Goal: Task Accomplishment & Management: Manage account settings

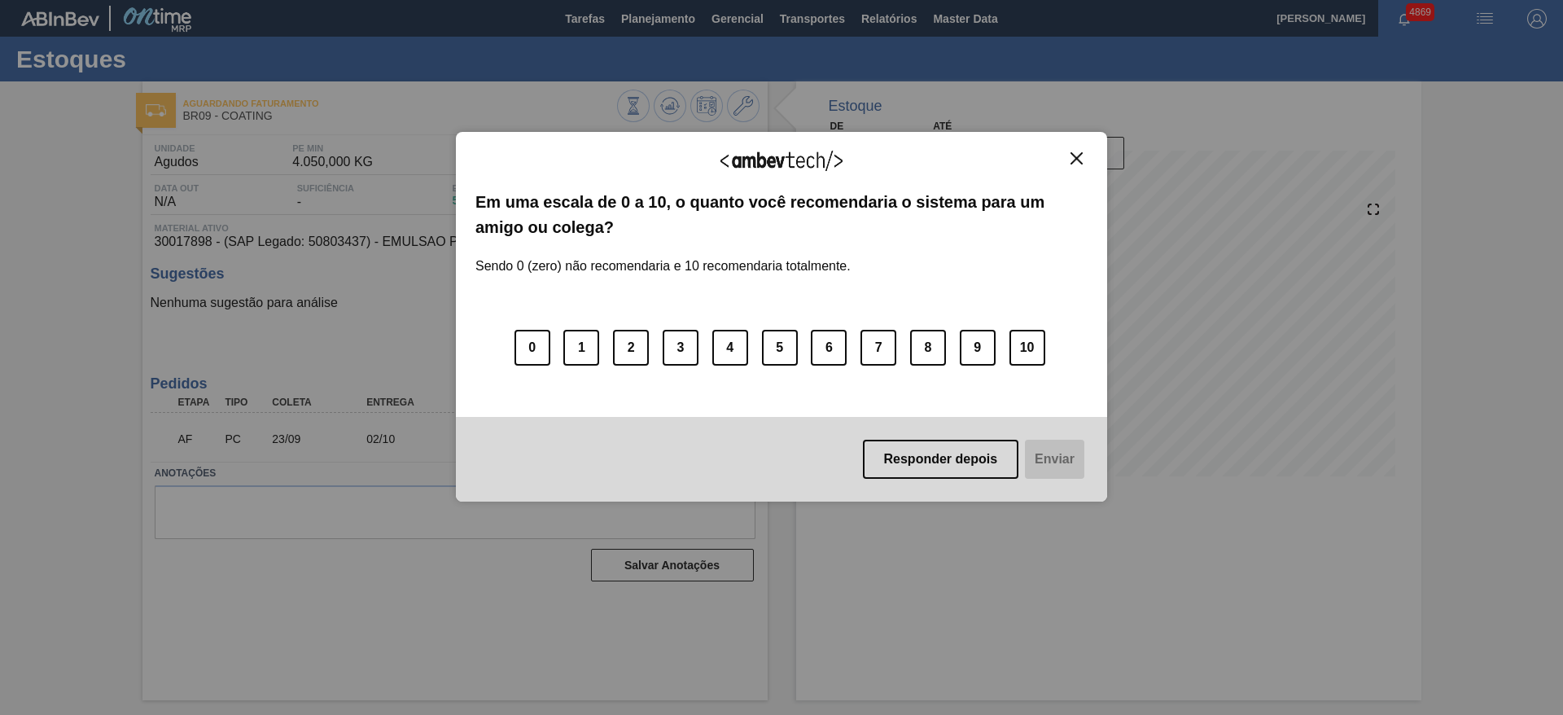
click at [1075, 163] on img "Close" at bounding box center [1076, 158] width 12 height 12
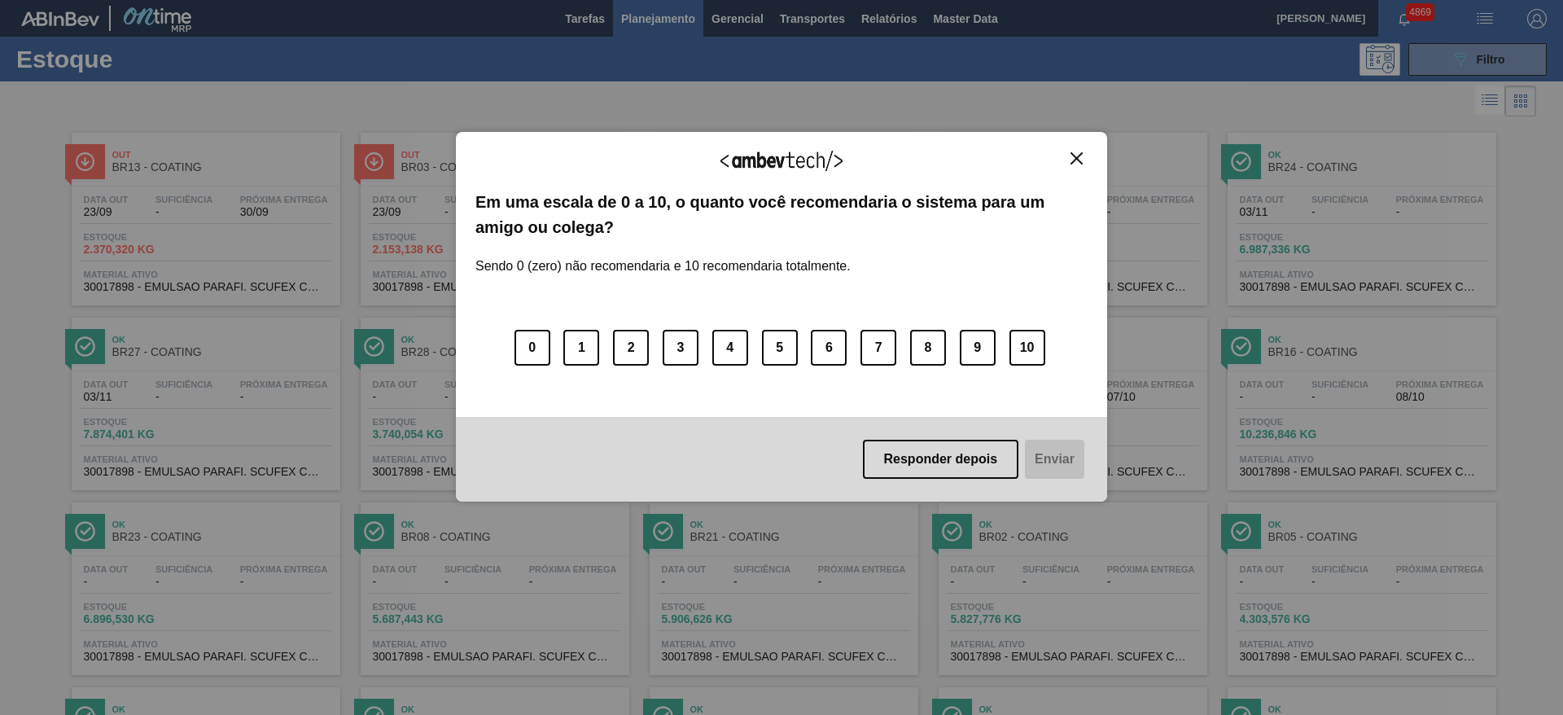
scroll to position [248, 0]
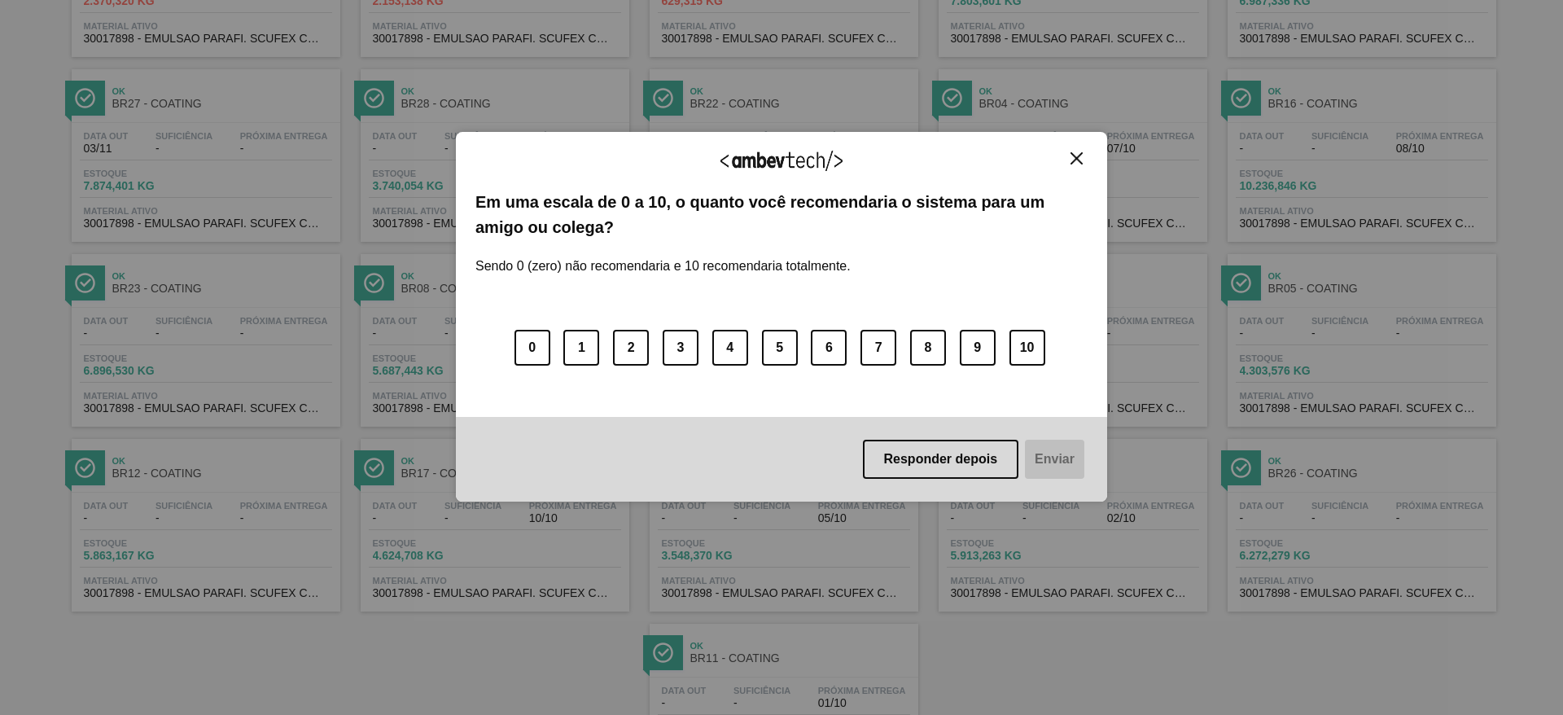
click at [1080, 155] on img "Close" at bounding box center [1076, 158] width 12 height 12
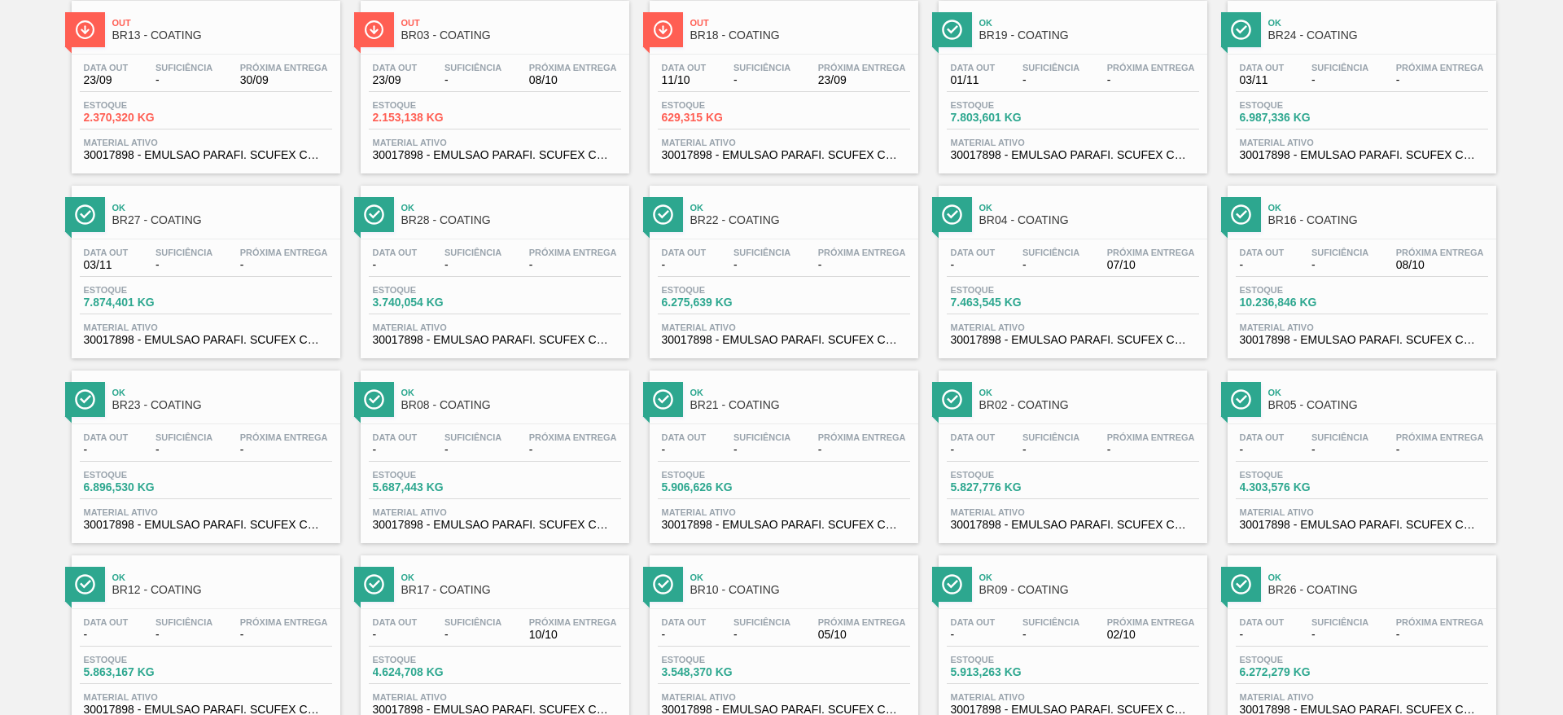
scroll to position [0, 0]
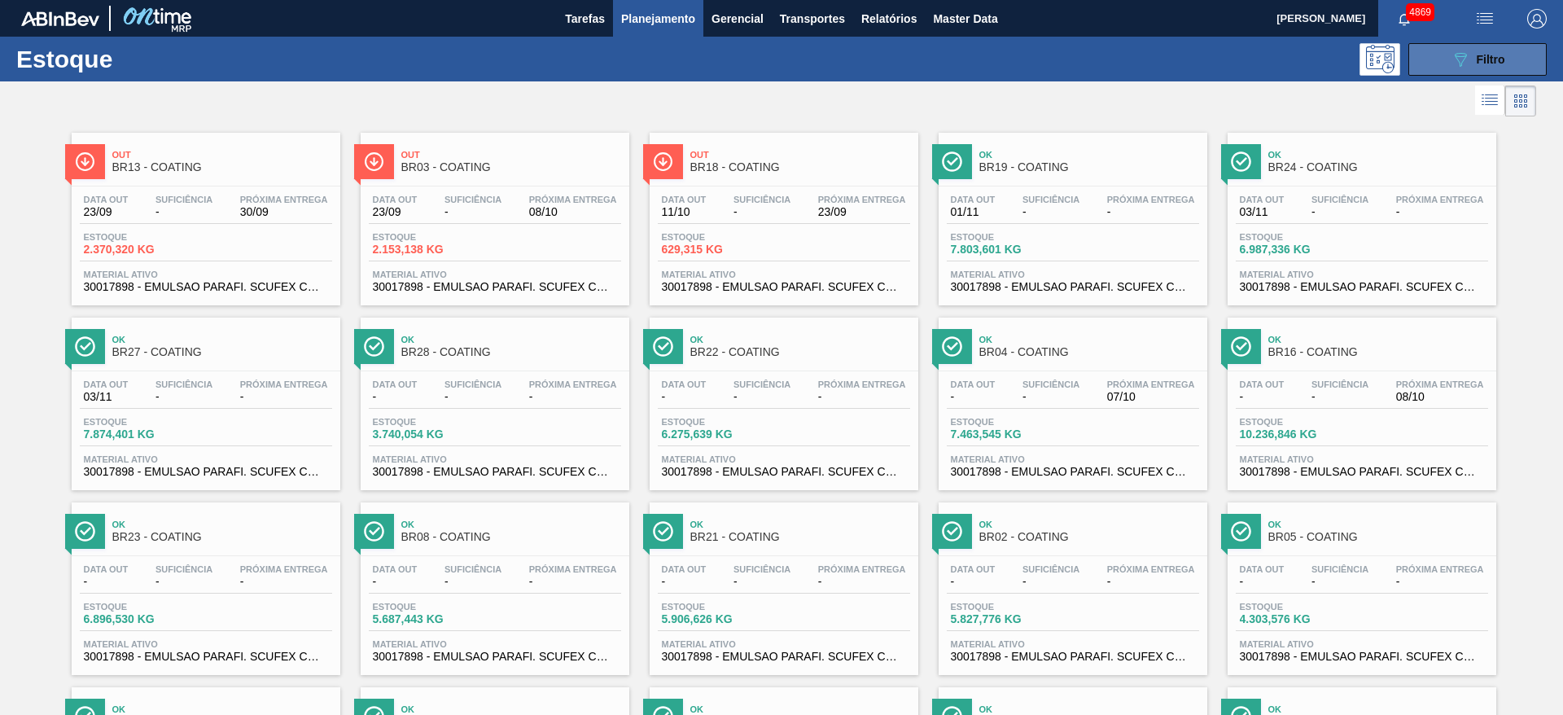
click at [1455, 52] on icon "089F7B8B-B2A5-4AFE-B5C0-19BA573D28AC" at bounding box center [1461, 60] width 20 height 20
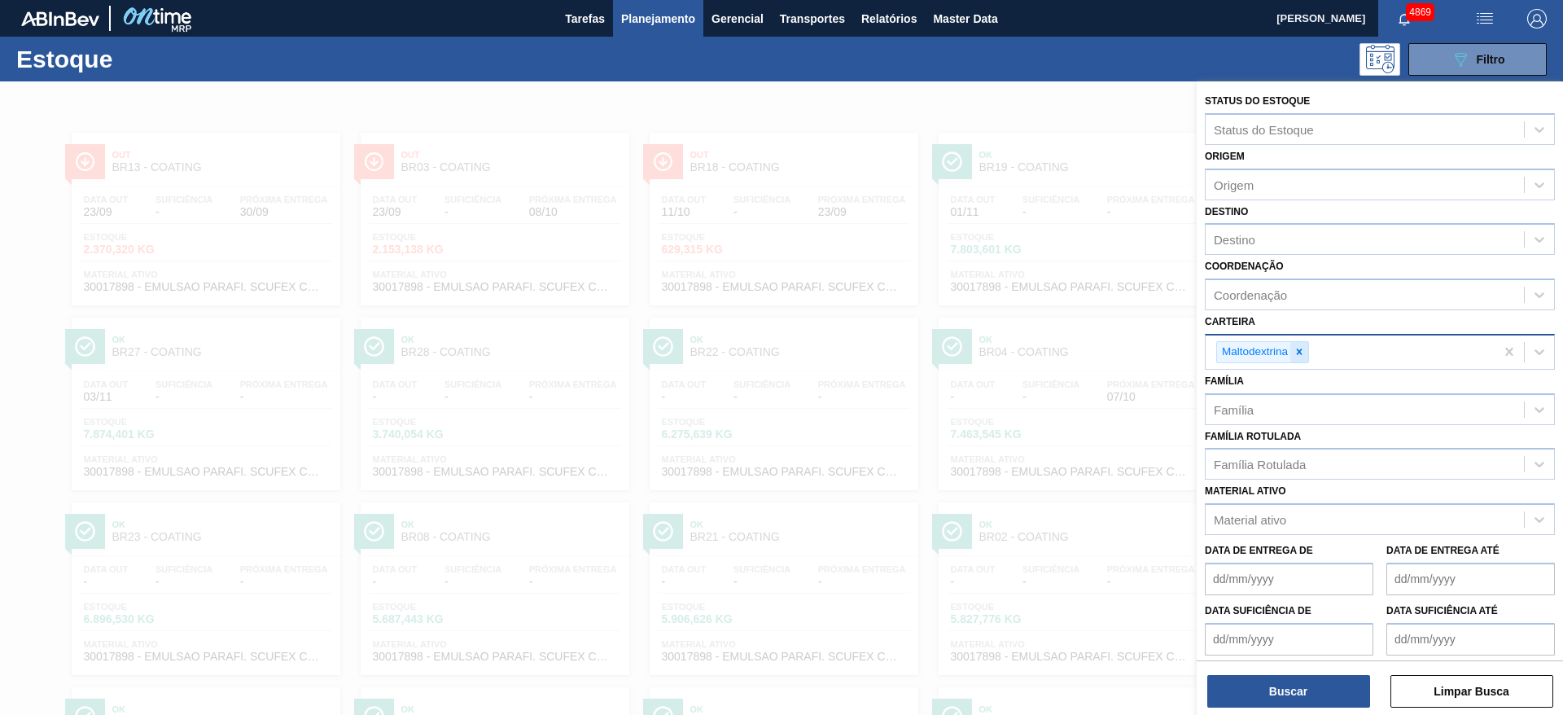
click at [1298, 352] on icon at bounding box center [1300, 352] width 6 height 6
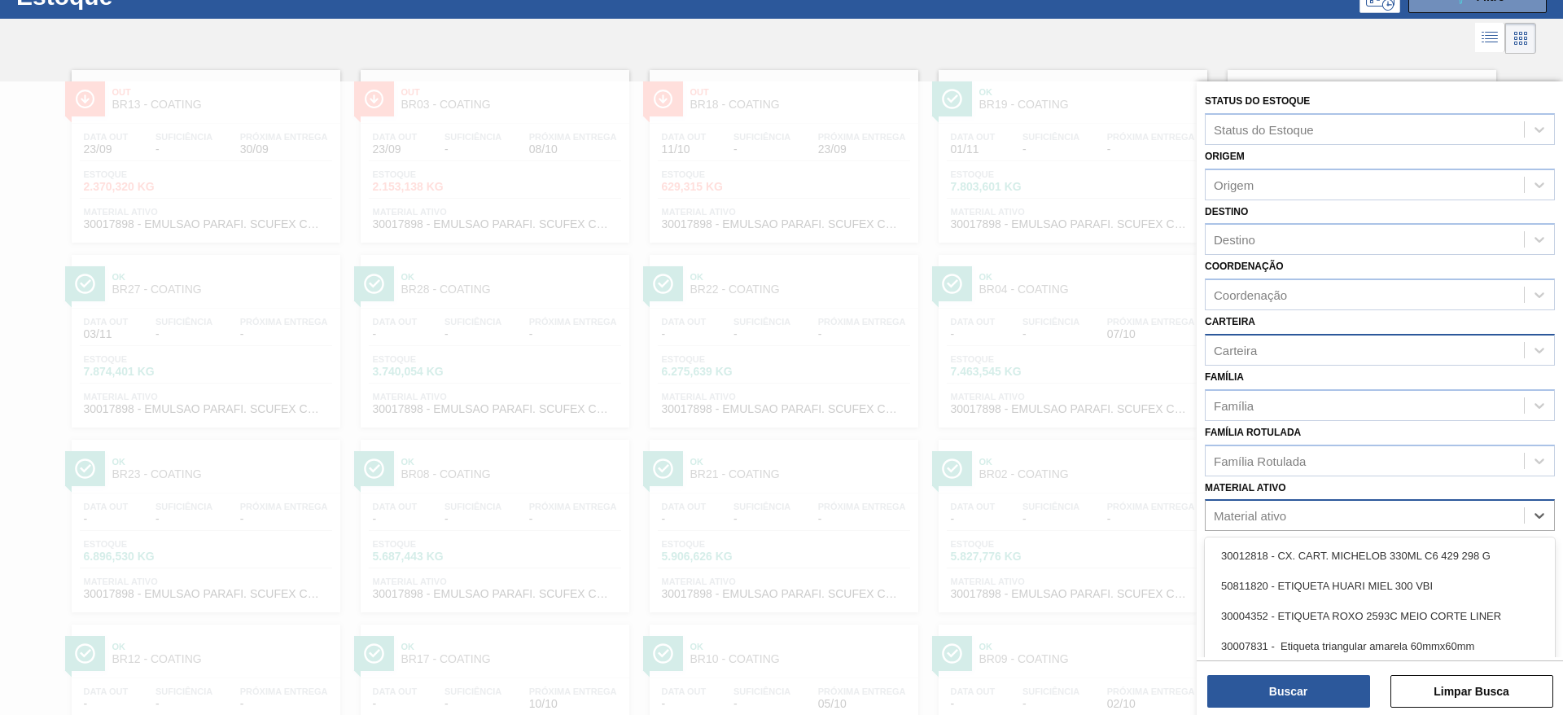
click at [1258, 507] on div "Material ativo" at bounding box center [1365, 516] width 318 height 24
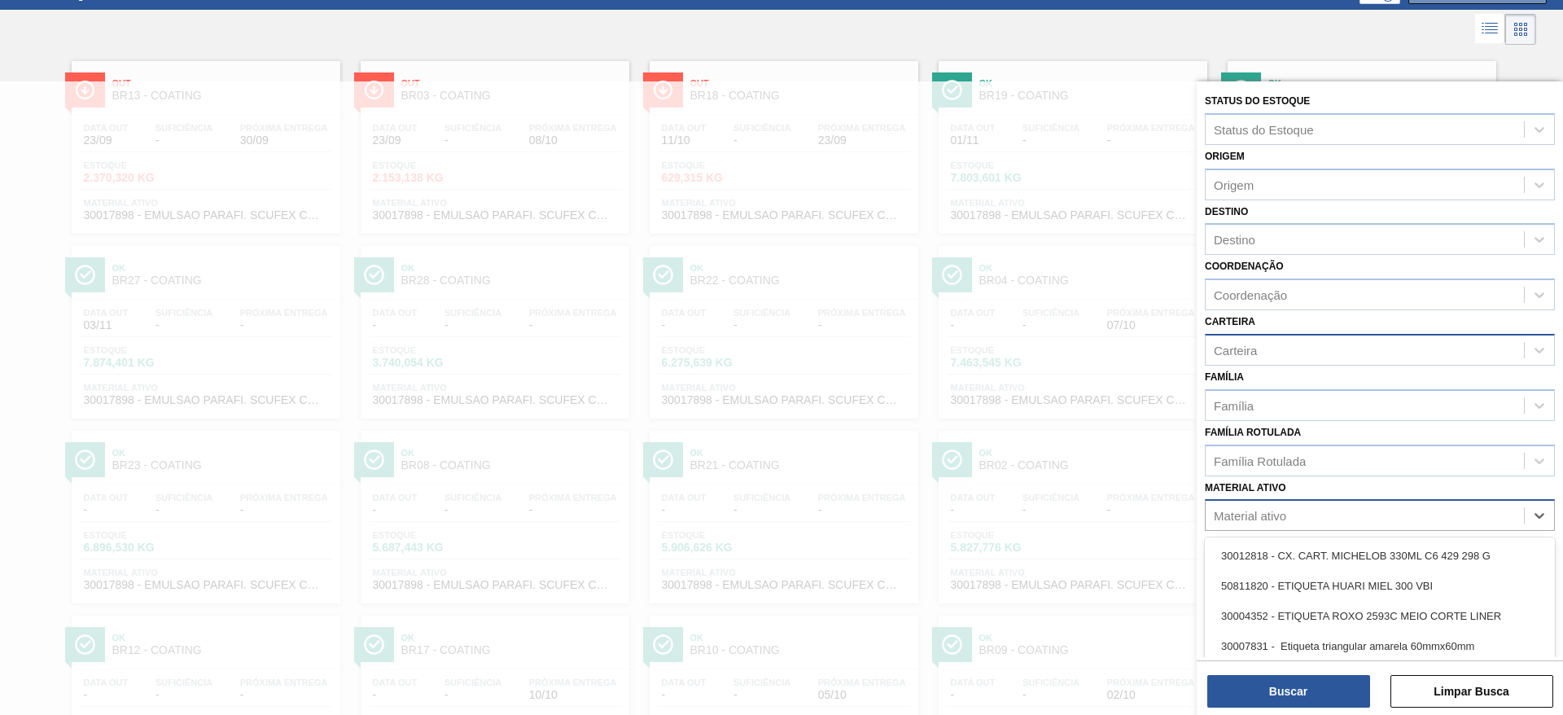
scroll to position [73, 0]
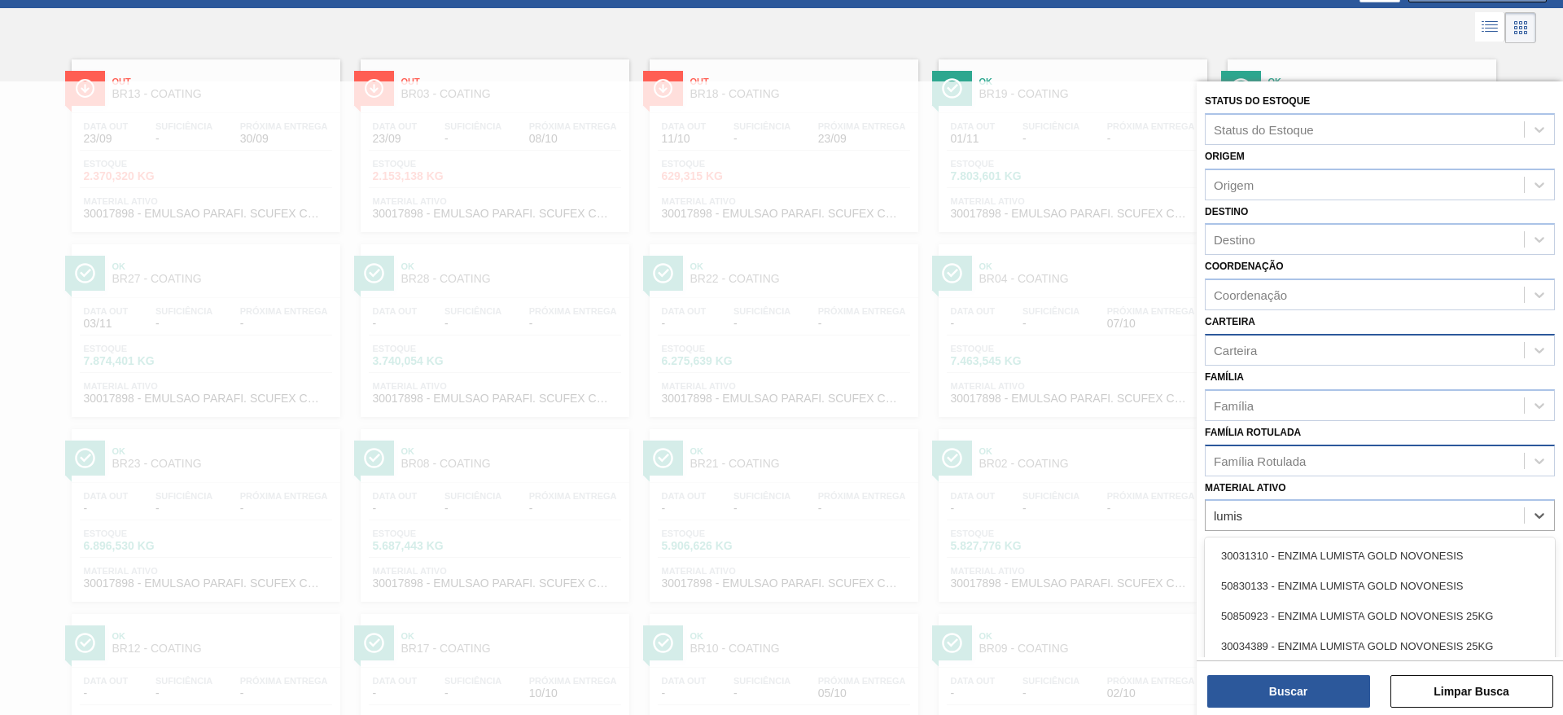
type ativo "lumis"
click at [1322, 469] on div "Família Rotulada" at bounding box center [1365, 461] width 318 height 24
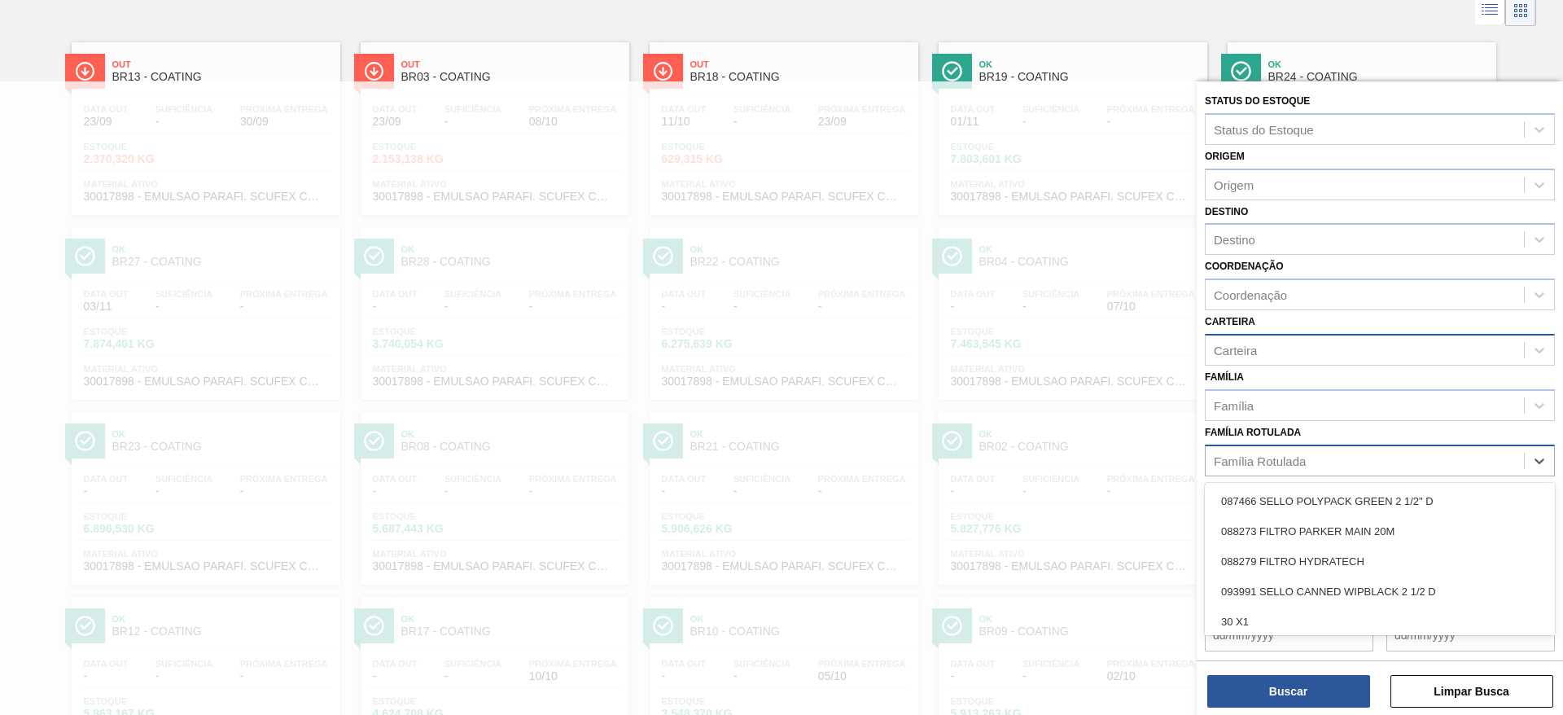
scroll to position [92, 0]
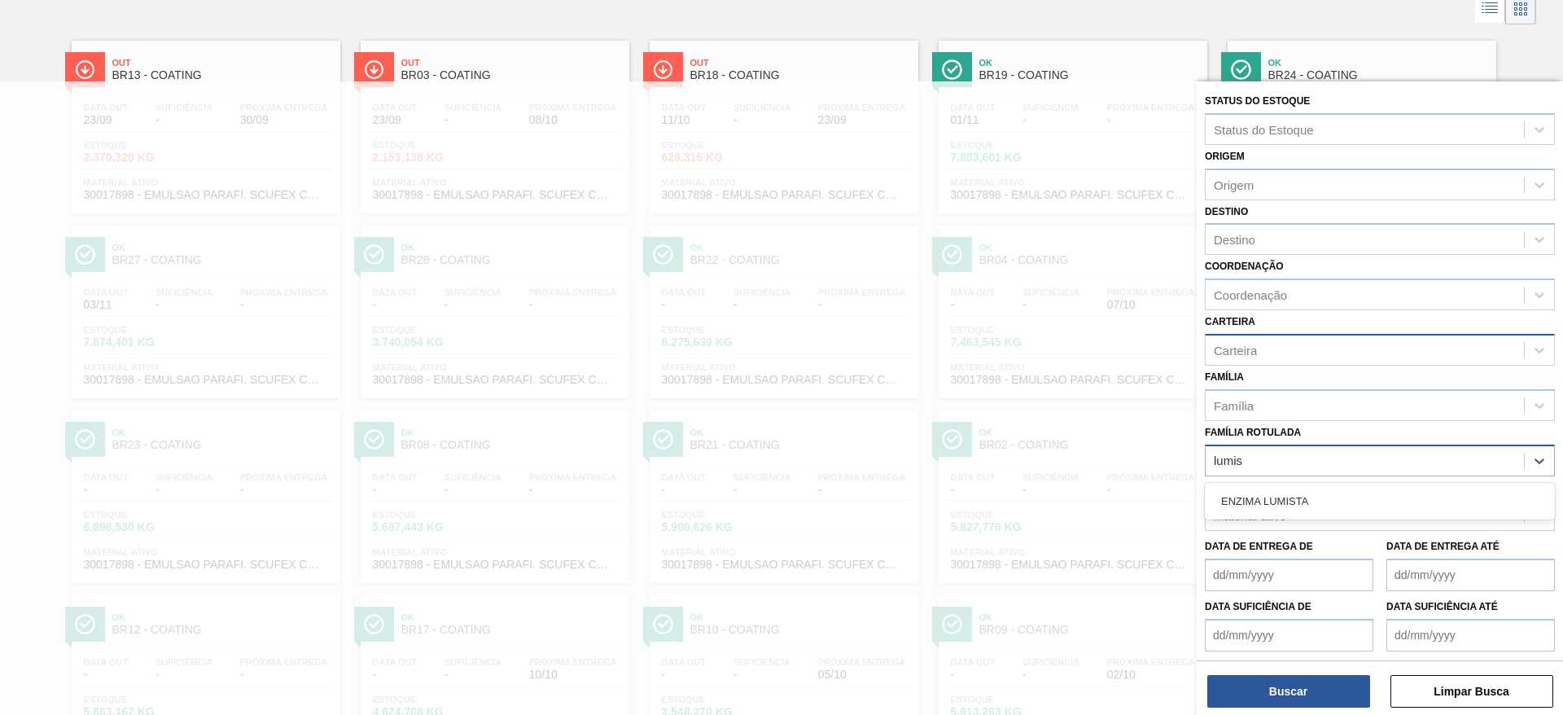
type Rotulada "lumist"
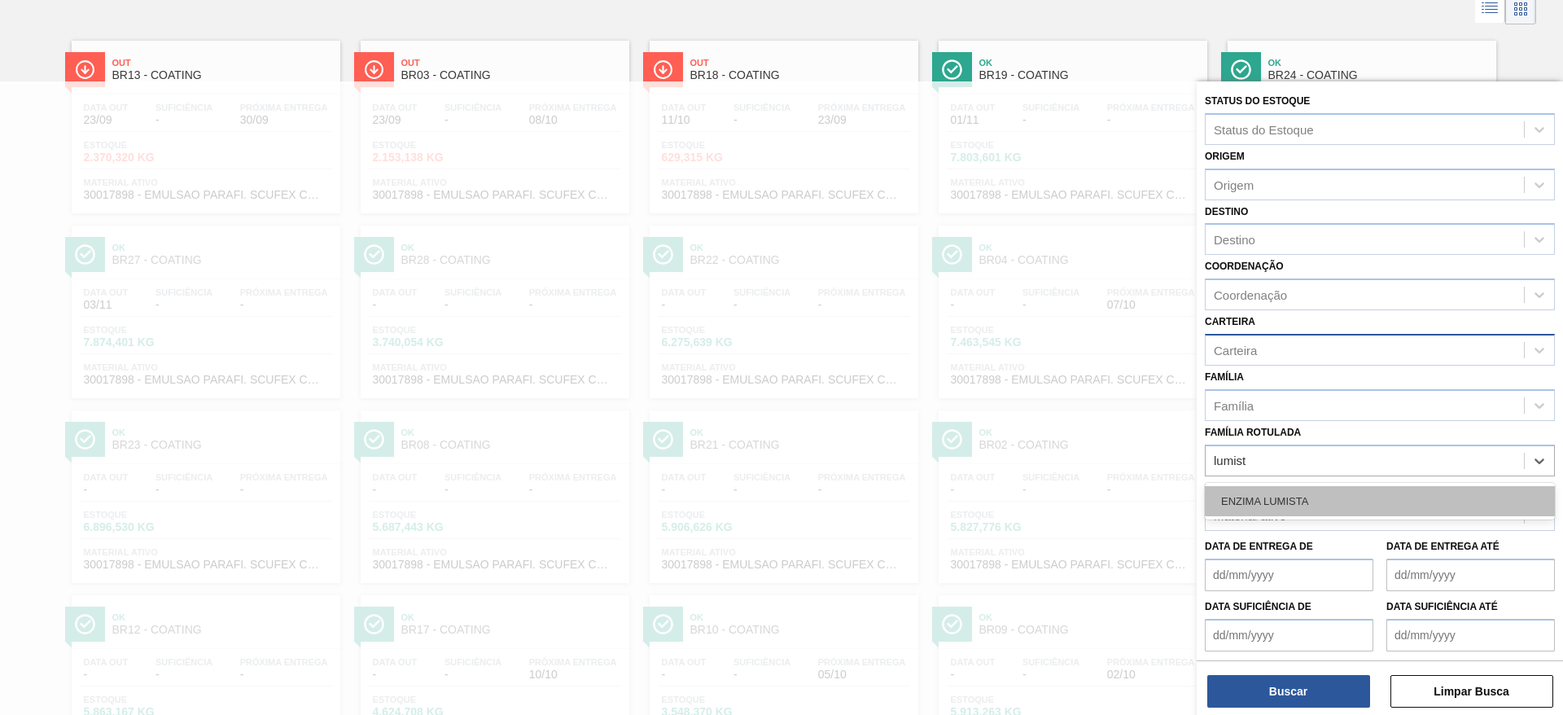
click at [1321, 493] on div "ENZIMA LUMISTA" at bounding box center [1380, 501] width 350 height 30
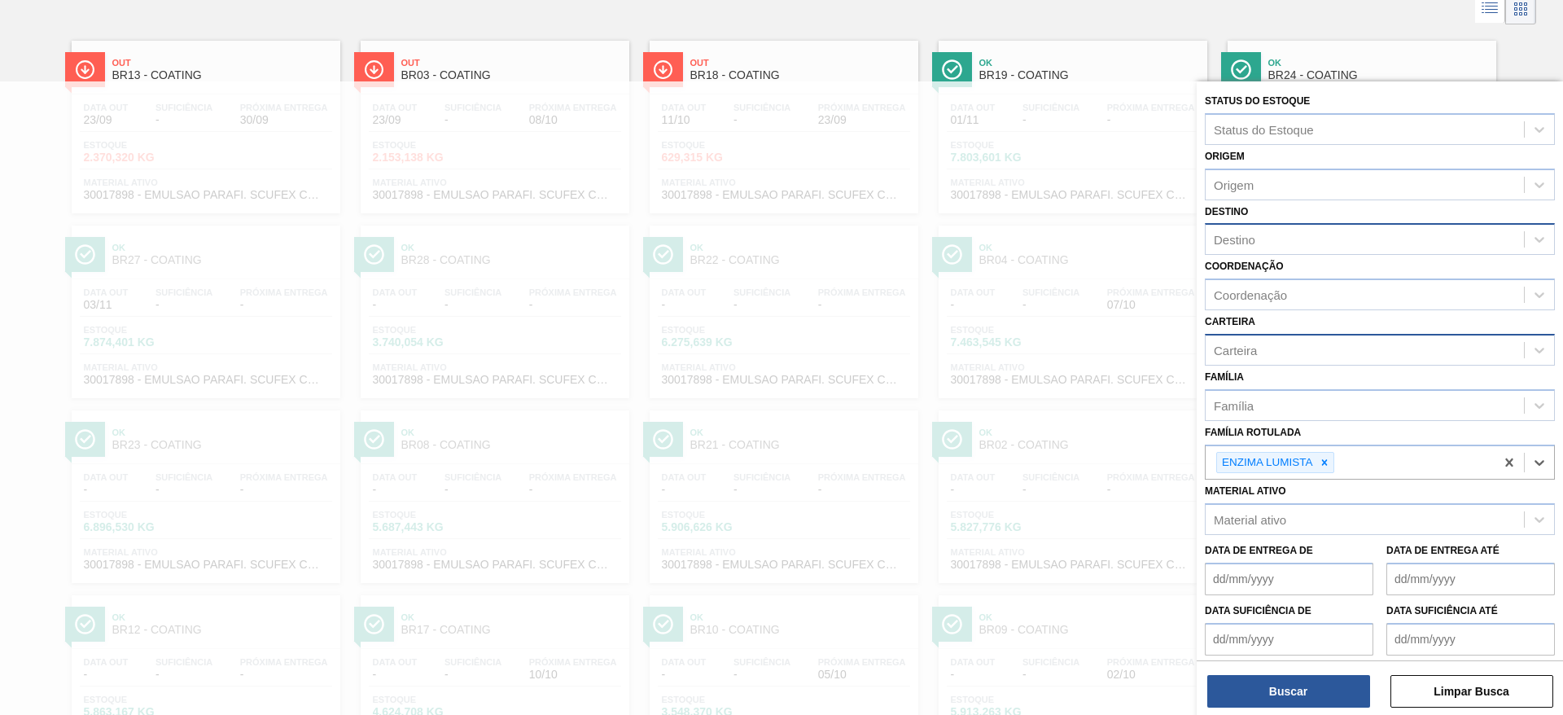
click at [1286, 239] on div "Destino" at bounding box center [1365, 240] width 318 height 24
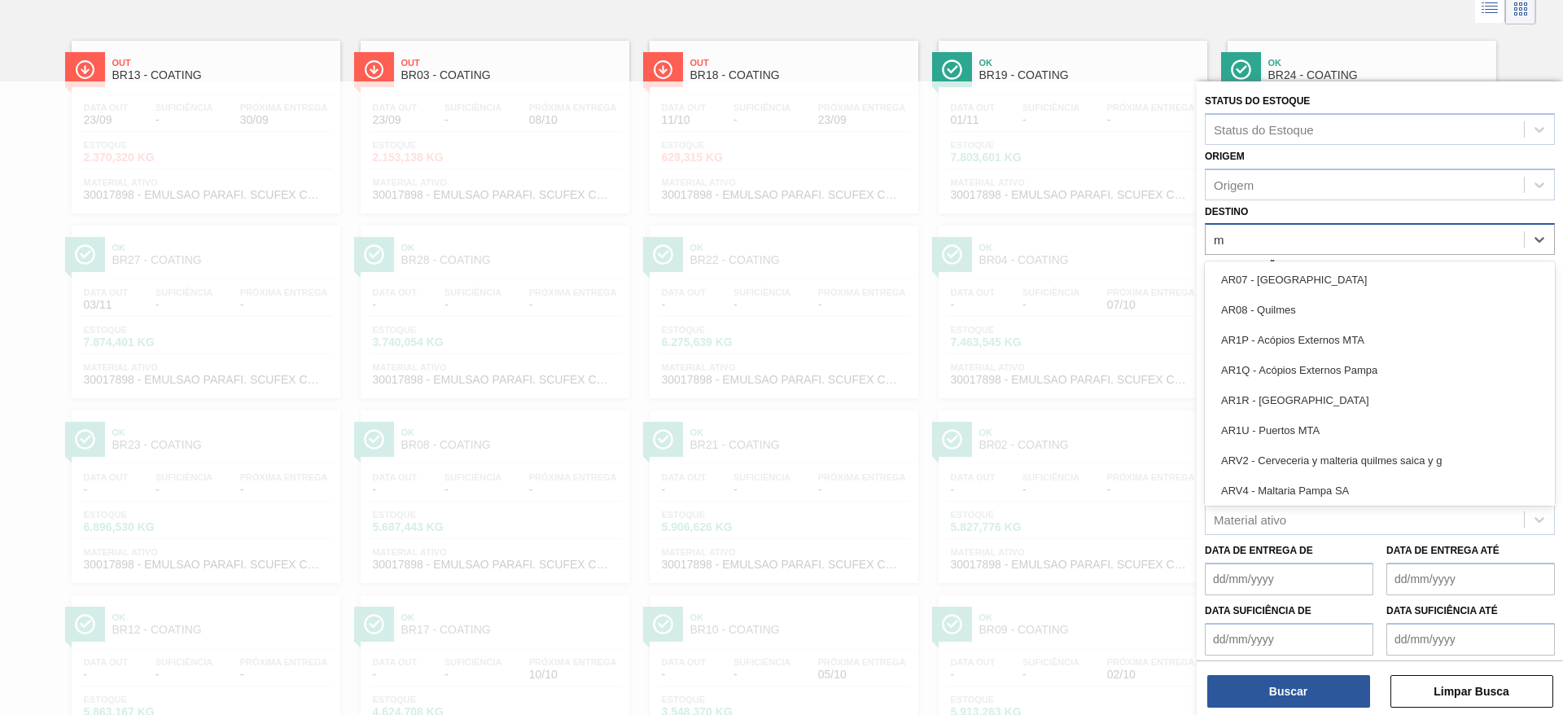
type input "ma"
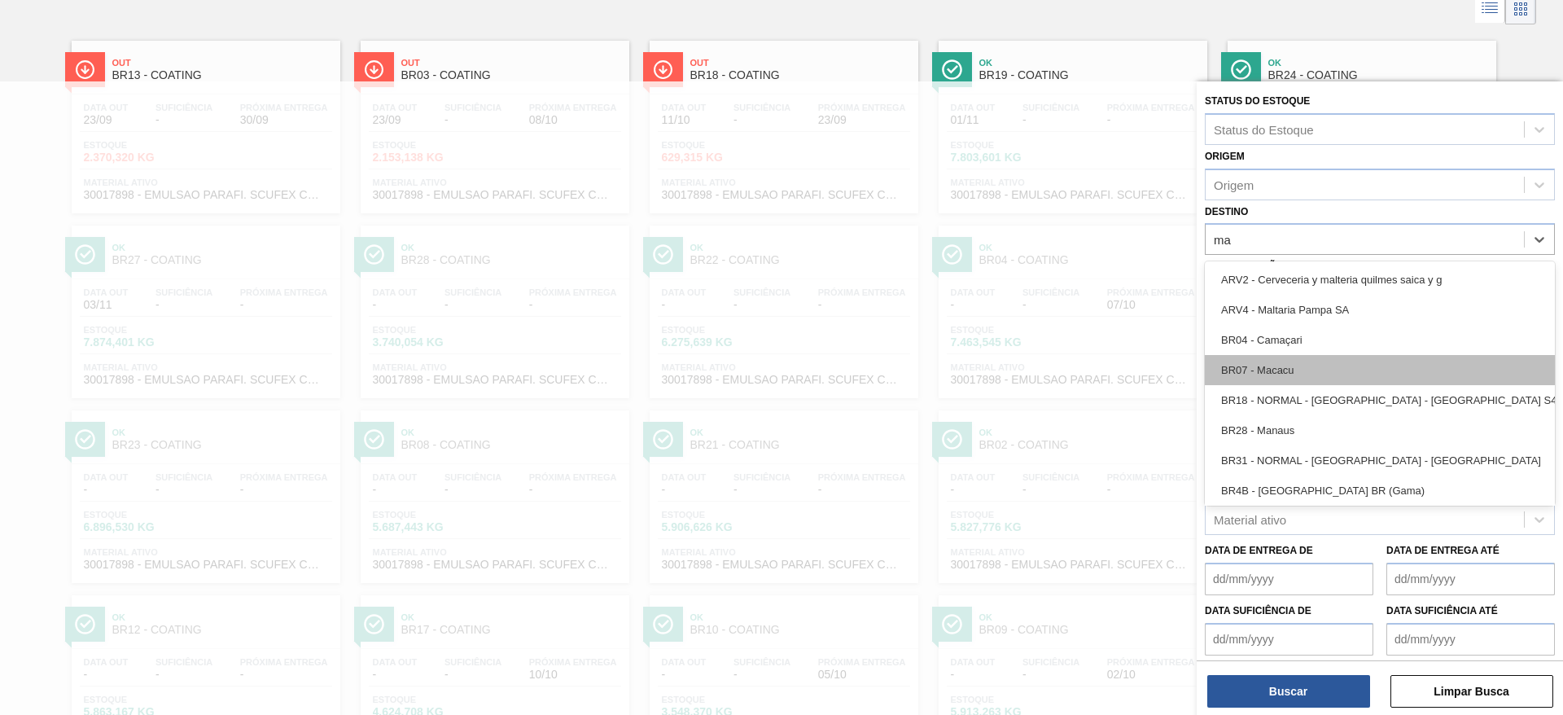
click at [1297, 366] on div "BR07 - Macacu" at bounding box center [1380, 370] width 350 height 30
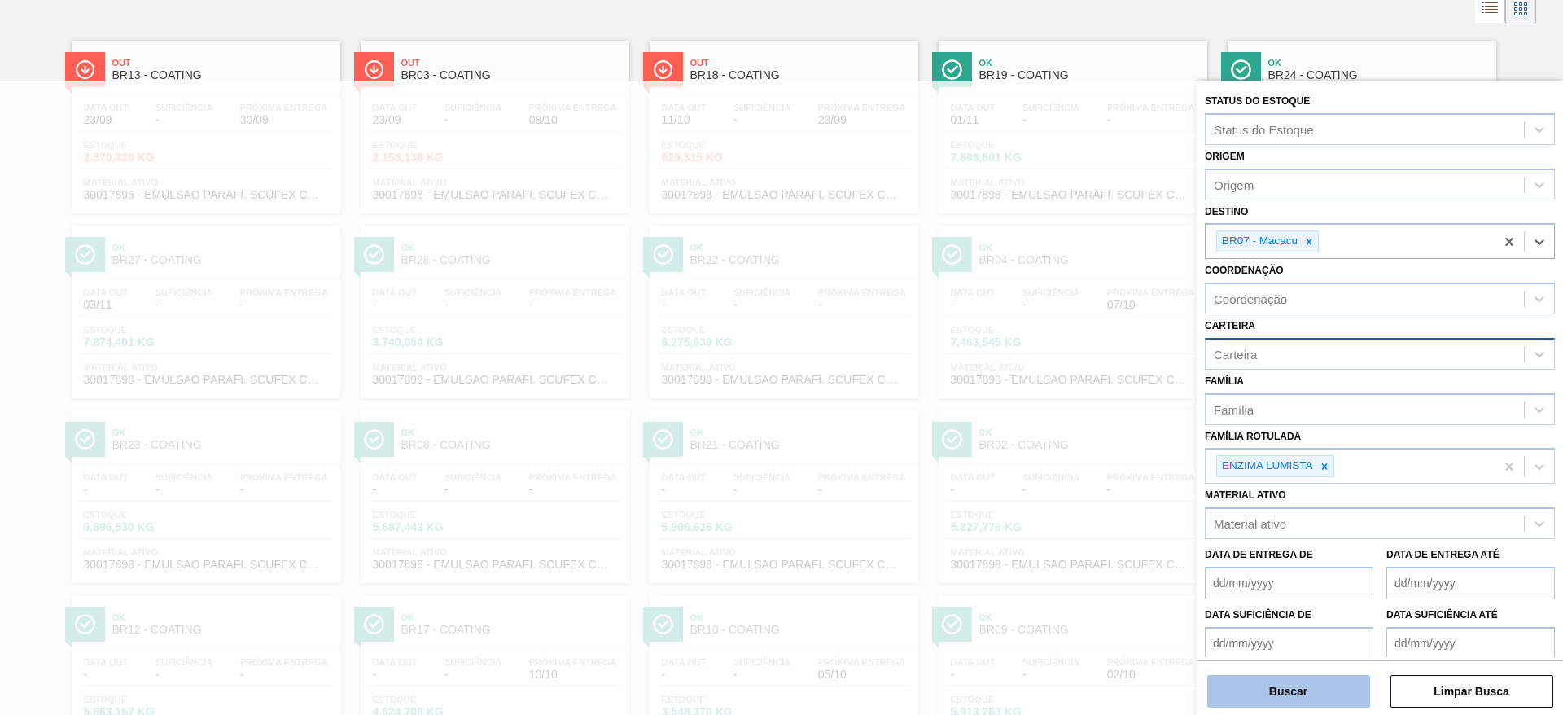
click at [1329, 692] on button "Buscar" at bounding box center [1288, 691] width 163 height 33
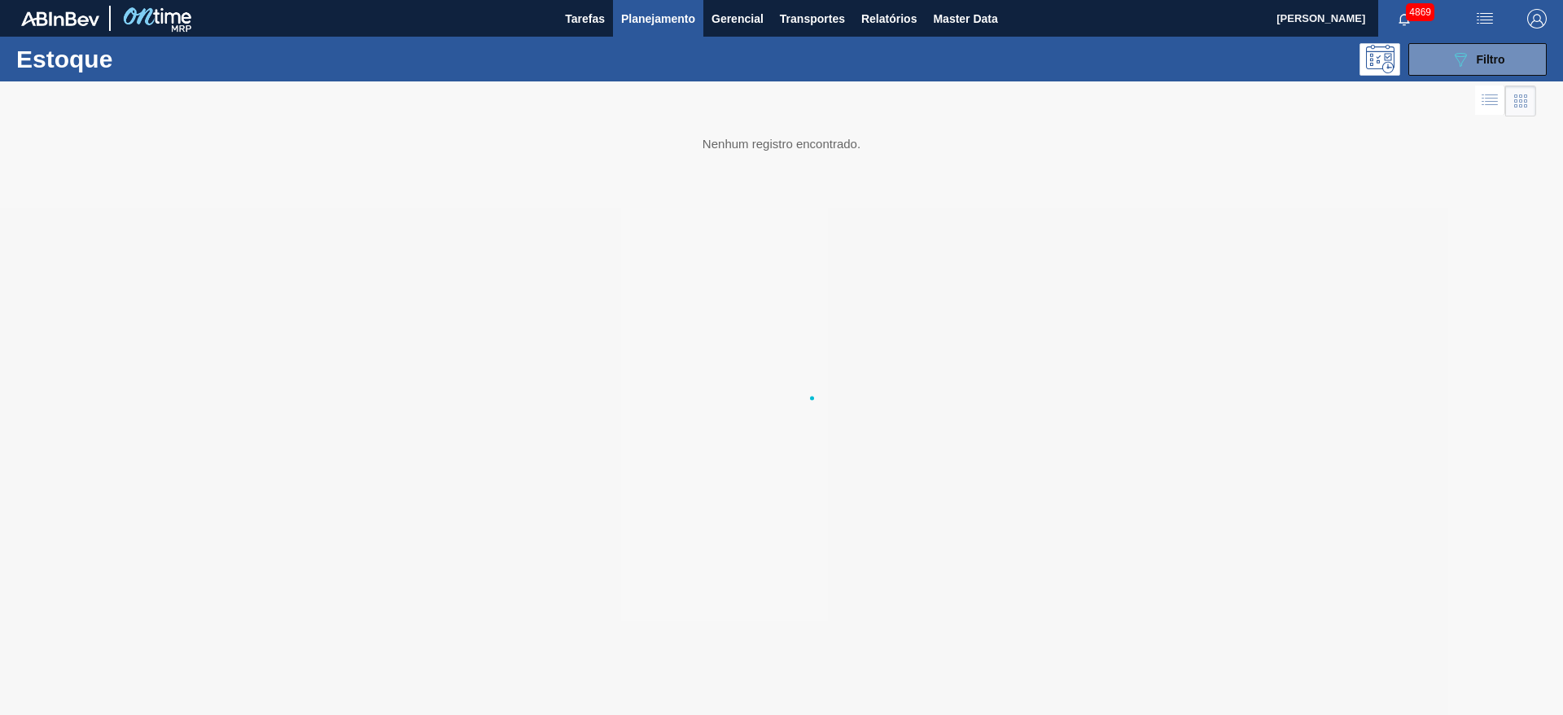
scroll to position [0, 0]
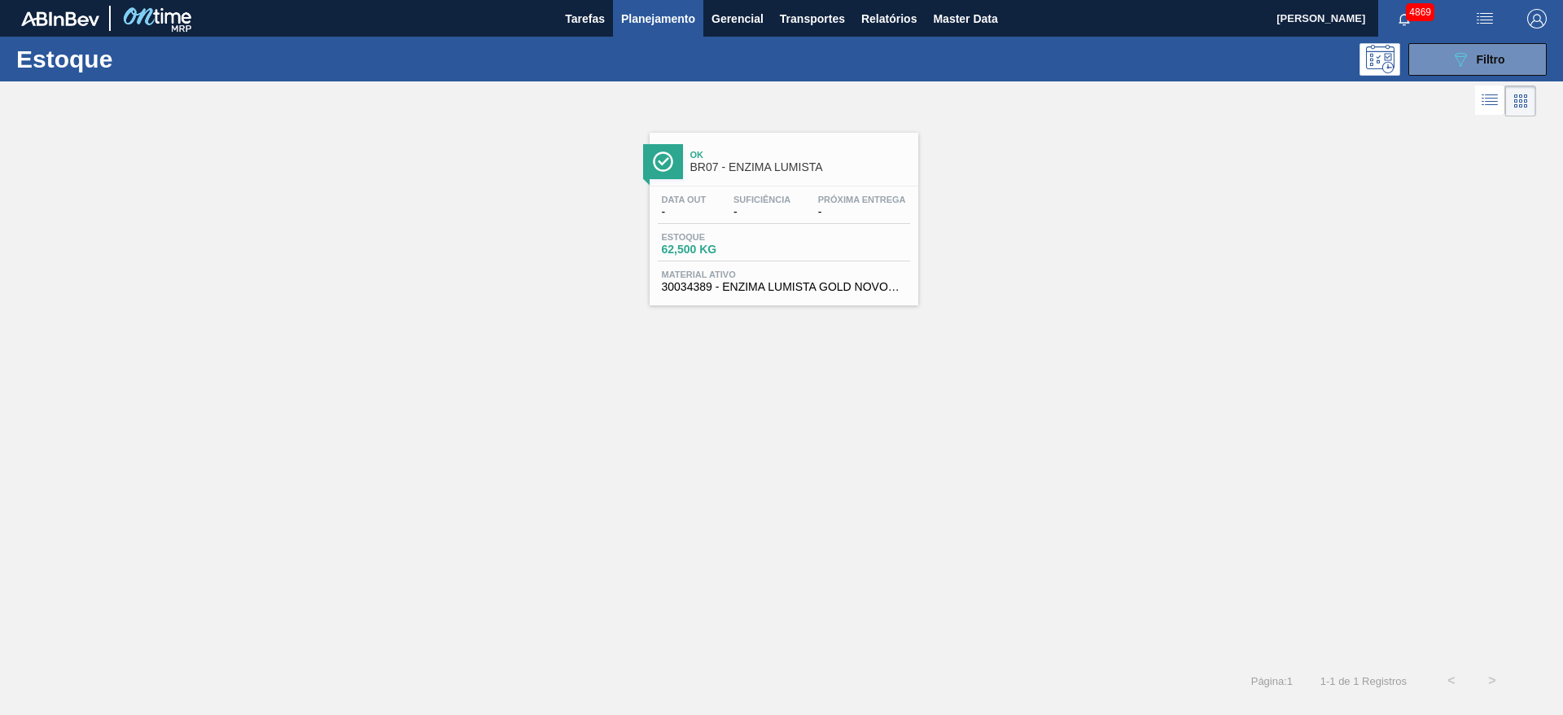
click at [878, 257] on div "Estoque 62,500 KG" at bounding box center [784, 246] width 252 height 29
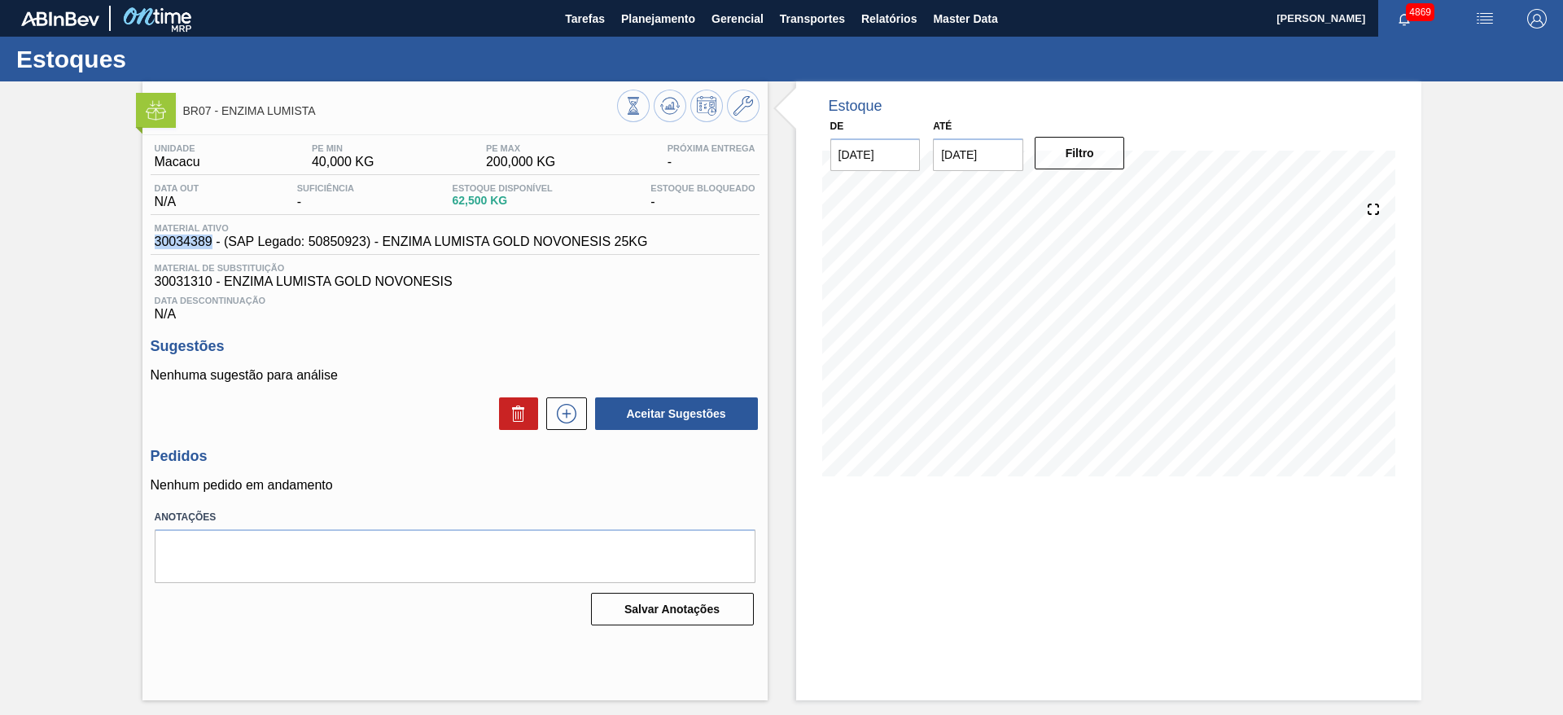
drag, startPoint x: 154, startPoint y: 238, endPoint x: 211, endPoint y: 240, distance: 57.0
click at [211, 240] on span "30034389 - (SAP Legado: 50850923) - ENZIMA LUMISTA GOLD NOVONESIS 25KG" at bounding box center [401, 241] width 493 height 15
copy span "30034389"
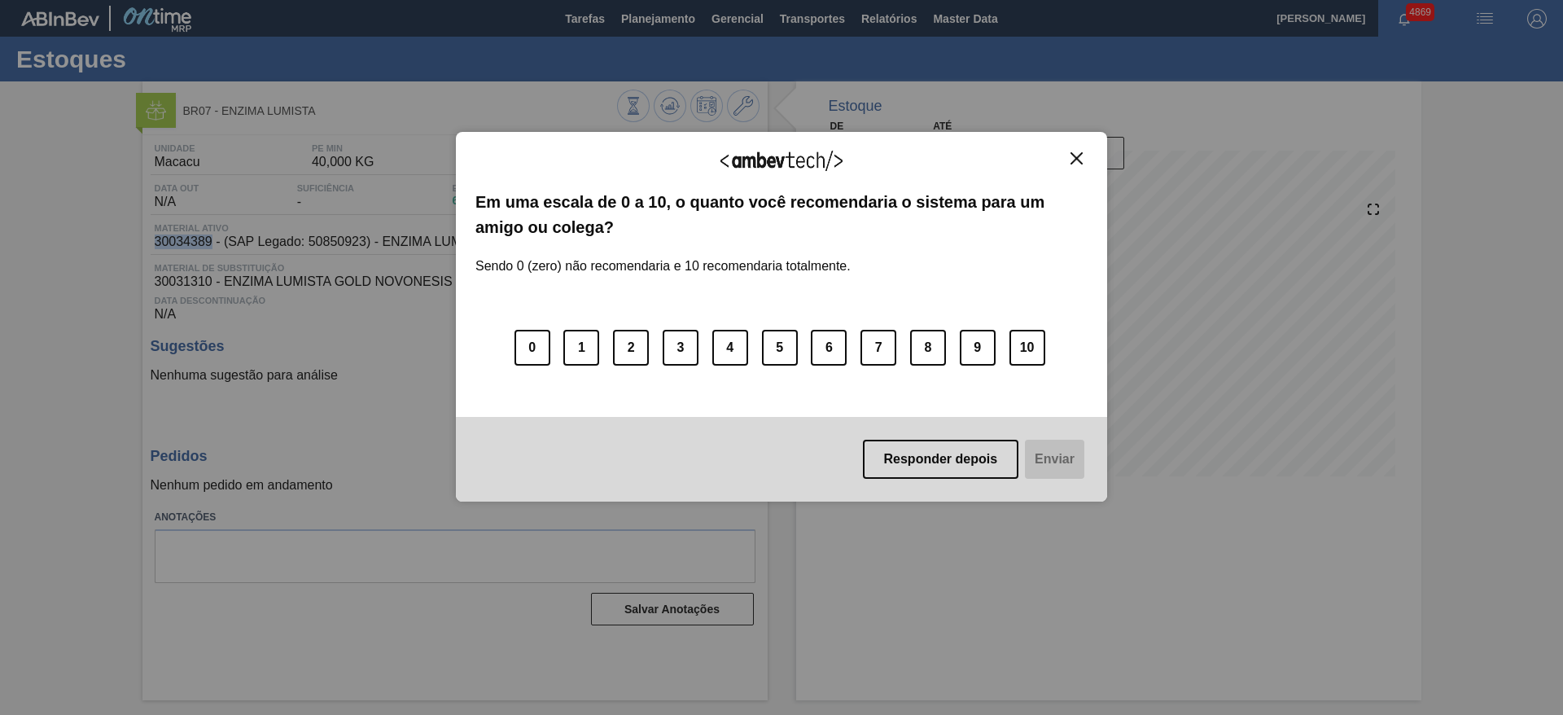
click at [1074, 157] on img "Close" at bounding box center [1076, 158] width 12 height 12
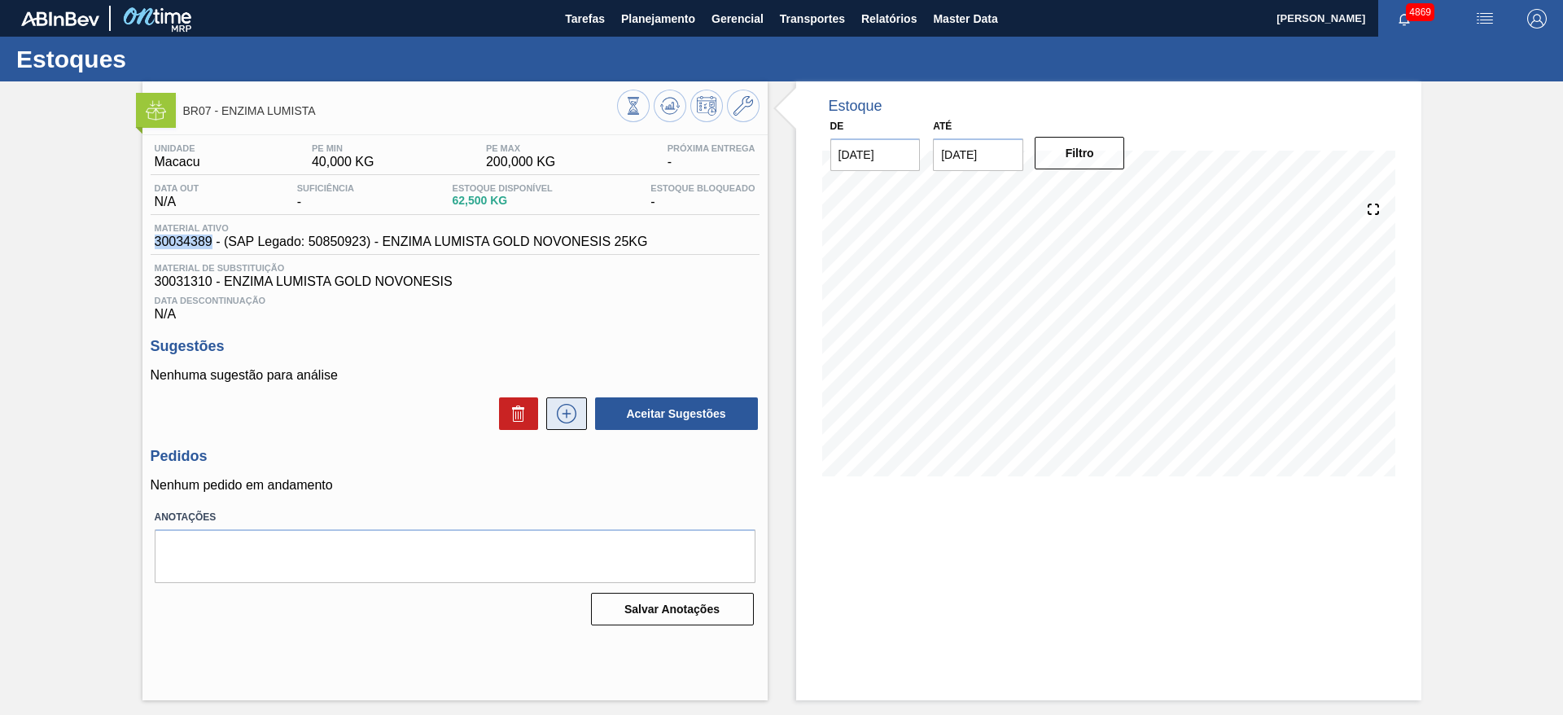
click at [569, 405] on icon at bounding box center [567, 414] width 26 height 20
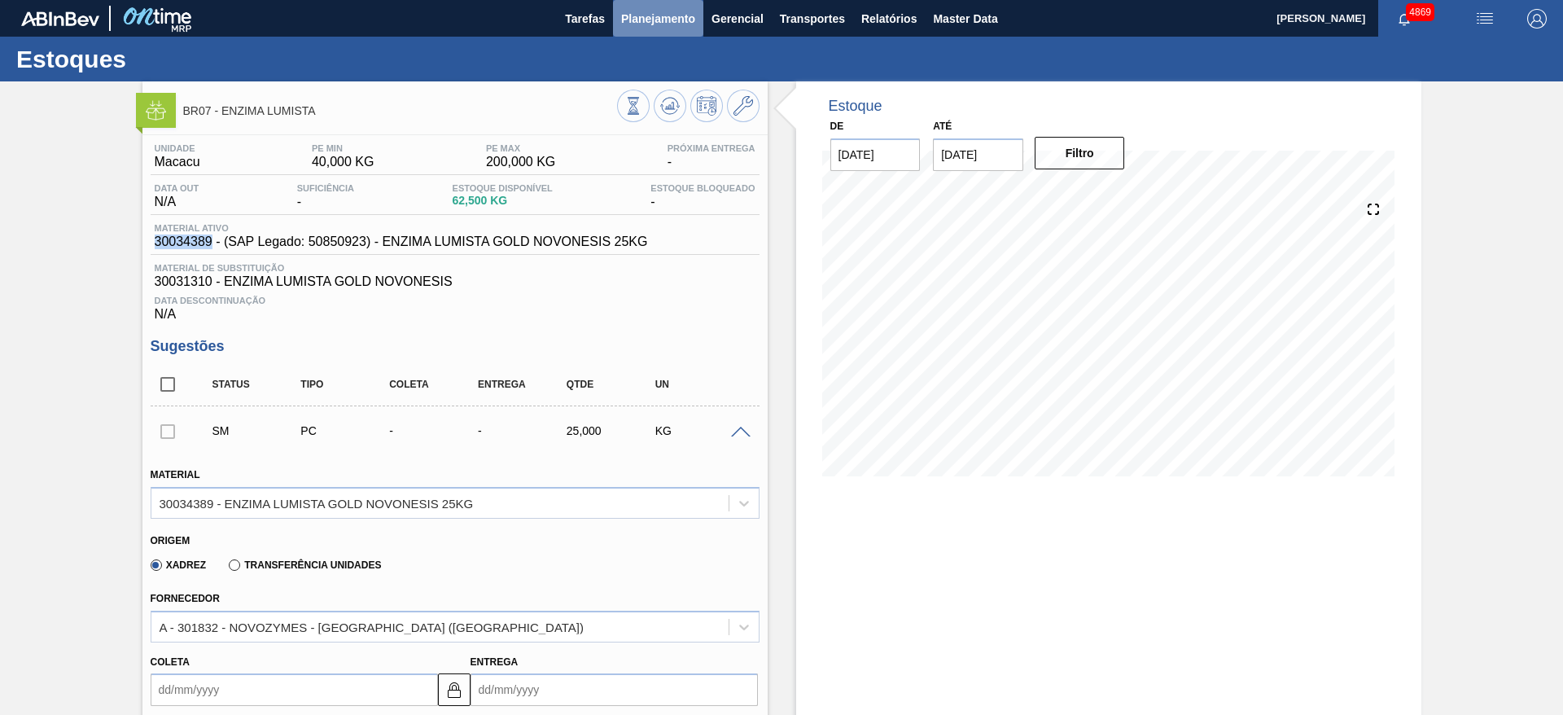
click at [640, 28] on button "Planejamento" at bounding box center [658, 18] width 90 height 37
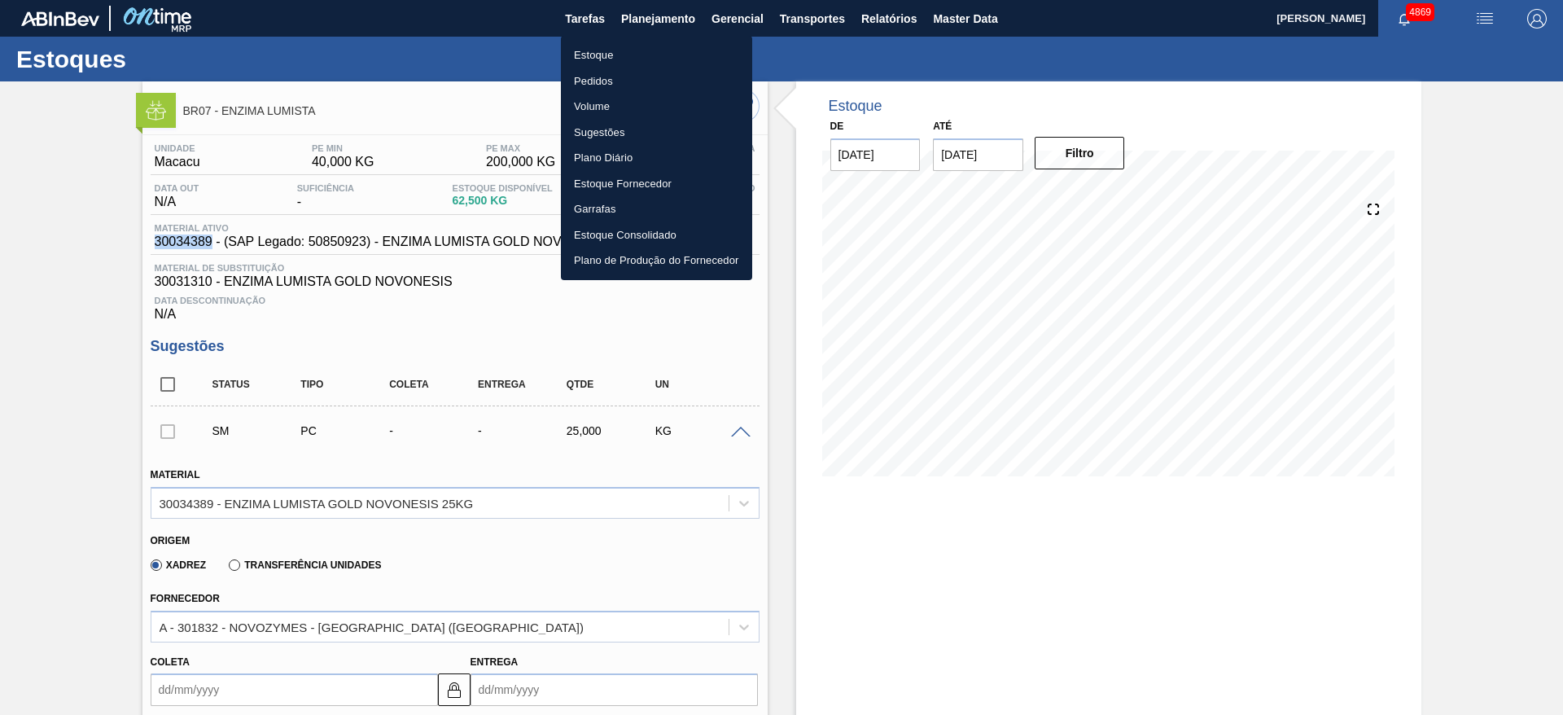
click at [618, 52] on li "Estoque" at bounding box center [656, 55] width 191 height 26
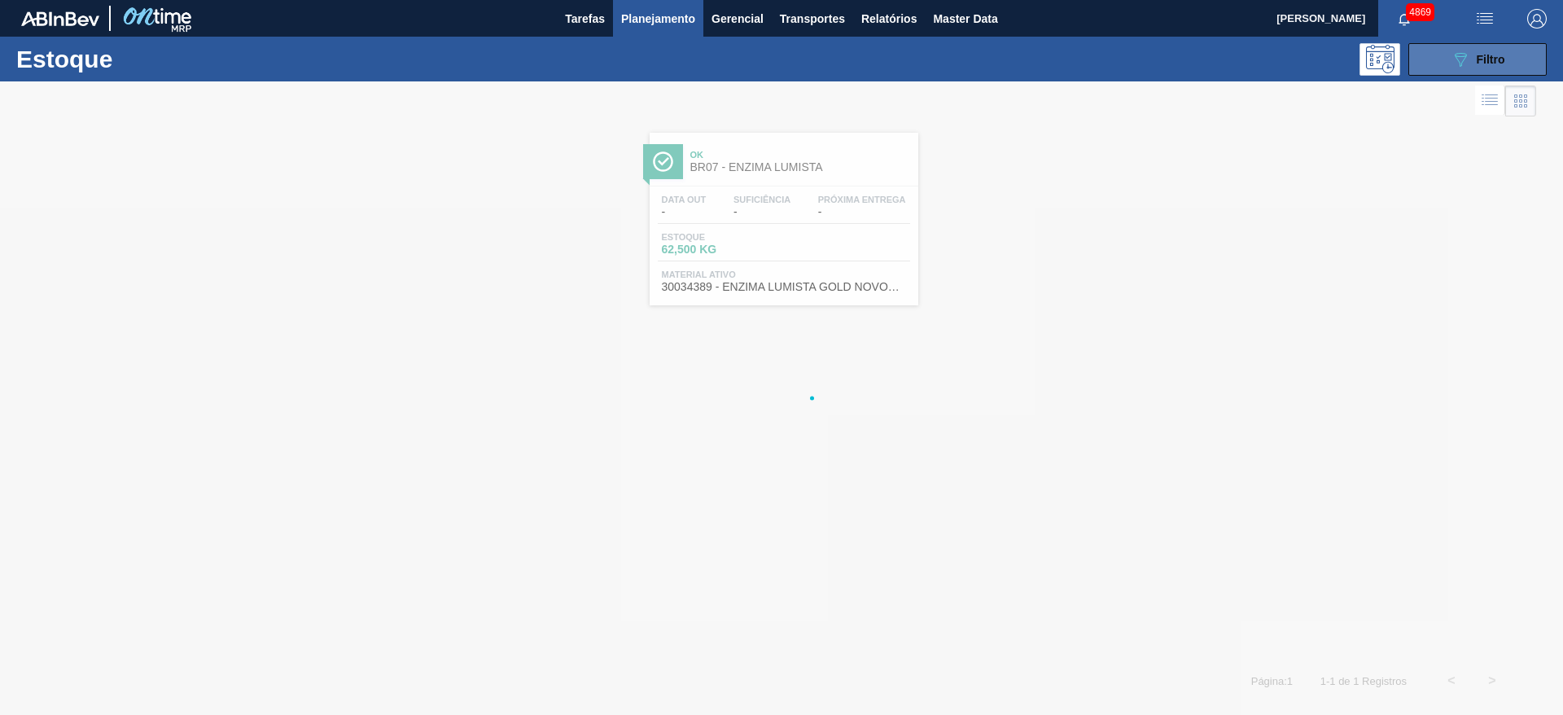
click at [1450, 70] on button "089F7B8B-B2A5-4AFE-B5C0-19BA573D28AC Filtro" at bounding box center [1477, 59] width 138 height 33
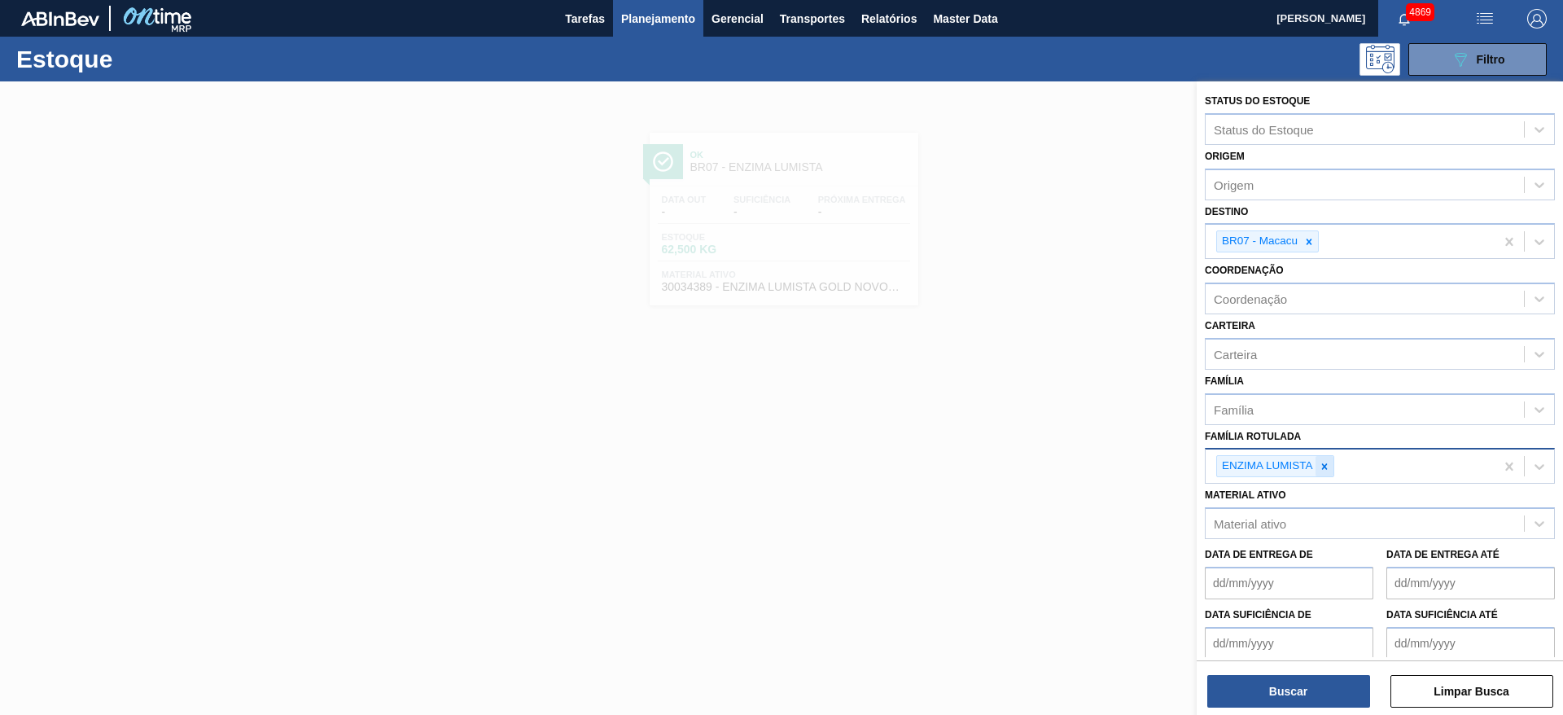
click at [1325, 467] on icon at bounding box center [1324, 466] width 6 height 6
click at [1324, 469] on div "Família Rotulada" at bounding box center [1365, 465] width 318 height 24
type Rotulada "lumista"
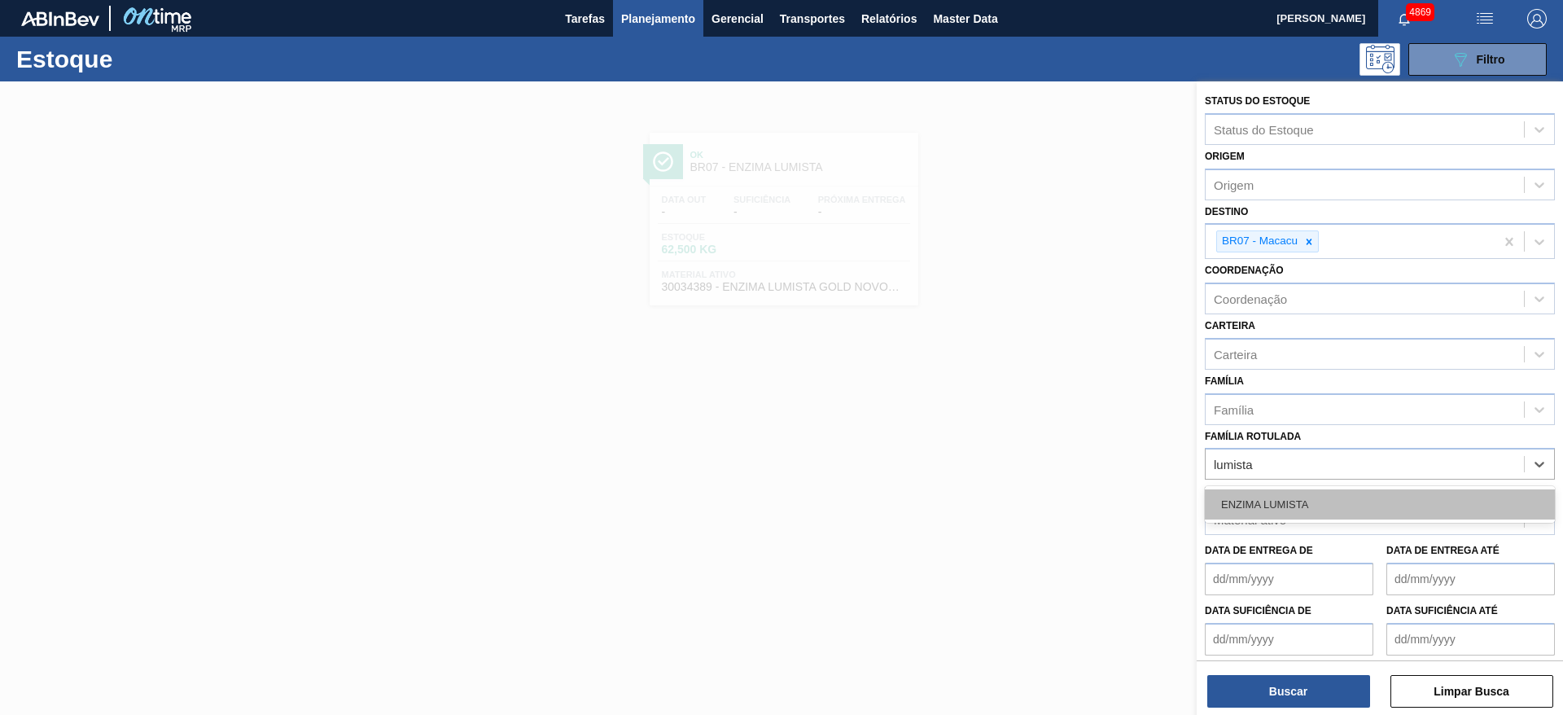
click at [1277, 493] on div "ENZIMA LUMISTA" at bounding box center [1380, 504] width 350 height 30
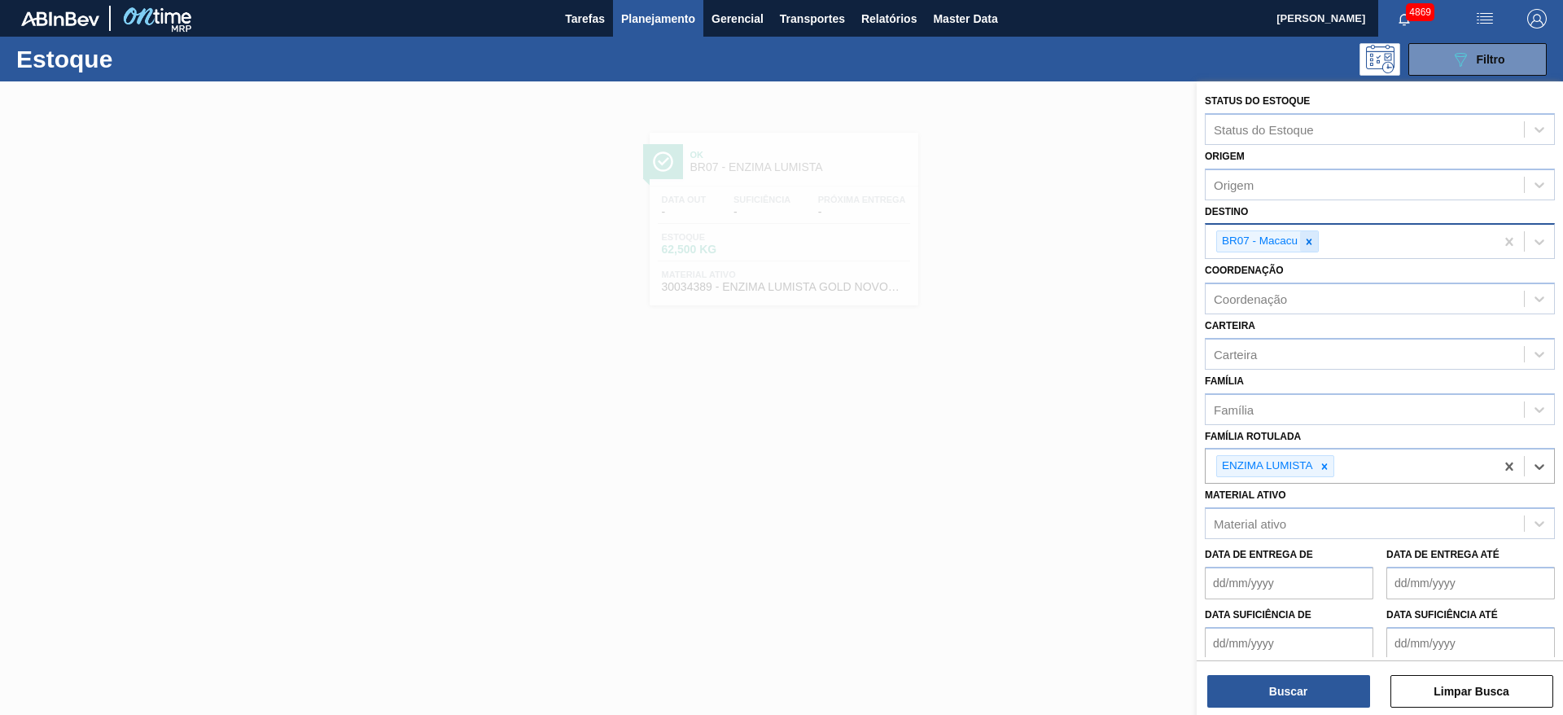
click at [1305, 240] on icon at bounding box center [1308, 241] width 11 height 11
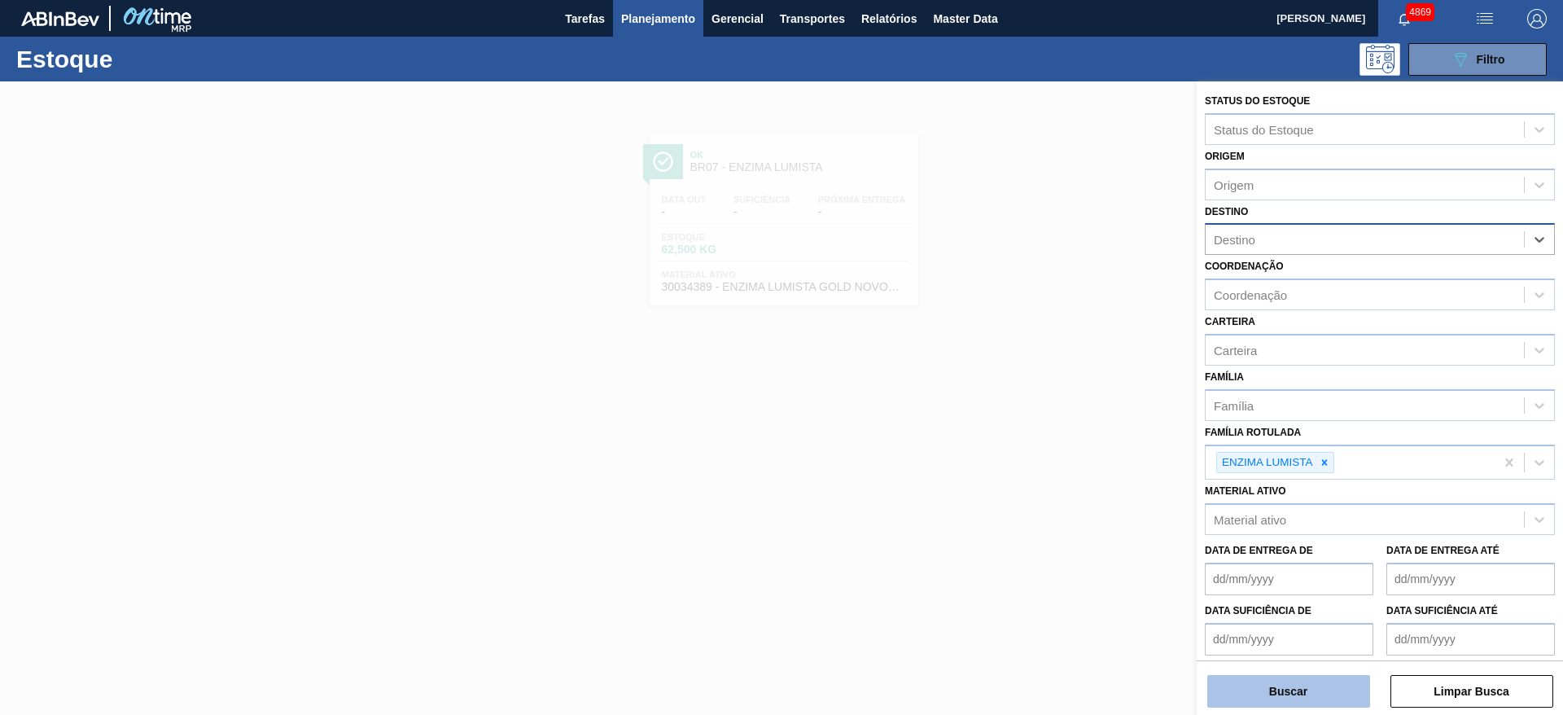
click at [1284, 694] on button "Buscar" at bounding box center [1288, 691] width 163 height 33
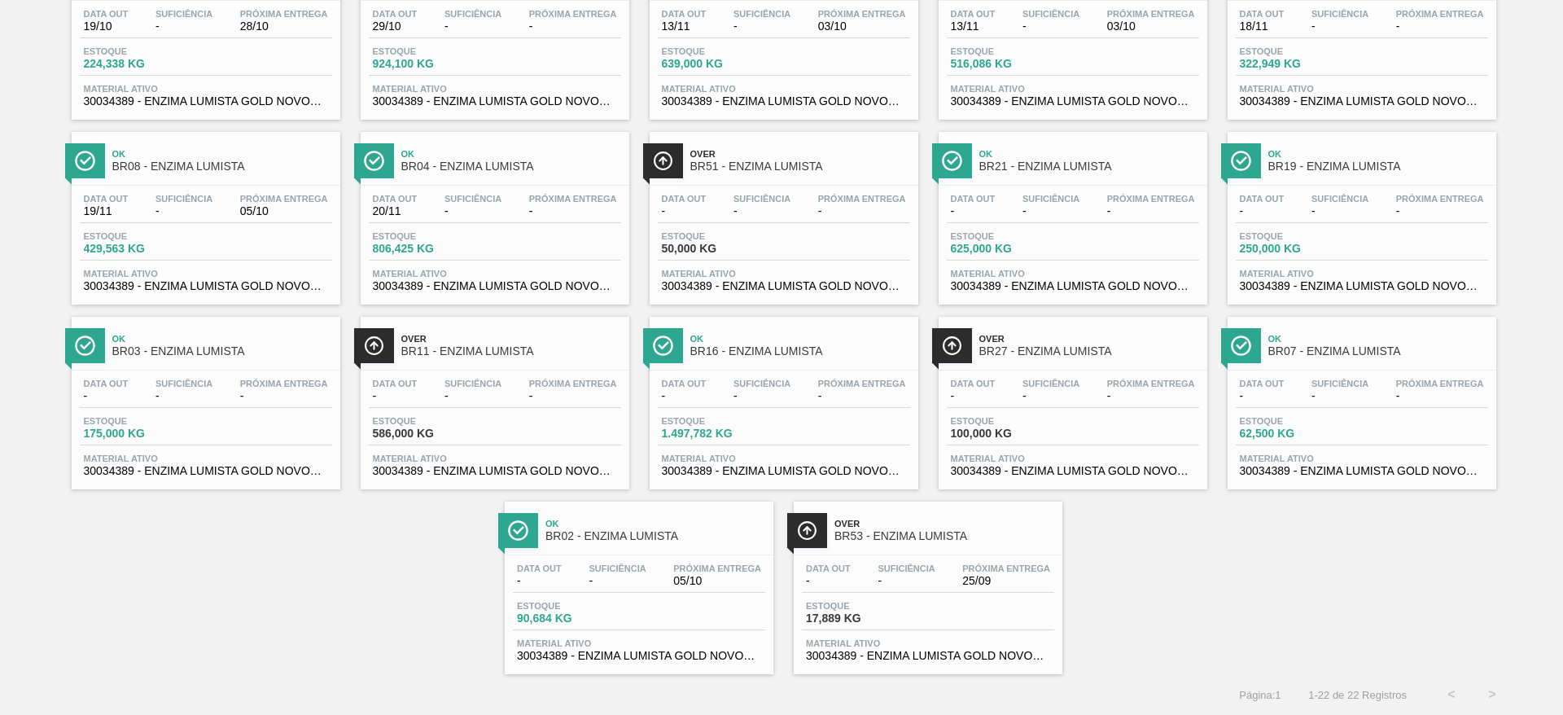
scroll to position [4, 0]
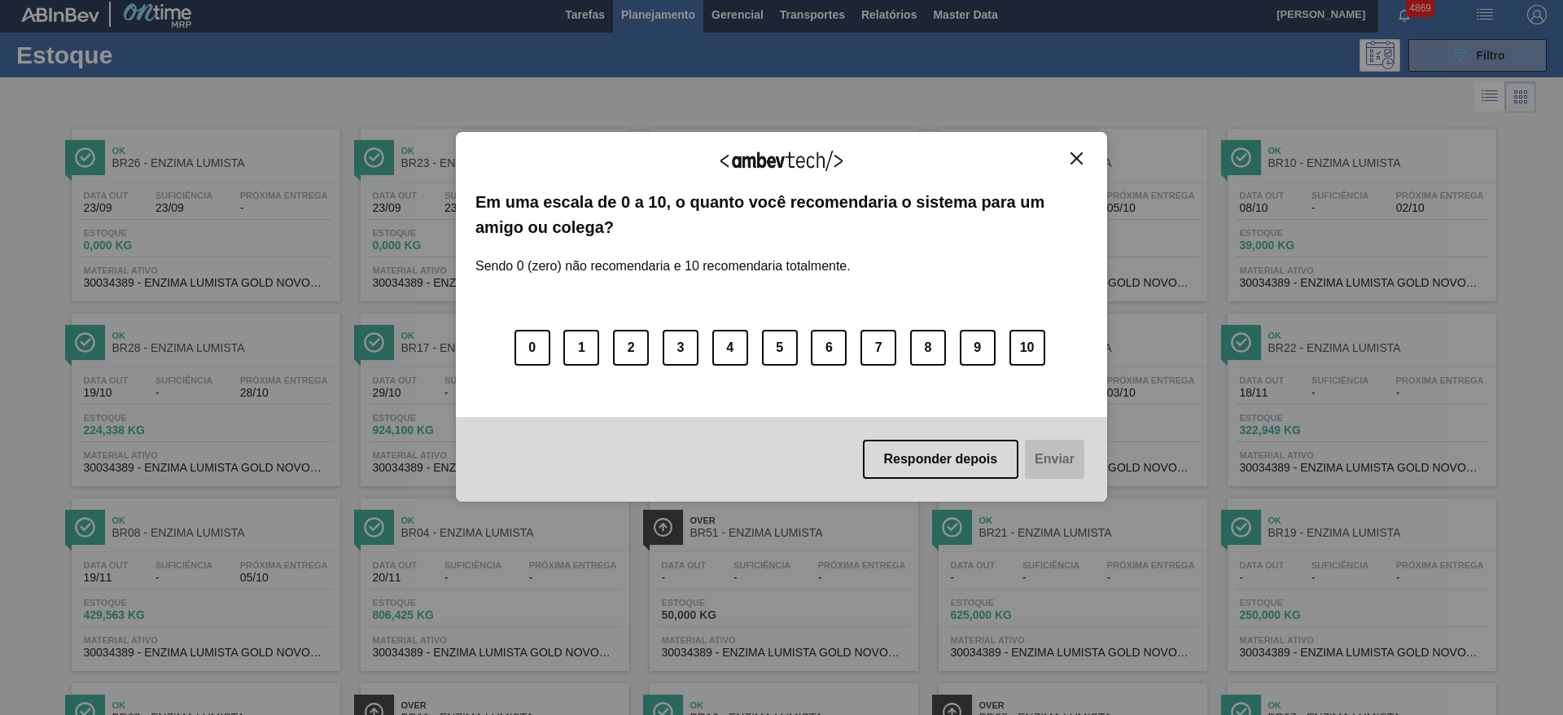
click at [1083, 151] on button "Close" at bounding box center [1076, 158] width 22 height 14
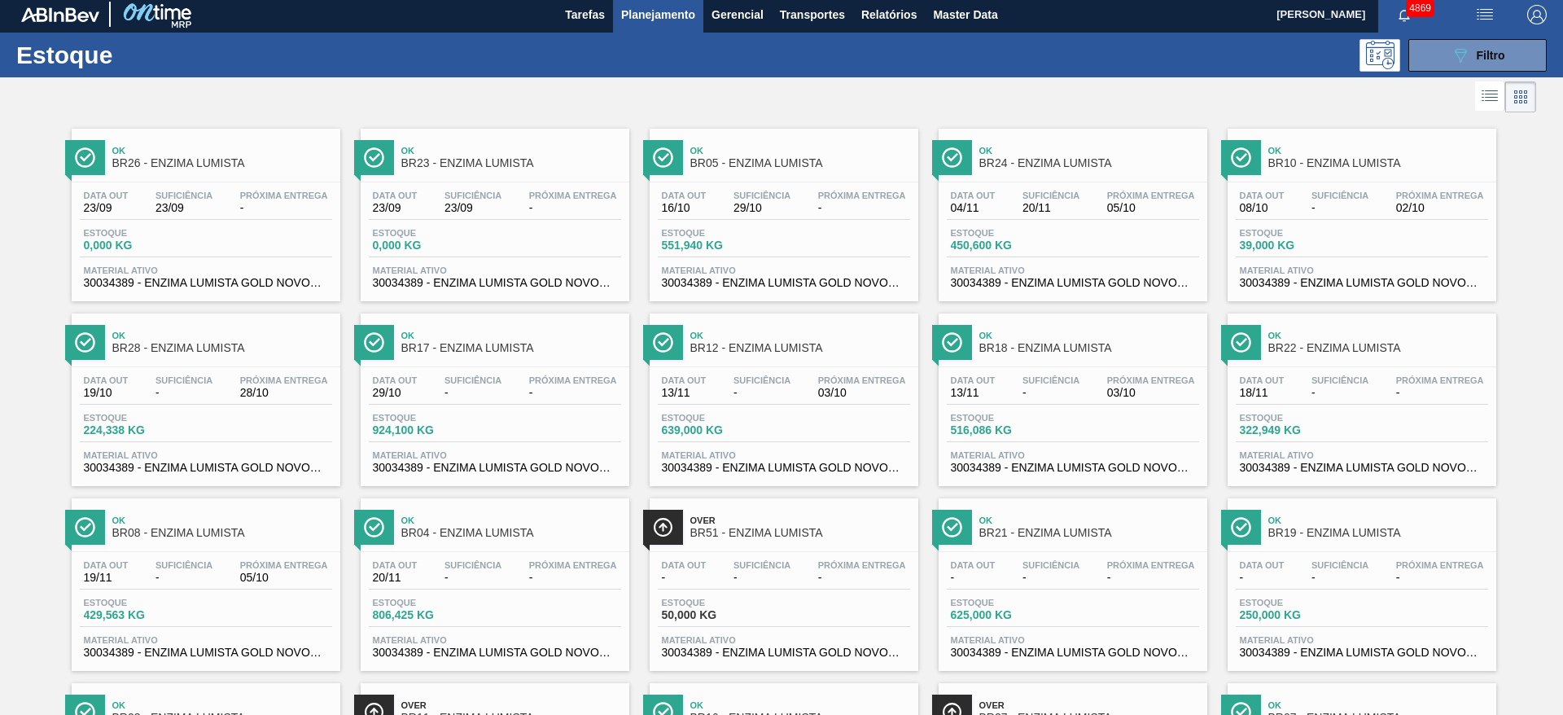
drag, startPoint x: 305, startPoint y: 195, endPoint x: 695, endPoint y: 170, distance: 390.7
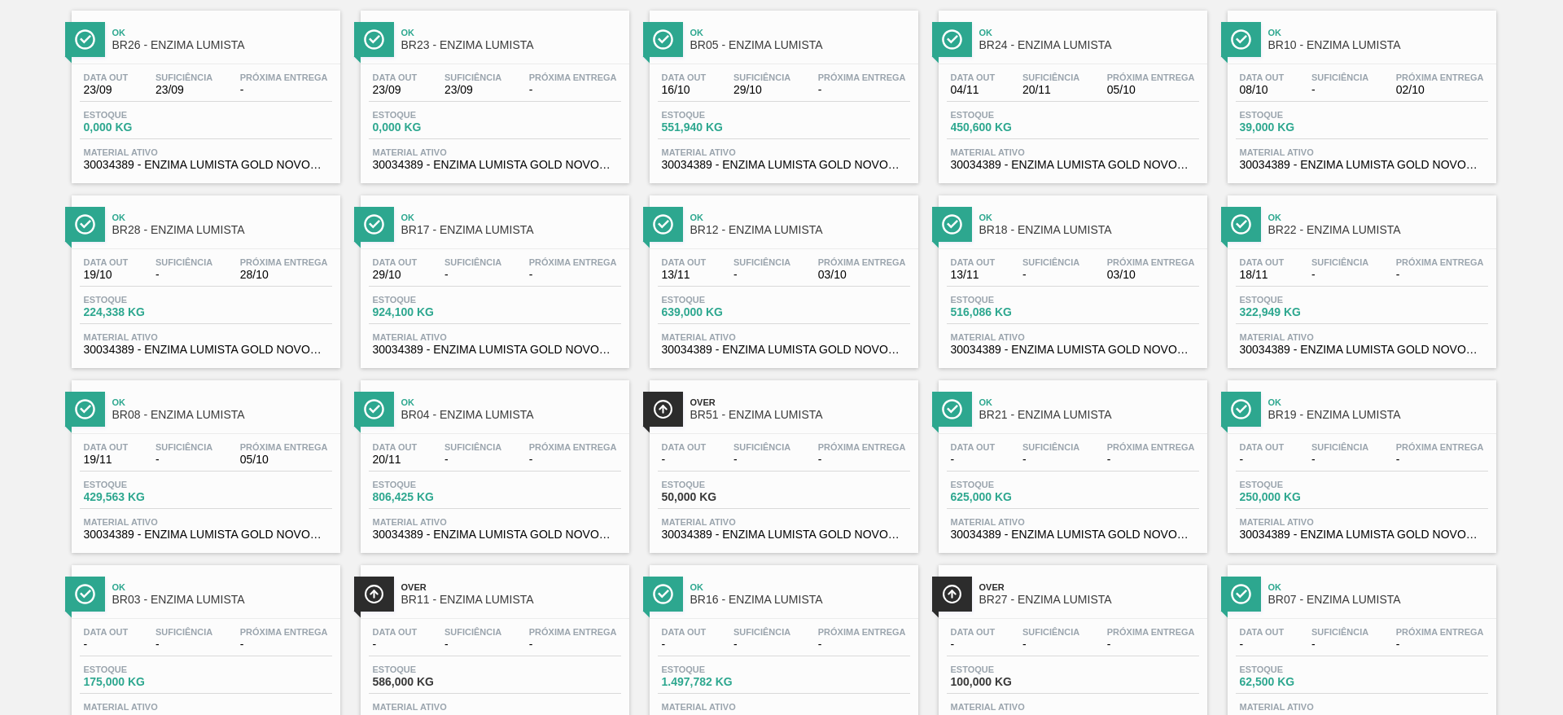
scroll to position [0, 0]
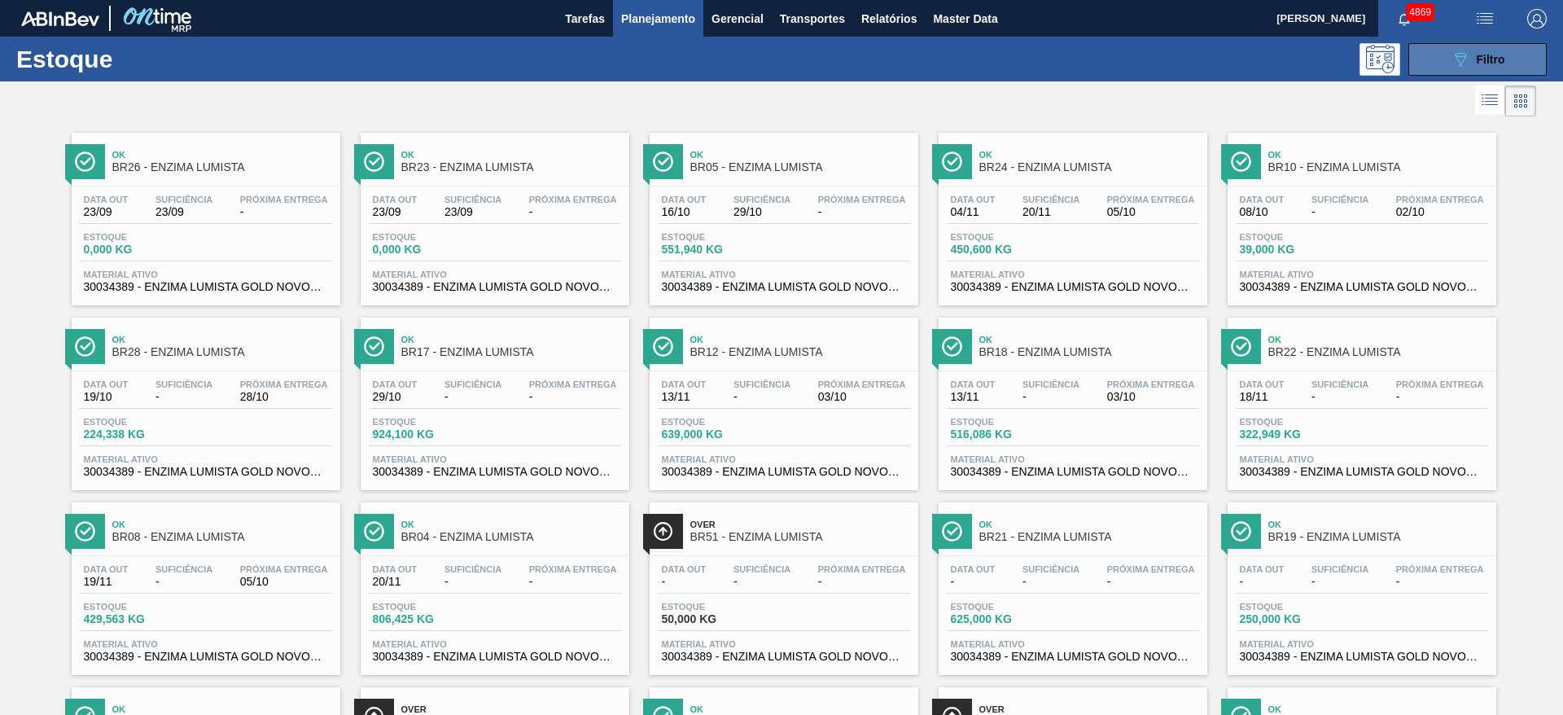
click at [1445, 50] on button "089F7B8B-B2A5-4AFE-B5C0-19BA573D28AC Filtro" at bounding box center [1477, 59] width 138 height 33
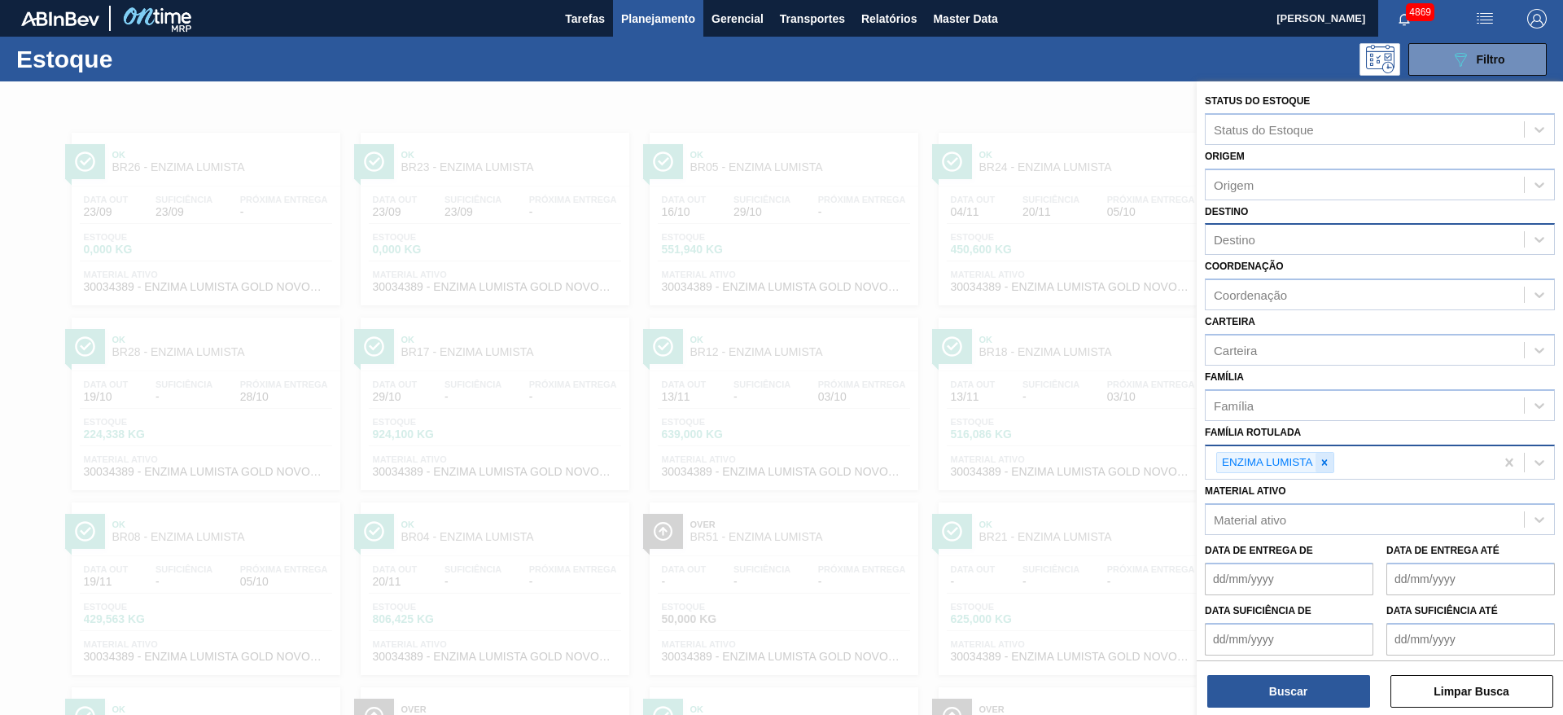
click at [1327, 466] on icon at bounding box center [1324, 462] width 11 height 11
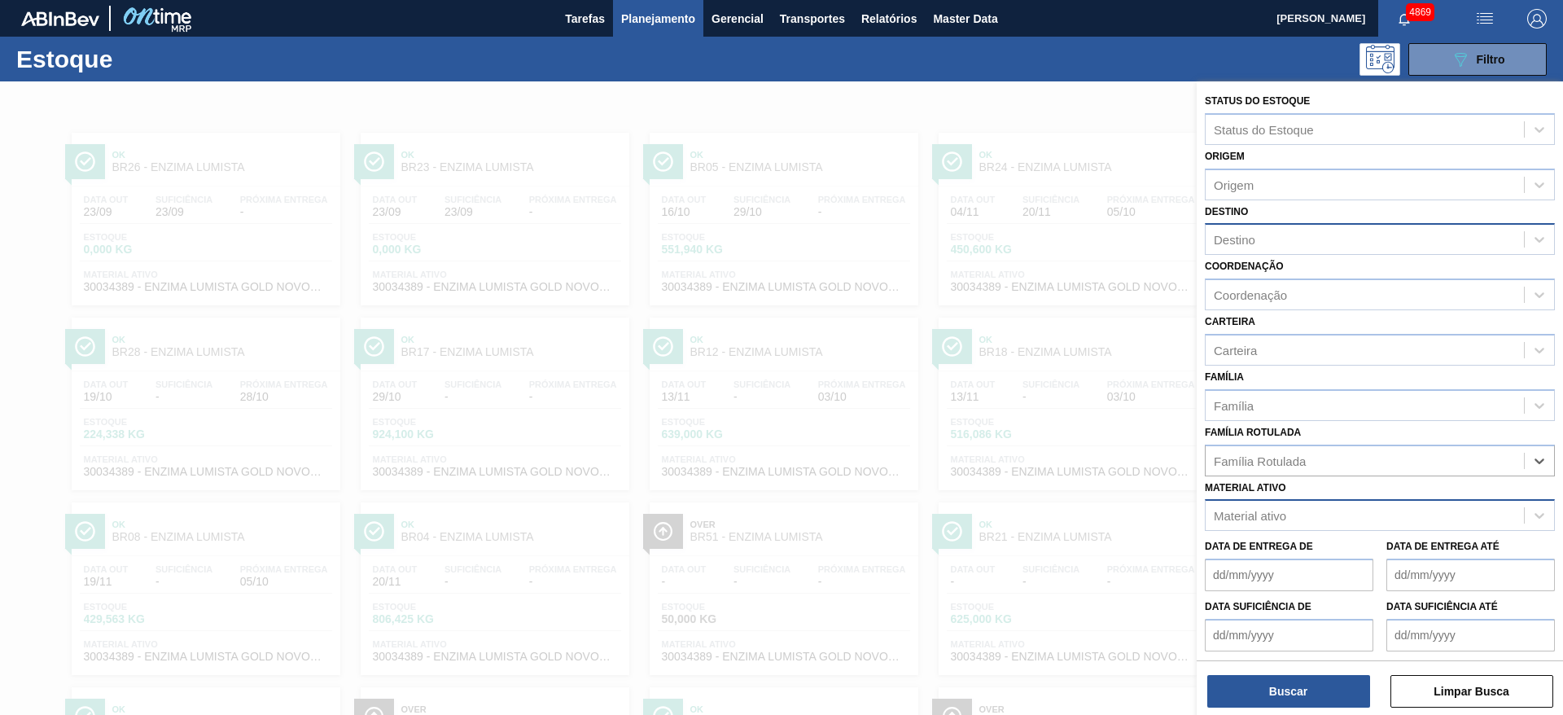
click at [1282, 520] on div "Material ativo" at bounding box center [1250, 516] width 72 height 14
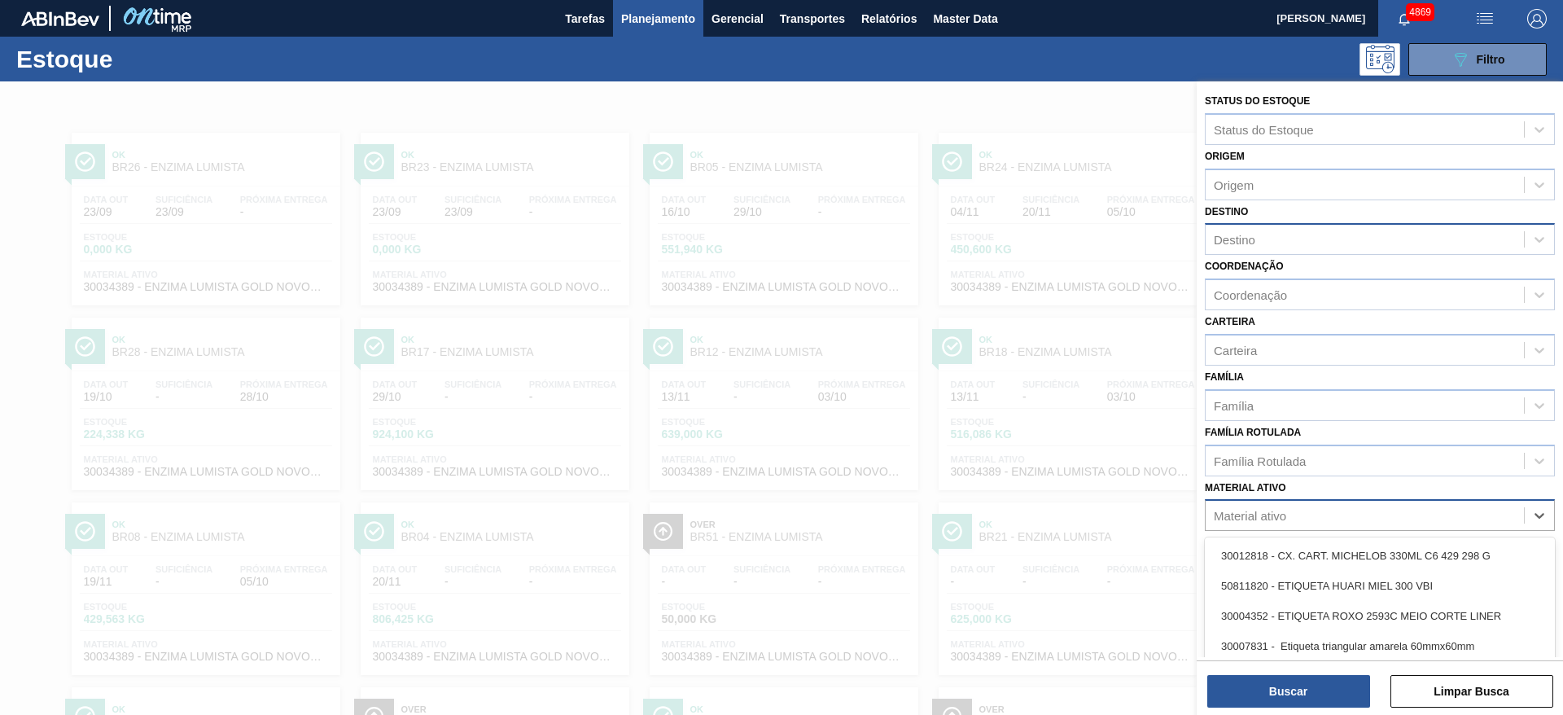
scroll to position [73, 0]
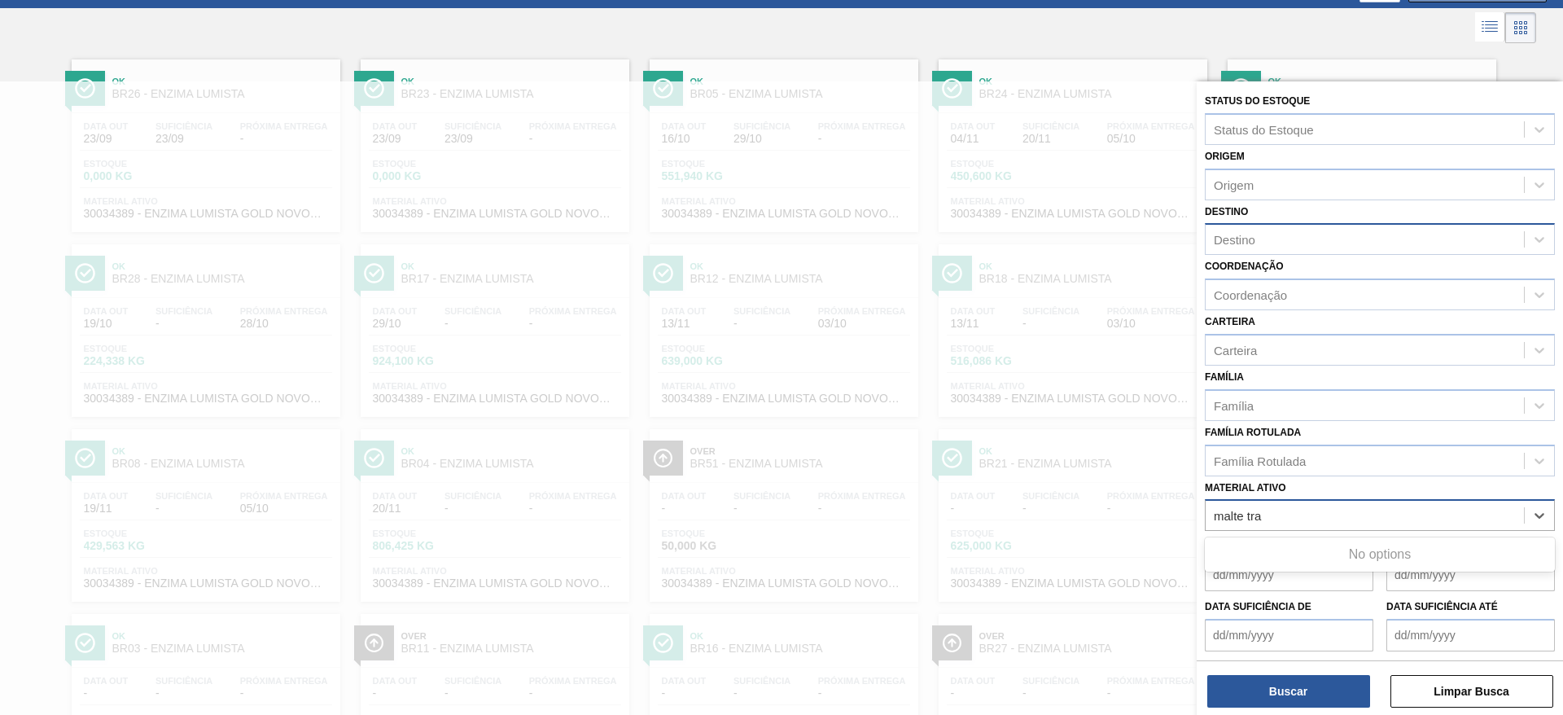
type ativo "malte tr"
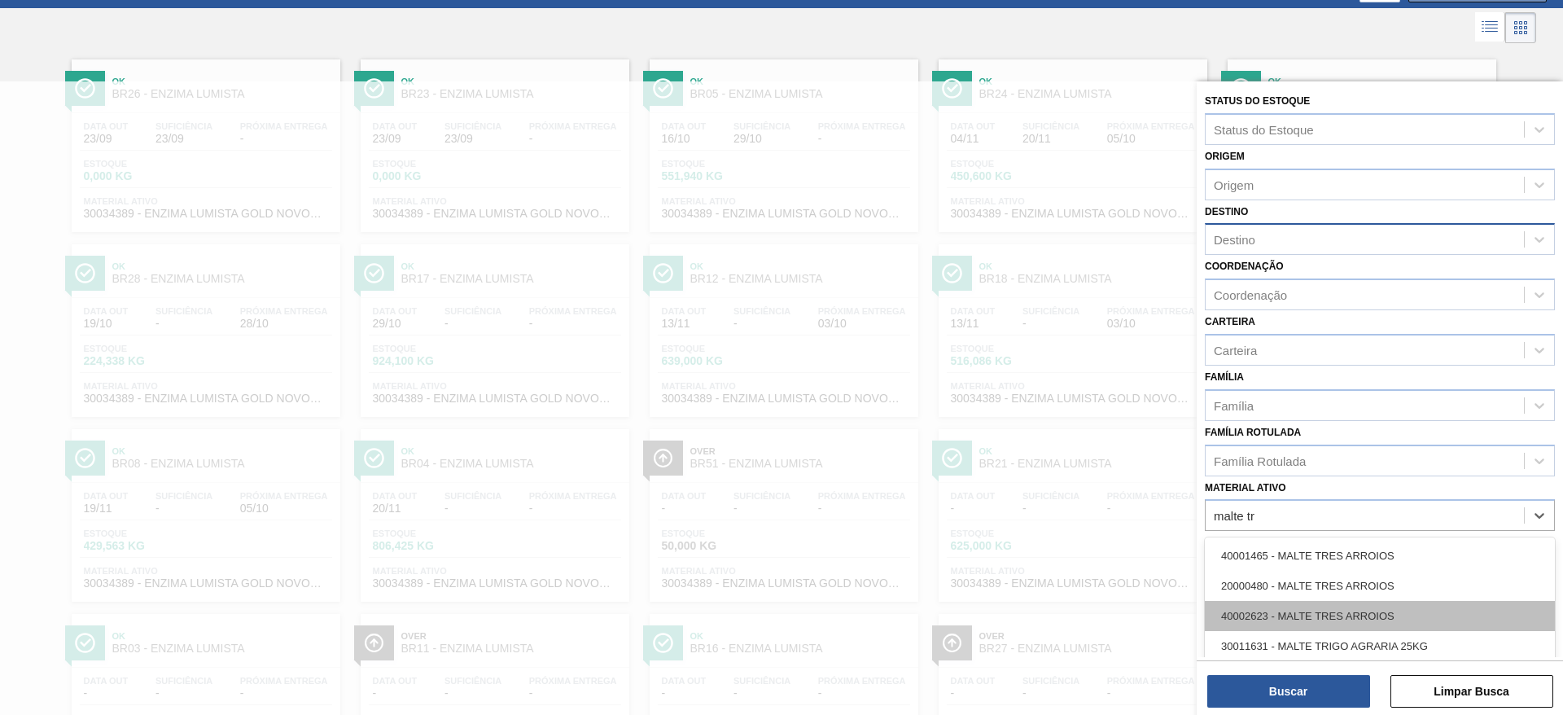
scroll to position [107, 0]
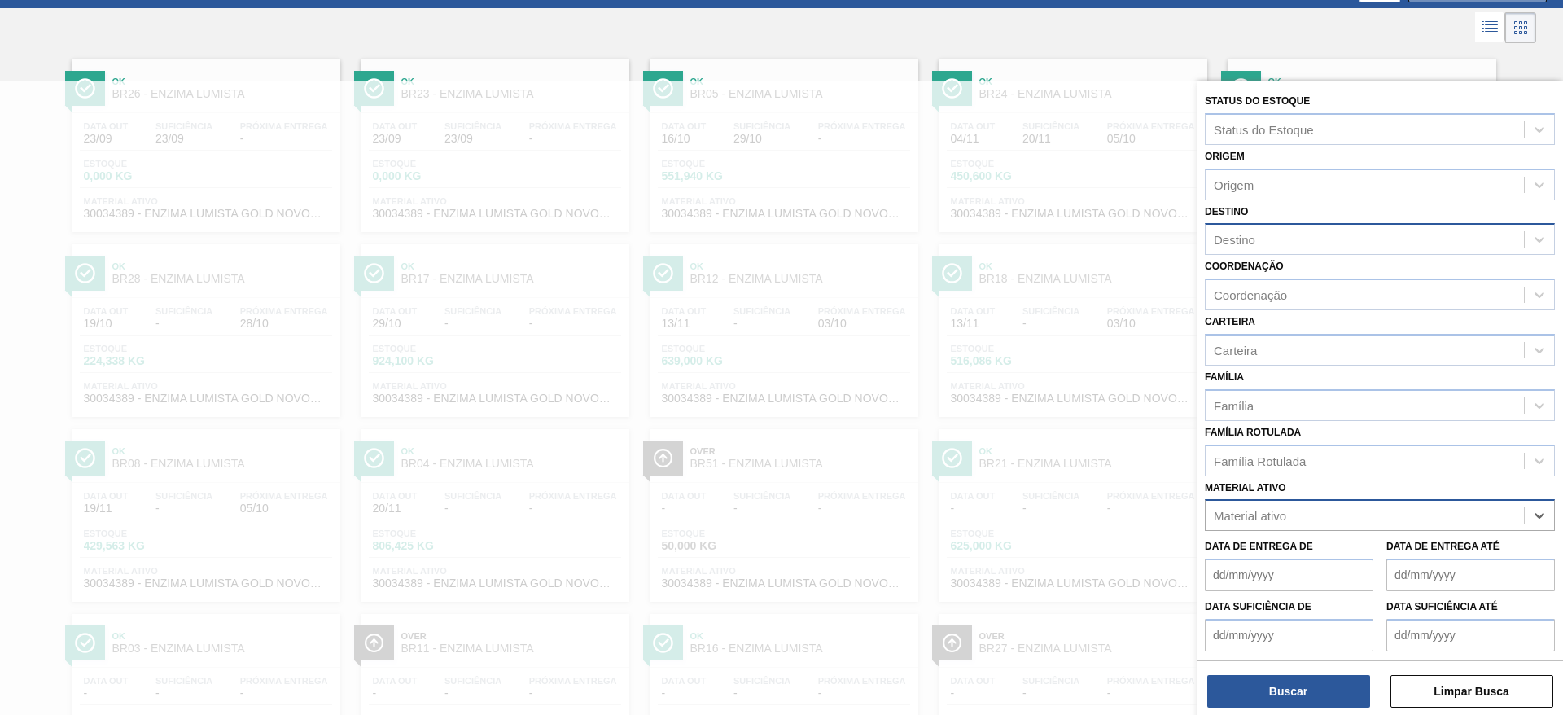
drag, startPoint x: 1287, startPoint y: 516, endPoint x: 1227, endPoint y: 517, distance: 60.2
click at [1227, 517] on div "Material ativo" at bounding box center [1365, 516] width 318 height 24
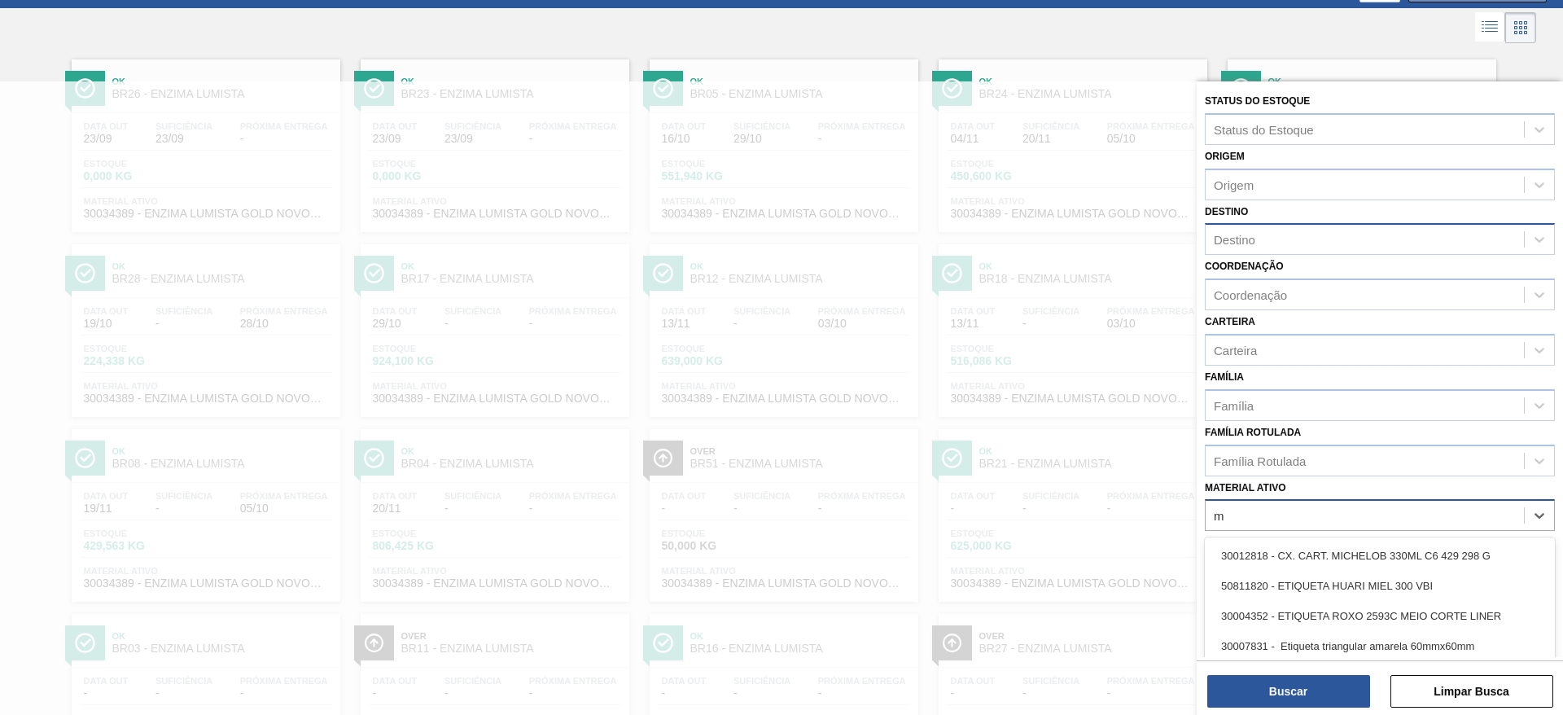
scroll to position [147, 0]
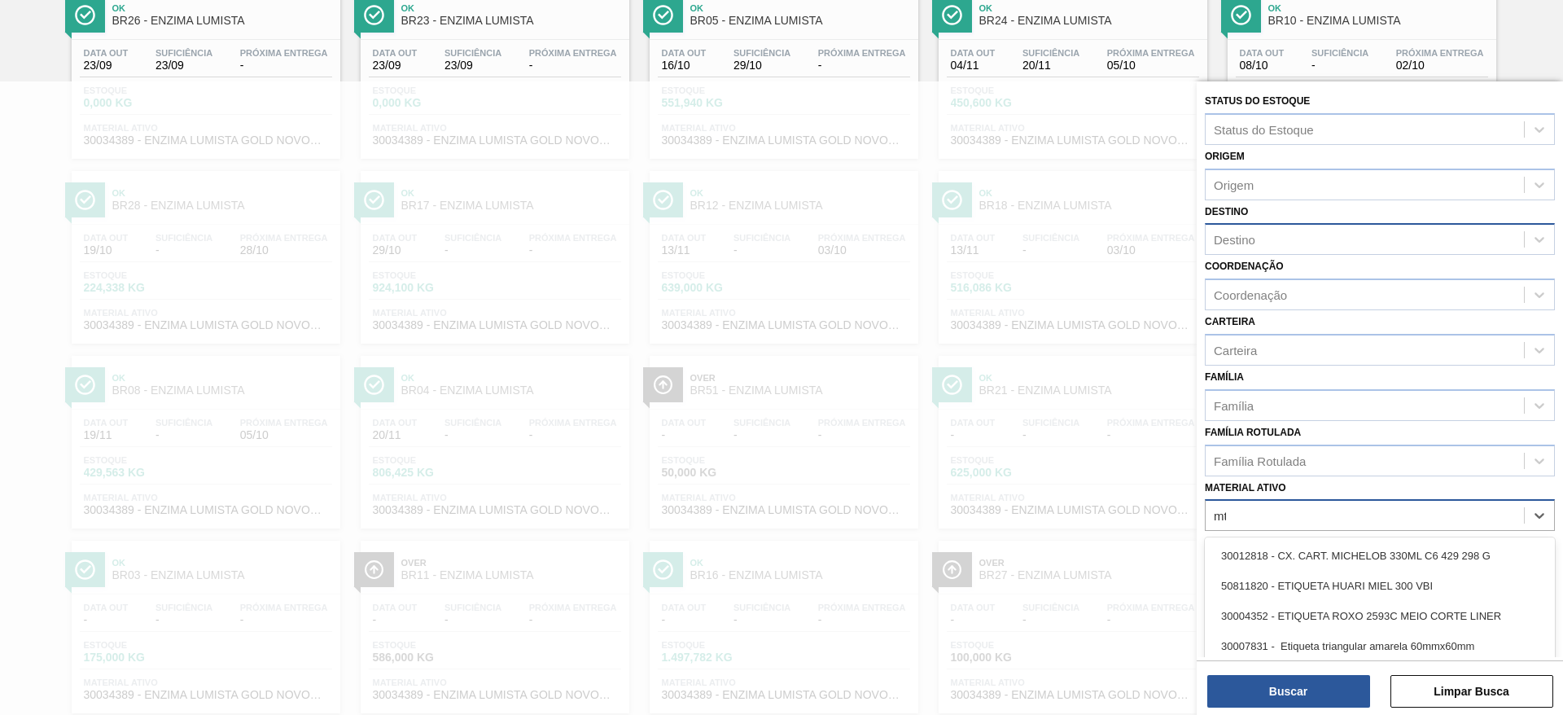
type ativo "mta"
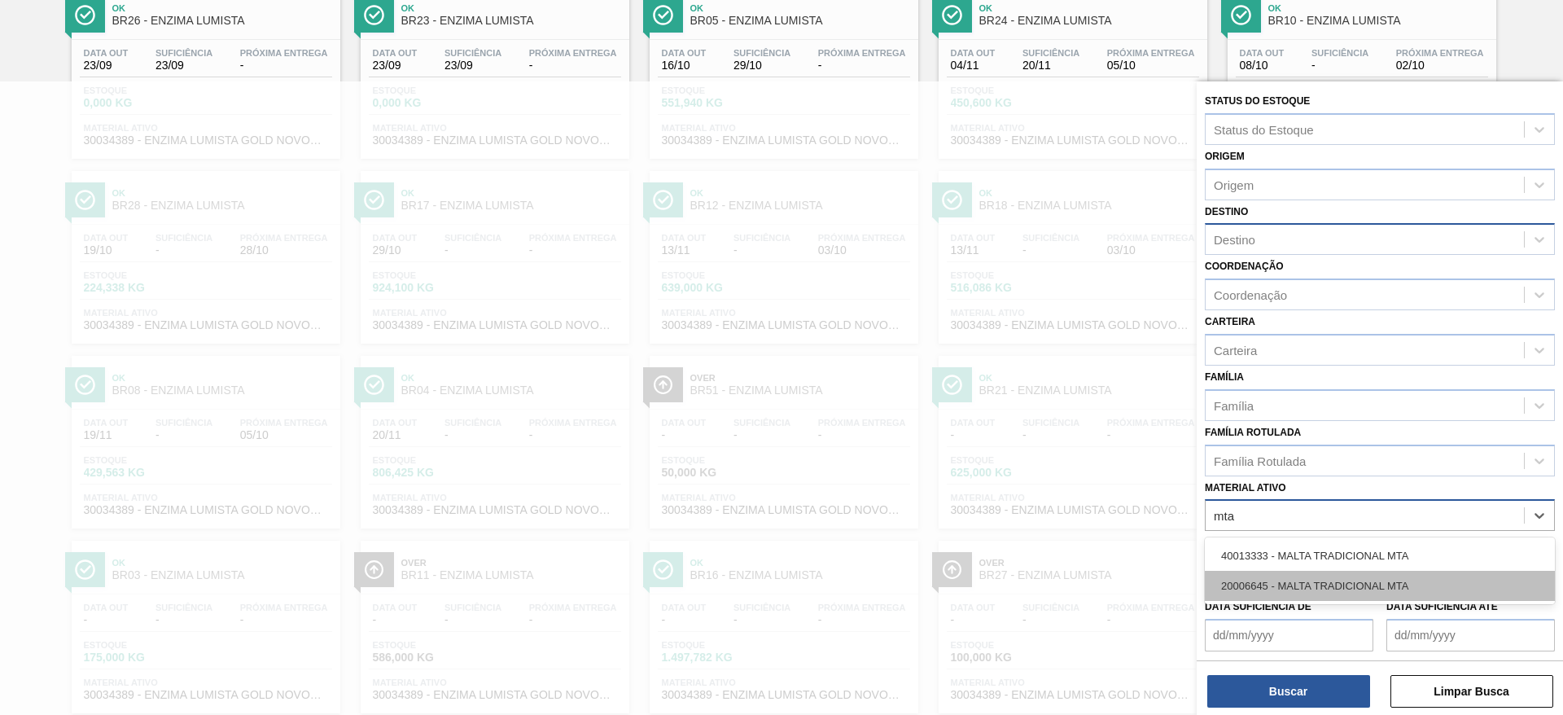
click at [1328, 580] on div "20006645 - MALTA TRADICIONAL MTA" at bounding box center [1380, 586] width 350 height 30
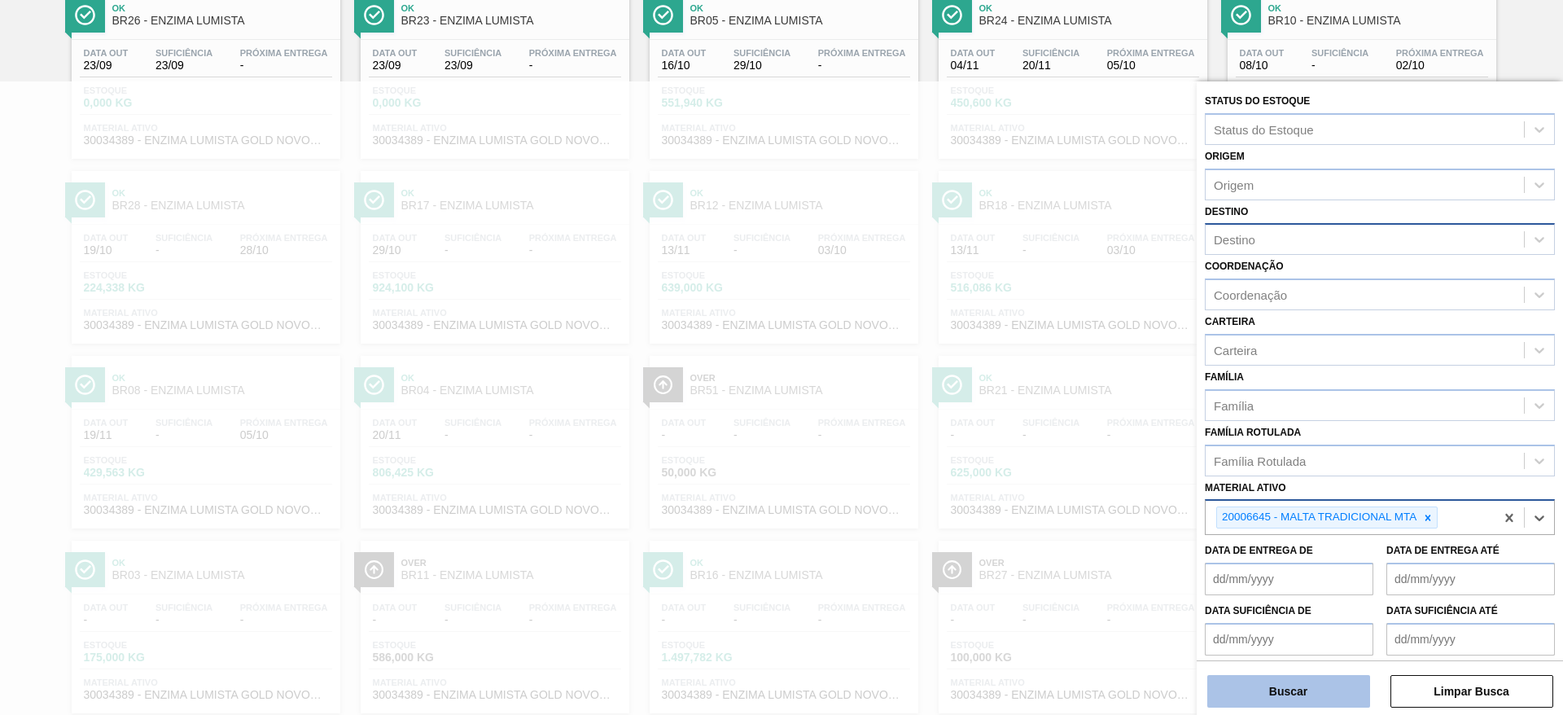
click at [1318, 690] on button "Buscar" at bounding box center [1288, 691] width 163 height 33
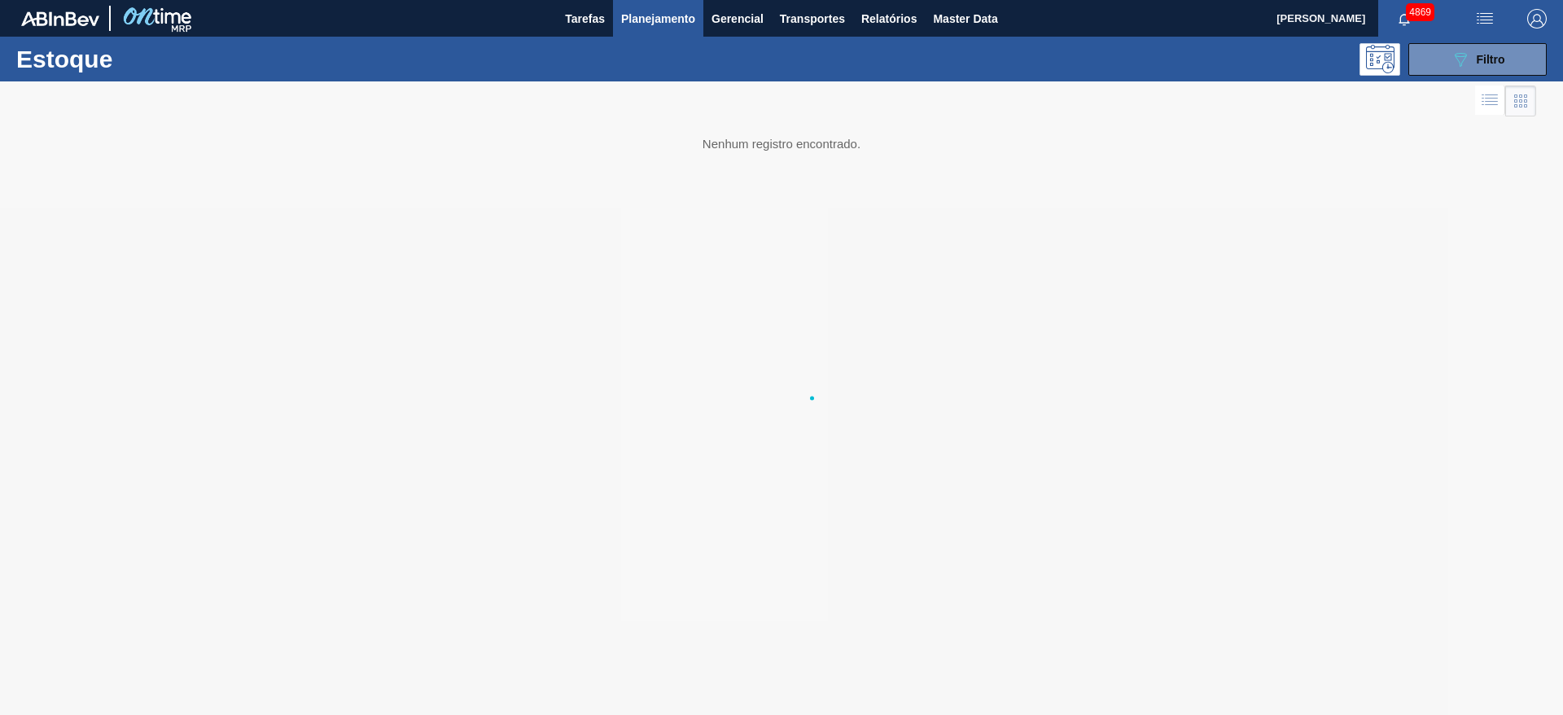
scroll to position [0, 0]
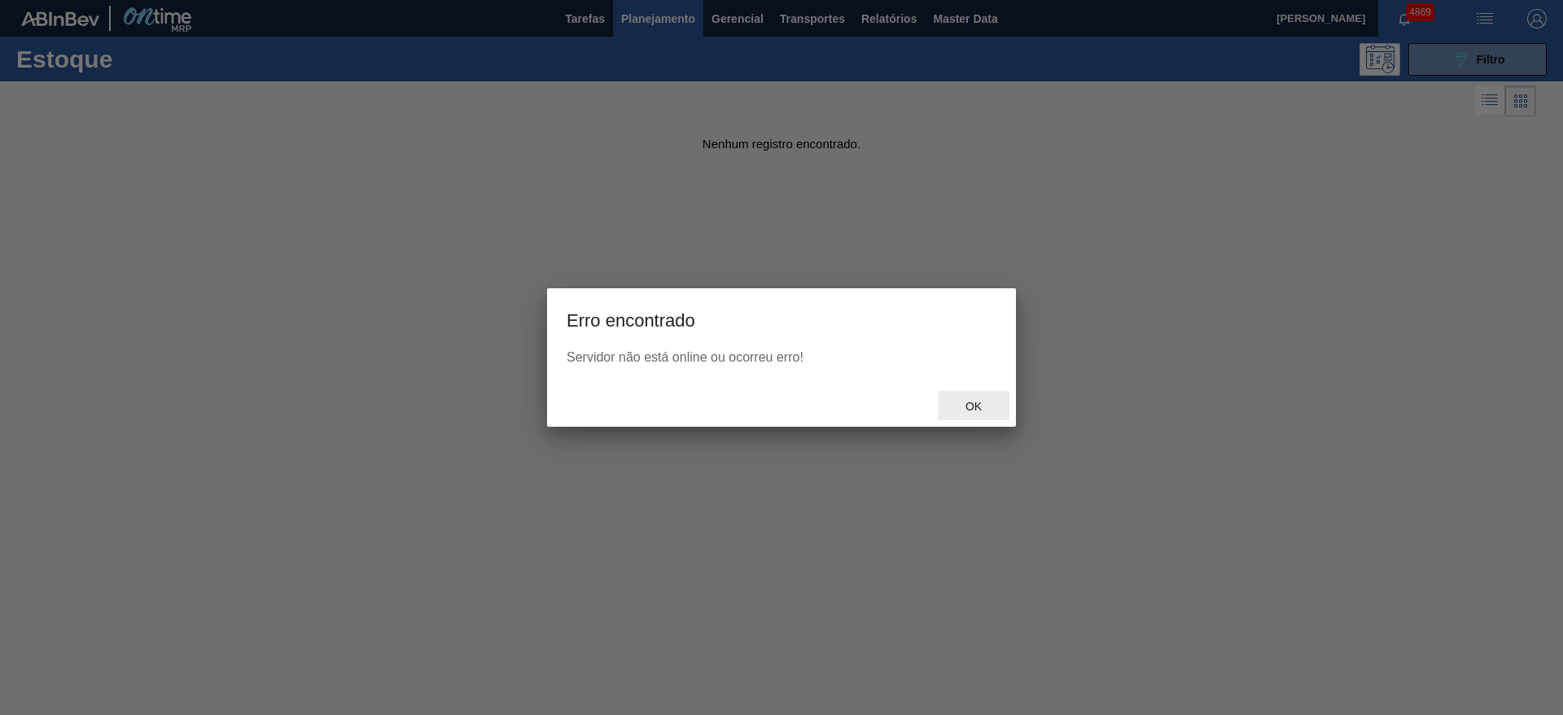
click at [976, 405] on span "Ok" at bounding box center [973, 406] width 42 height 13
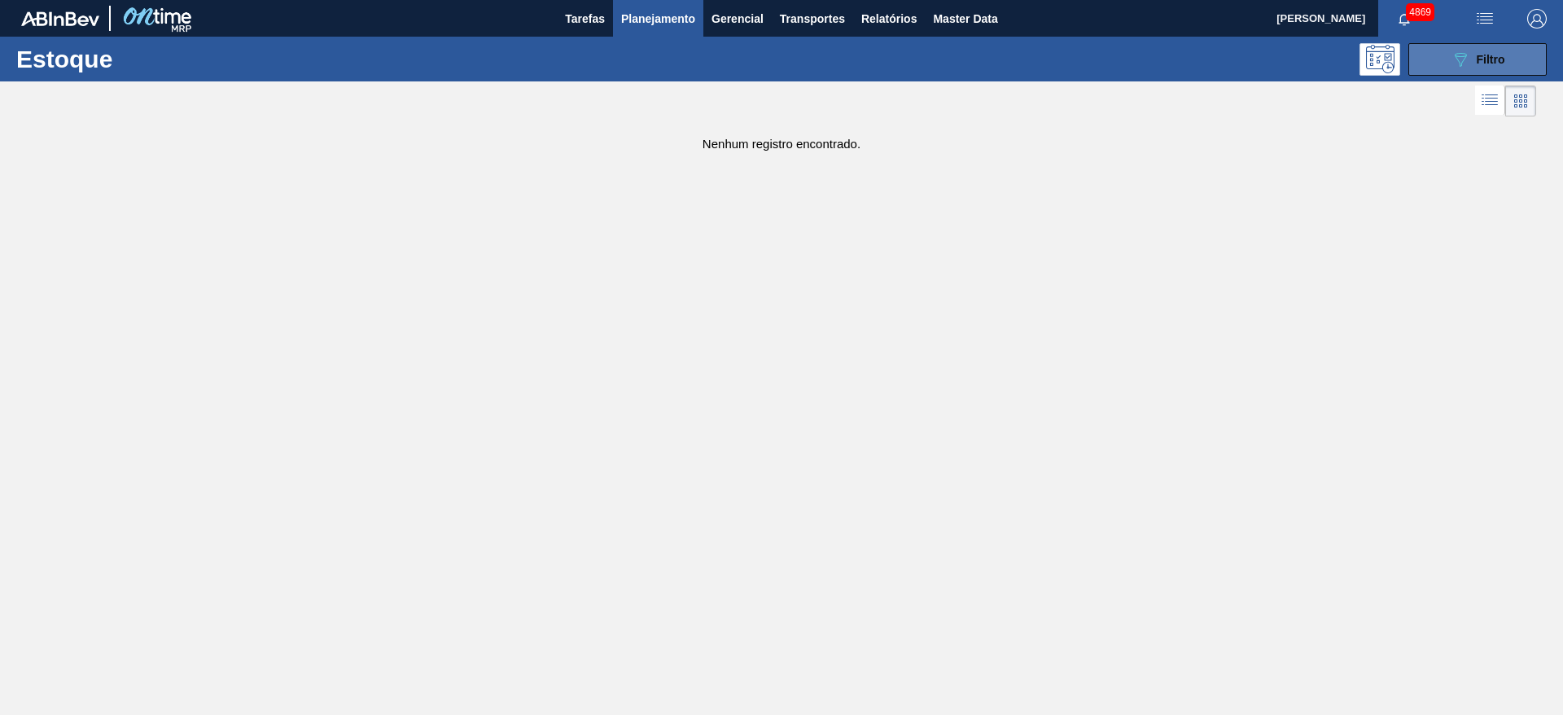
drag, startPoint x: 1433, startPoint y: 65, endPoint x: 1441, endPoint y: 101, distance: 36.6
click at [1433, 66] on button "089F7B8B-B2A5-4AFE-B5C0-19BA573D28AC Filtro" at bounding box center [1477, 59] width 138 height 33
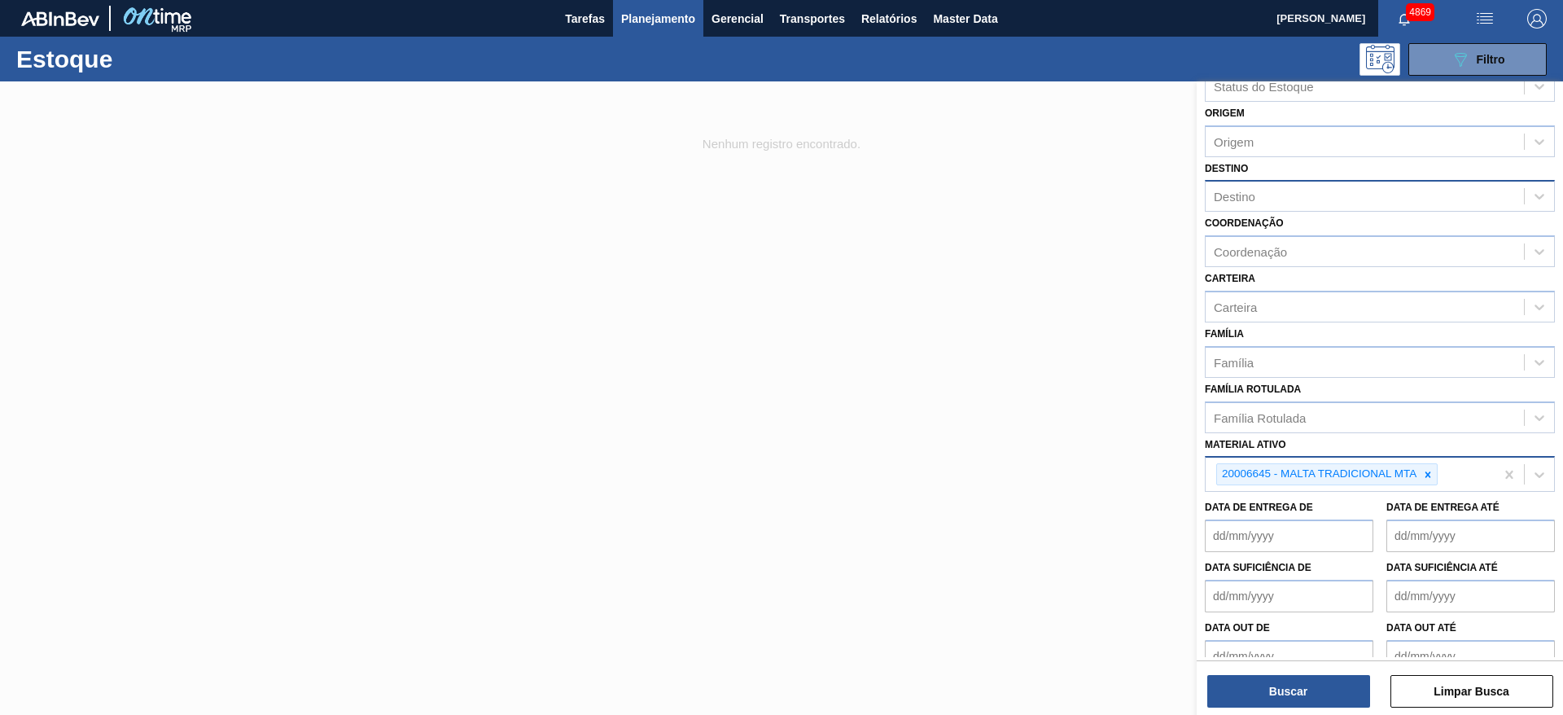
scroll to position [67, 0]
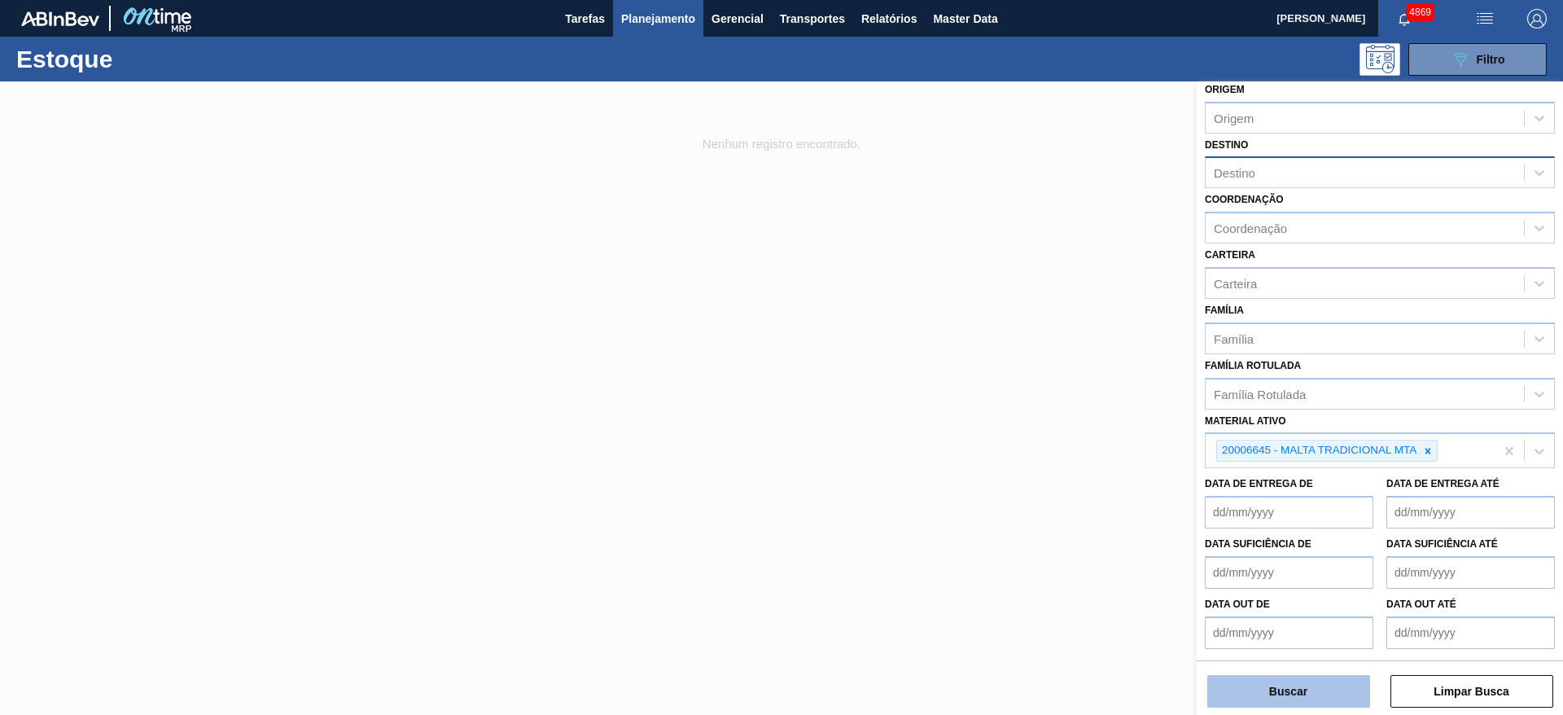
click at [1293, 692] on button "Buscar" at bounding box center [1288, 691] width 163 height 33
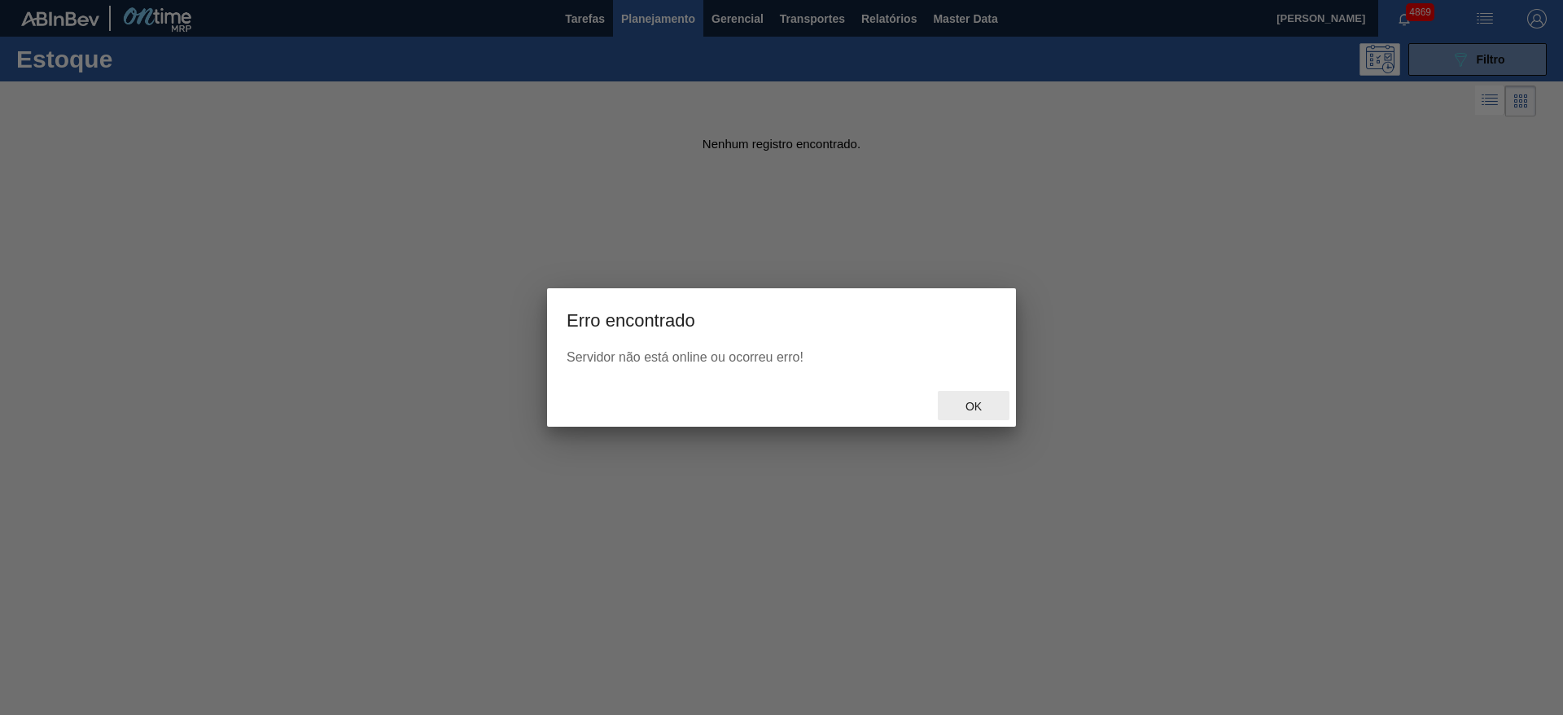
click at [965, 409] on span "Ok" at bounding box center [973, 406] width 42 height 13
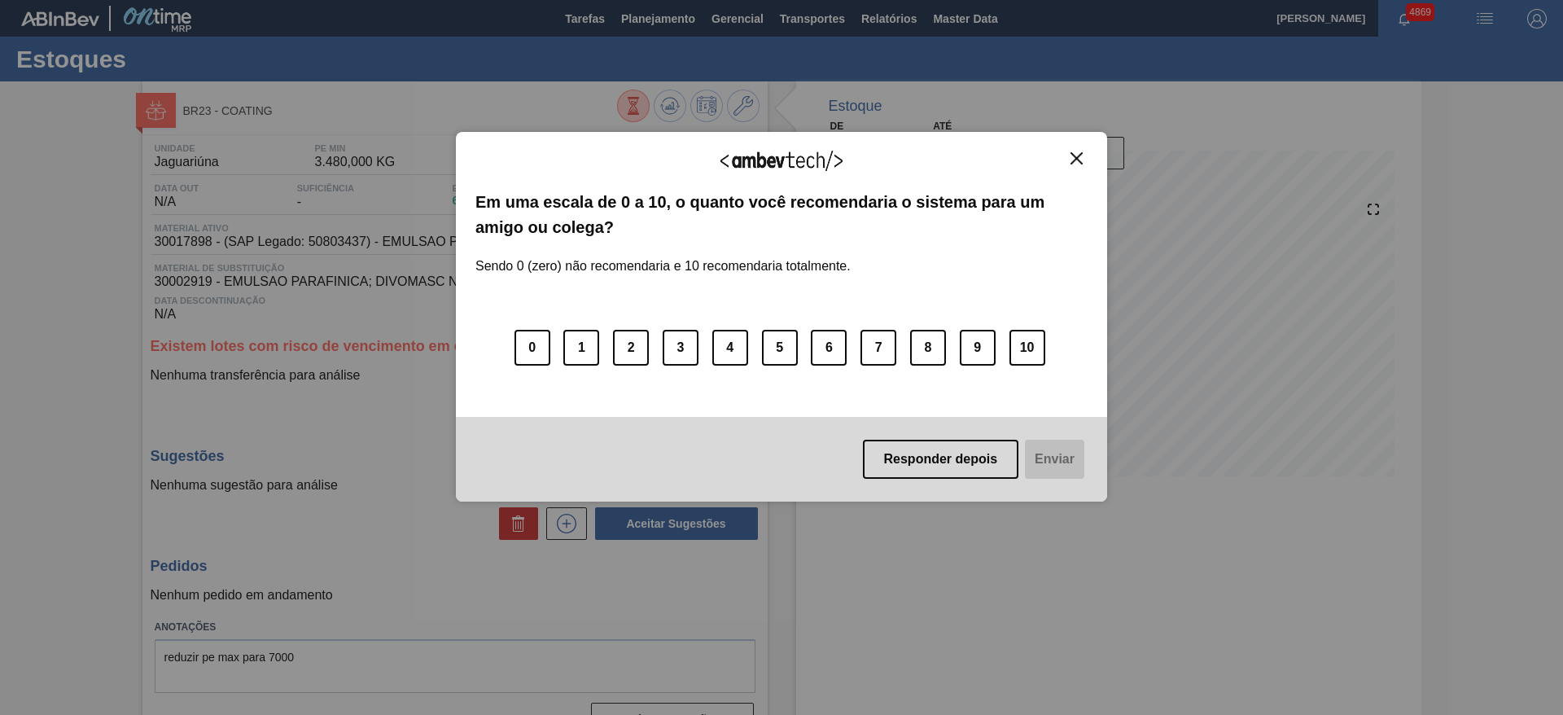
drag, startPoint x: 1081, startPoint y: 154, endPoint x: 829, endPoint y: 91, distance: 259.2
click at [1081, 154] on img "Close" at bounding box center [1076, 158] width 12 height 12
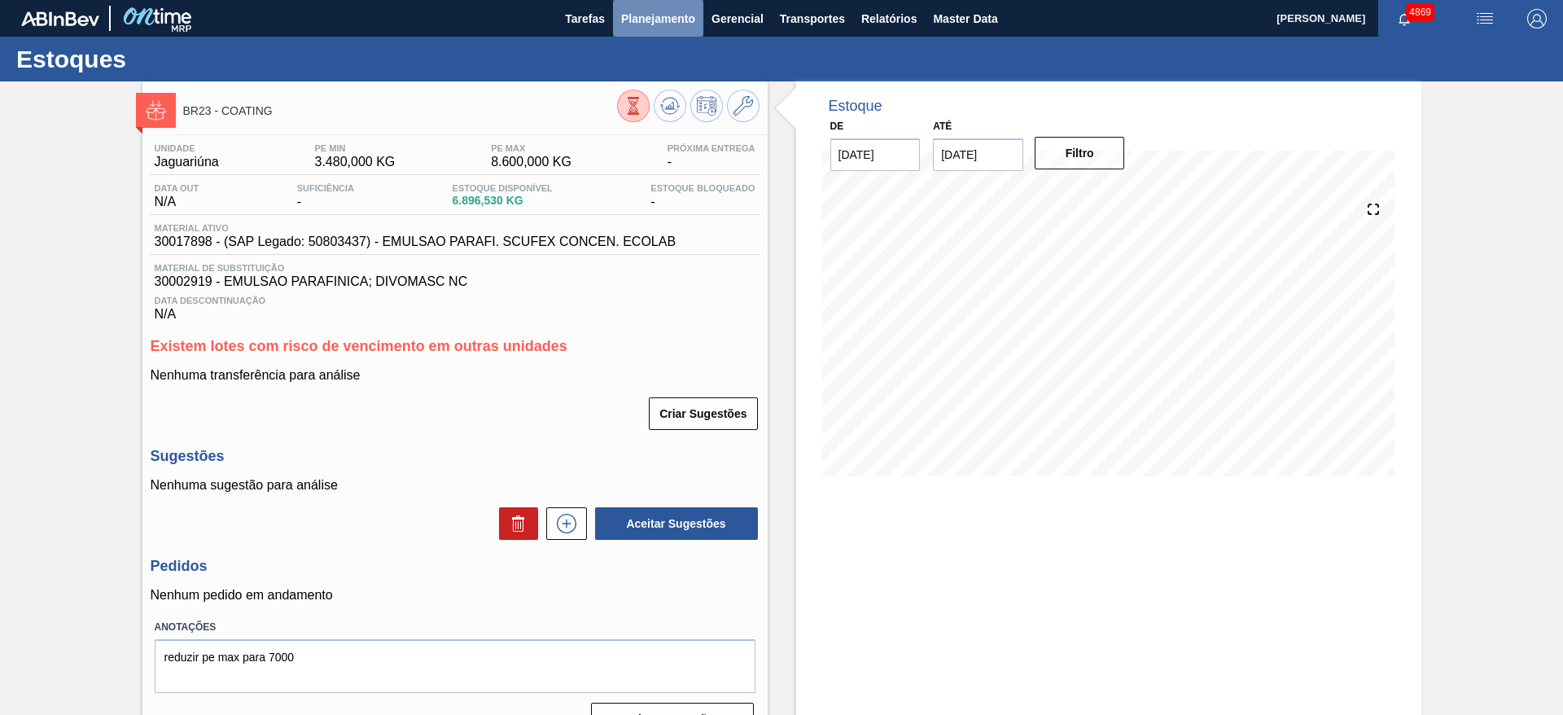
click at [663, 15] on span "Planejamento" at bounding box center [658, 19] width 74 height 20
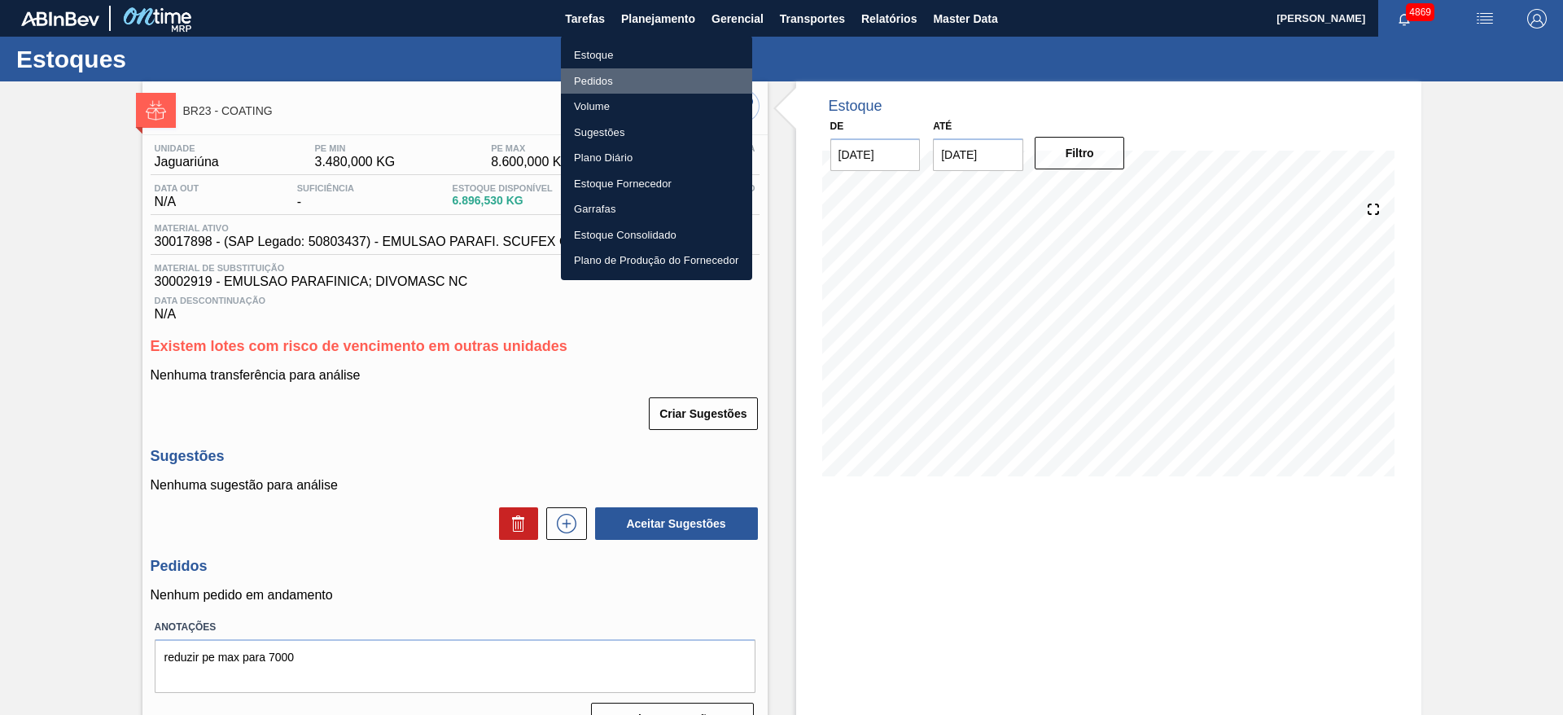
click at [606, 78] on li "Pedidos" at bounding box center [656, 81] width 191 height 26
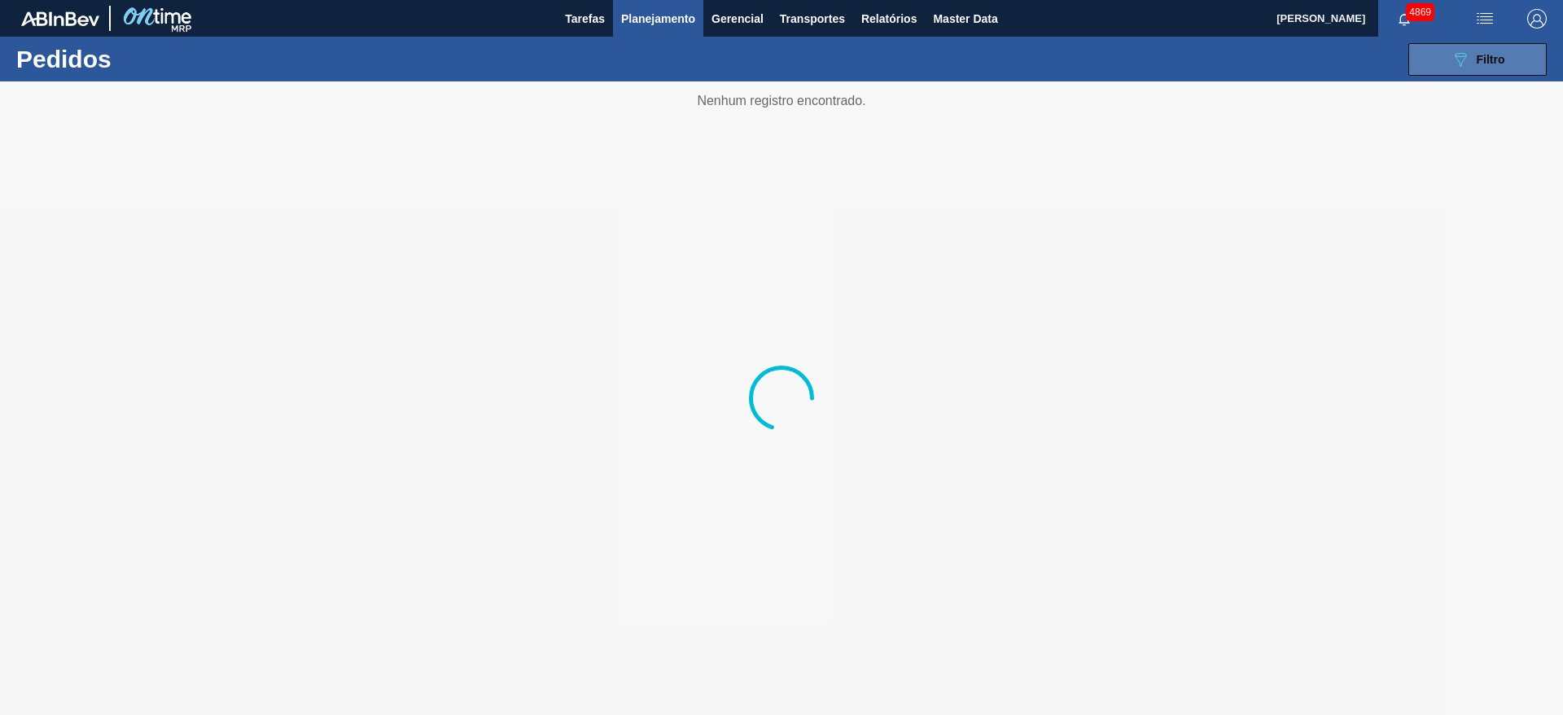
click at [1534, 58] on button "089F7B8B-B2A5-4AFE-B5C0-19BA573D28AC Filtro" at bounding box center [1477, 59] width 138 height 33
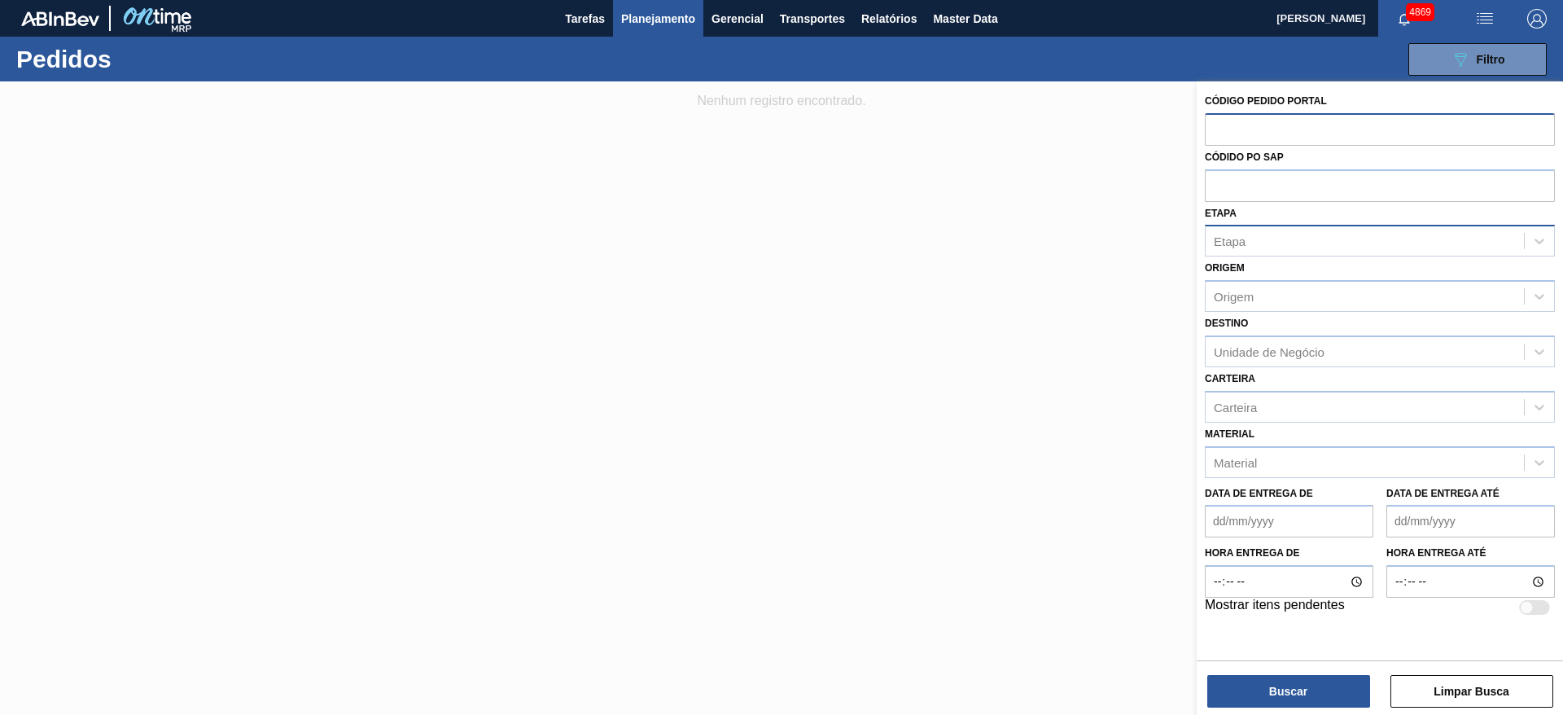
click at [1429, 136] on input "text" at bounding box center [1380, 128] width 350 height 31
paste input "2029106"
type input "2029106"
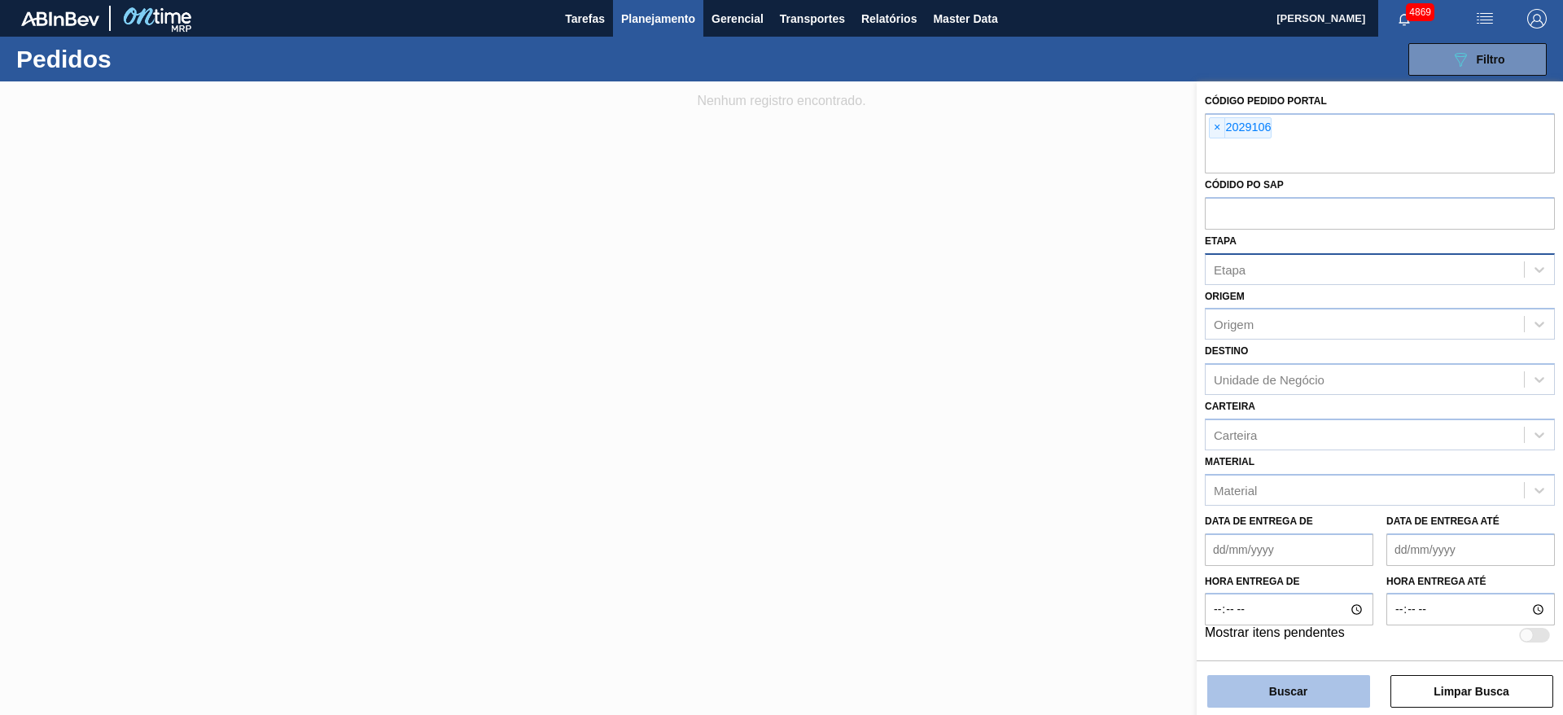
click at [1327, 698] on button "Buscar" at bounding box center [1288, 691] width 163 height 33
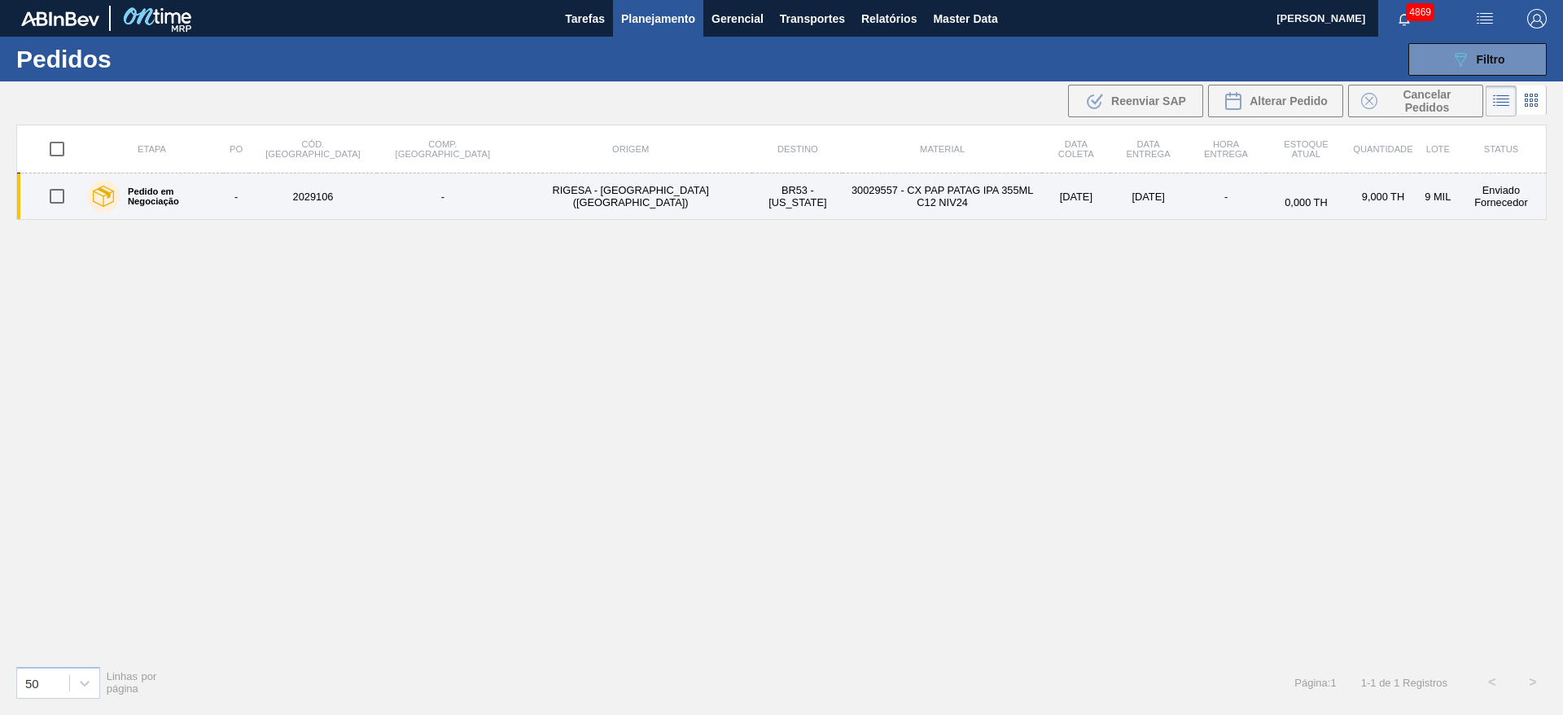
click at [842, 197] on td "30029557 - CX PAP PATAG IPA 355ML C12 NIV24" at bounding box center [941, 196] width 199 height 46
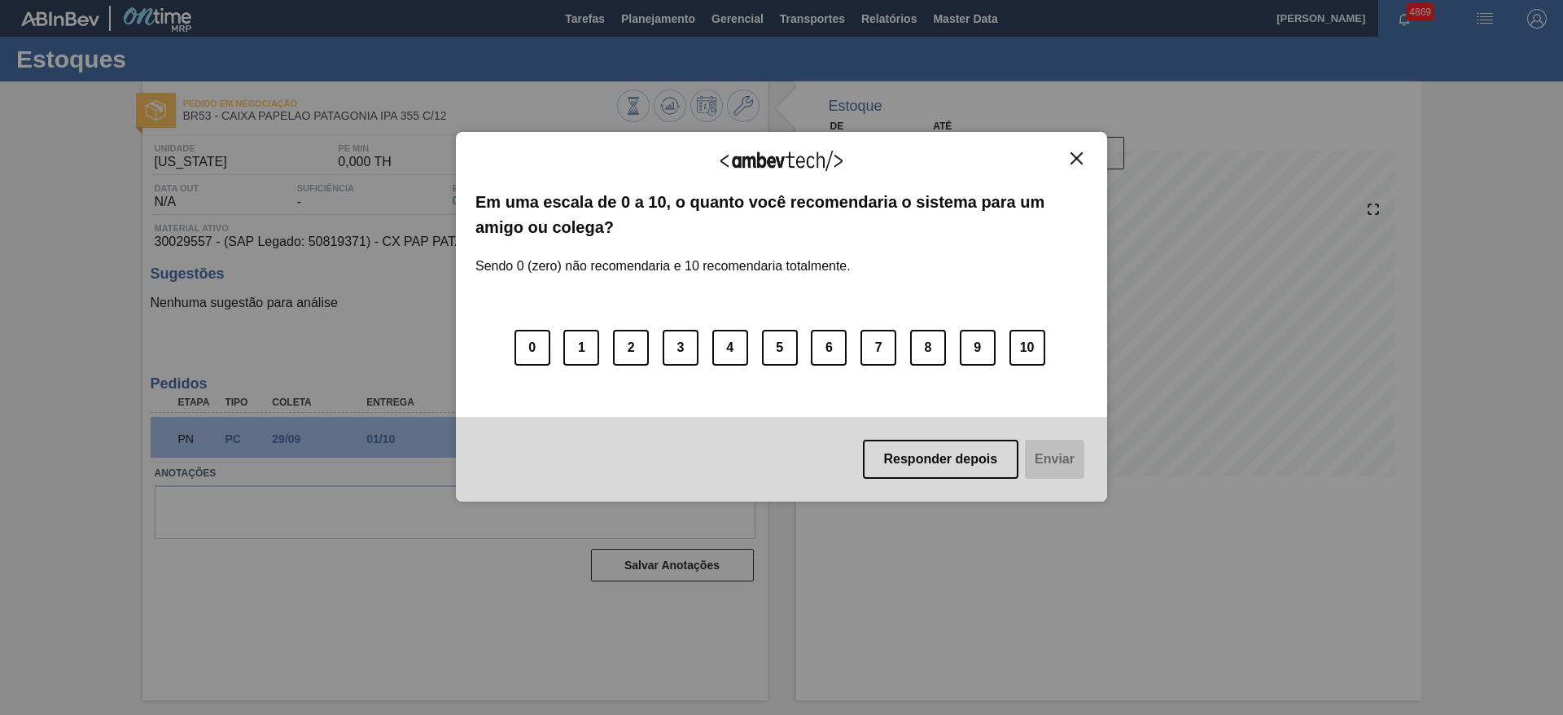
click at [1073, 156] on img "Close" at bounding box center [1076, 158] width 12 height 12
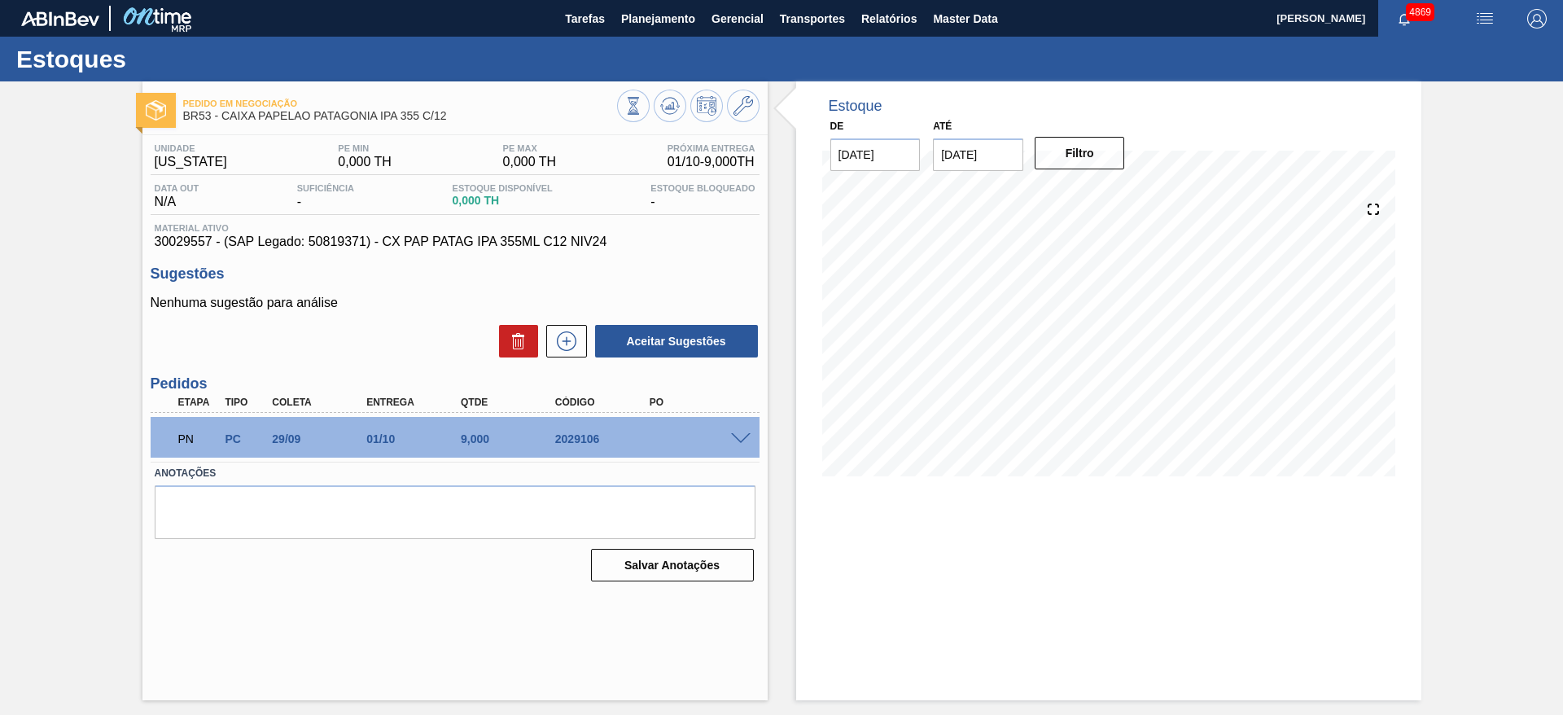
click at [737, 439] on span at bounding box center [741, 439] width 20 height 12
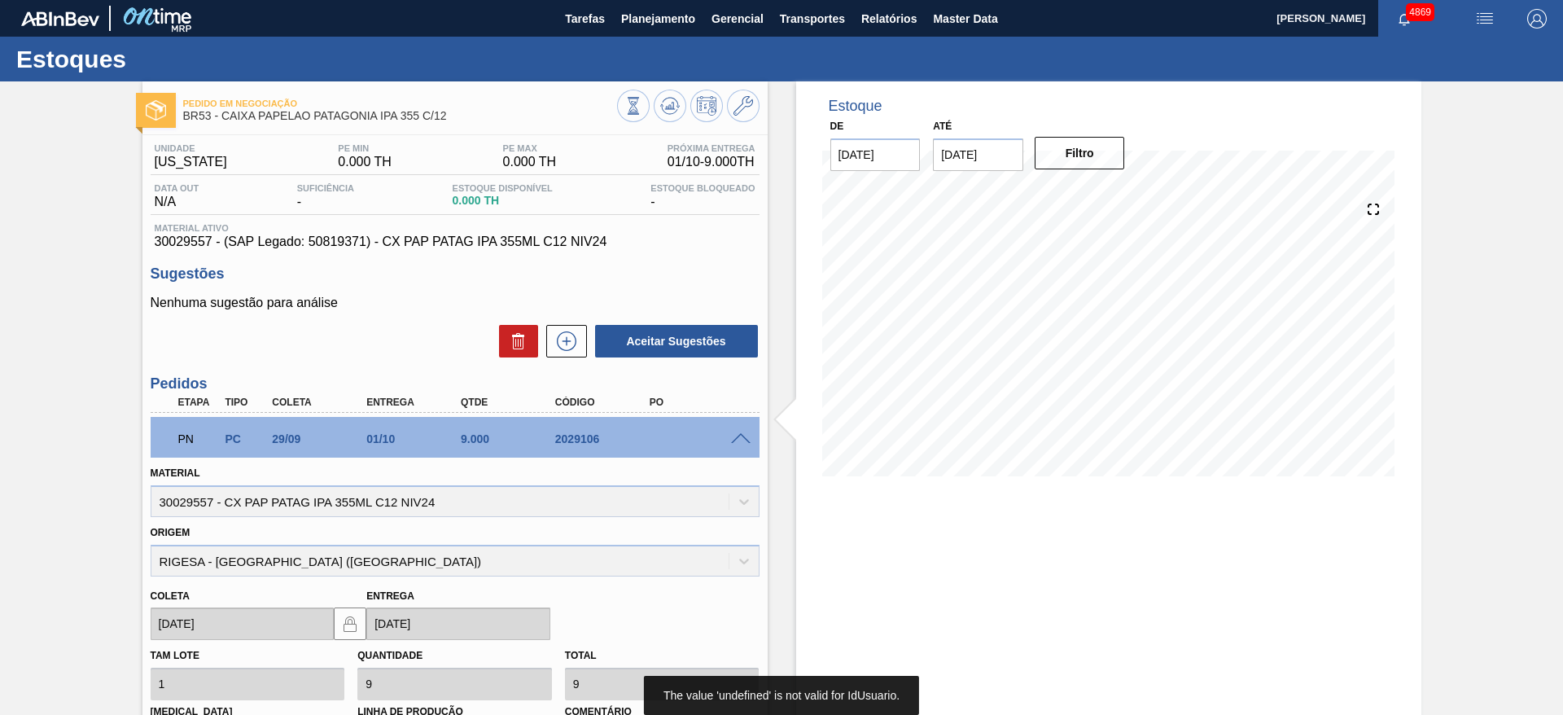
click at [737, 434] on span at bounding box center [741, 439] width 20 height 12
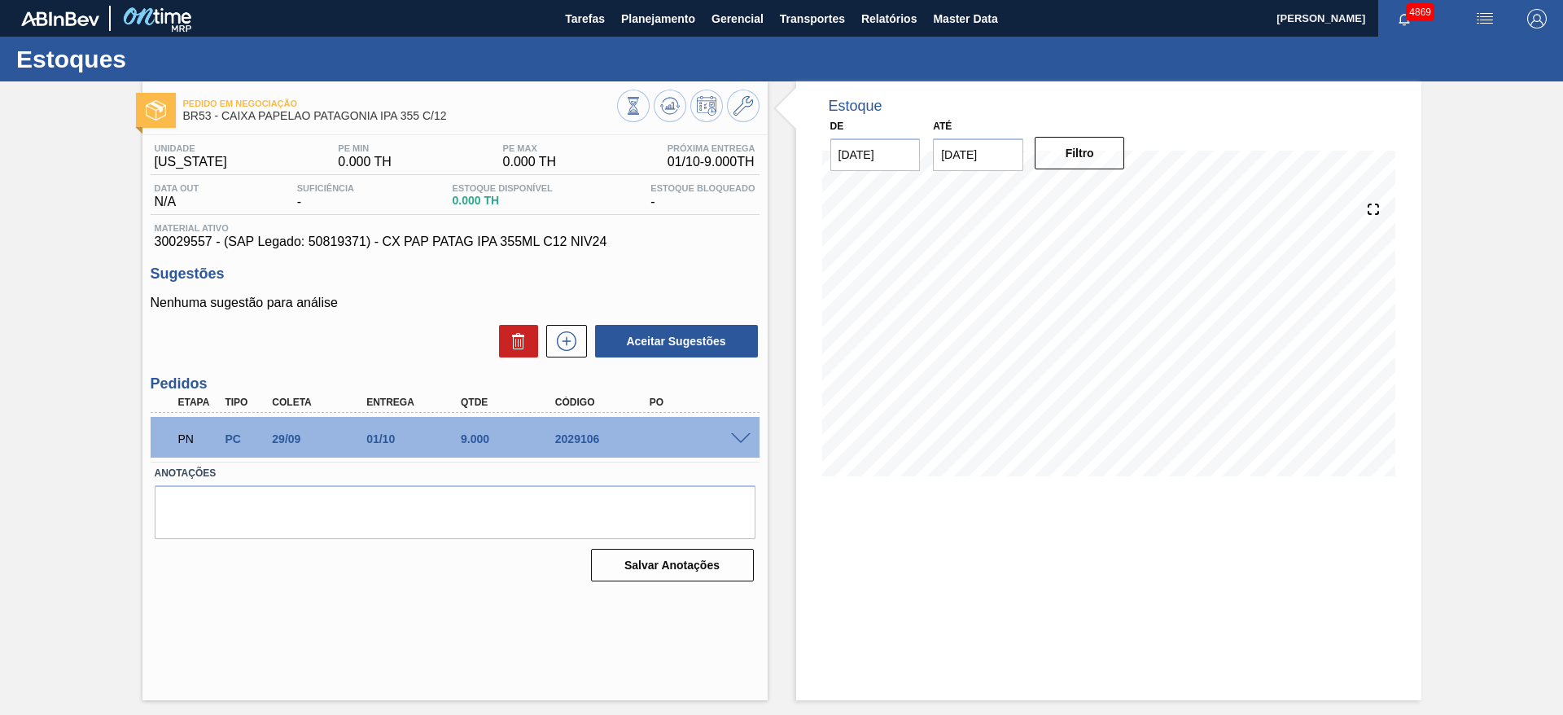
click at [737, 434] on span at bounding box center [741, 439] width 20 height 12
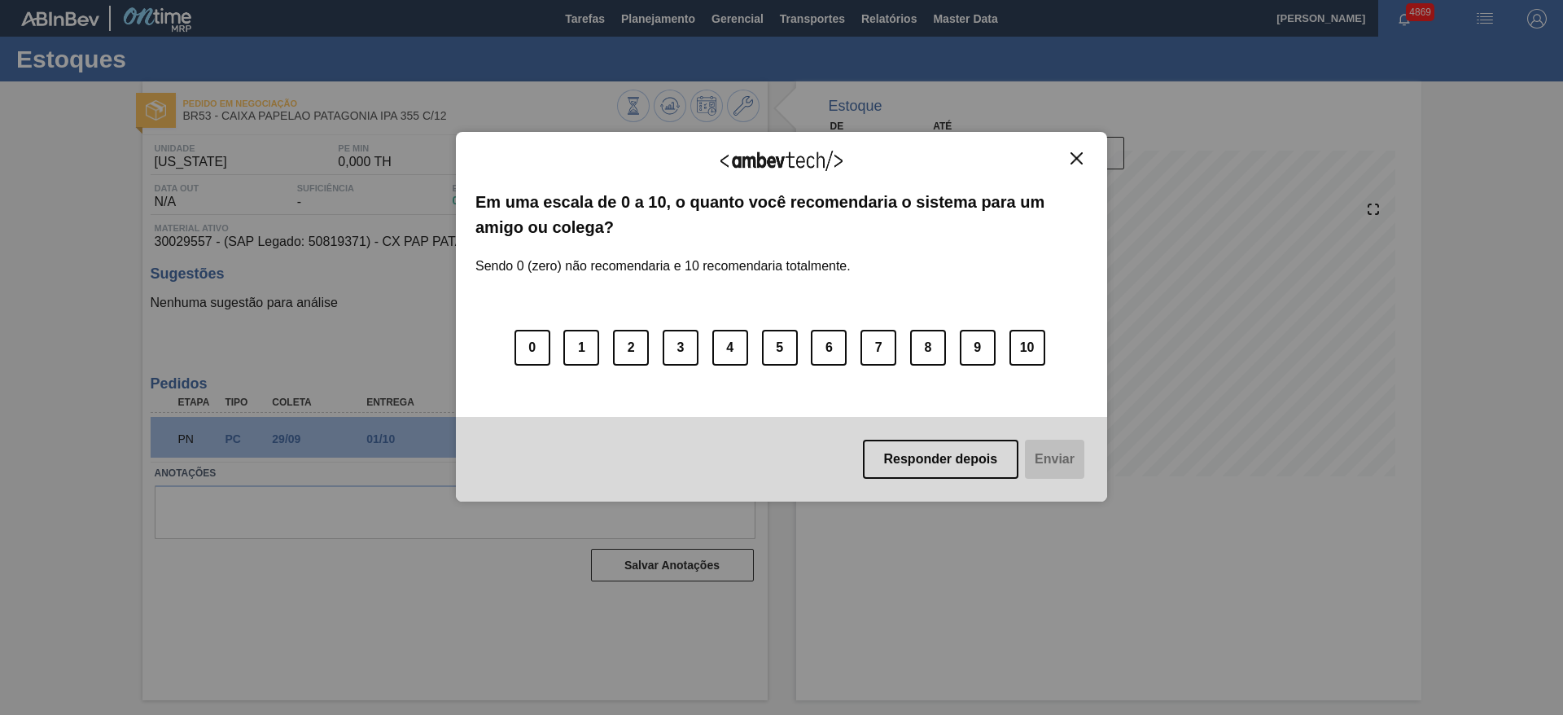
click at [1076, 155] on img "Close" at bounding box center [1076, 158] width 12 height 12
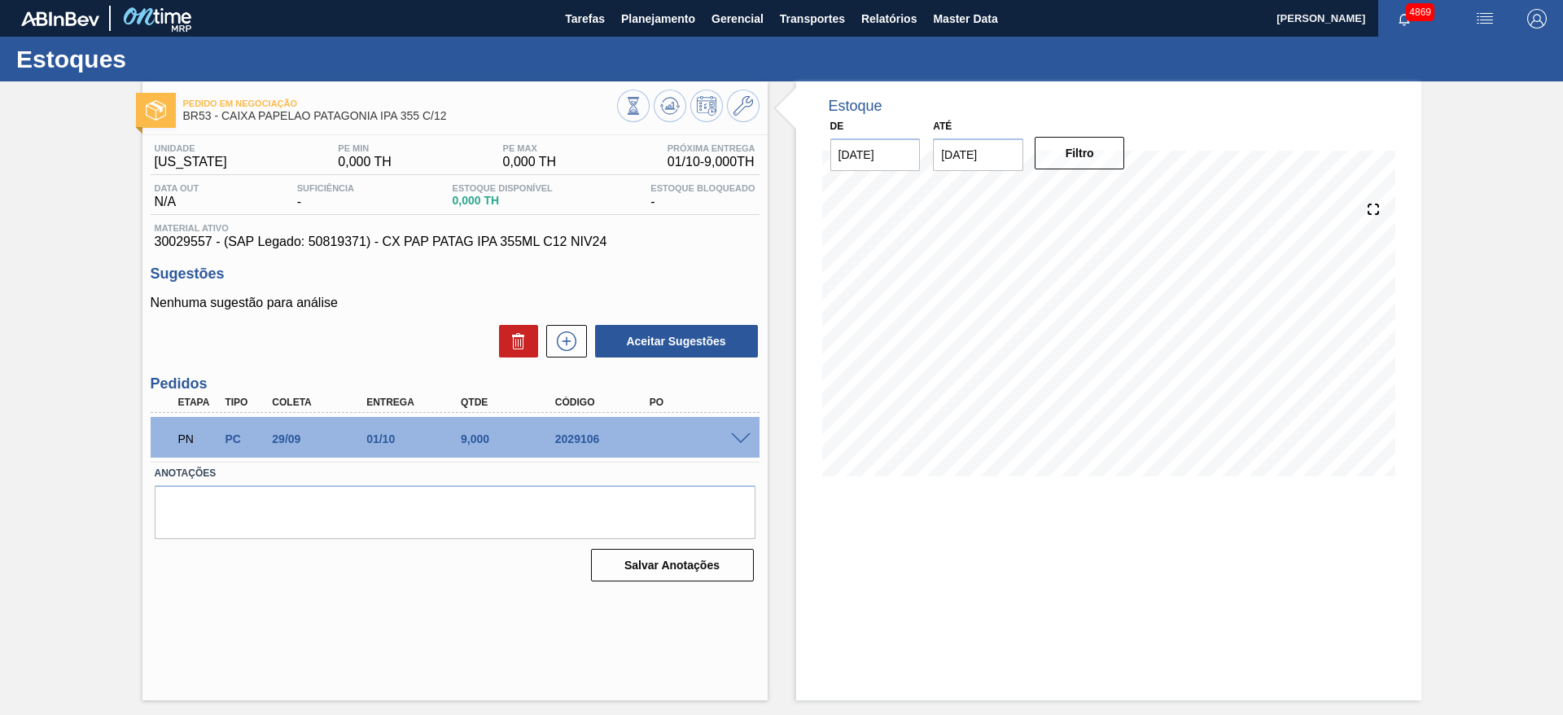
click at [731, 435] on span at bounding box center [741, 439] width 20 height 12
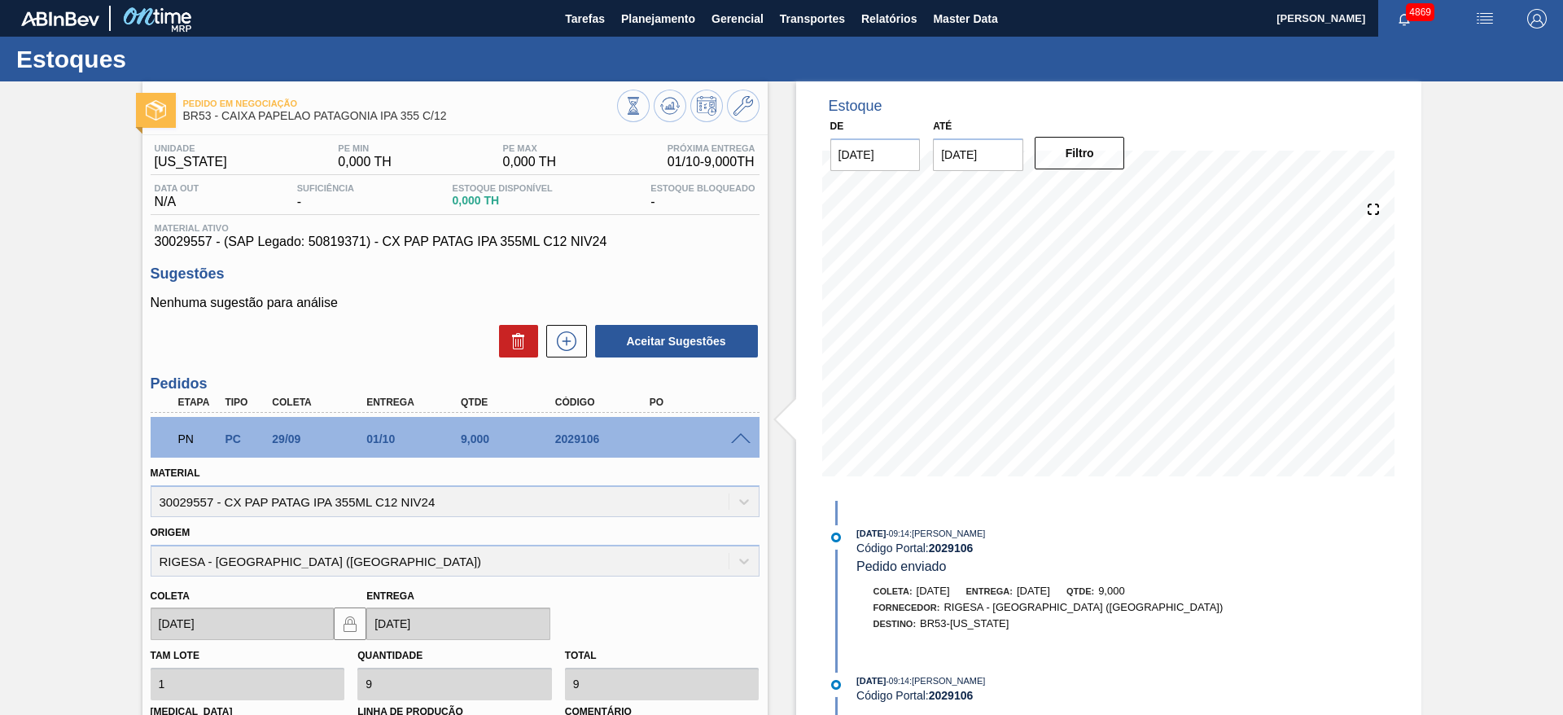
click at [736, 439] on span at bounding box center [741, 439] width 20 height 12
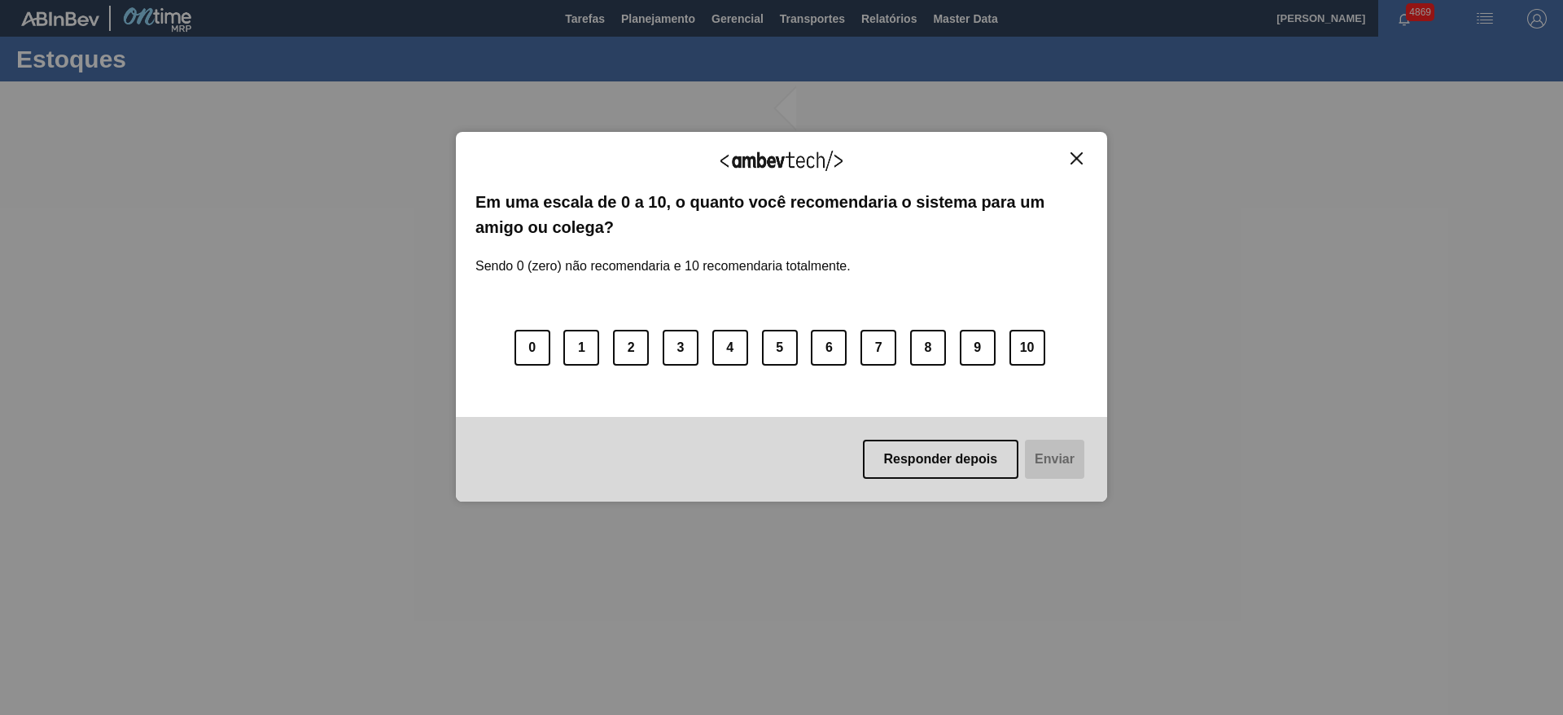
click at [1078, 157] on img "Close" at bounding box center [1076, 158] width 12 height 12
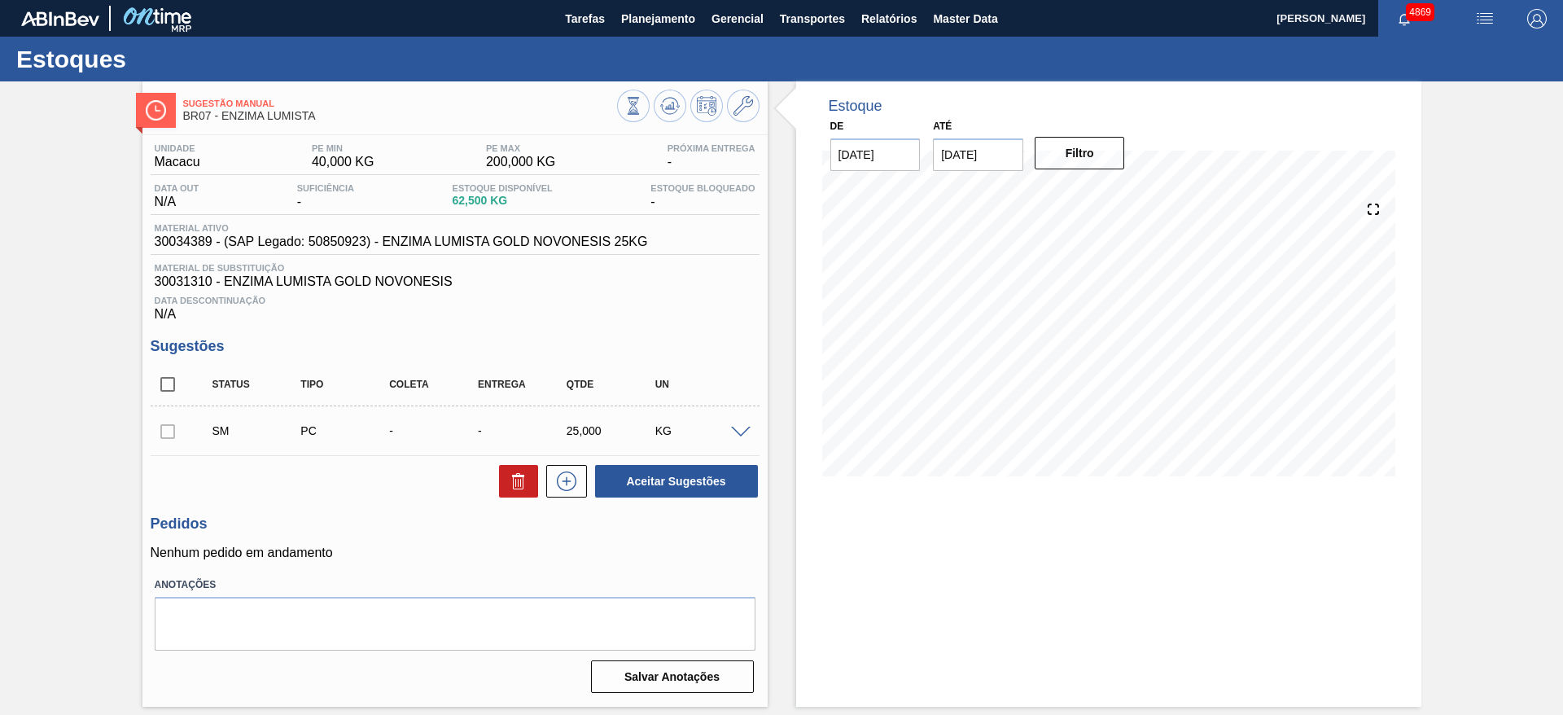
click at [747, 430] on span at bounding box center [741, 433] width 20 height 12
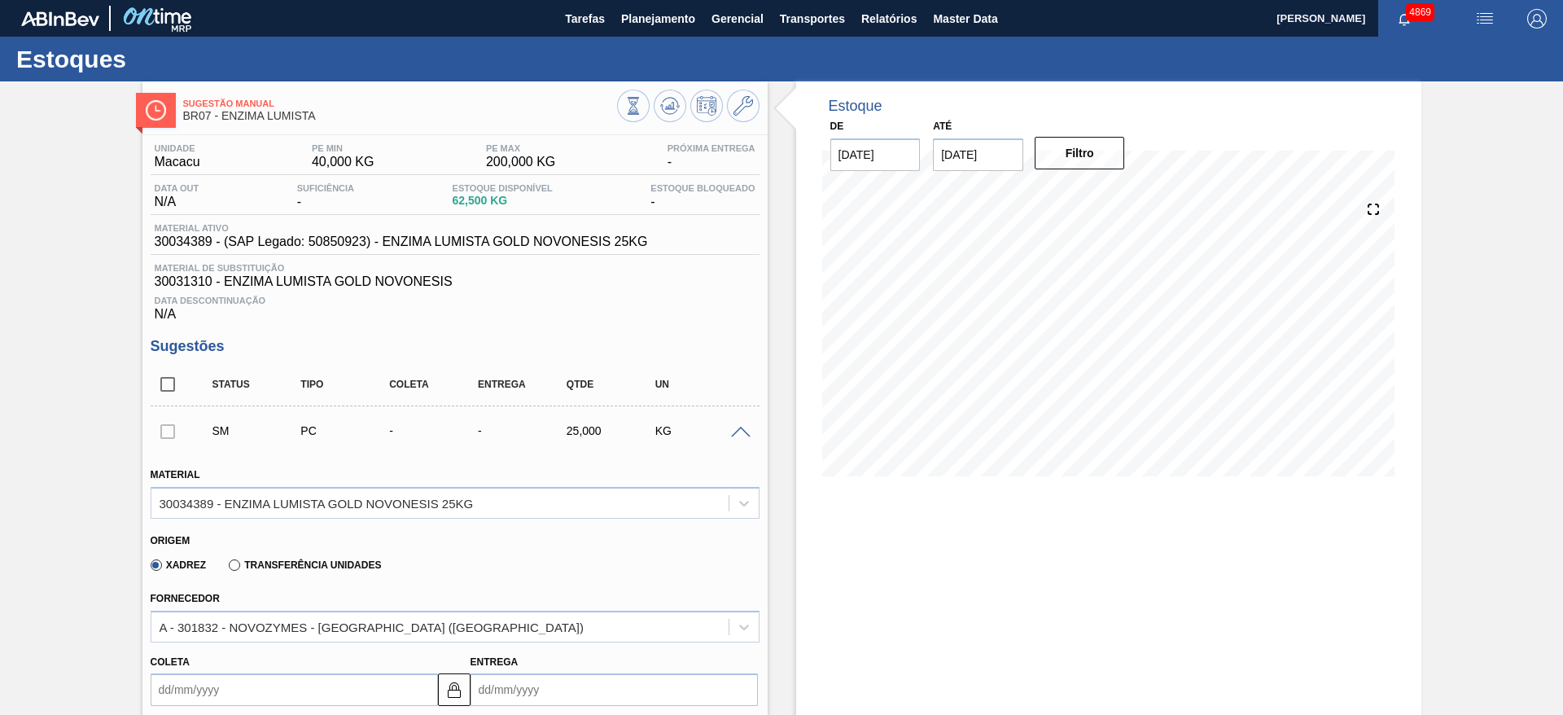
scroll to position [244, 0]
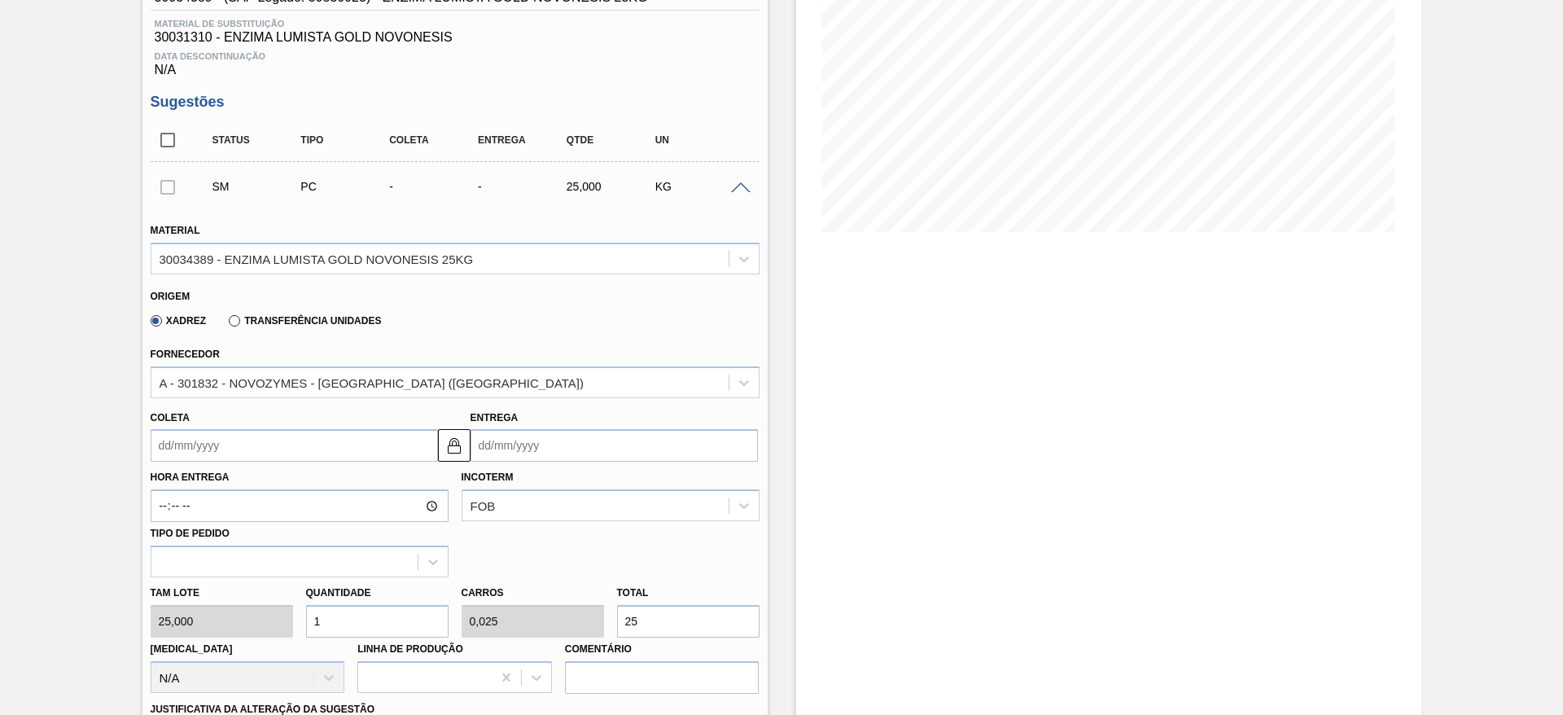
drag, startPoint x: 344, startPoint y: 619, endPoint x: 303, endPoint y: 606, distance: 43.3
click at [303, 606] on div "Quantidade 1" at bounding box center [377, 609] width 155 height 56
type input "6"
type input "0,15"
type input "150"
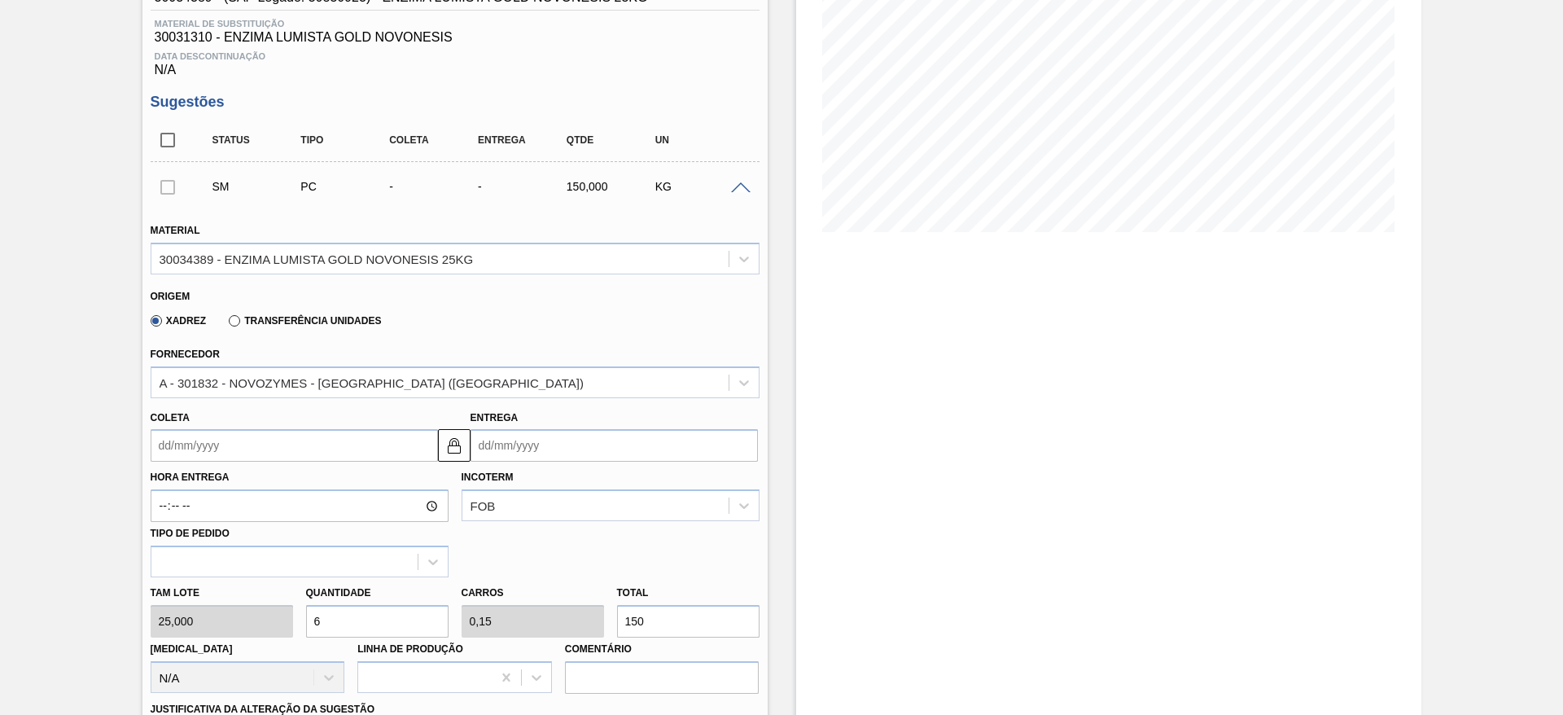
type input "6"
click at [331, 449] on input "Coleta" at bounding box center [294, 445] width 287 height 33
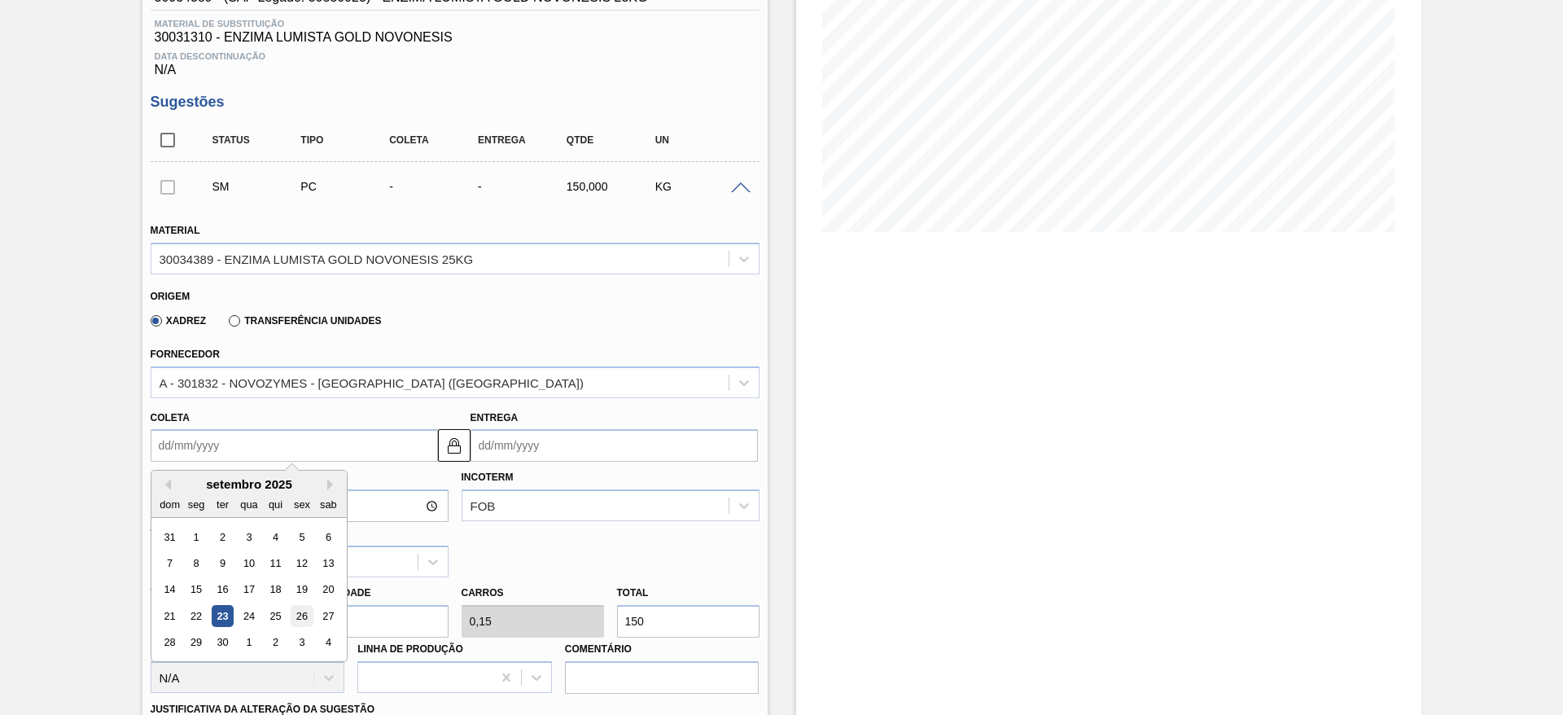
click at [297, 620] on div "26" at bounding box center [302, 616] width 22 height 22
type input "26/09/2025"
type input "[DATE]"
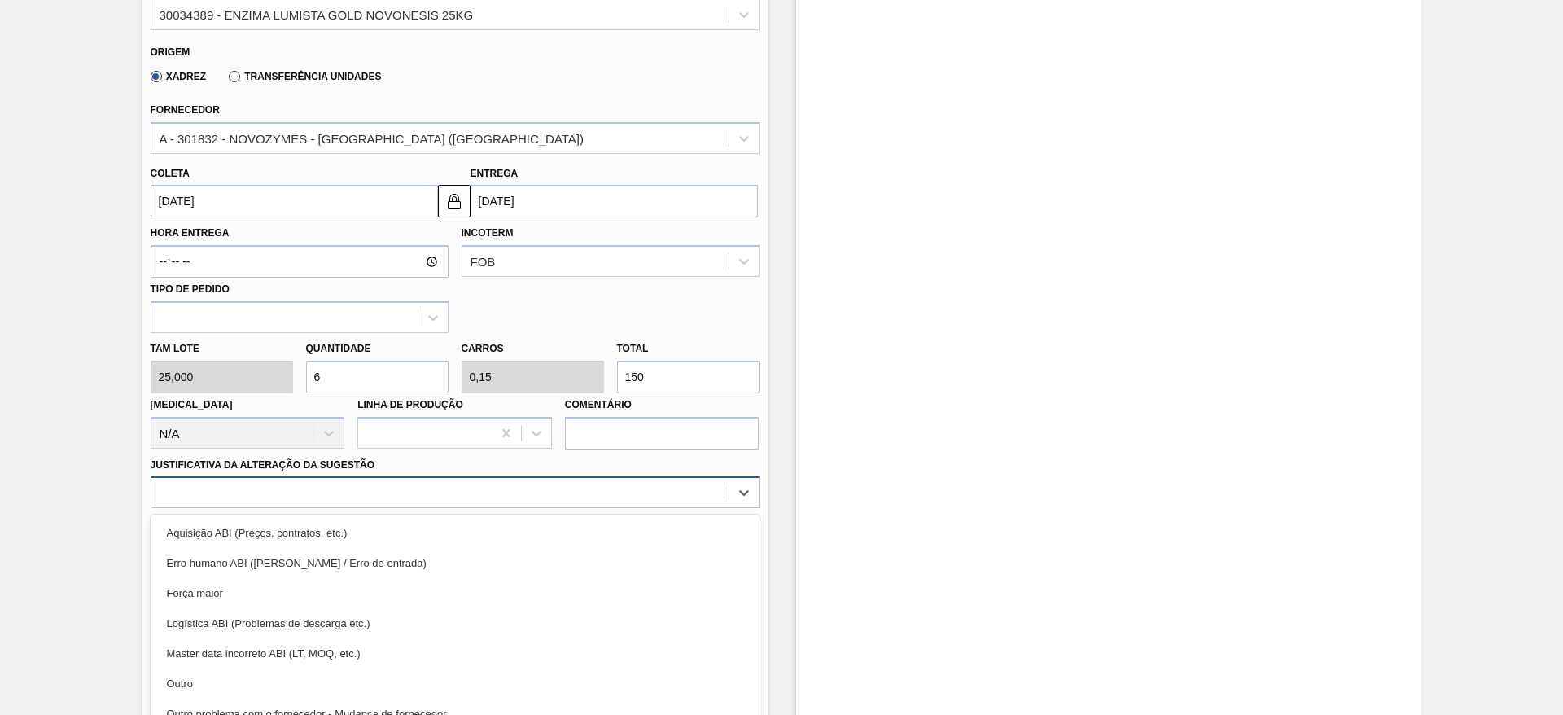
scroll to position [539, 0]
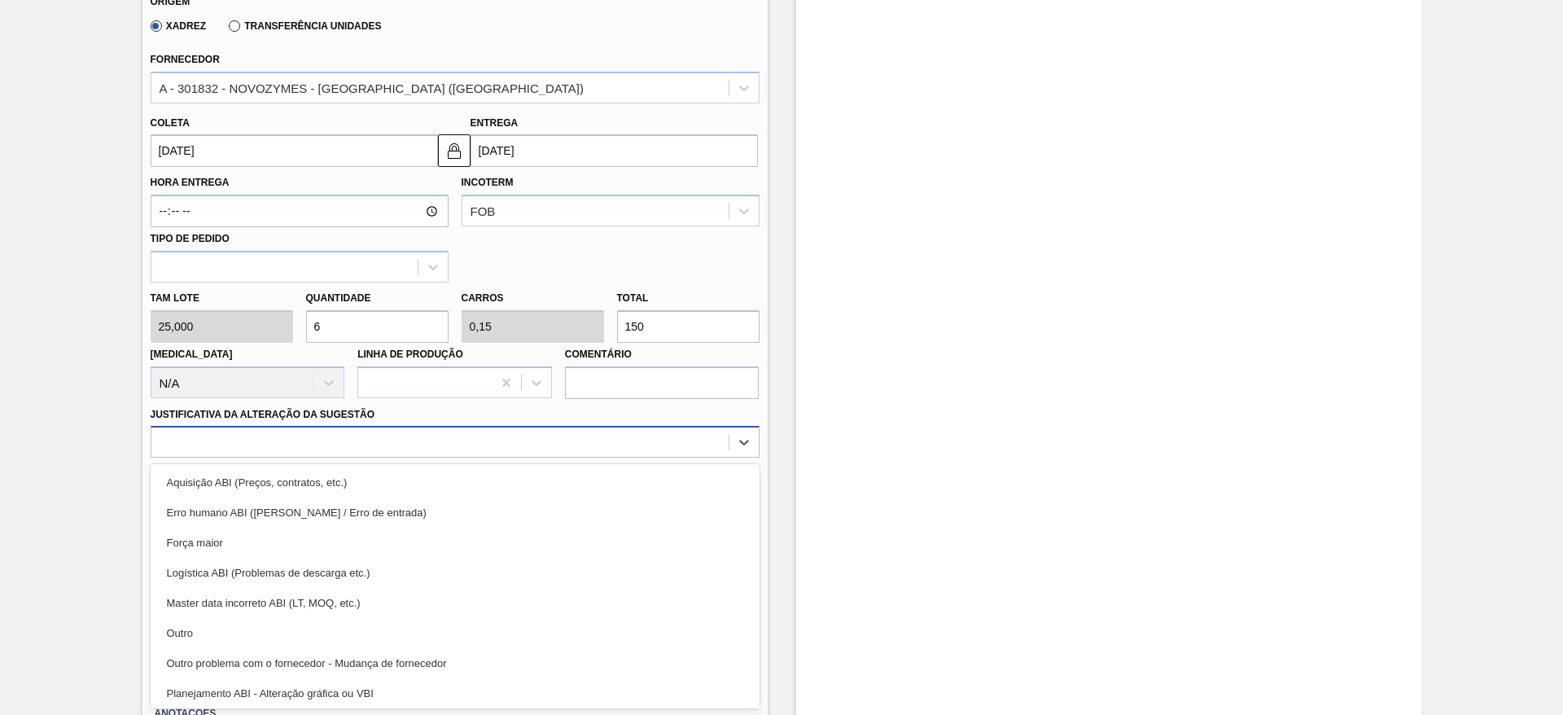
click at [317, 457] on div "option Erro humano ABI (Cálculo / Erro de entrada) focused, 2 of 18. 18 results…" at bounding box center [455, 442] width 609 height 32
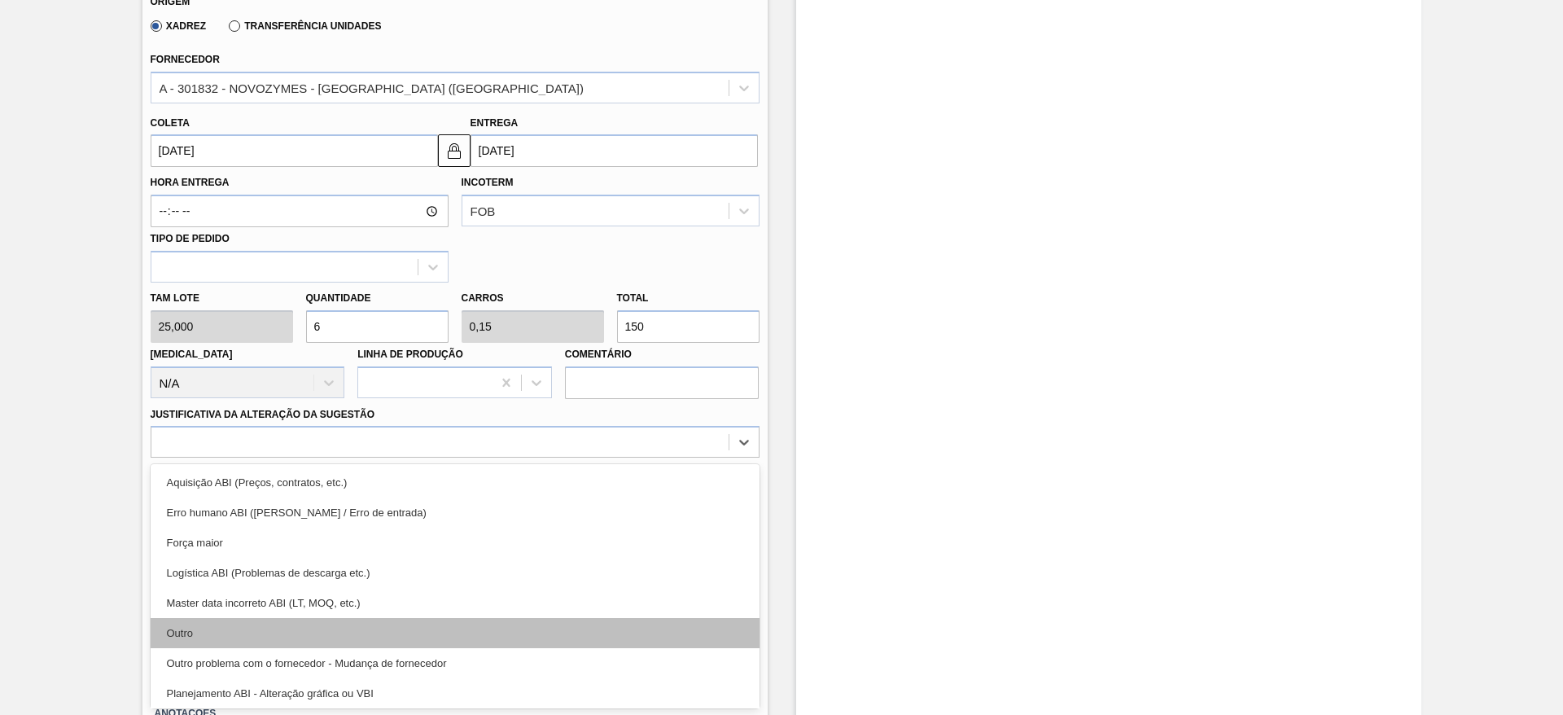
click at [282, 632] on div "Outro" at bounding box center [455, 633] width 609 height 30
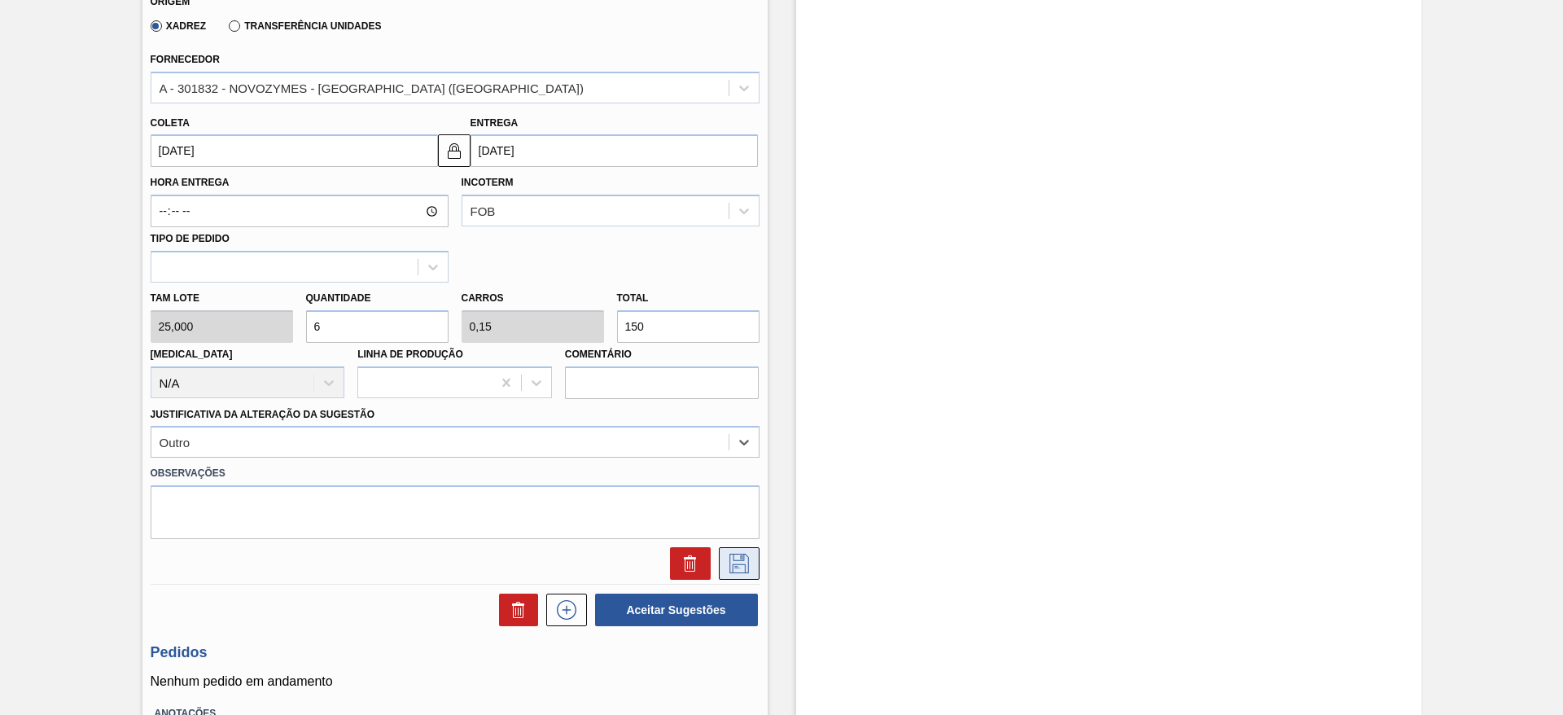
click at [742, 562] on icon at bounding box center [739, 564] width 26 height 20
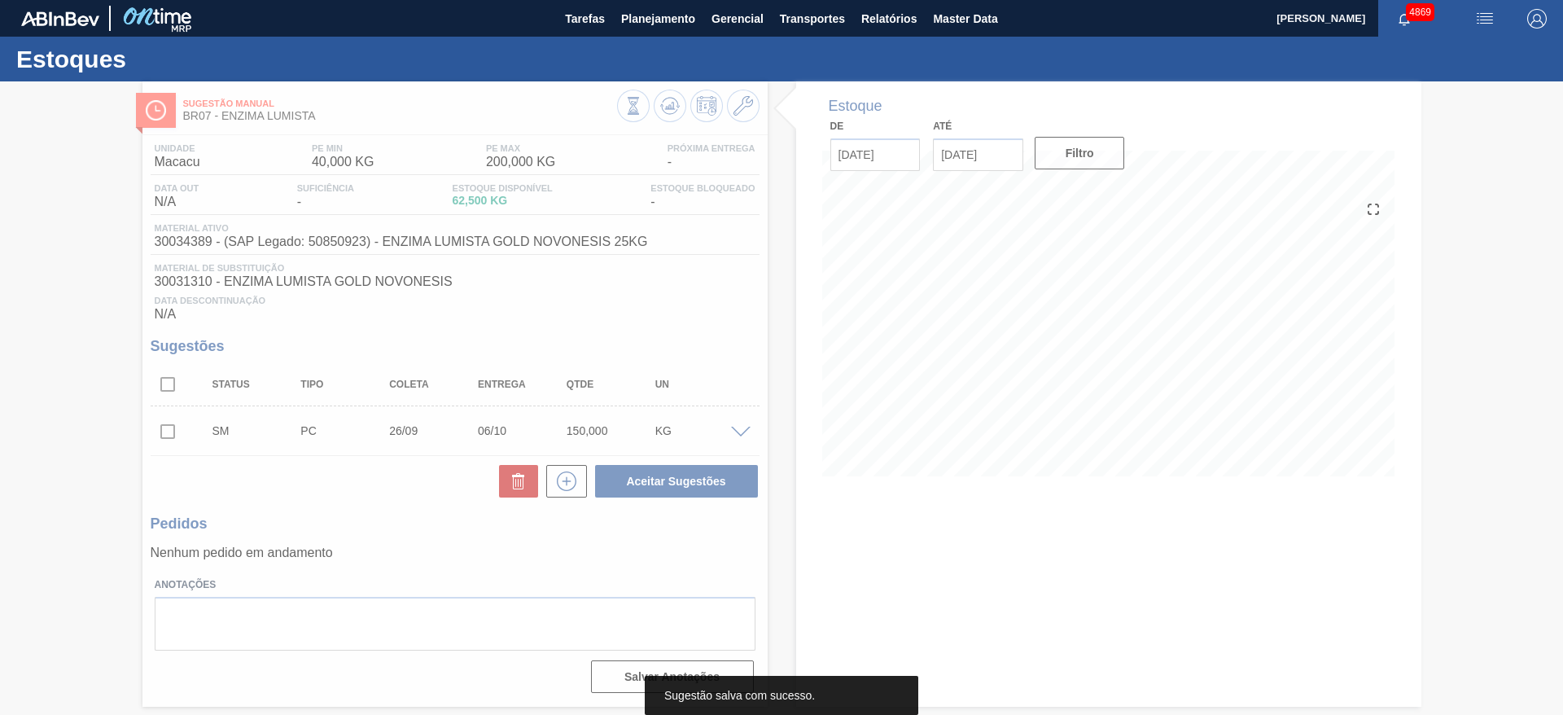
scroll to position [0, 0]
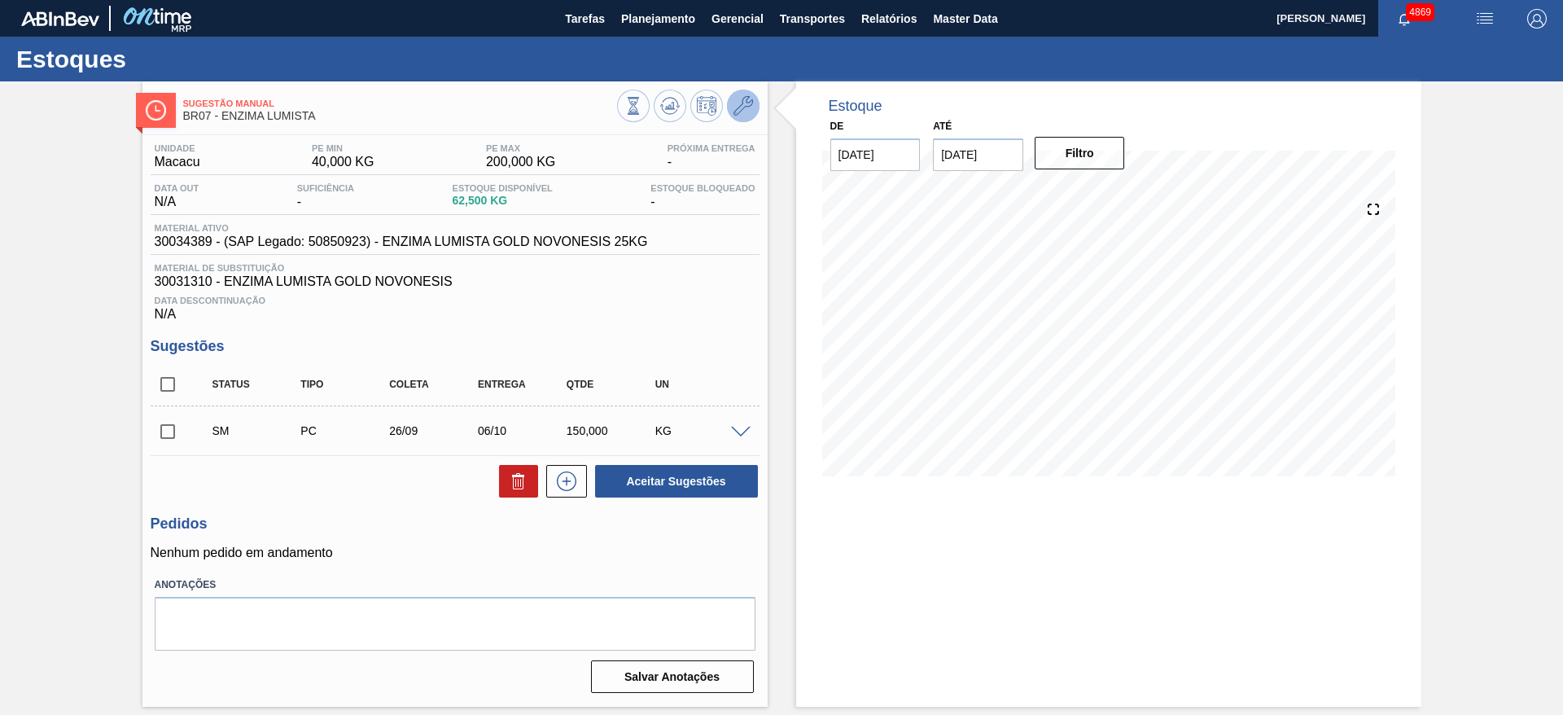
click at [745, 103] on icon at bounding box center [743, 106] width 20 height 20
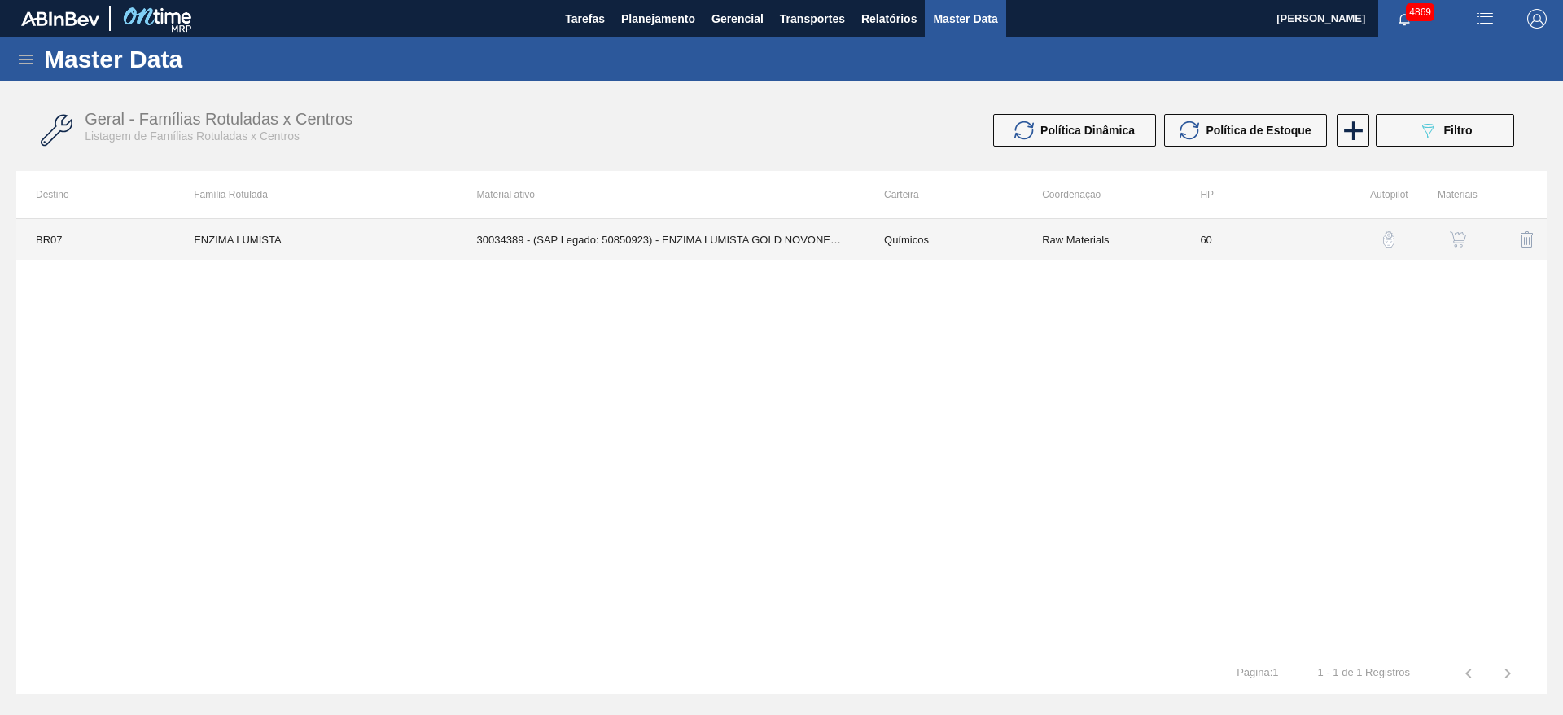
click at [732, 235] on td "30034389 - (SAP Legado: 50850923) - ENZIMA LUMISTA GOLD NOVONESIS 25KG" at bounding box center [660, 239] width 407 height 41
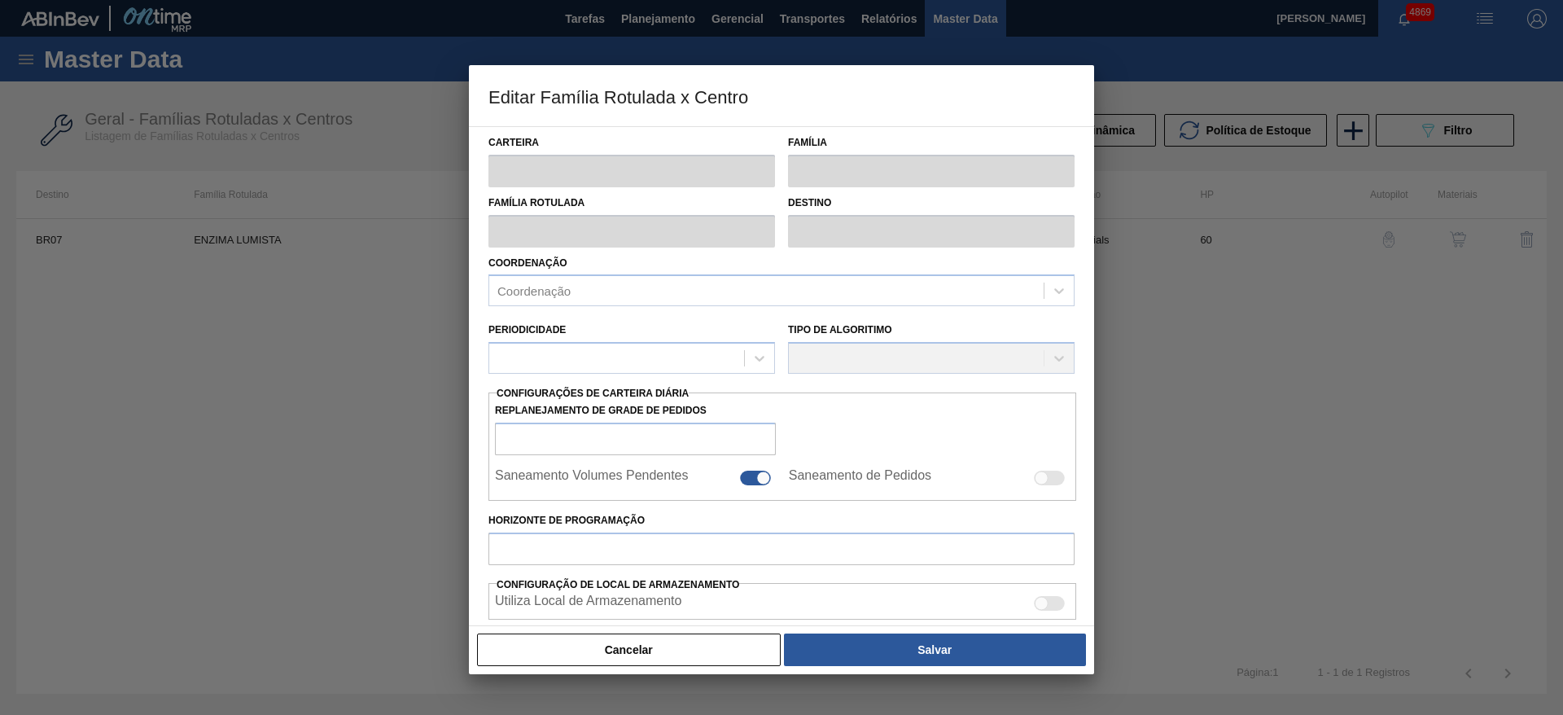
type input "Químicos"
type input "Enzima"
type input "ENZIMA LUMISTA"
type input "BR07 - Macacu"
type input "60"
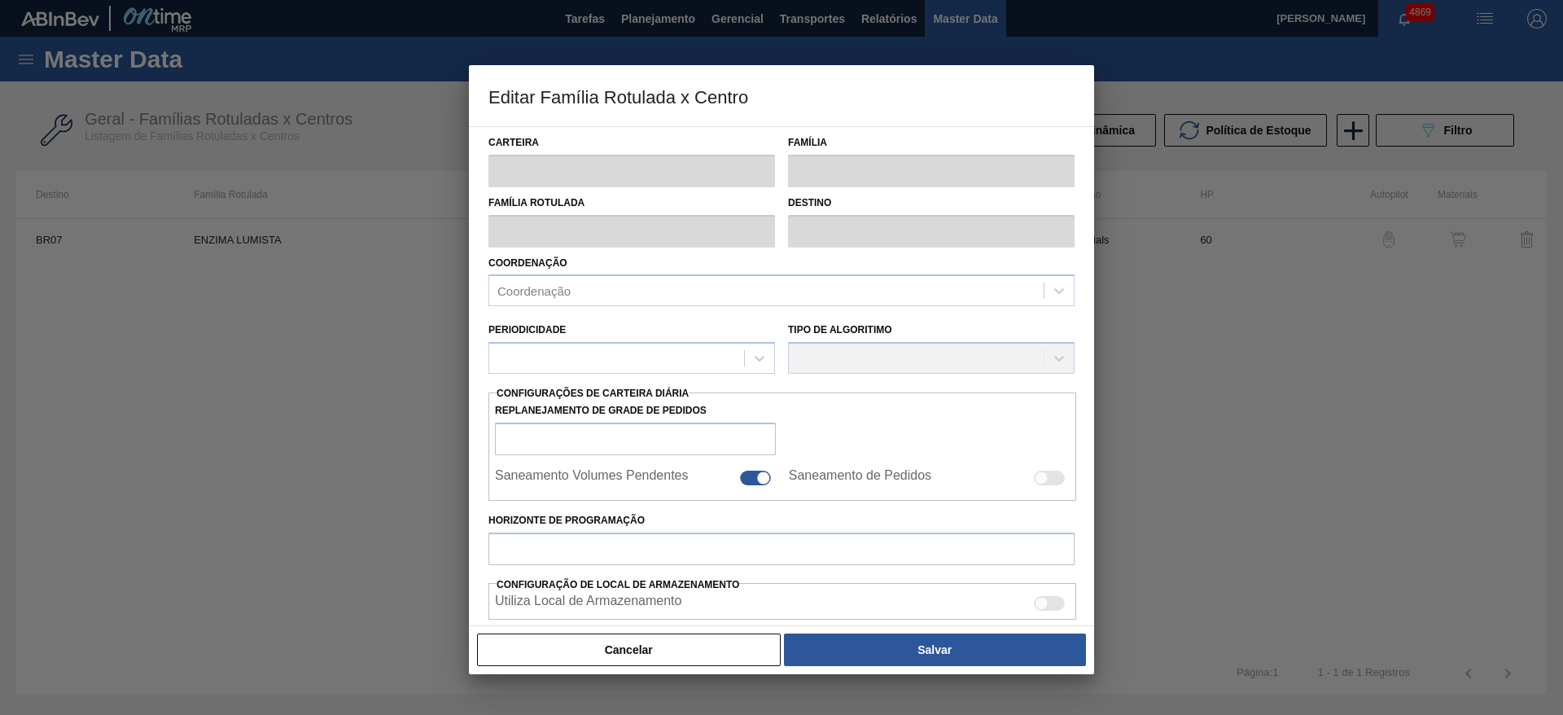
type input "40"
type input "200"
type input "50"
type input "120,000"
checkbox input "true"
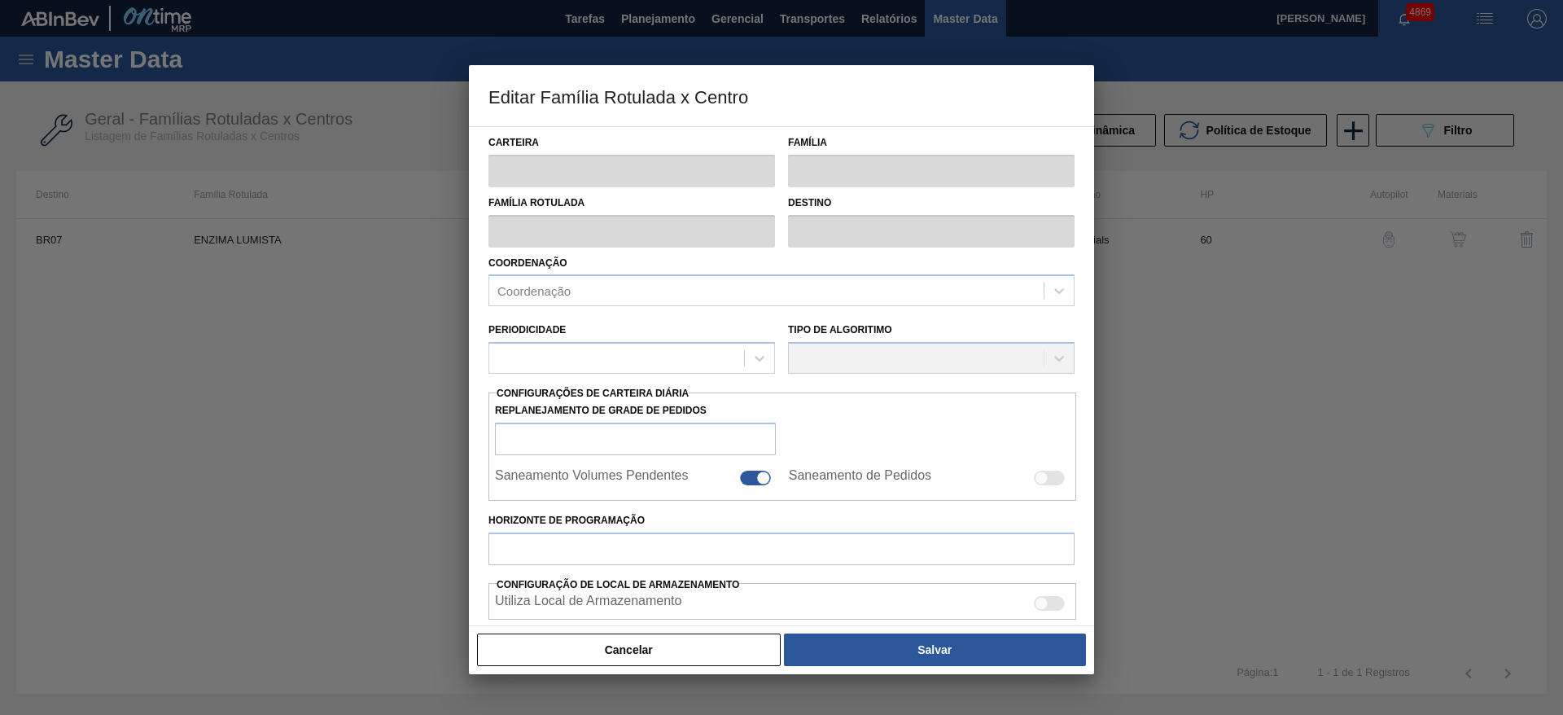
checkbox input "true"
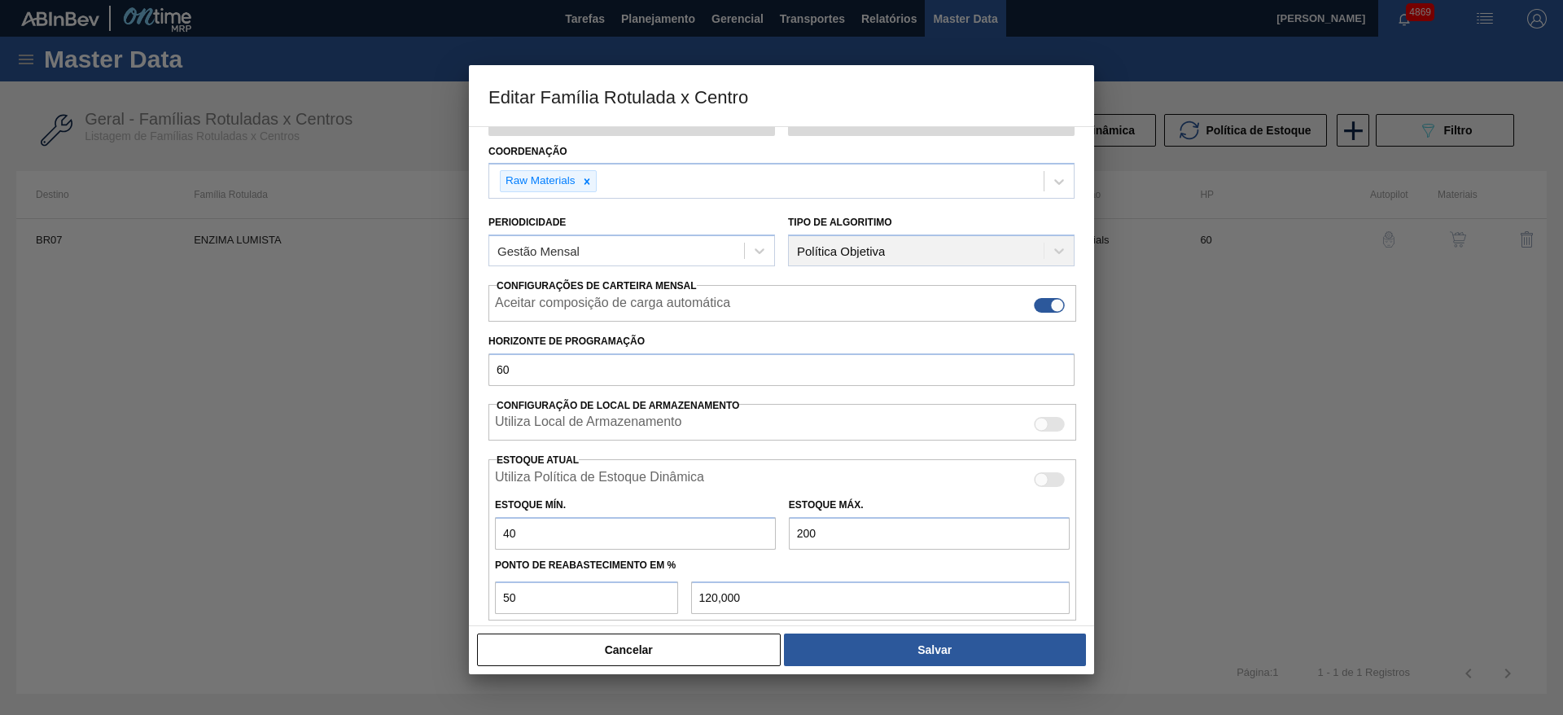
scroll to position [244, 0]
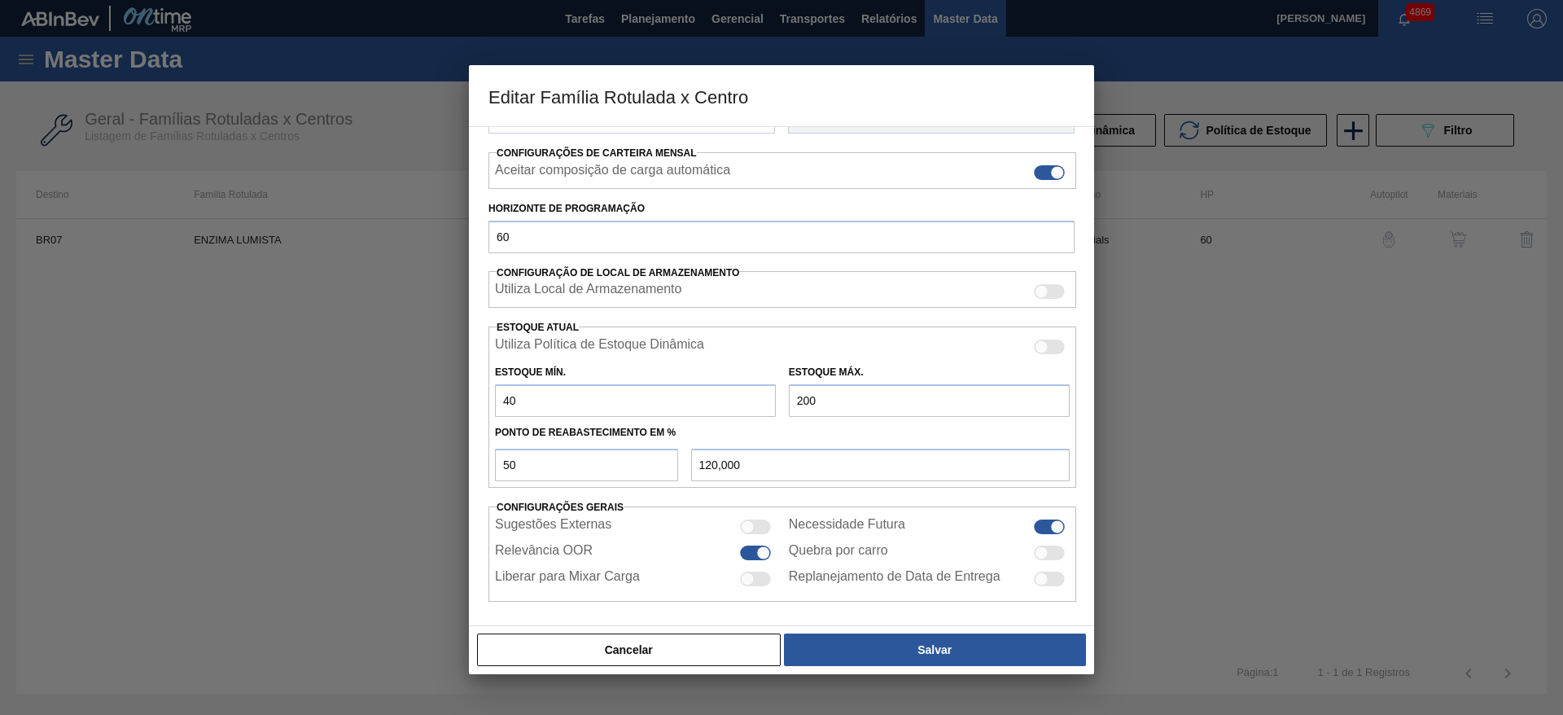
click at [807, 397] on input "200" at bounding box center [929, 400] width 281 height 33
type input "220"
type input "130,000"
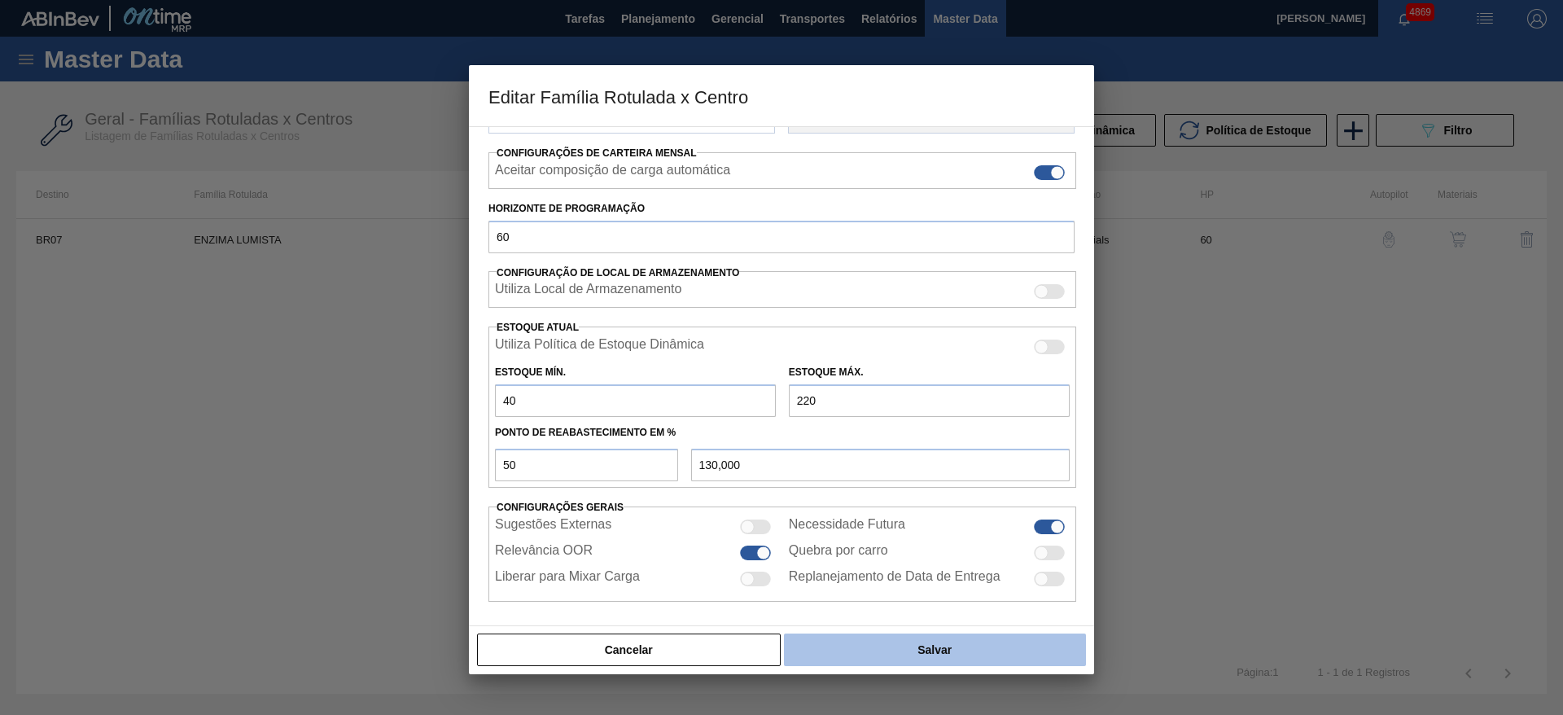
type input "220"
click at [929, 643] on button "Salvar" at bounding box center [935, 649] width 302 height 33
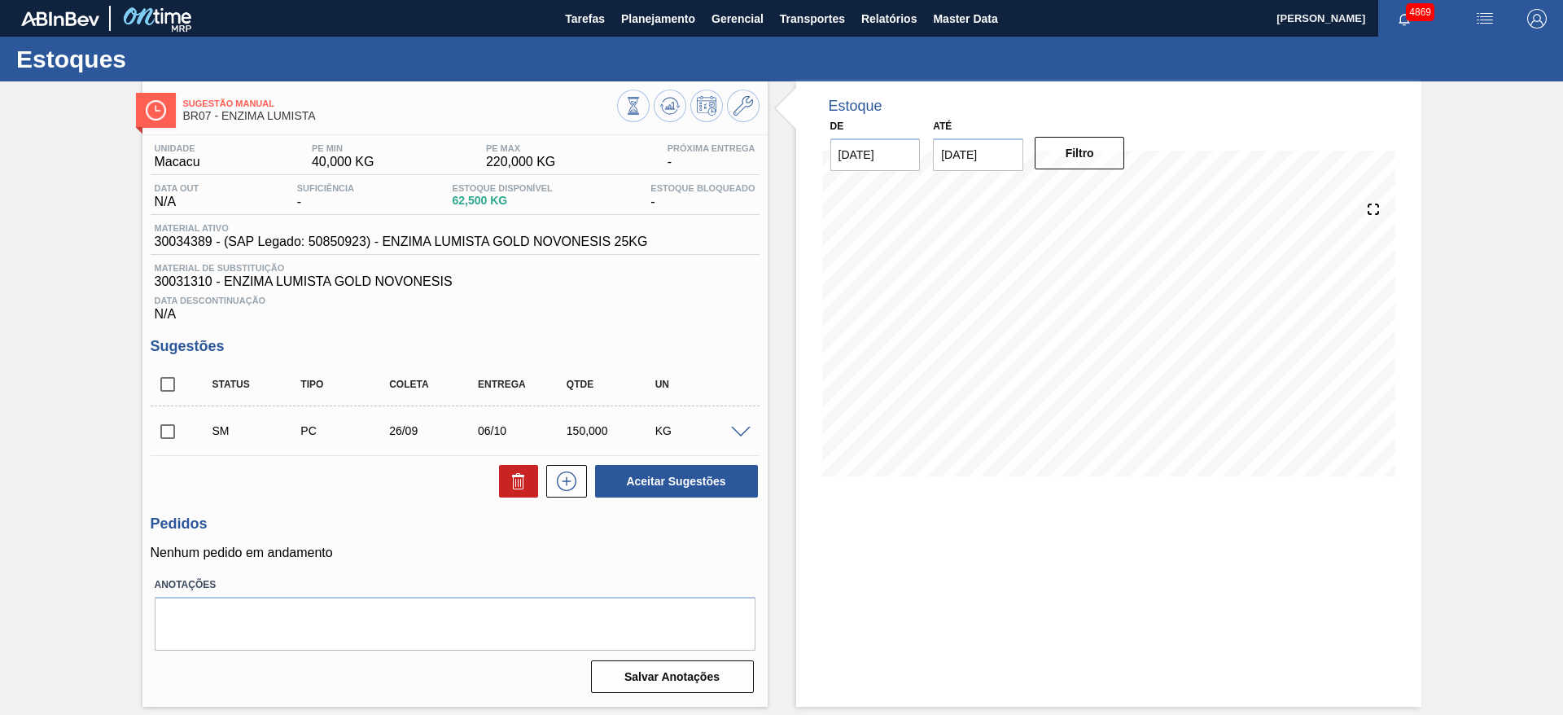
click at [164, 431] on input "checkbox" at bounding box center [168, 431] width 34 height 34
click at [744, 425] on div at bounding box center [743, 431] width 33 height 12
click at [744, 428] on span at bounding box center [741, 433] width 20 height 12
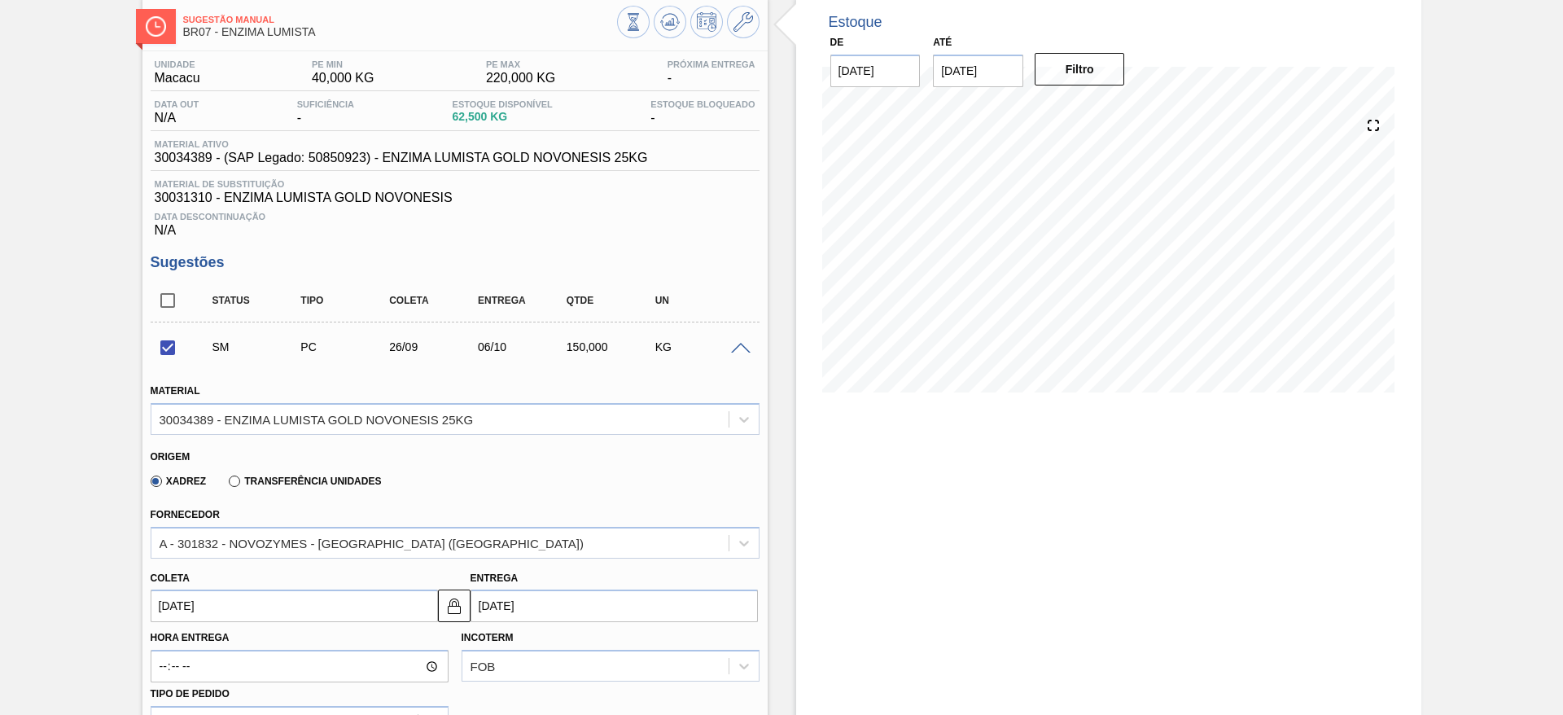
scroll to position [122, 0]
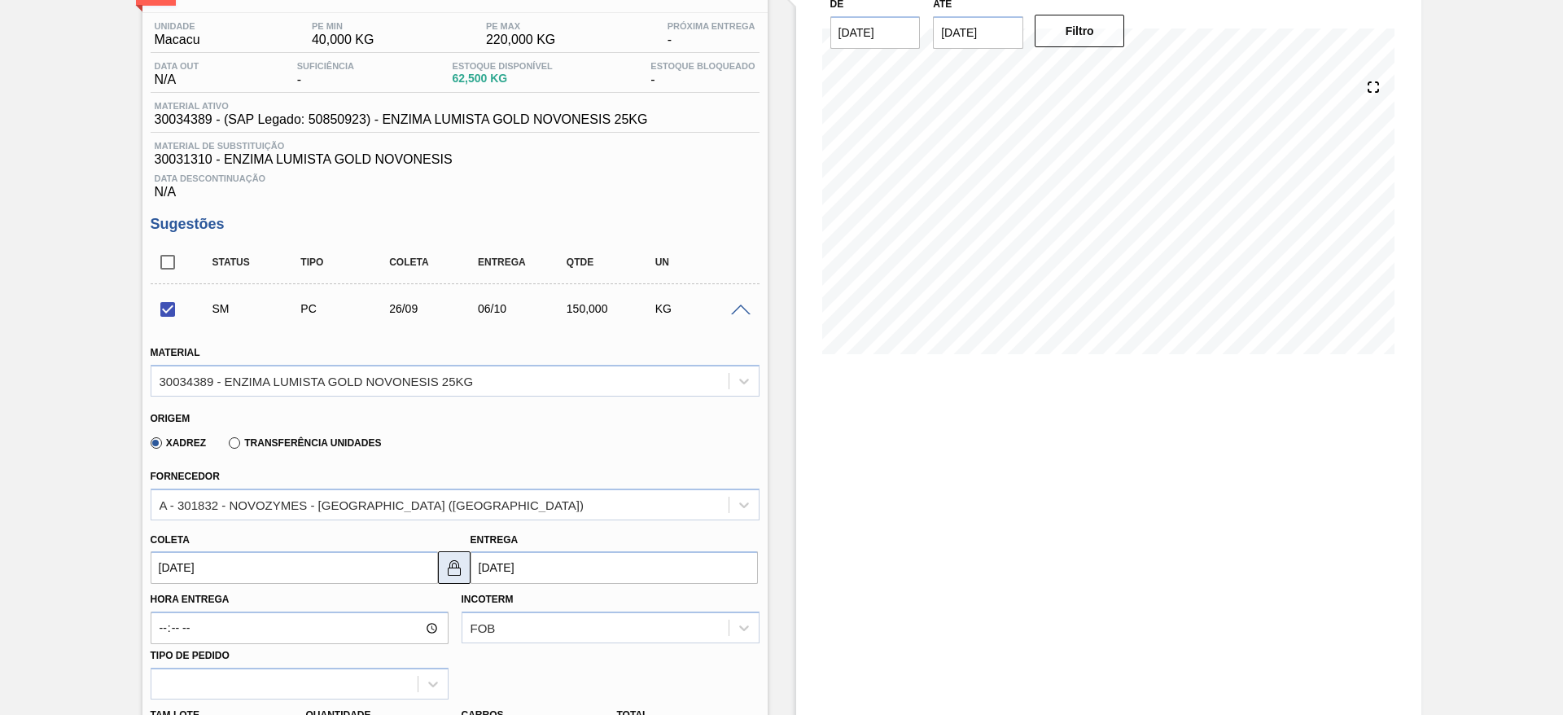
click at [452, 561] on img at bounding box center [454, 568] width 20 height 20
click at [507, 566] on input "06/10/2025" at bounding box center [613, 567] width 287 height 33
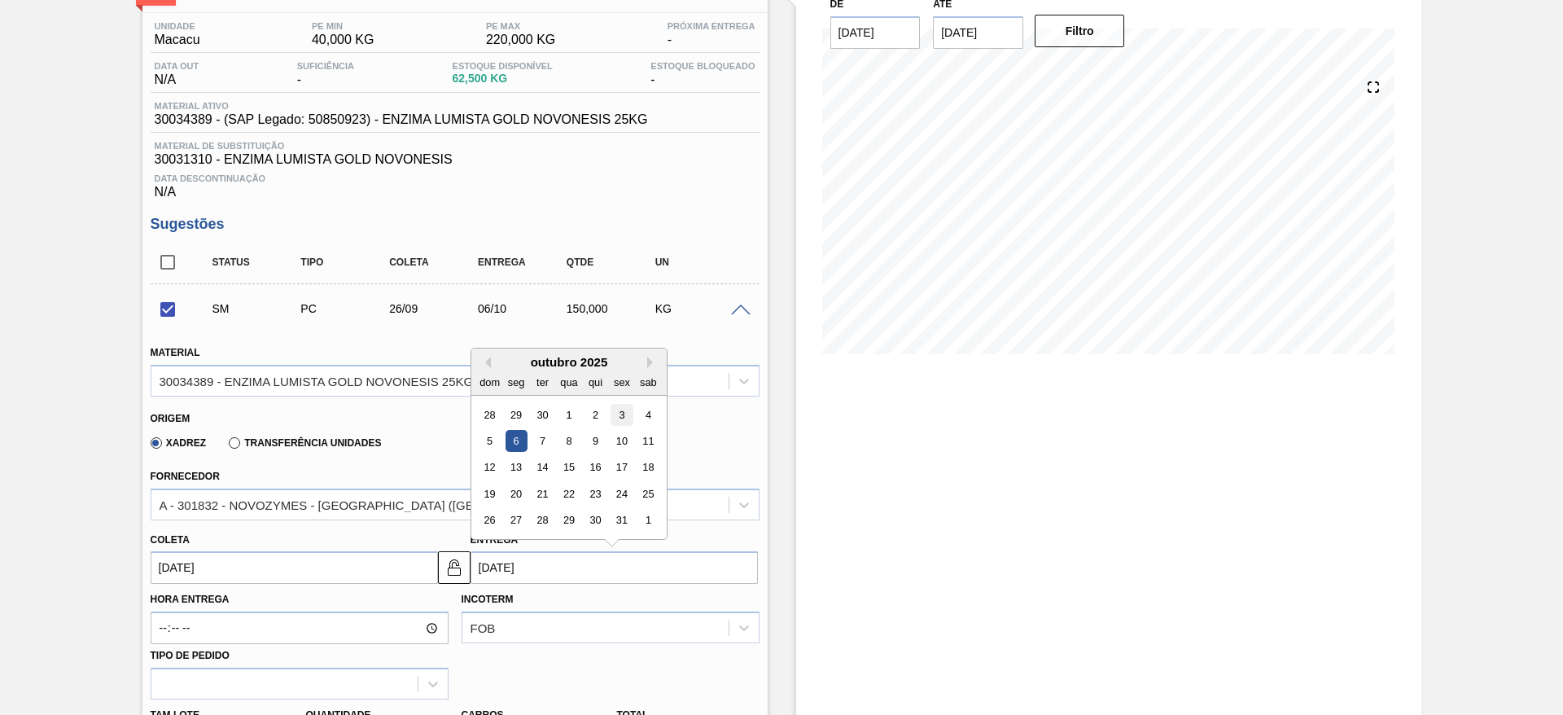
click at [622, 416] on div "3" at bounding box center [621, 415] width 22 height 22
checkbox input "false"
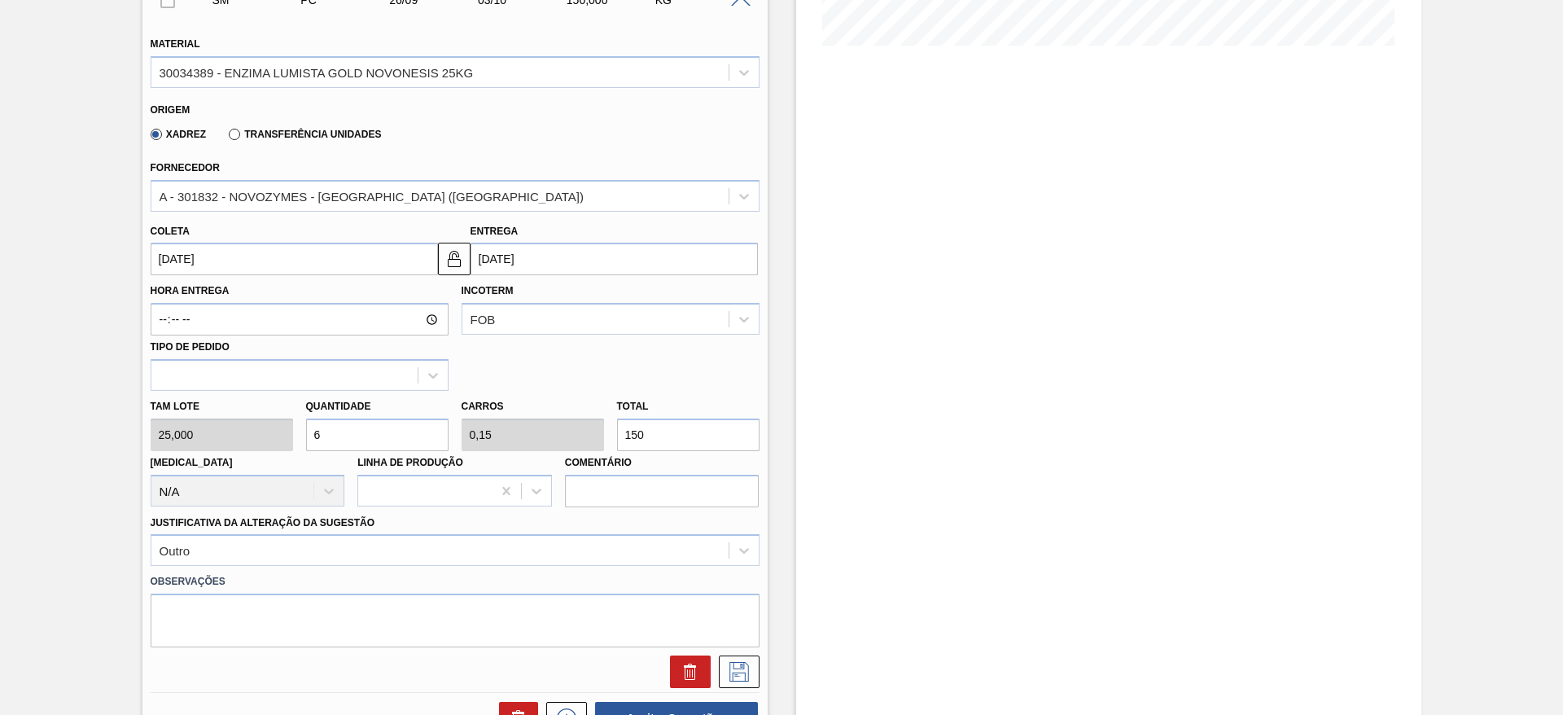
scroll to position [244, 0]
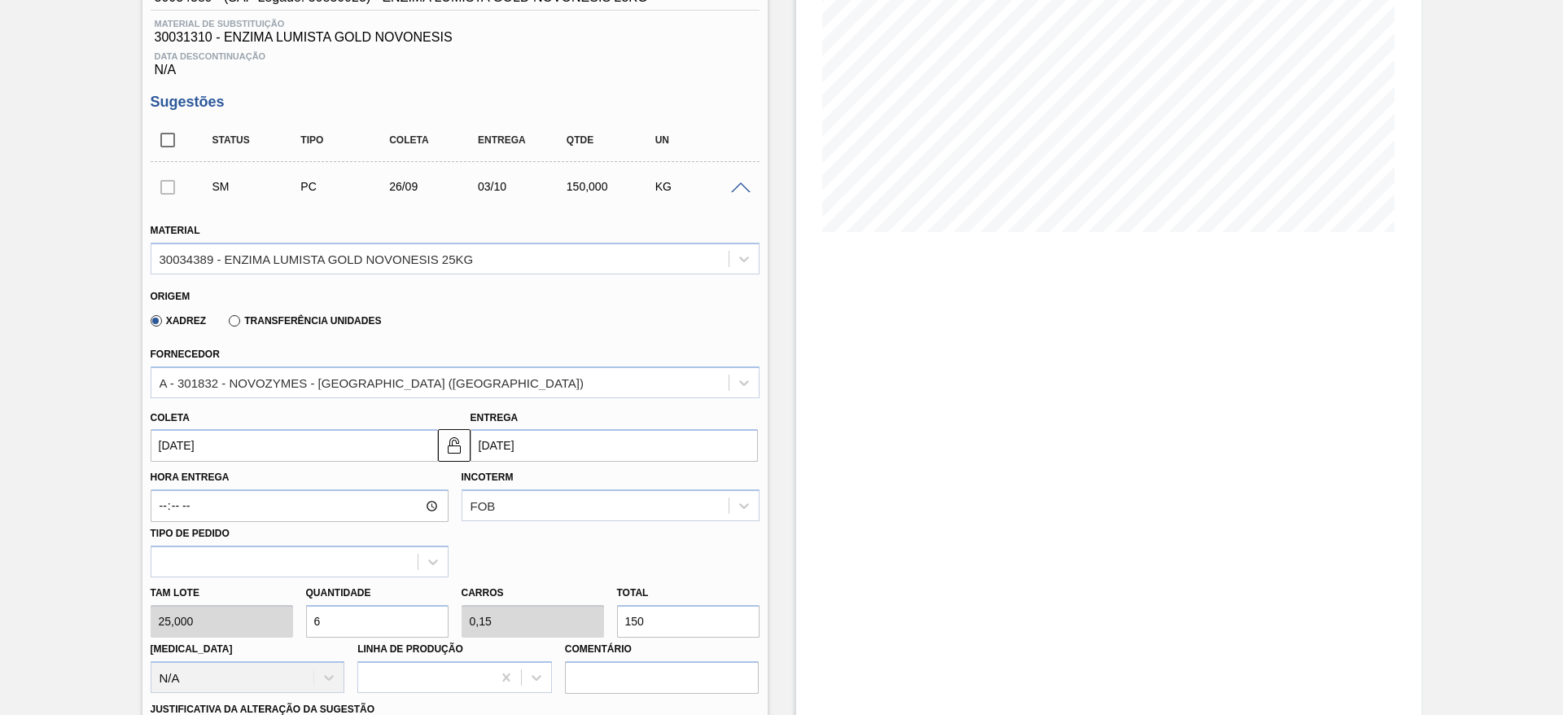
click at [584, 453] on input "03/10/2025" at bounding box center [613, 445] width 287 height 33
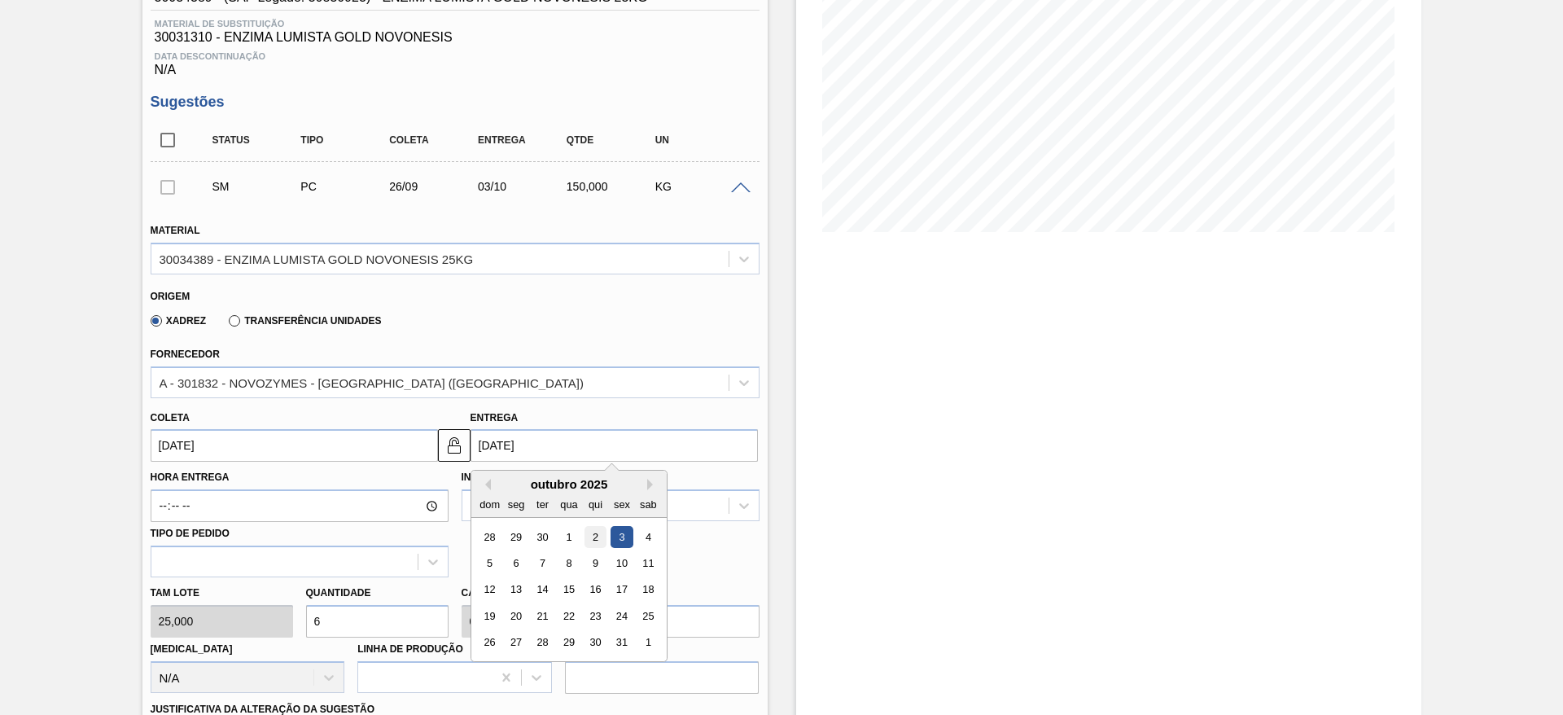
click at [592, 525] on div "outubro 2025 dom seg ter qua qui sex sab 28 29 30 1 2 3 4 5 6 7 8 9 10 11 12 13…" at bounding box center [568, 565] width 195 height 190
click at [596, 532] on div "2" at bounding box center [595, 537] width 22 height 22
type input "02/10/2025"
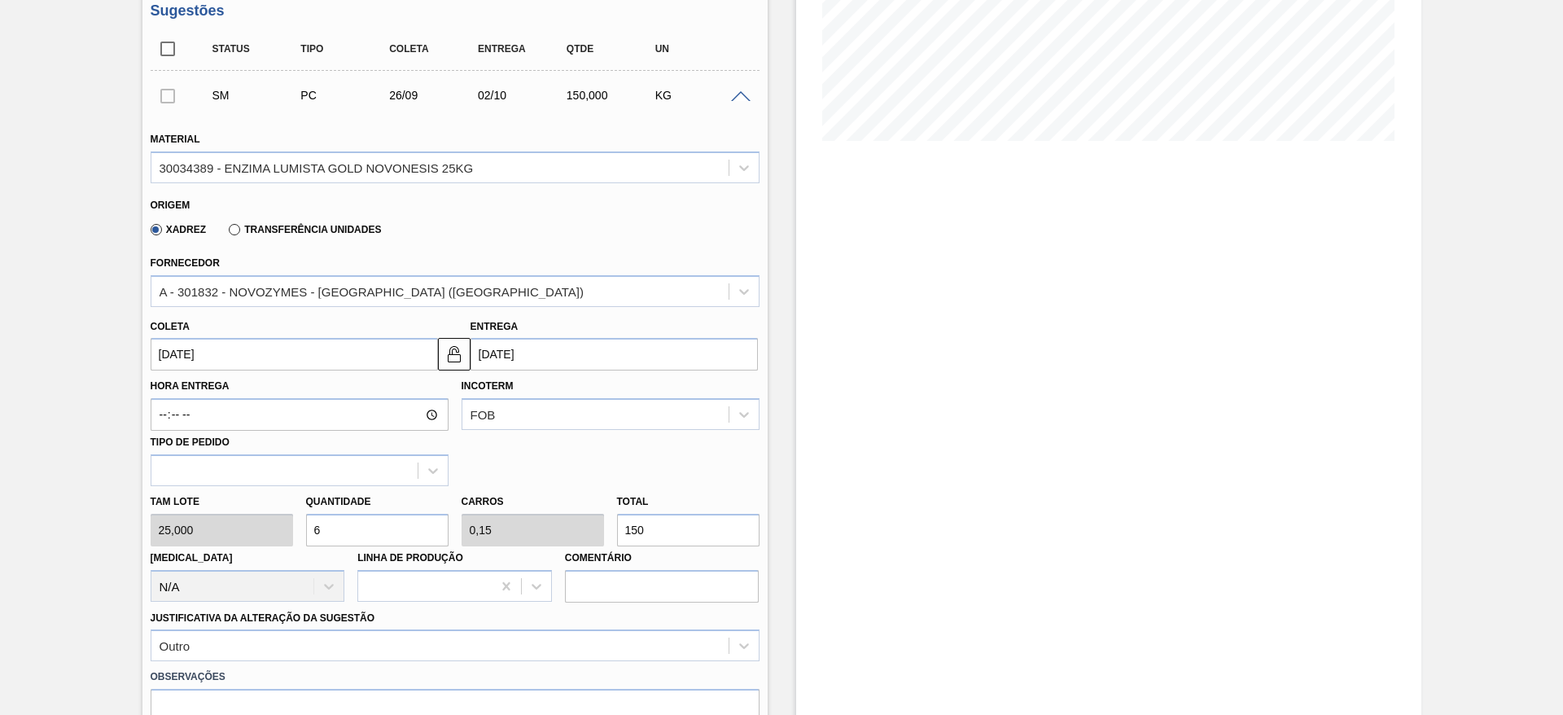
scroll to position [659, 0]
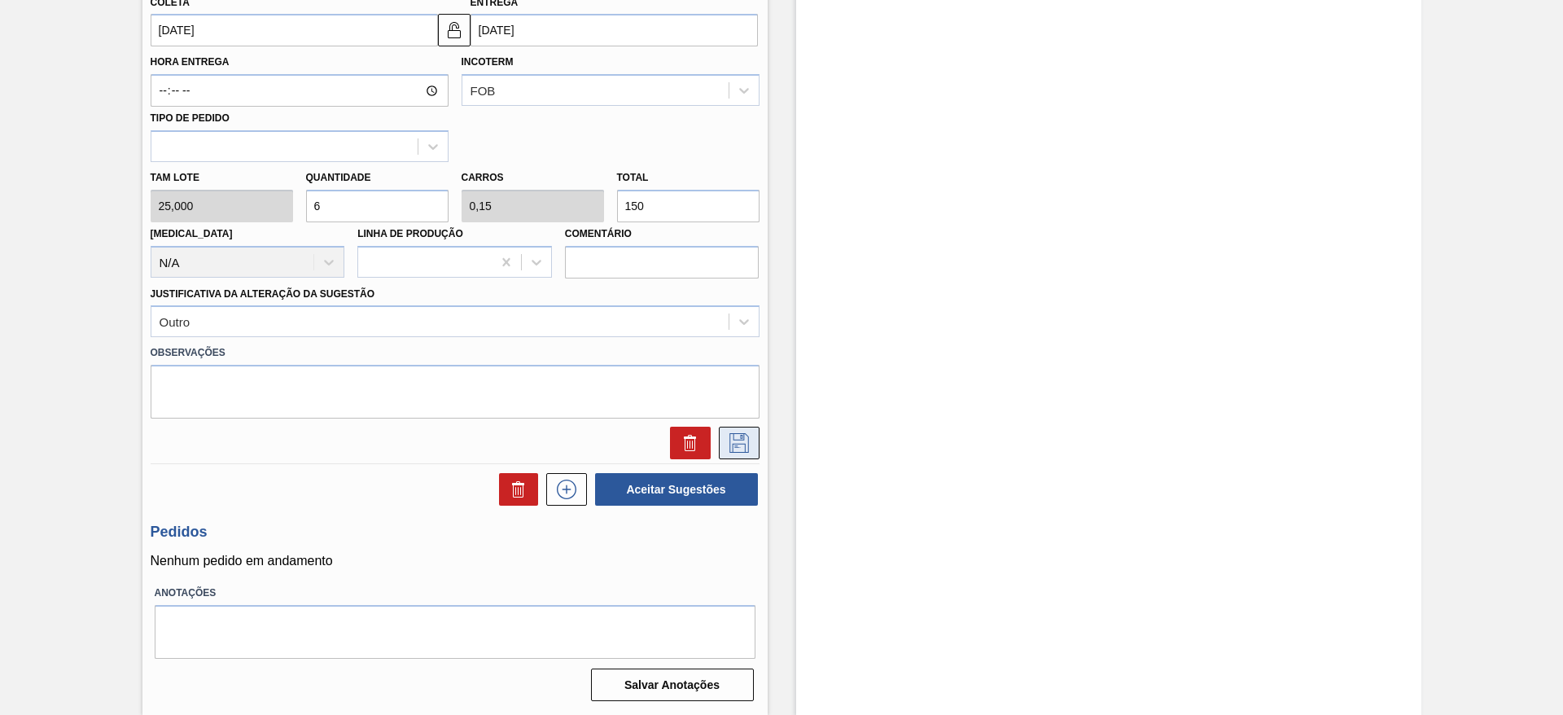
click at [733, 438] on icon at bounding box center [739, 443] width 26 height 20
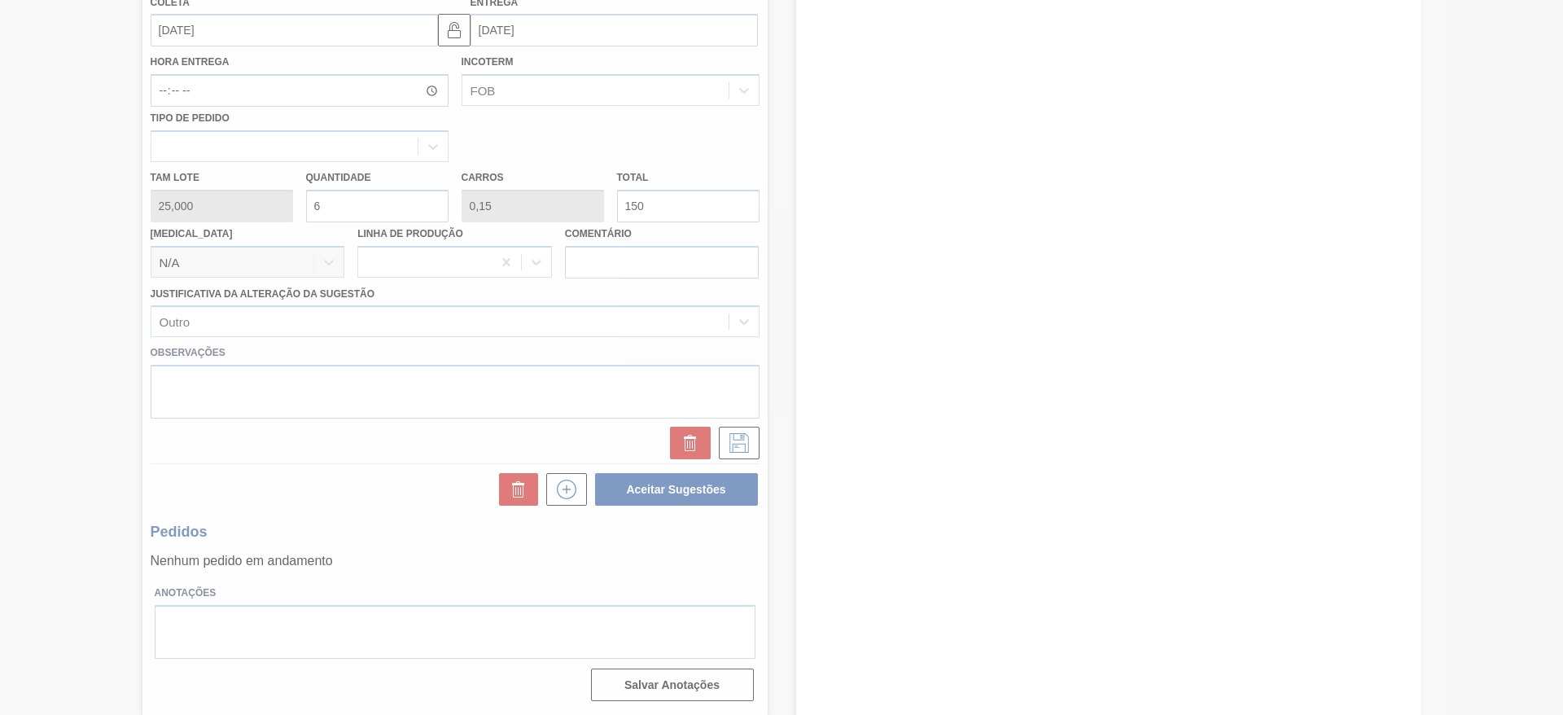
scroll to position [0, 0]
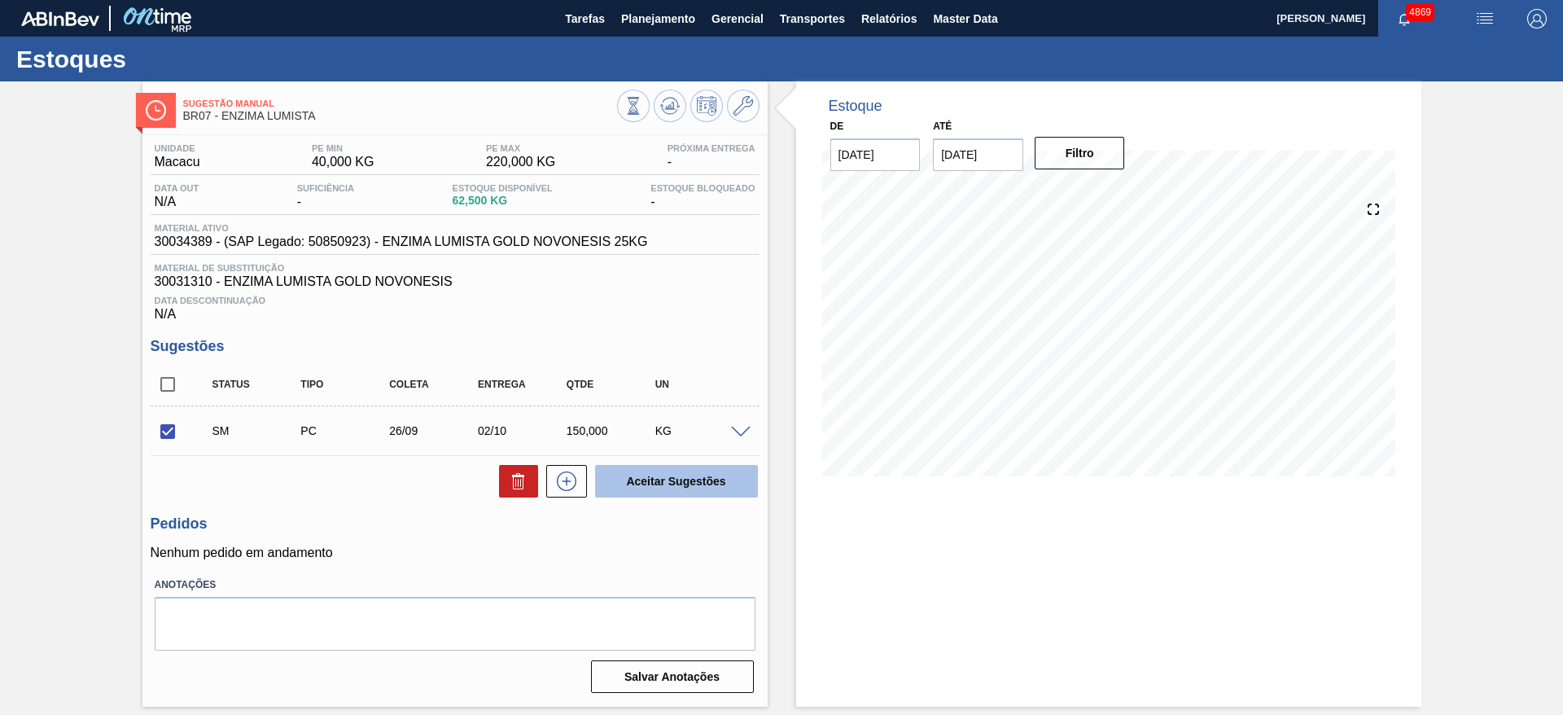
click at [631, 475] on button "Aceitar Sugestões" at bounding box center [676, 481] width 163 height 33
checkbox input "false"
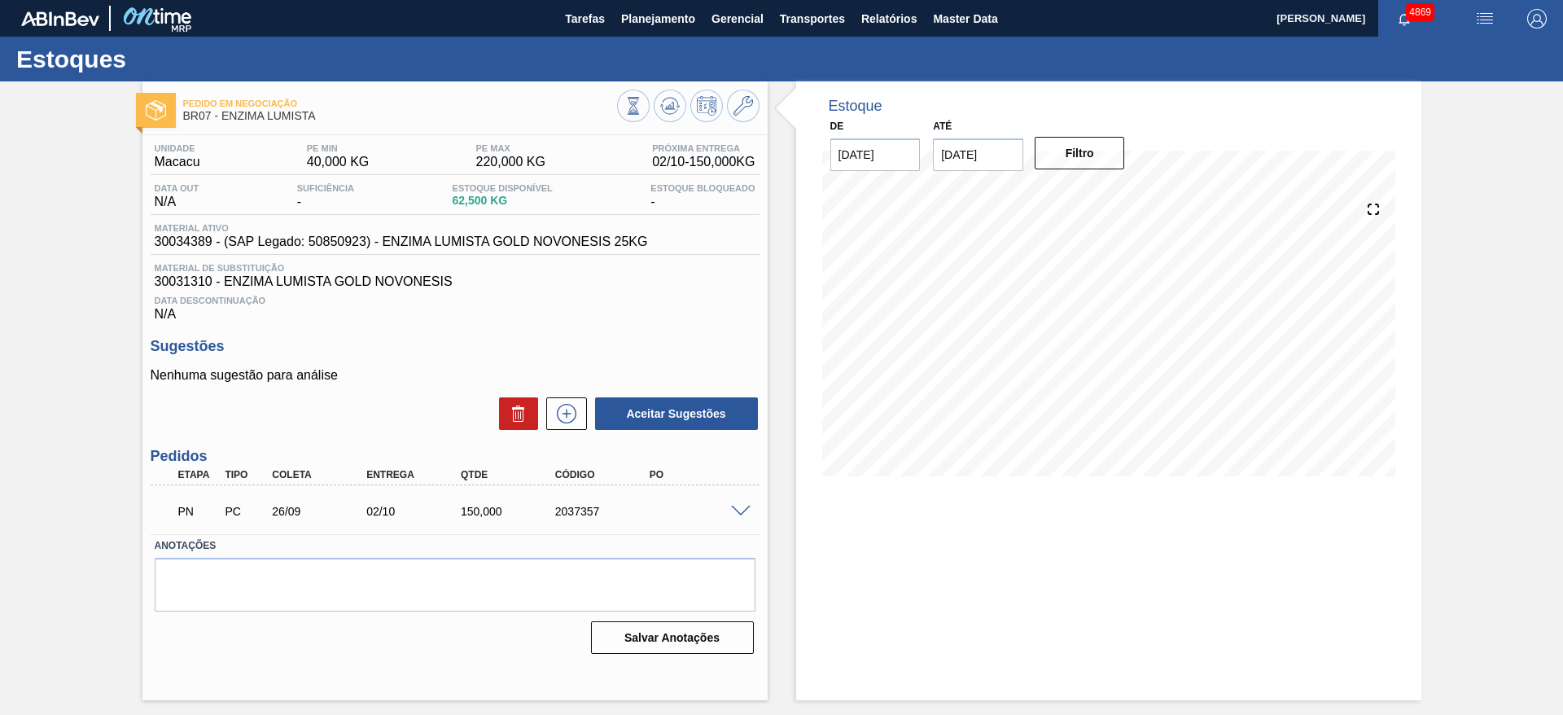
click at [589, 309] on div "Data Descontinuação N/A" at bounding box center [455, 305] width 609 height 33
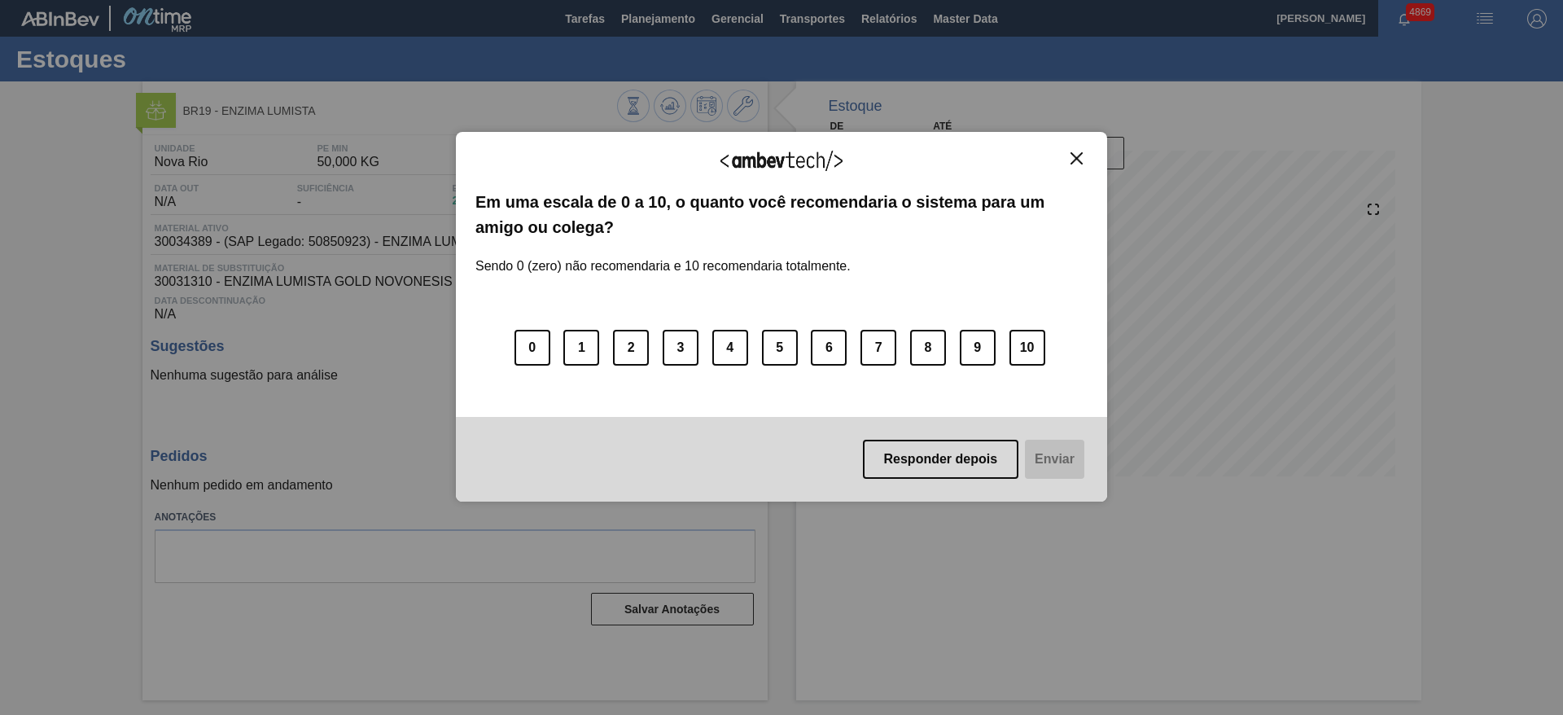
click at [1075, 161] on img "Close" at bounding box center [1076, 158] width 12 height 12
click at [1070, 156] on img "Close" at bounding box center [1076, 158] width 12 height 12
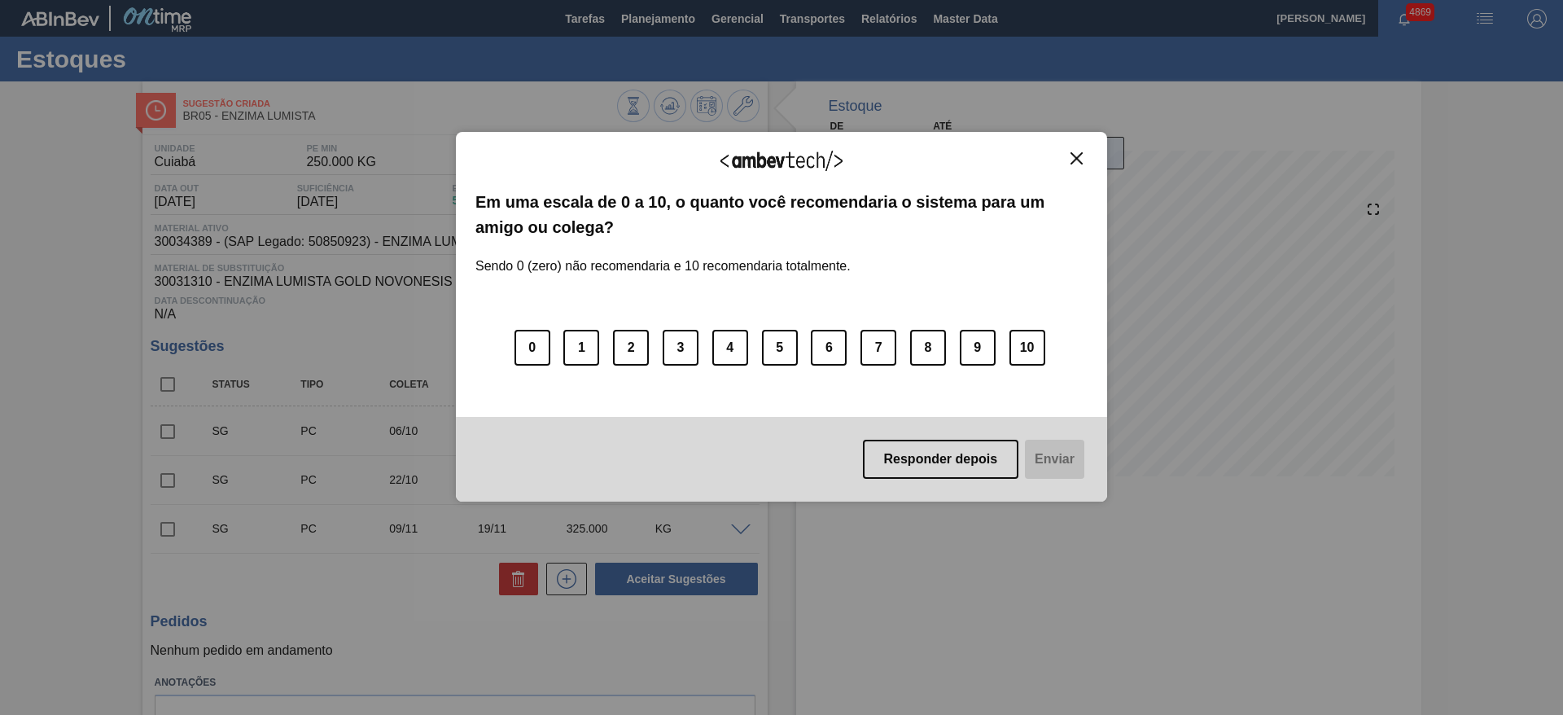
click at [1078, 152] on img "Close" at bounding box center [1076, 158] width 12 height 12
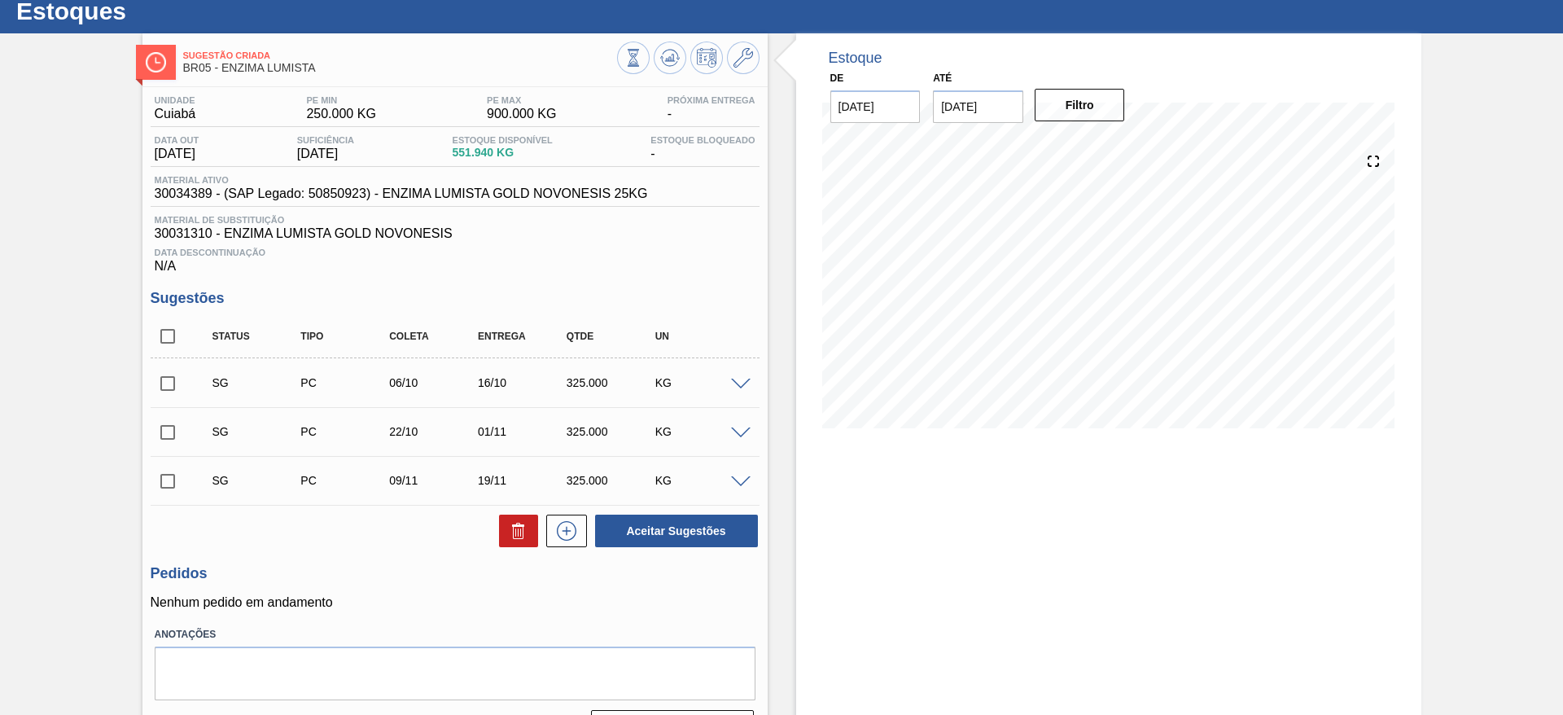
scroll to position [90, 0]
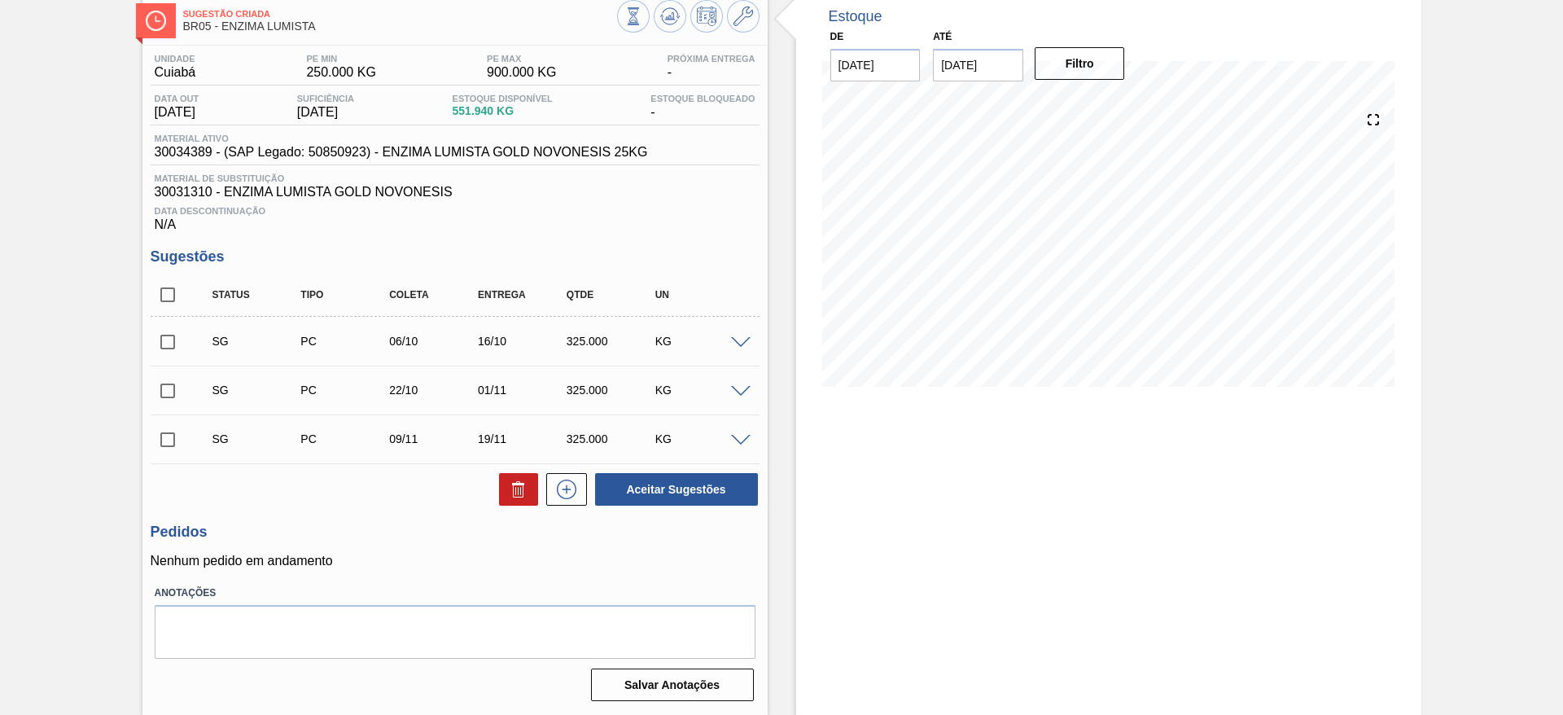
click at [742, 342] on span at bounding box center [741, 343] width 20 height 12
type input "25,000"
type input "0,325"
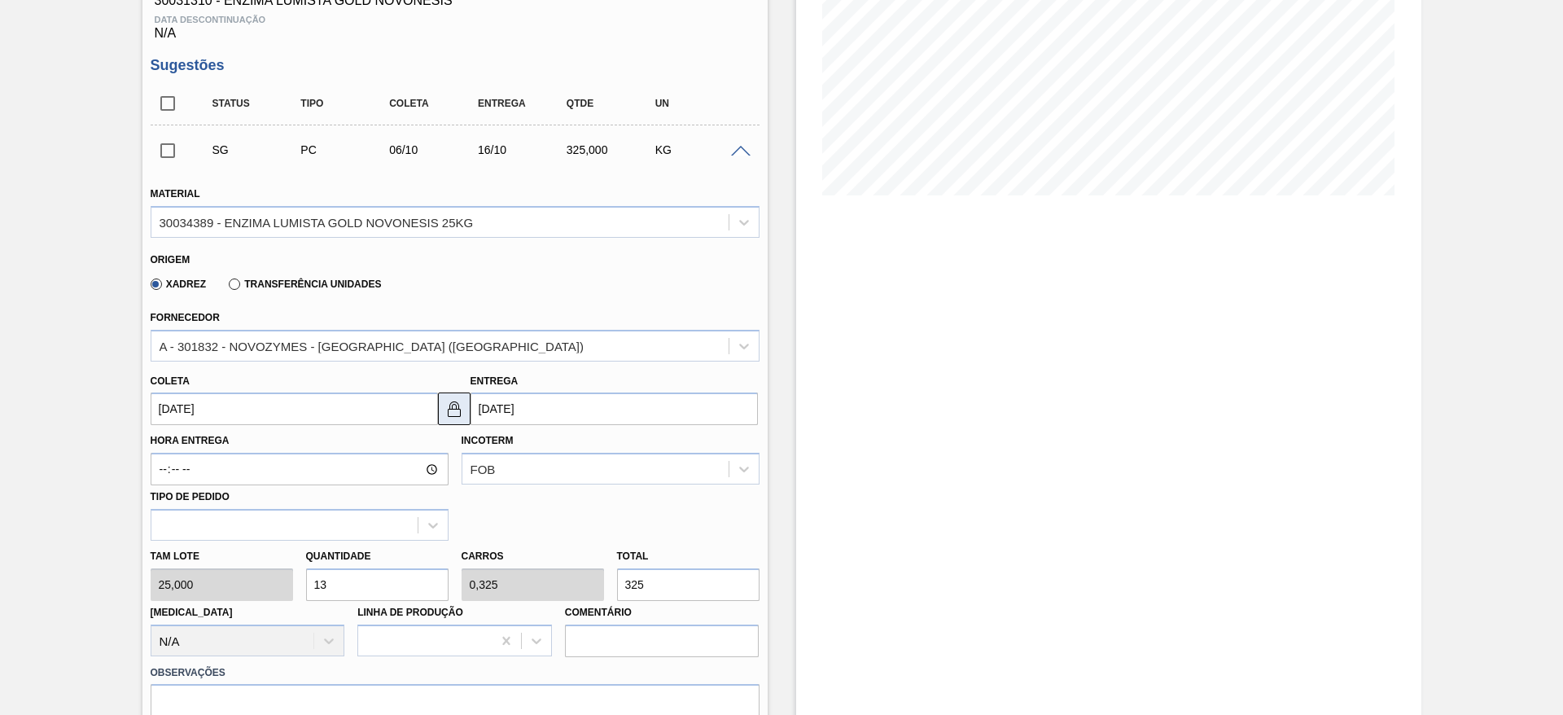
scroll to position [334, 0]
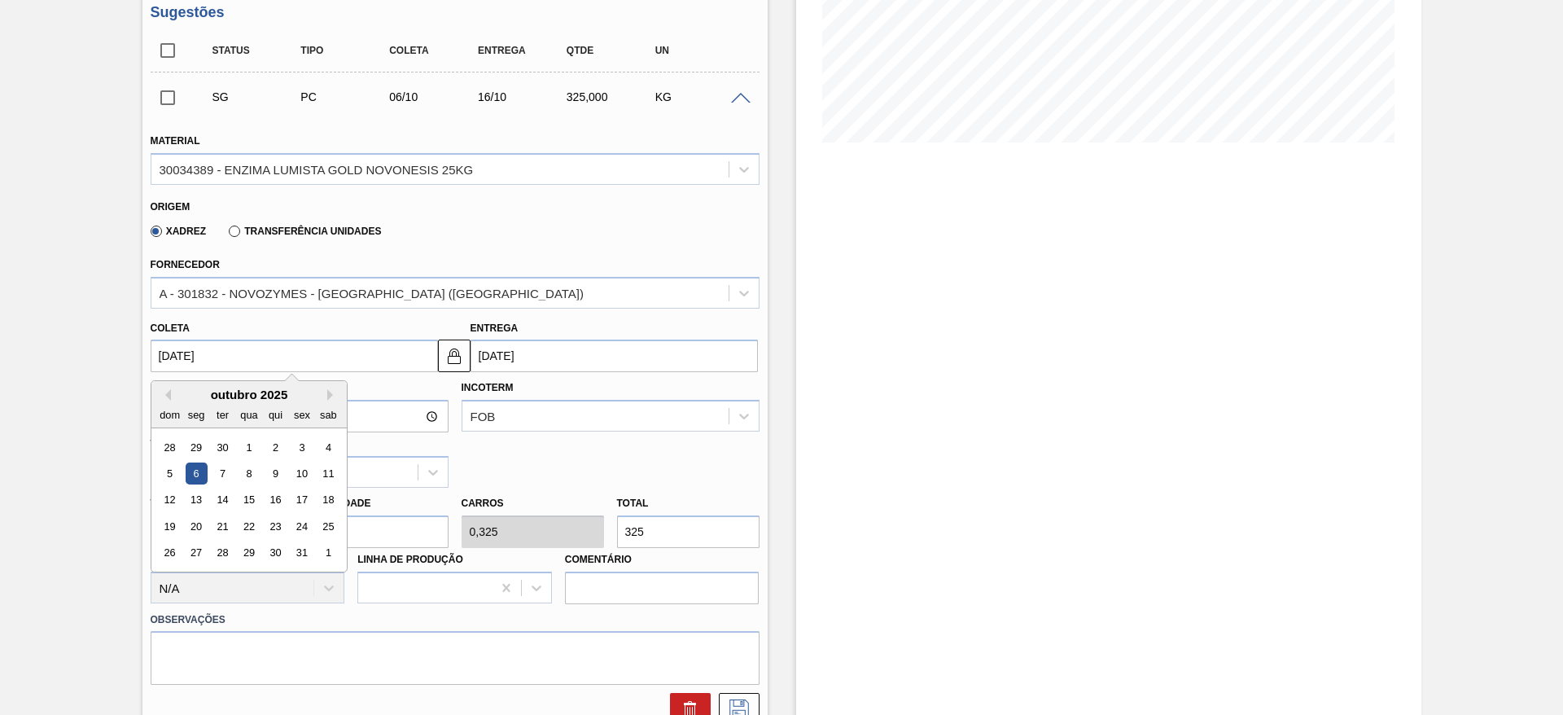
click at [346, 356] on input "06/10/2025" at bounding box center [294, 355] width 287 height 33
click at [211, 451] on div "30" at bounding box center [222, 447] width 22 height 22
type input "30/09/2025"
type input "10/10/2025"
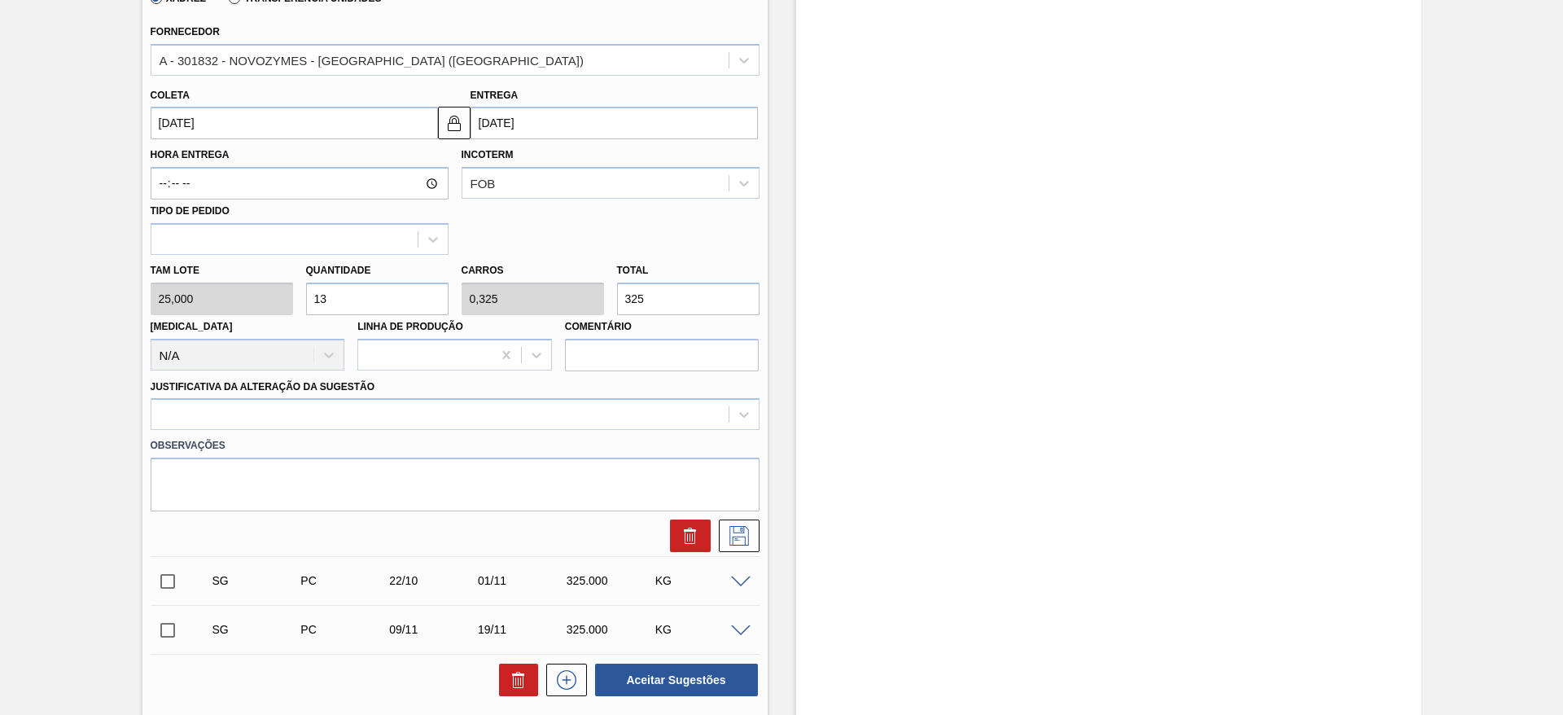
scroll to position [578, 0]
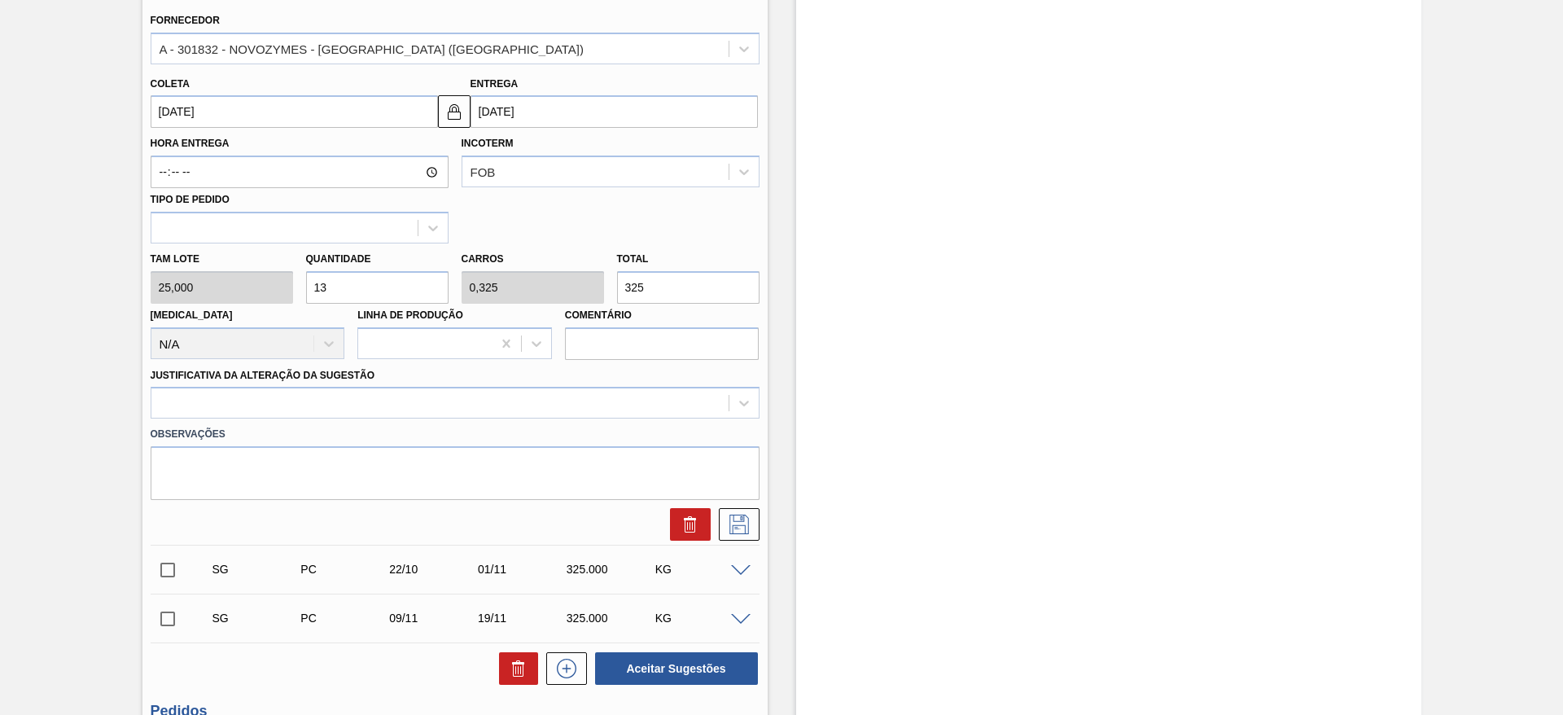
drag, startPoint x: 352, startPoint y: 272, endPoint x: 321, endPoint y: 278, distance: 31.6
click at [321, 278] on input "13" at bounding box center [377, 287] width 142 height 33
type input "14"
type input "0,35"
type input "350"
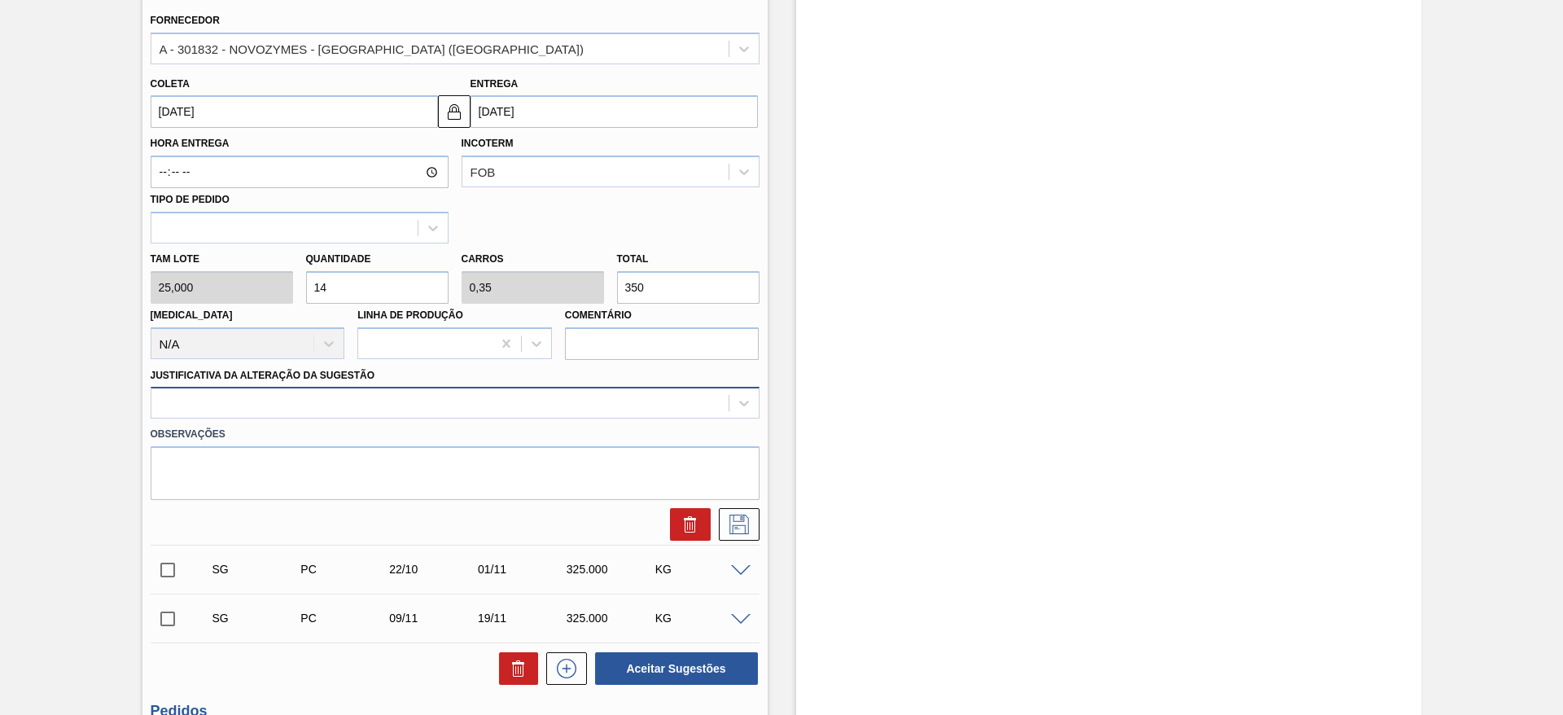
type input "14"
click at [640, 400] on div "Justificativa da Alteração da Sugestão" at bounding box center [455, 391] width 609 height 55
click at [640, 401] on div at bounding box center [439, 404] width 577 height 24
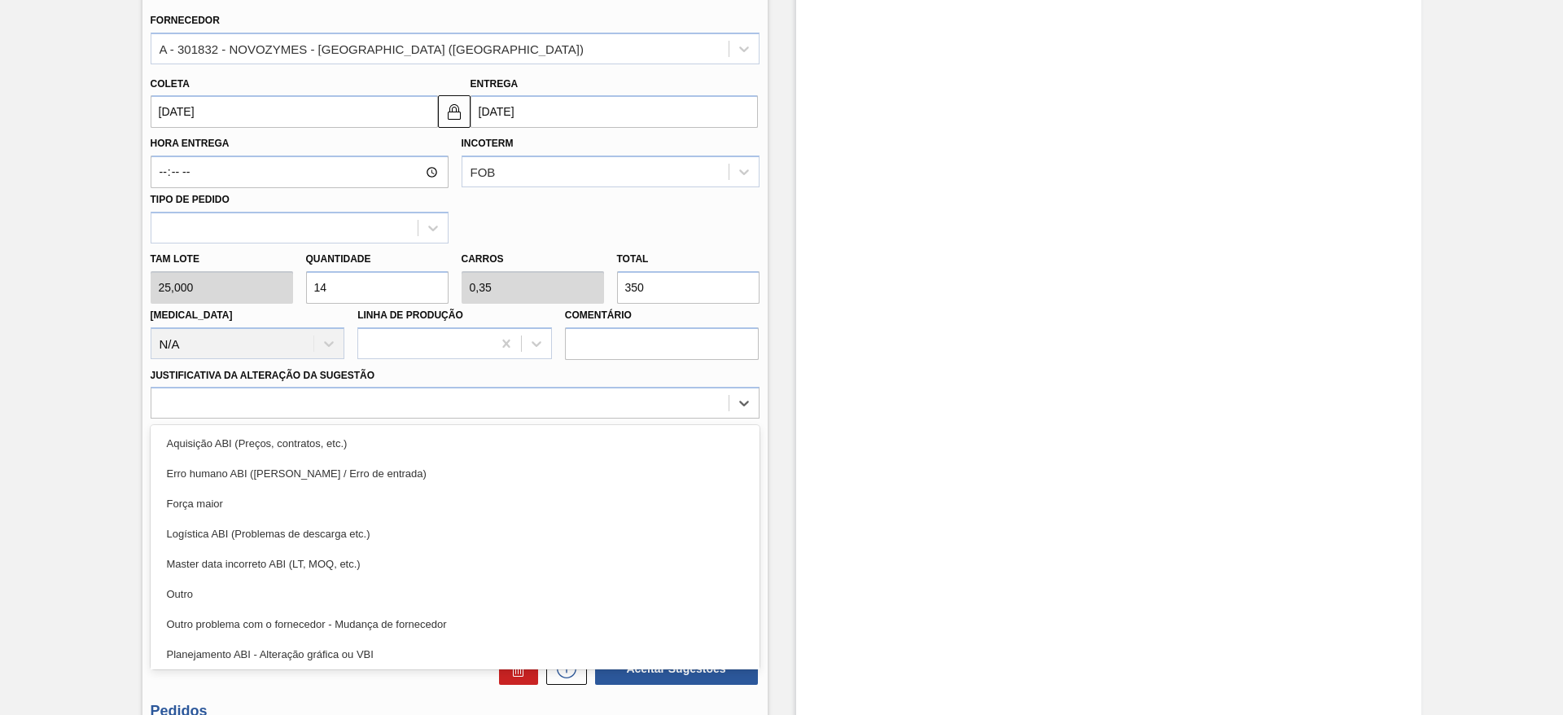
drag, startPoint x: 624, startPoint y: 587, endPoint x: 668, endPoint y: 547, distance: 59.4
click at [624, 586] on div "Outro" at bounding box center [455, 594] width 609 height 30
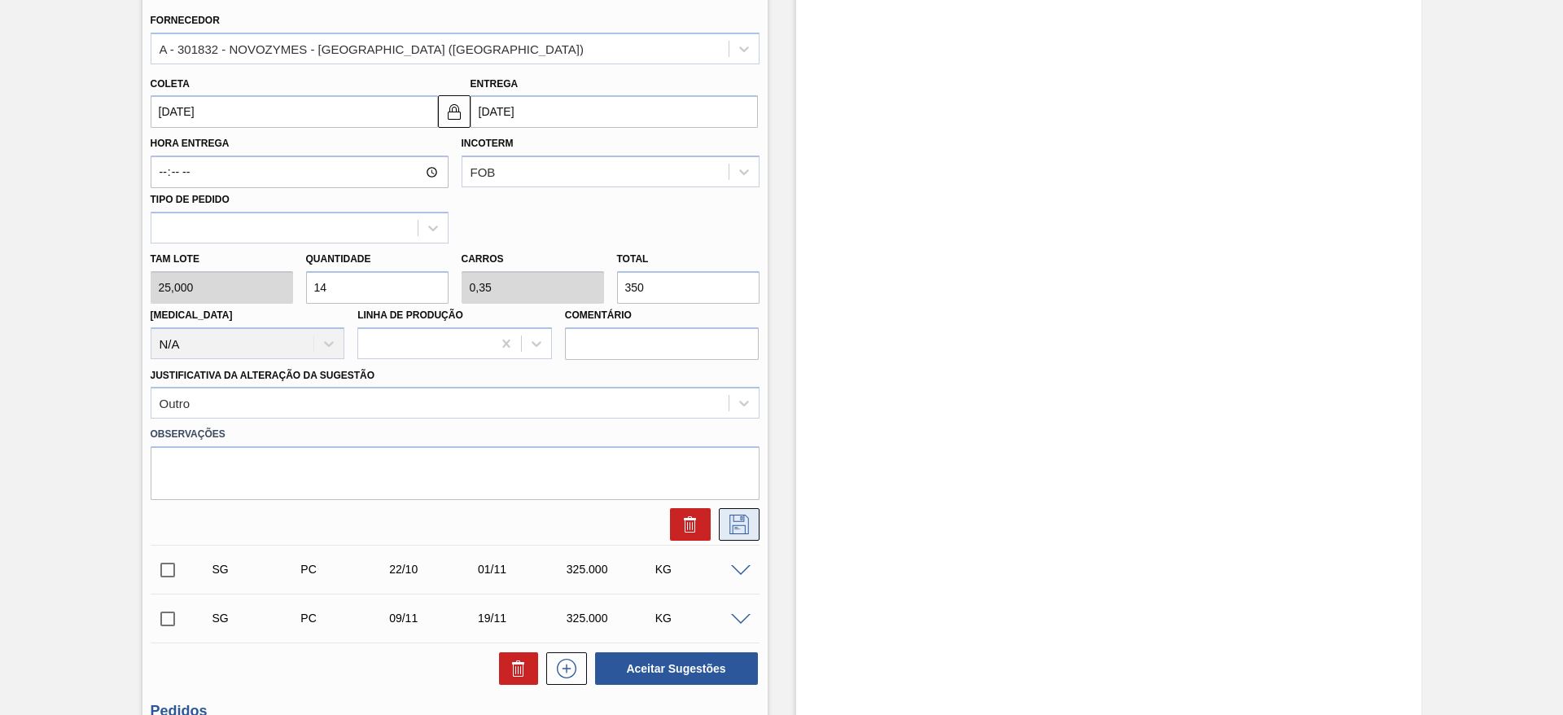
drag, startPoint x: 750, startPoint y: 536, endPoint x: 748, endPoint y: 520, distance: 15.6
click at [748, 537] on button at bounding box center [739, 524] width 41 height 33
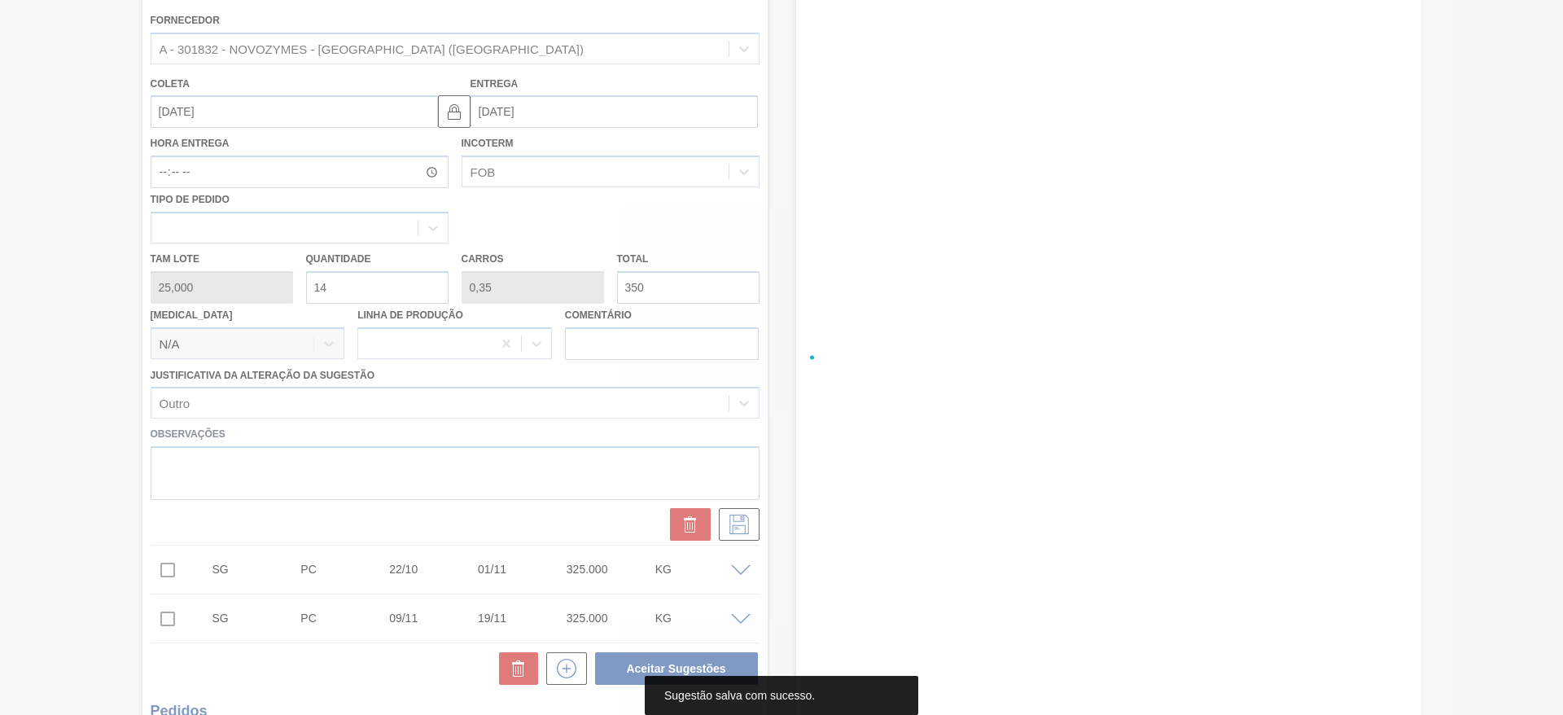
scroll to position [90, 0]
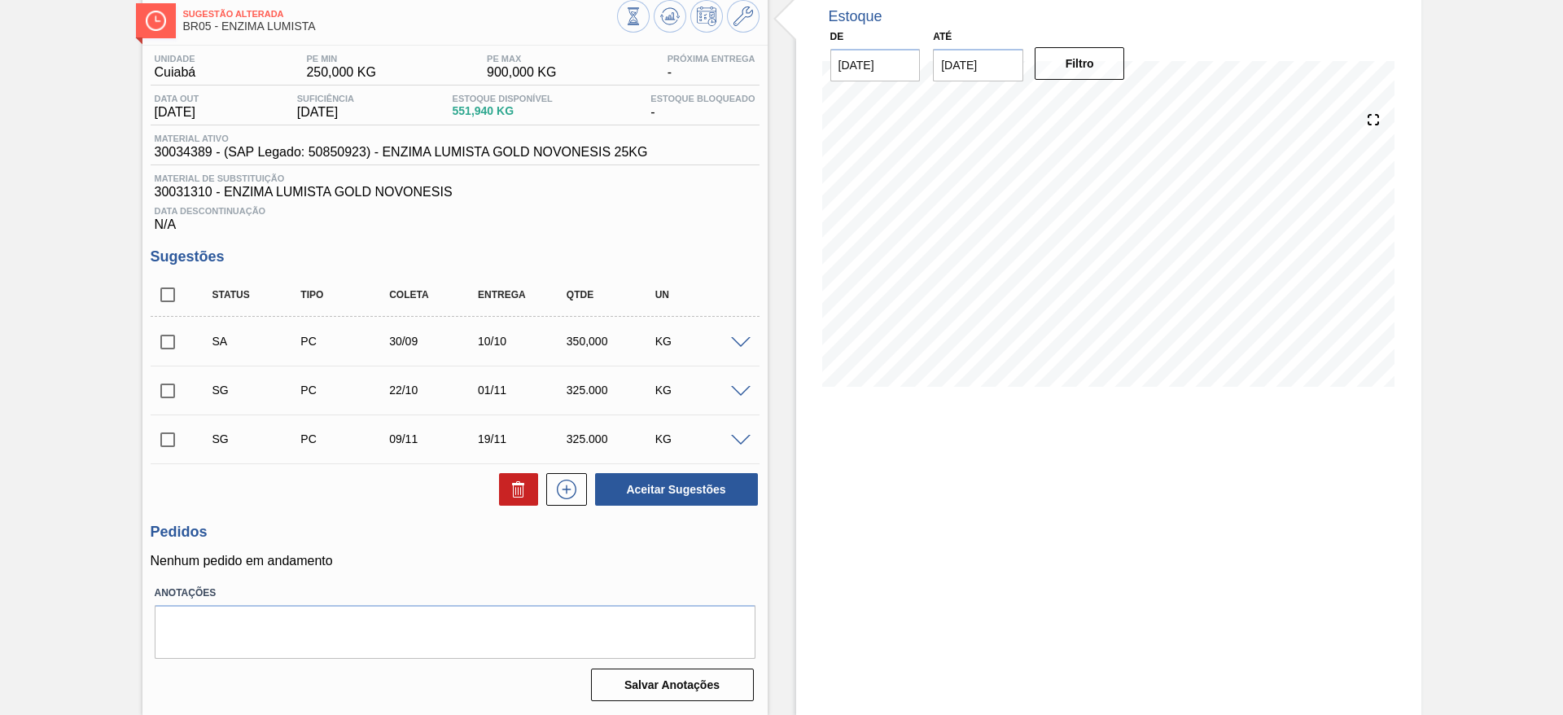
click at [169, 340] on input "checkbox" at bounding box center [168, 342] width 34 height 34
click at [715, 493] on button "Aceitar Sugestões" at bounding box center [676, 489] width 163 height 33
checkbox input "false"
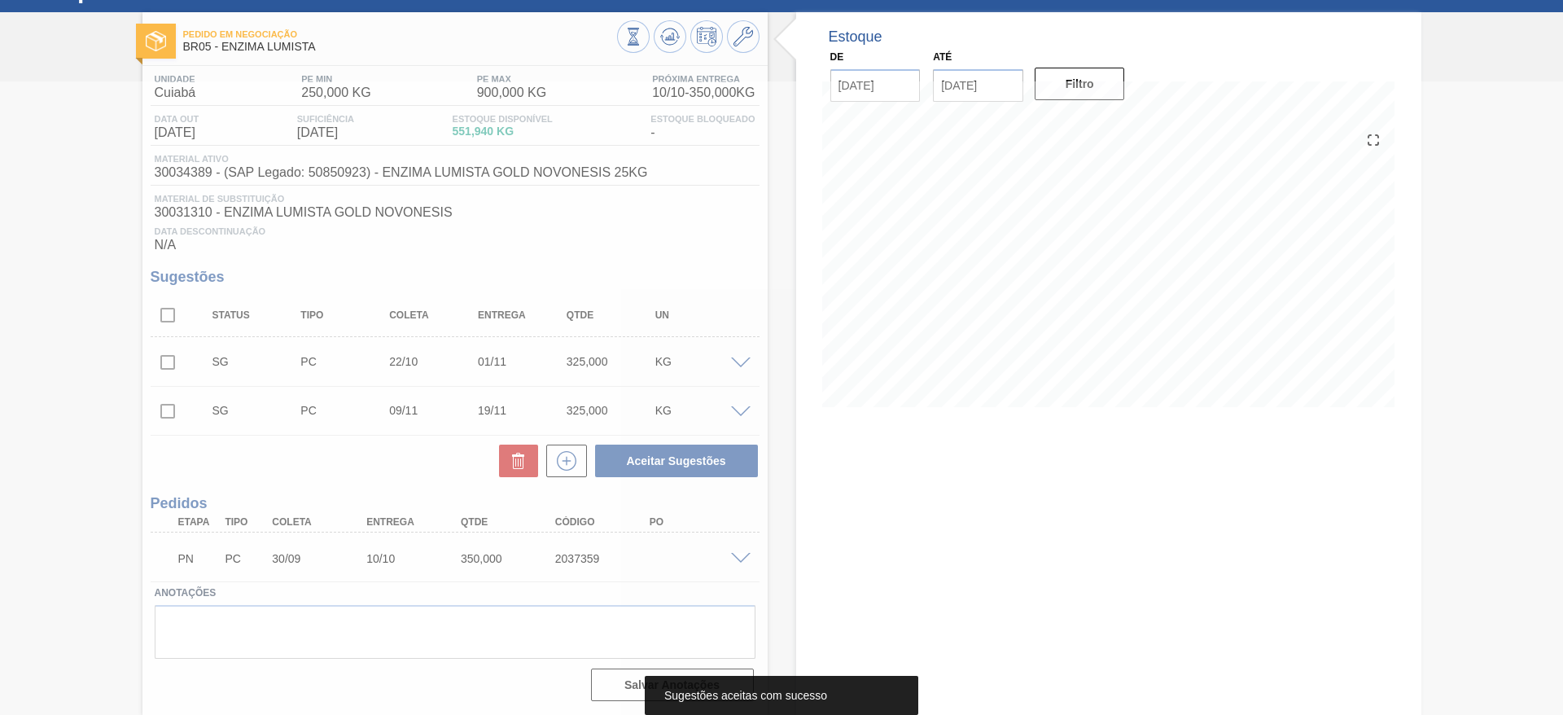
scroll to position [69, 0]
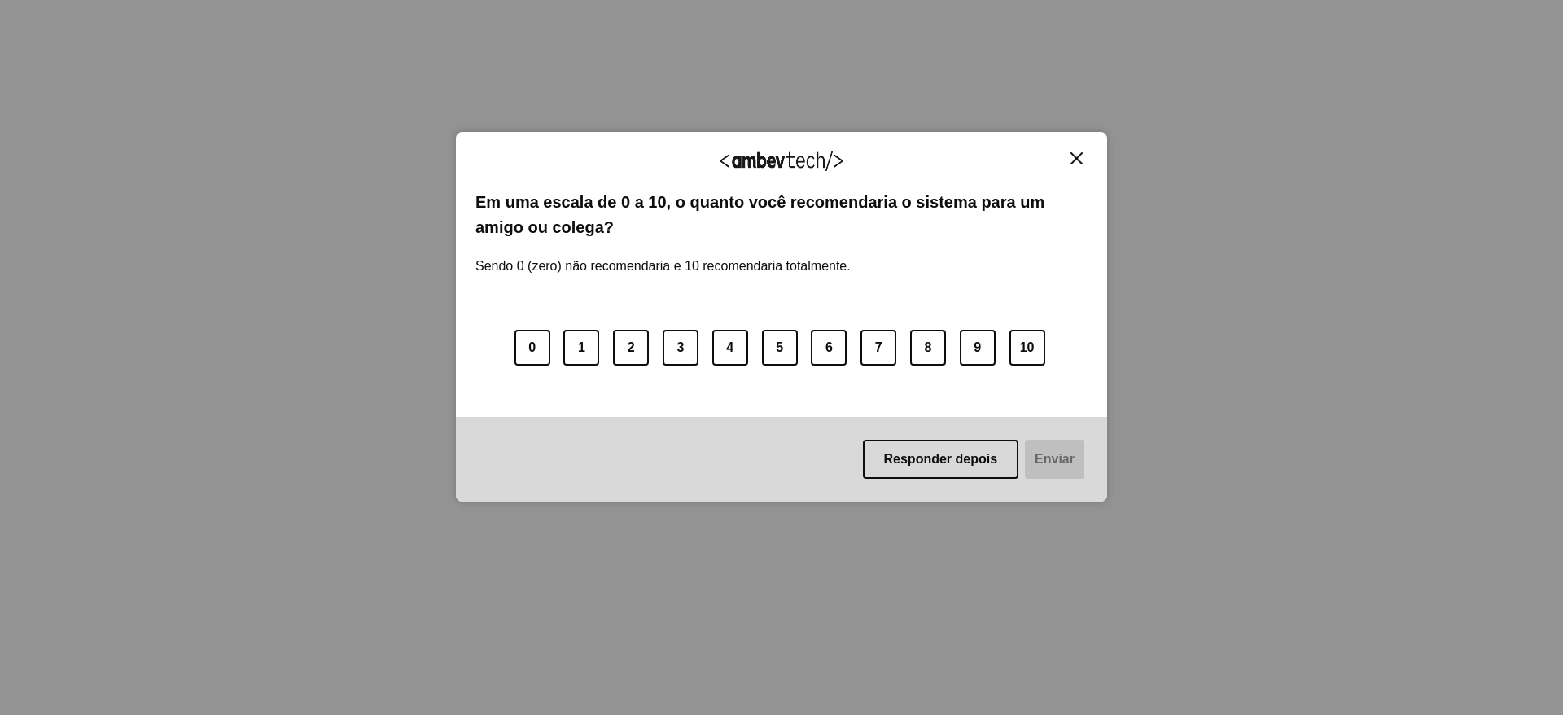
click at [1081, 158] on img "Close" at bounding box center [1076, 158] width 12 height 12
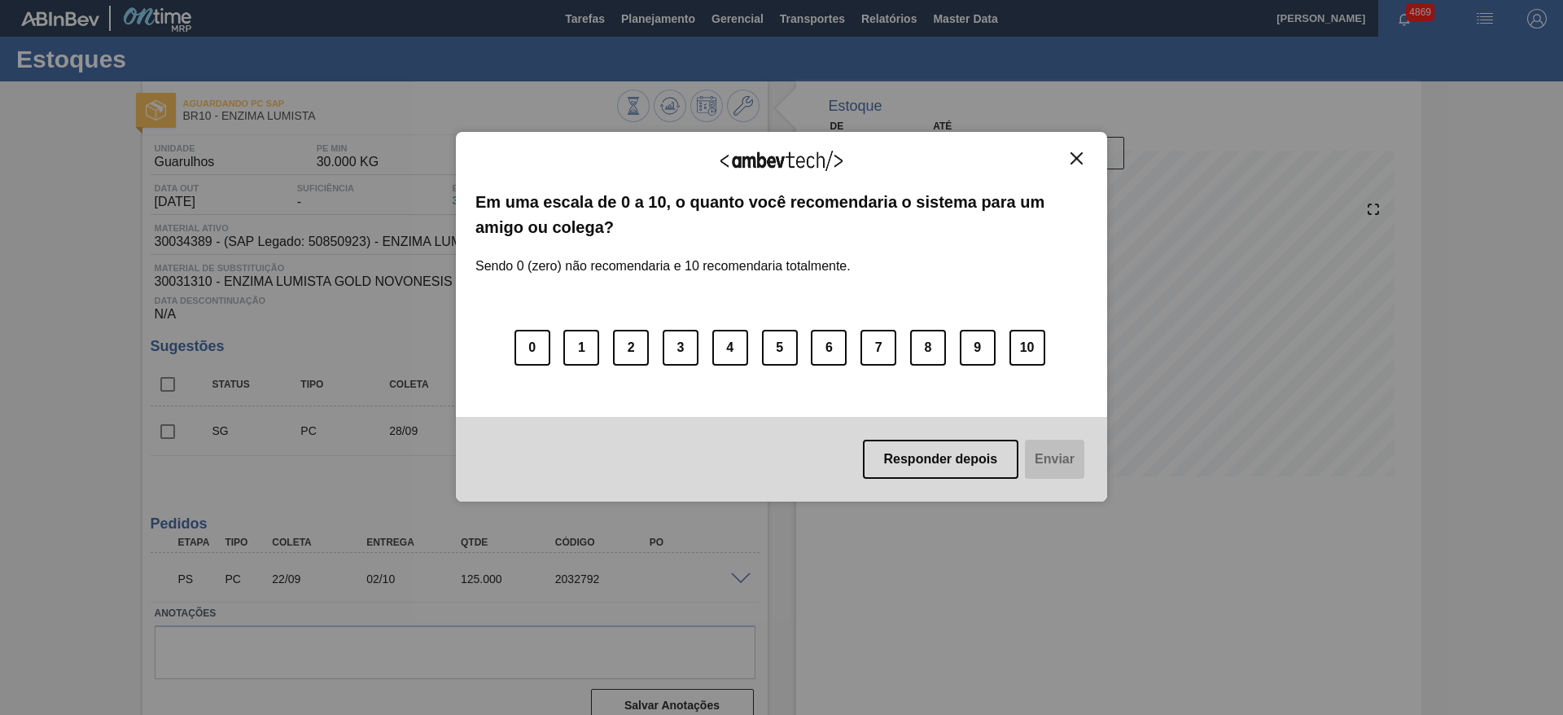
click at [1080, 162] on img "Close" at bounding box center [1076, 158] width 12 height 12
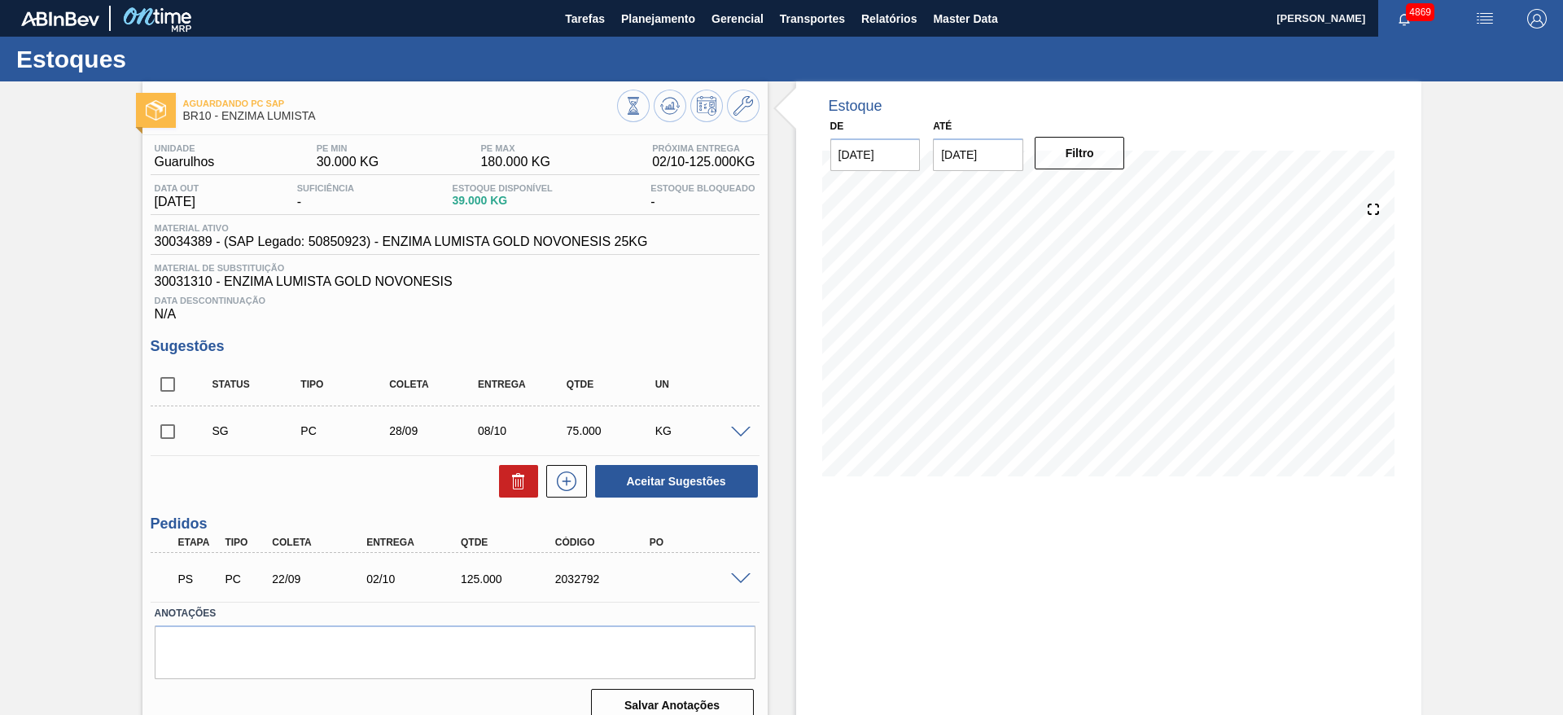
click at [745, 575] on span at bounding box center [741, 579] width 20 height 12
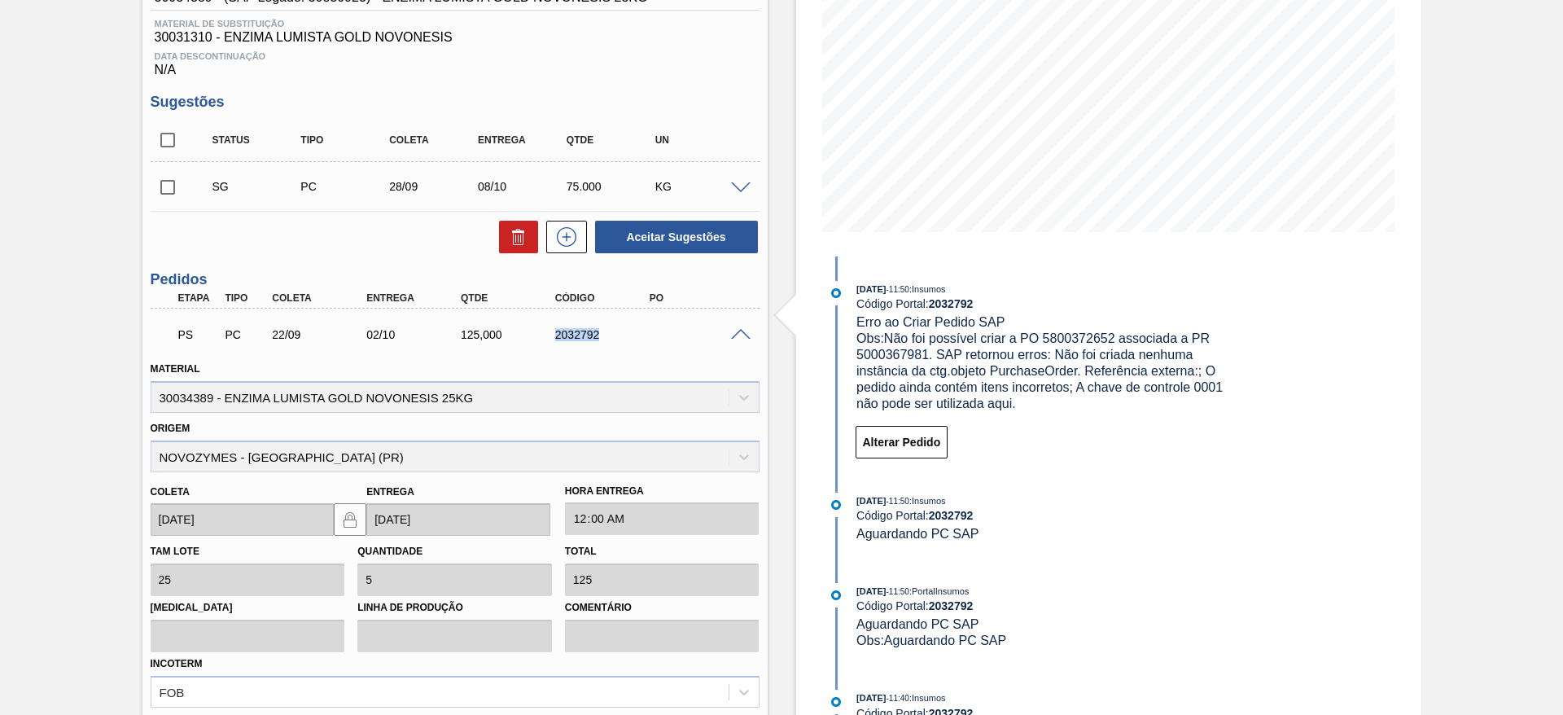
drag, startPoint x: 549, startPoint y: 333, endPoint x: 607, endPoint y: 345, distance: 59.9
click at [607, 345] on div "PS PC 22/09 02/10 125,000 2032792" at bounding box center [451, 333] width 566 height 33
copy div "2032792"
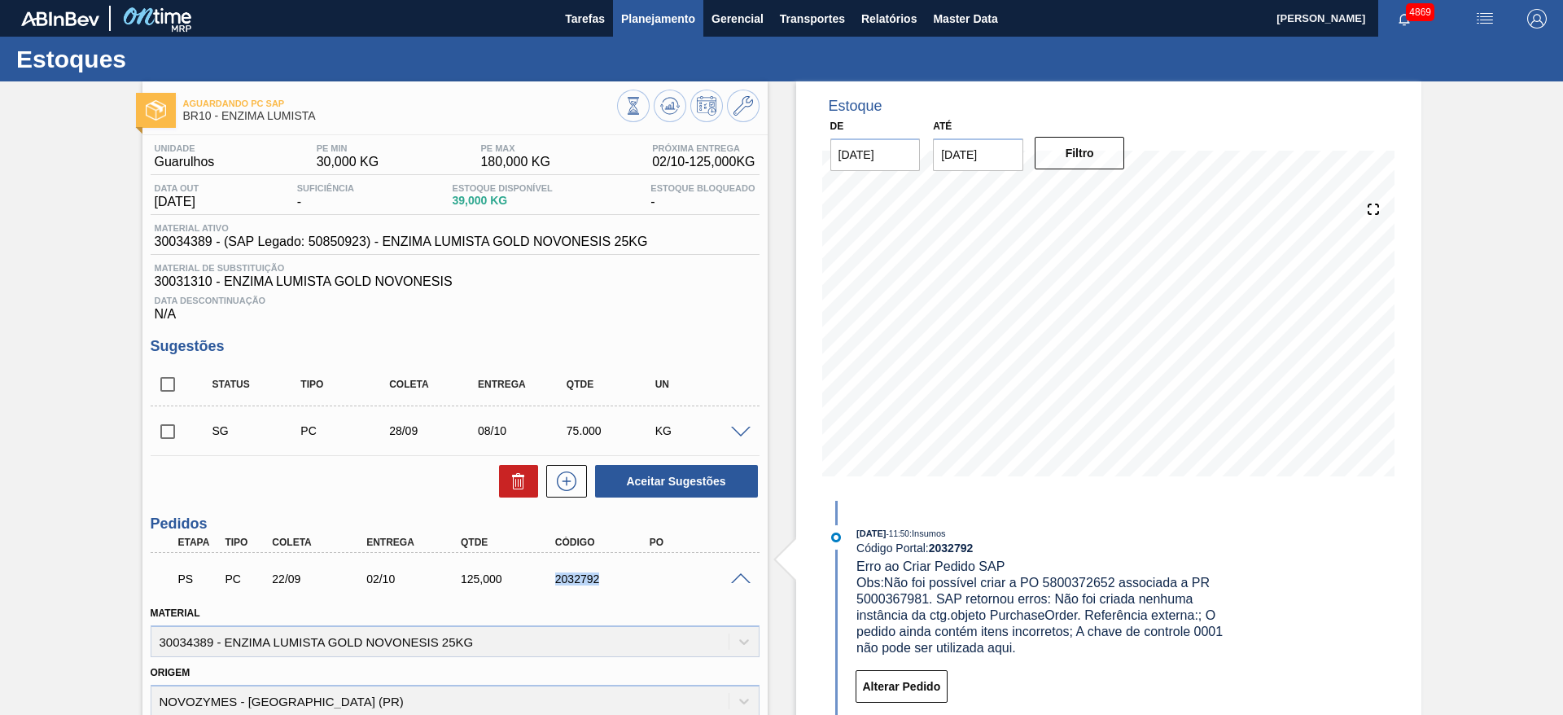
click at [640, 19] on span "Planejamento" at bounding box center [658, 19] width 74 height 20
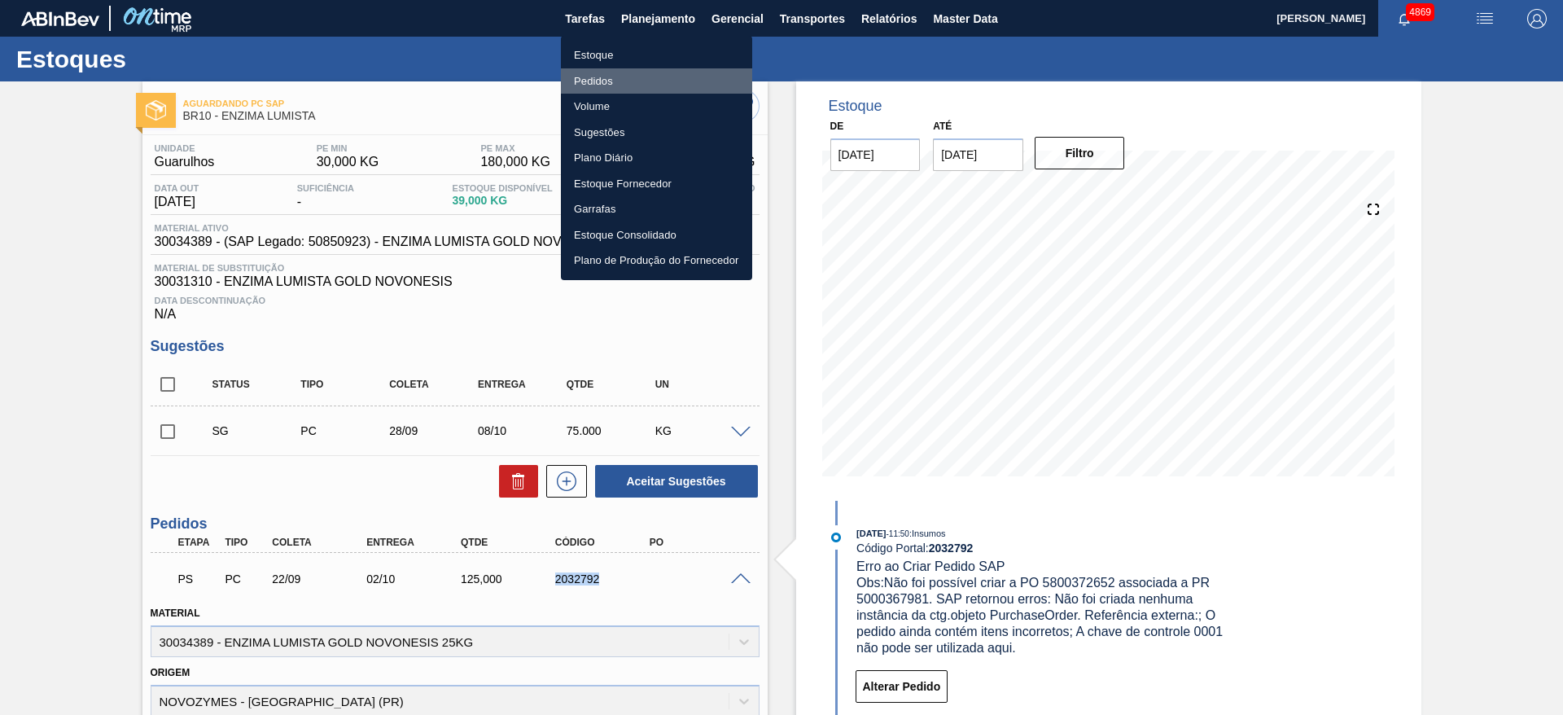
click at [625, 80] on li "Pedidos" at bounding box center [656, 81] width 191 height 26
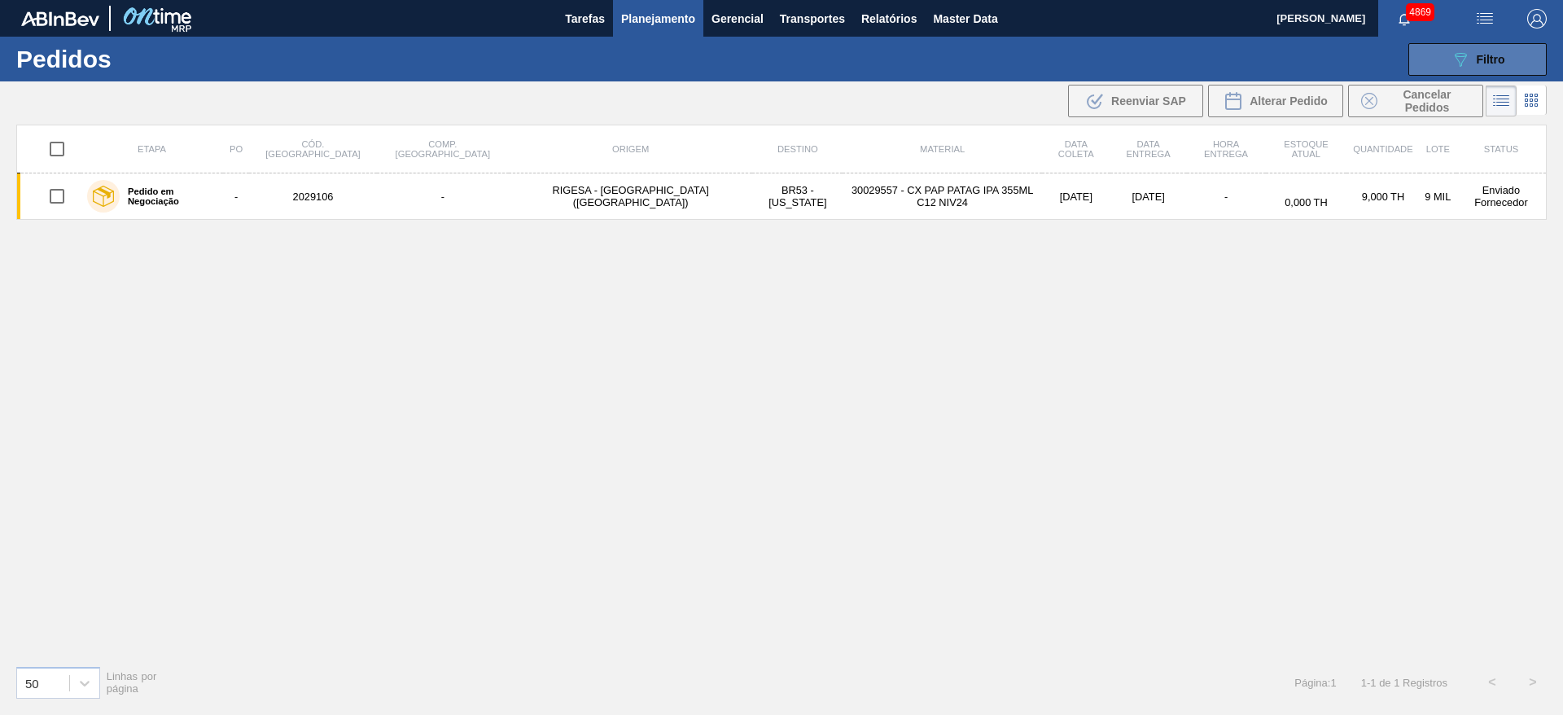
click at [1482, 50] on div "089F7B8B-B2A5-4AFE-B5C0-19BA573D28AC Filtro" at bounding box center [1478, 60] width 55 height 20
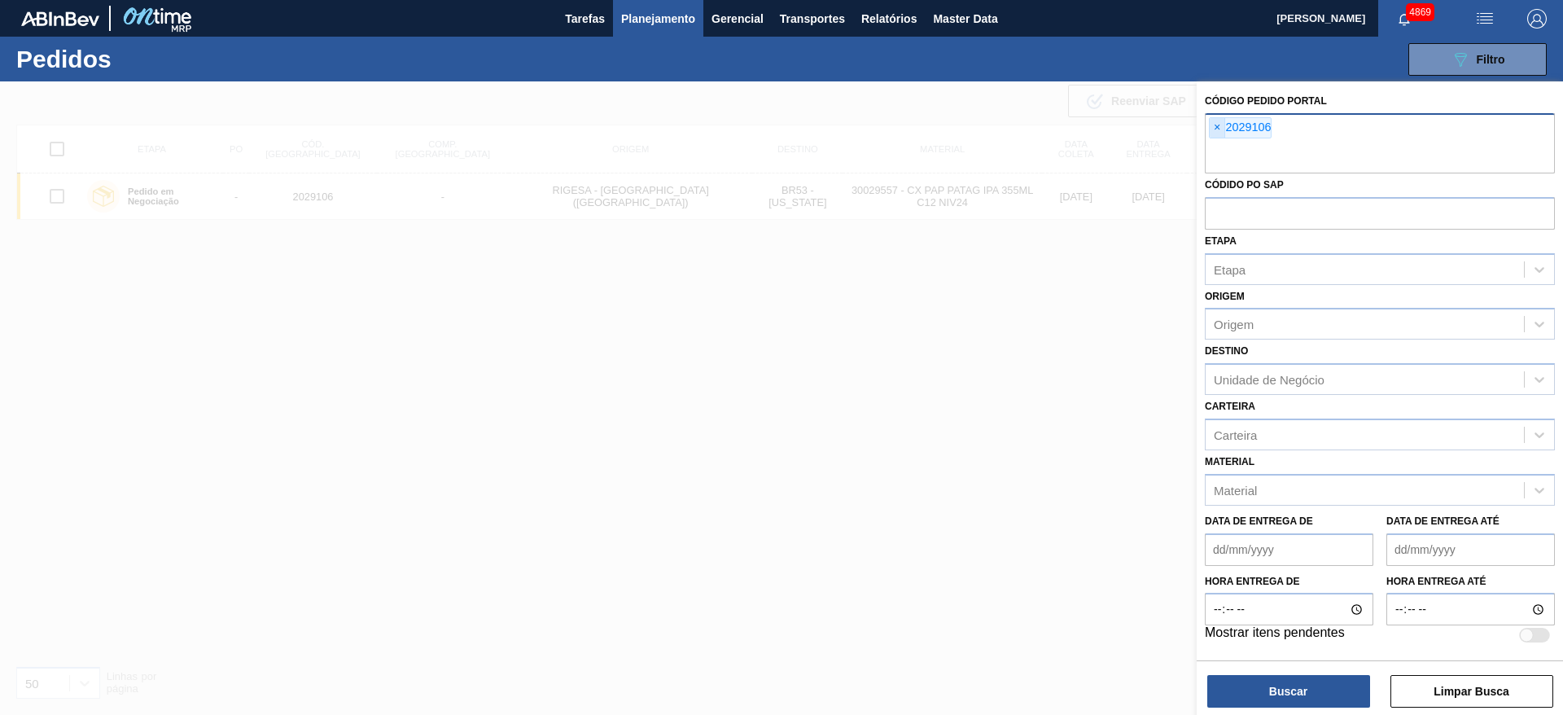
click at [1210, 130] on span "×" at bounding box center [1217, 128] width 15 height 20
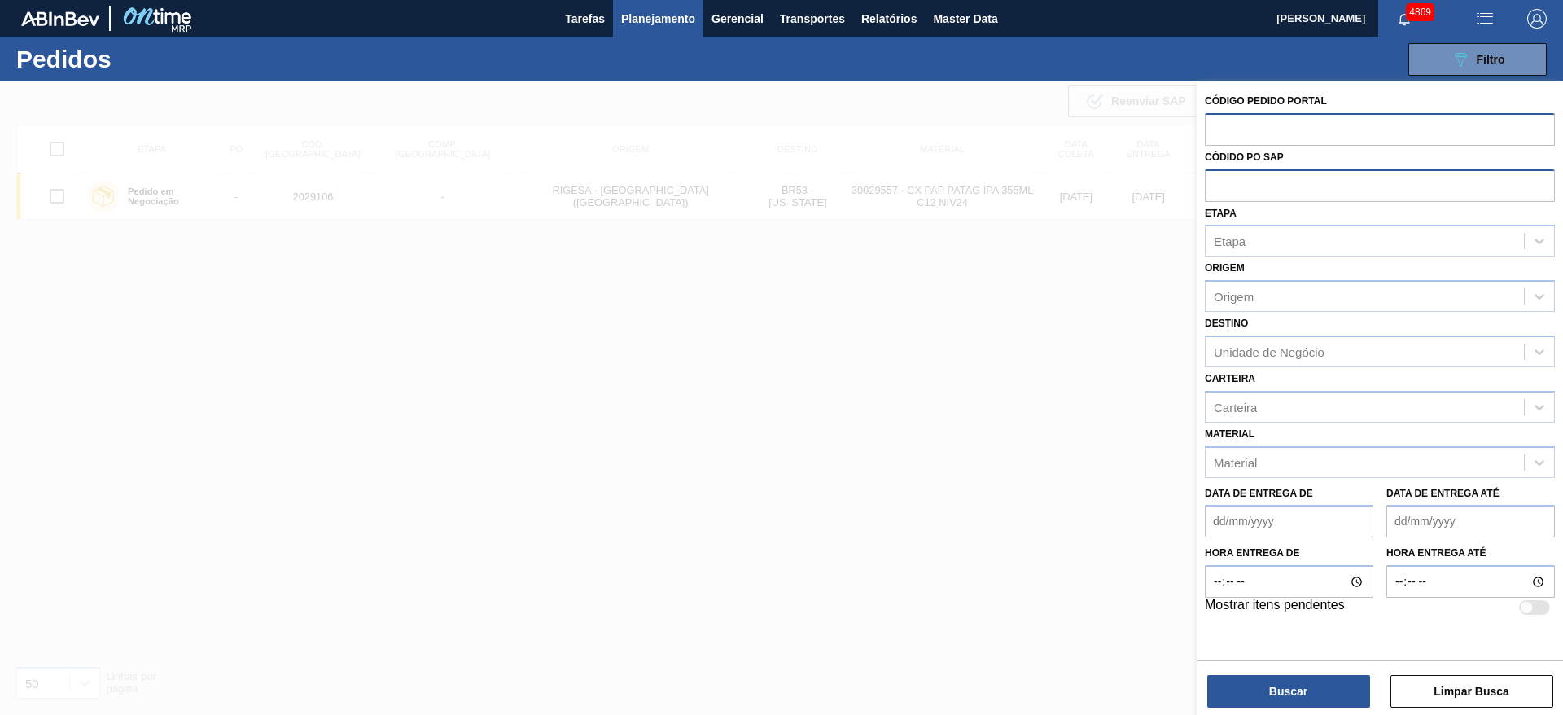
paste input "2032792"
type input "2032792"
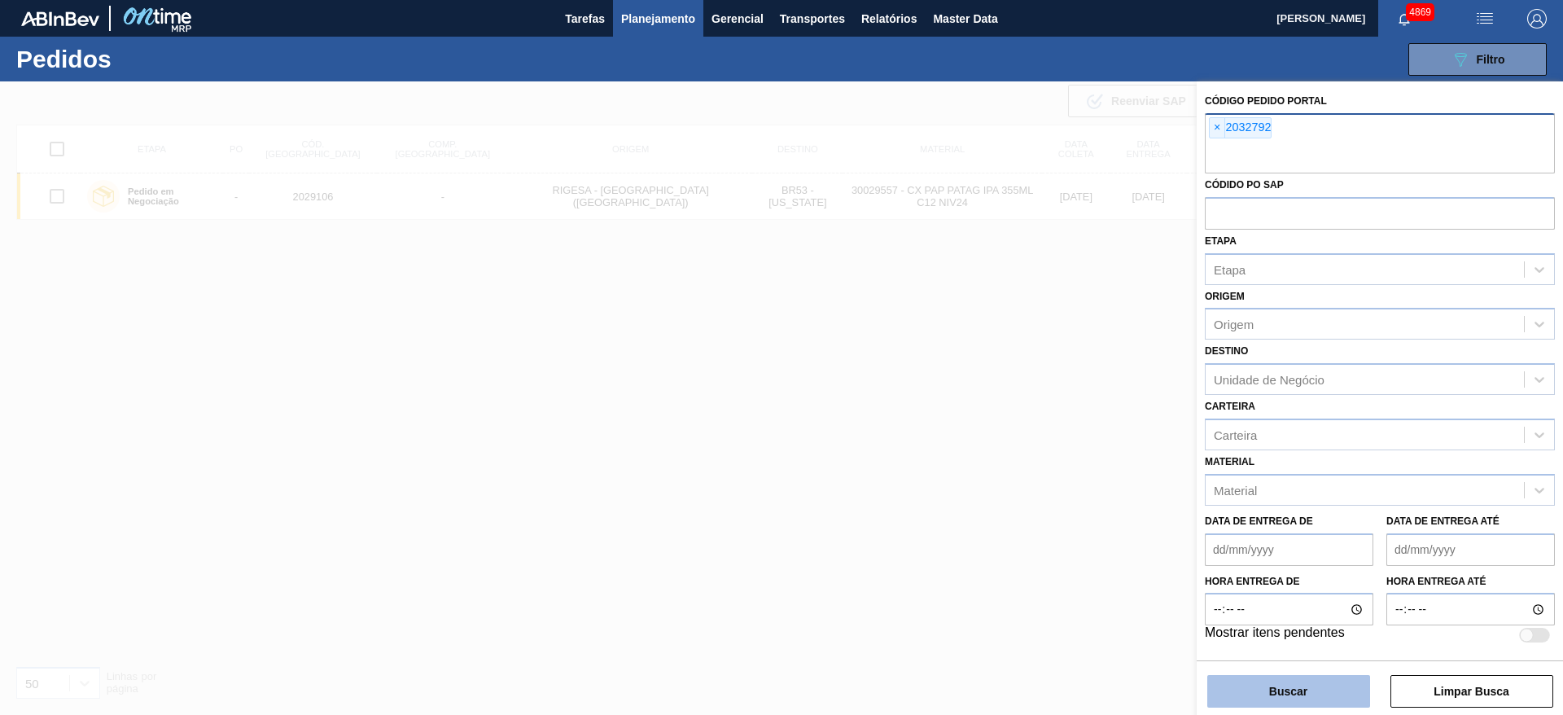
click at [1310, 689] on button "Buscar" at bounding box center [1288, 691] width 163 height 33
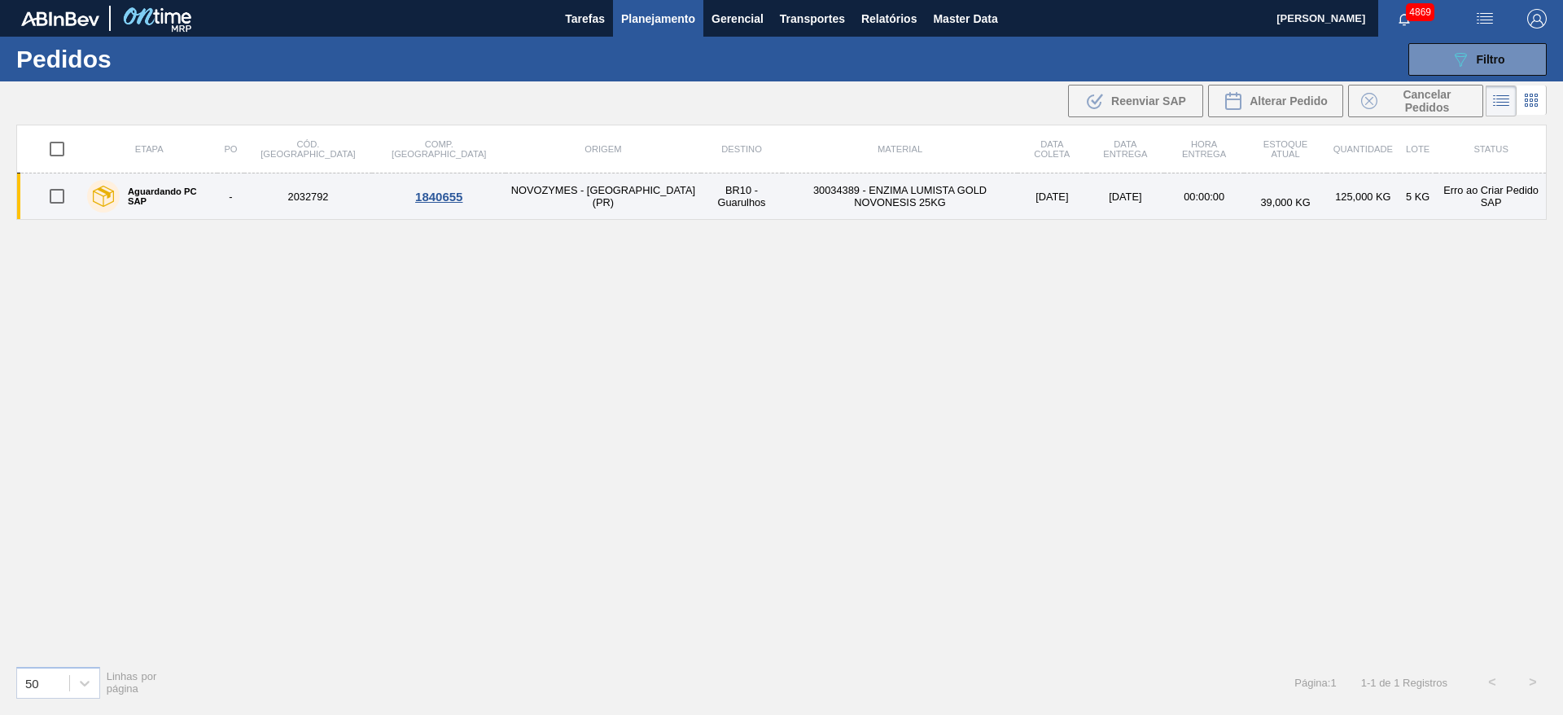
click at [382, 199] on div "1840655" at bounding box center [438, 197] width 129 height 14
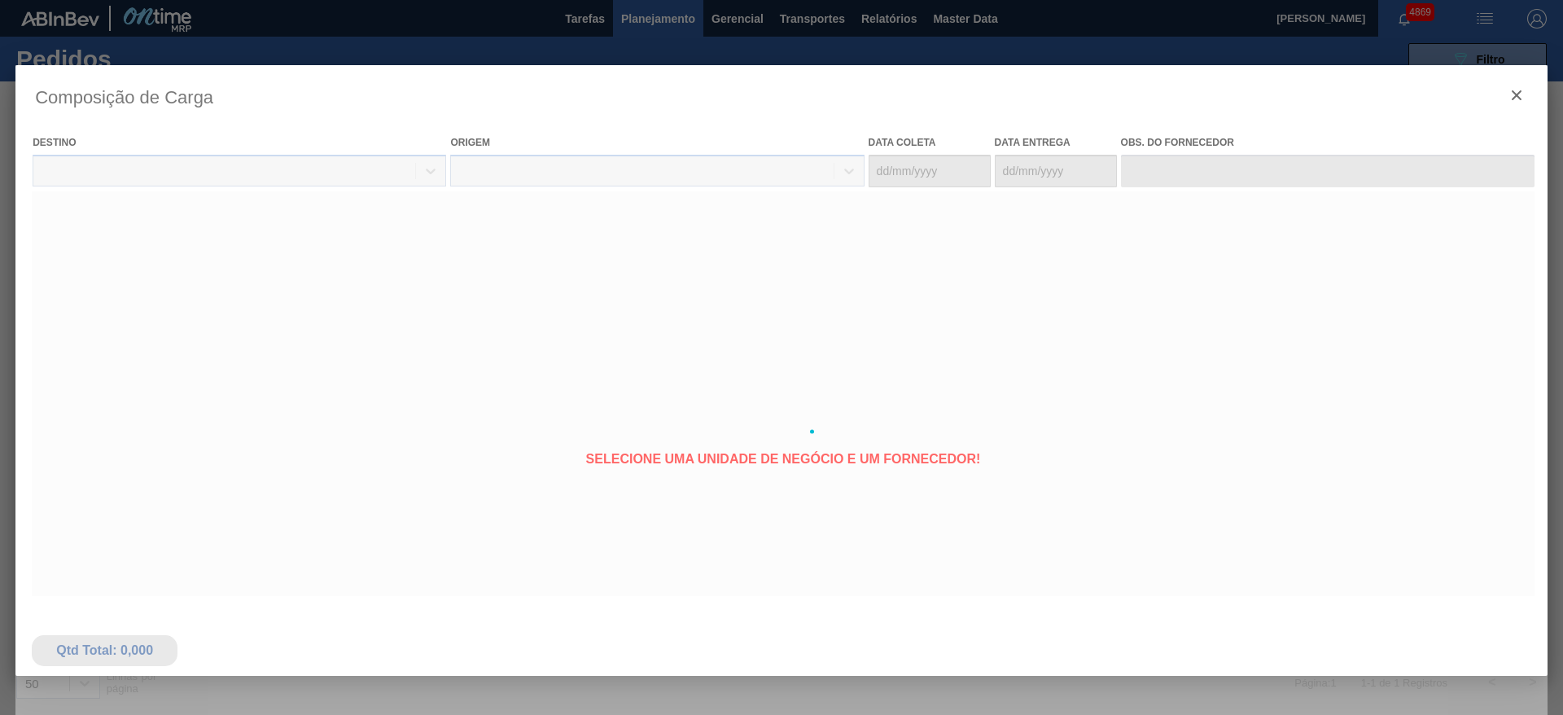
type coleta "22/09/2025"
type entrega "02/10/2025"
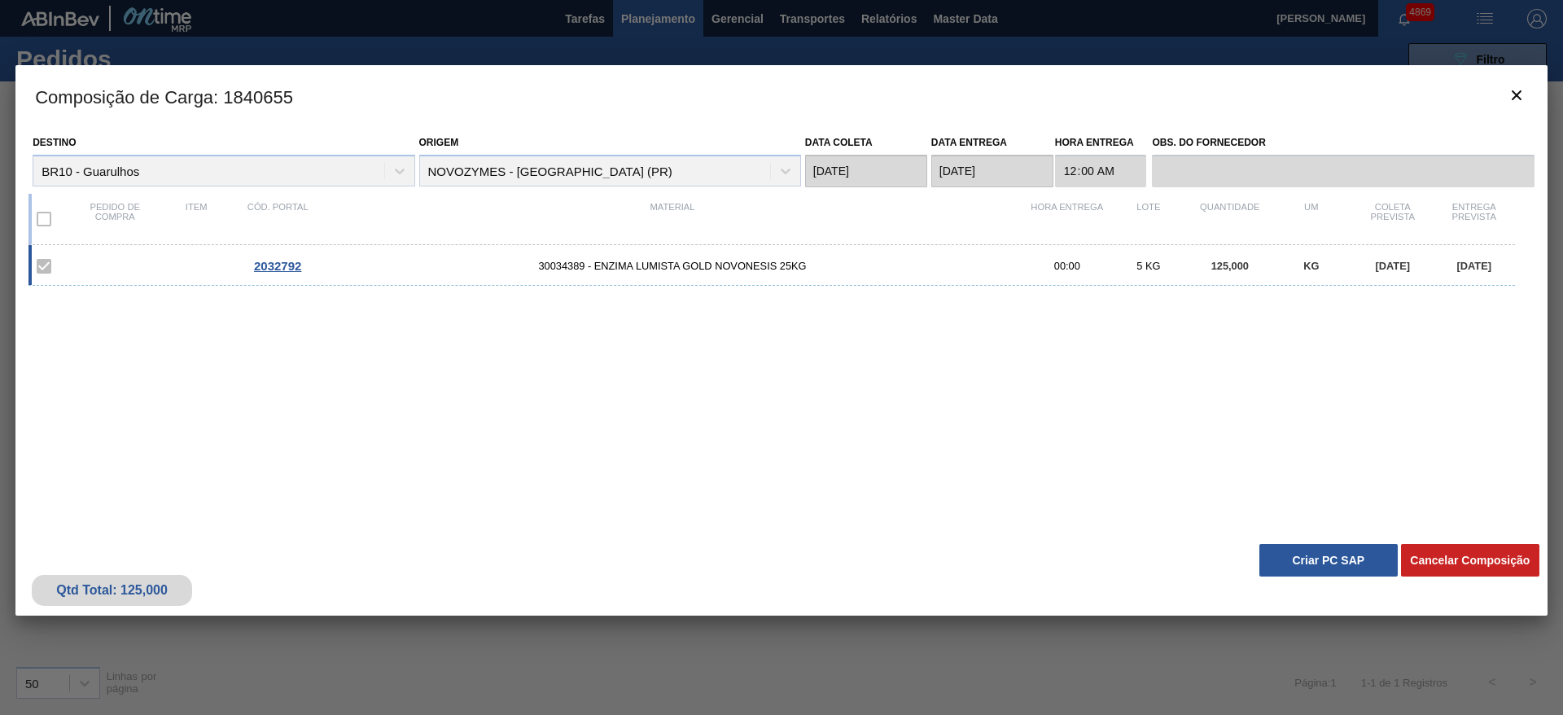
click at [1345, 553] on button "Criar PC SAP" at bounding box center [1328, 560] width 138 height 33
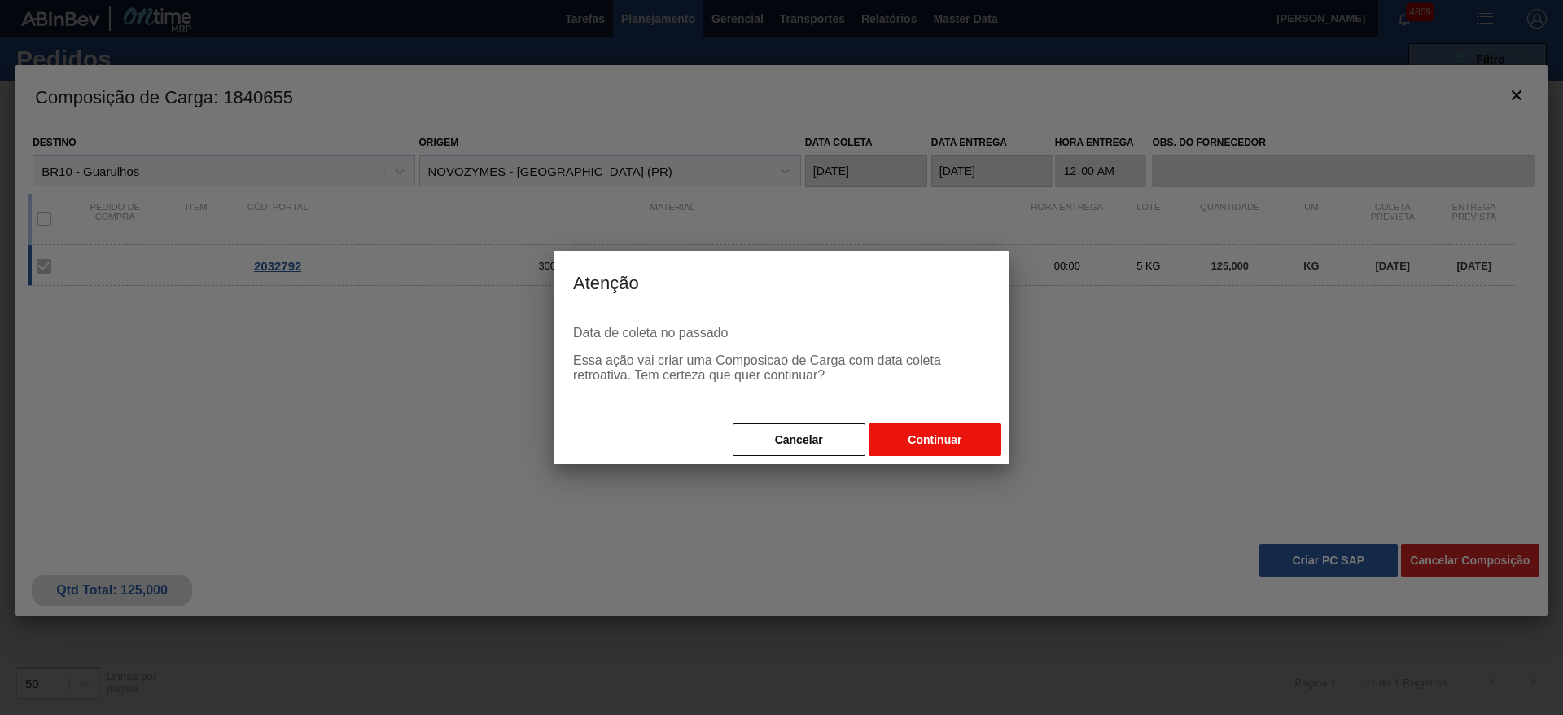
click at [952, 431] on button "Continuar" at bounding box center [935, 439] width 133 height 33
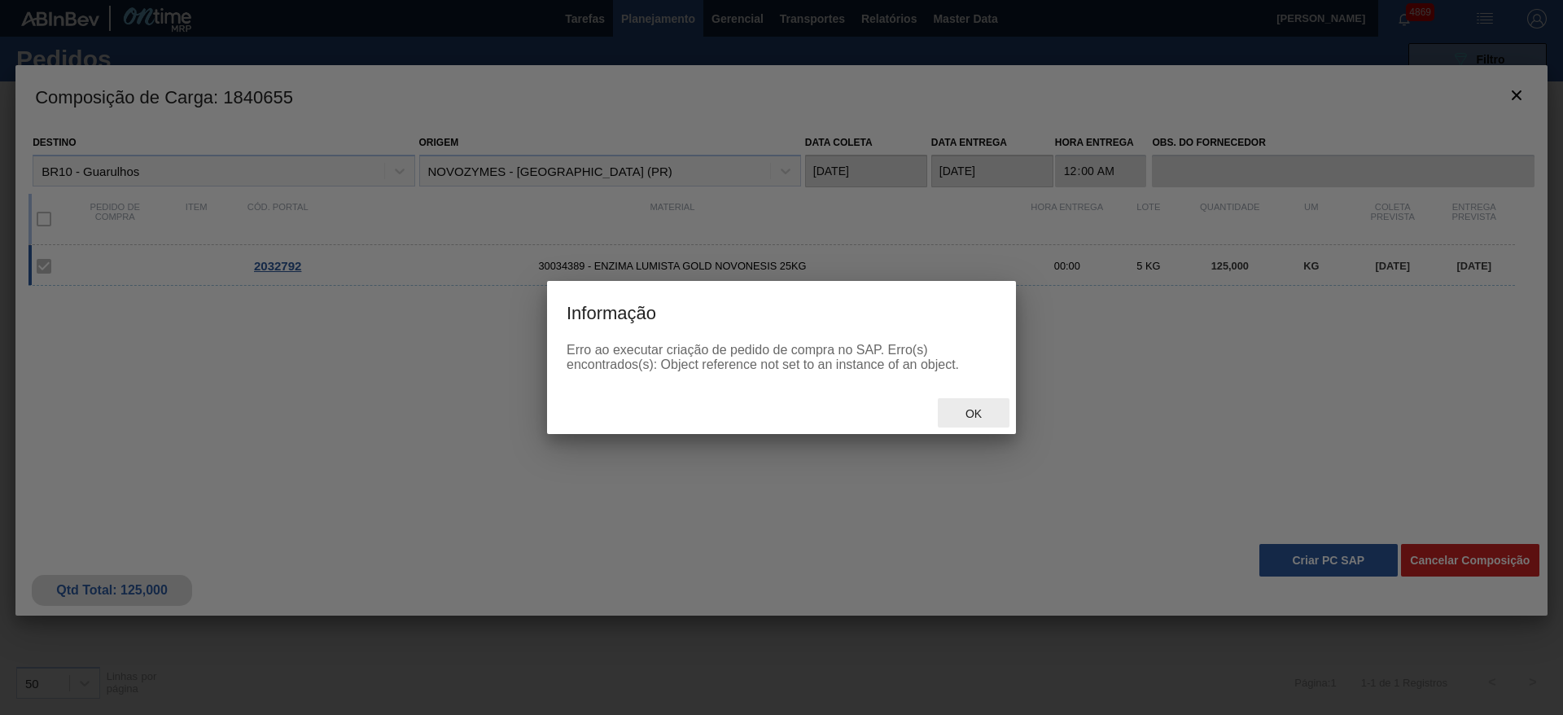
click at [977, 407] on span "Ok" at bounding box center [973, 413] width 42 height 13
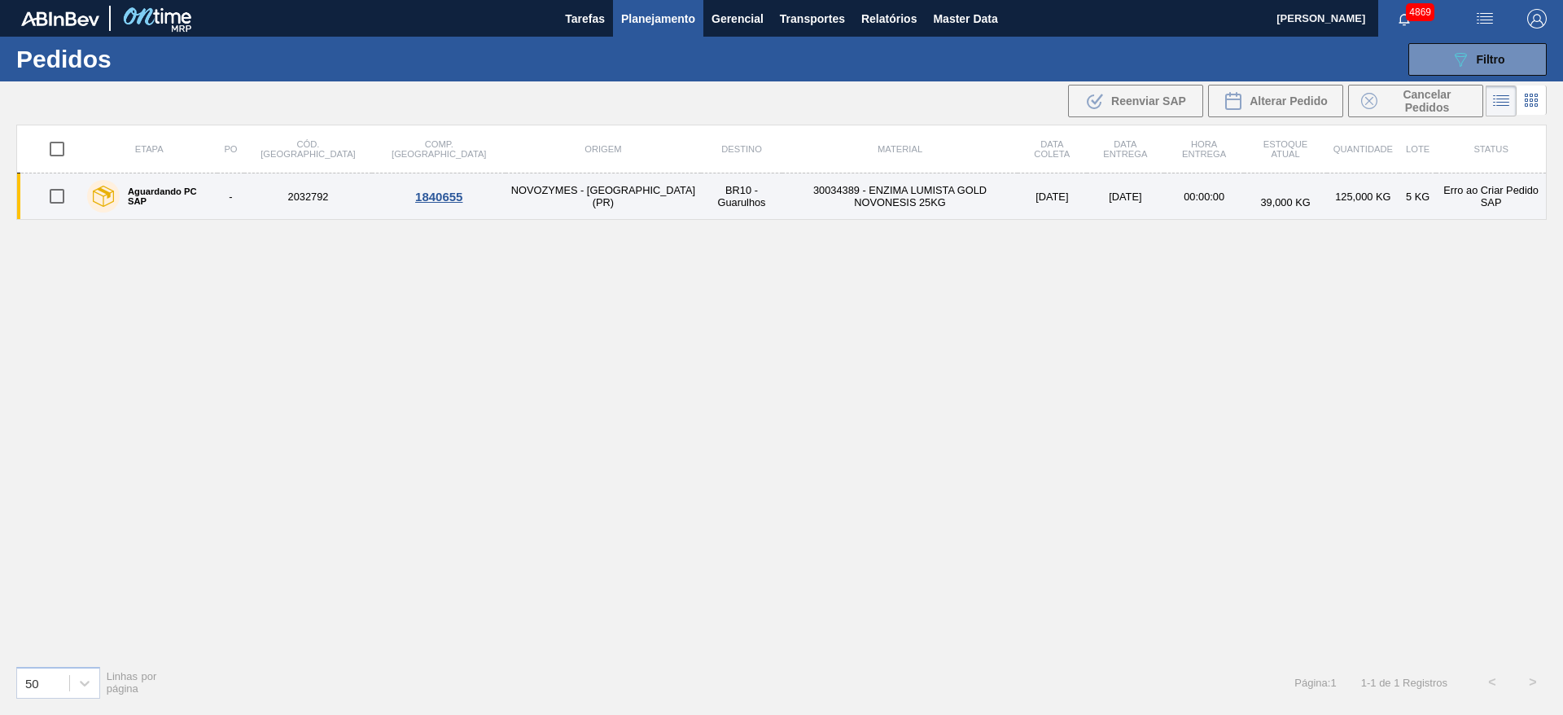
click at [505, 202] on td "NOVOZYMES - [GEOGRAPHIC_DATA] (PR)" at bounding box center [602, 196] width 195 height 46
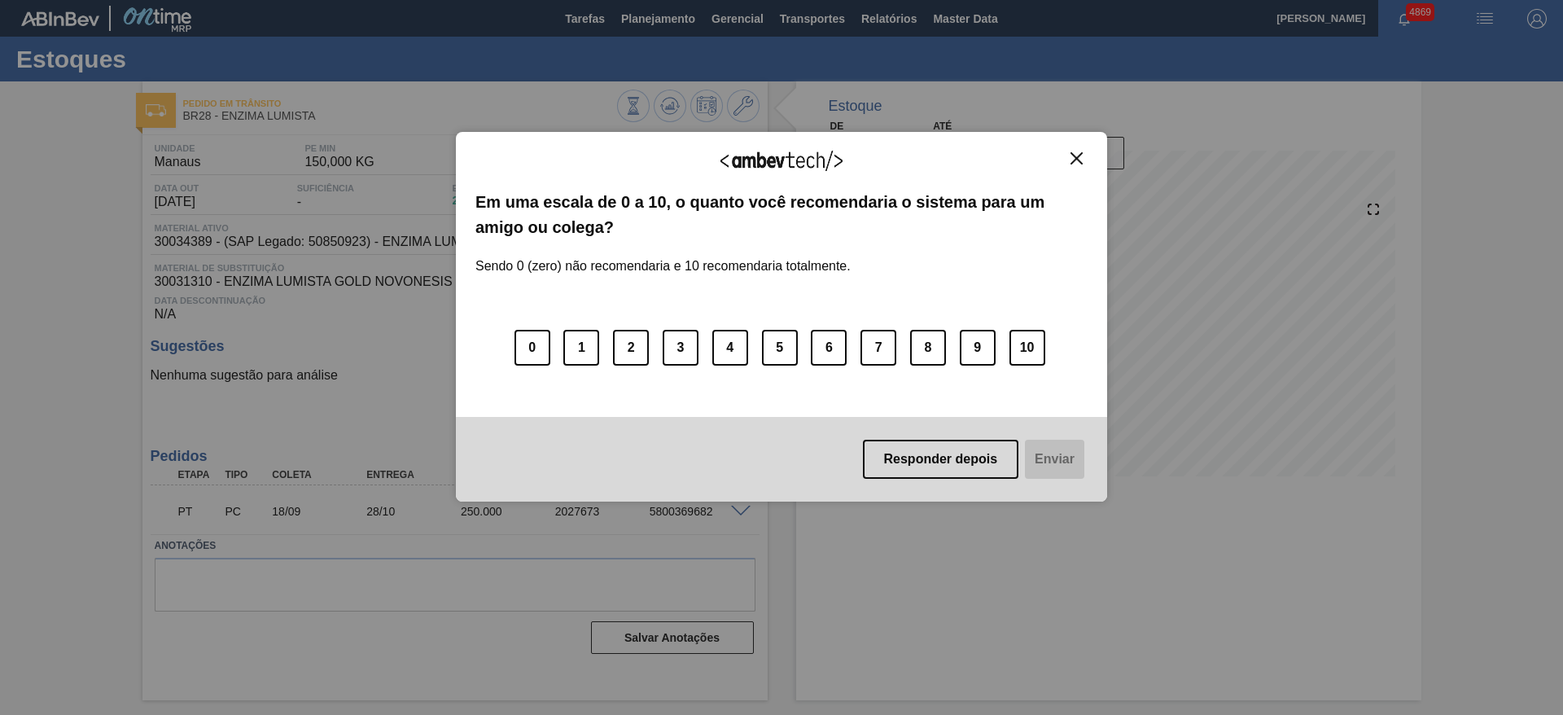
click at [1075, 162] on img "Close" at bounding box center [1076, 158] width 12 height 12
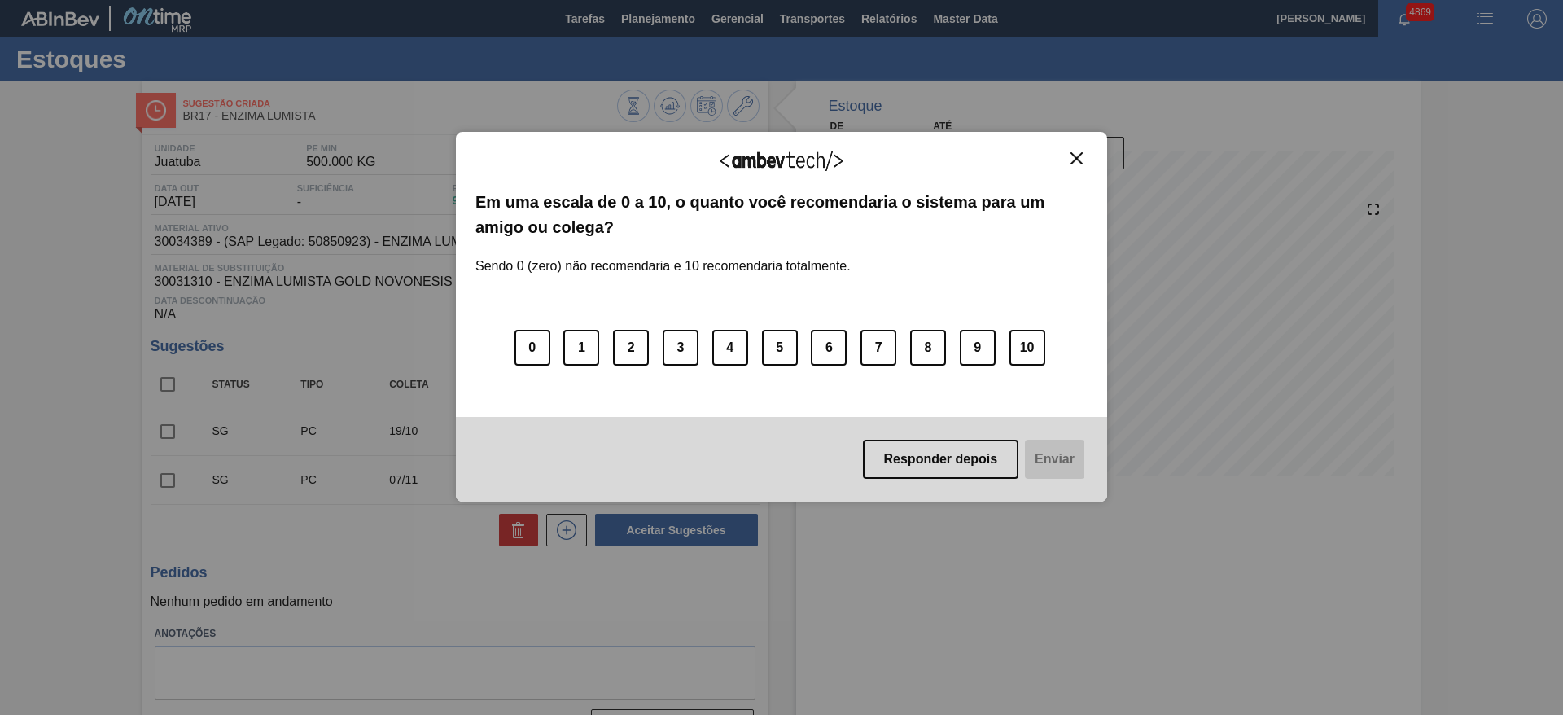
click at [1083, 149] on div "Agradecemos seu feedback! Em uma escala de 0 a 10, o quanto você recomendaria o…" at bounding box center [781, 317] width 651 height 370
click at [1079, 153] on img "Close" at bounding box center [1076, 158] width 12 height 12
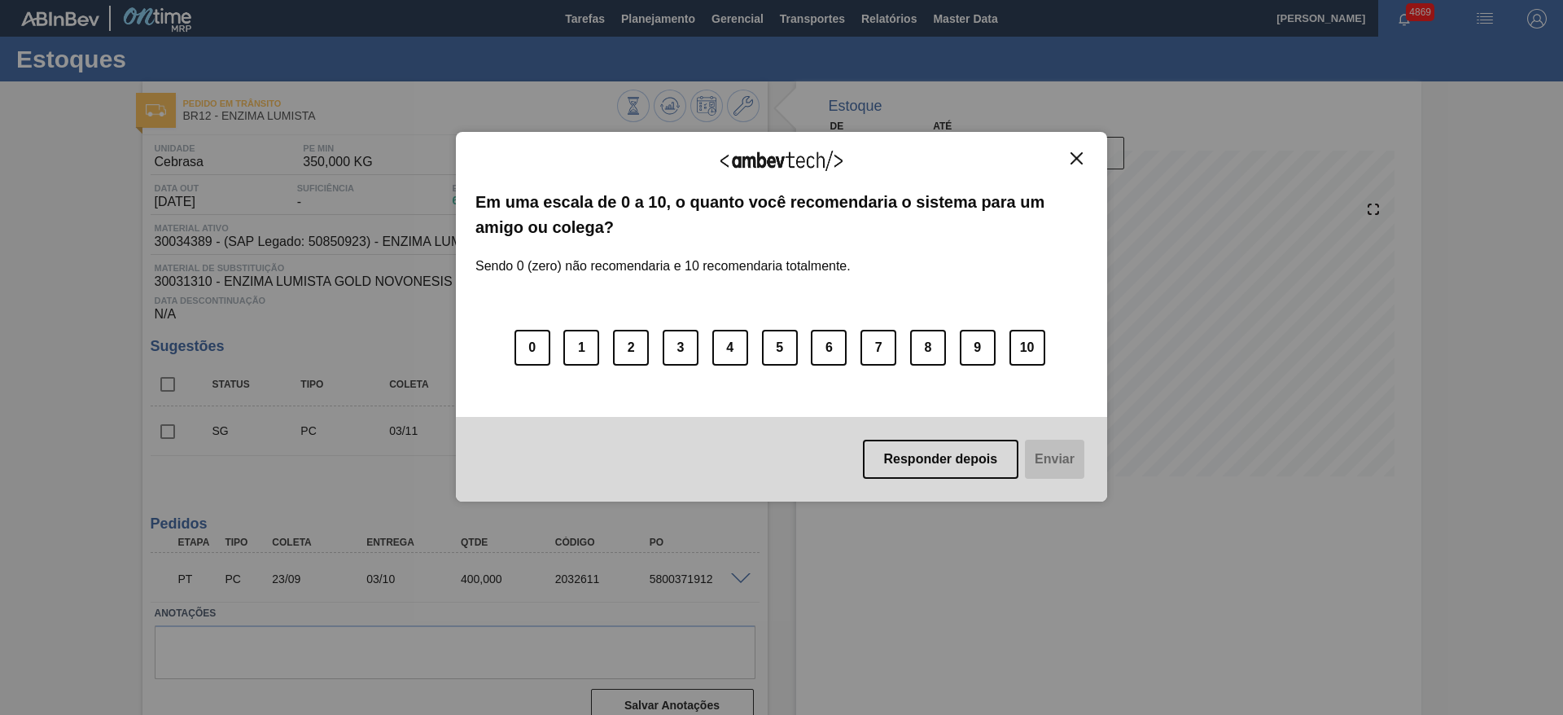
click at [1072, 160] on img "Close" at bounding box center [1076, 158] width 12 height 12
click at [1082, 152] on img "Close" at bounding box center [1076, 158] width 12 height 12
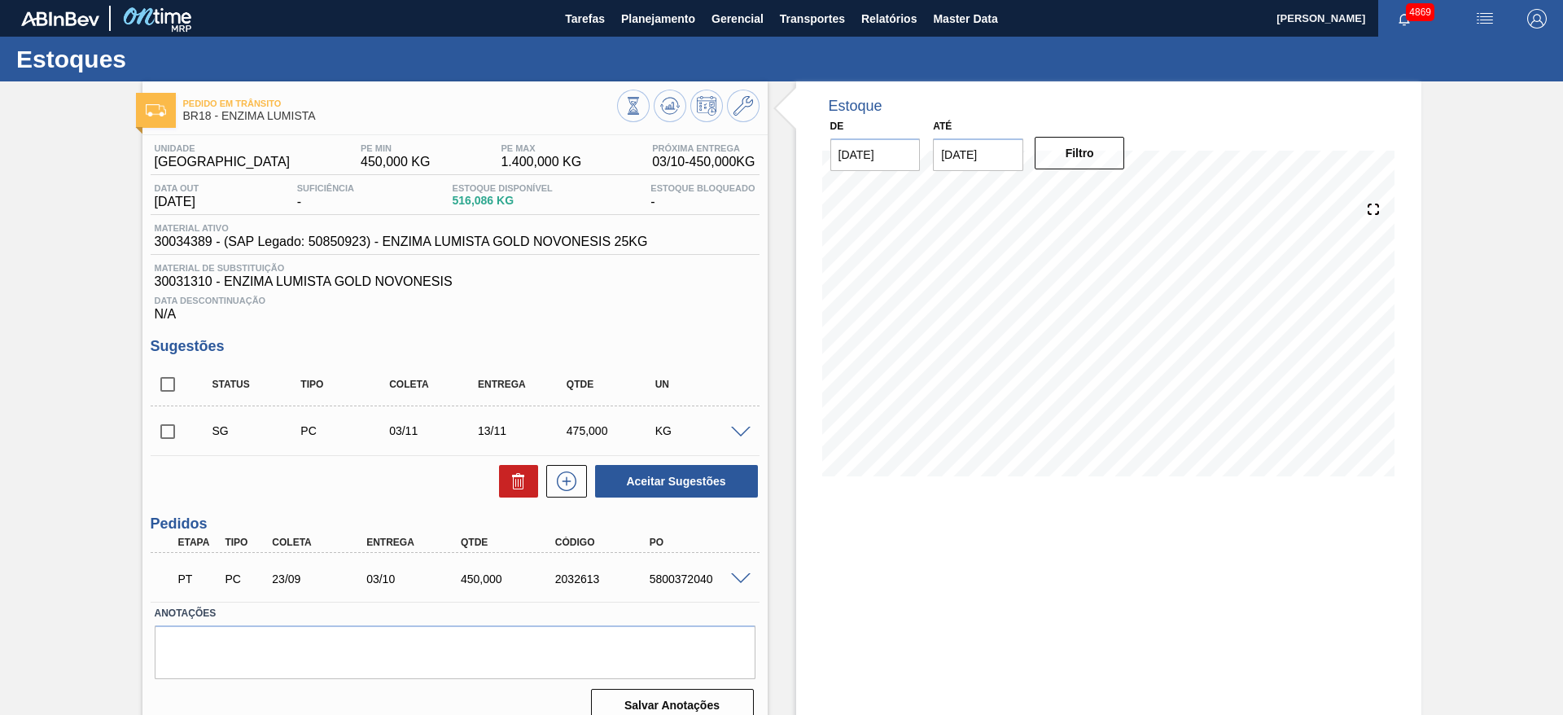
click at [728, 345] on h3 "Sugestões" at bounding box center [455, 346] width 609 height 17
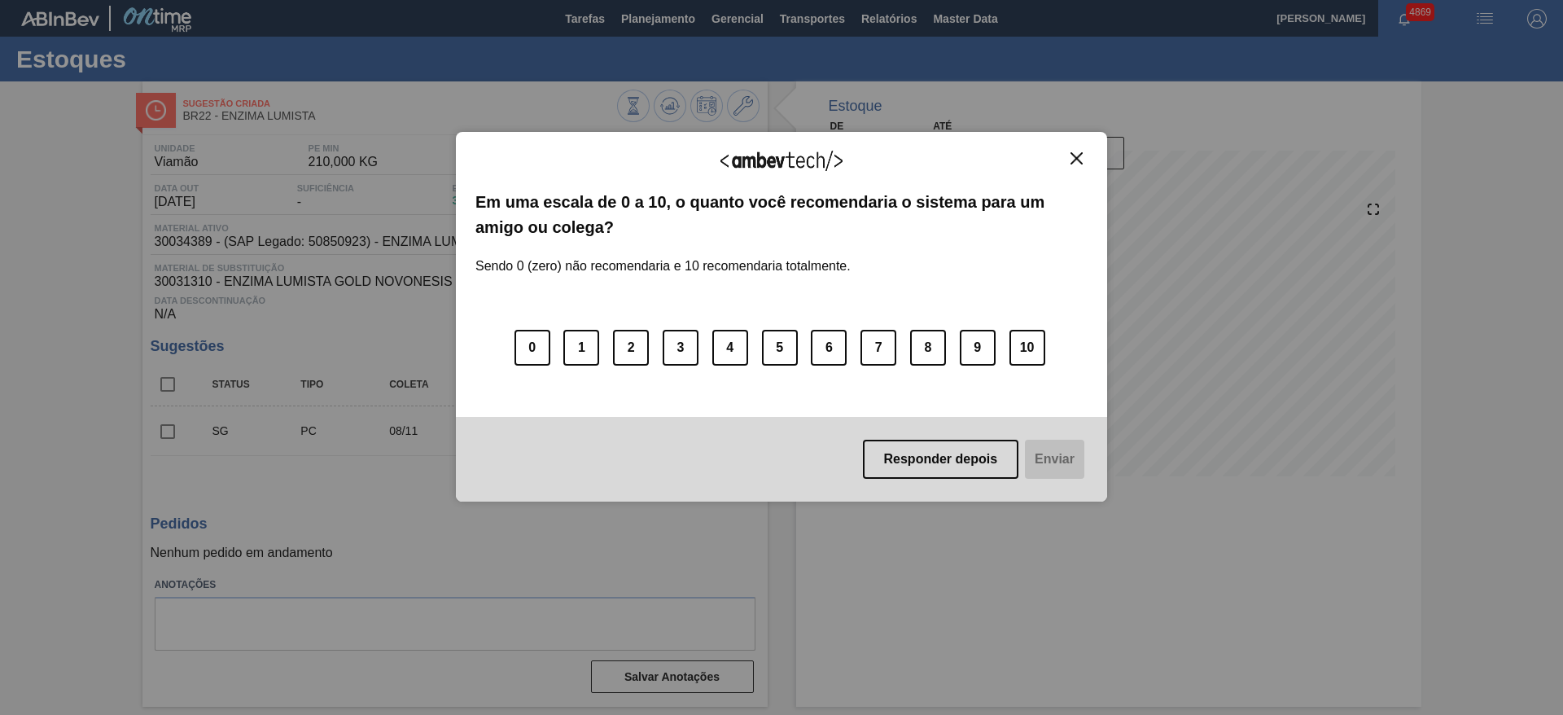
click at [1082, 152] on img "Close" at bounding box center [1076, 158] width 12 height 12
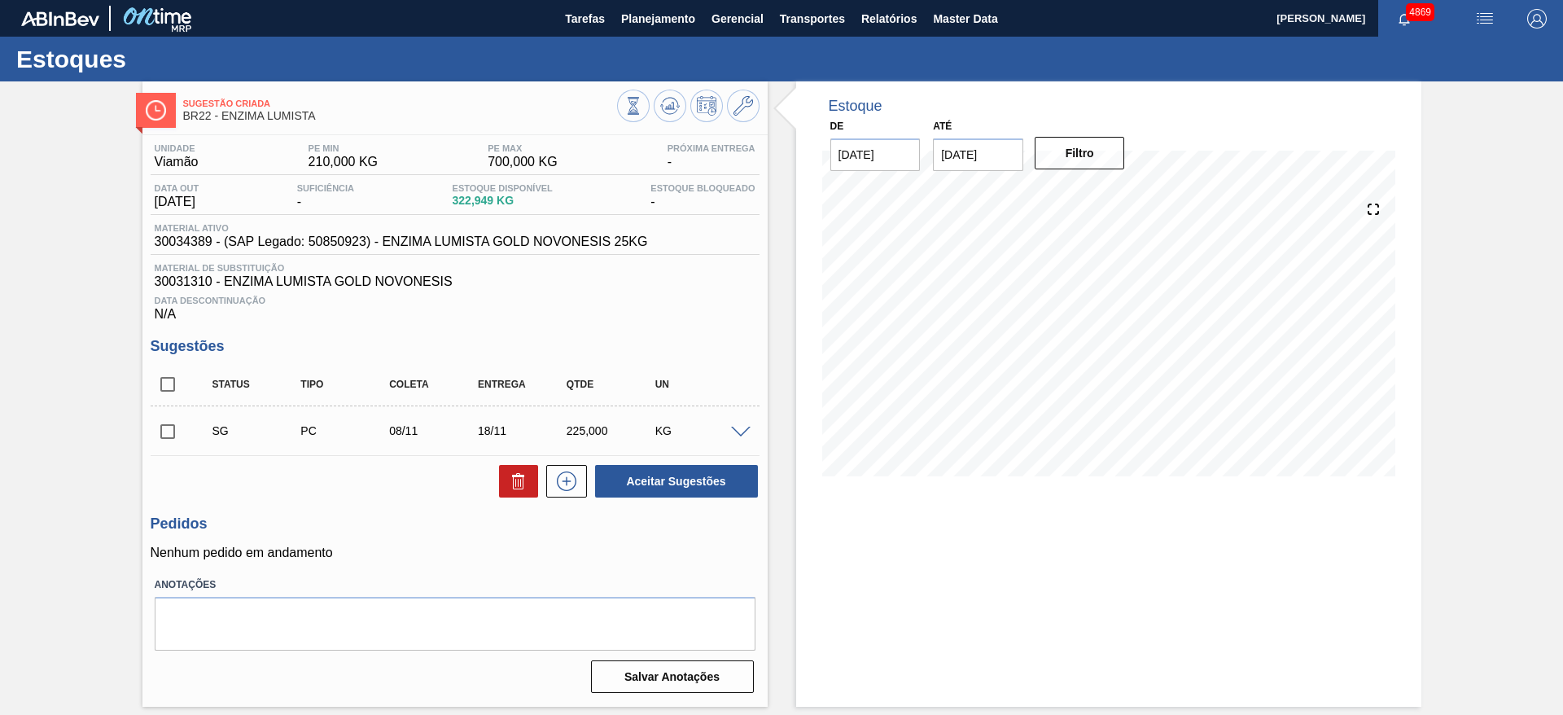
click at [742, 431] on span at bounding box center [741, 433] width 20 height 12
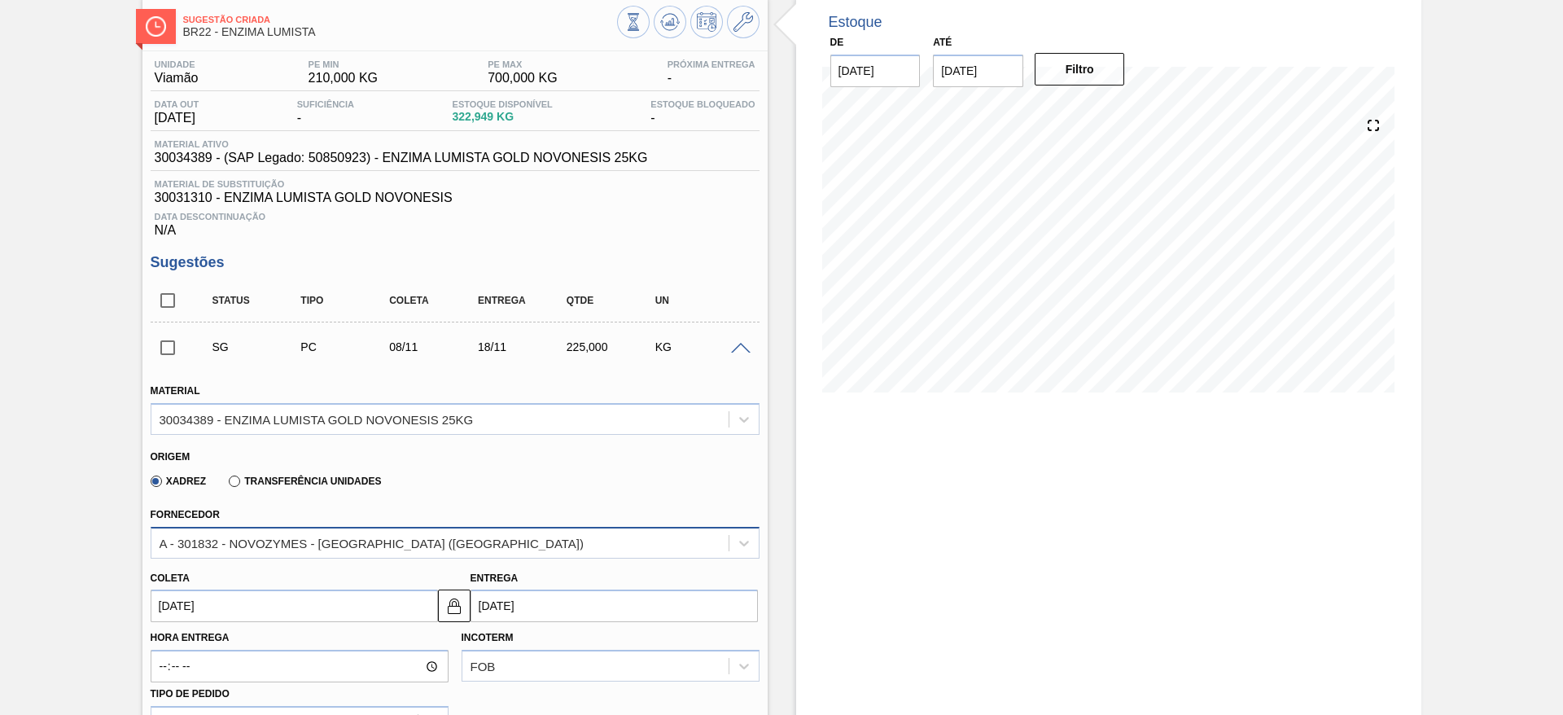
scroll to position [122, 0]
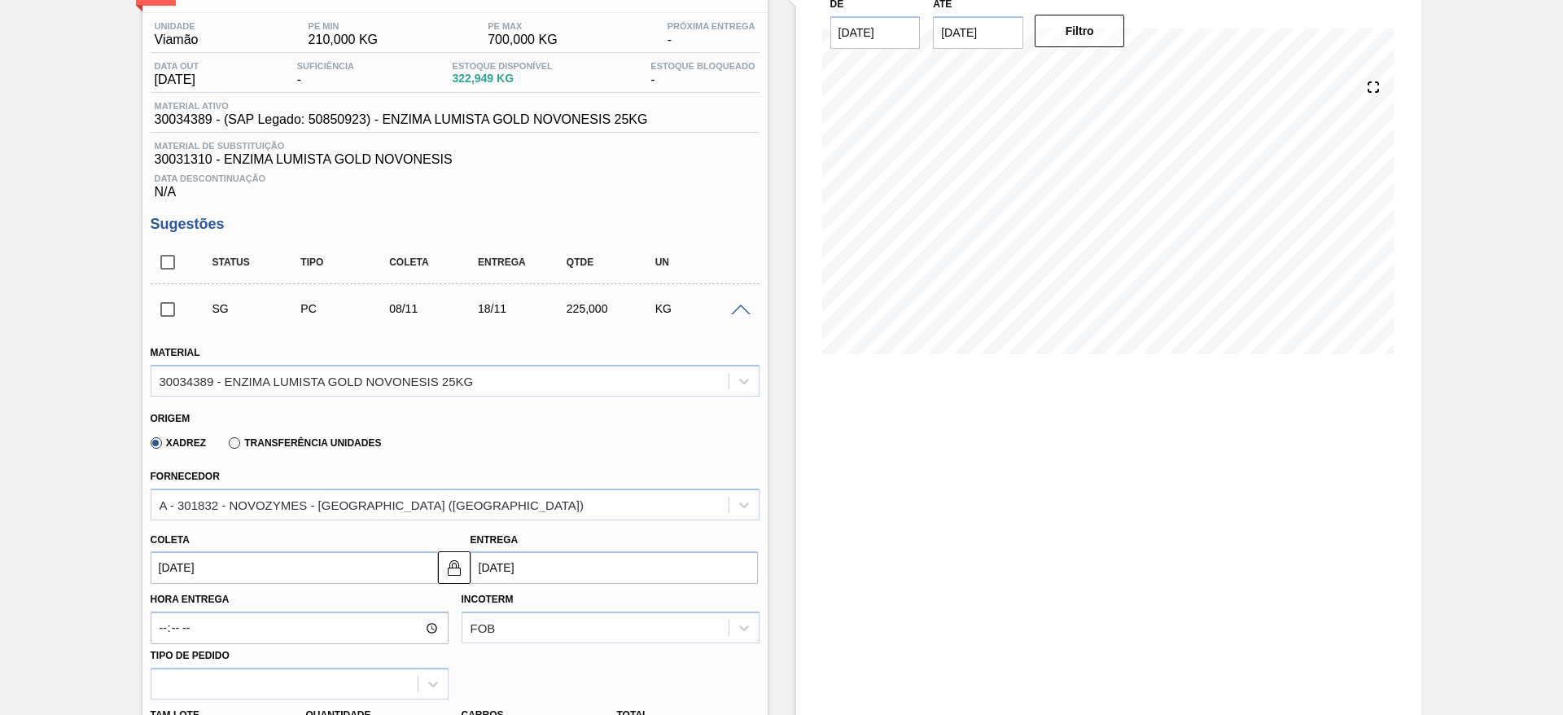
click at [214, 565] on input "08/11/2025" at bounding box center [294, 567] width 287 height 33
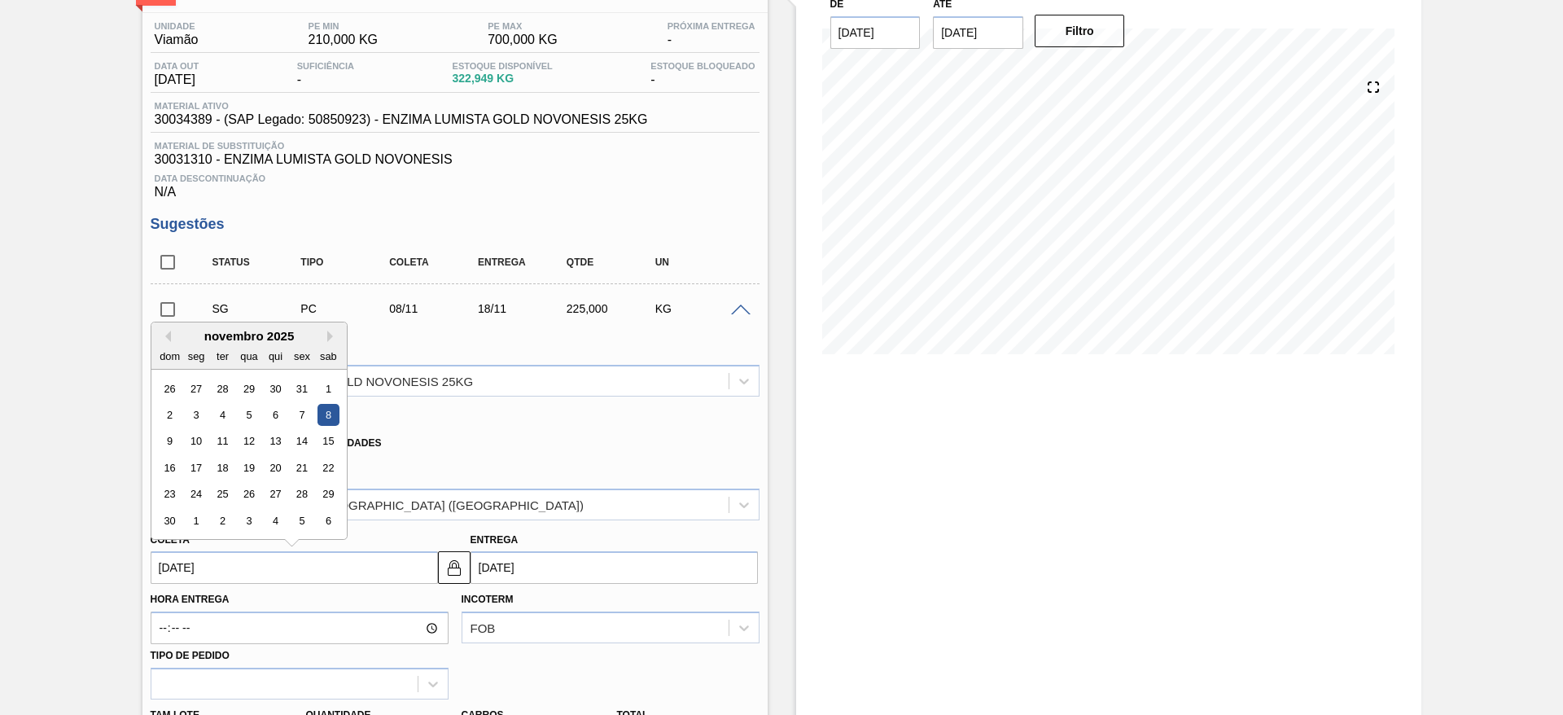
click at [170, 334] on div "novembro 2025" at bounding box center [248, 336] width 195 height 14
click at [169, 334] on button "Previous Month" at bounding box center [165, 335] width 11 height 11
click at [215, 395] on div "30" at bounding box center [222, 389] width 22 height 22
type input "30/09/2025"
type input "10/10/2025"
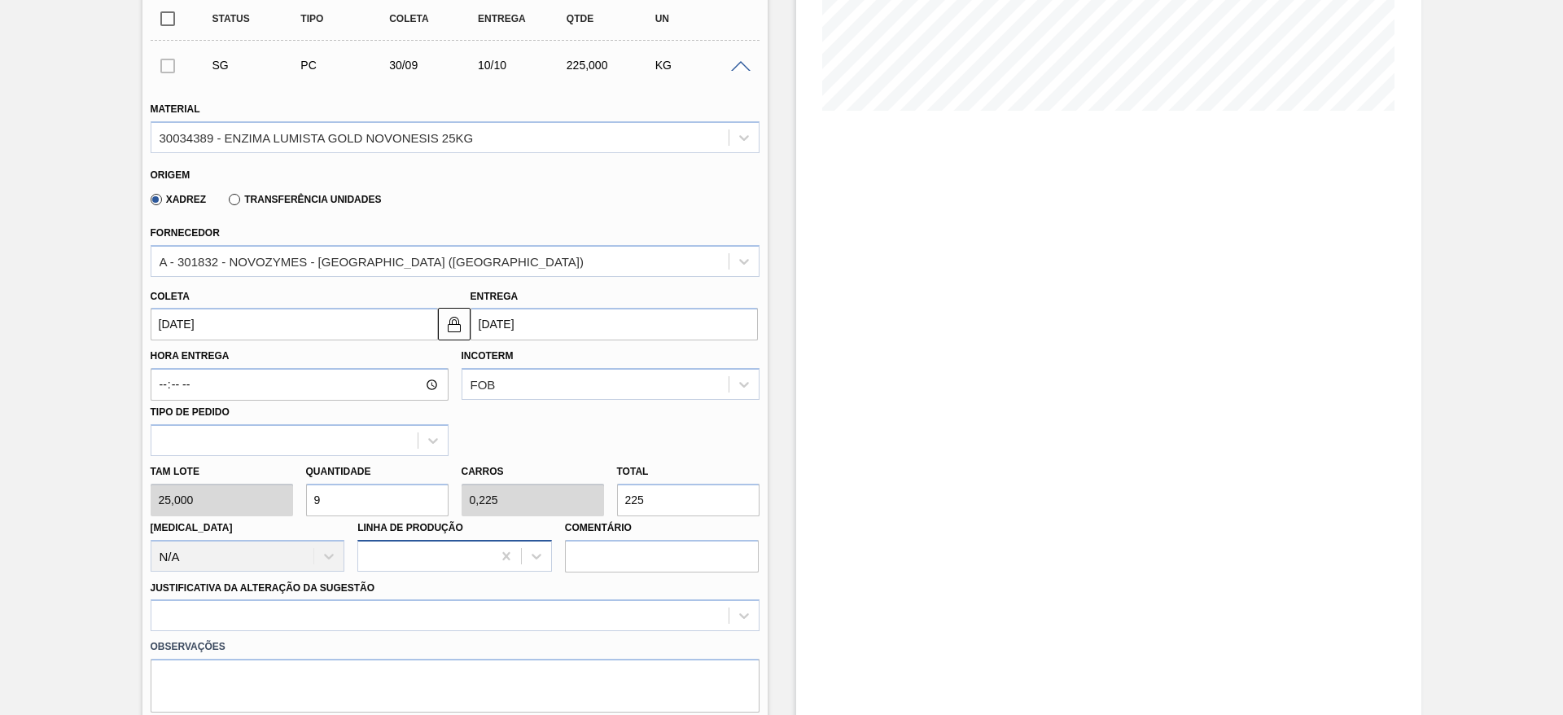
scroll to position [366, 0]
drag, startPoint x: 320, startPoint y: 497, endPoint x: 305, endPoint y: 493, distance: 15.0
click at [306, 493] on input "9" at bounding box center [377, 499] width 142 height 33
type input "4"
type input "0,1"
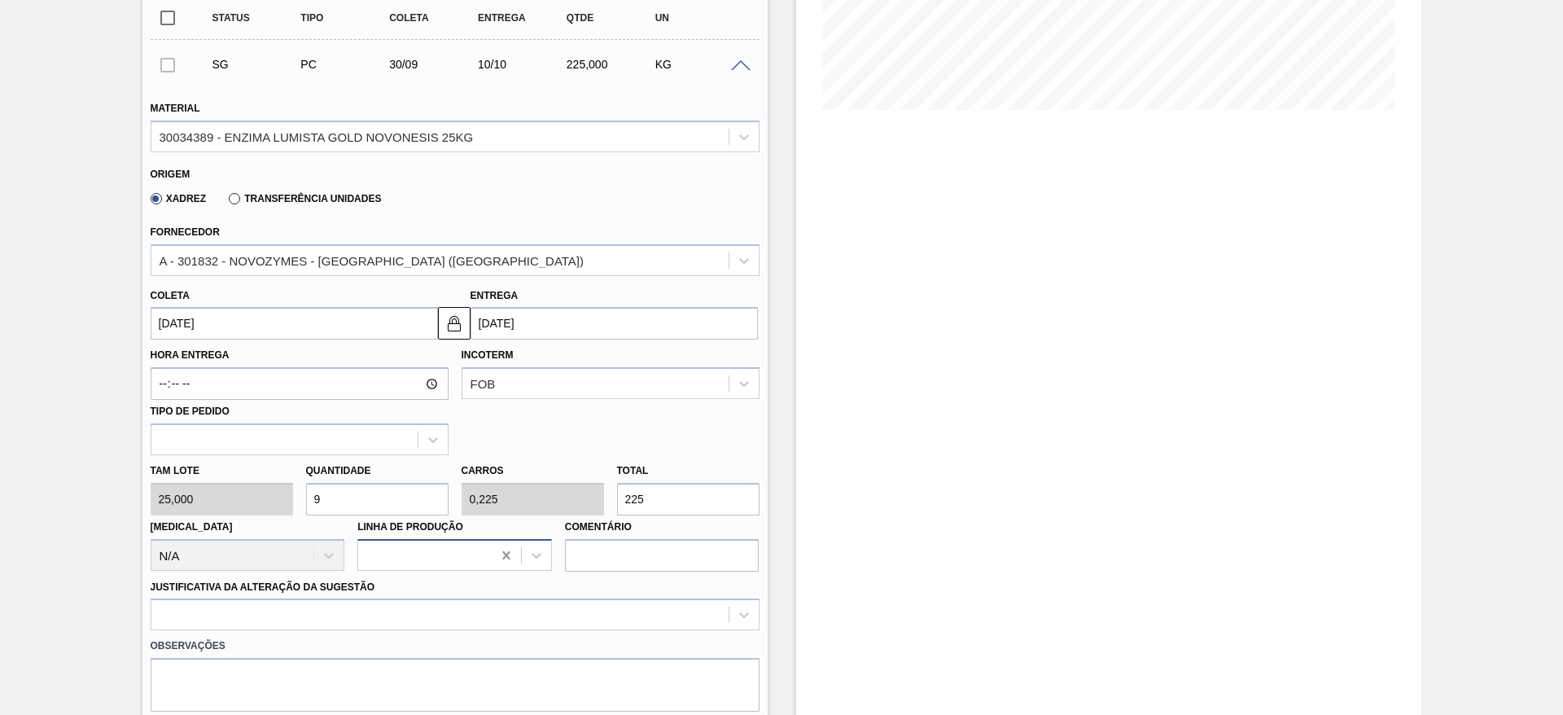
type input "100"
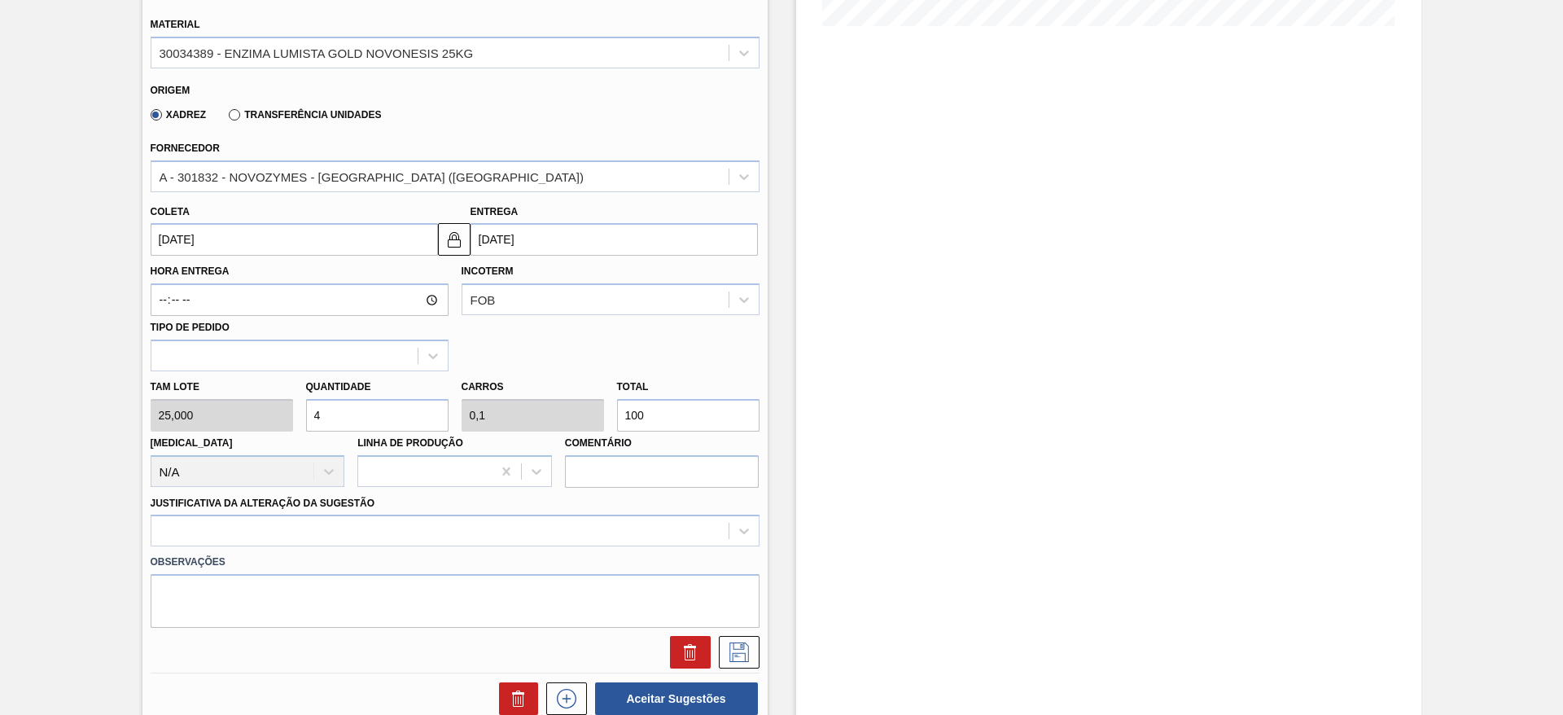
scroll to position [488, 0]
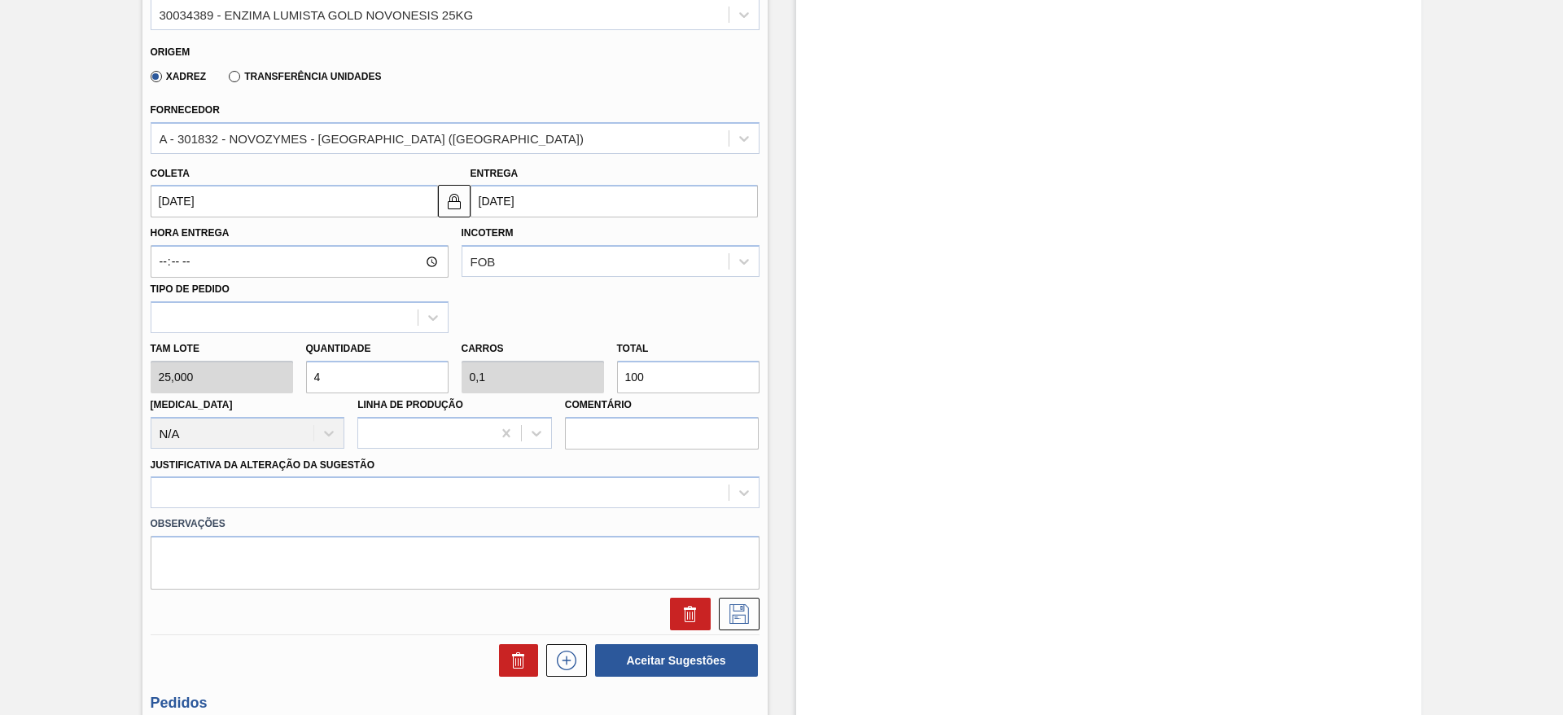
drag, startPoint x: 333, startPoint y: 379, endPoint x: 306, endPoint y: 376, distance: 27.1
click at [306, 376] on input "4" at bounding box center [377, 377] width 142 height 33
type input "5"
type input "0,125"
type input "125"
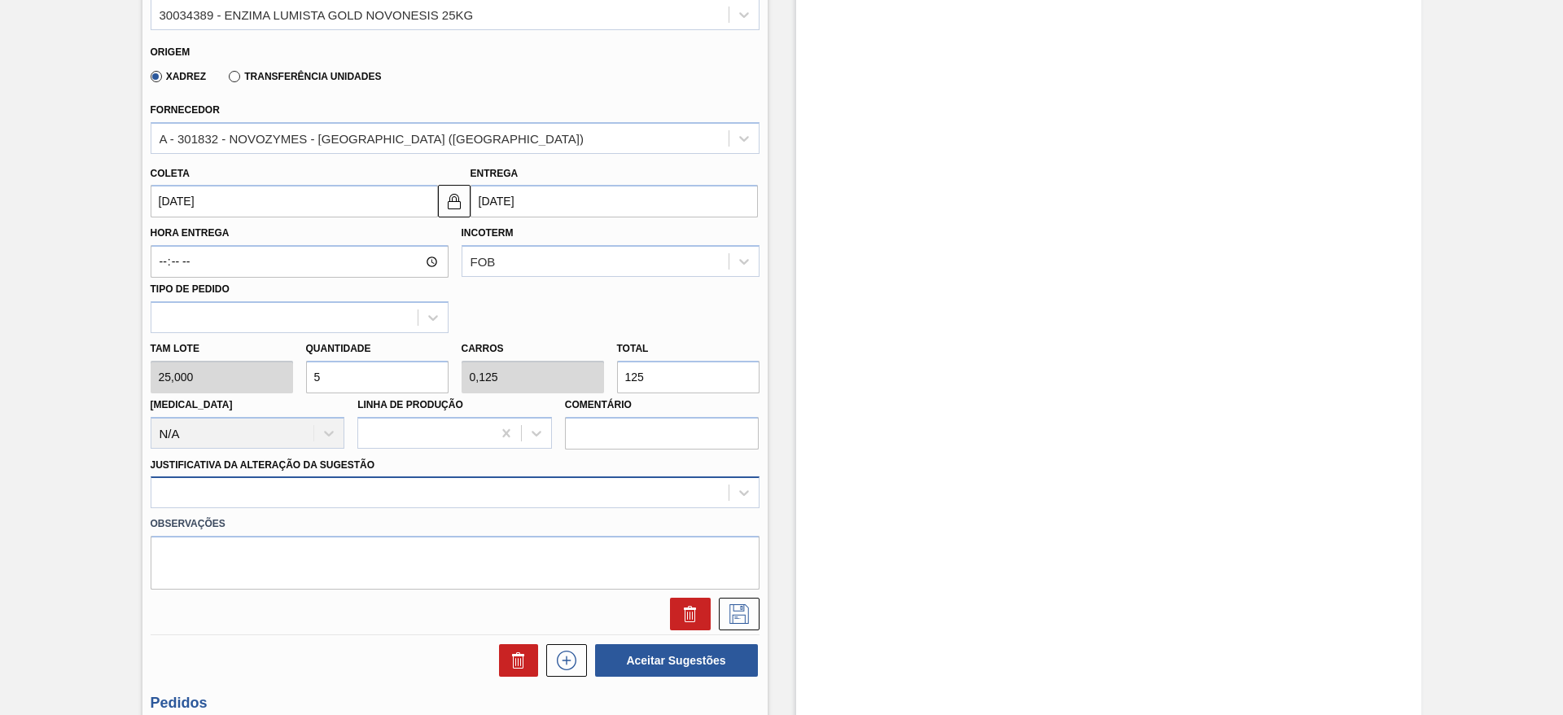
click at [499, 497] on div at bounding box center [455, 492] width 609 height 32
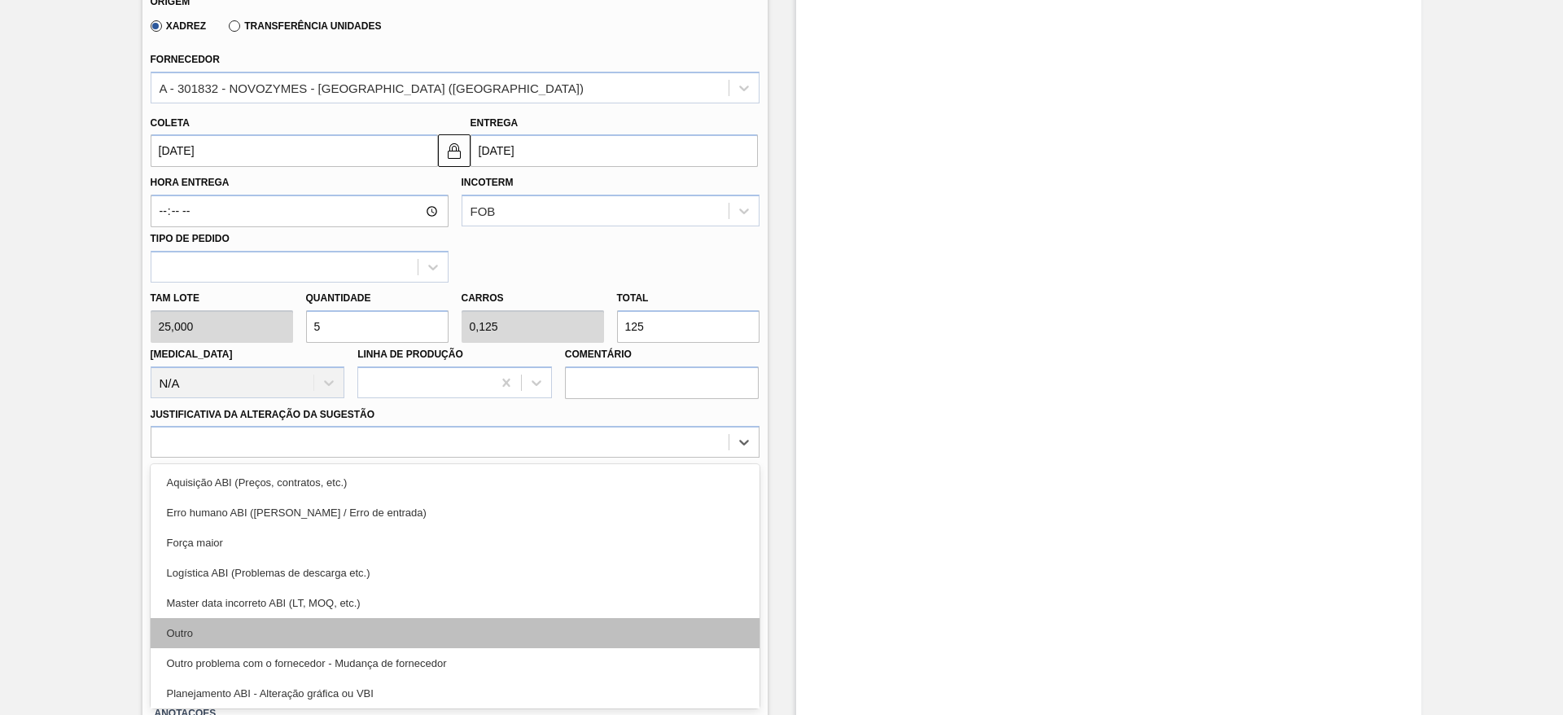
click at [370, 645] on div "Outro" at bounding box center [455, 633] width 609 height 30
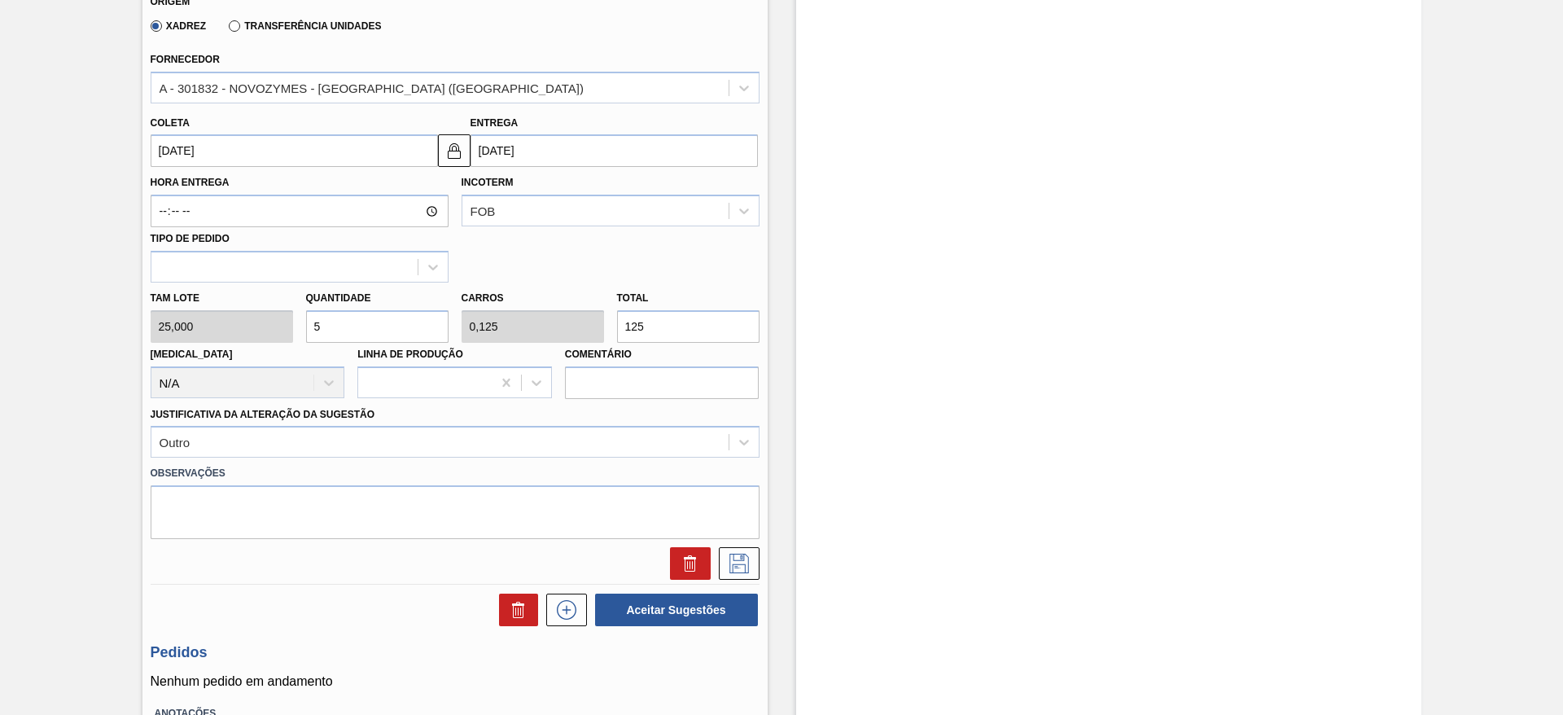
click at [308, 324] on input "5" at bounding box center [377, 326] width 142 height 33
type input "6"
type input "0,15"
type input "150"
type input "6"
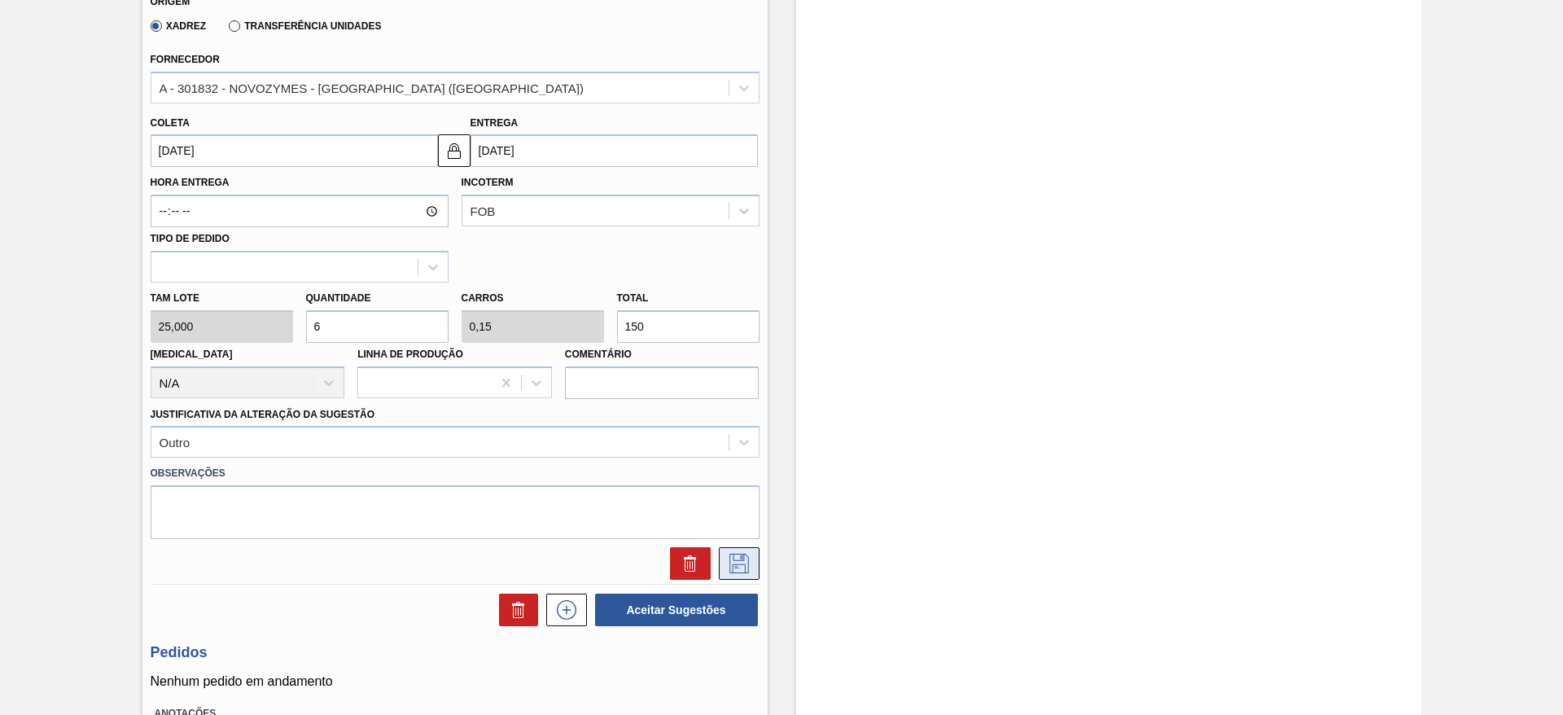
click at [749, 570] on icon at bounding box center [739, 564] width 26 height 20
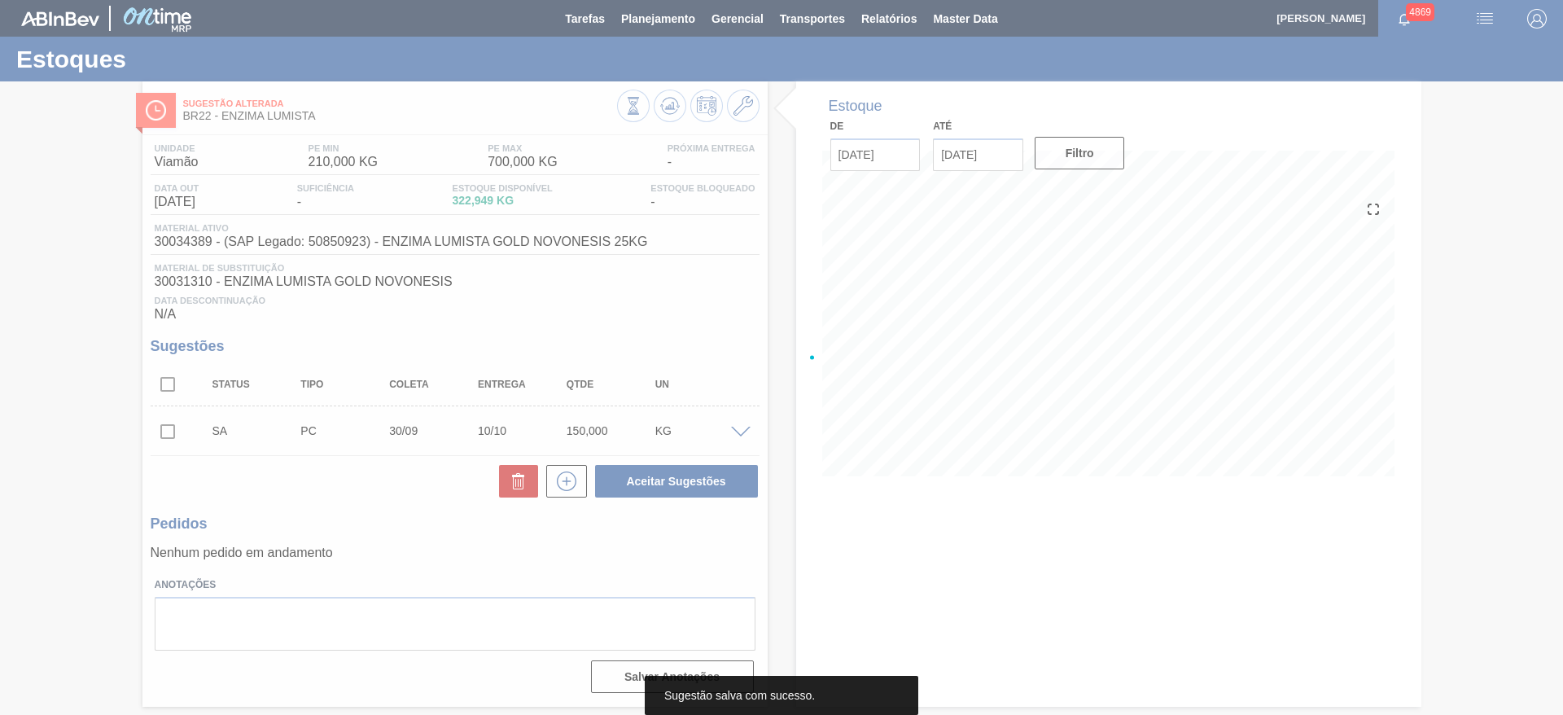
scroll to position [0, 0]
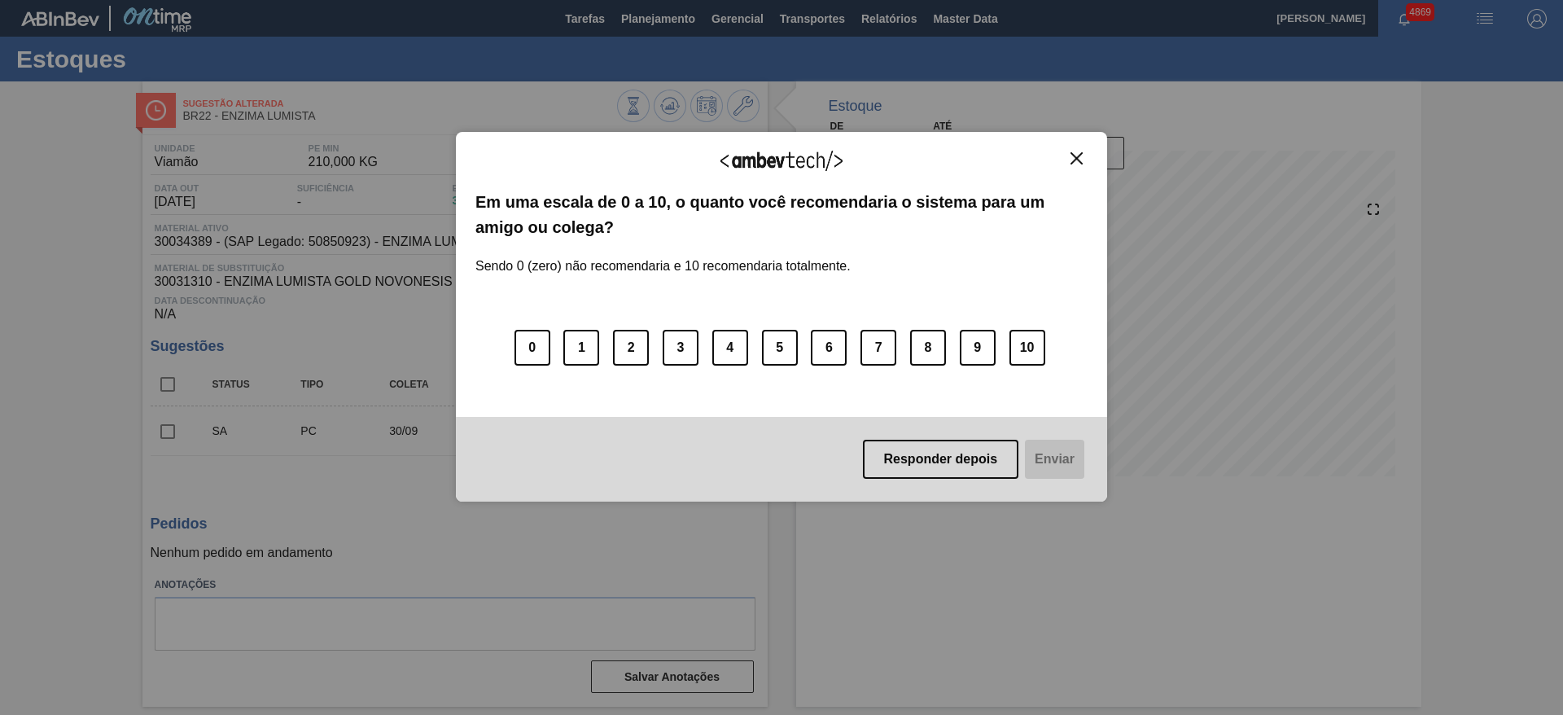
click at [1074, 158] on img "Close" at bounding box center [1076, 158] width 12 height 12
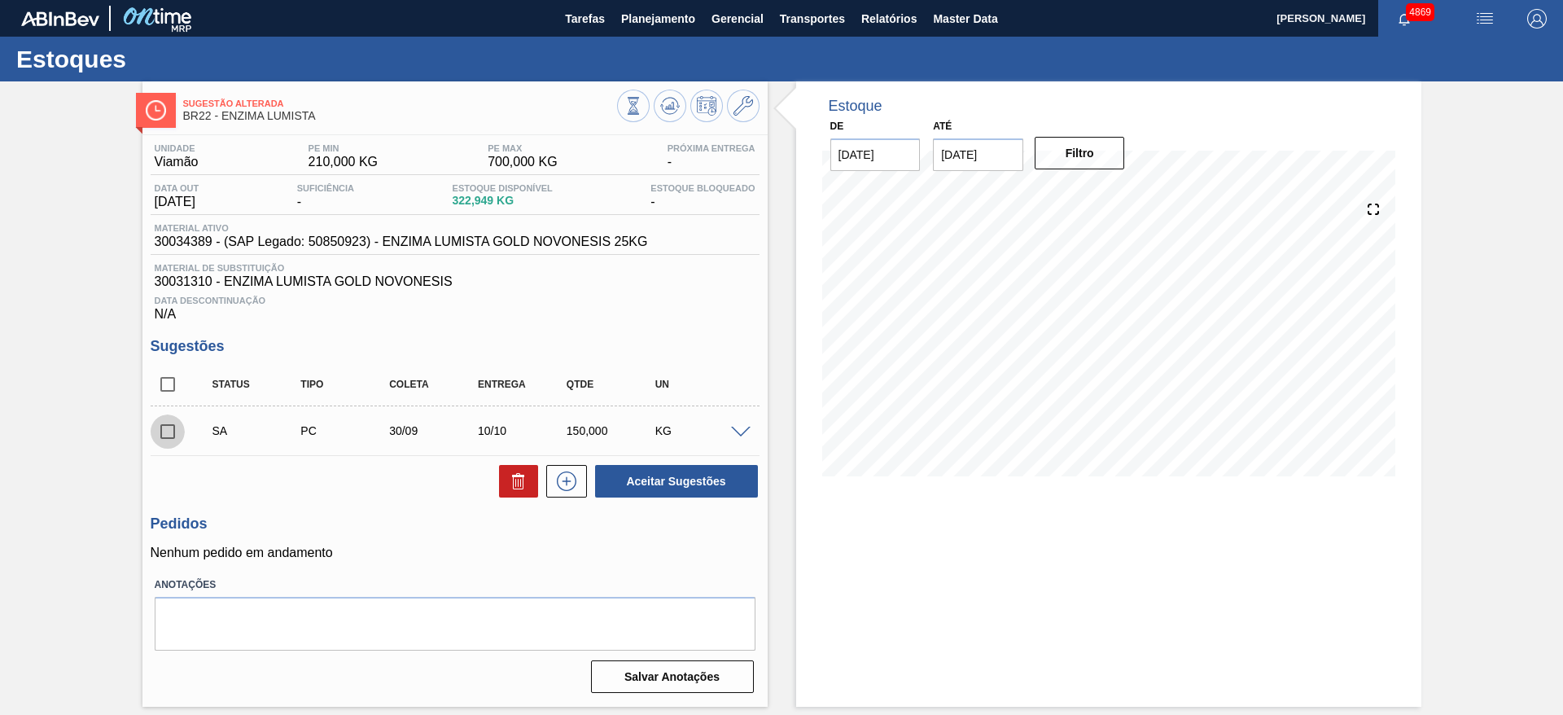
click at [164, 429] on input "checkbox" at bounding box center [168, 431] width 34 height 34
click at [654, 473] on button "Aceitar Sugestões" at bounding box center [676, 481] width 163 height 33
checkbox input "false"
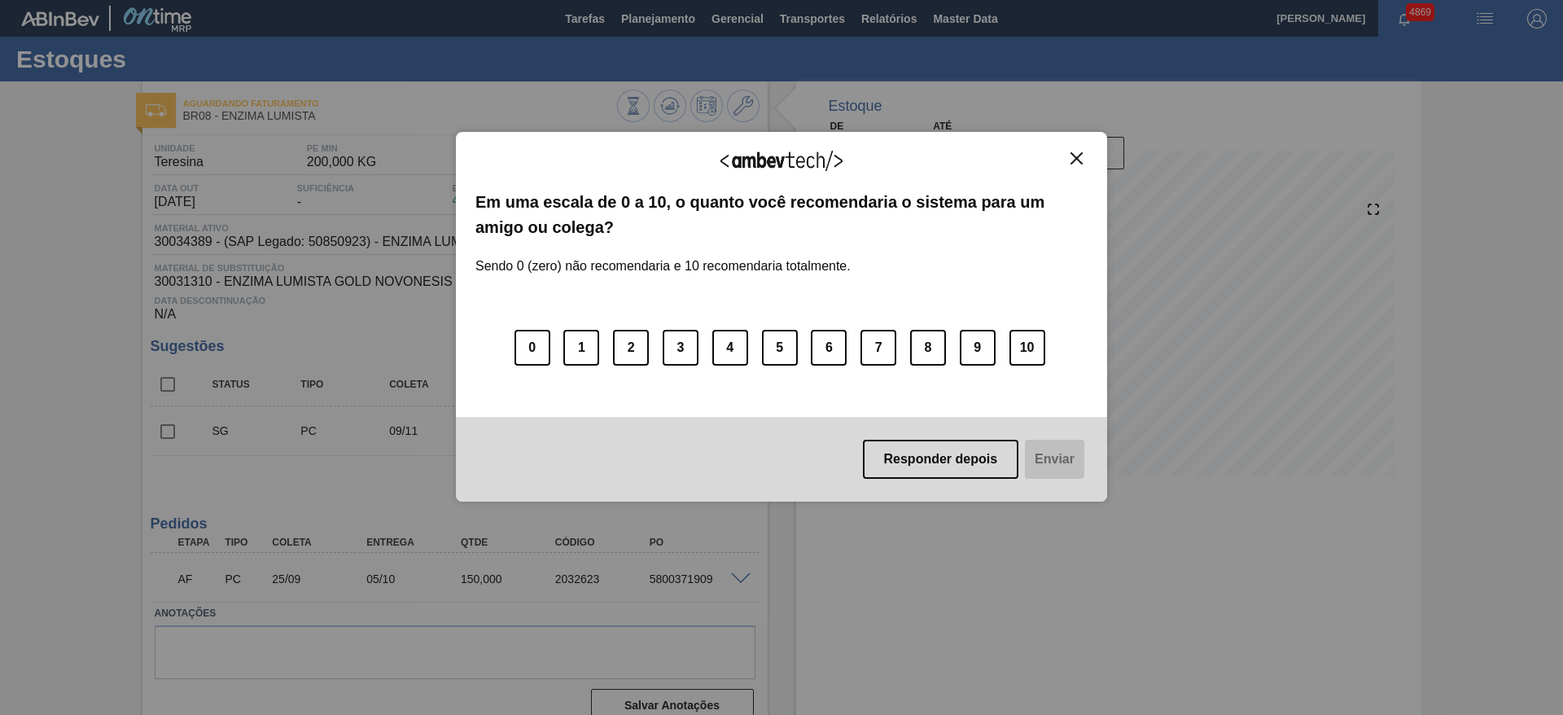
click at [1074, 155] on img "Close" at bounding box center [1076, 158] width 12 height 12
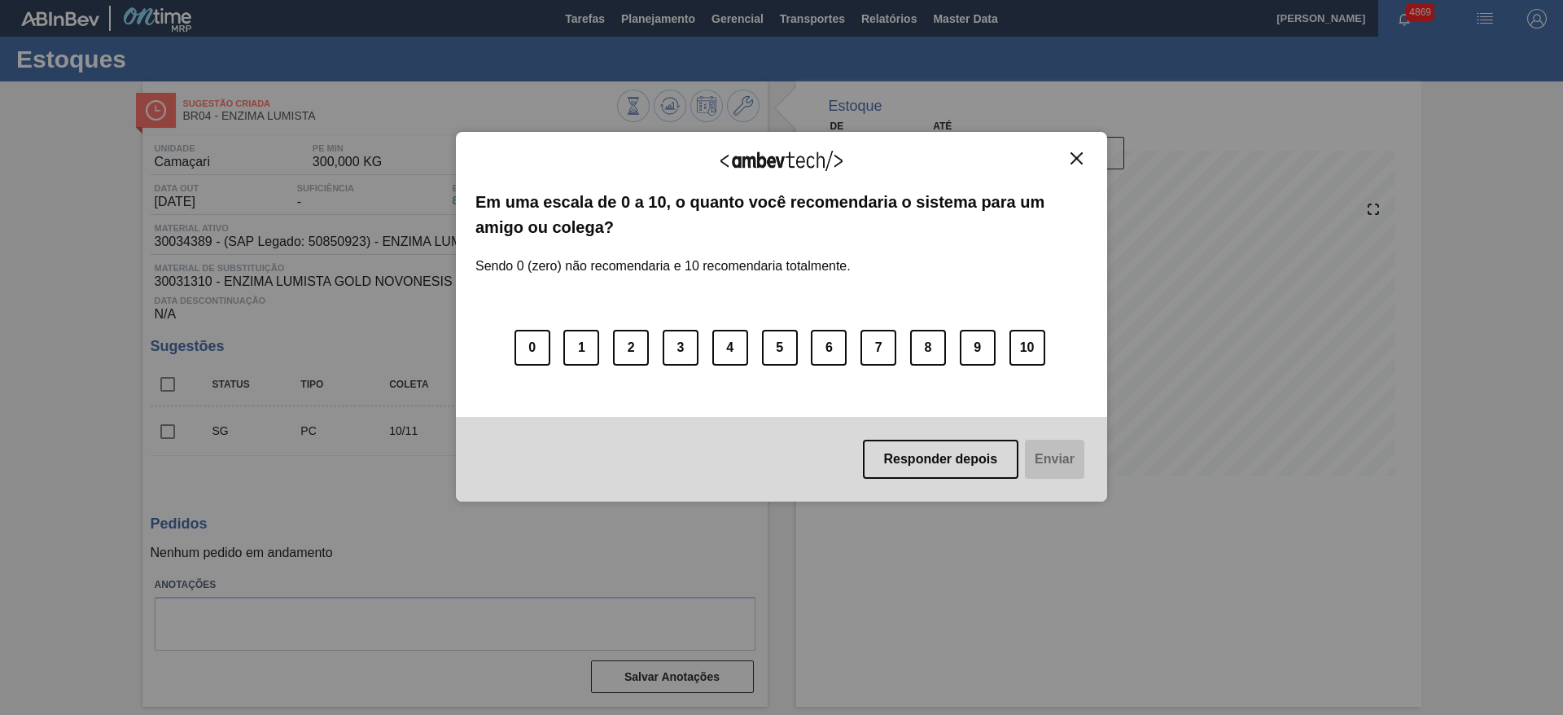
click at [1081, 168] on div "Agradecemos seu feedback!" at bounding box center [781, 170] width 612 height 38
click at [1079, 157] on img "Close" at bounding box center [1076, 158] width 12 height 12
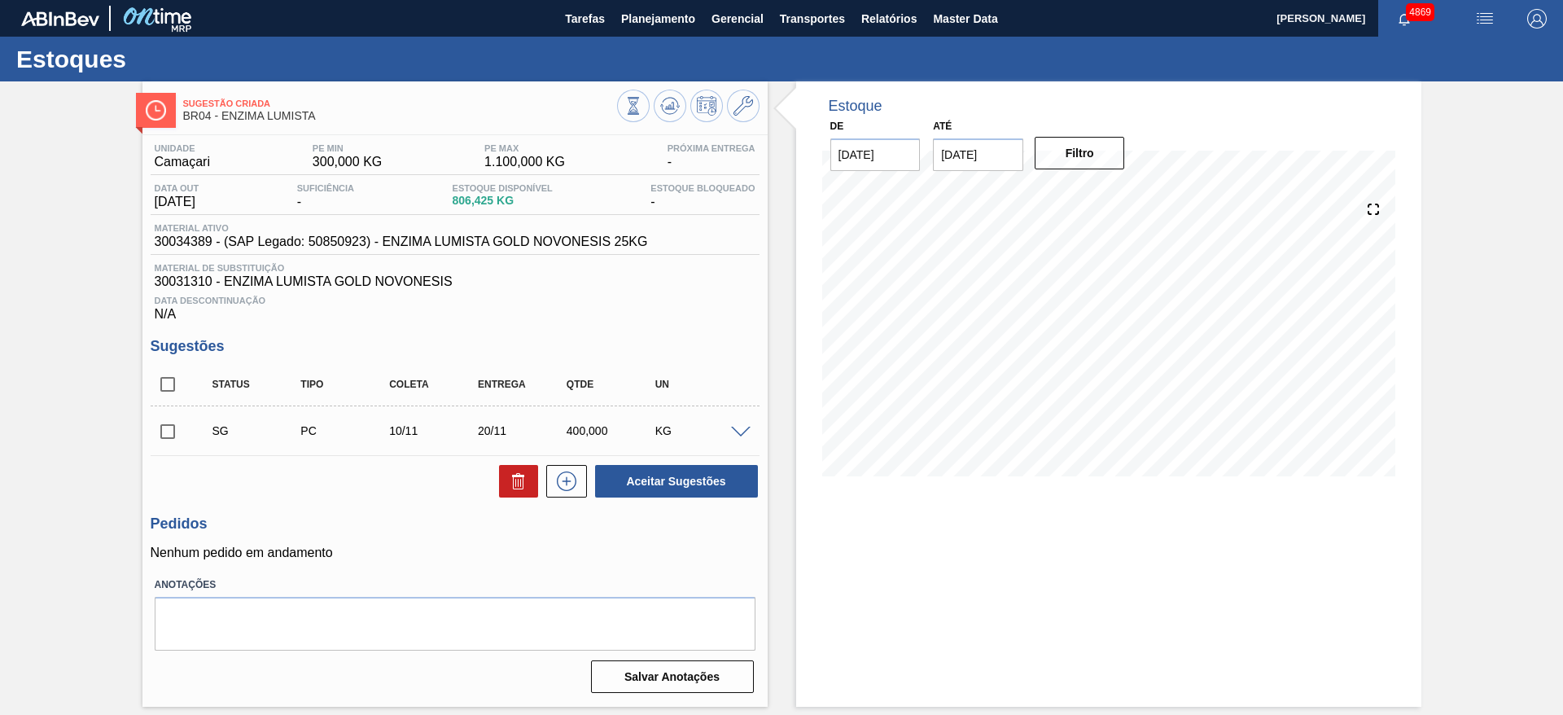
click at [744, 429] on span at bounding box center [741, 433] width 20 height 12
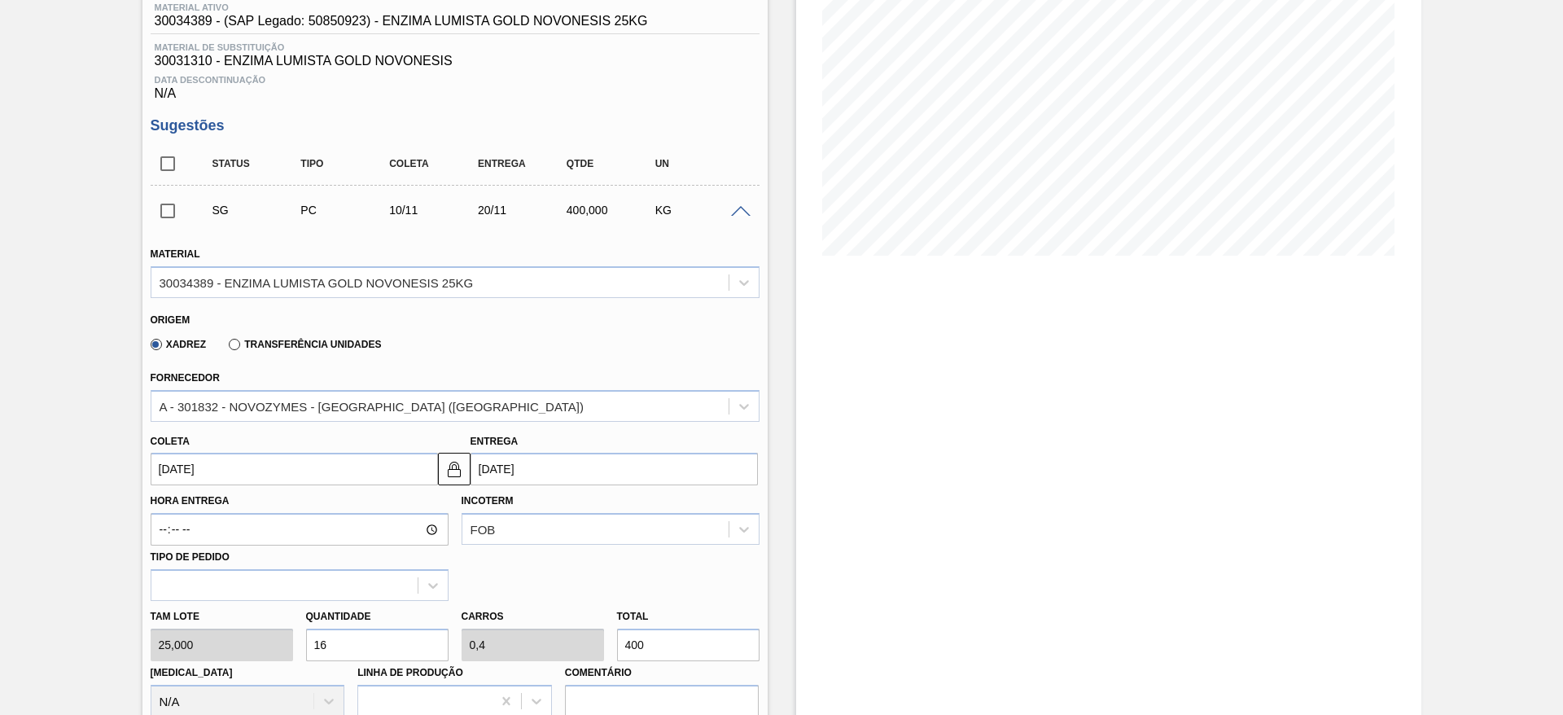
scroll to position [244, 0]
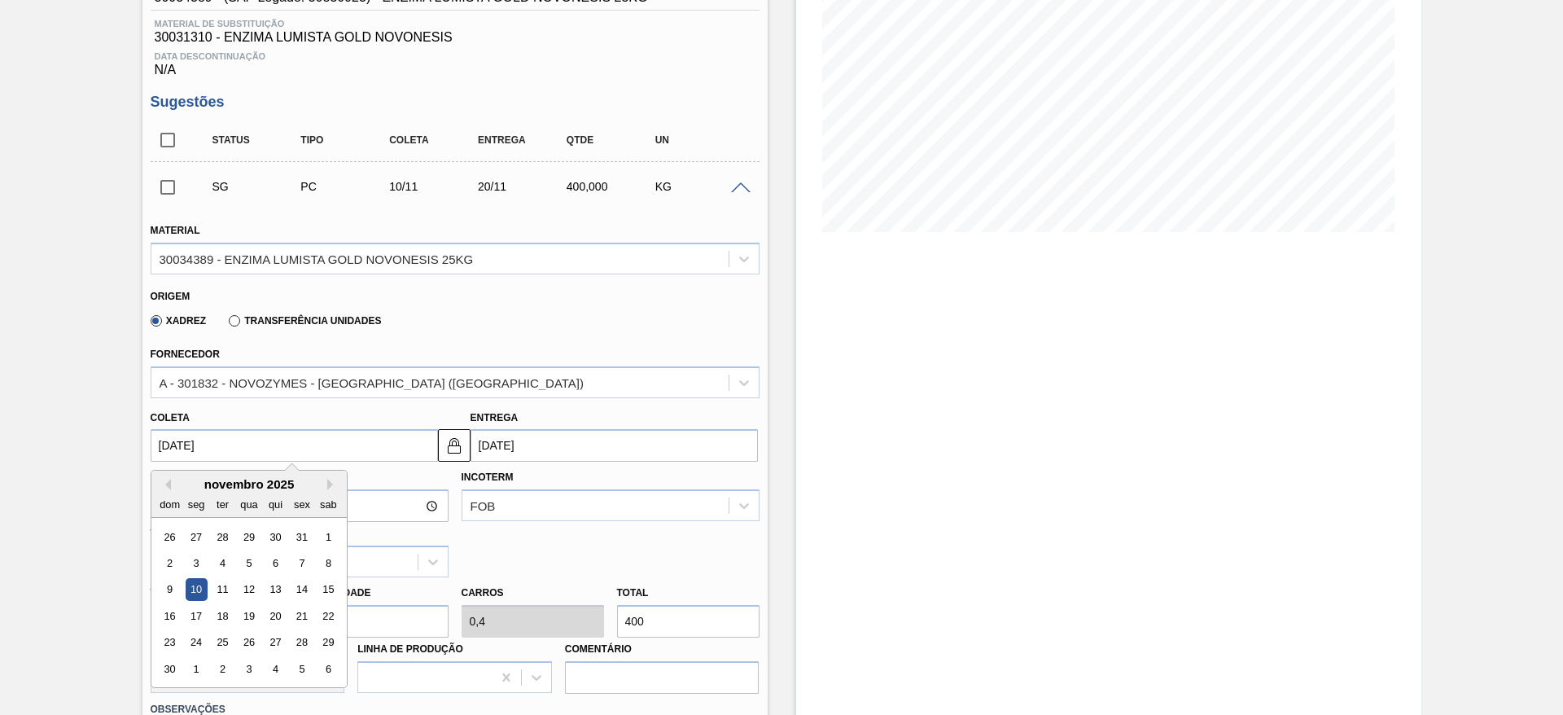
click at [383, 457] on input "10/11/2025" at bounding box center [294, 445] width 287 height 33
click at [190, 560] on div "3" at bounding box center [196, 563] width 22 height 22
type input "03/11/2025"
type input "13/11/2025"
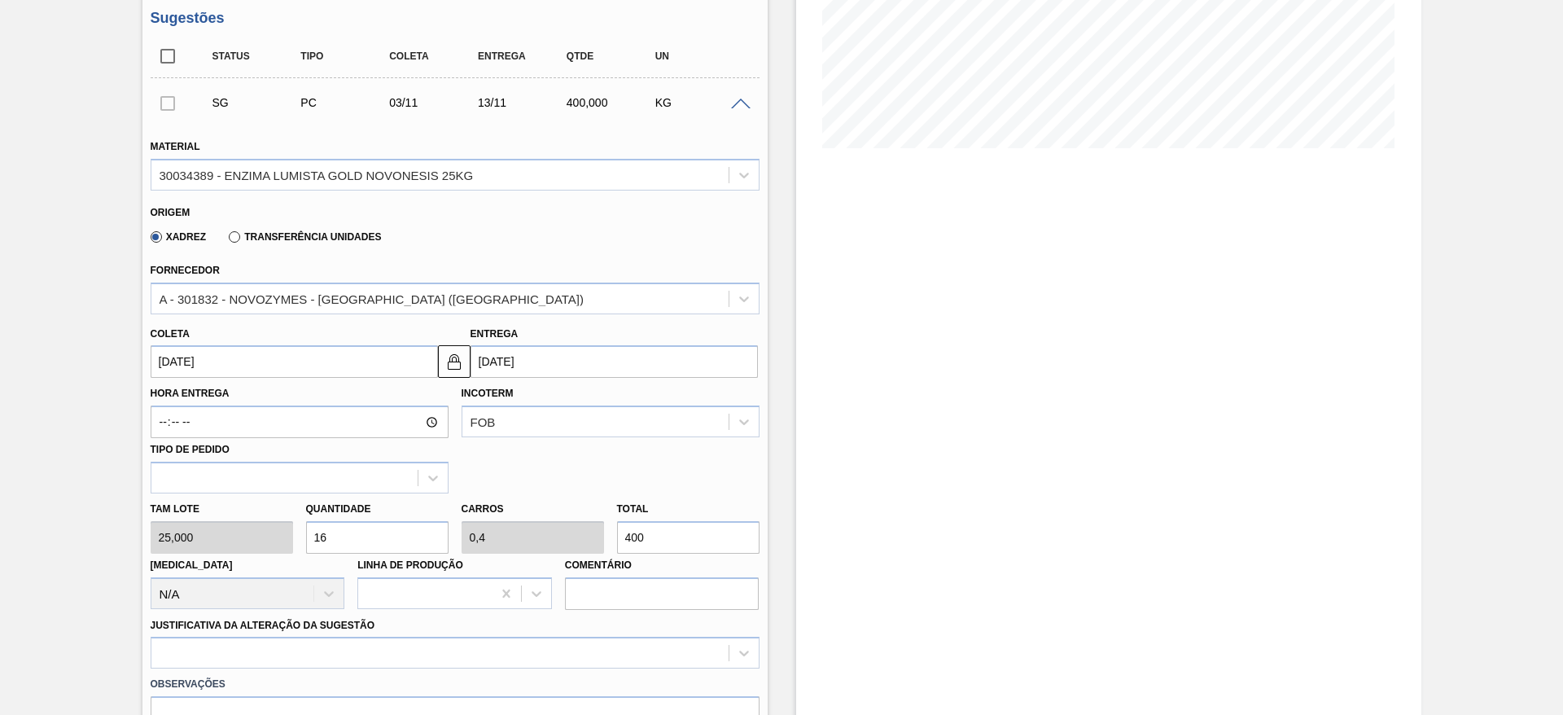
scroll to position [366, 0]
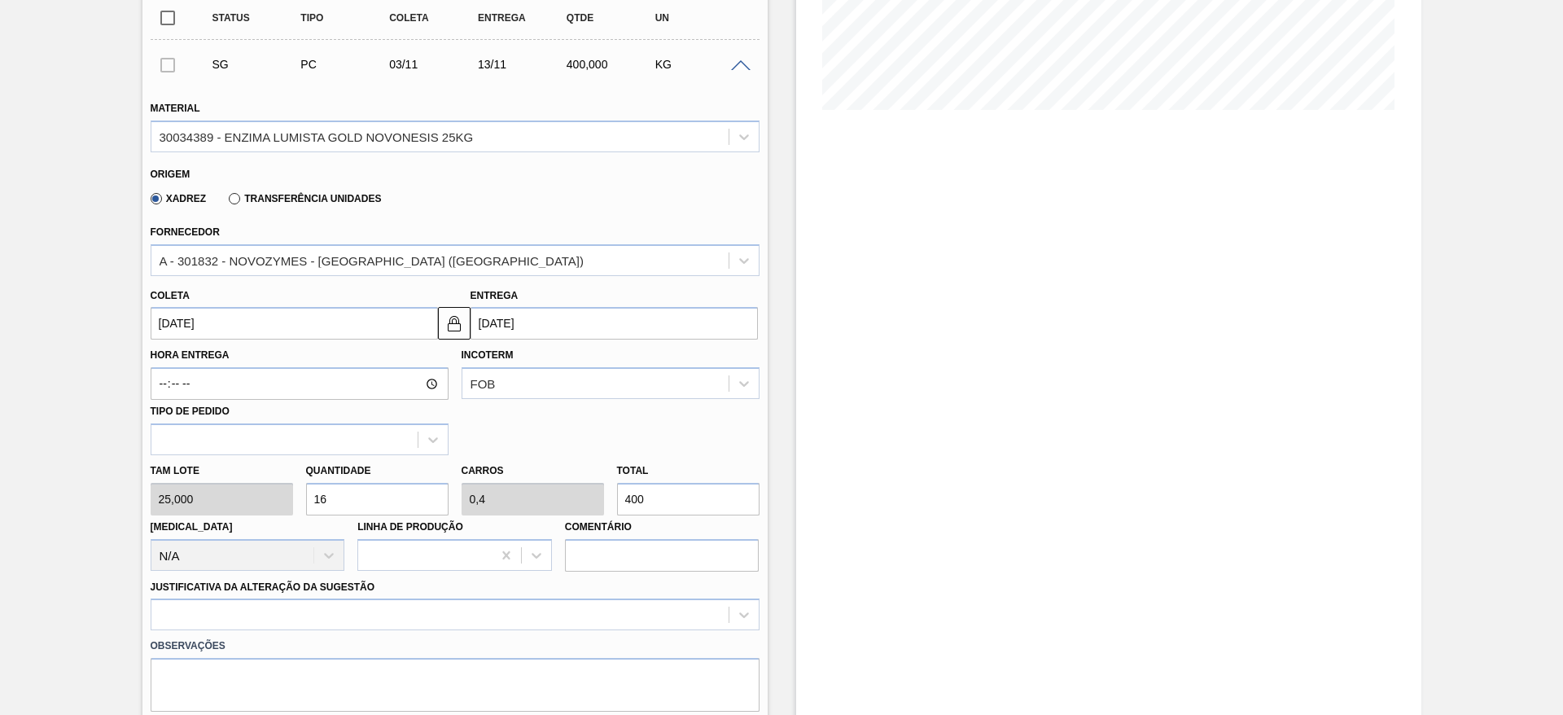
drag, startPoint x: 339, startPoint y: 497, endPoint x: 308, endPoint y: 493, distance: 31.2
click at [308, 493] on input "16" at bounding box center [377, 499] width 142 height 33
type input "1"
type input "0,025"
type input "25"
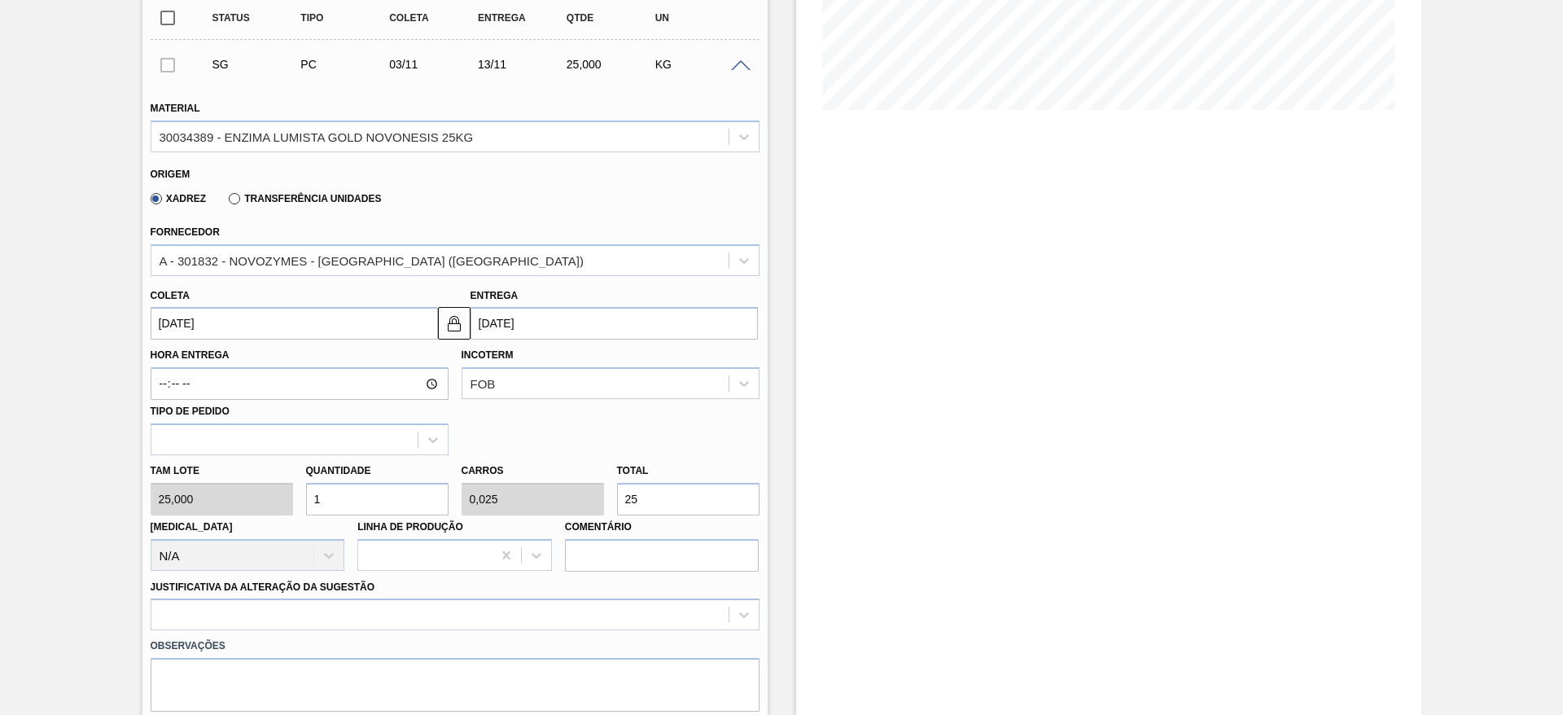
type input "10"
type input "0,25"
type input "250"
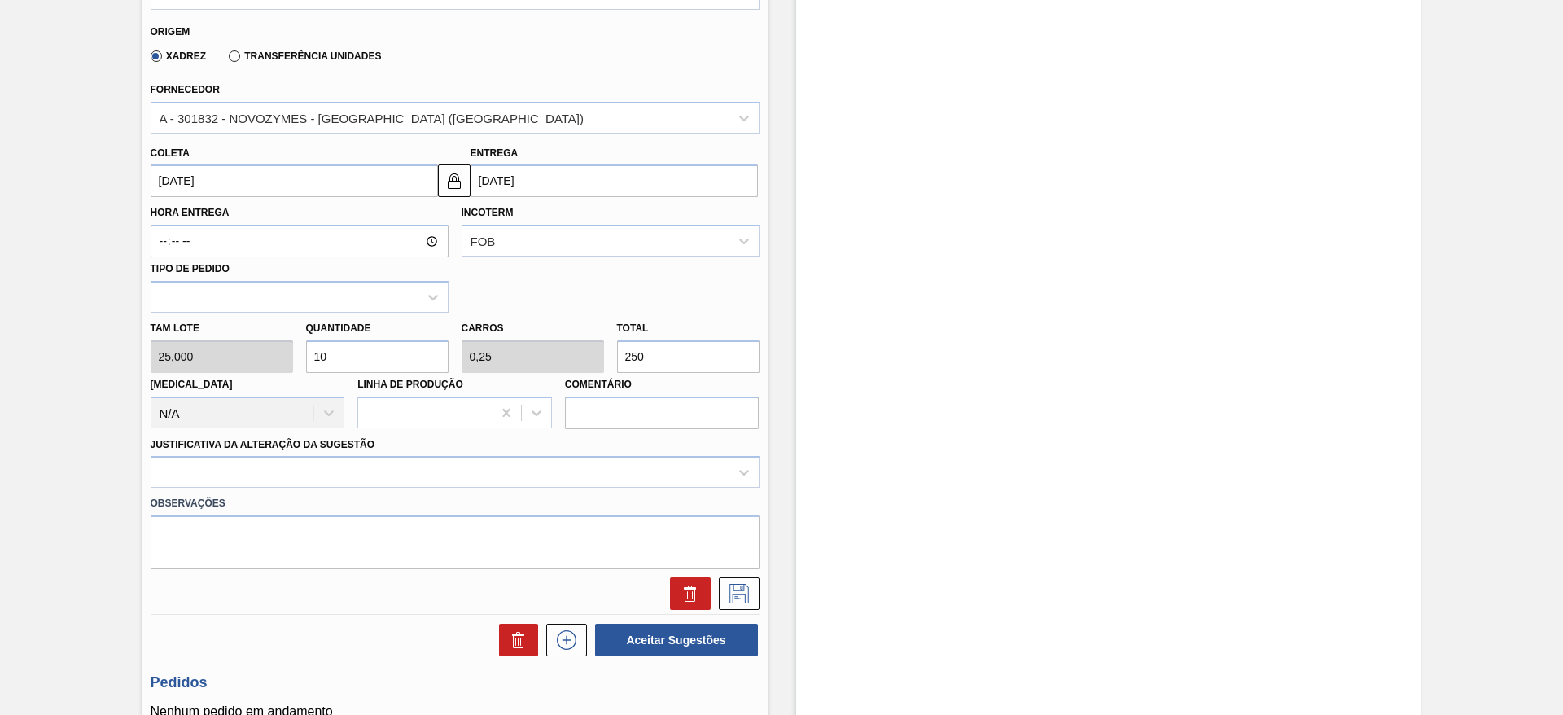
scroll to position [610, 0]
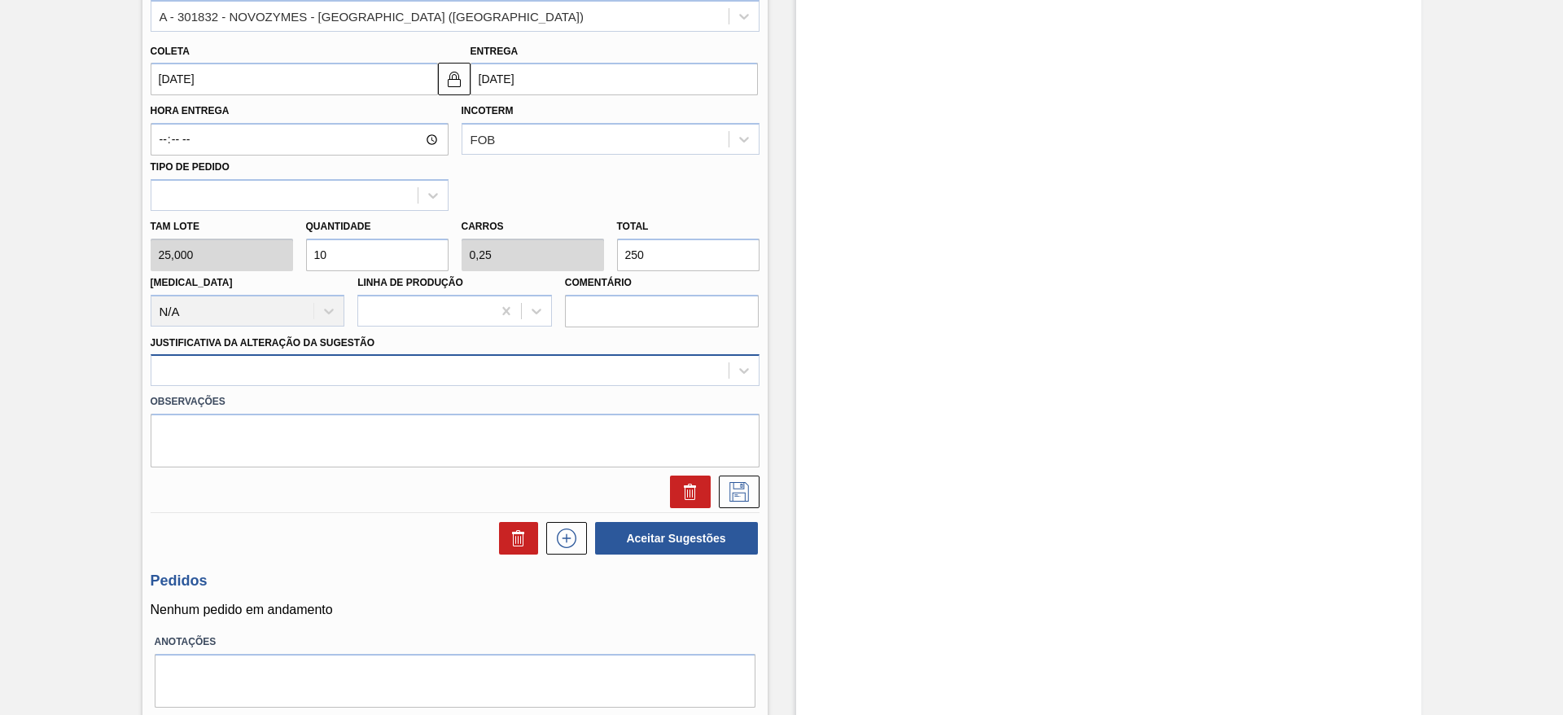
type input "10"
click at [392, 375] on div at bounding box center [439, 371] width 577 height 24
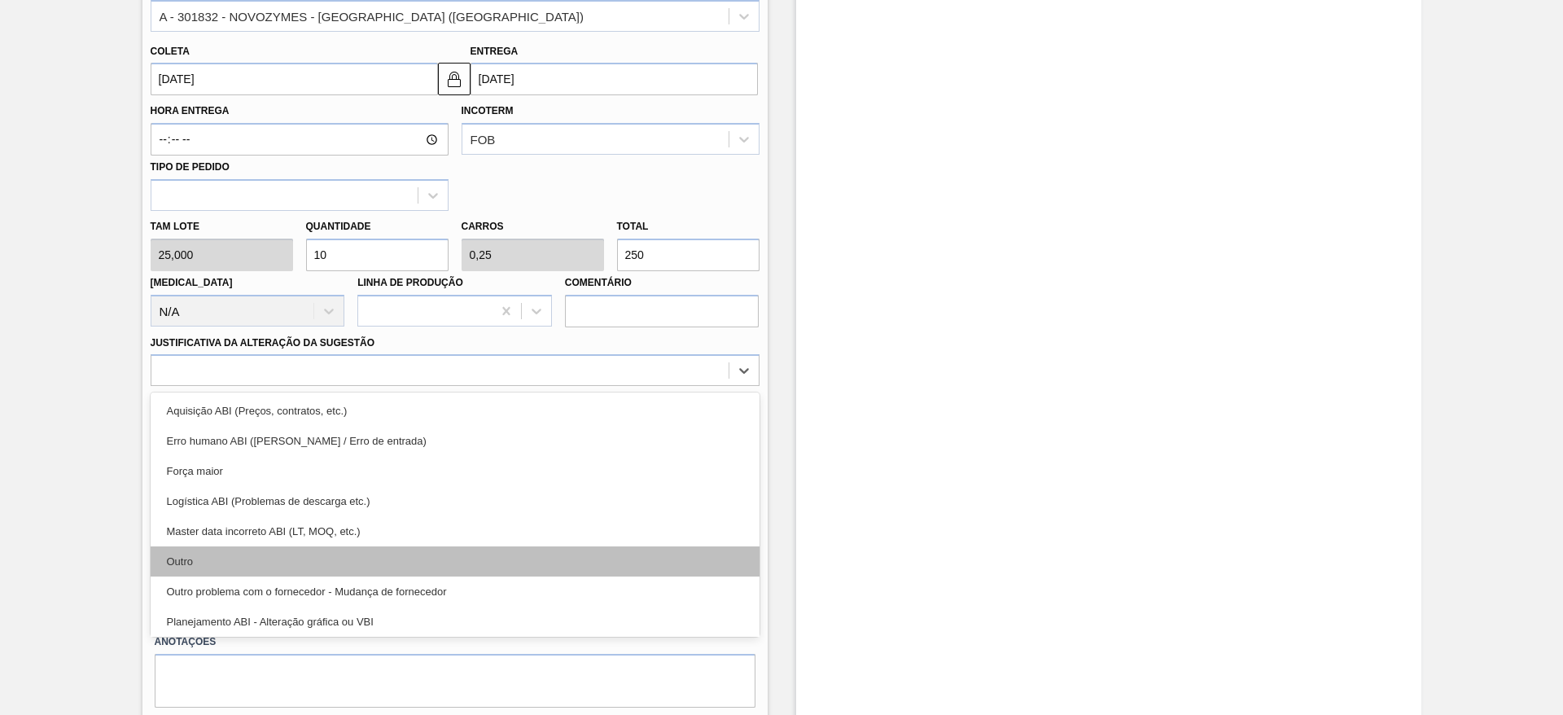
click at [374, 565] on div "Outro" at bounding box center [455, 561] width 609 height 30
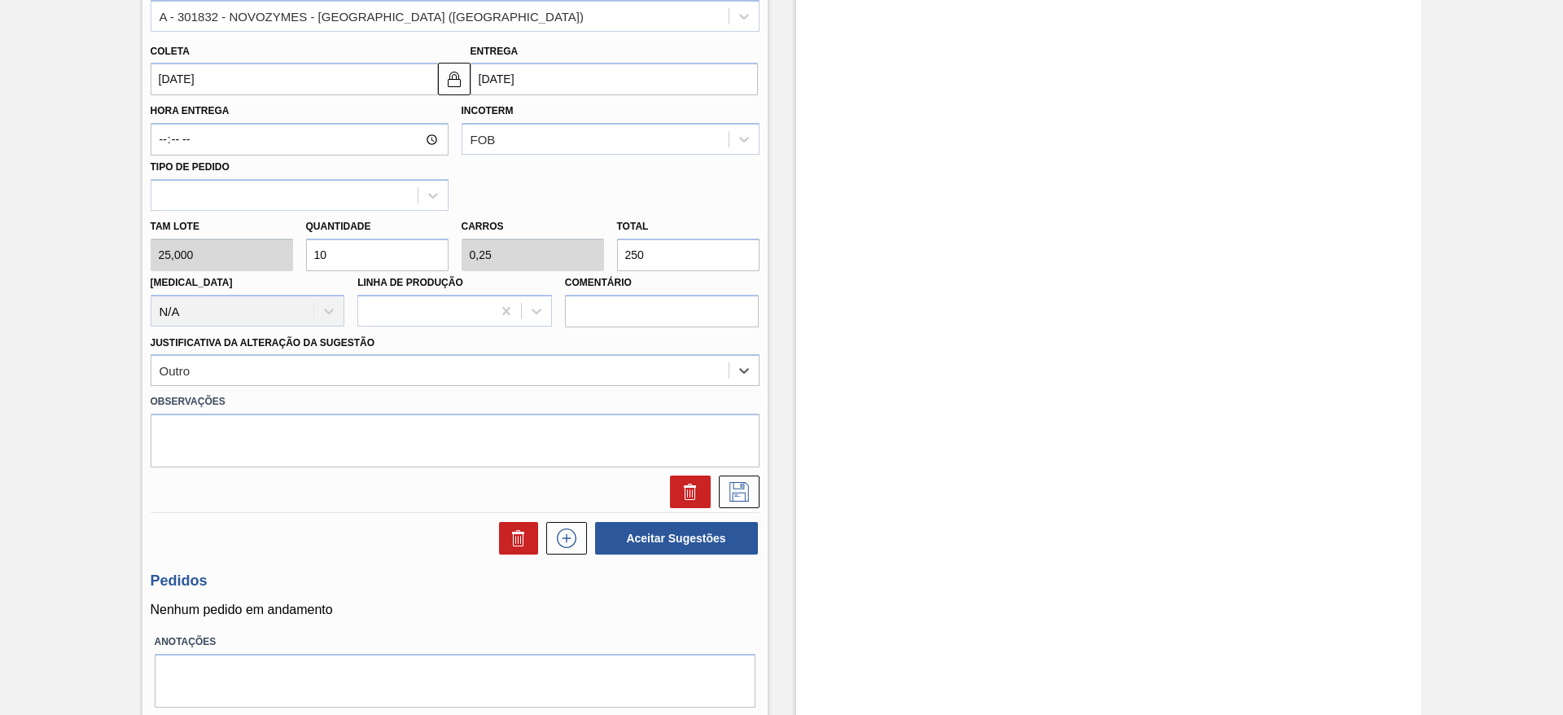
click at [747, 510] on div "SG PC 03/11 13/11 250,000 KG Material 30034389 - ENZIMA LUMISTA GOLD NOVONESIS …" at bounding box center [455, 154] width 609 height 716
click at [747, 503] on button at bounding box center [739, 491] width 41 height 33
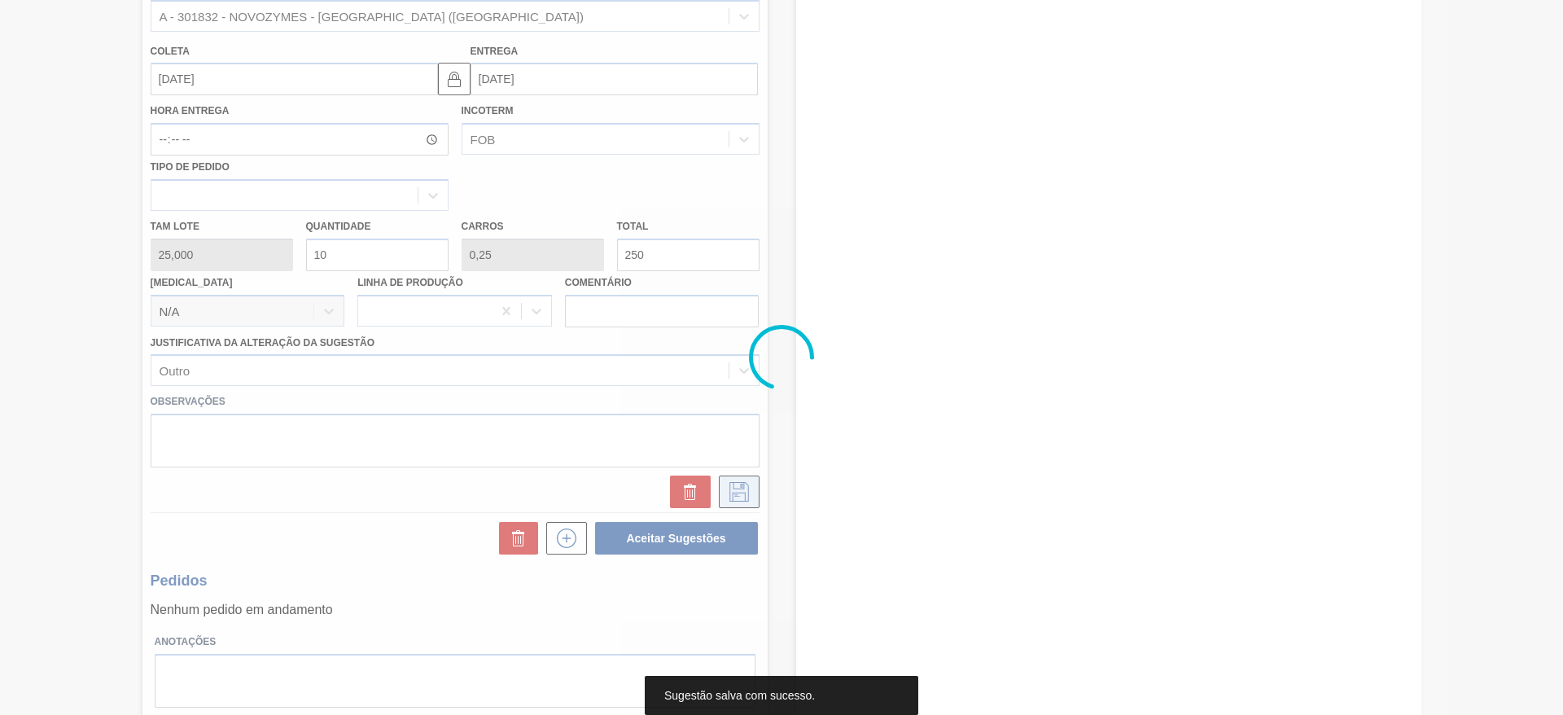
scroll to position [0, 0]
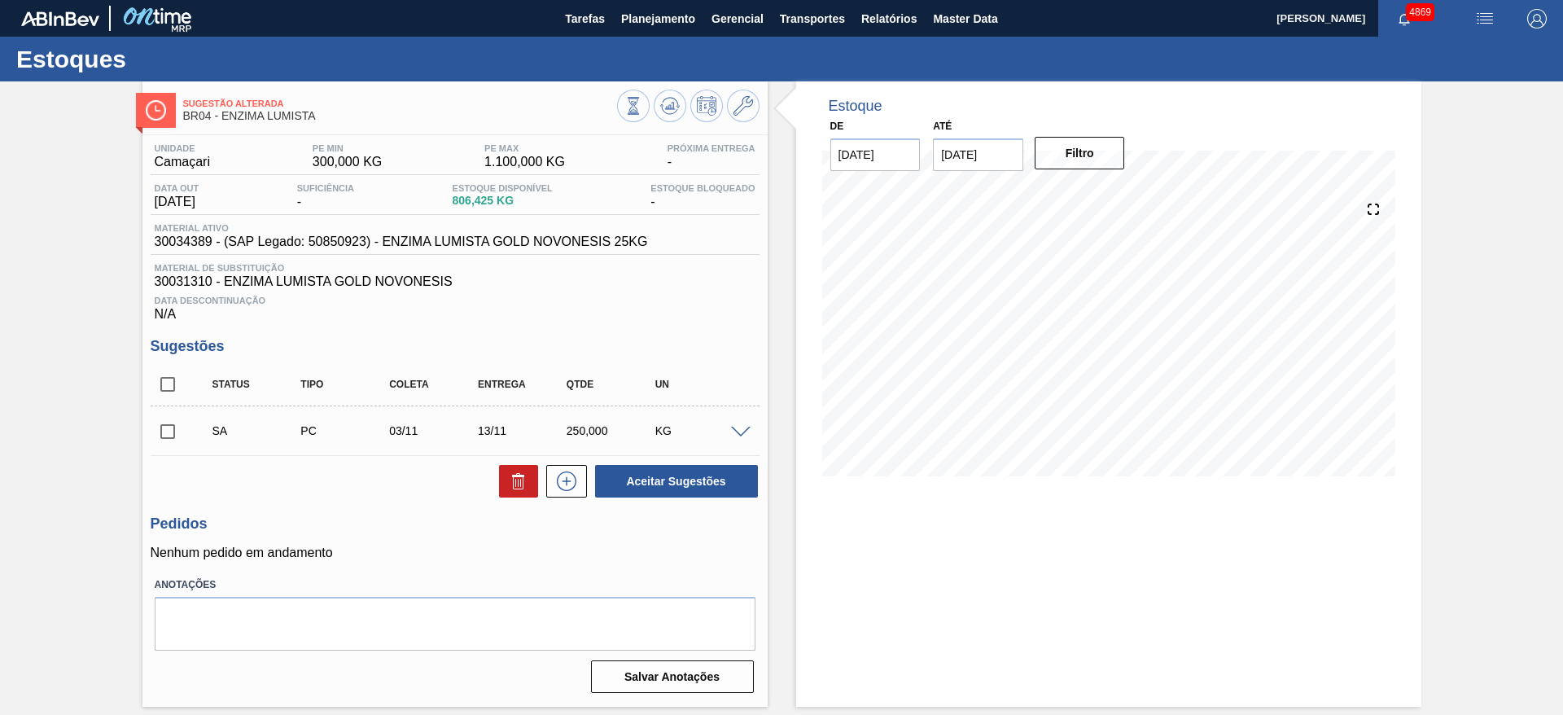
click at [747, 429] on span at bounding box center [741, 433] width 20 height 12
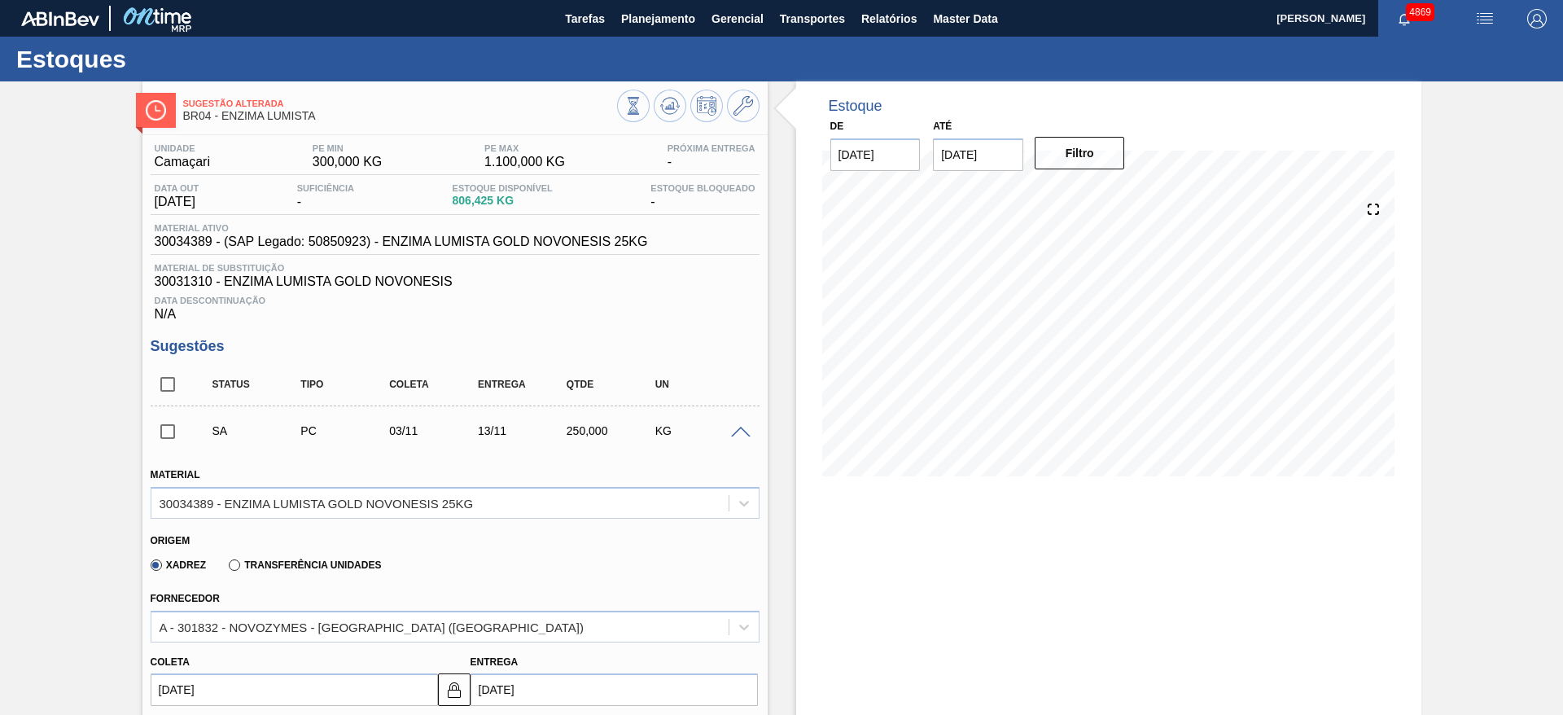
scroll to position [244, 0]
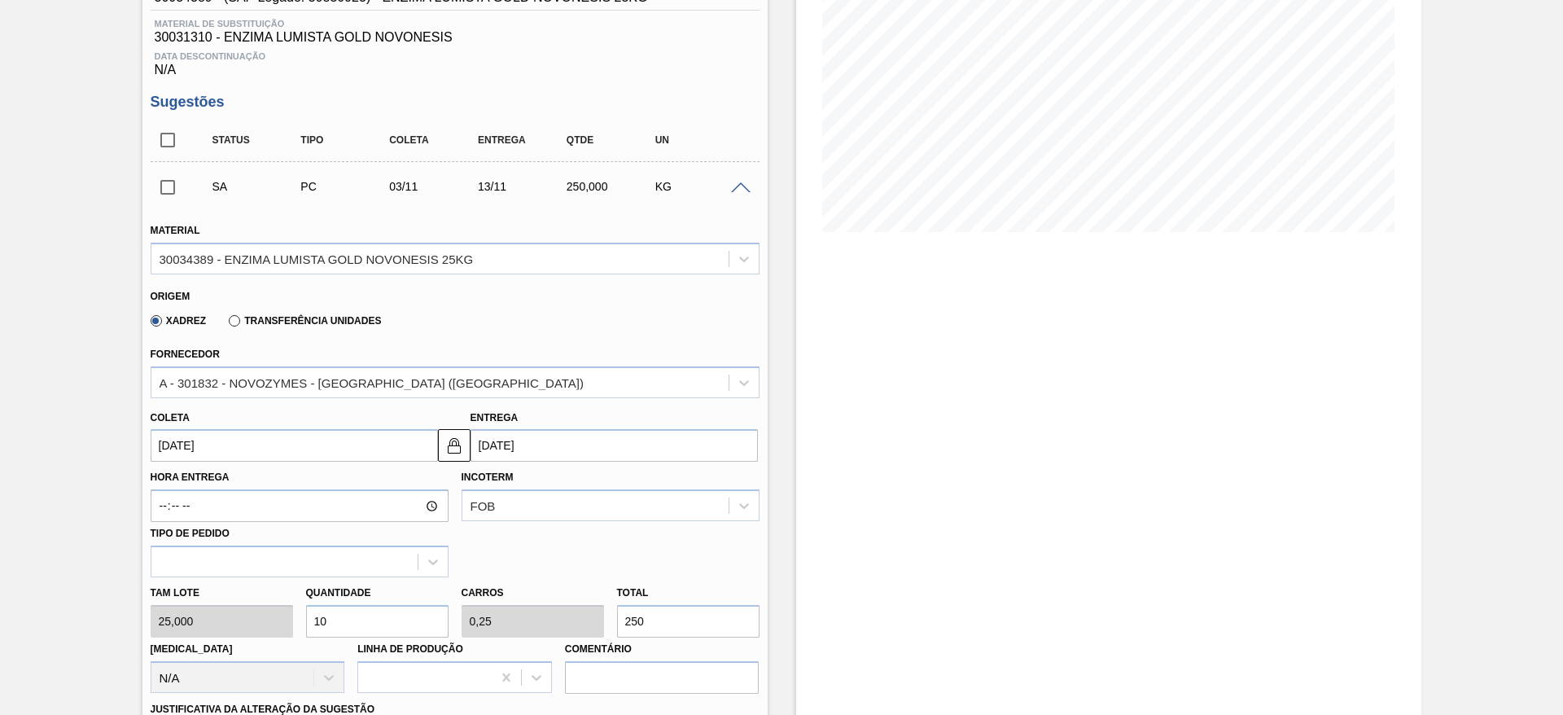
click at [266, 443] on input "03/11/2025" at bounding box center [294, 445] width 287 height 33
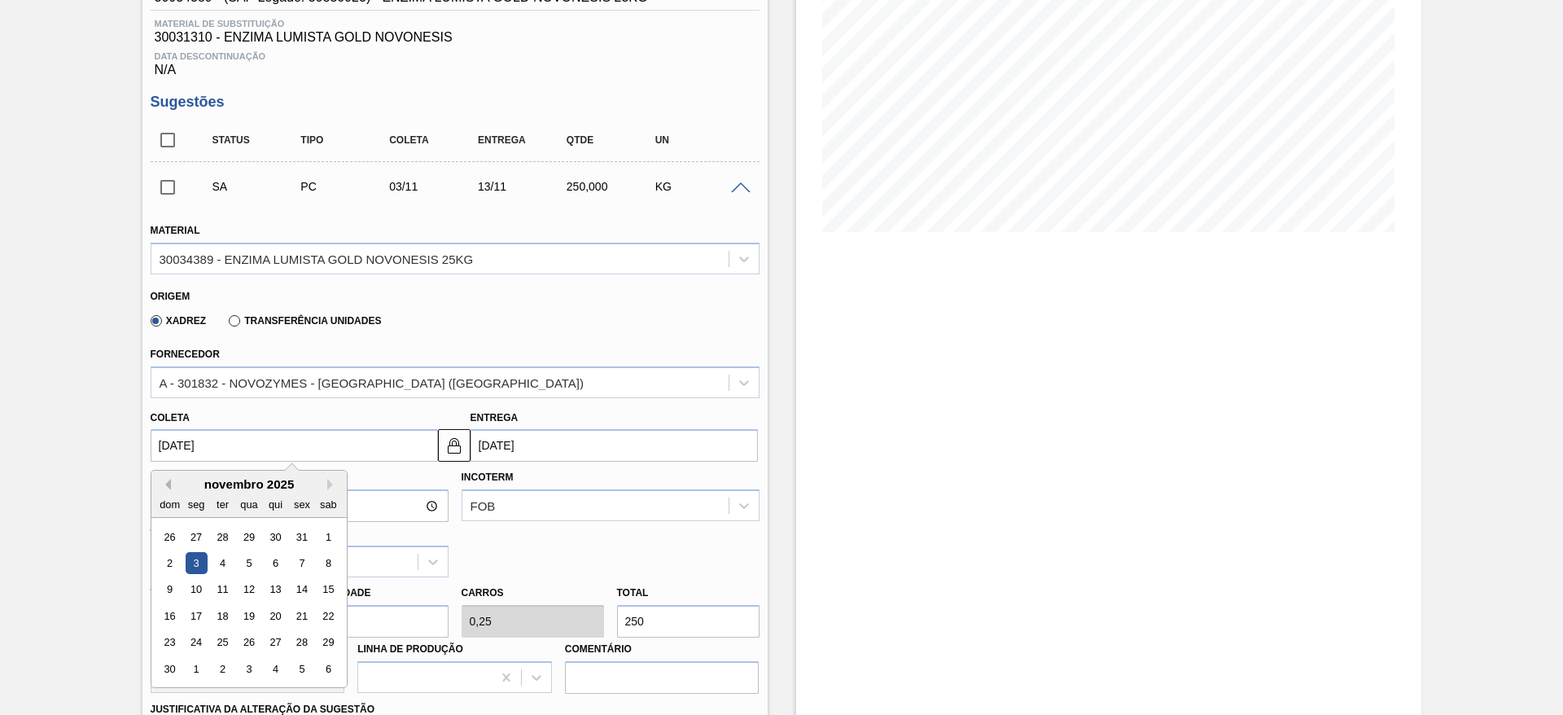
click at [163, 483] on button "Previous Month" at bounding box center [165, 484] width 11 height 11
click at [224, 556] on div "7" at bounding box center [222, 563] width 22 height 22
type input "07/10/2025"
type input "17/10/2025"
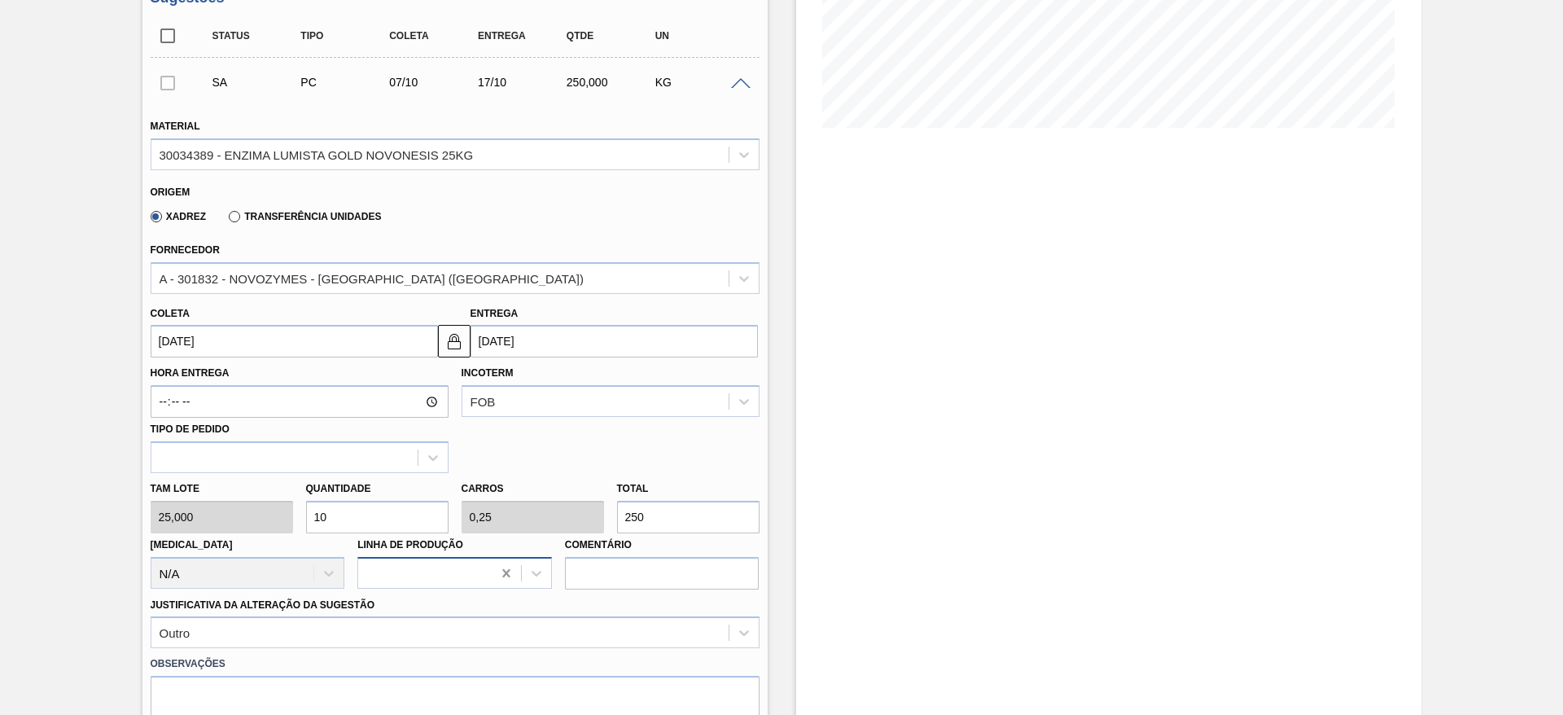
scroll to position [488, 0]
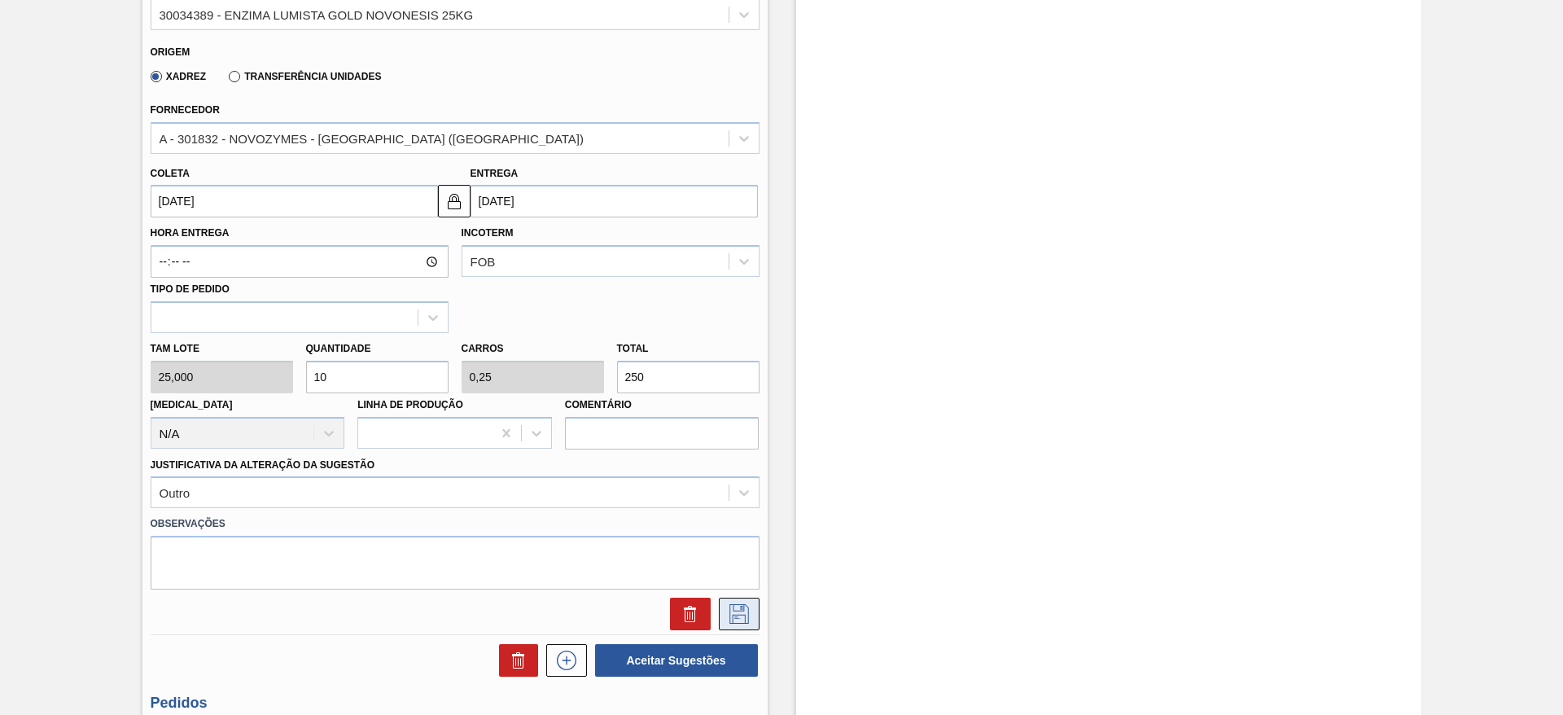
click at [733, 609] on icon at bounding box center [739, 614] width 26 height 20
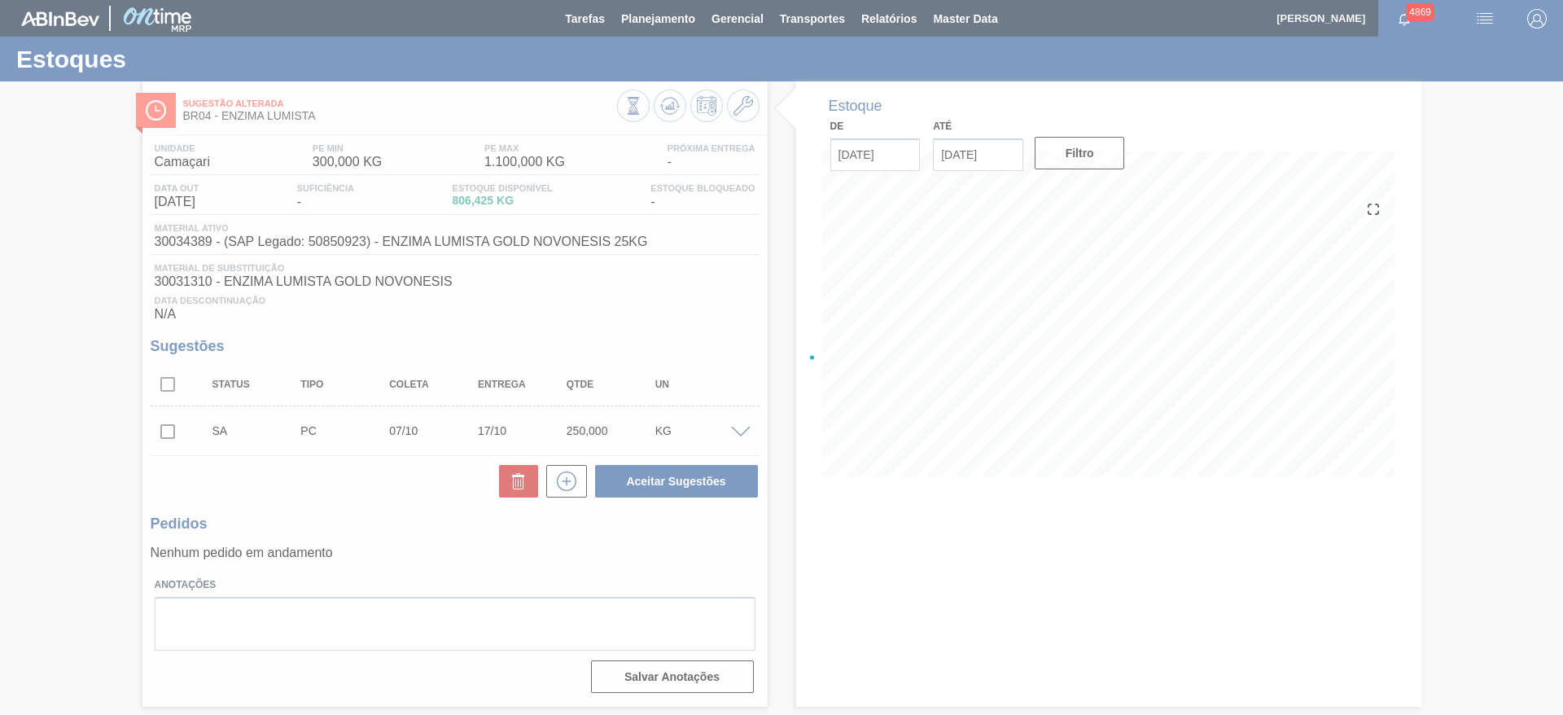
scroll to position [0, 0]
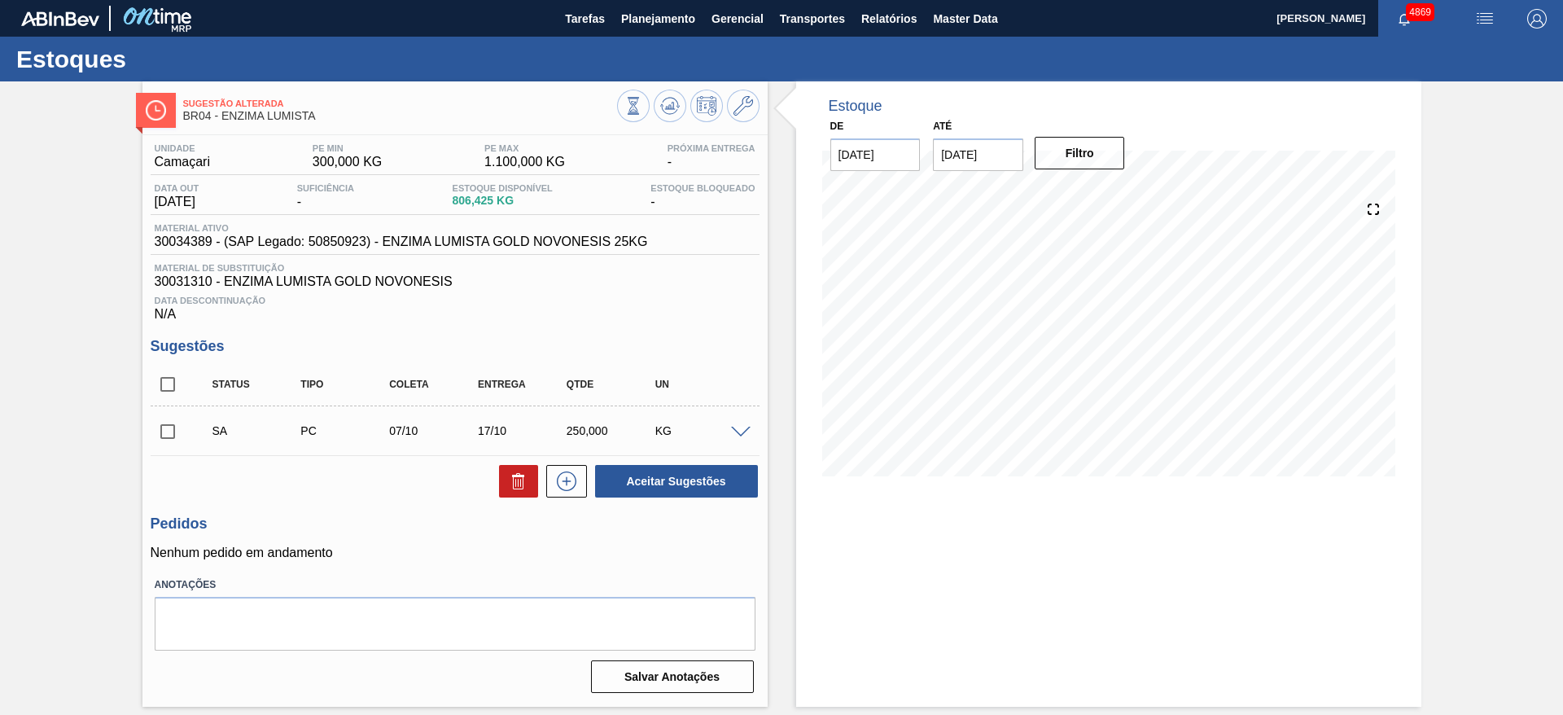
click at [157, 428] on input "checkbox" at bounding box center [168, 431] width 34 height 34
click at [647, 478] on button "Aceitar Sugestões" at bounding box center [676, 481] width 163 height 33
checkbox input "false"
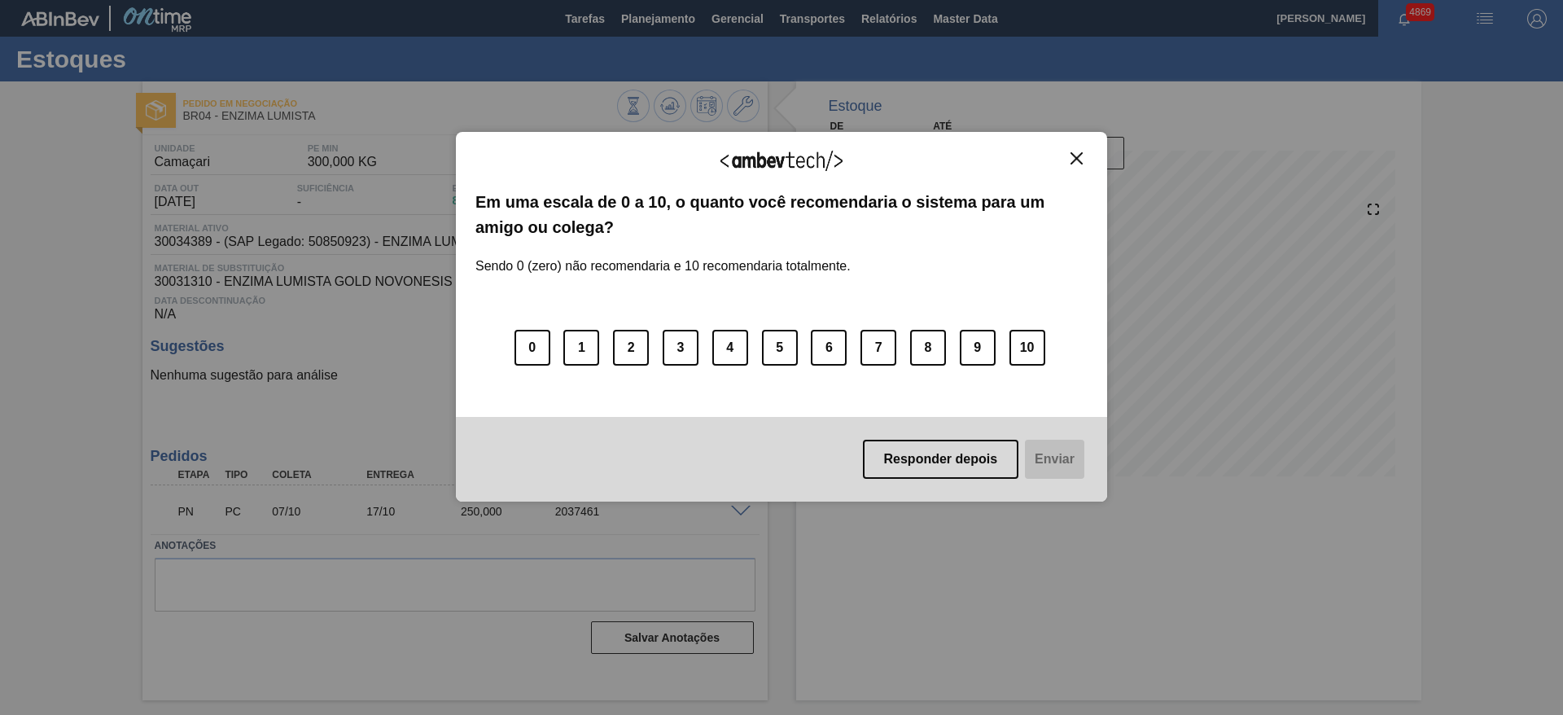
click at [1067, 157] on button "Close" at bounding box center [1076, 158] width 22 height 14
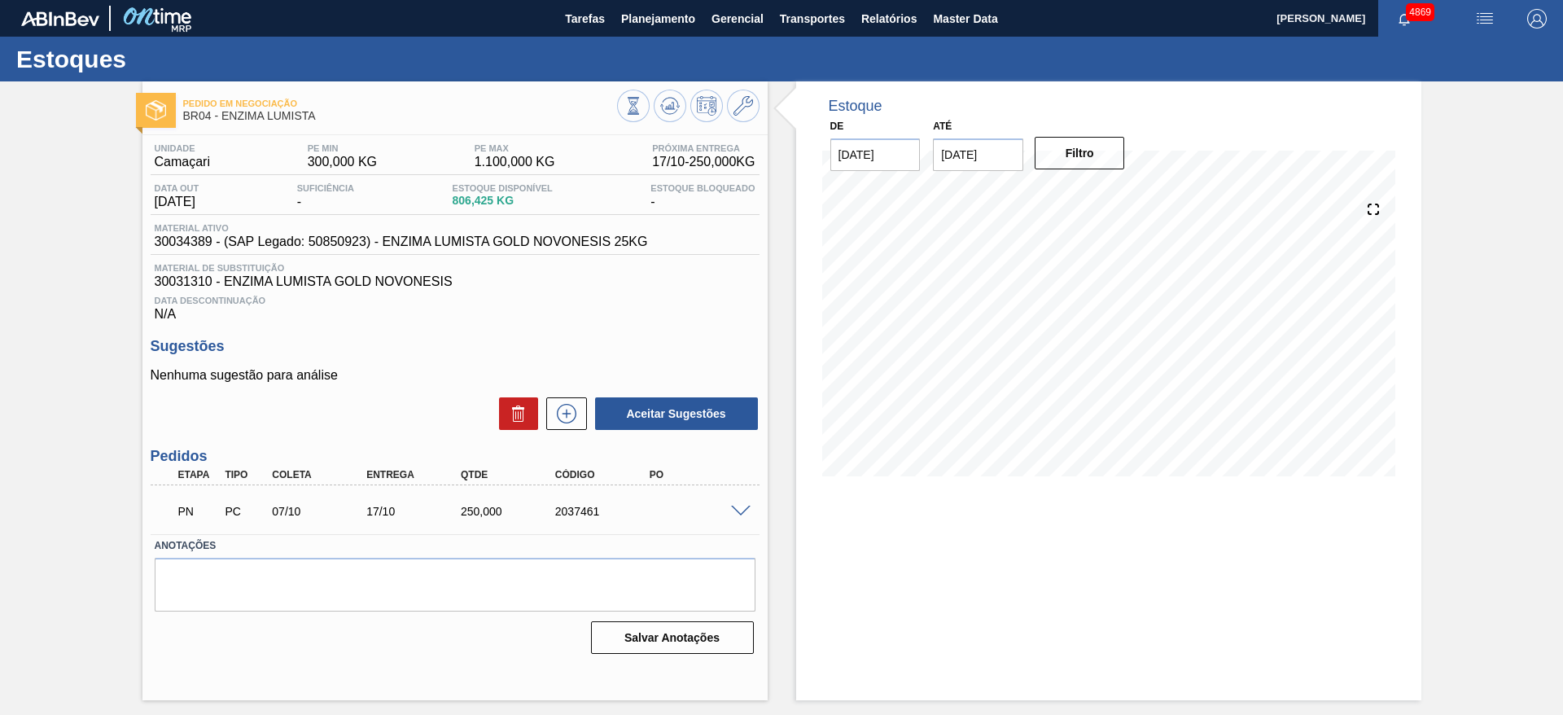
click at [895, 83] on div "Estoque" at bounding box center [1109, 97] width 586 height 33
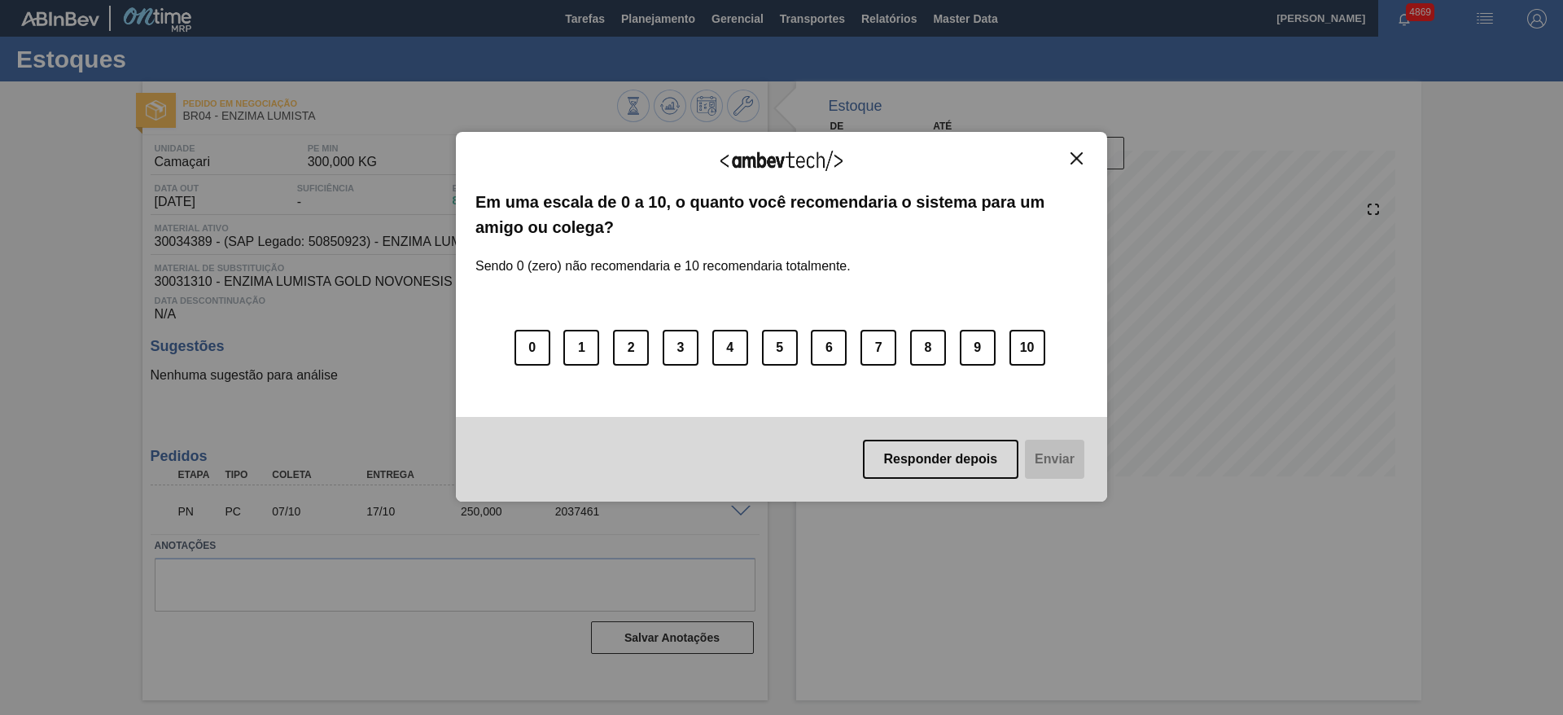
click at [1069, 157] on button "Close" at bounding box center [1076, 158] width 22 height 14
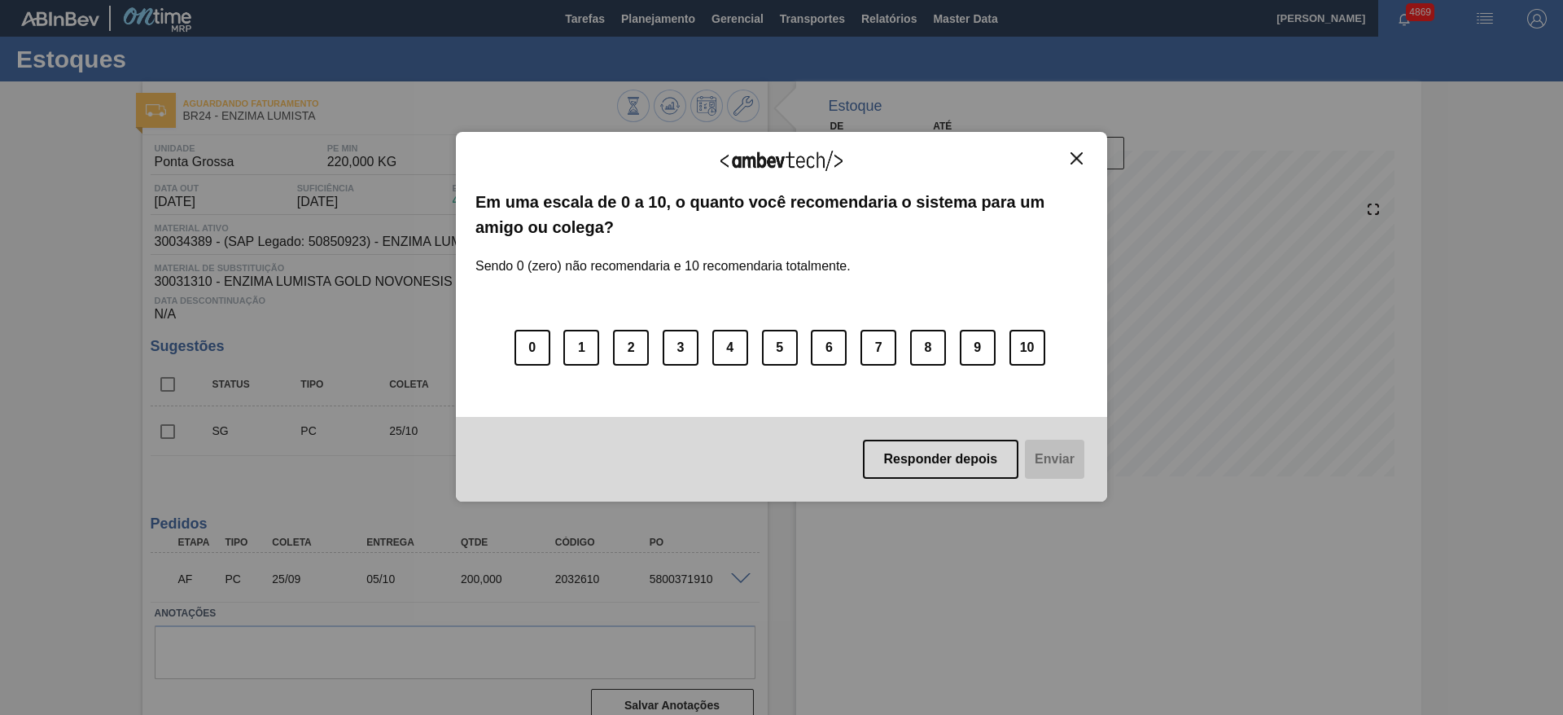
click at [1074, 159] on img "Close" at bounding box center [1076, 158] width 12 height 12
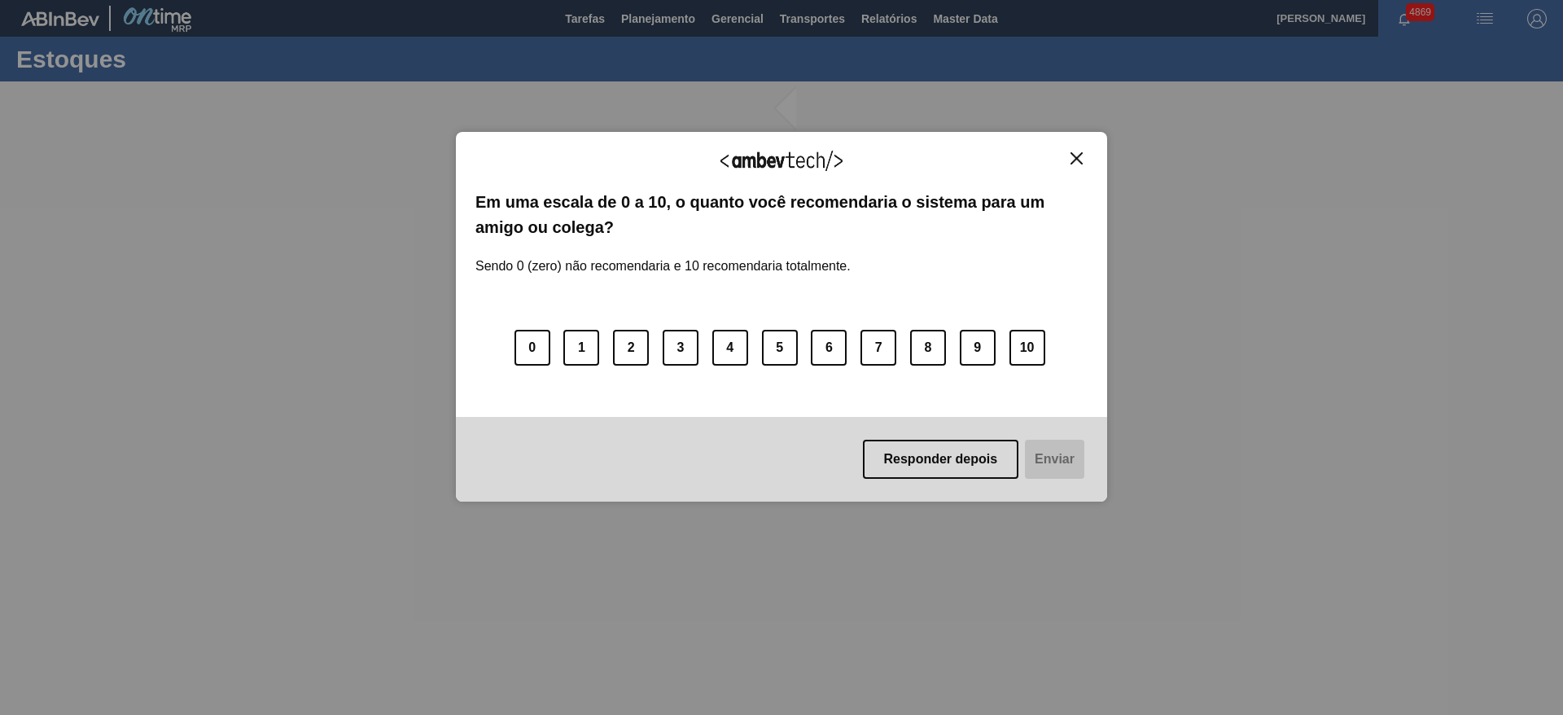
click at [1069, 149] on div "Agradecemos seu feedback! Em uma escala de 0 a 10, o quanto você recomendaria o…" at bounding box center [781, 317] width 651 height 370
click at [1079, 161] on img "Close" at bounding box center [1076, 158] width 12 height 12
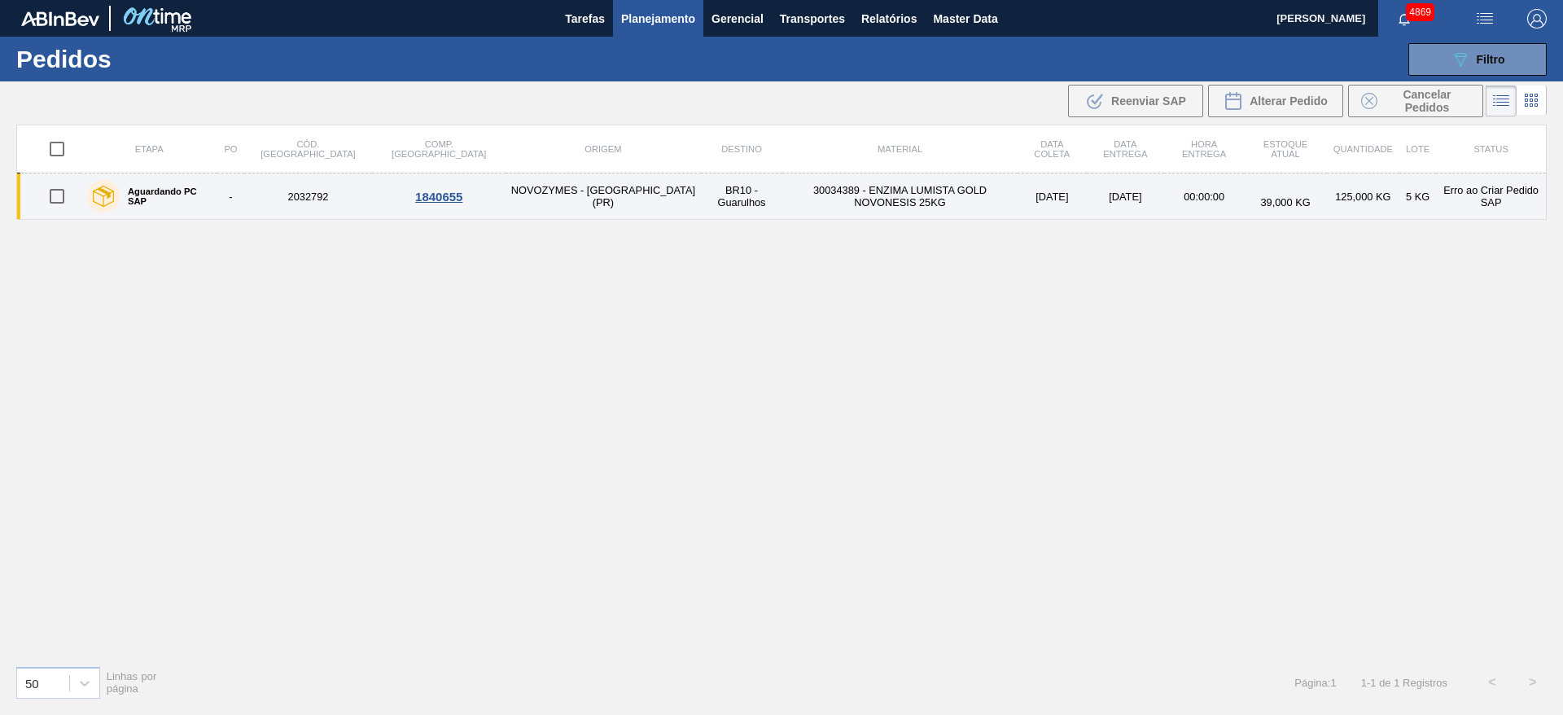
click at [374, 200] on div "1840655" at bounding box center [438, 197] width 129 height 14
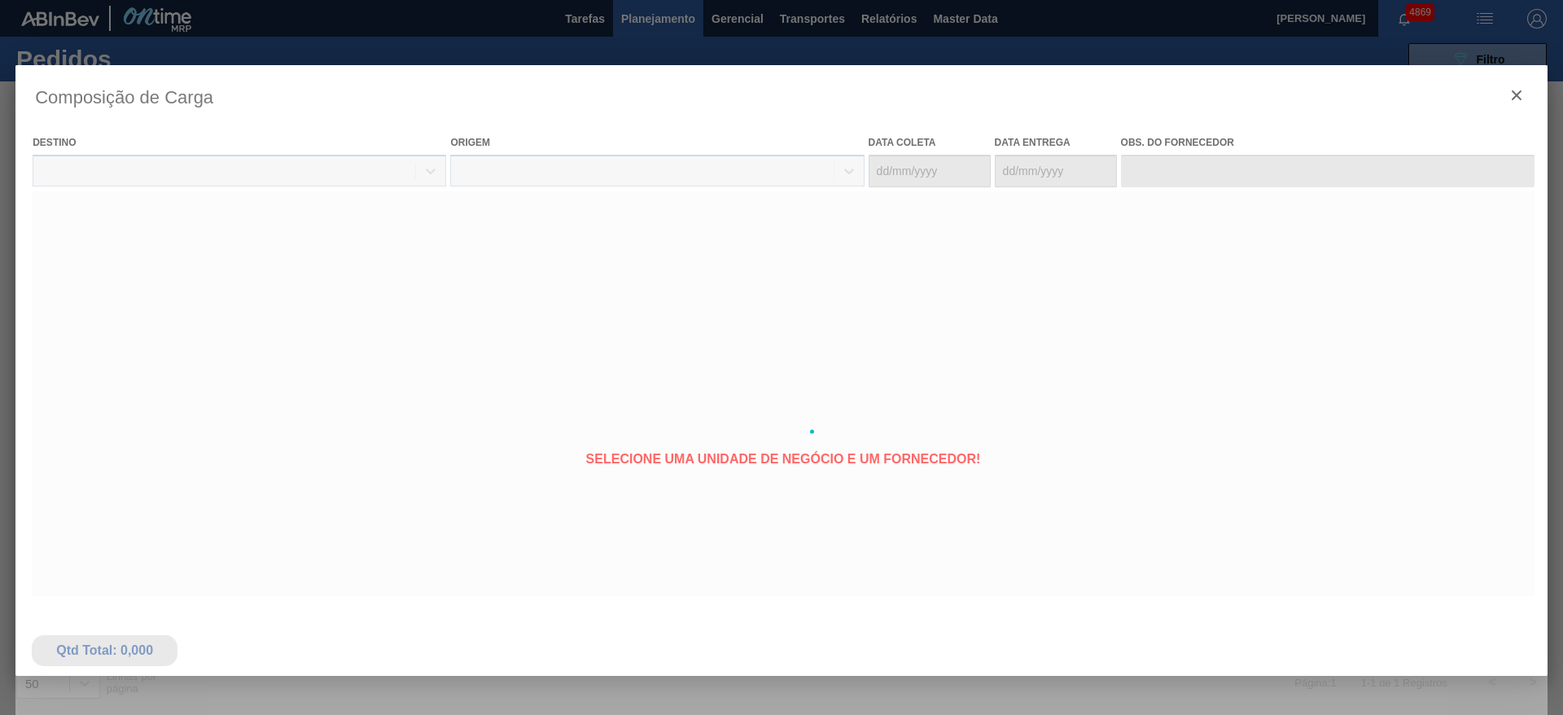
type coleta "[DATE]"
type entrega "[DATE]"
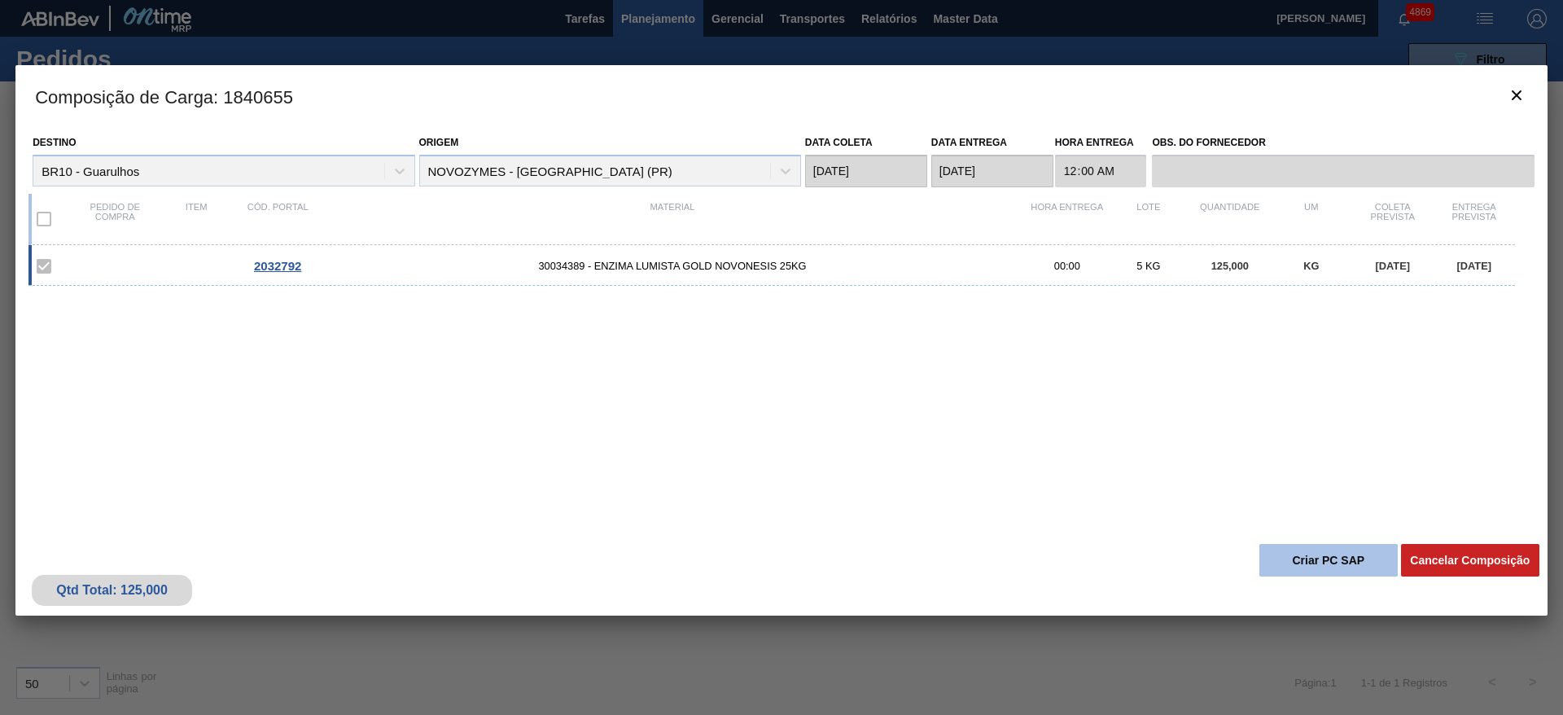
click at [1381, 562] on button "Criar PC SAP" at bounding box center [1328, 560] width 138 height 33
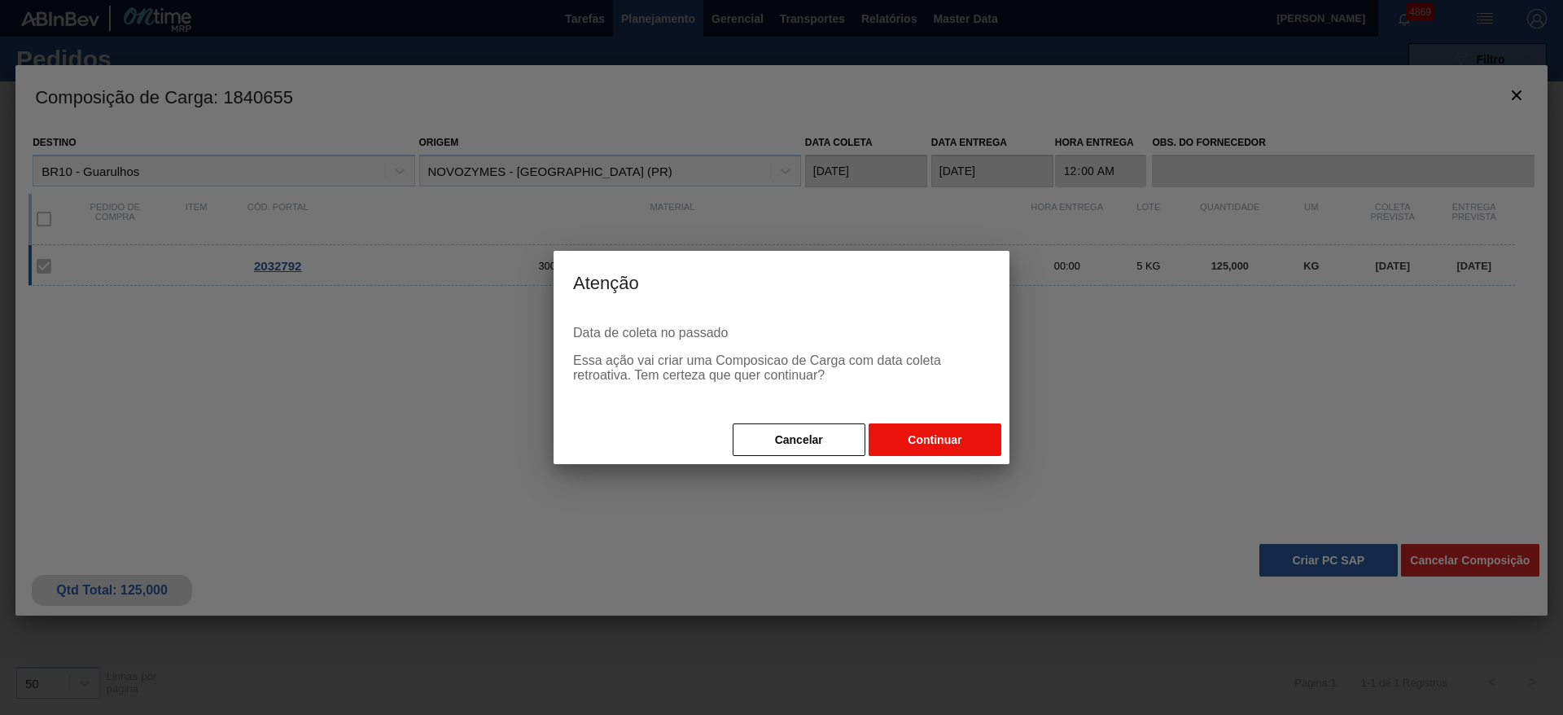
click at [895, 444] on button "Continuar" at bounding box center [935, 439] width 133 height 33
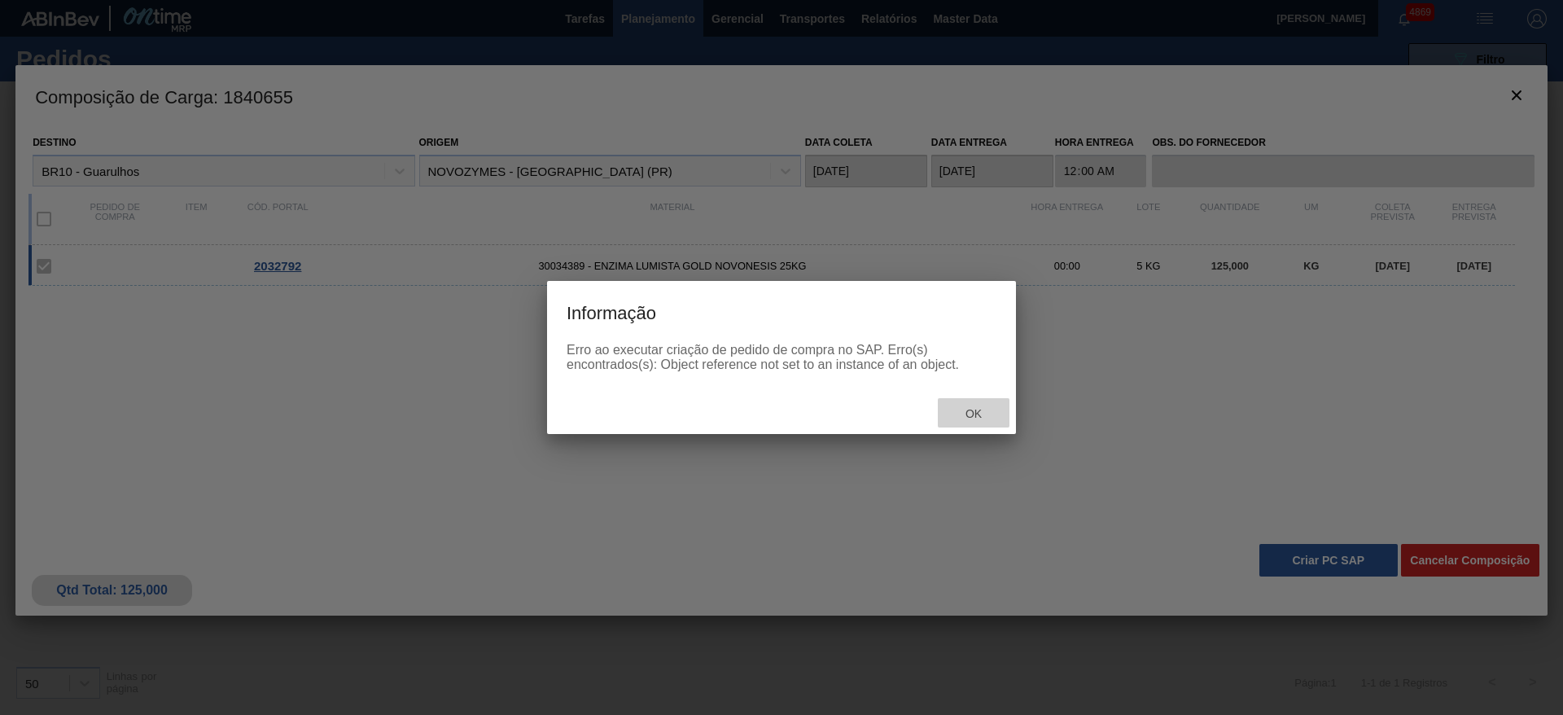
click at [987, 409] on span "Ok" at bounding box center [973, 413] width 42 height 13
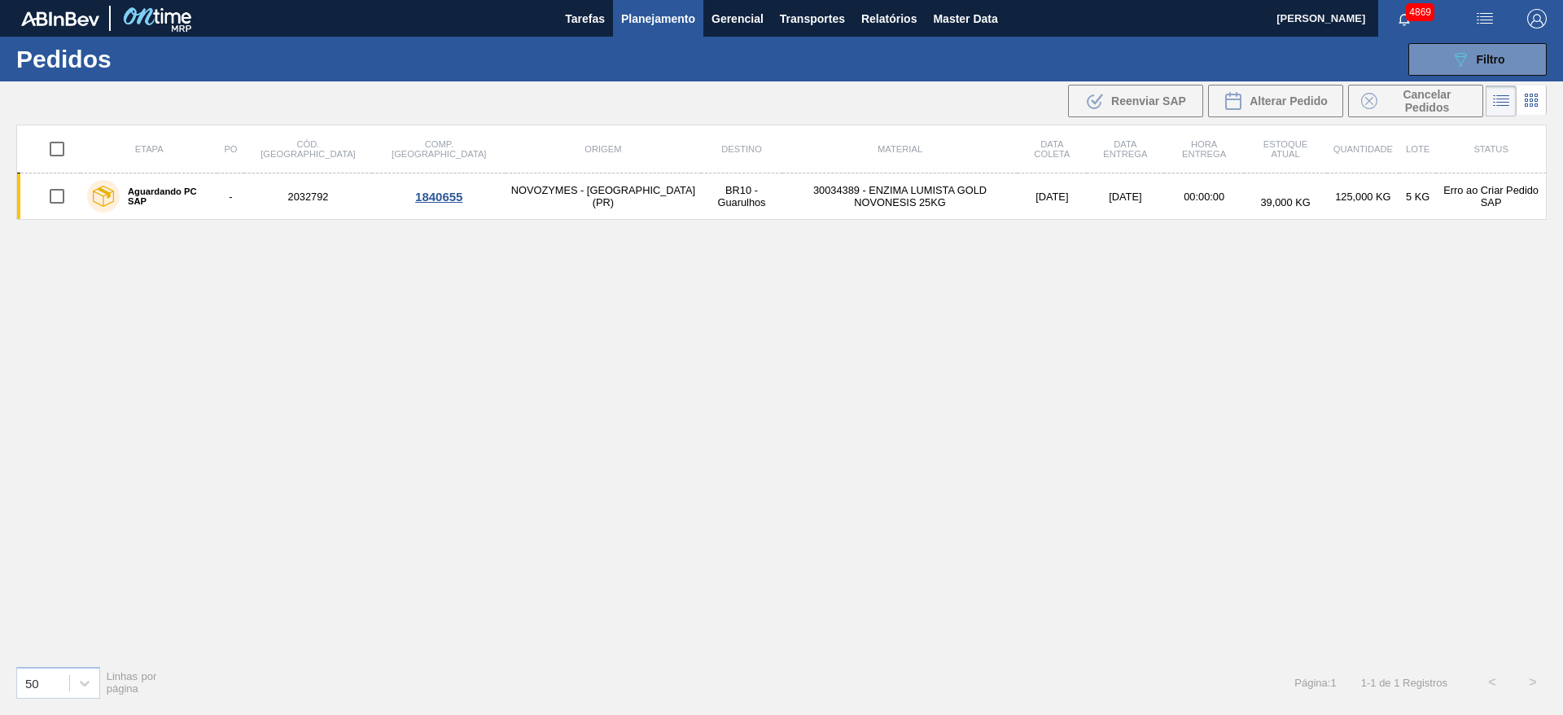
click at [527, 218] on td "NOVOZYMES - [GEOGRAPHIC_DATA] (PR)" at bounding box center [602, 196] width 195 height 46
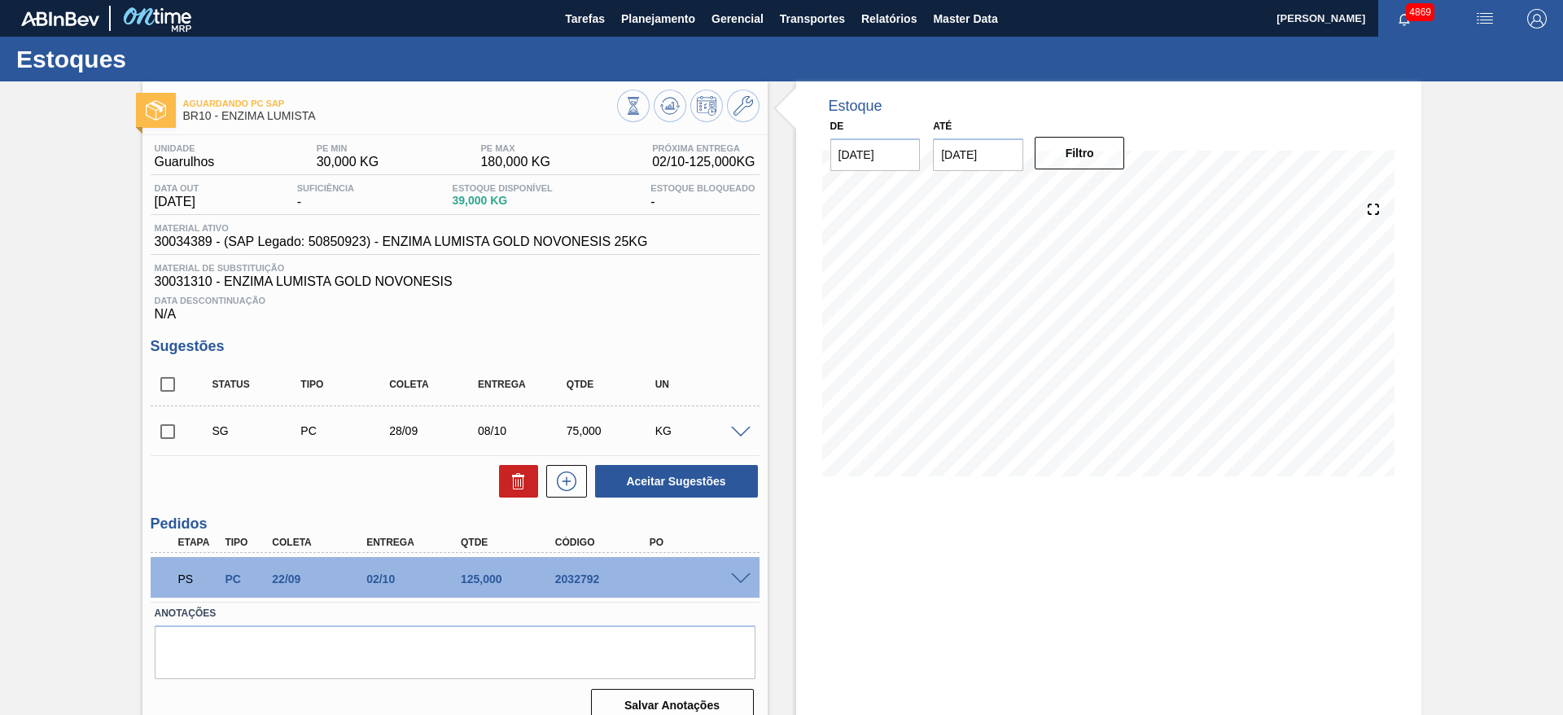
scroll to position [20, 0]
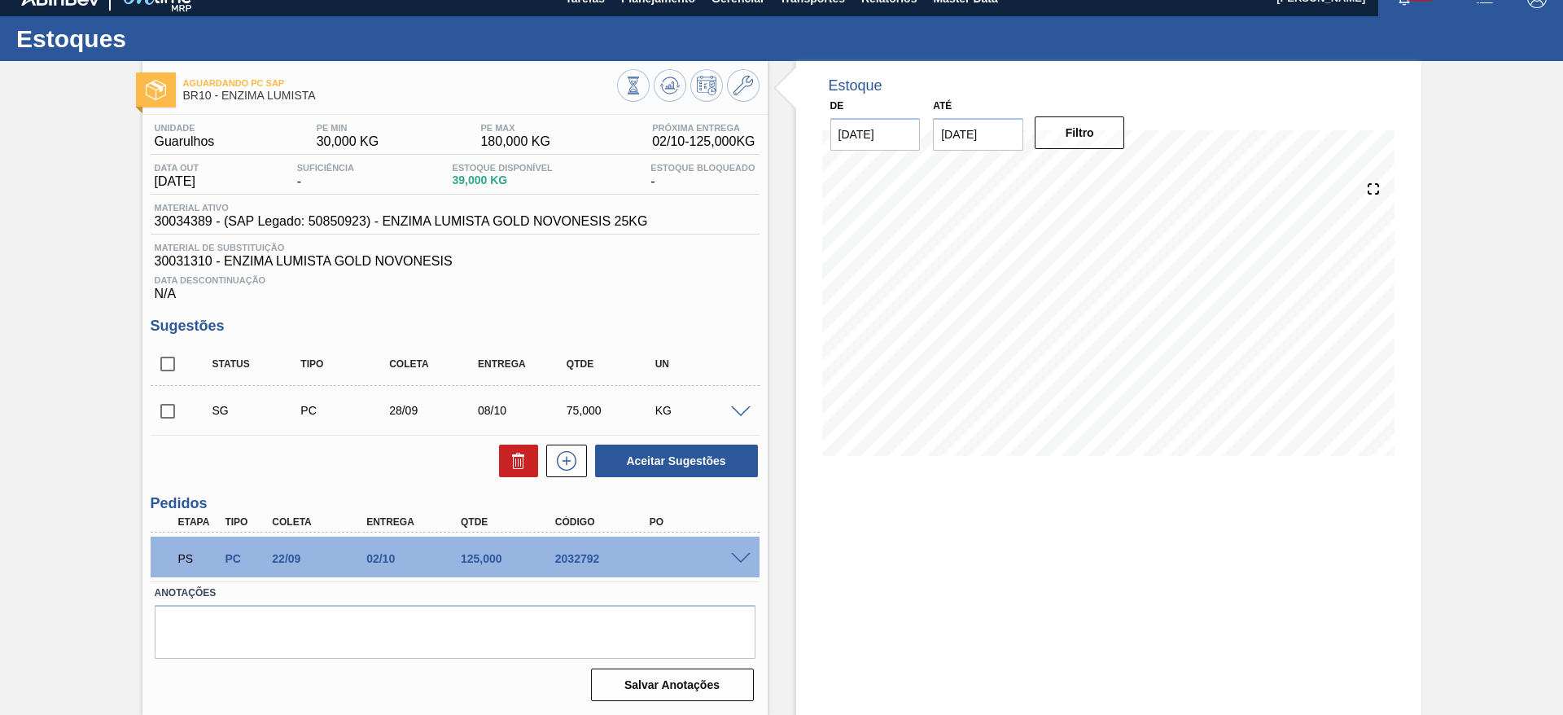
click at [731, 557] on span at bounding box center [741, 559] width 20 height 12
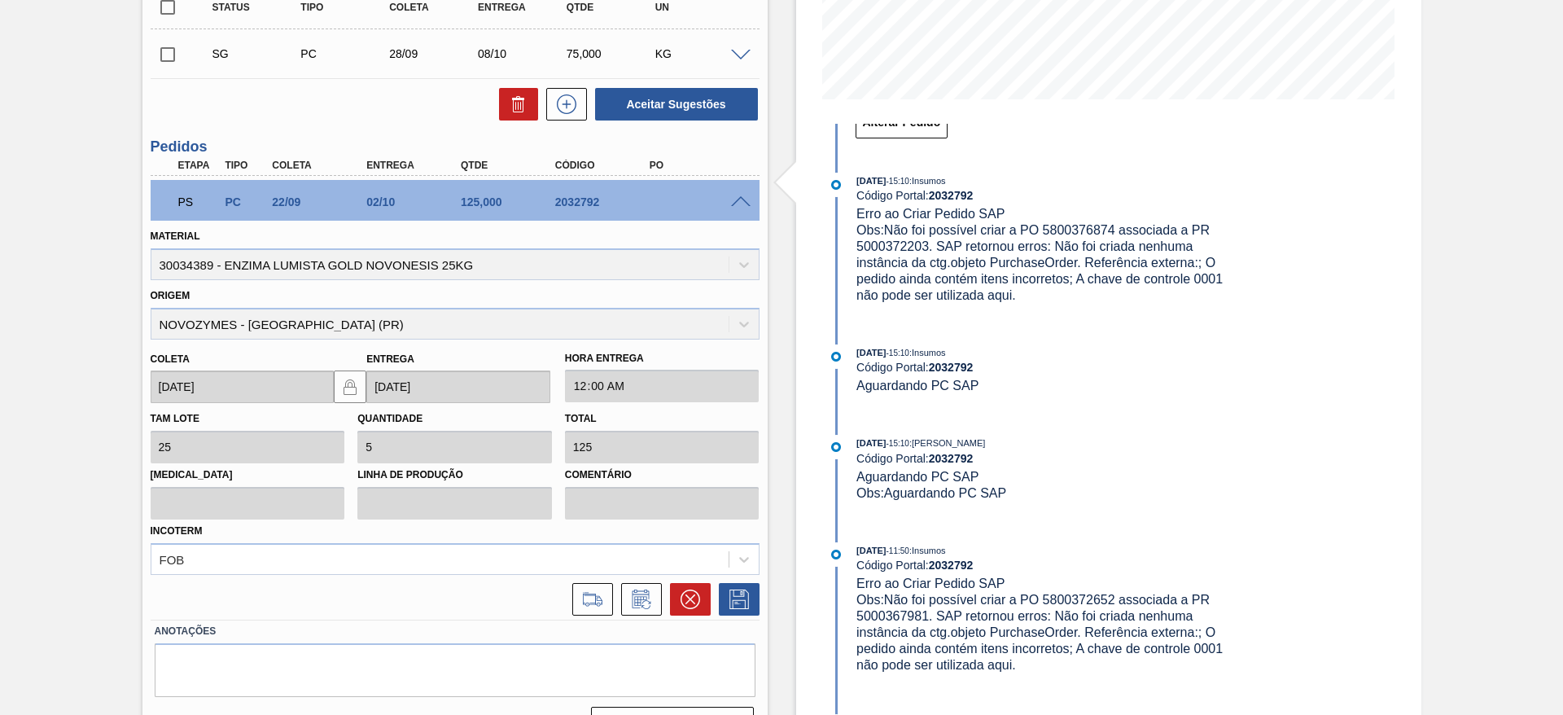
scroll to position [387, 0]
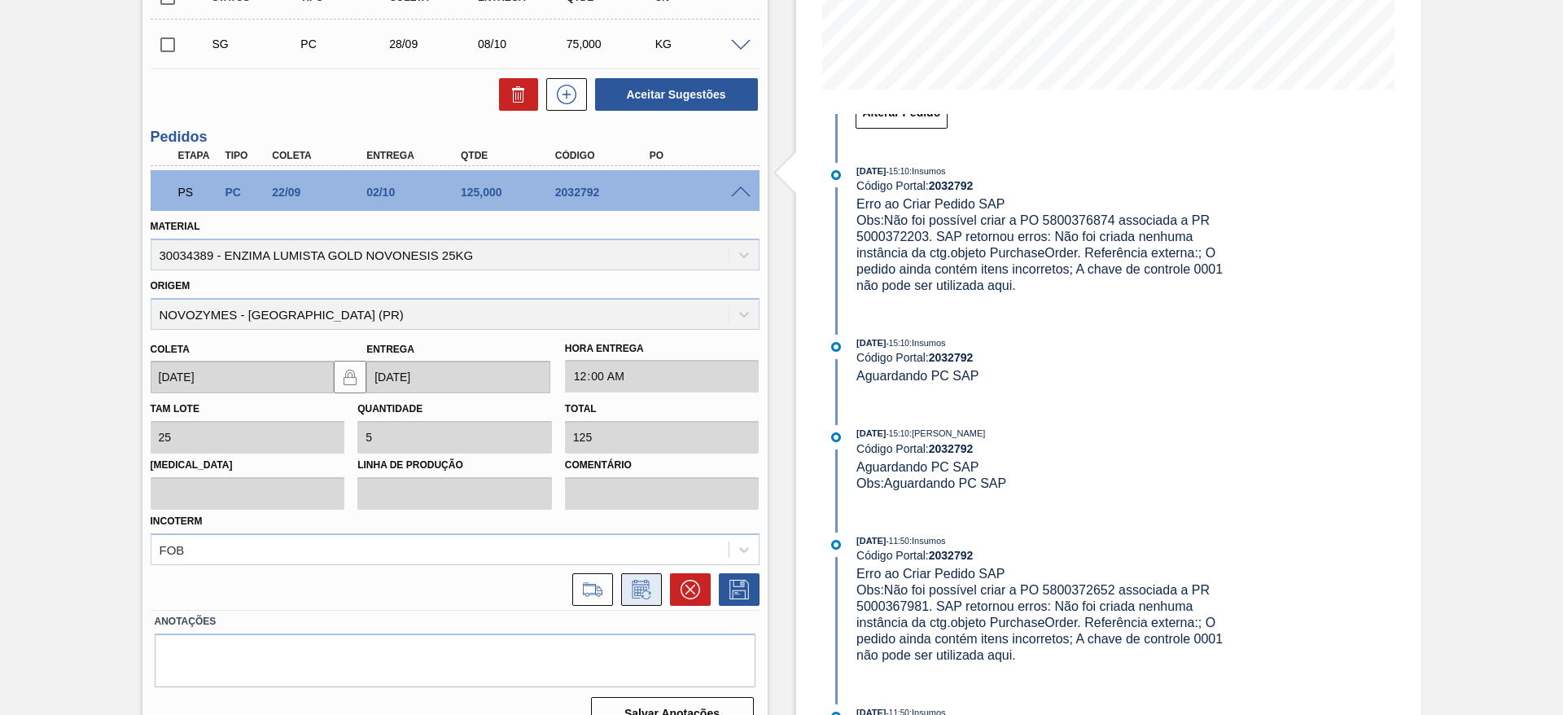
click at [641, 587] on icon at bounding box center [641, 590] width 26 height 20
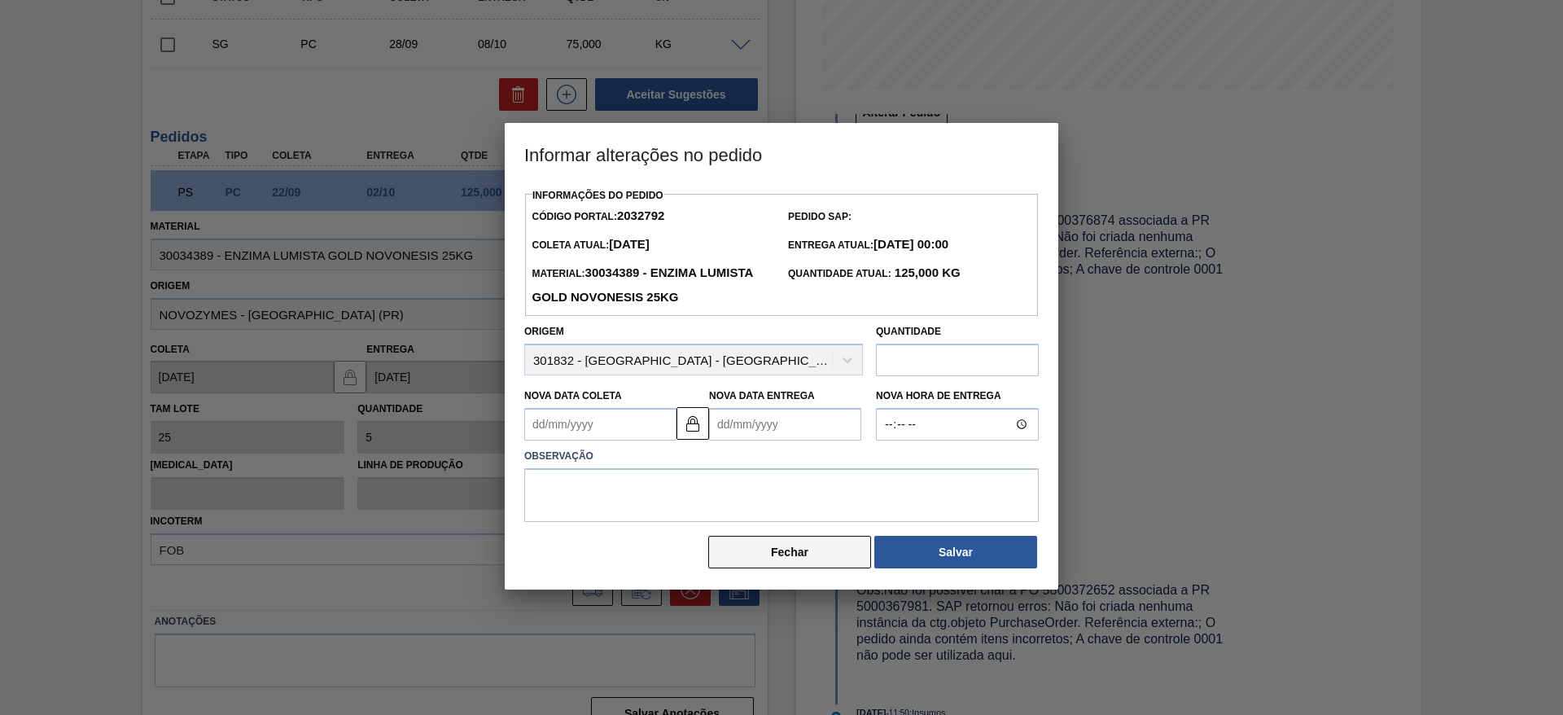
click at [795, 562] on button "Fechar" at bounding box center [789, 552] width 163 height 33
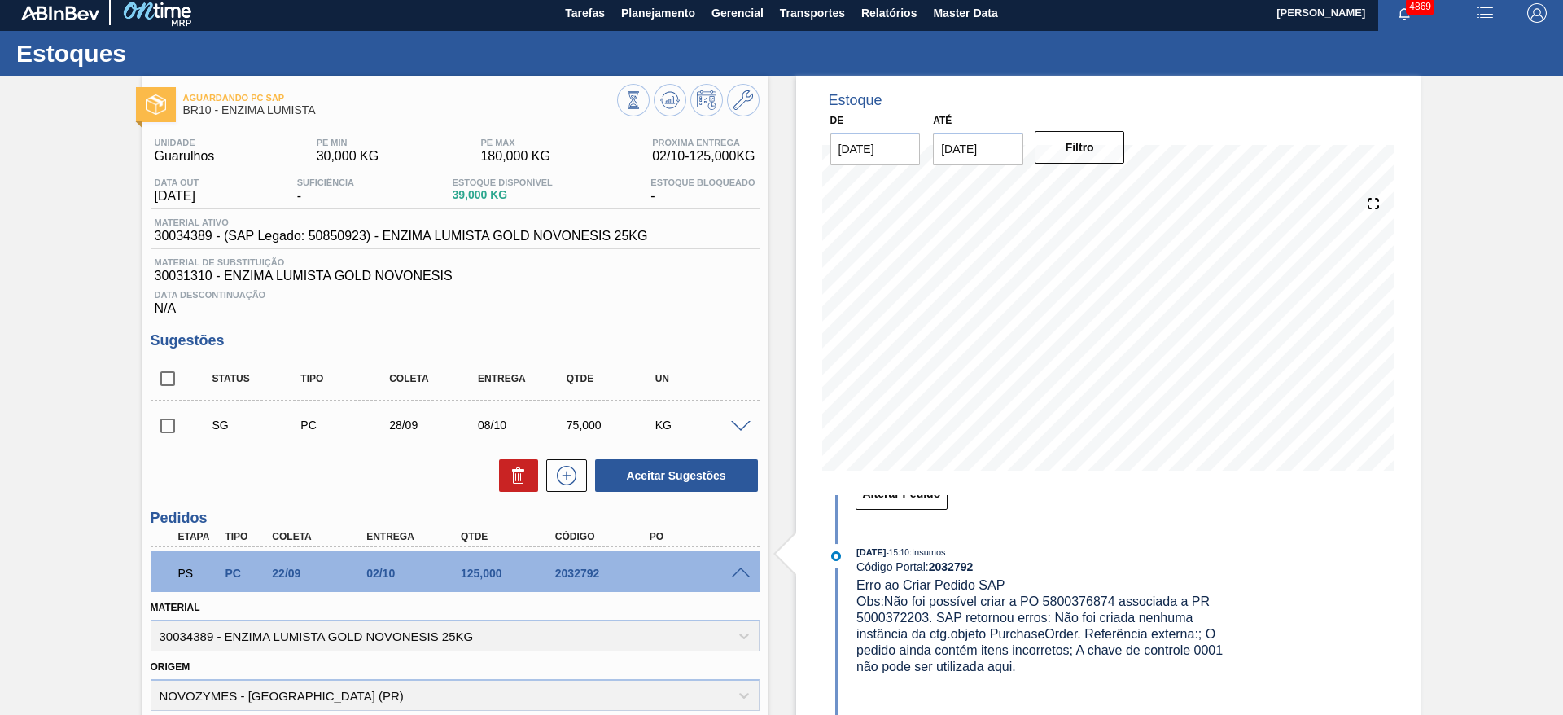
scroll to position [0, 0]
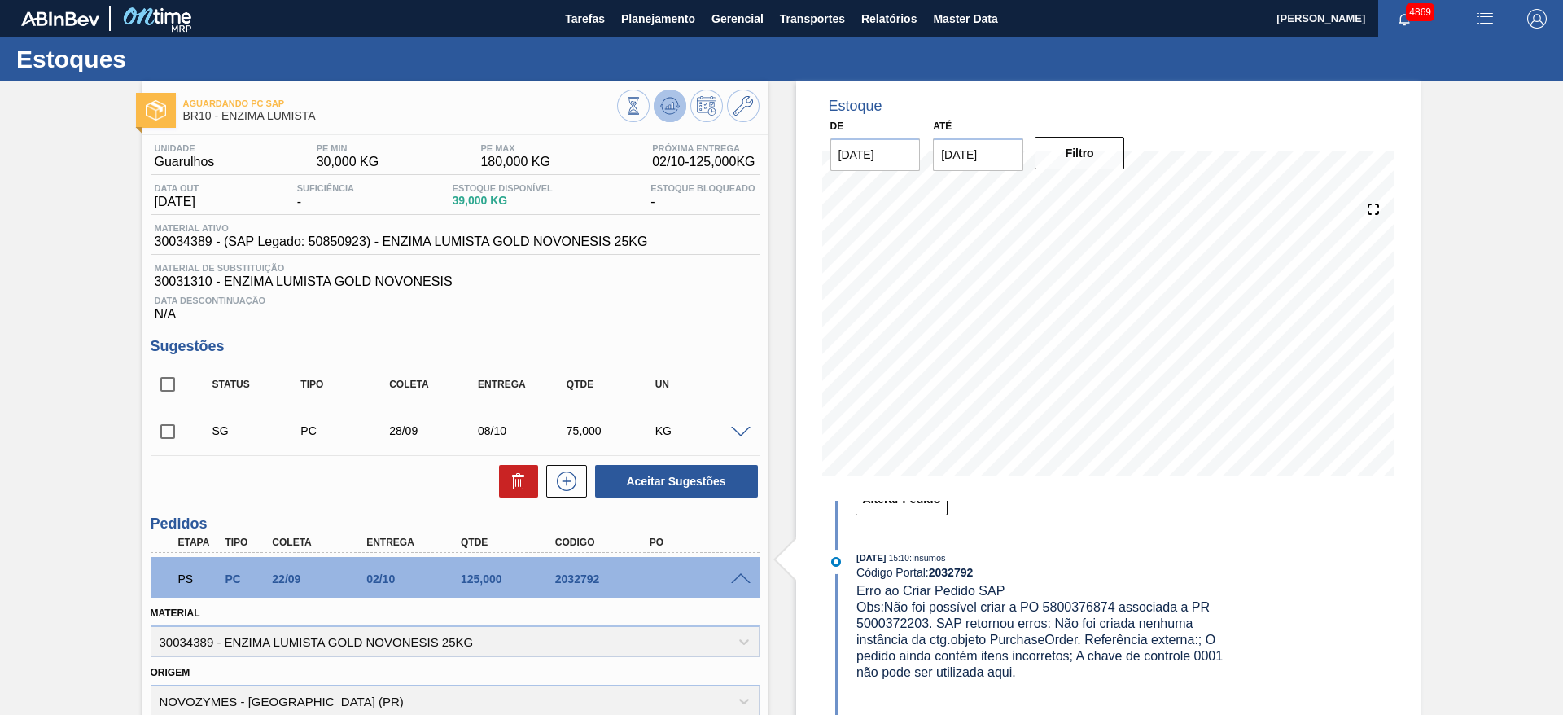
click at [676, 113] on icon at bounding box center [670, 106] width 20 height 20
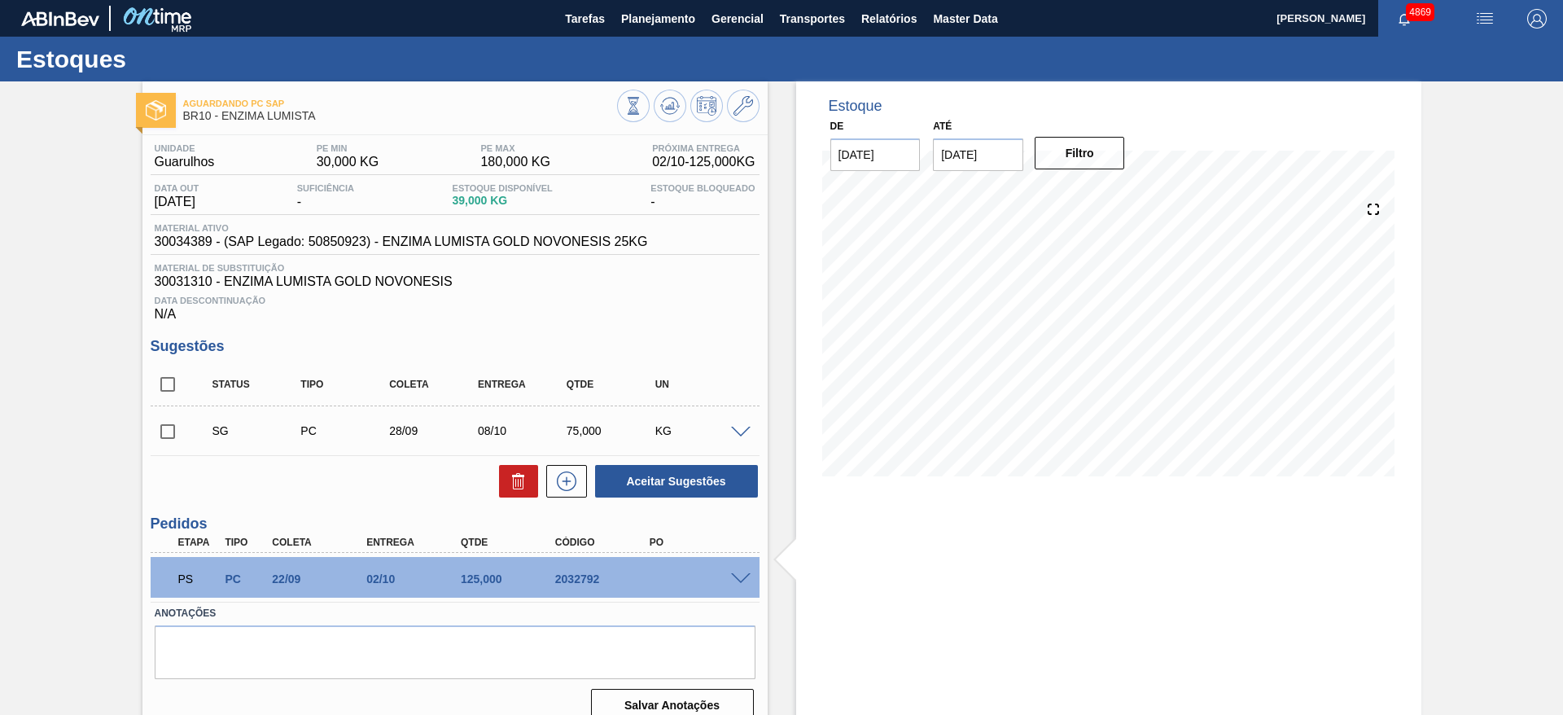
click at [737, 575] on span at bounding box center [741, 579] width 20 height 12
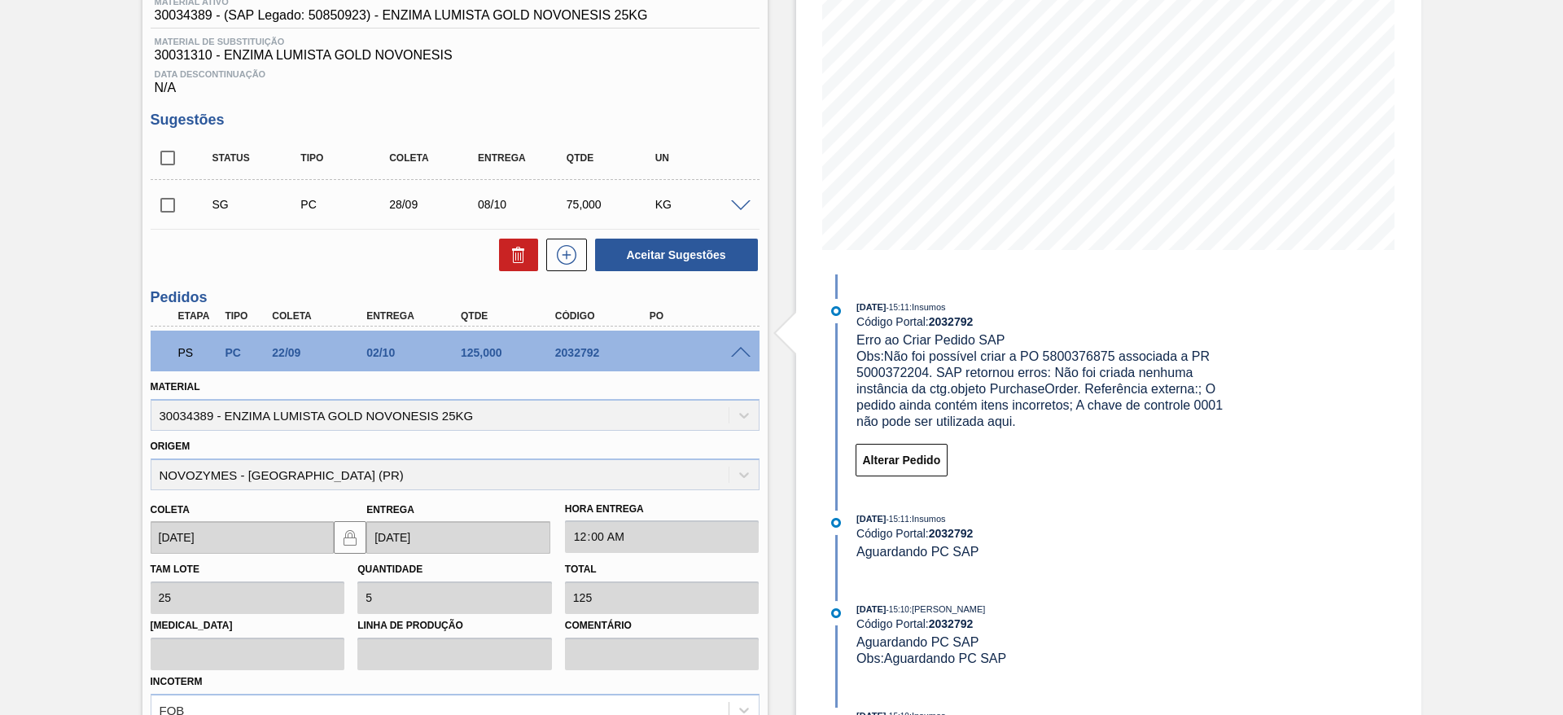
scroll to position [366, 0]
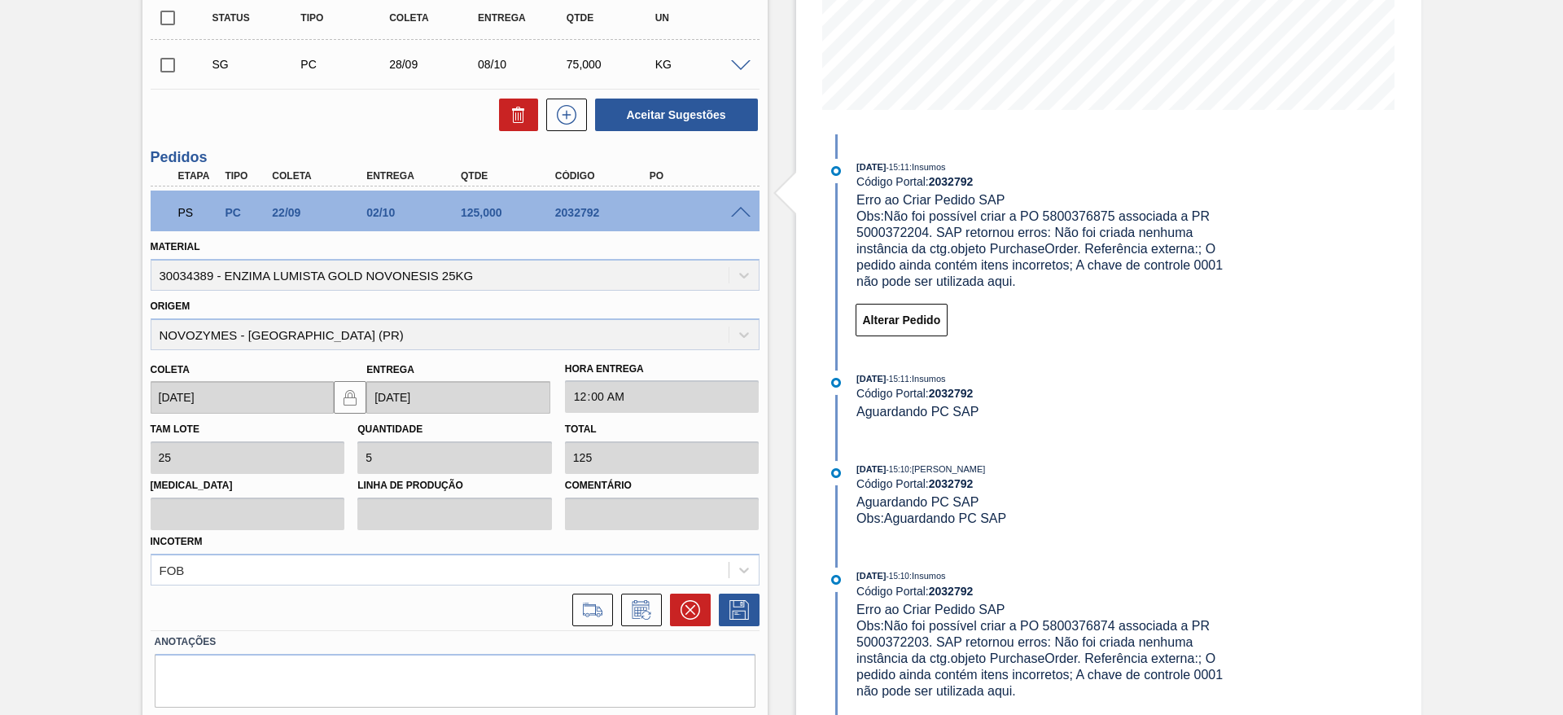
click at [736, 68] on span at bounding box center [741, 66] width 20 height 12
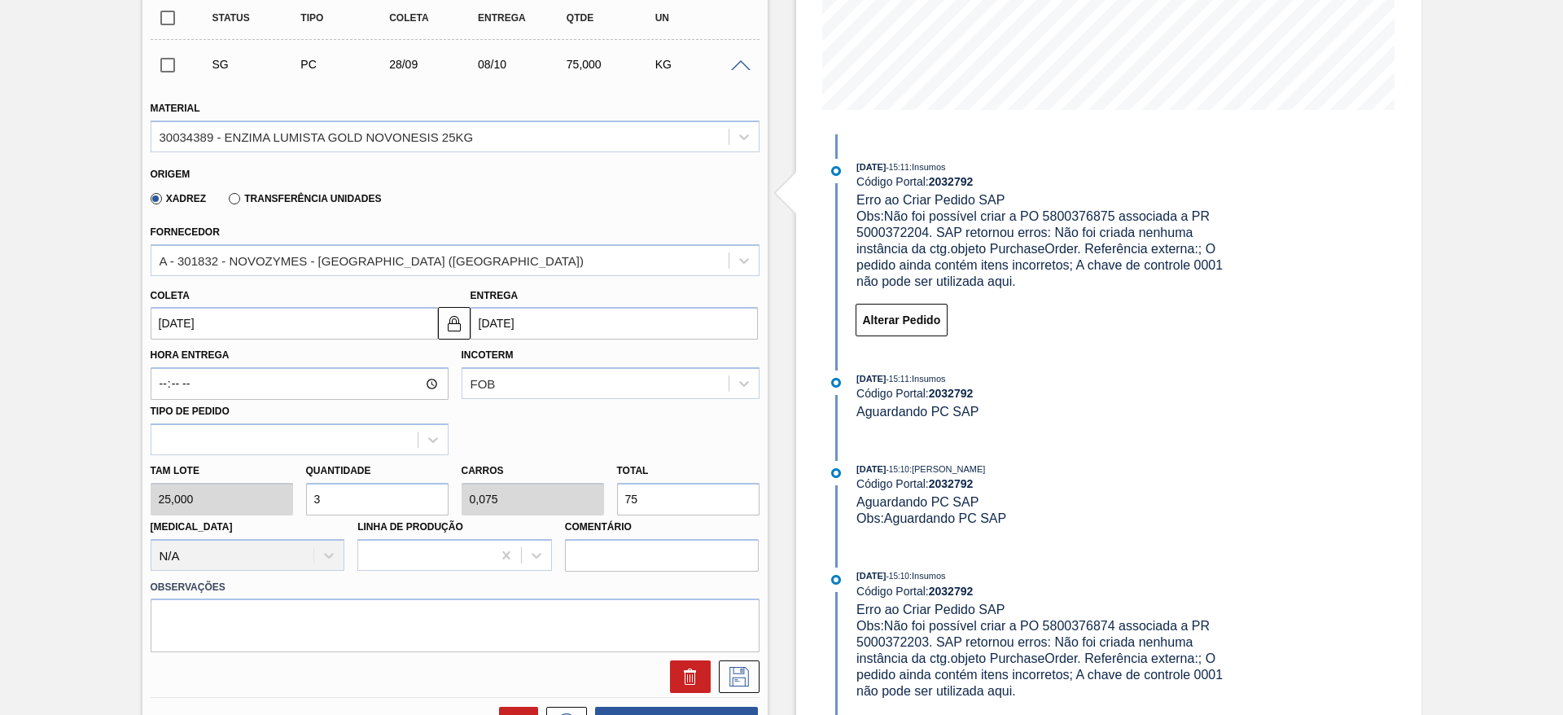
click at [304, 311] on input "28/09/2025" at bounding box center [294, 323] width 287 height 33
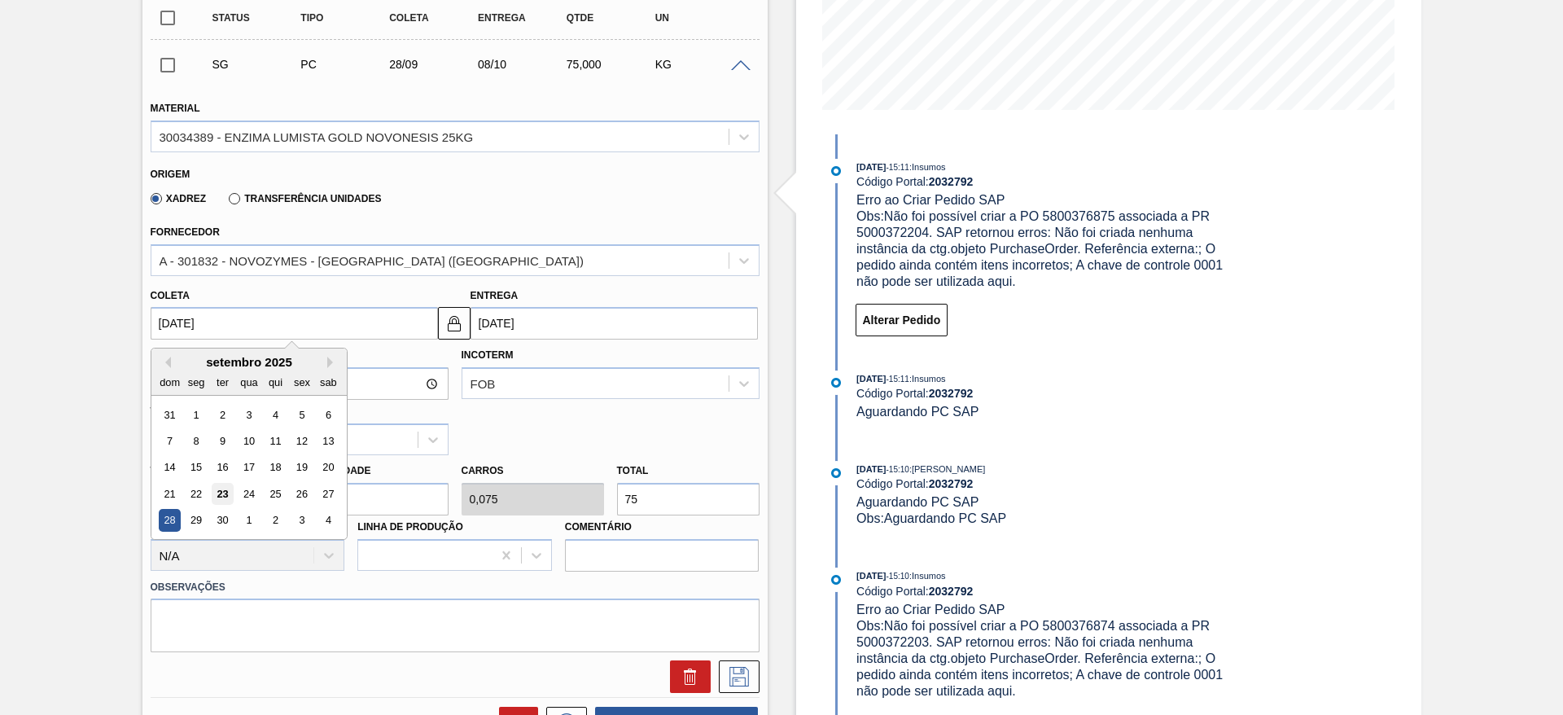
click at [225, 499] on div "23" at bounding box center [222, 494] width 22 height 22
type input "[DATE]"
type input "03/10/2025"
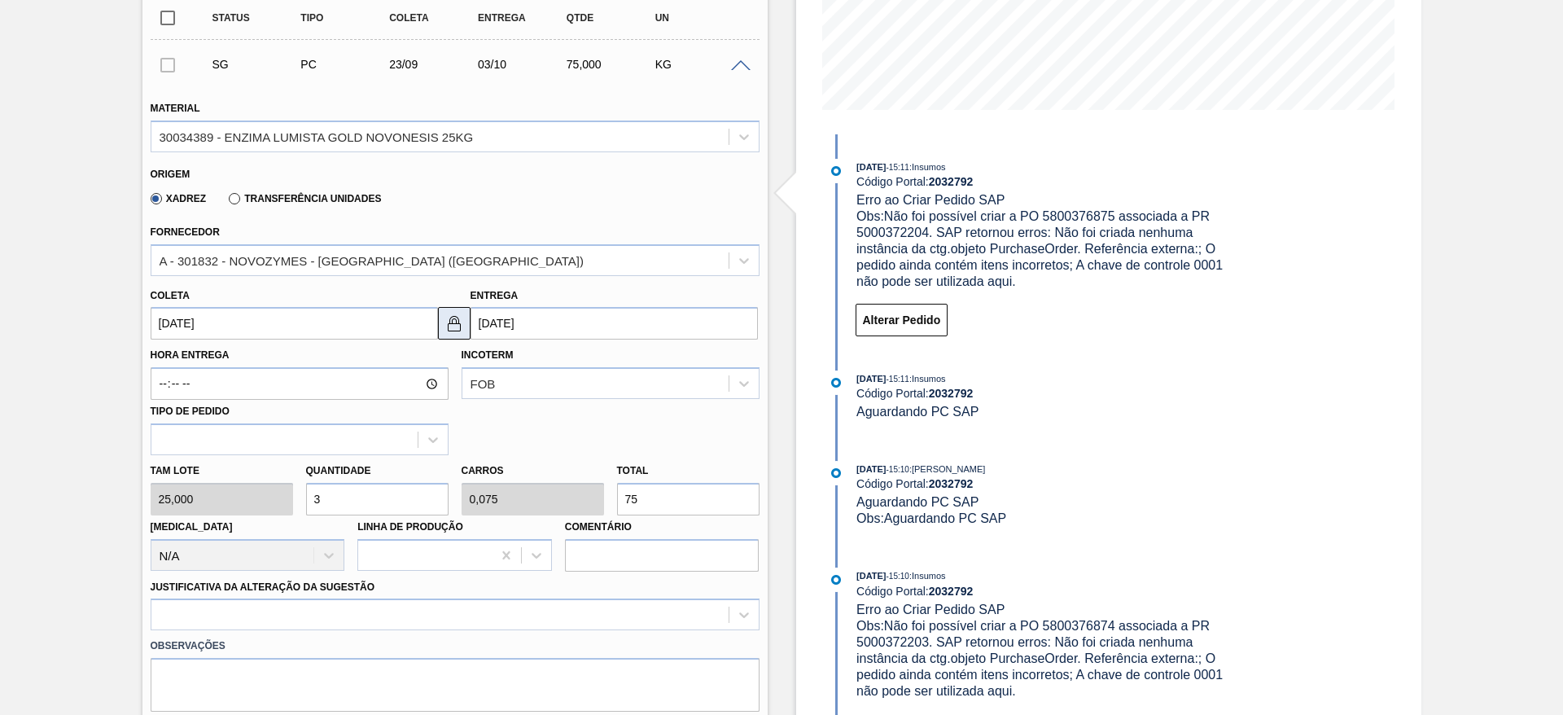
click at [460, 322] on img at bounding box center [454, 323] width 20 height 20
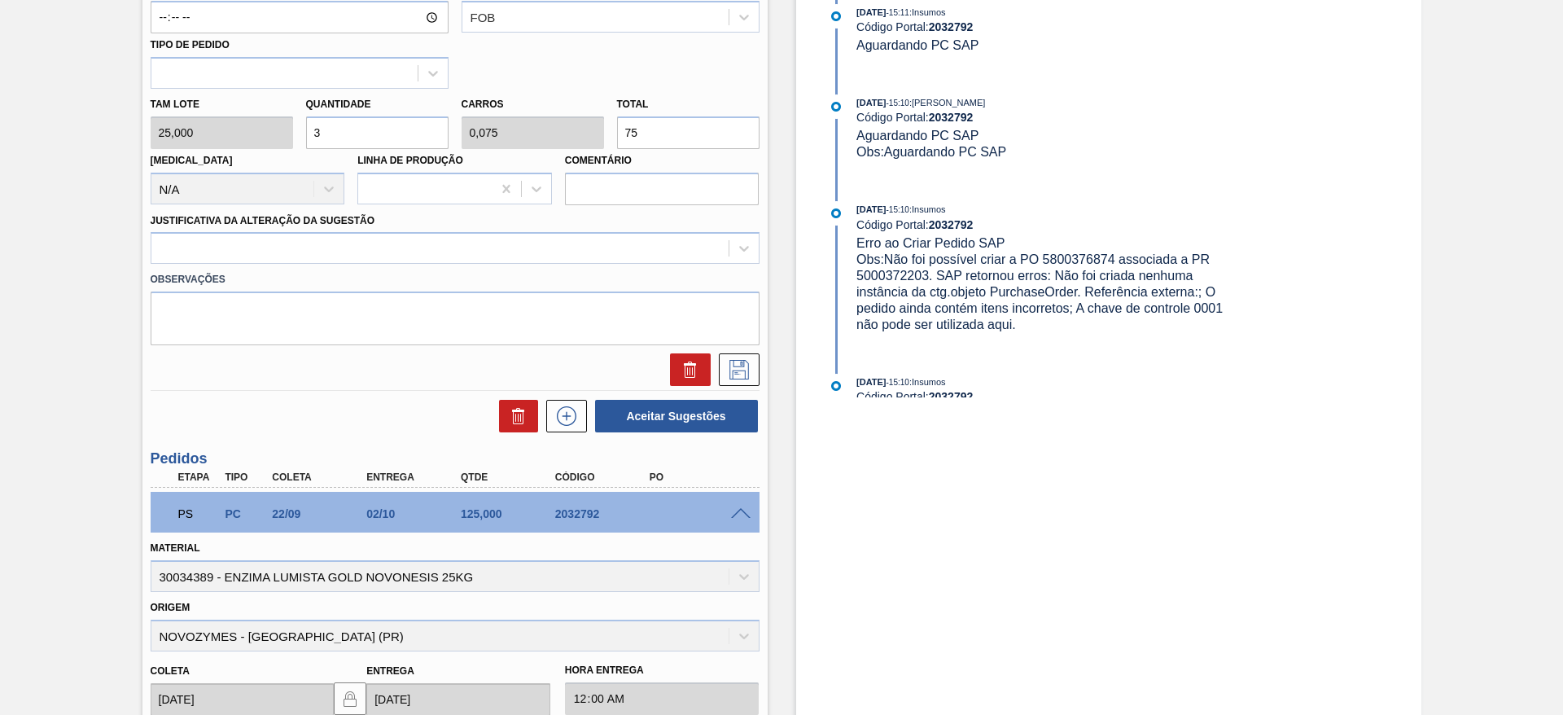
scroll to position [488, 0]
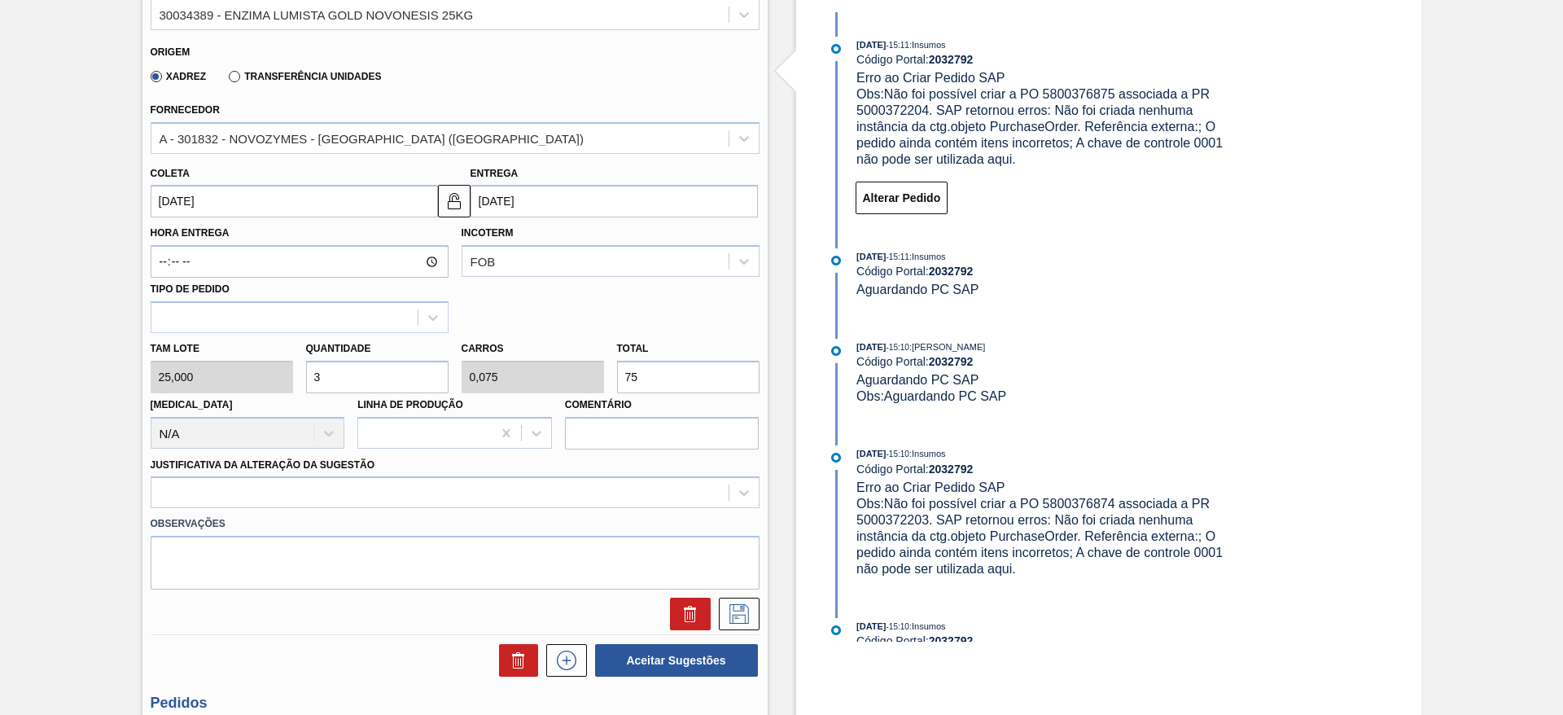
drag, startPoint x: 383, startPoint y: 371, endPoint x: 276, endPoint y: 357, distance: 107.5
click at [276, 357] on div "Tam lote 25,000 Quantidade 3 Carros 0,075 Total 75 Doca N/A Linha de Produção C…" at bounding box center [455, 391] width 622 height 116
type input "5"
type input "0,125"
type input "125"
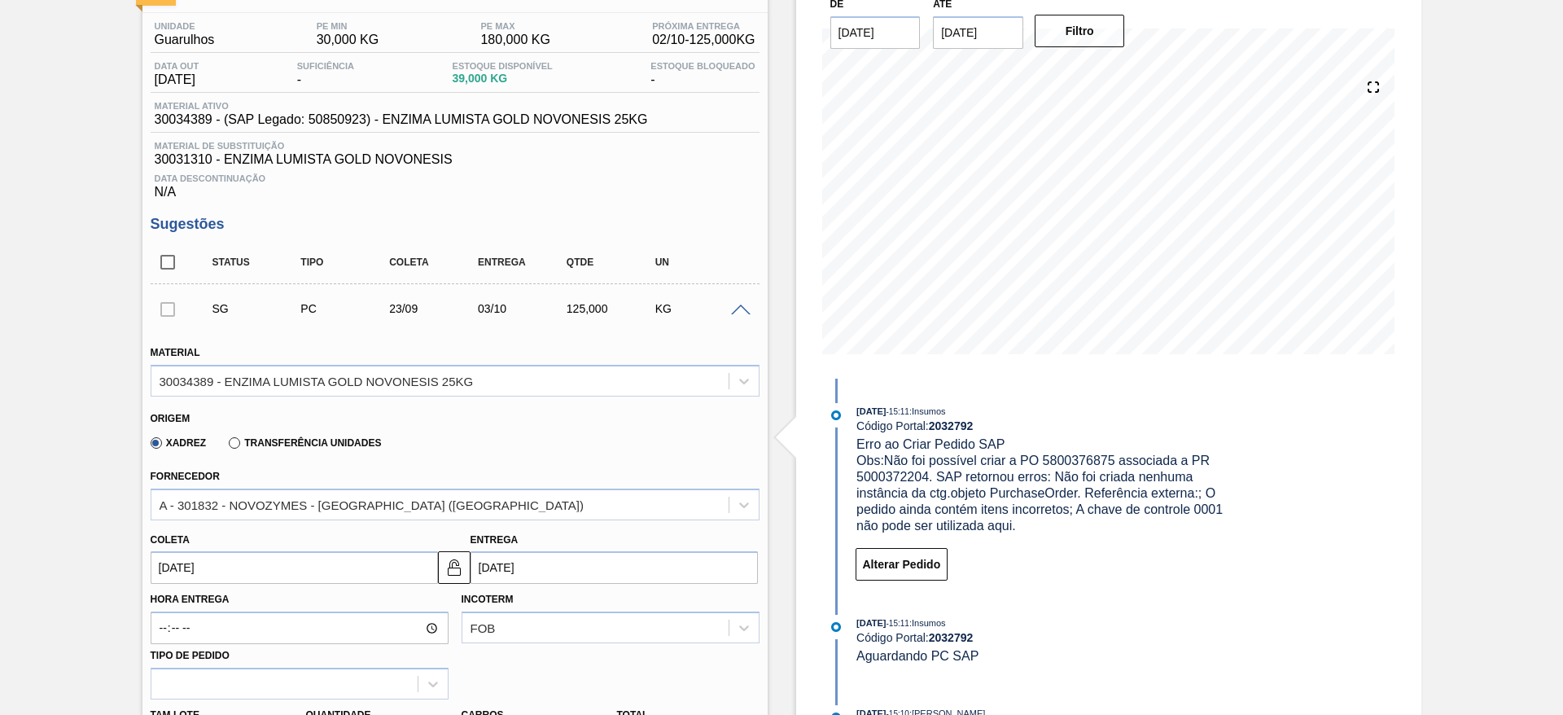
scroll to position [122, 0]
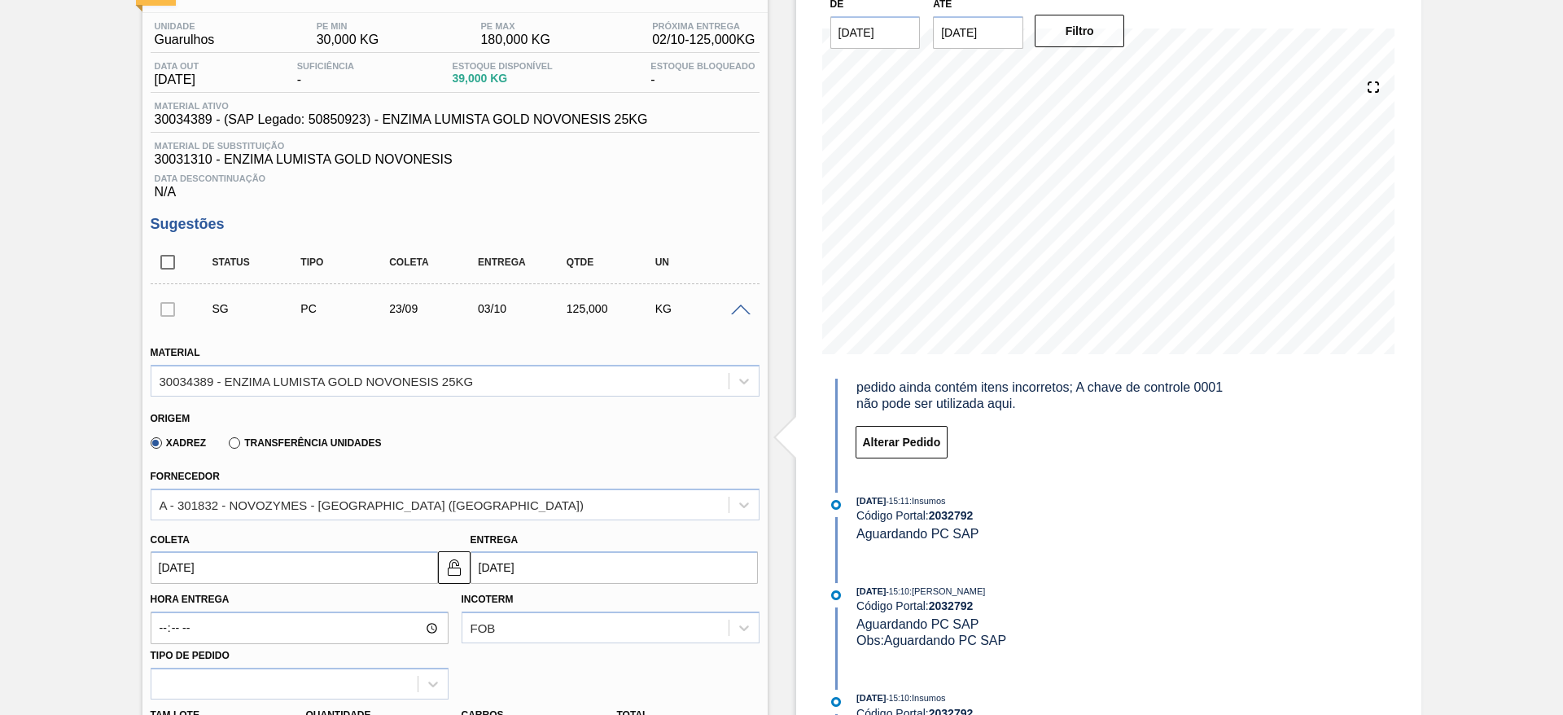
type input "5"
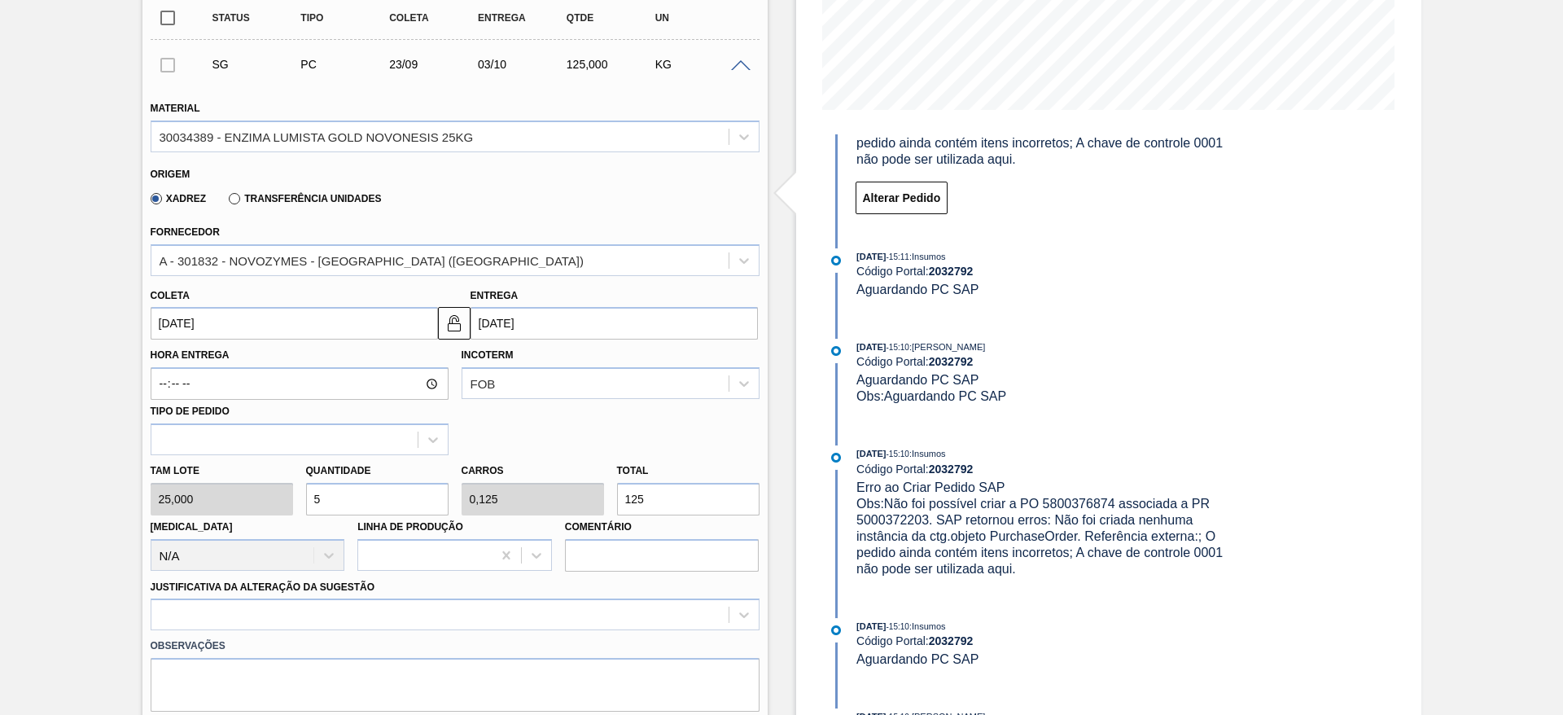
click at [228, 326] on input "[DATE]" at bounding box center [294, 323] width 287 height 33
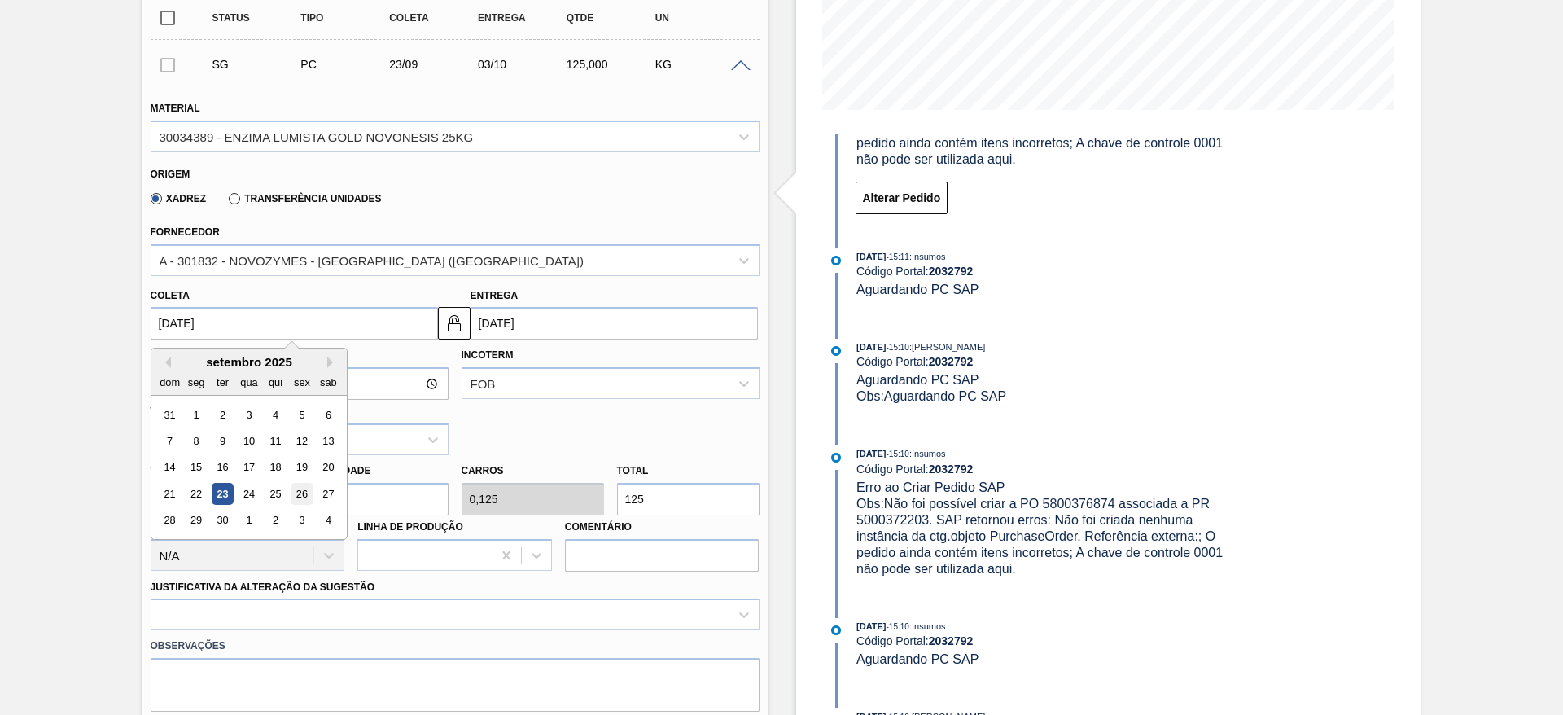
click at [308, 497] on div "26" at bounding box center [302, 494] width 22 height 22
type input "26/09/2025"
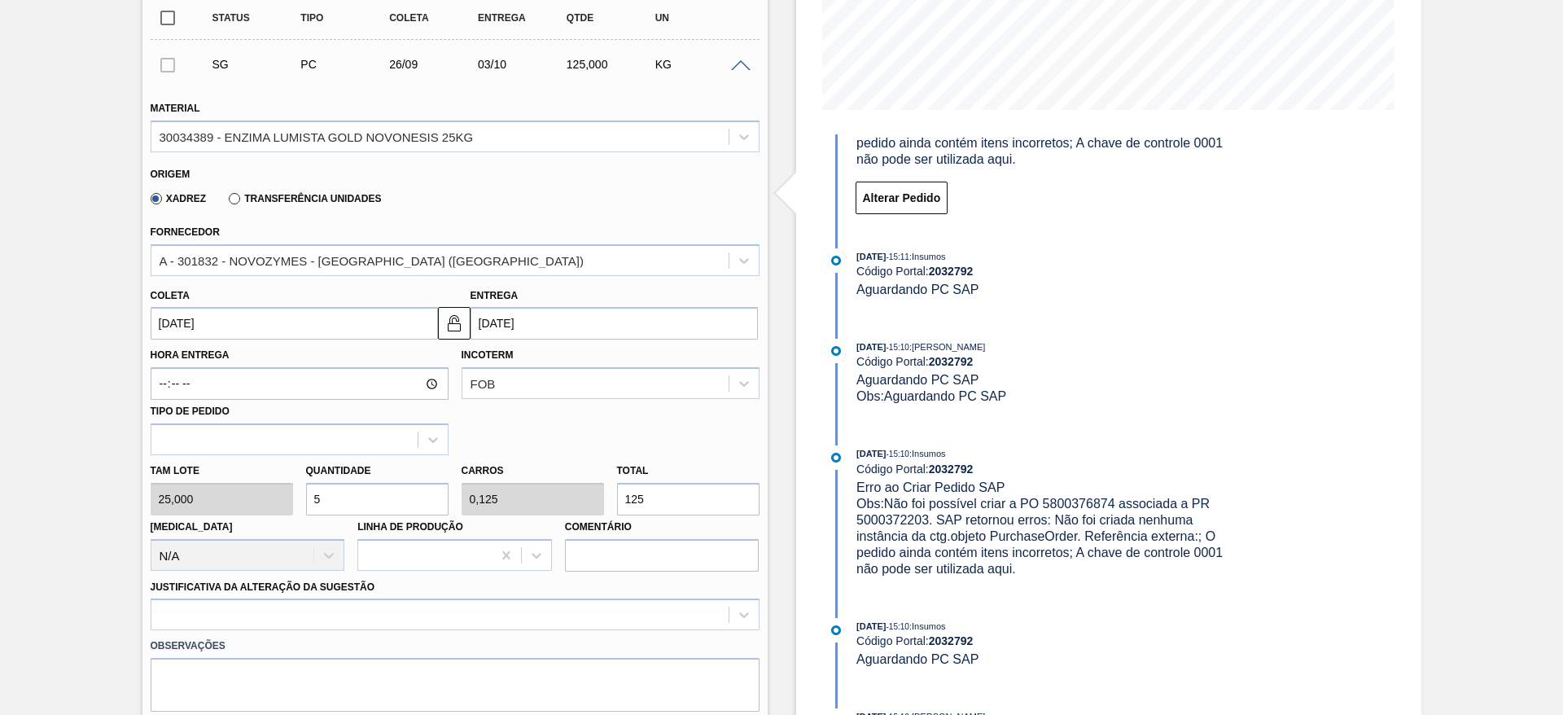
scroll to position [488, 0]
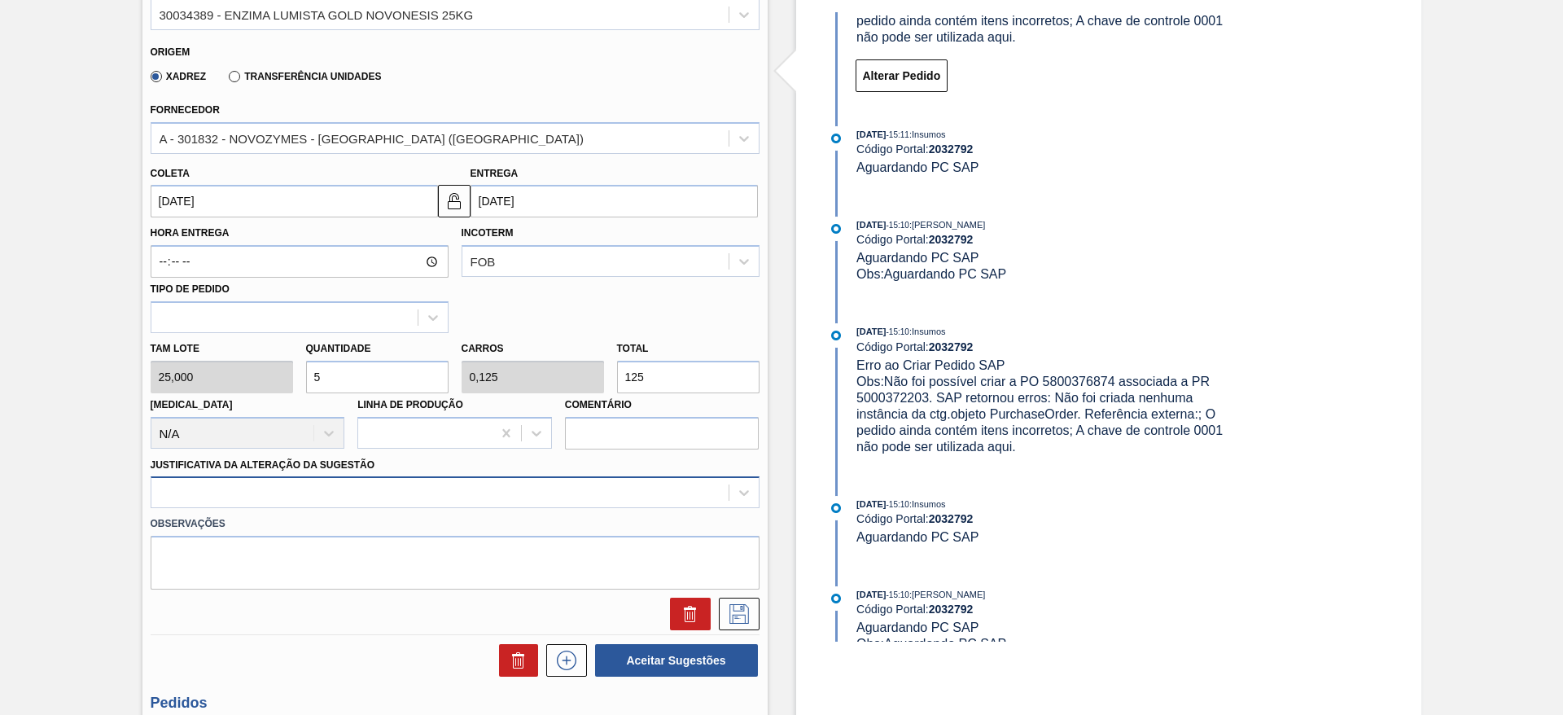
click at [502, 500] on div at bounding box center [455, 492] width 609 height 32
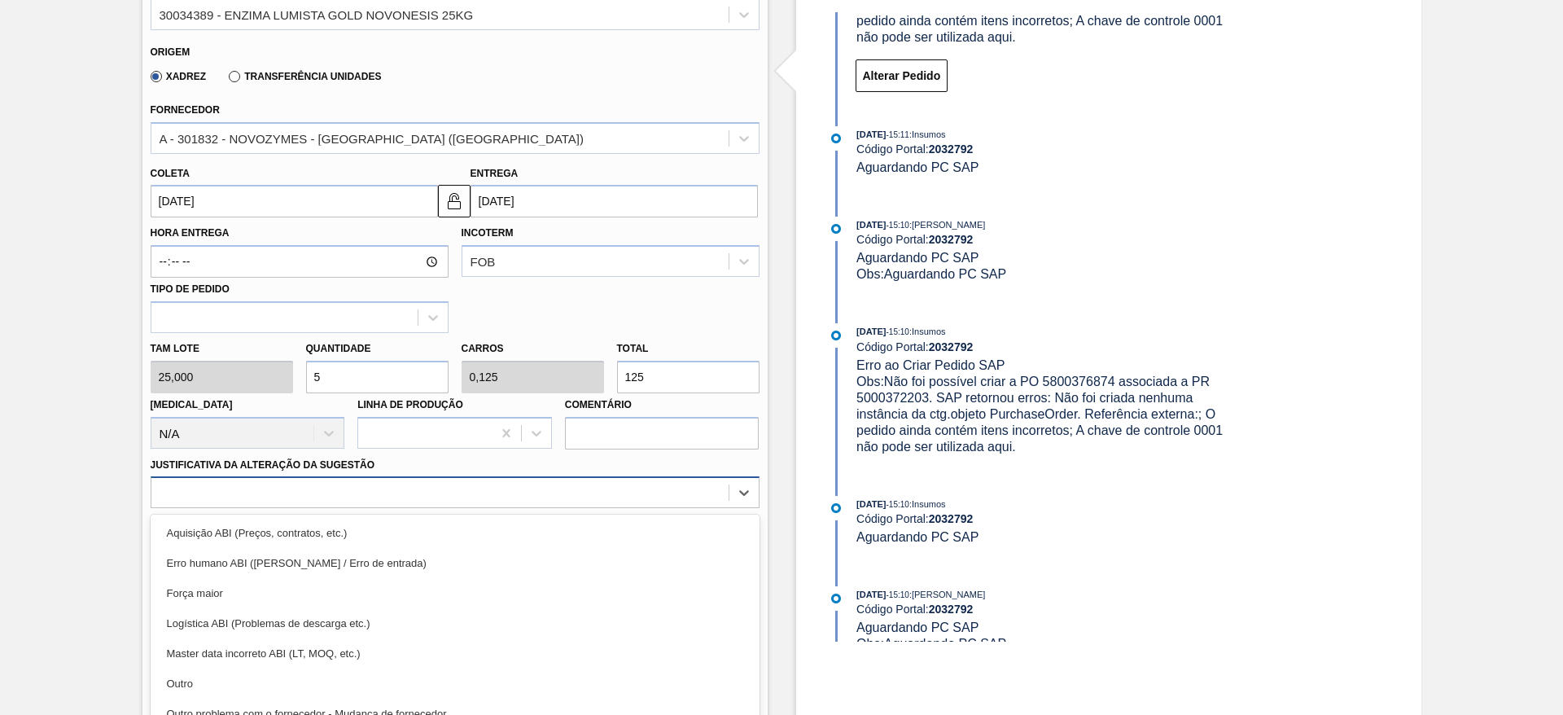
scroll to position [539, 0]
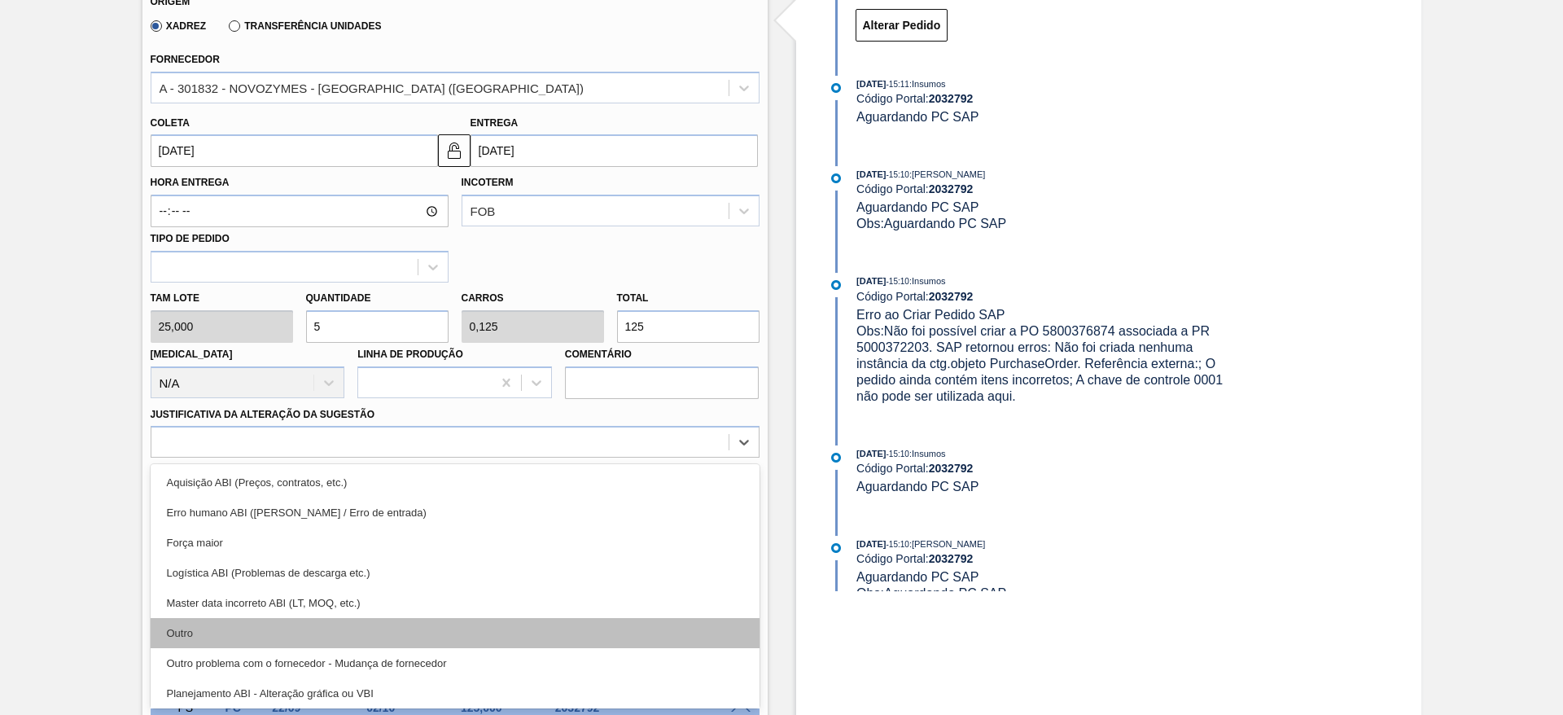
click at [426, 628] on div "Outro" at bounding box center [455, 633] width 609 height 30
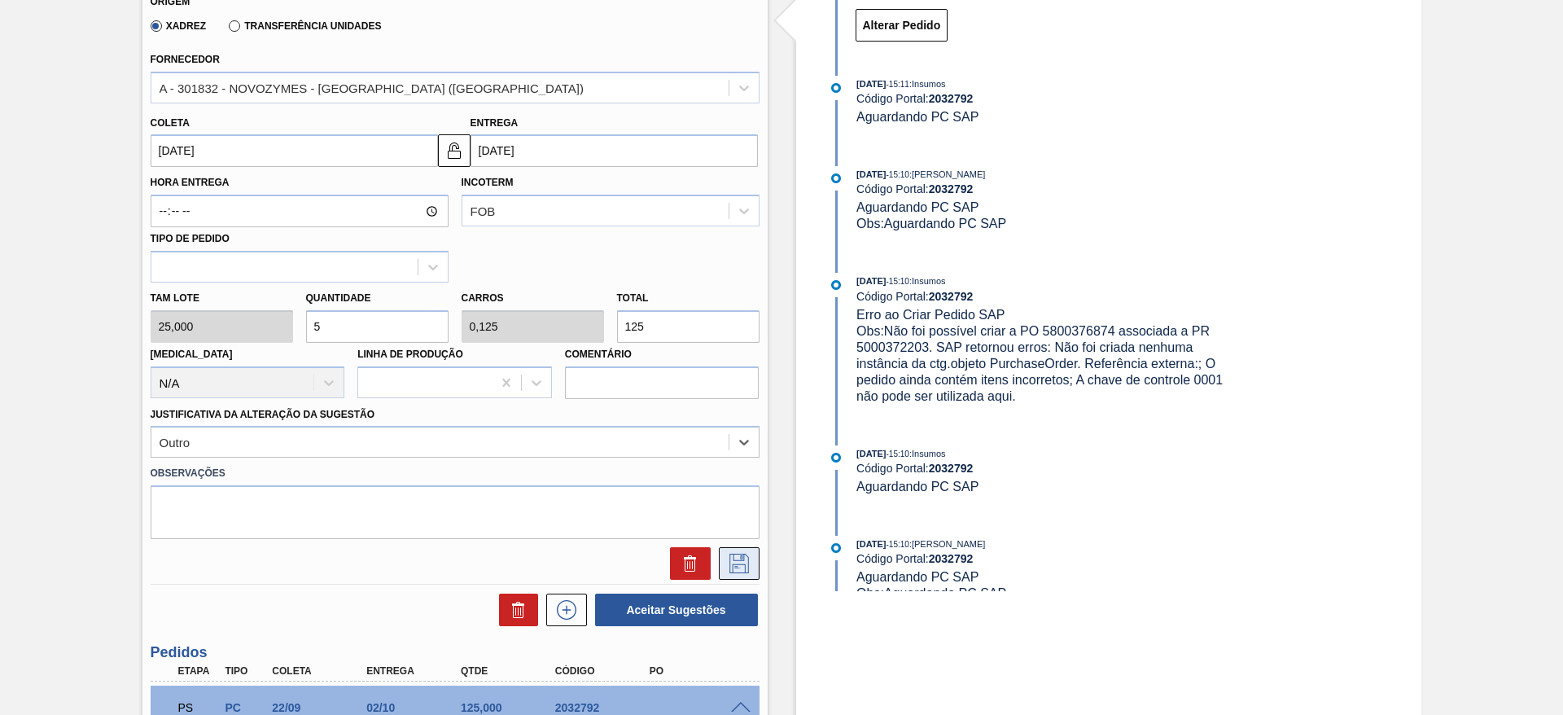
click at [733, 569] on icon at bounding box center [739, 564] width 26 height 20
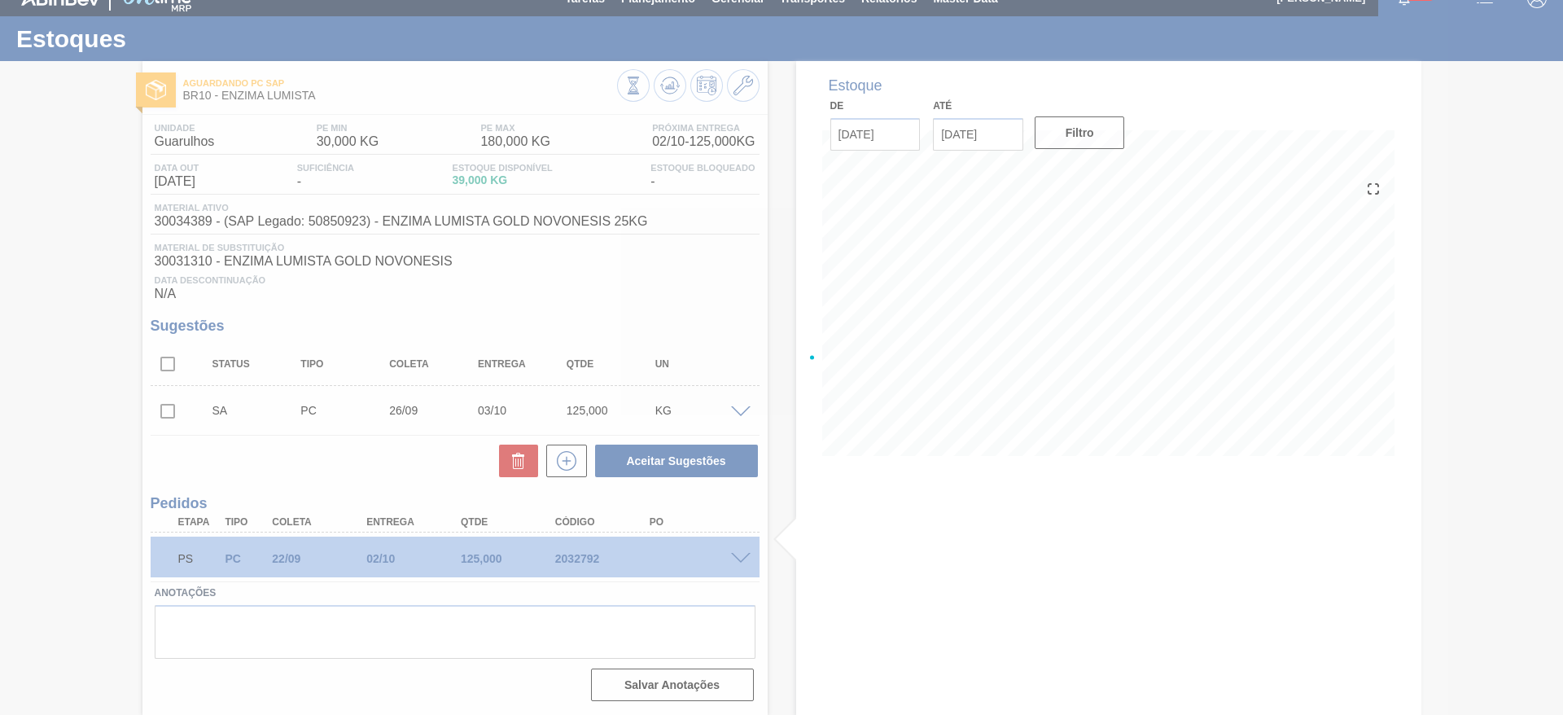
scroll to position [20, 0]
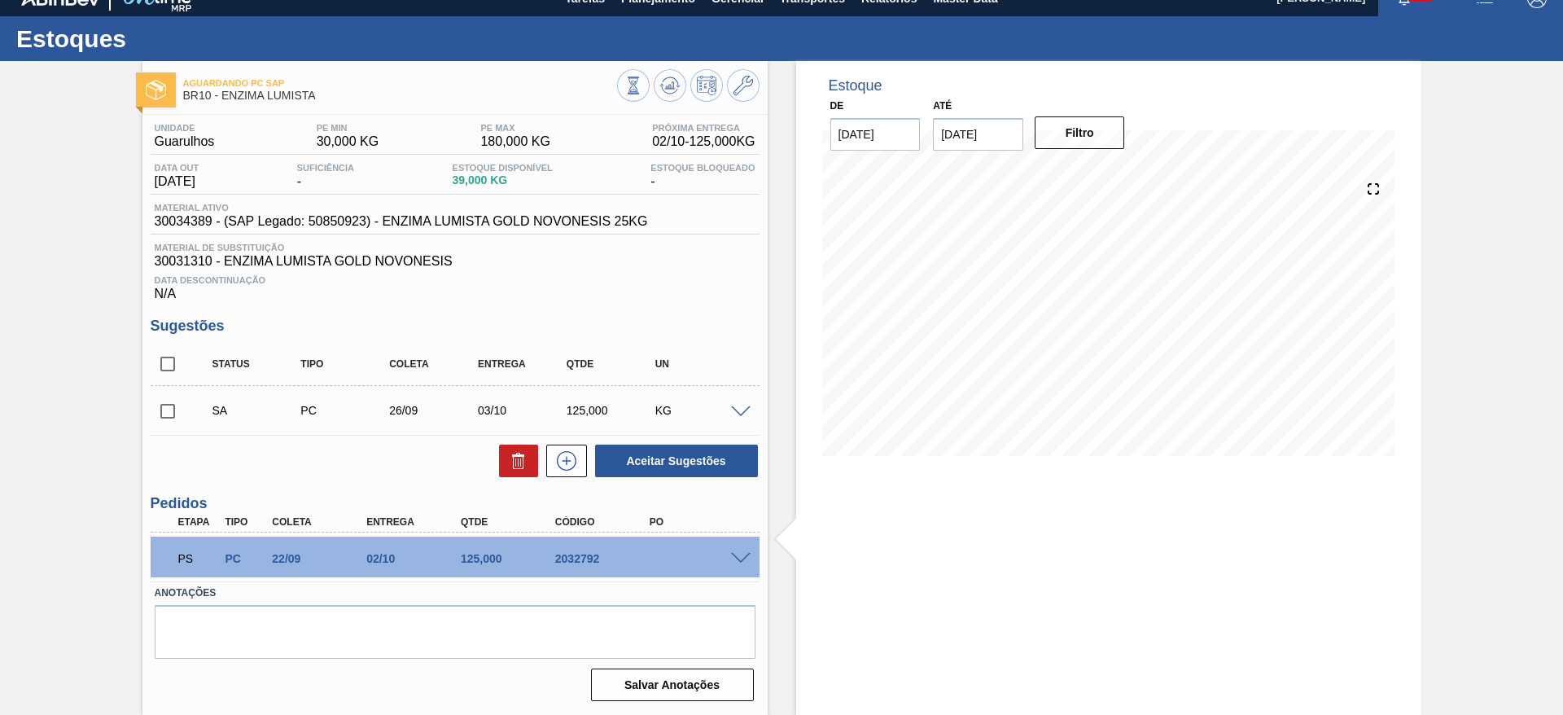
click at [158, 415] on input "checkbox" at bounding box center [168, 411] width 34 height 34
click at [671, 470] on button "Aceitar Sugestões" at bounding box center [676, 460] width 163 height 33
checkbox input "false"
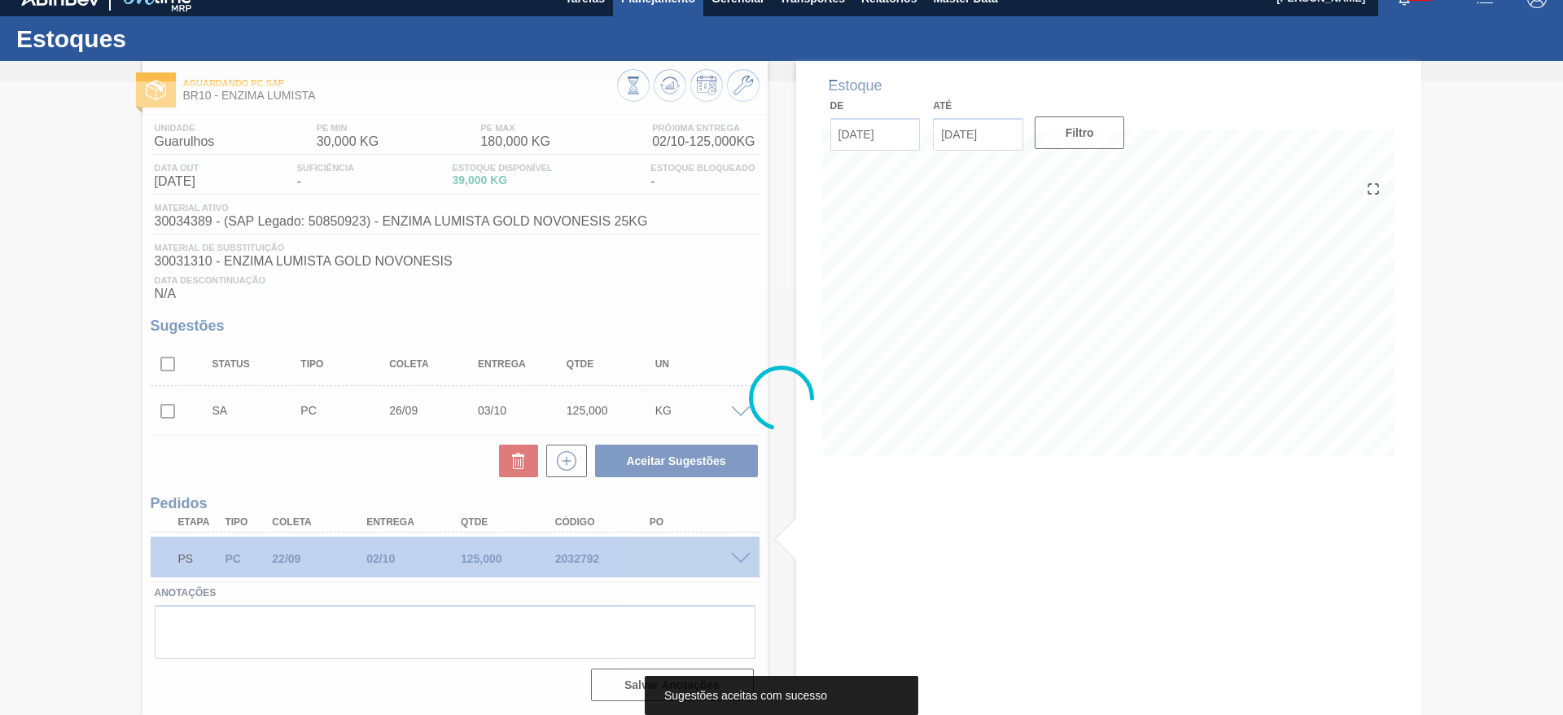
scroll to position [2, 0]
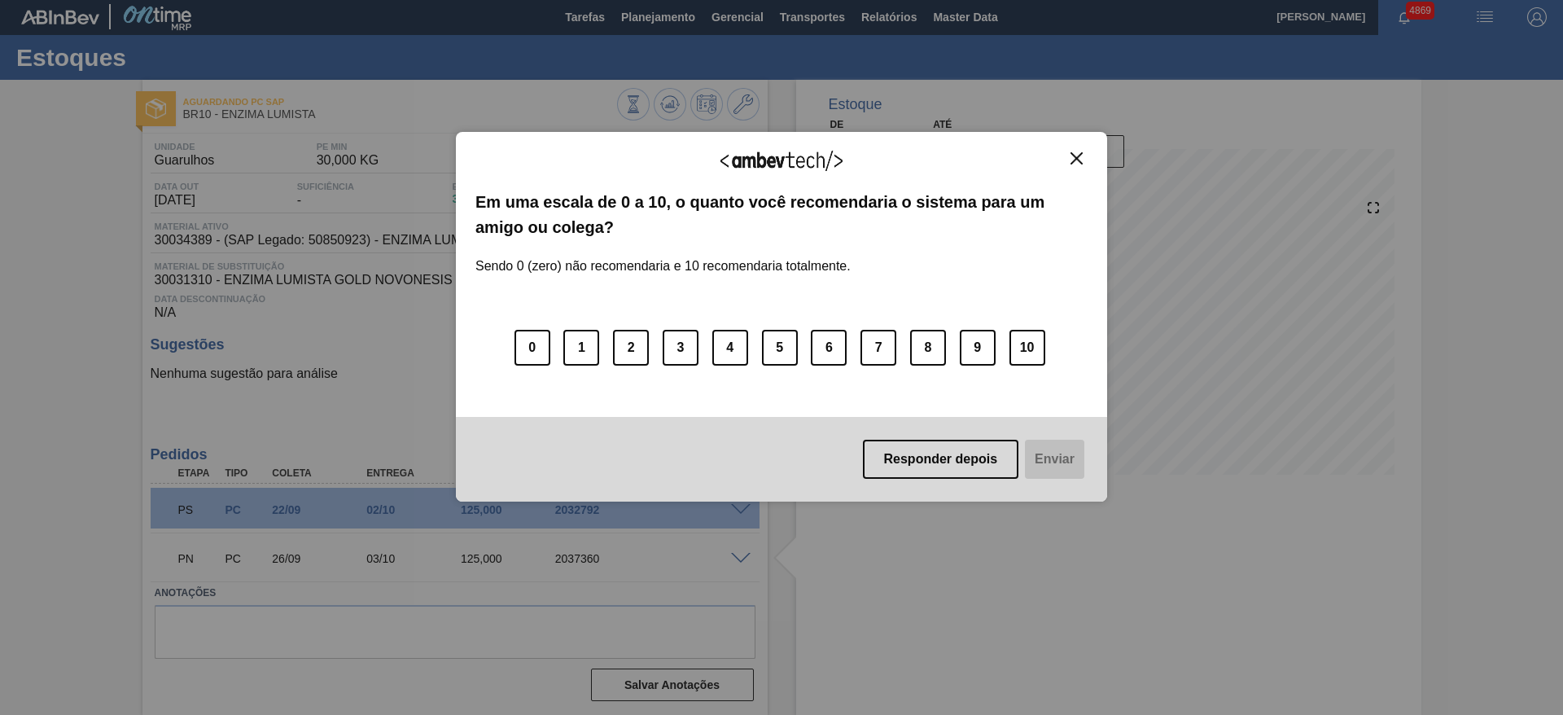
click at [1074, 153] on img "Close" at bounding box center [1076, 158] width 12 height 12
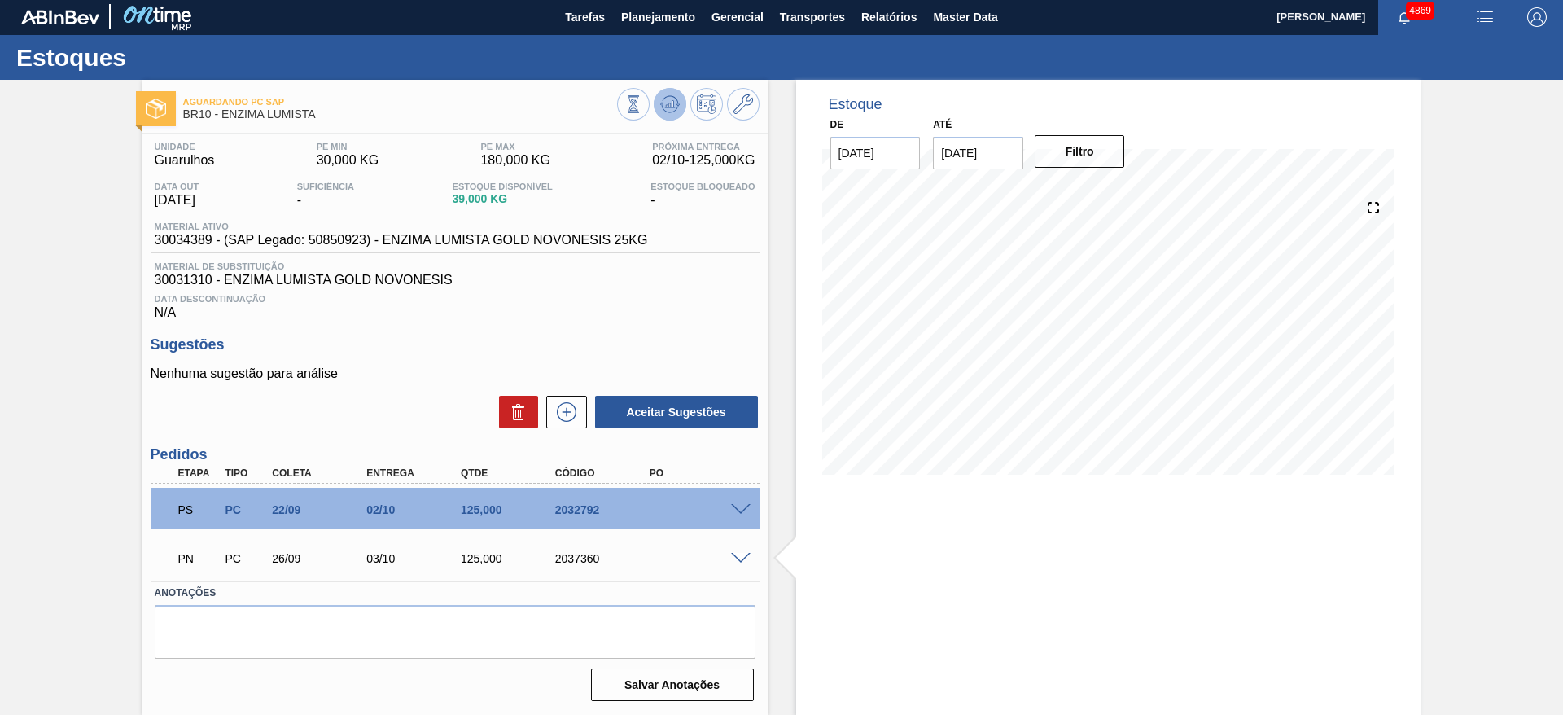
click at [664, 106] on icon at bounding box center [669, 103] width 11 height 7
click at [741, 509] on span at bounding box center [741, 510] width 20 height 12
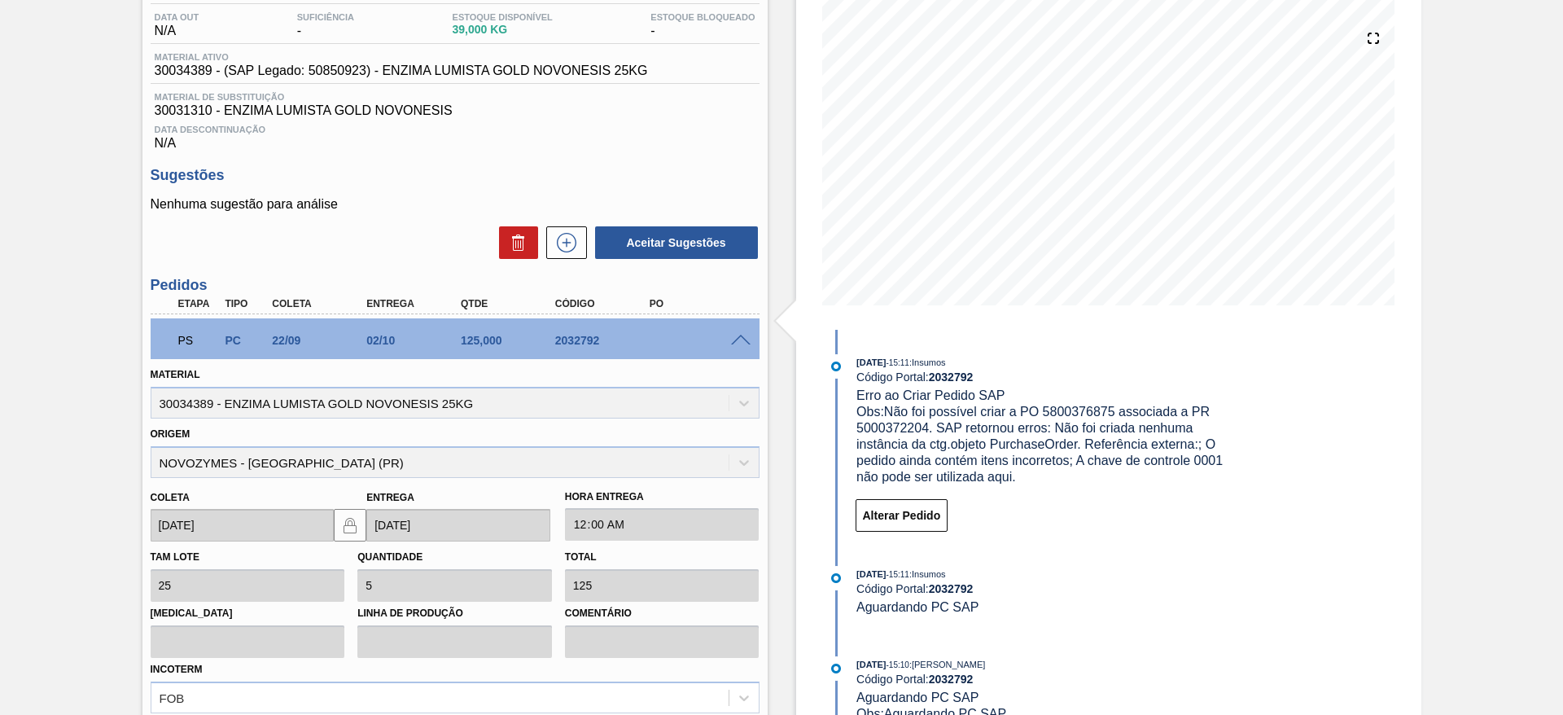
scroll to position [368, 0]
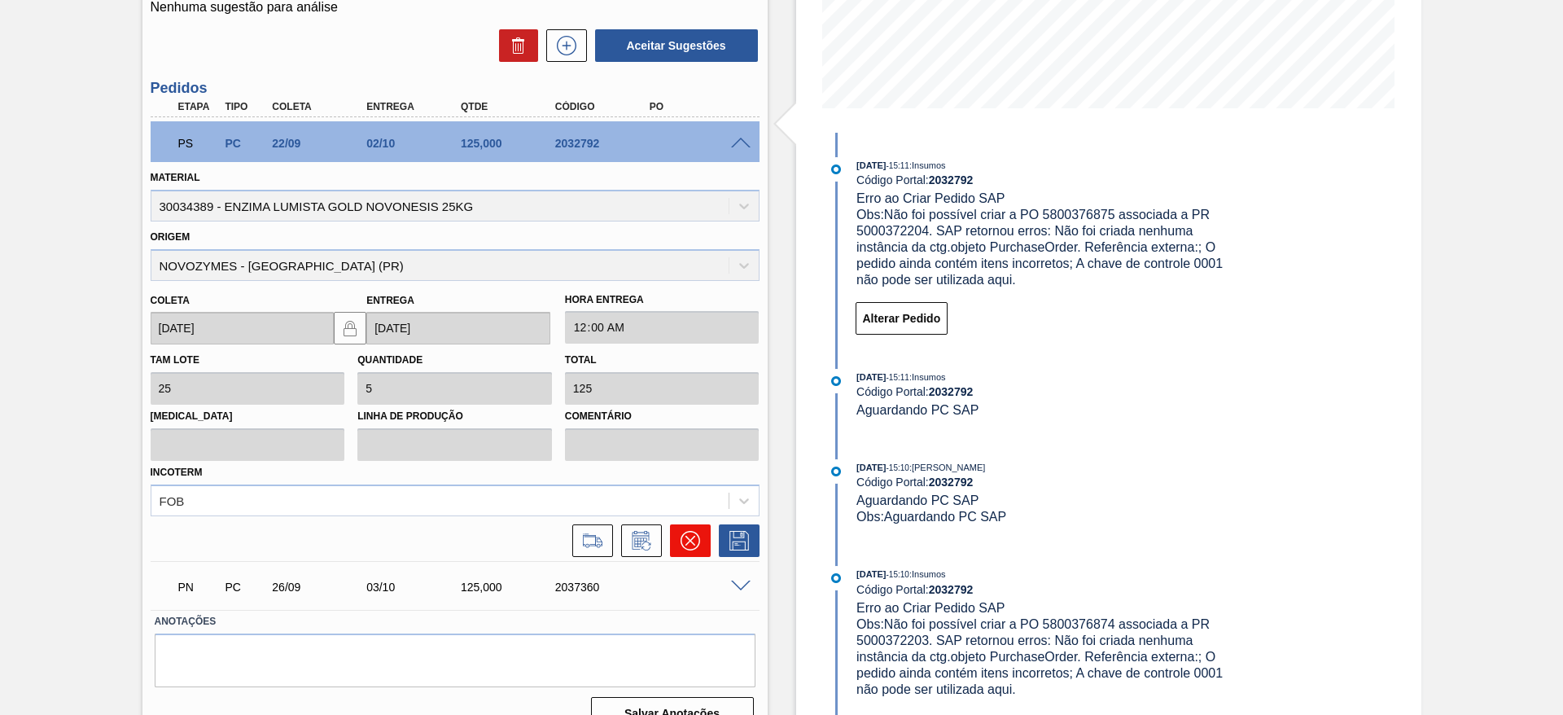
click at [704, 546] on button at bounding box center [690, 540] width 41 height 33
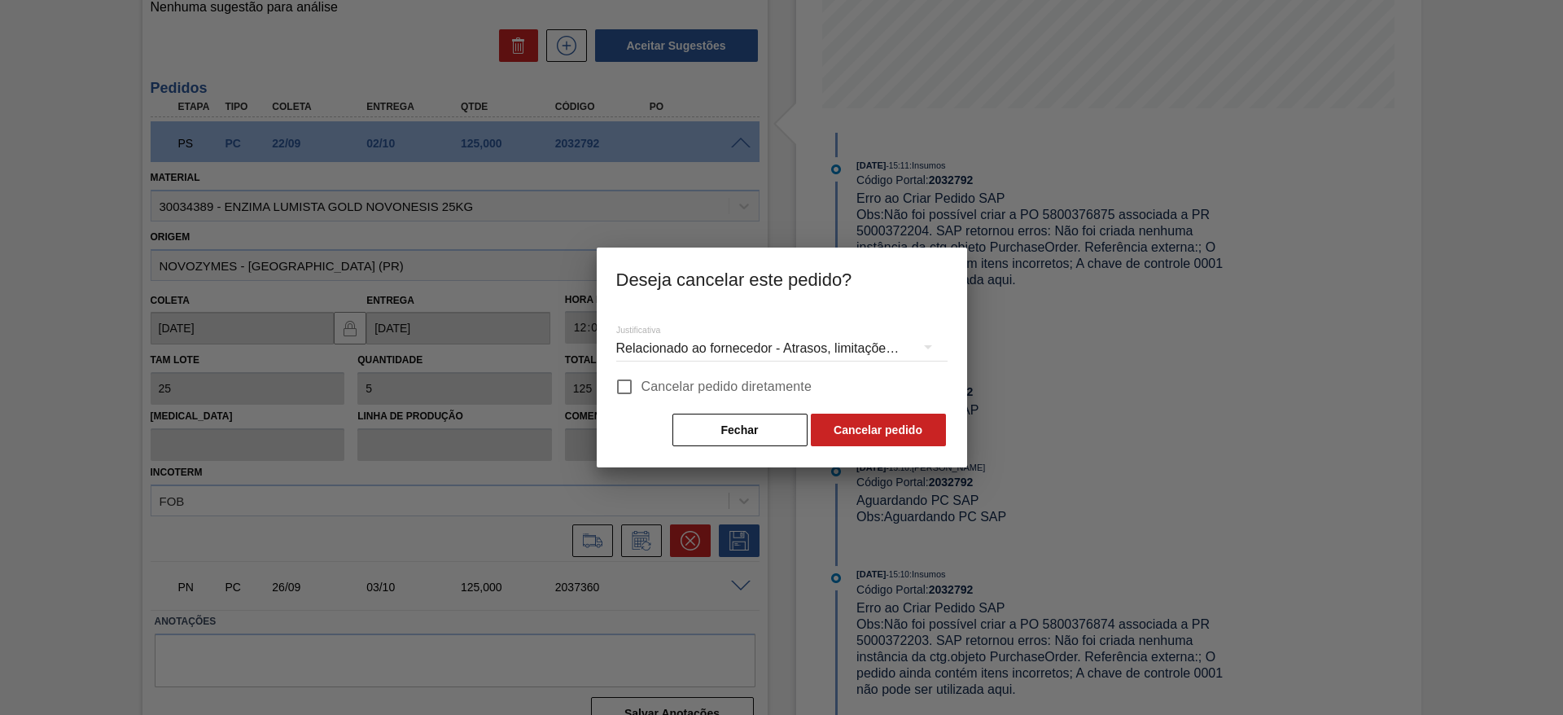
drag, startPoint x: 624, startPoint y: 375, endPoint x: 635, endPoint y: 378, distance: 10.9
click at [624, 376] on input "Cancelar pedido diretamente" at bounding box center [624, 387] width 34 height 34
checkbox input "true"
click at [799, 344] on div "Relacionado ao fornecedor - Atrasos, limitações de capacidade, etc." at bounding box center [781, 349] width 331 height 46
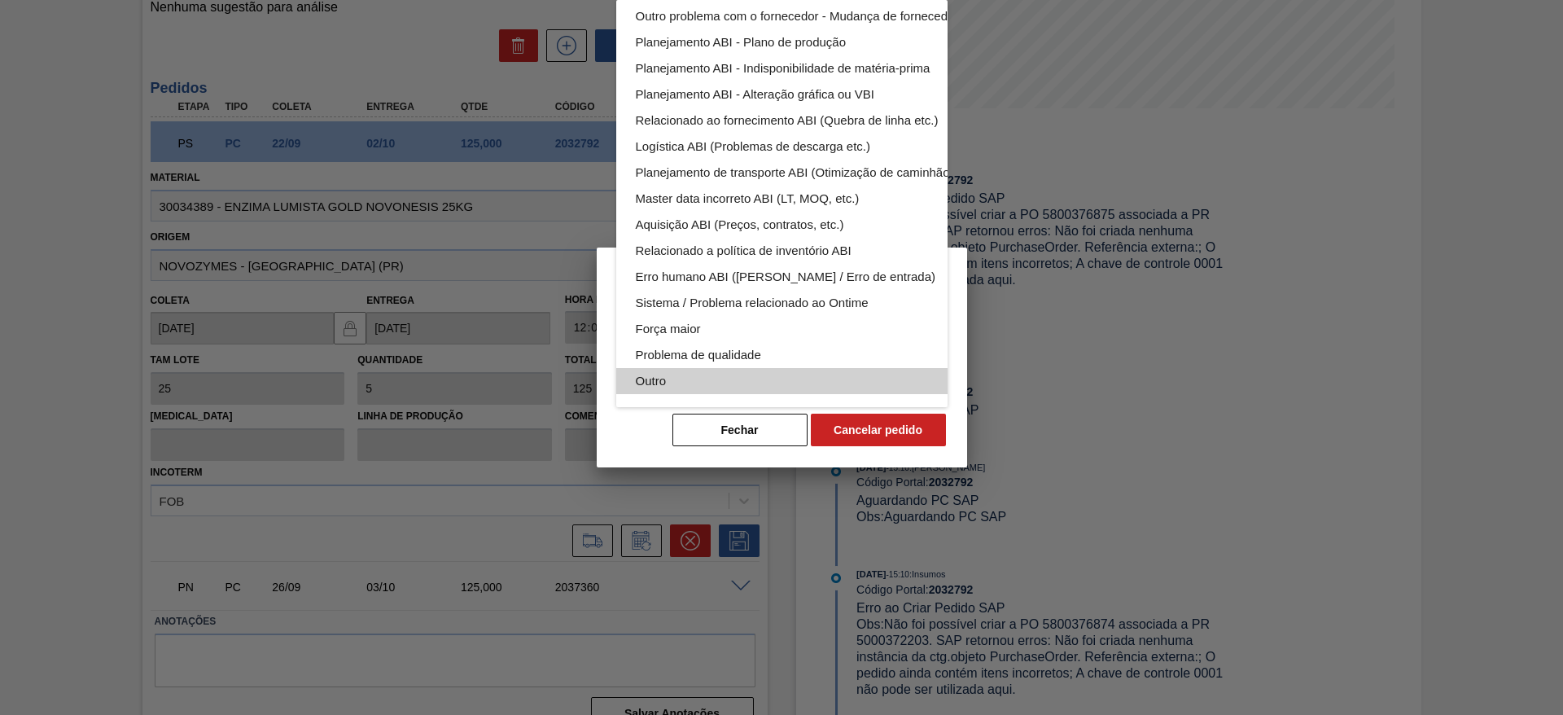
click at [717, 374] on div "Outro" at bounding box center [820, 381] width 369 height 26
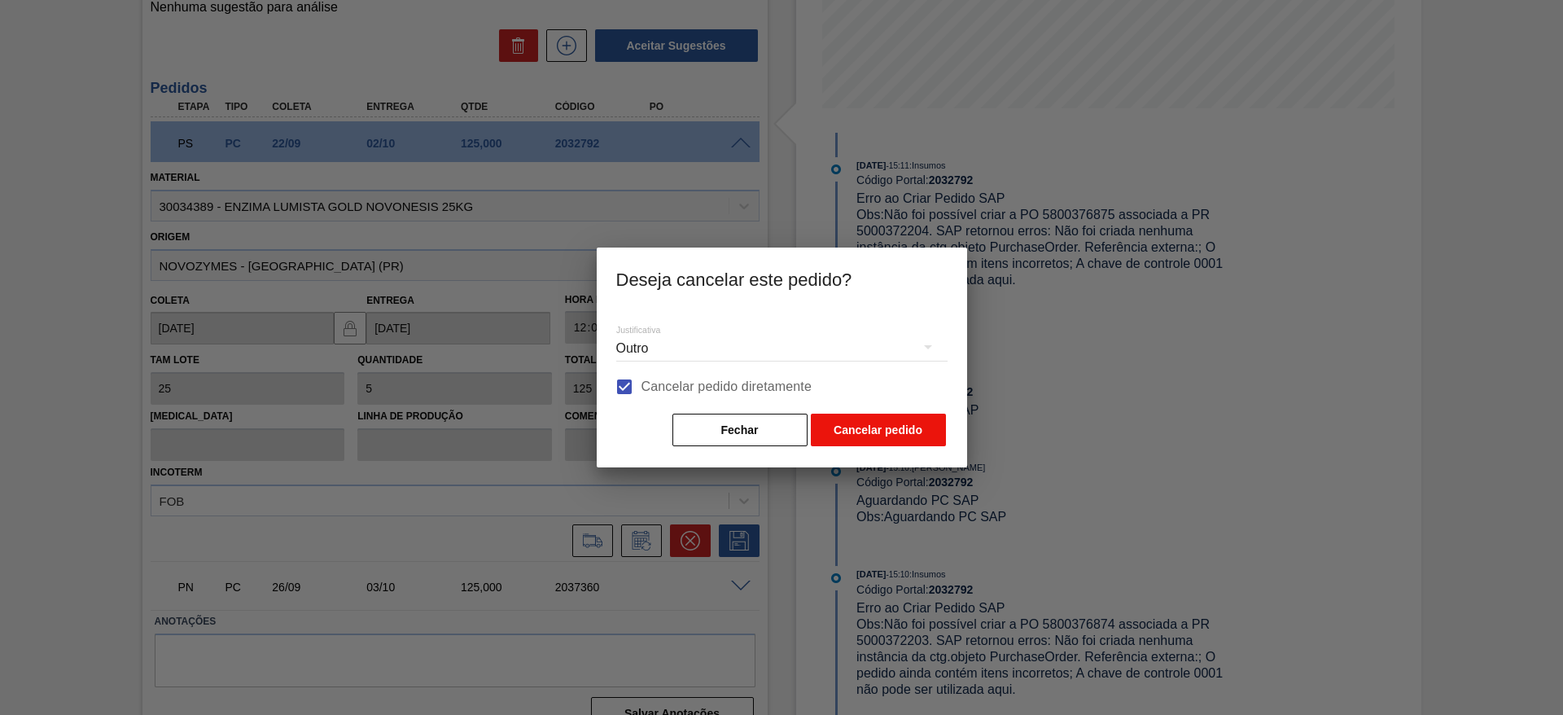
click at [921, 437] on button "Cancelar pedido" at bounding box center [878, 430] width 135 height 33
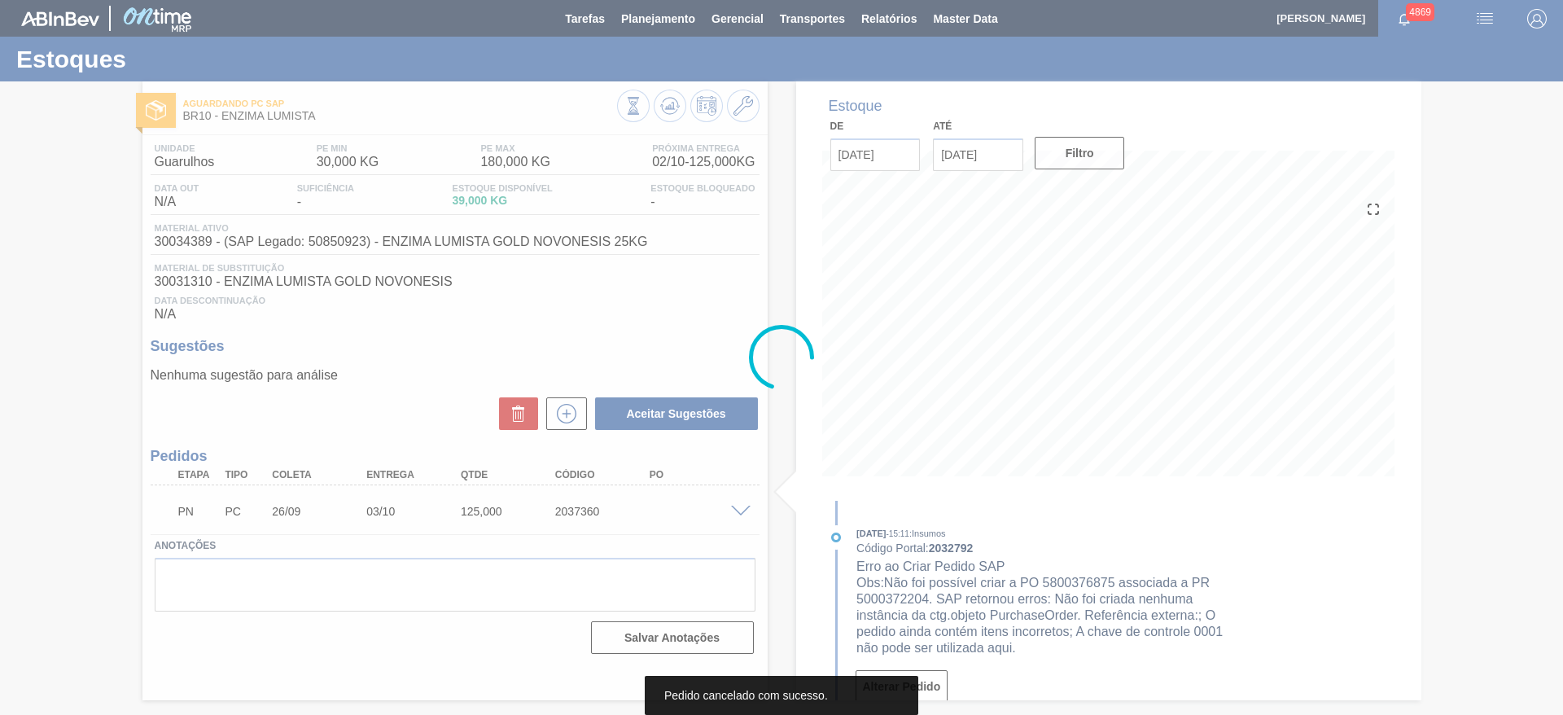
scroll to position [0, 0]
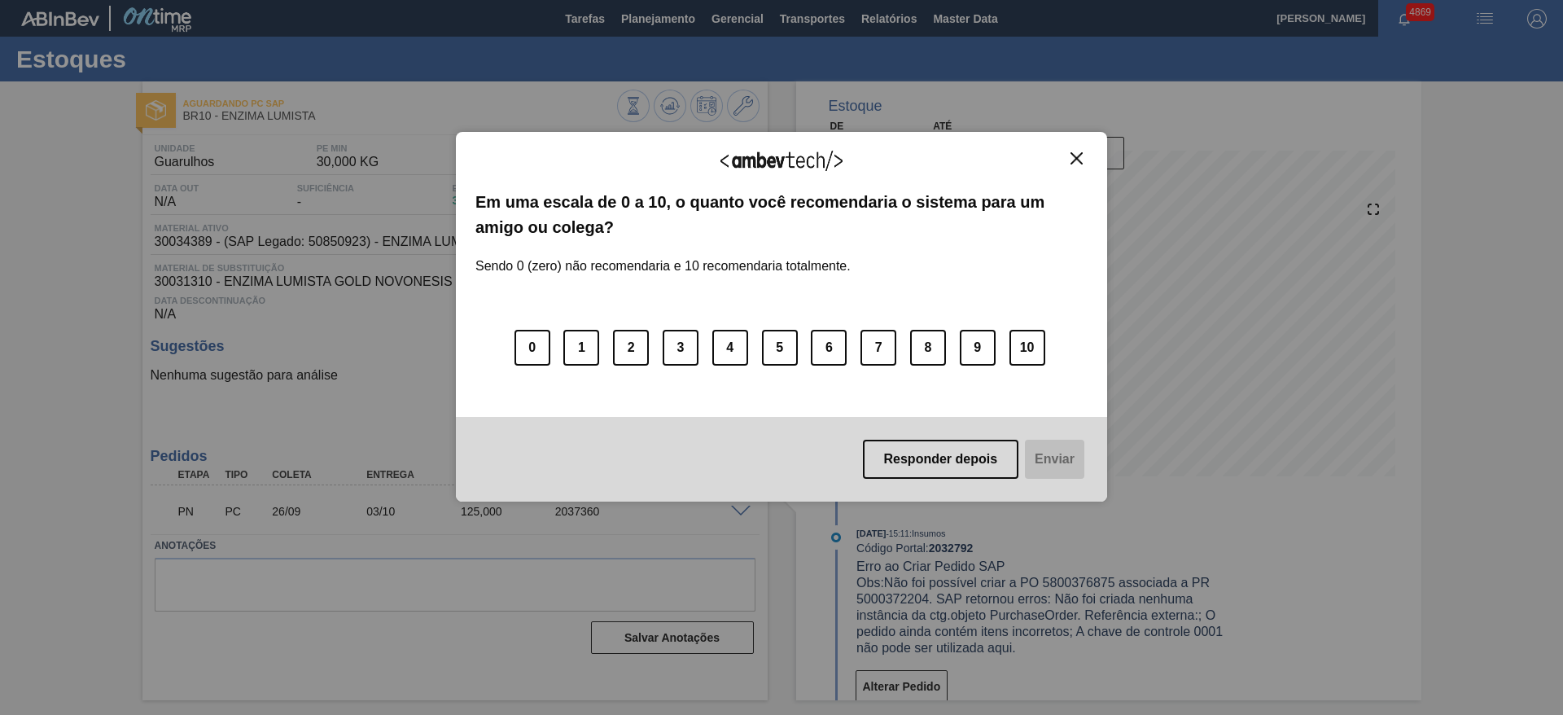
click at [1081, 160] on img "Close" at bounding box center [1076, 158] width 12 height 12
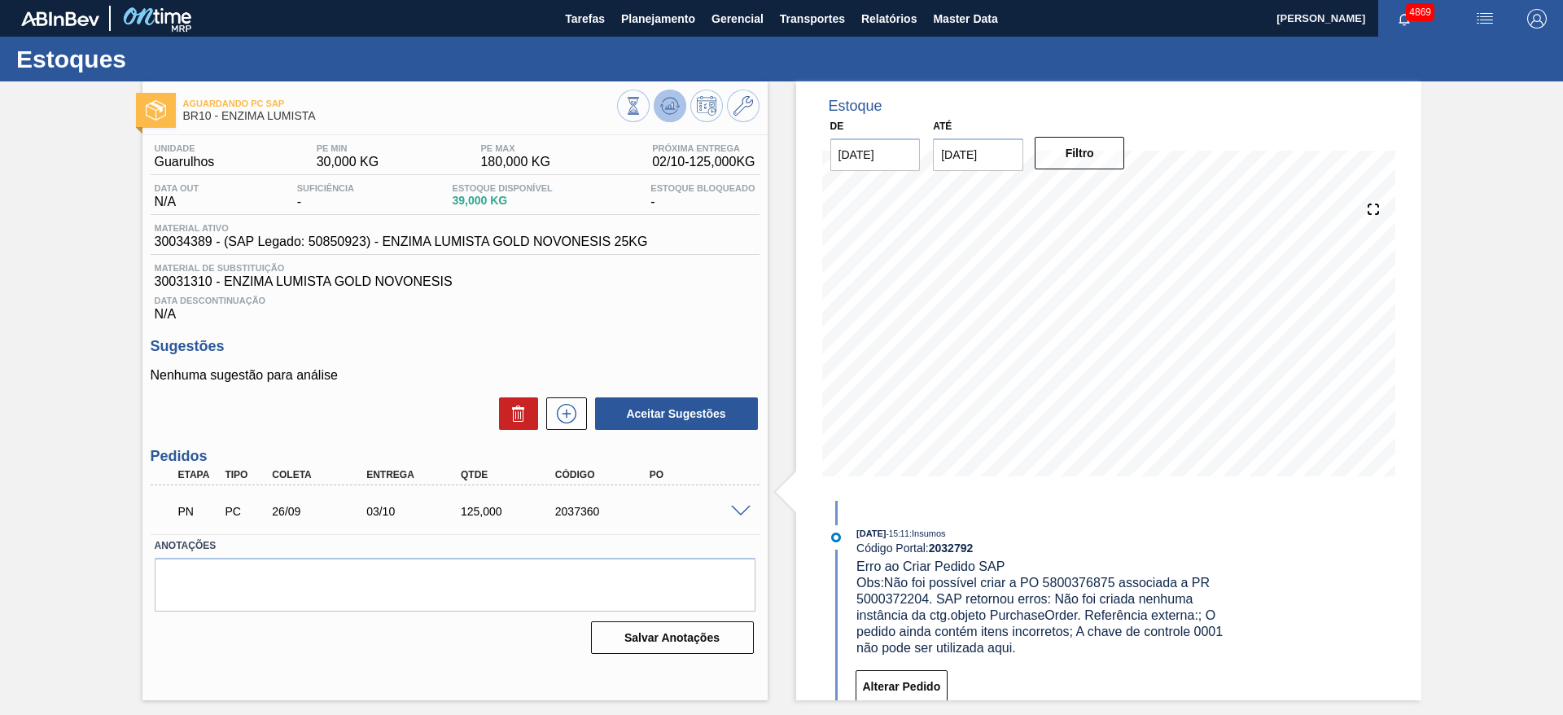
click at [673, 100] on icon at bounding box center [670, 106] width 20 height 20
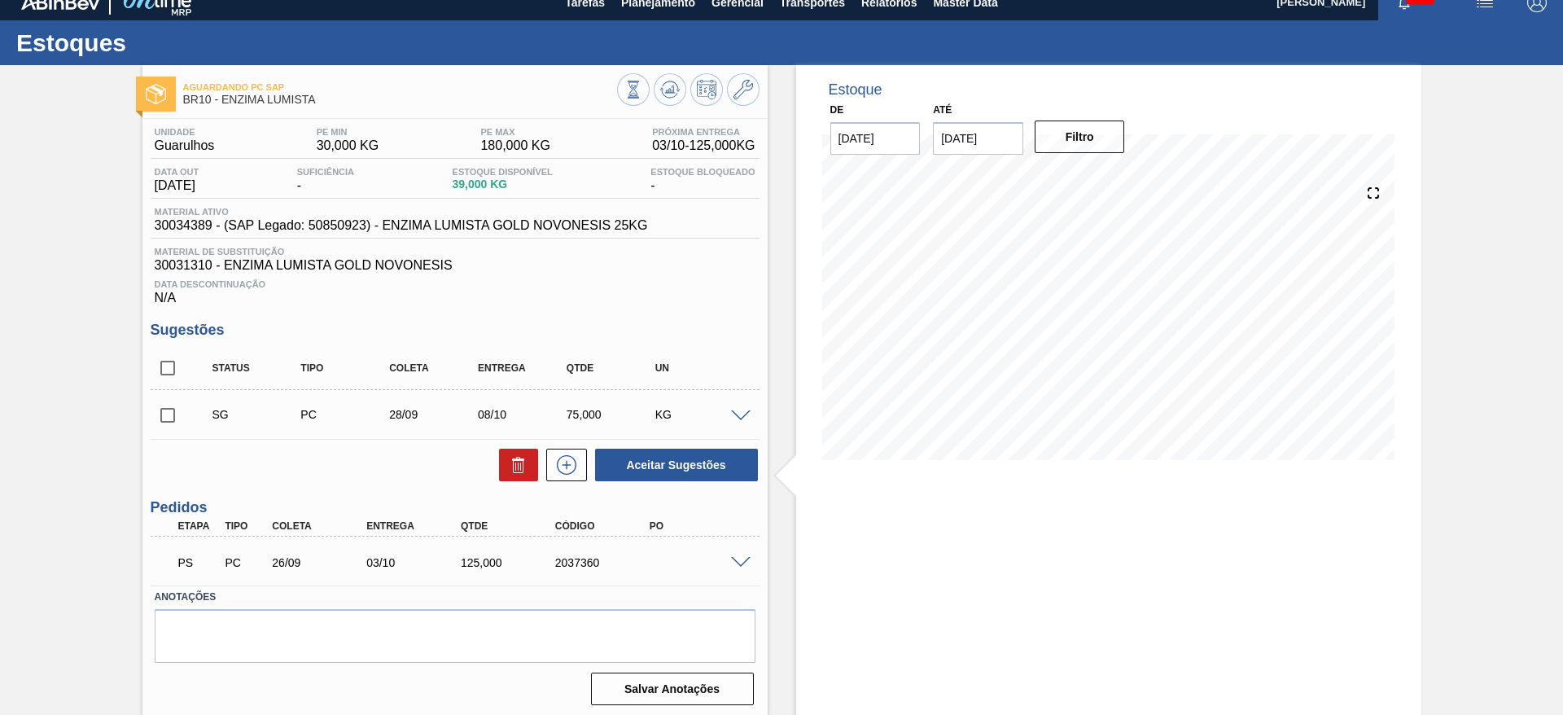
scroll to position [20, 0]
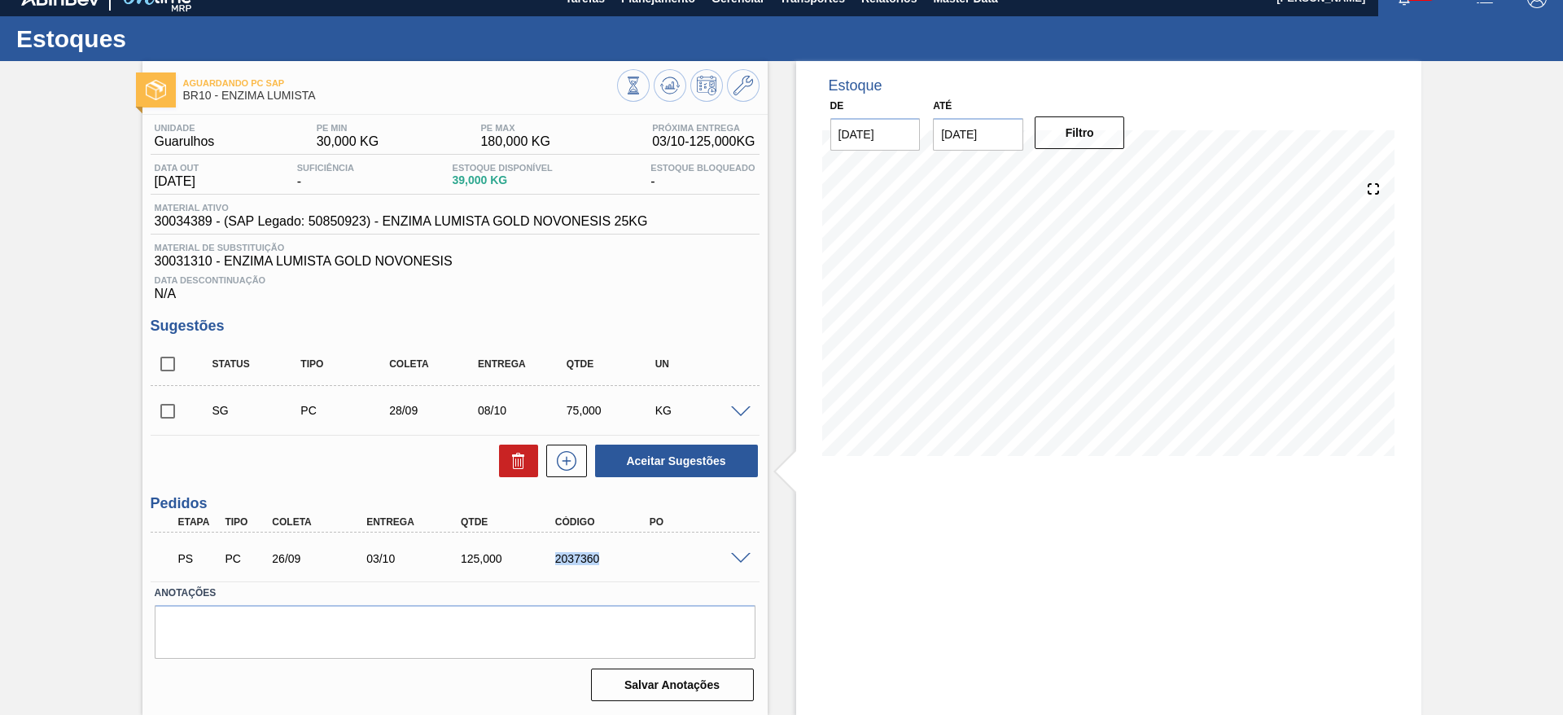
drag, startPoint x: 541, startPoint y: 558, endPoint x: 624, endPoint y: 561, distance: 82.2
click at [624, 561] on div "PS PC 26/09 03/10 125,000 2037360" at bounding box center [451, 556] width 566 height 33
copy div "2037360"
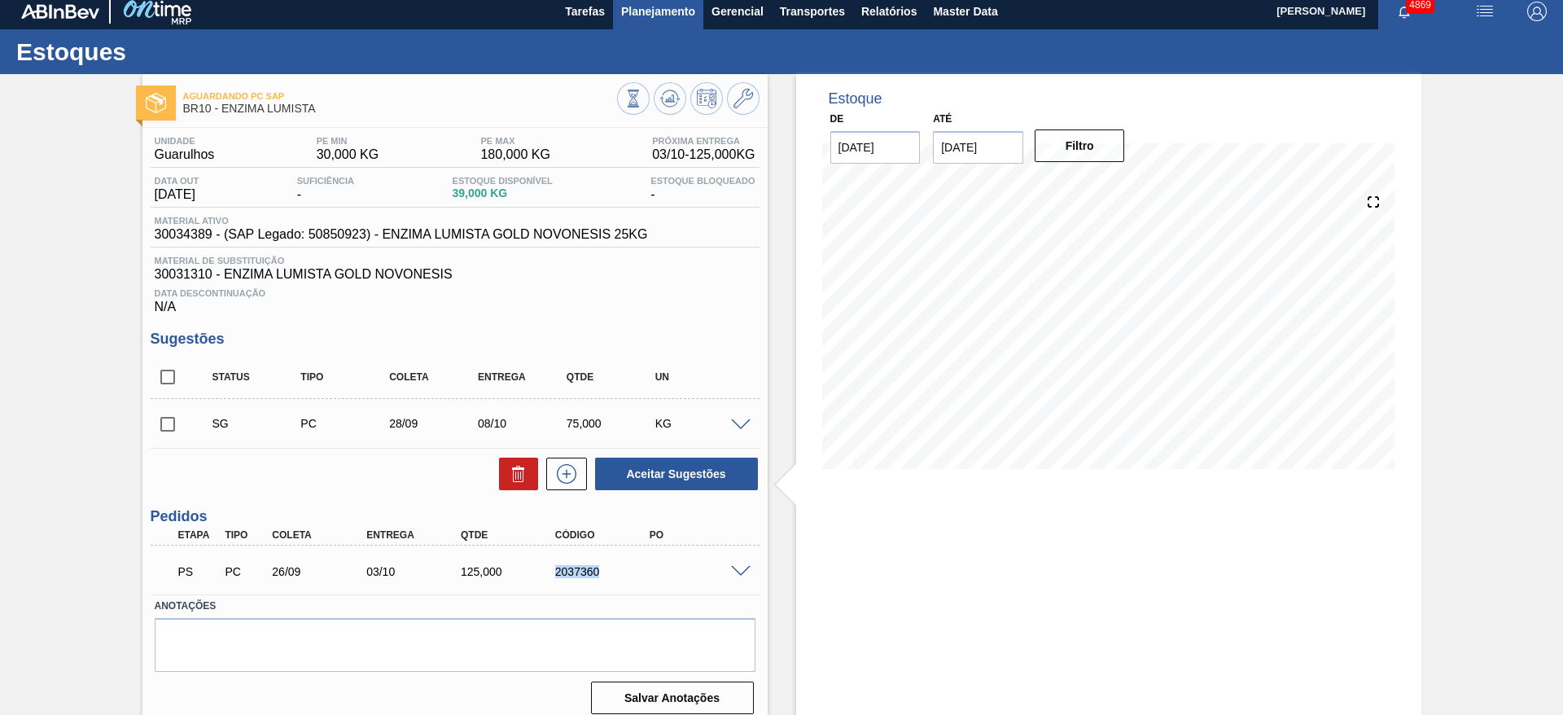
scroll to position [0, 0]
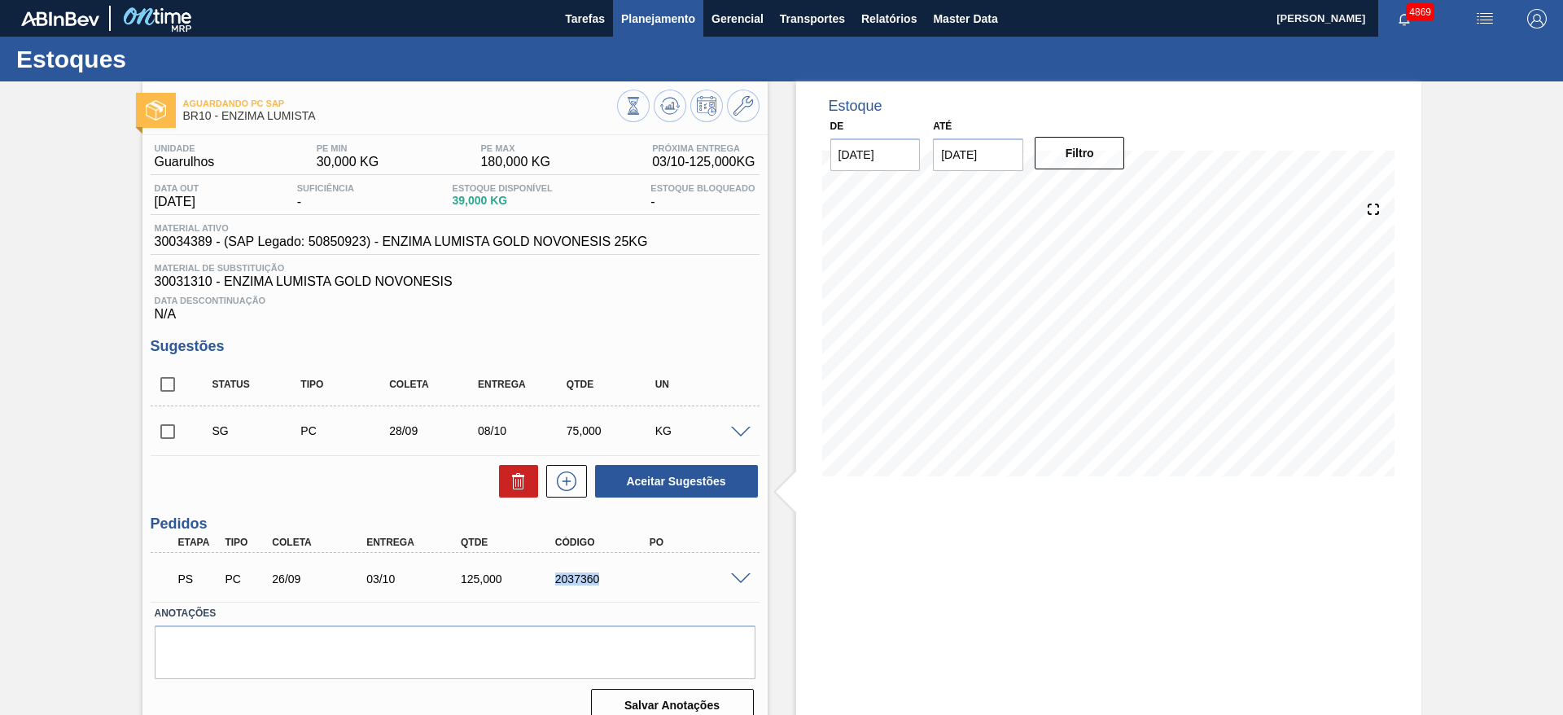
click at [690, 28] on button "Planejamento" at bounding box center [658, 18] width 90 height 37
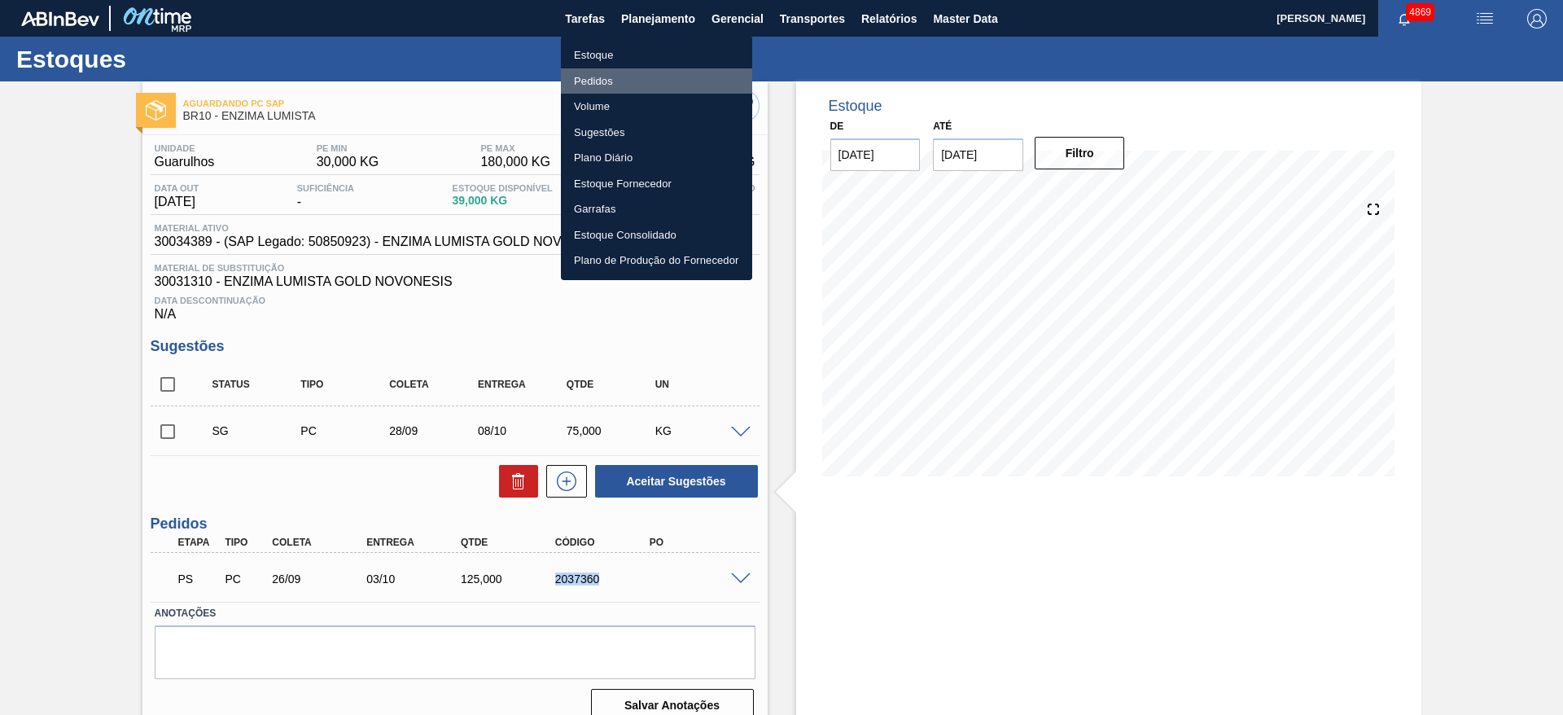
click at [624, 84] on li "Pedidos" at bounding box center [656, 81] width 191 height 26
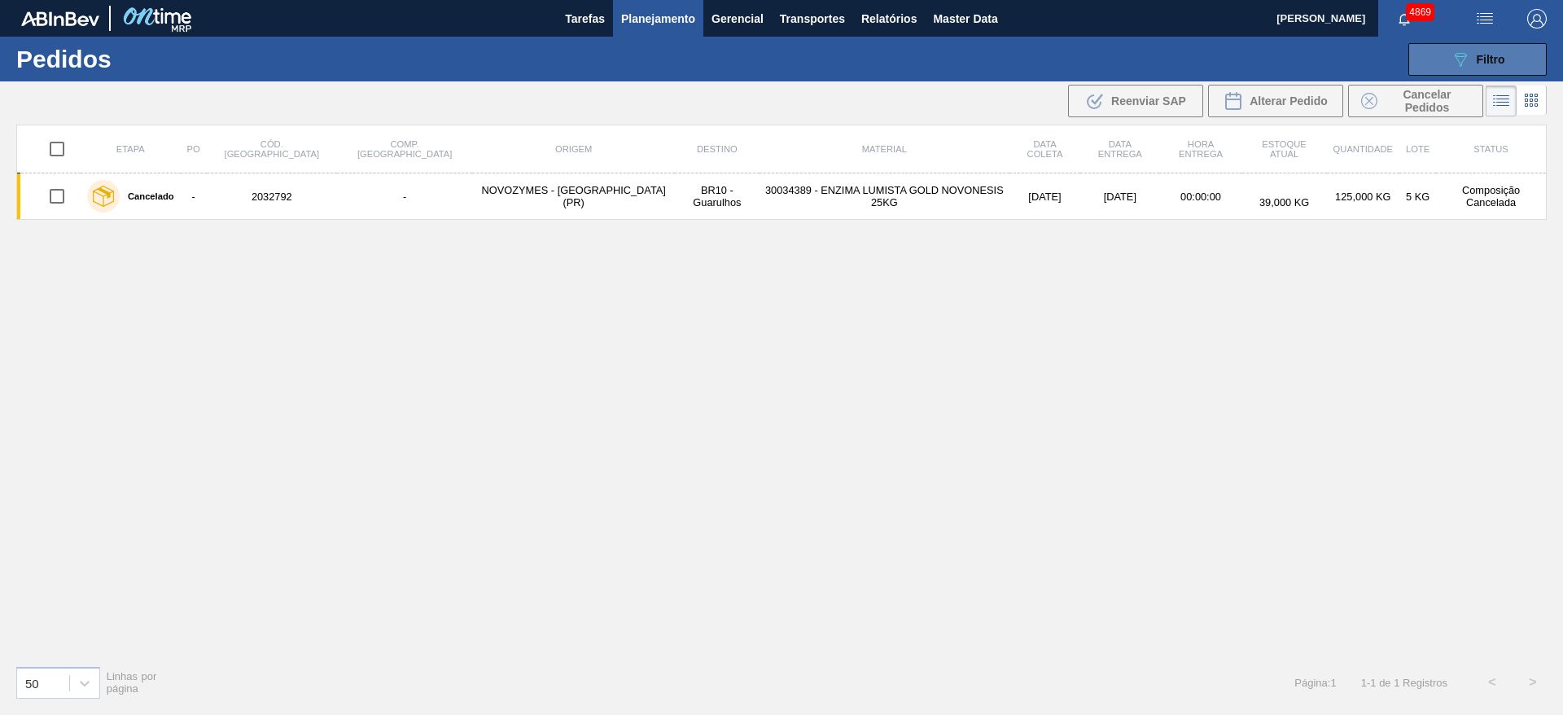
click at [1468, 64] on icon "089F7B8B-B2A5-4AFE-B5C0-19BA573D28AC" at bounding box center [1461, 60] width 20 height 20
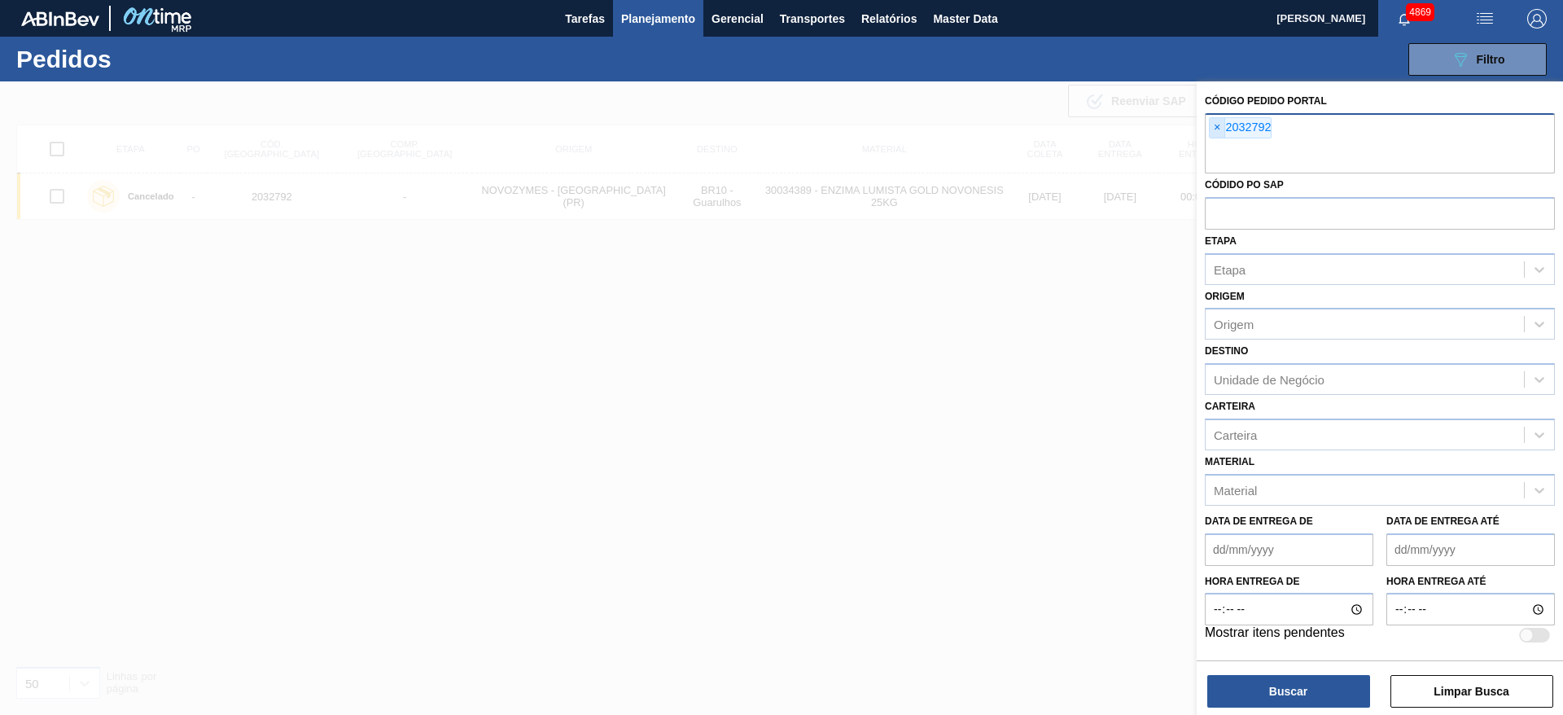
click at [1222, 126] on span "×" at bounding box center [1217, 128] width 15 height 20
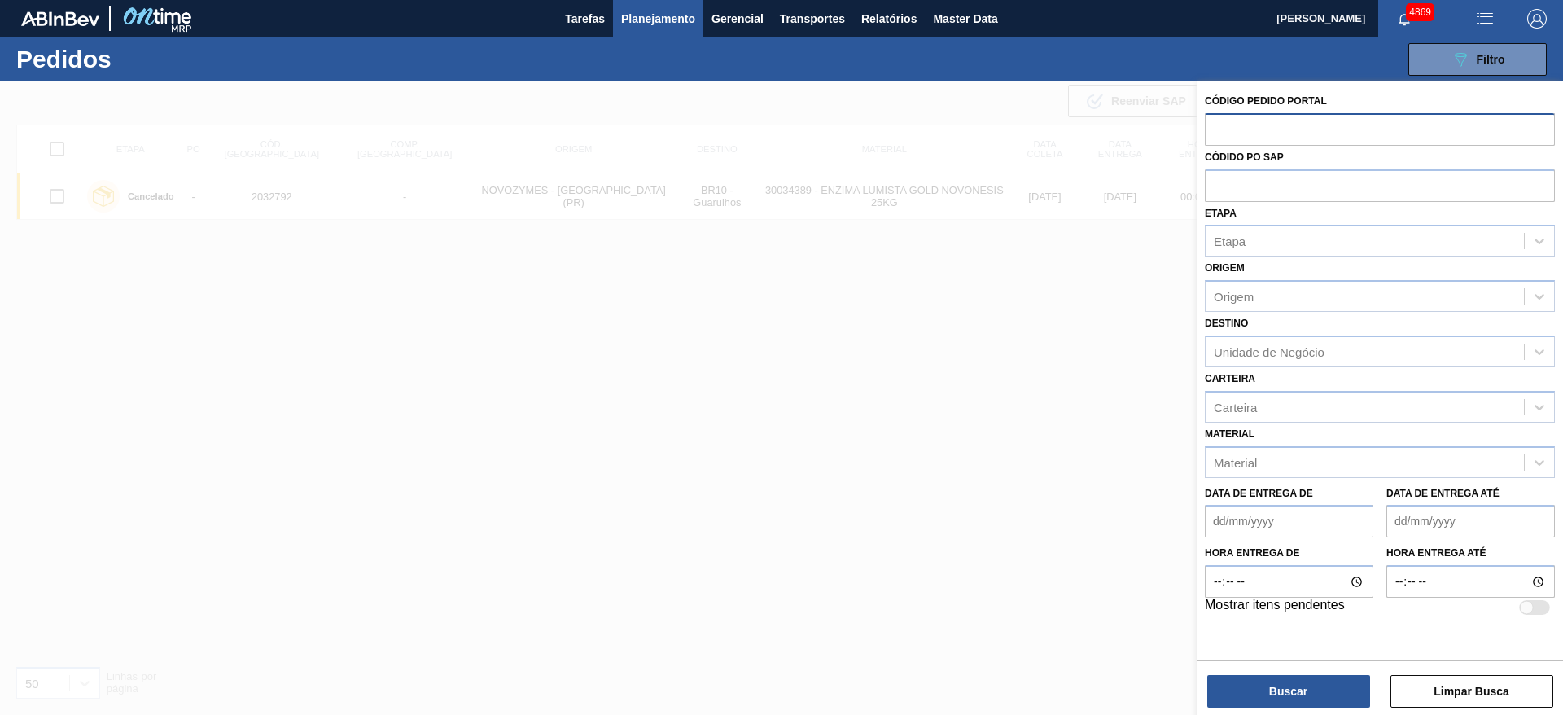
paste input "text"
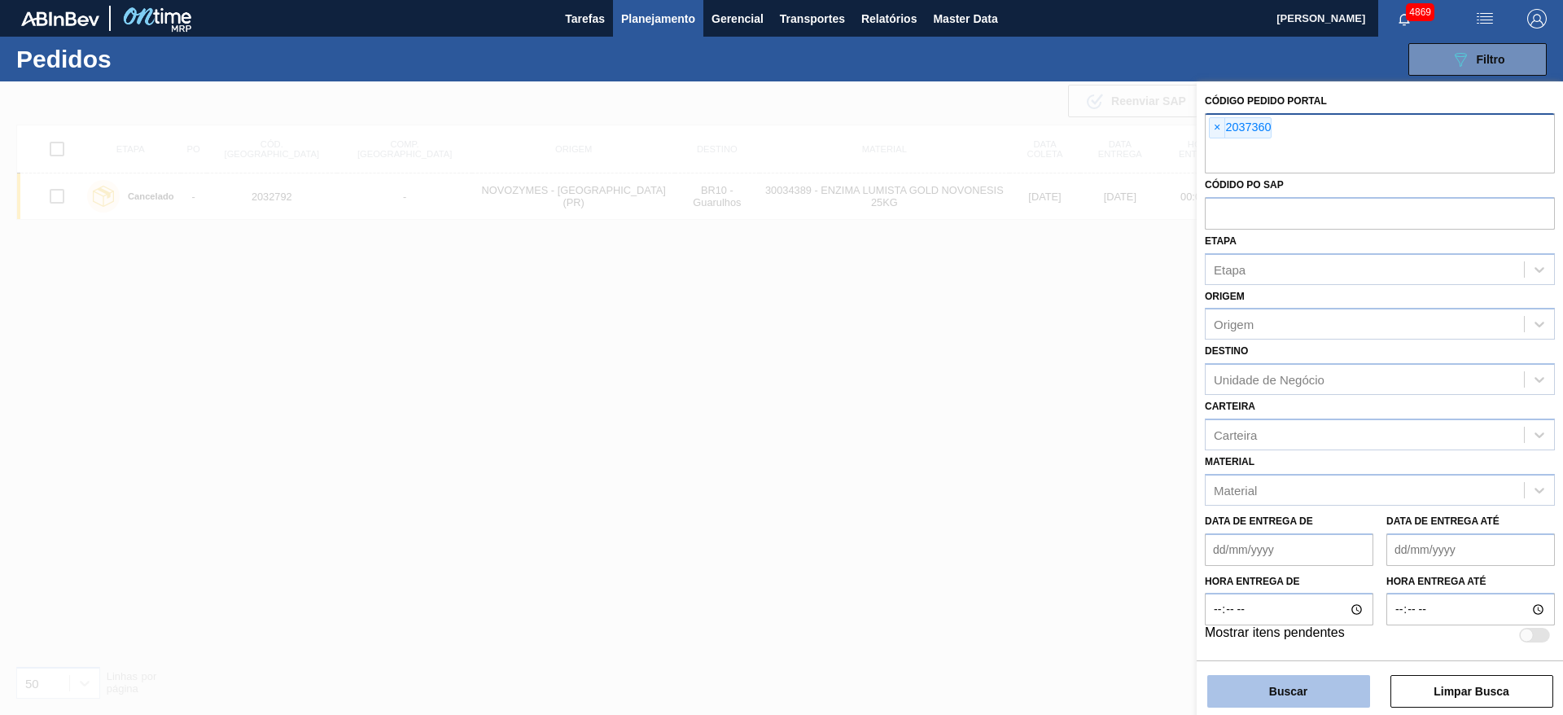
click at [1282, 689] on button "Buscar" at bounding box center [1288, 691] width 163 height 33
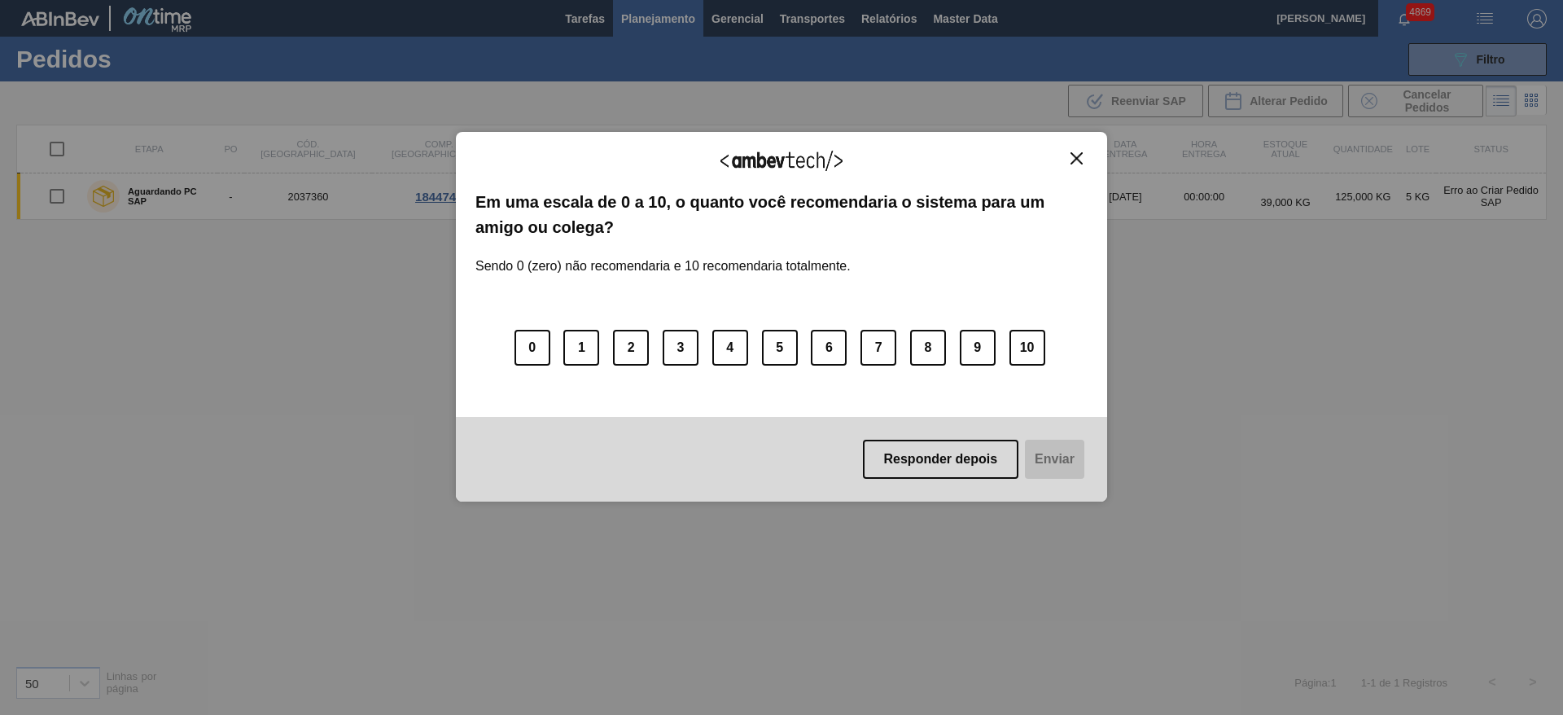
click at [1085, 164] on button "Close" at bounding box center [1076, 158] width 22 height 14
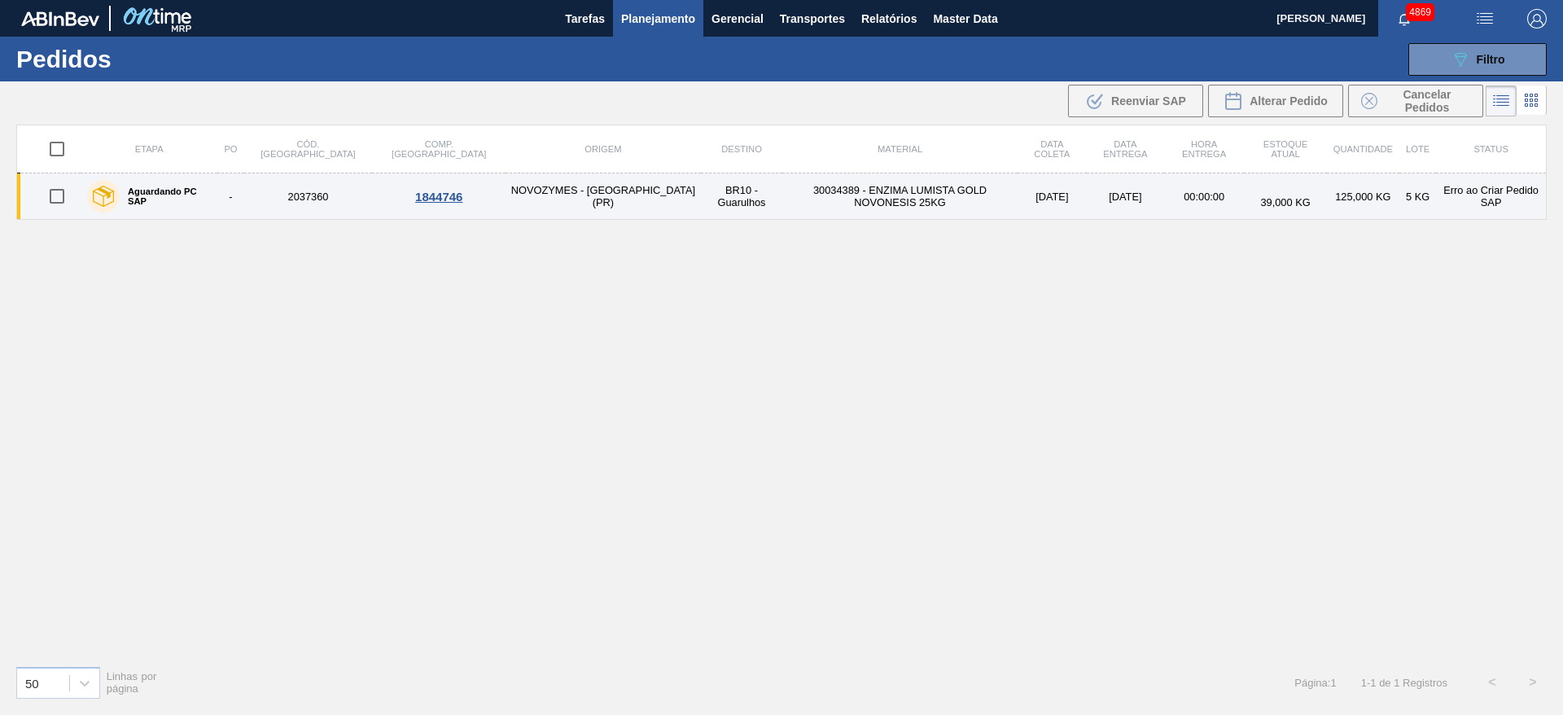
click at [378, 195] on div "1844746" at bounding box center [438, 197] width 129 height 14
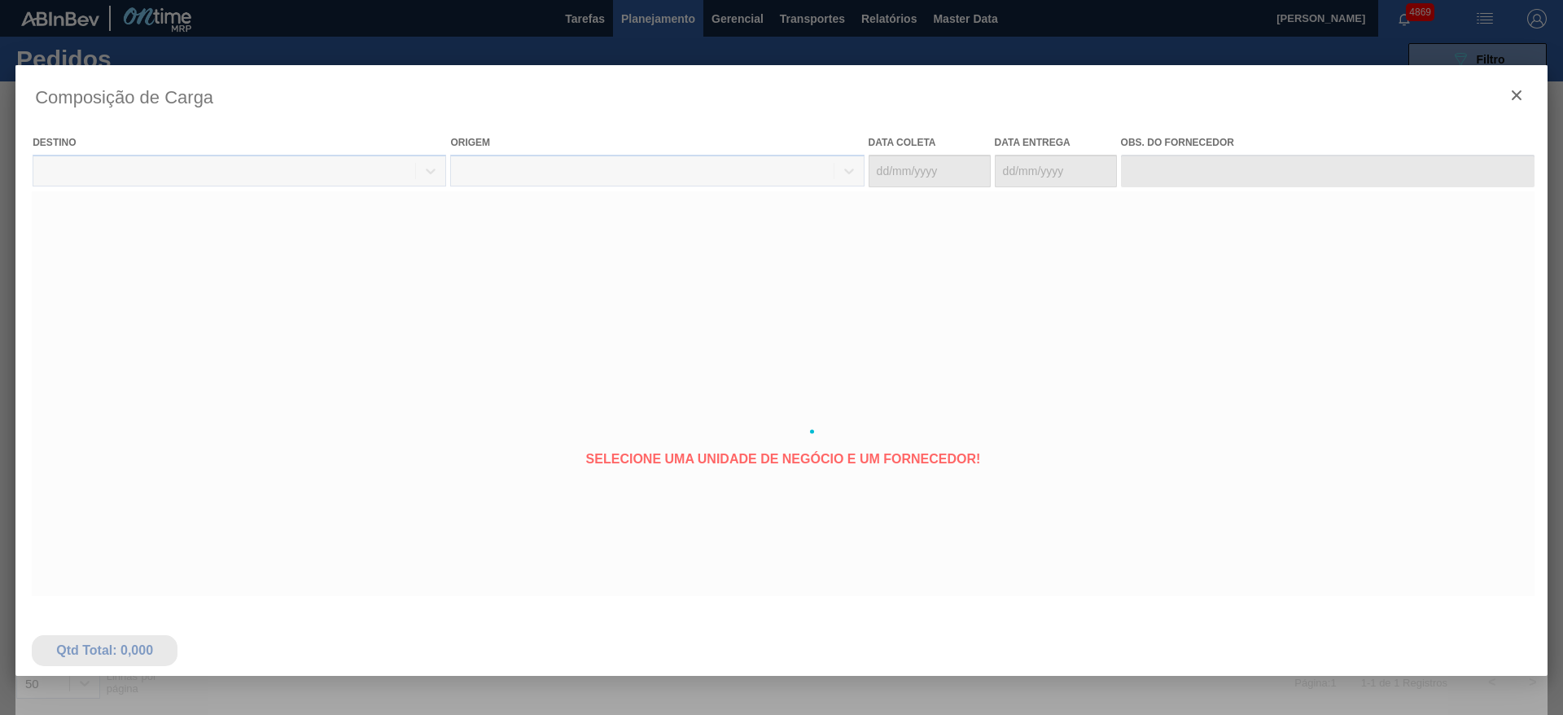
type coleta "26/09/2025"
type entrega "03/10/2025"
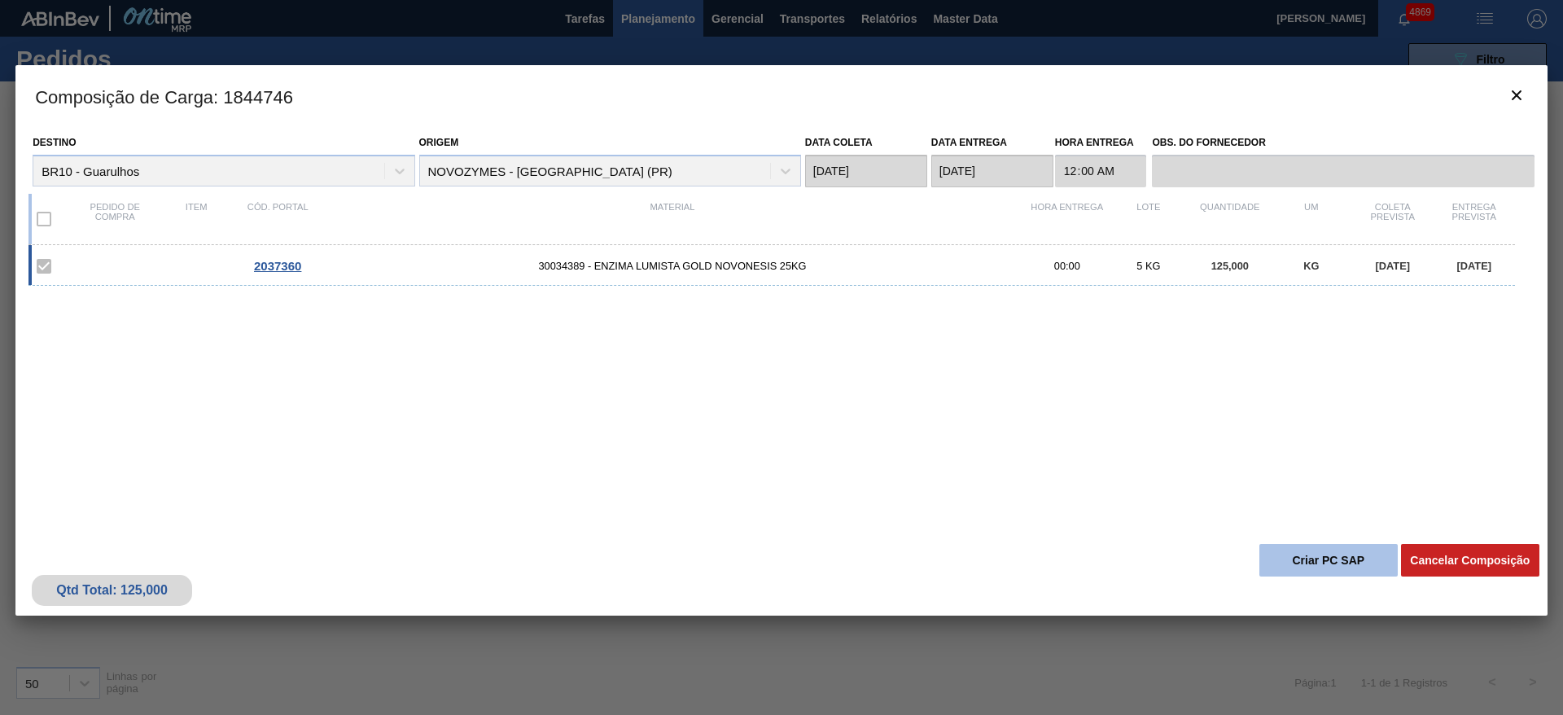
click at [1316, 556] on button "Criar PC SAP" at bounding box center [1328, 560] width 138 height 33
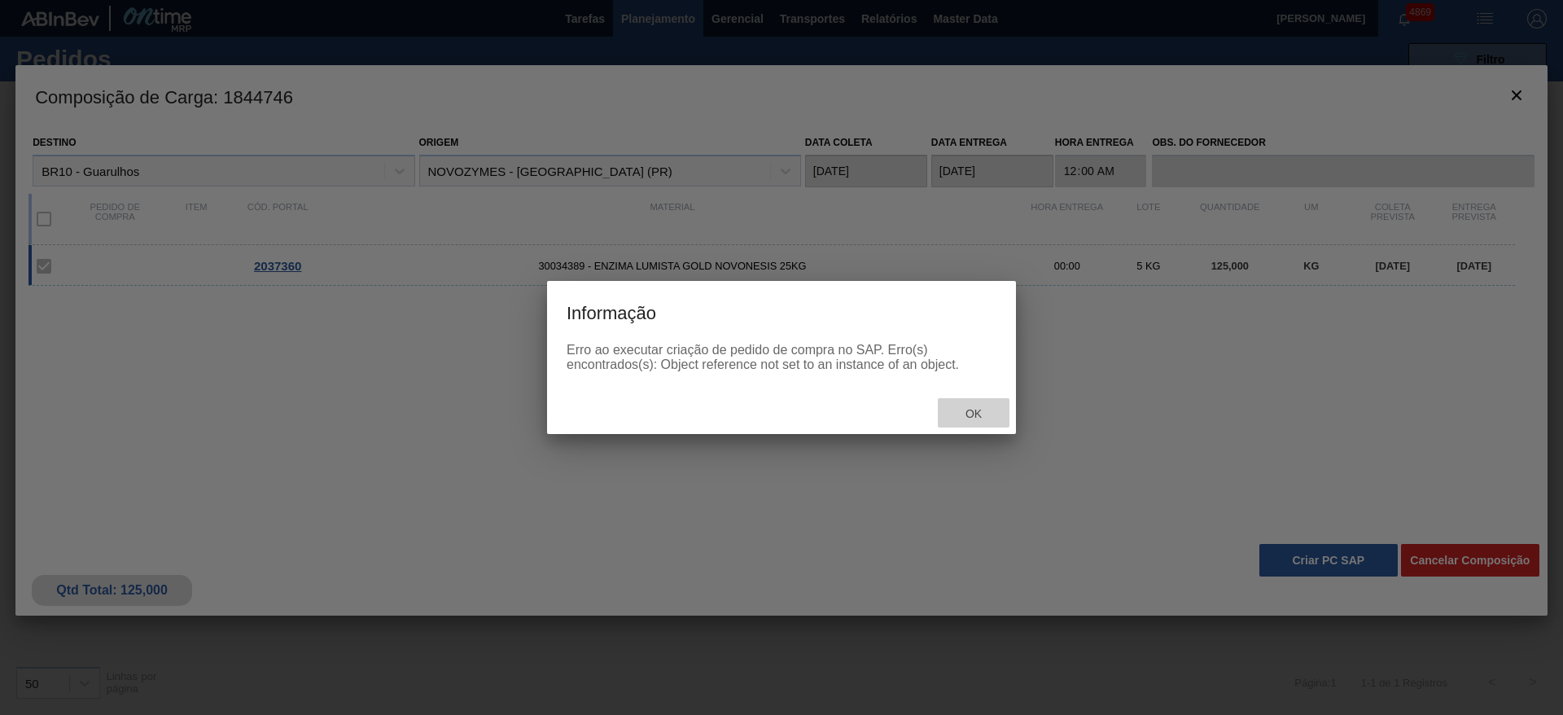
click at [970, 414] on span "Ok" at bounding box center [973, 413] width 42 height 13
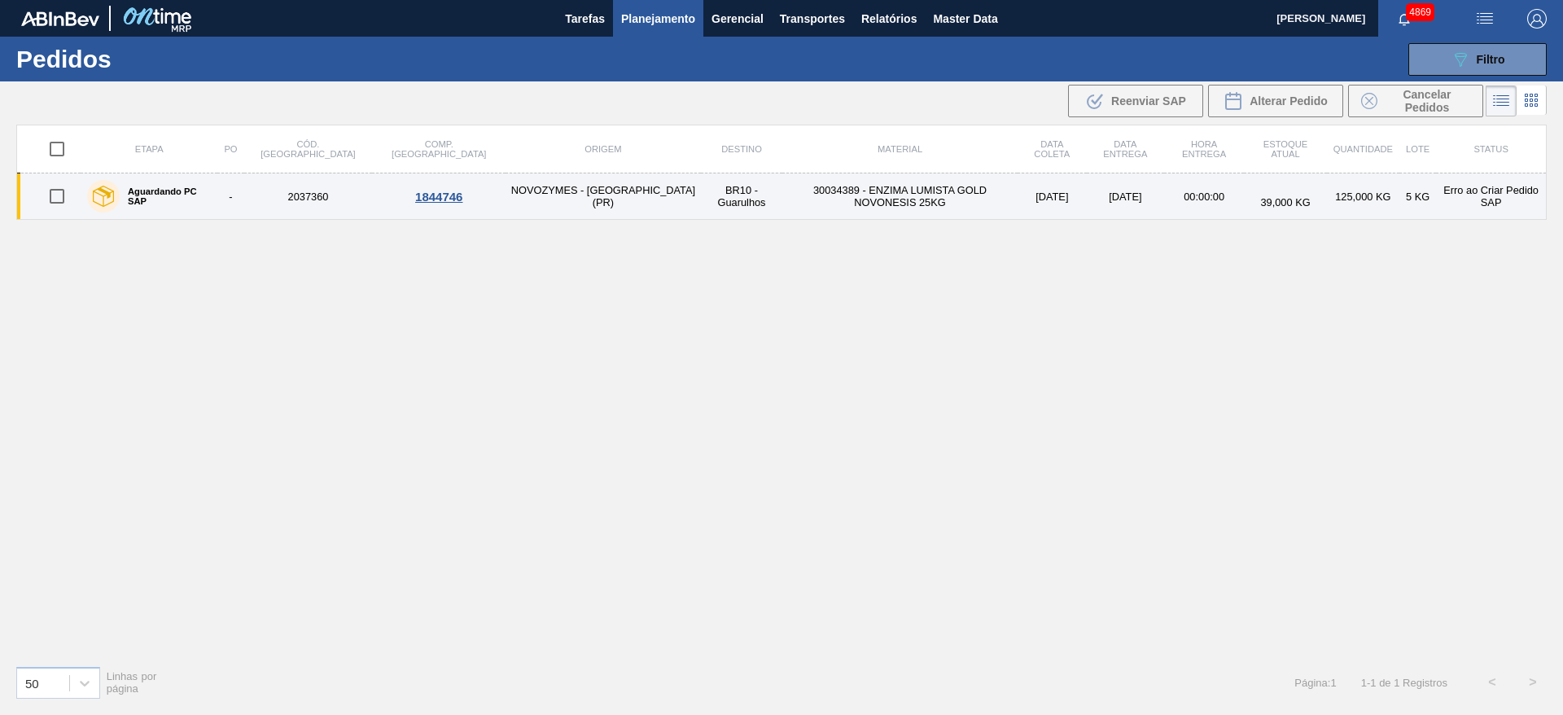
click at [381, 194] on div "1844746" at bounding box center [438, 197] width 129 height 14
click at [396, 0] on body "Tarefas Planejamento Gerencial Transportes Relatórios Master Data JULIA SILVA D…" at bounding box center [781, 0] width 1563 height 0
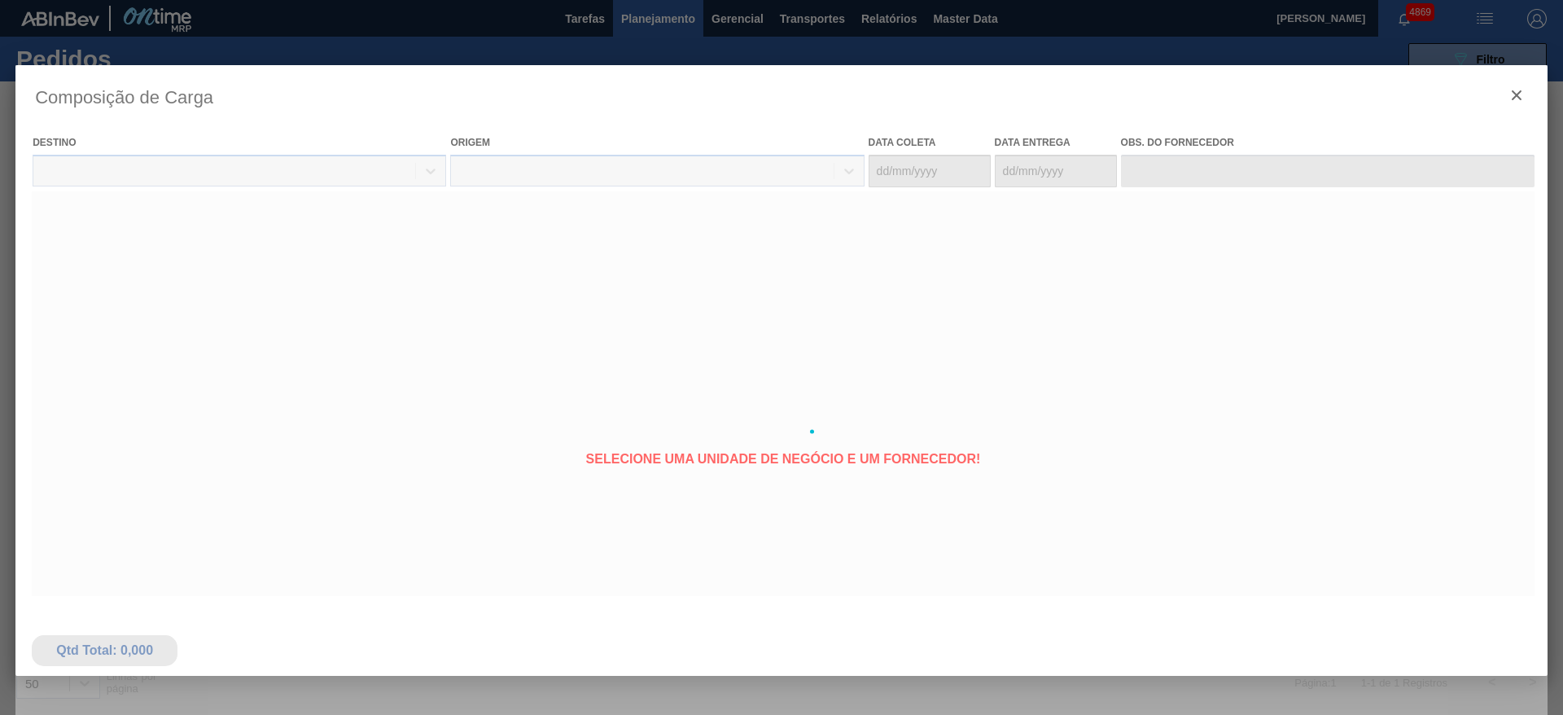
type coleta "26/09/2025"
type entrega "03/10/2025"
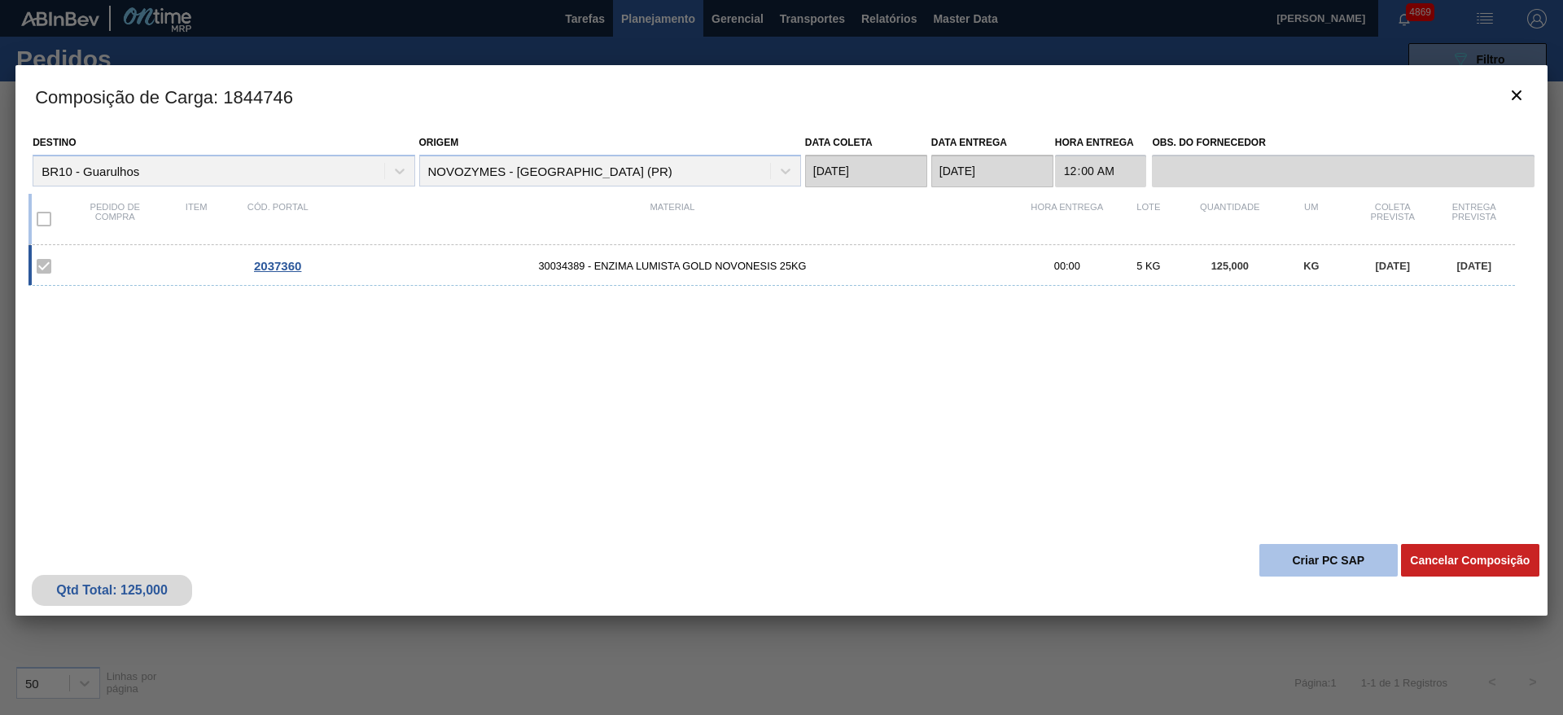
click at [1378, 553] on button "Criar PC SAP" at bounding box center [1328, 560] width 138 height 33
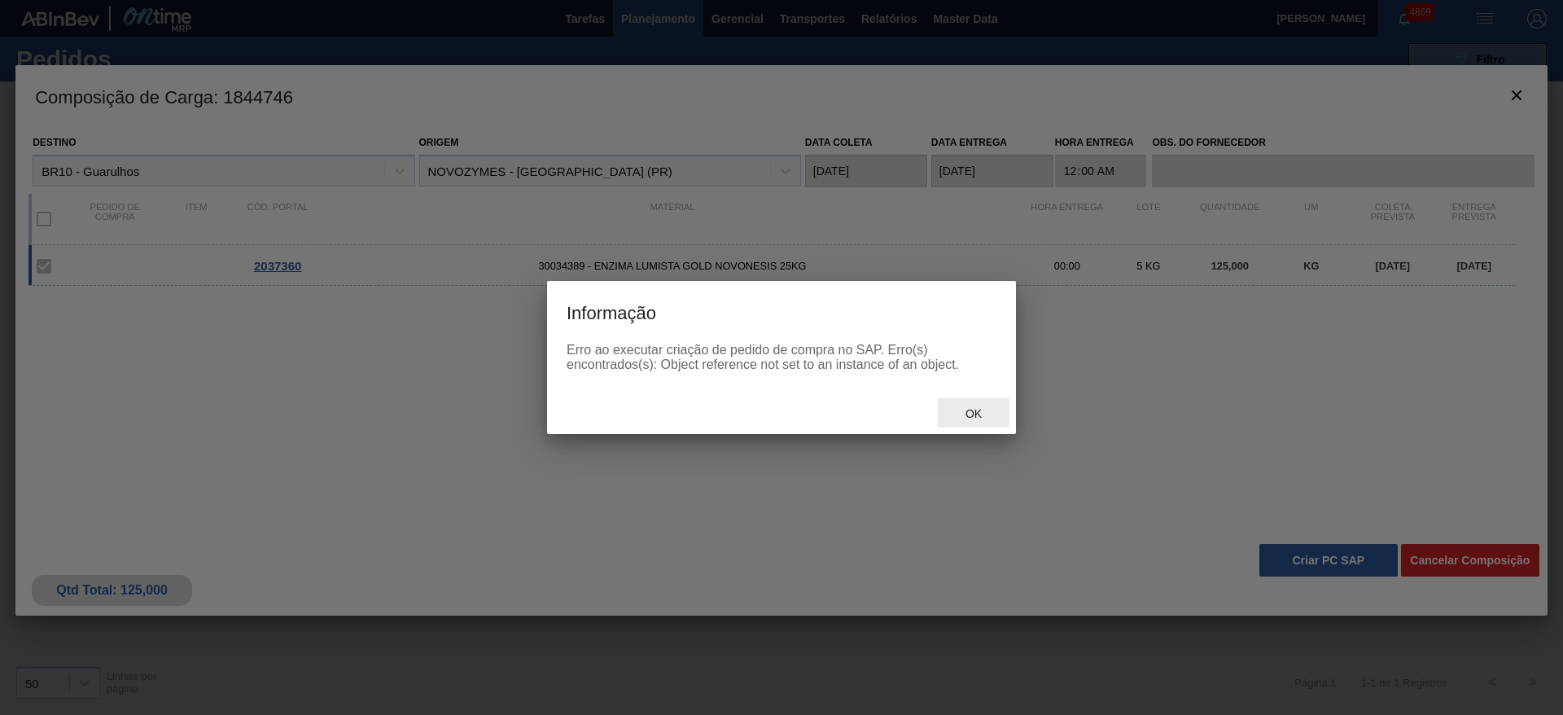
click at [979, 412] on span "Ok" at bounding box center [973, 413] width 42 height 13
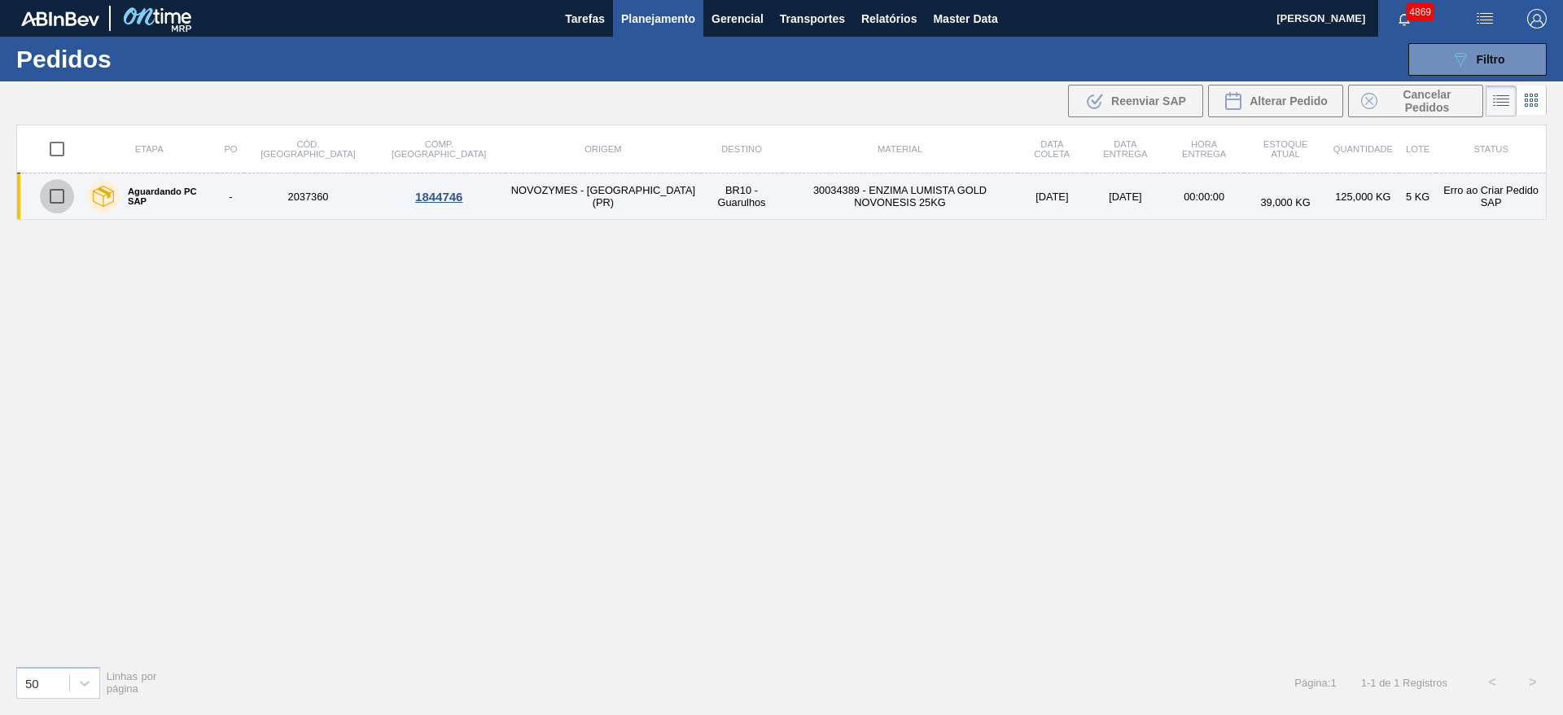
click at [58, 189] on input "checkbox" at bounding box center [57, 196] width 34 height 34
checkbox input "true"
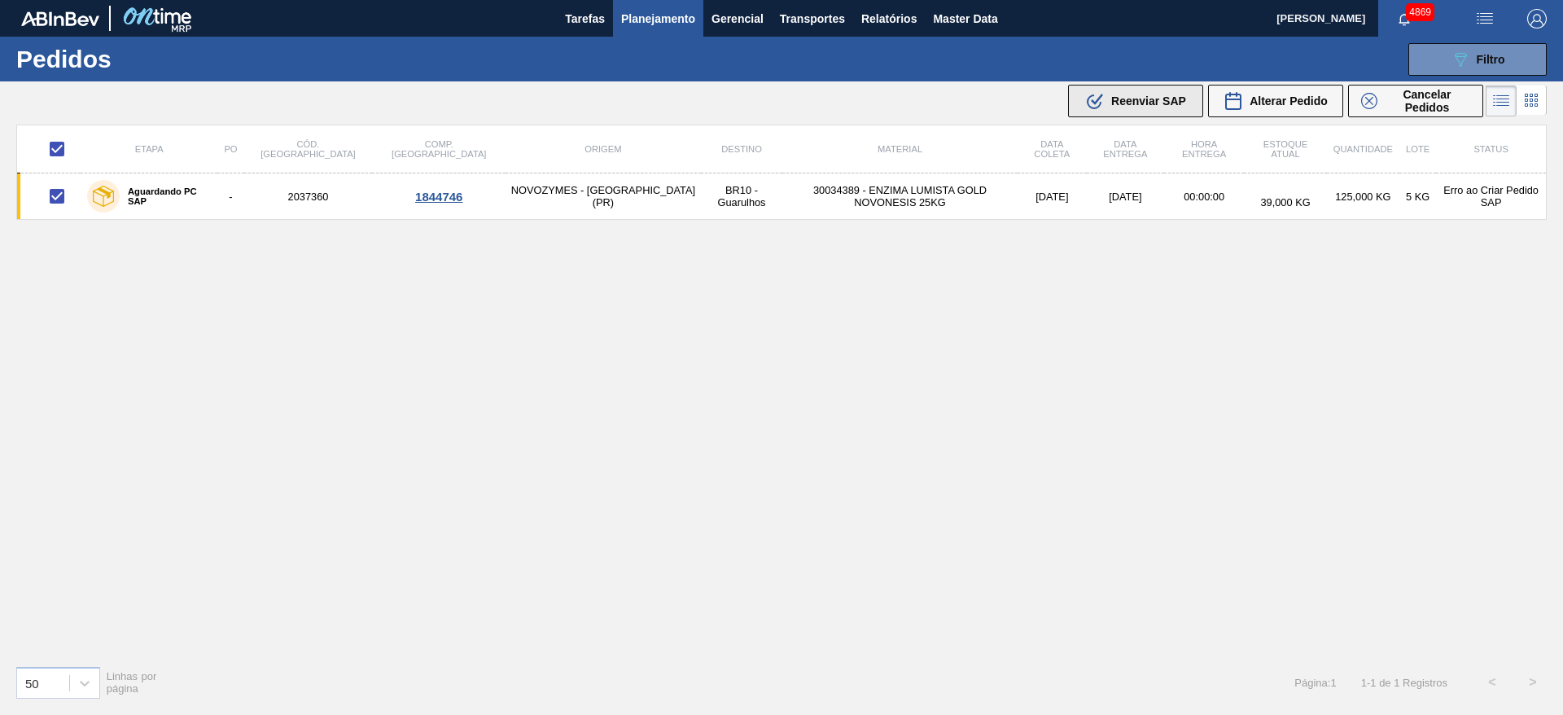
click at [1161, 109] on div ".b{fill:var(--color-action-default)} Reenviar SAP" at bounding box center [1135, 101] width 101 height 20
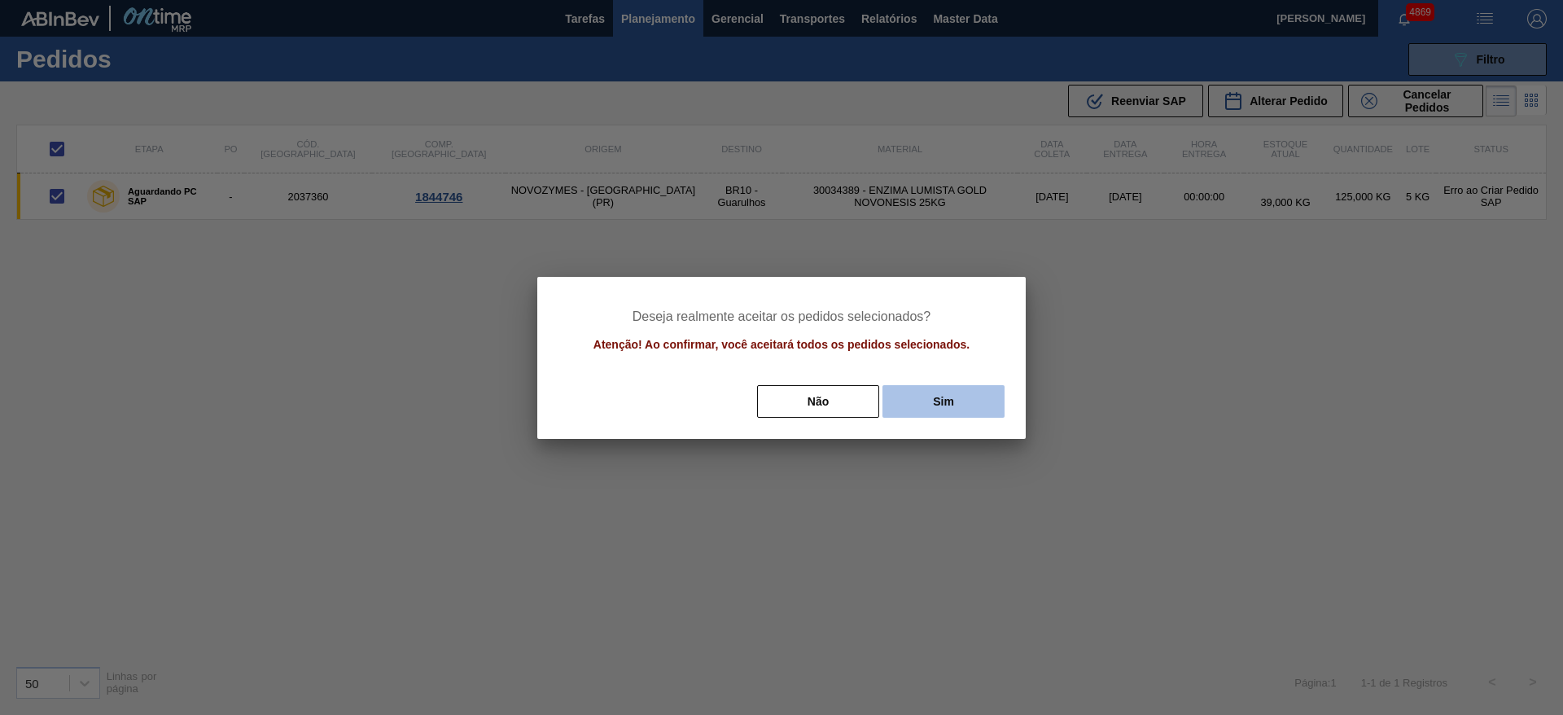
click at [985, 403] on button "Sim" at bounding box center [943, 401] width 122 height 33
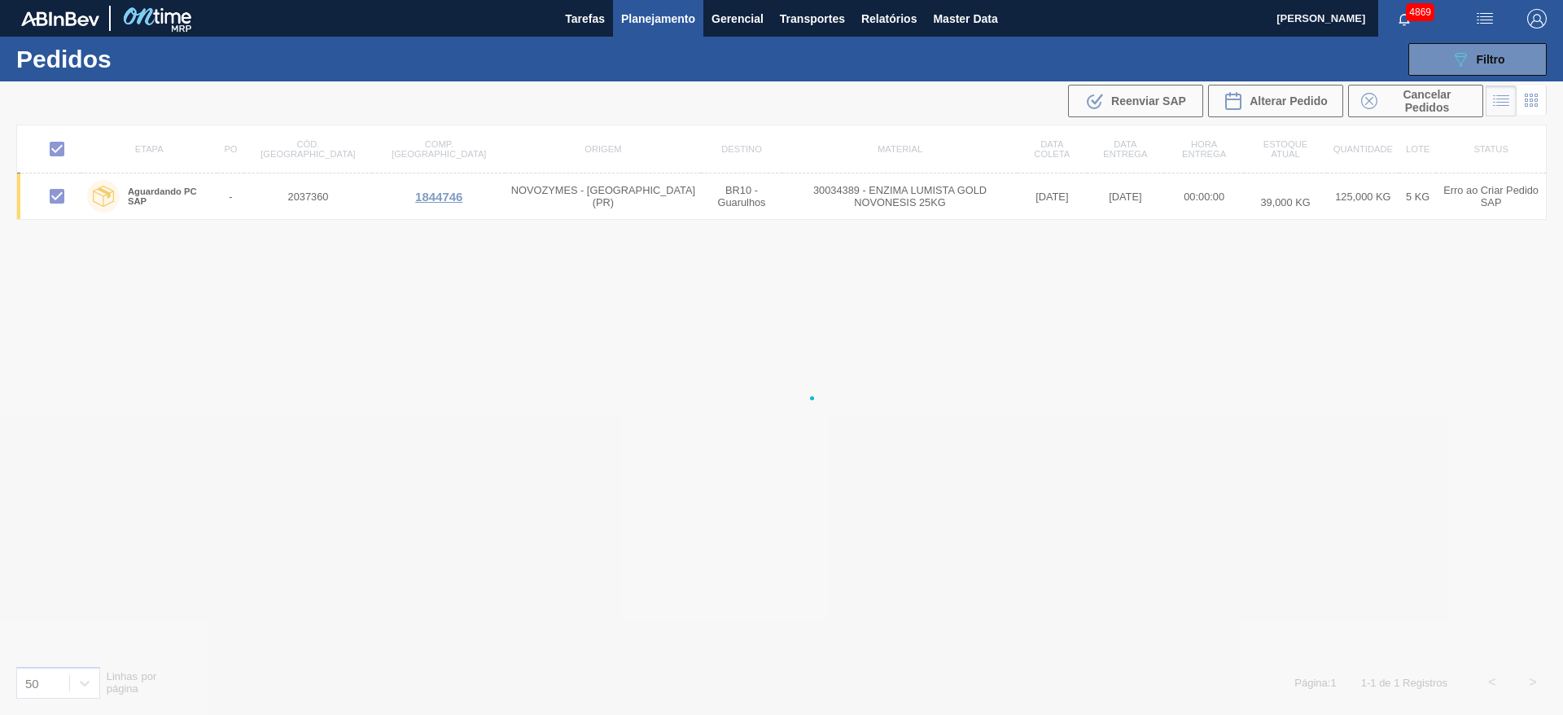
checkbox input "false"
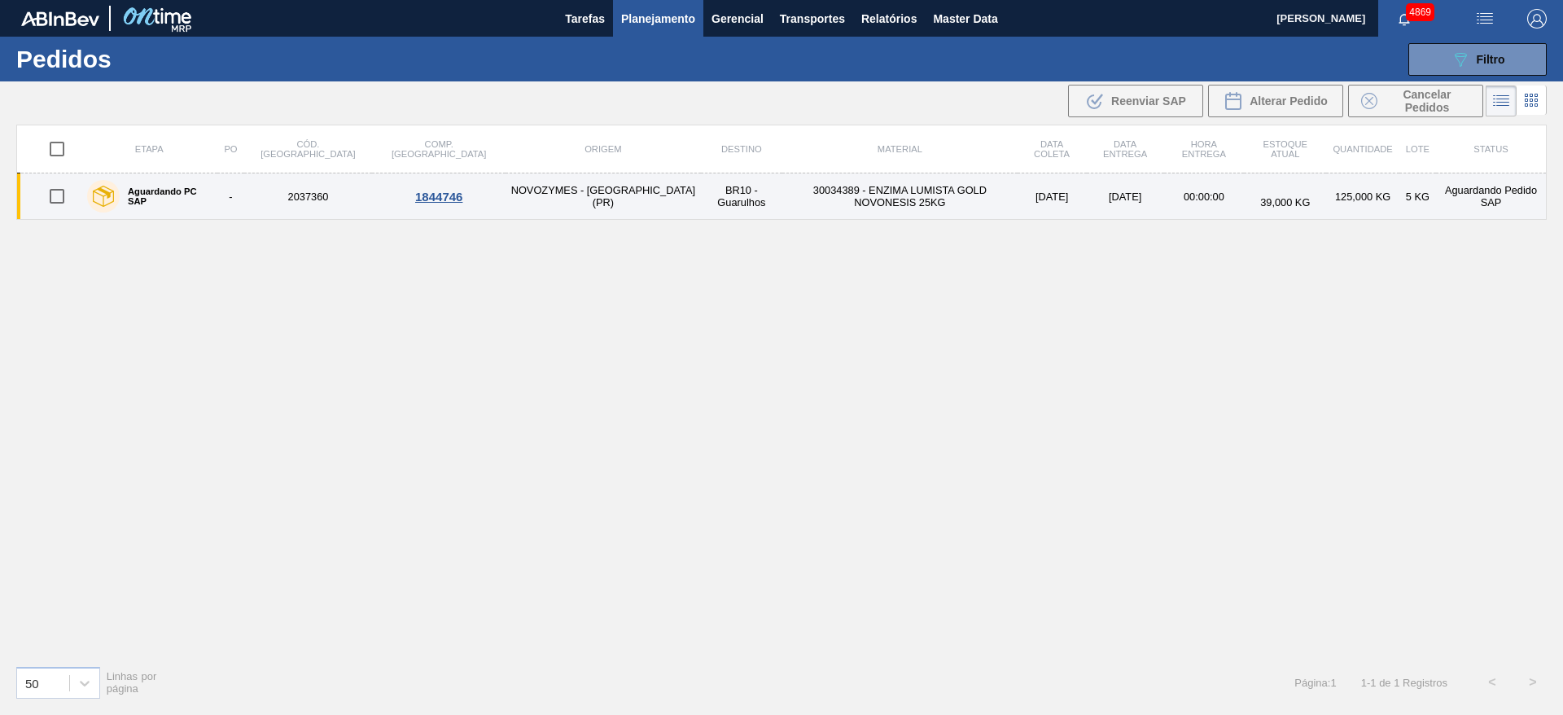
click at [701, 198] on td "BR10 - Guarulhos" at bounding box center [742, 196] width 82 height 46
click at [55, 203] on input "checkbox" at bounding box center [57, 196] width 34 height 34
checkbox input "true"
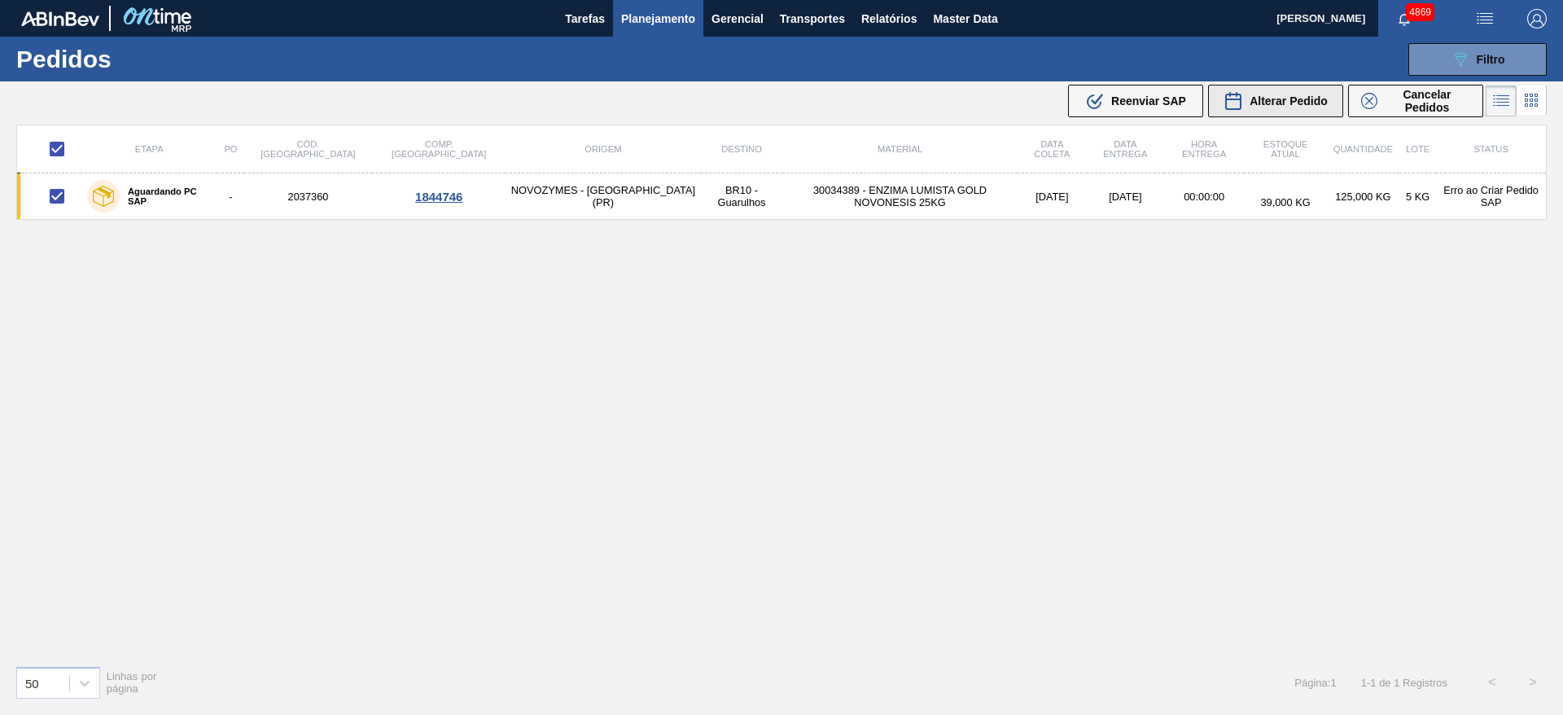
click at [1291, 98] on span "Alterar Pedido" at bounding box center [1288, 100] width 78 height 13
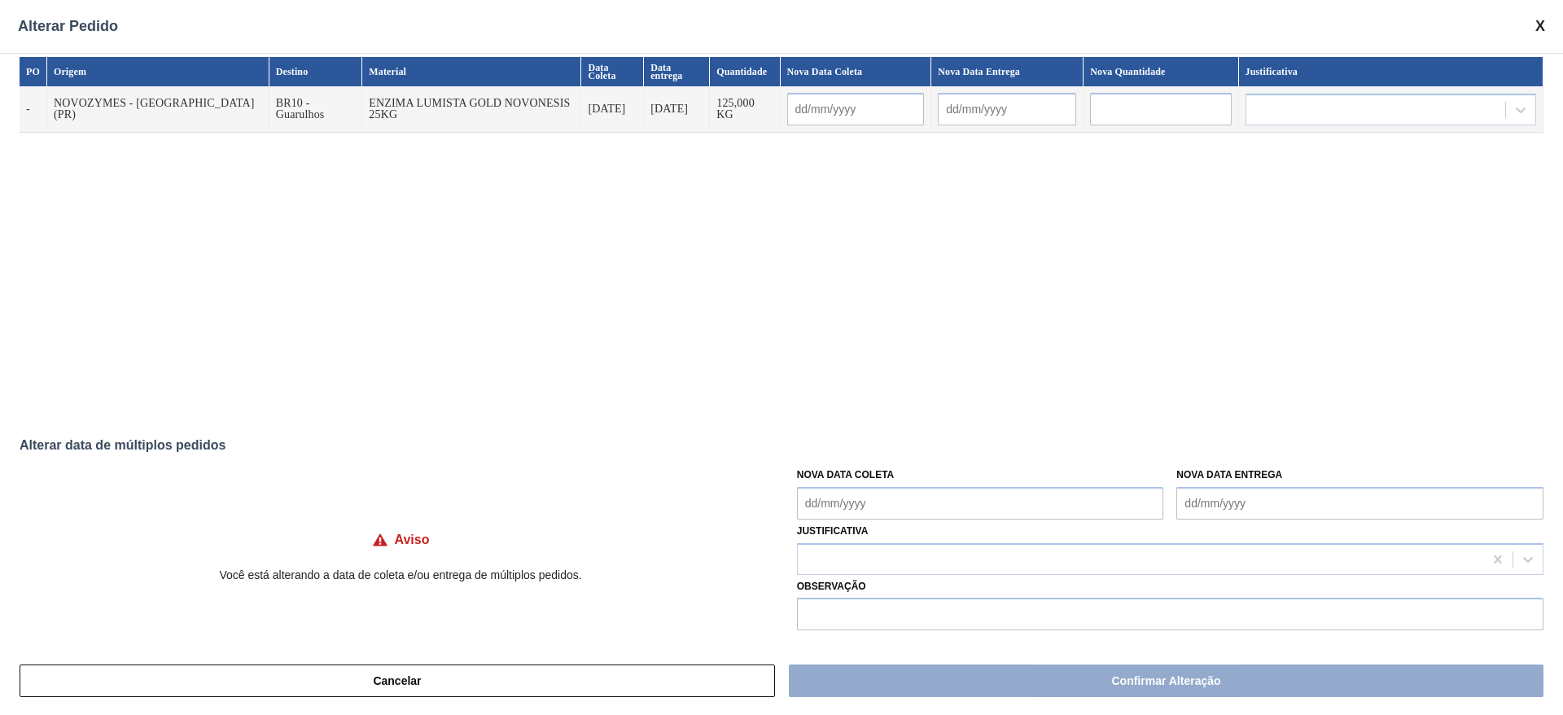
scroll to position [13, 0]
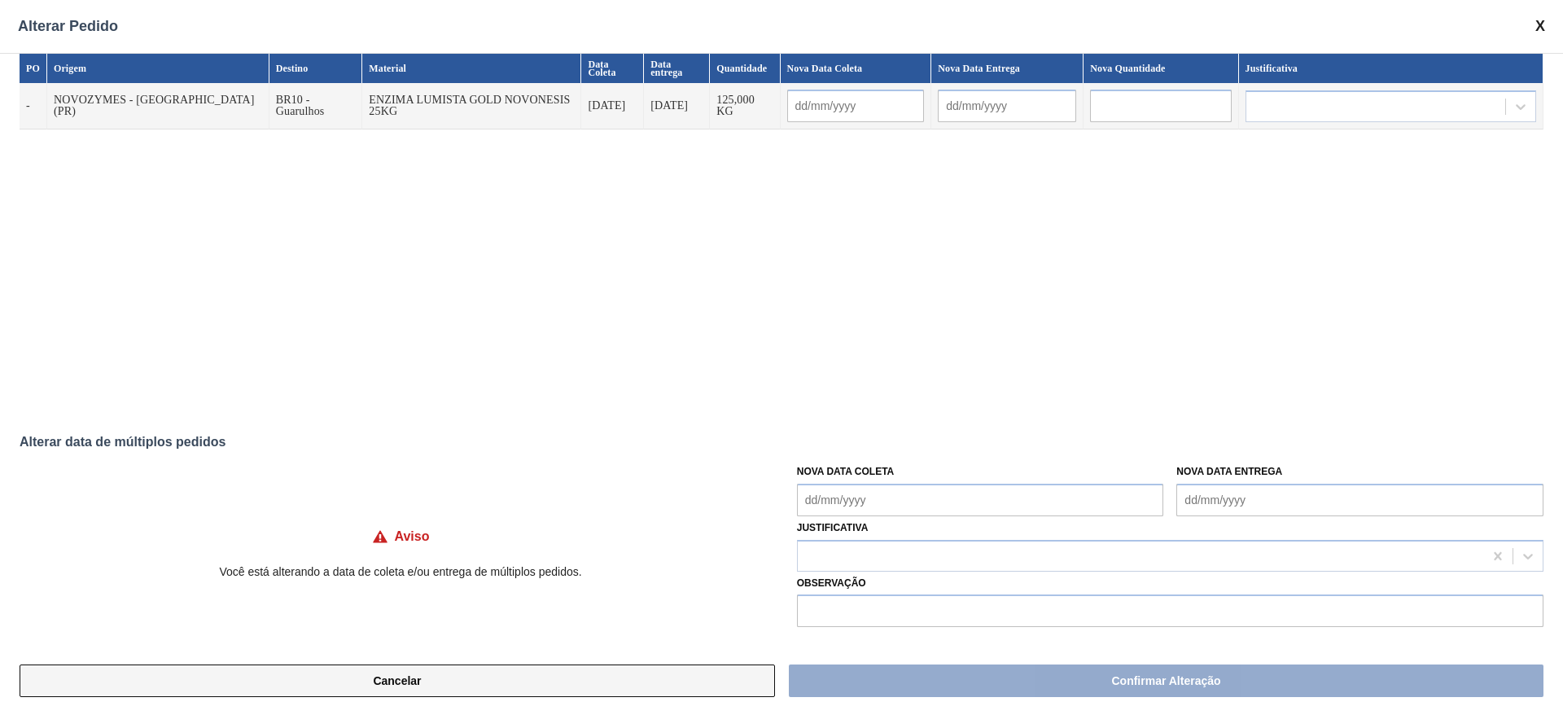
click at [562, 681] on button "Cancelar" at bounding box center [397, 680] width 755 height 33
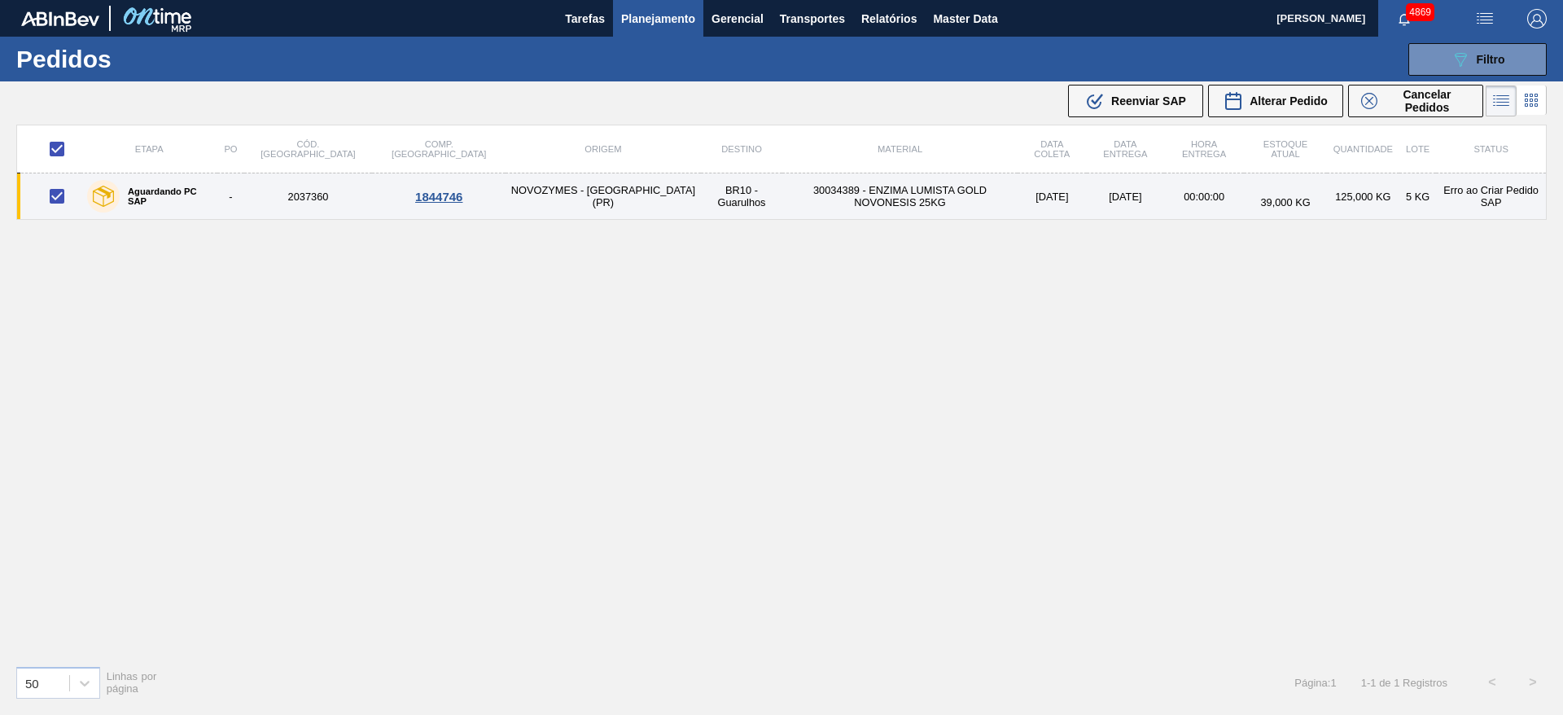
click at [374, 196] on div "1844746" at bounding box center [438, 197] width 129 height 14
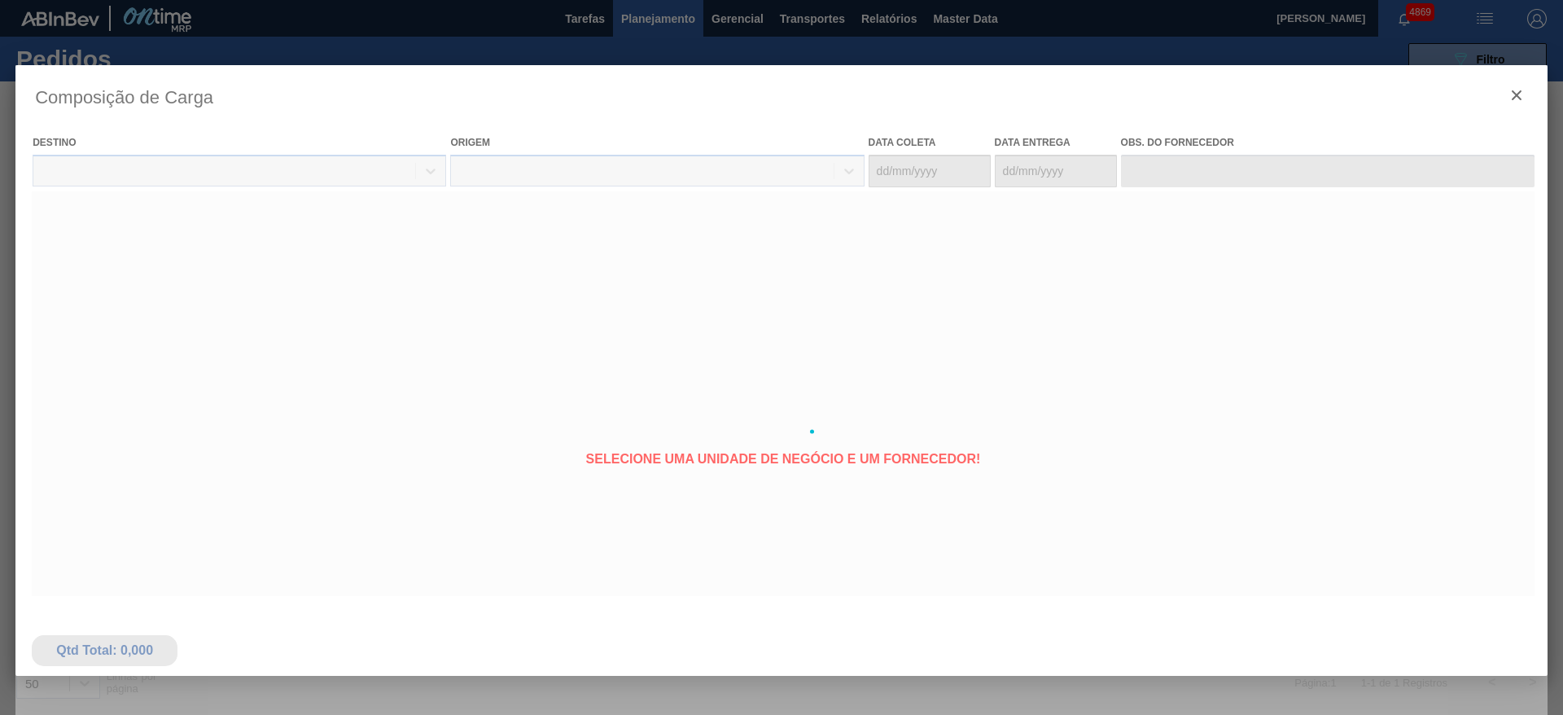
type coleta "26/09/2025"
type entrega "03/10/2025"
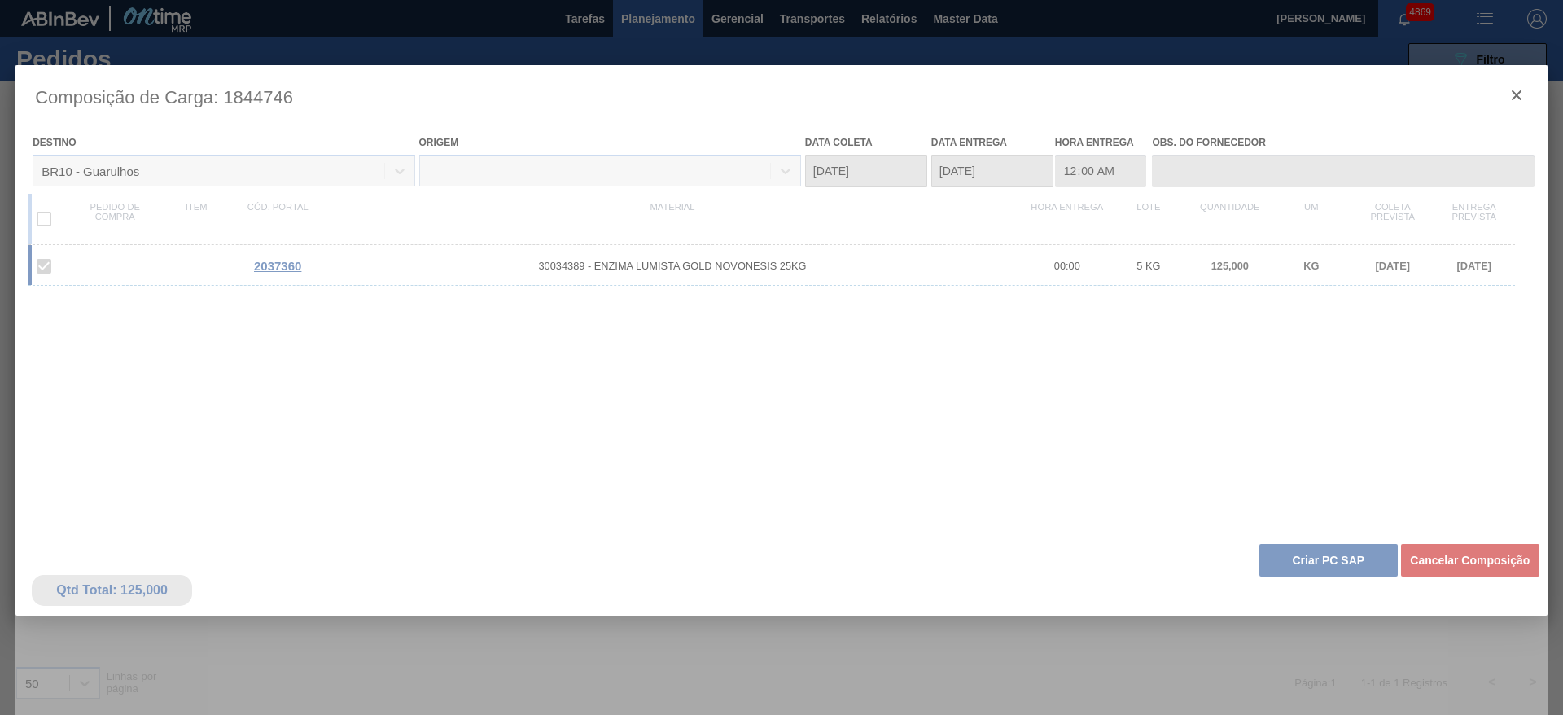
click at [1345, 562] on div at bounding box center [781, 431] width 1532 height 733
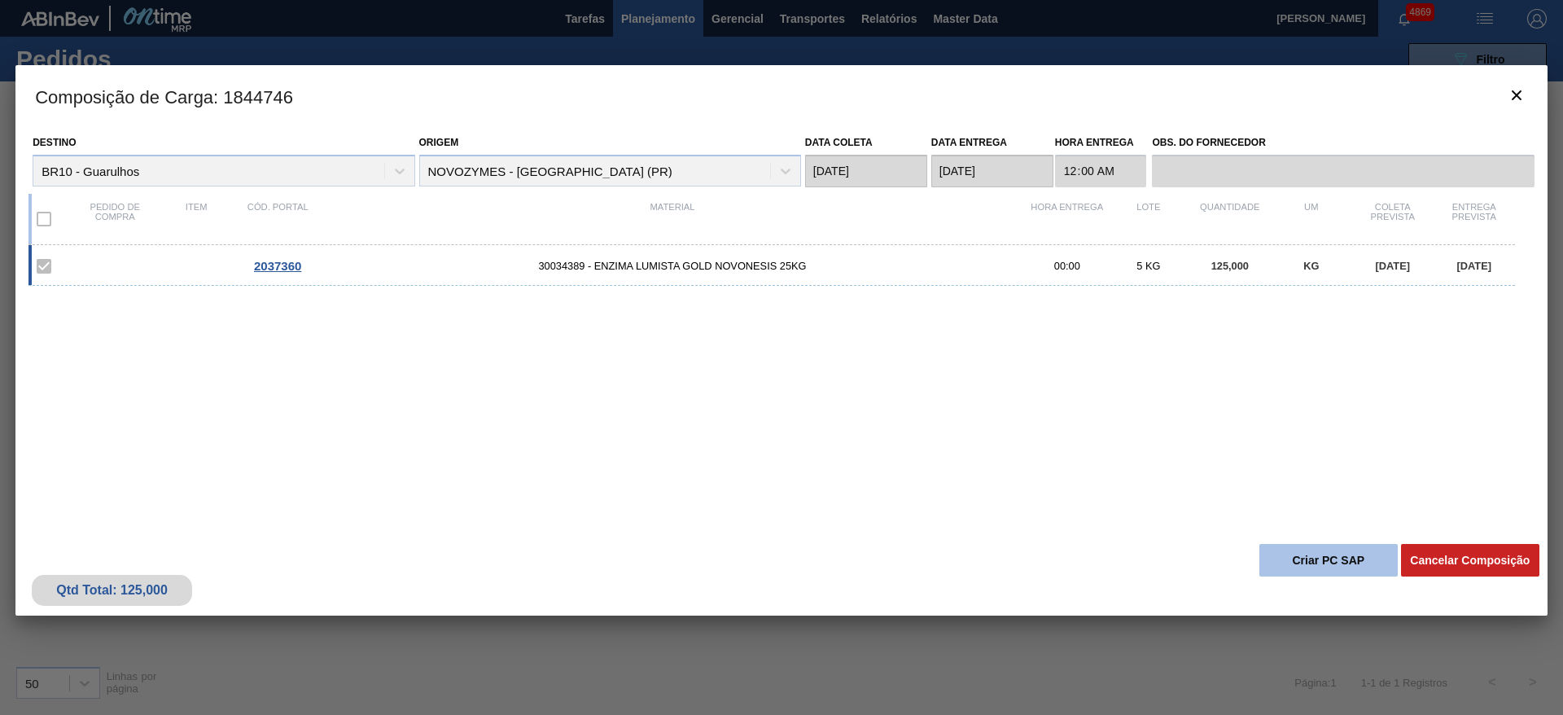
click at [1328, 555] on button "Criar PC SAP" at bounding box center [1328, 560] width 138 height 33
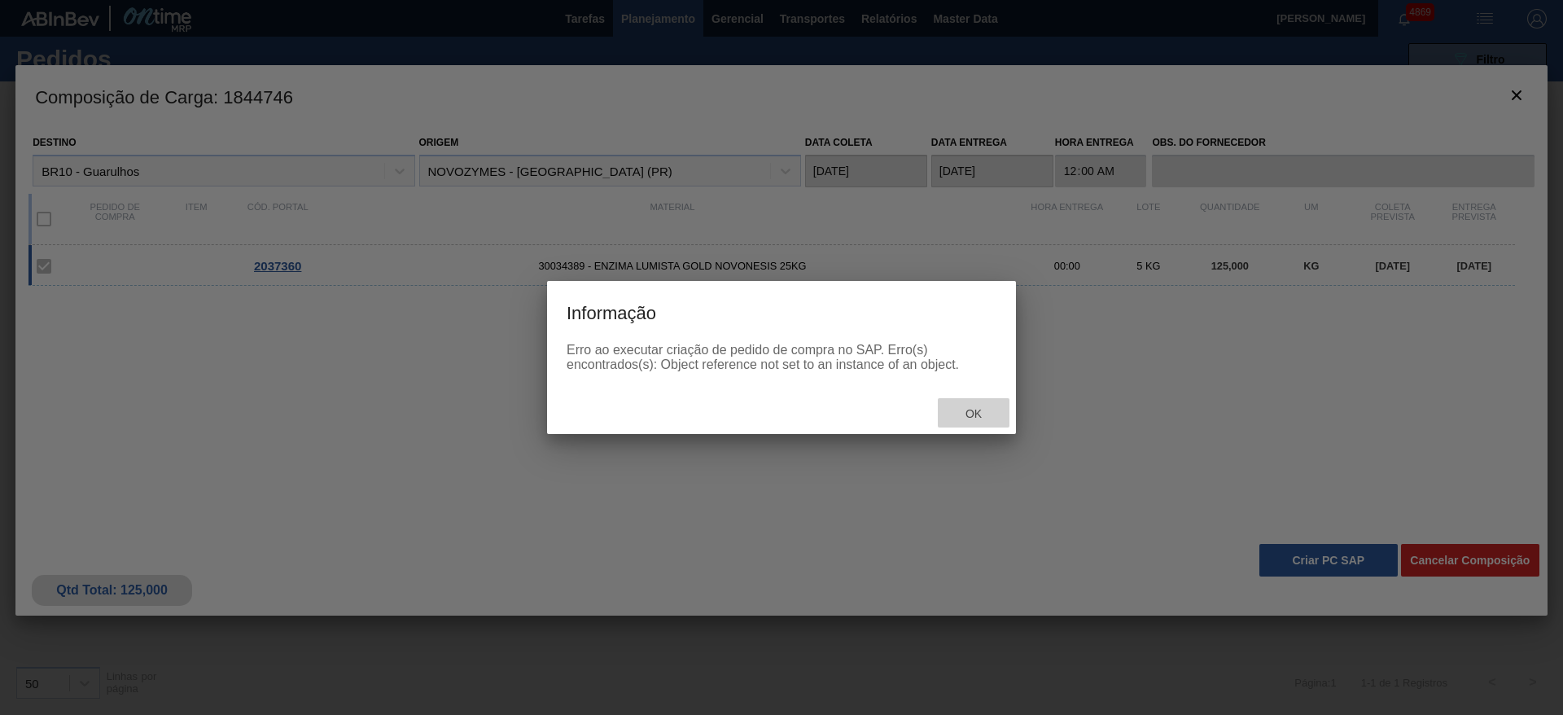
click at [981, 414] on span "Ok" at bounding box center [973, 413] width 42 height 13
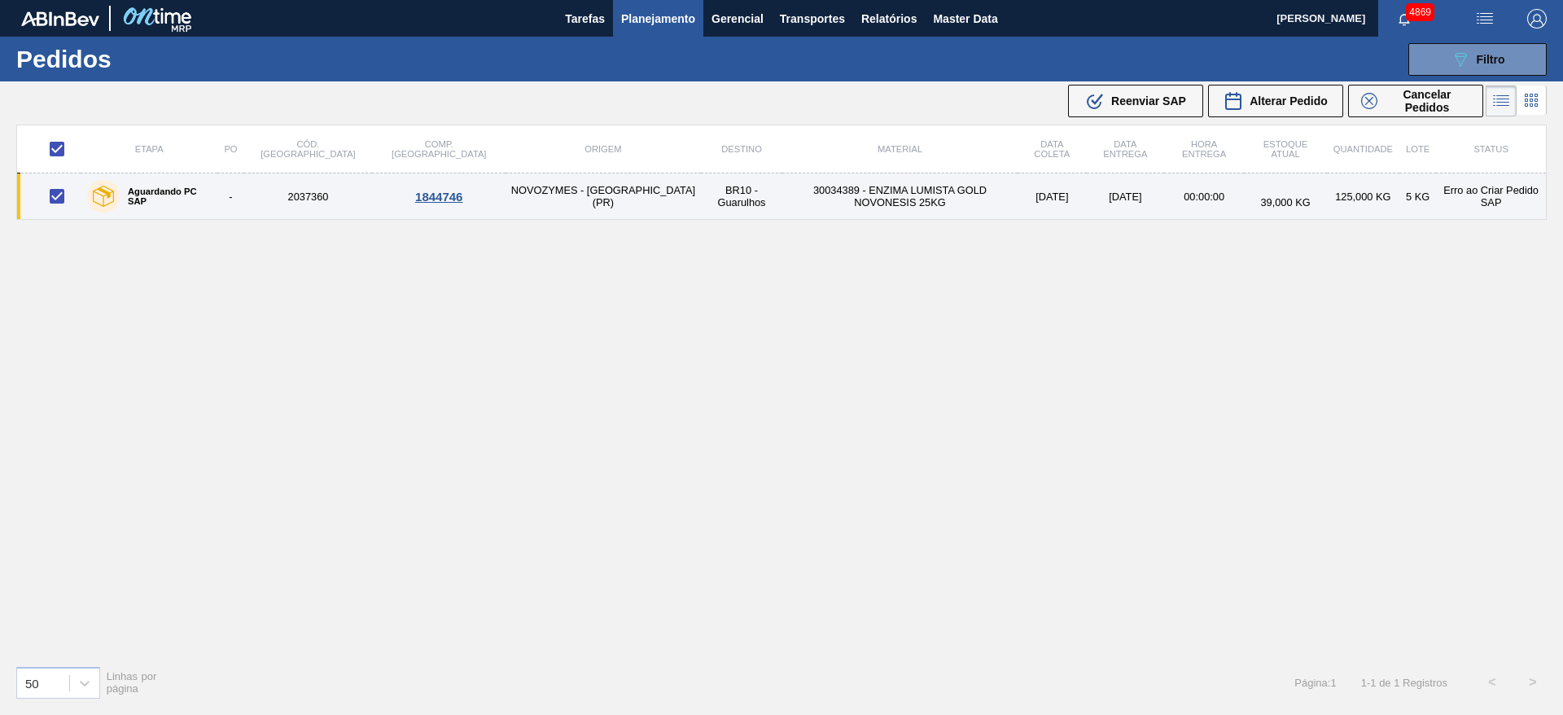
click at [505, 203] on td "NOVOZYMES - [GEOGRAPHIC_DATA] (PR)" at bounding box center [602, 196] width 195 height 46
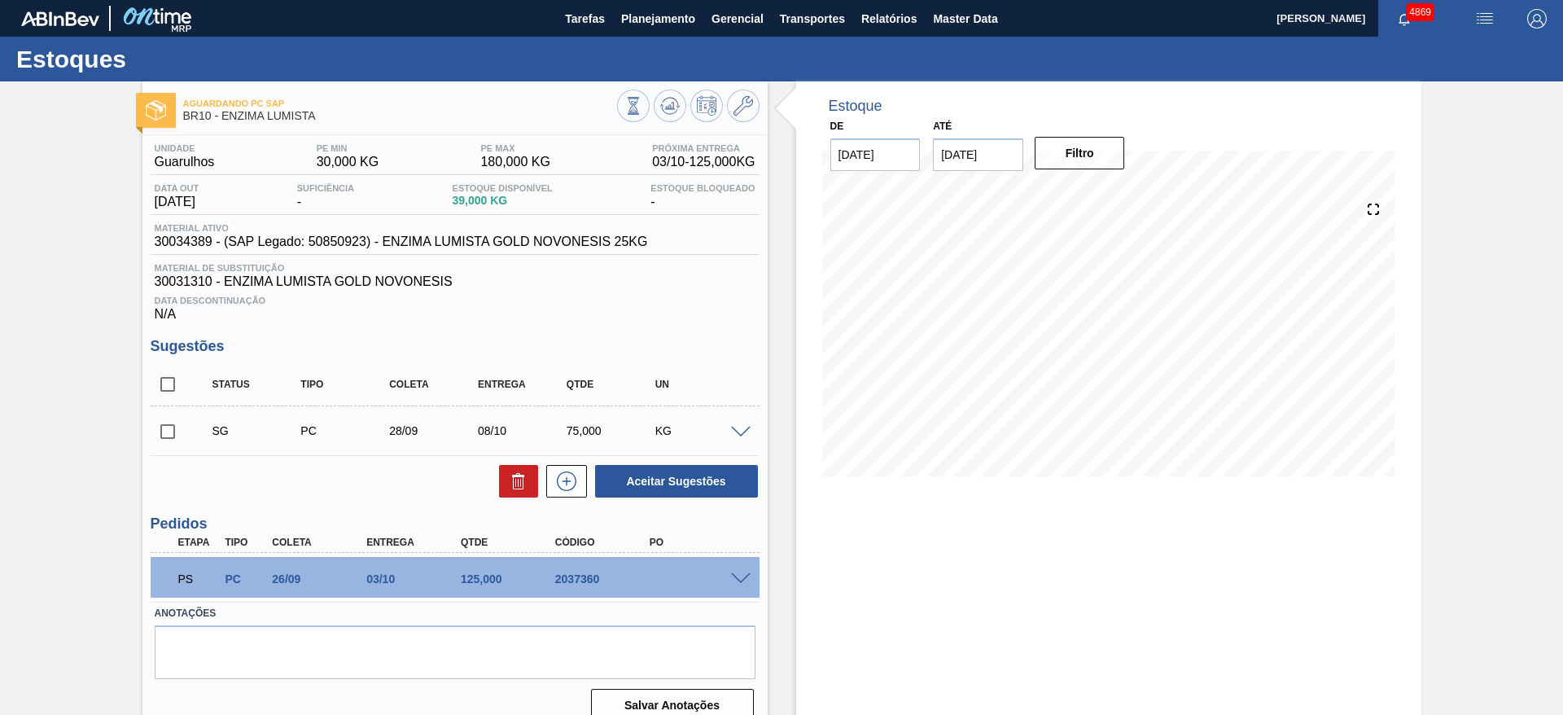
click at [738, 576] on span at bounding box center [741, 579] width 20 height 12
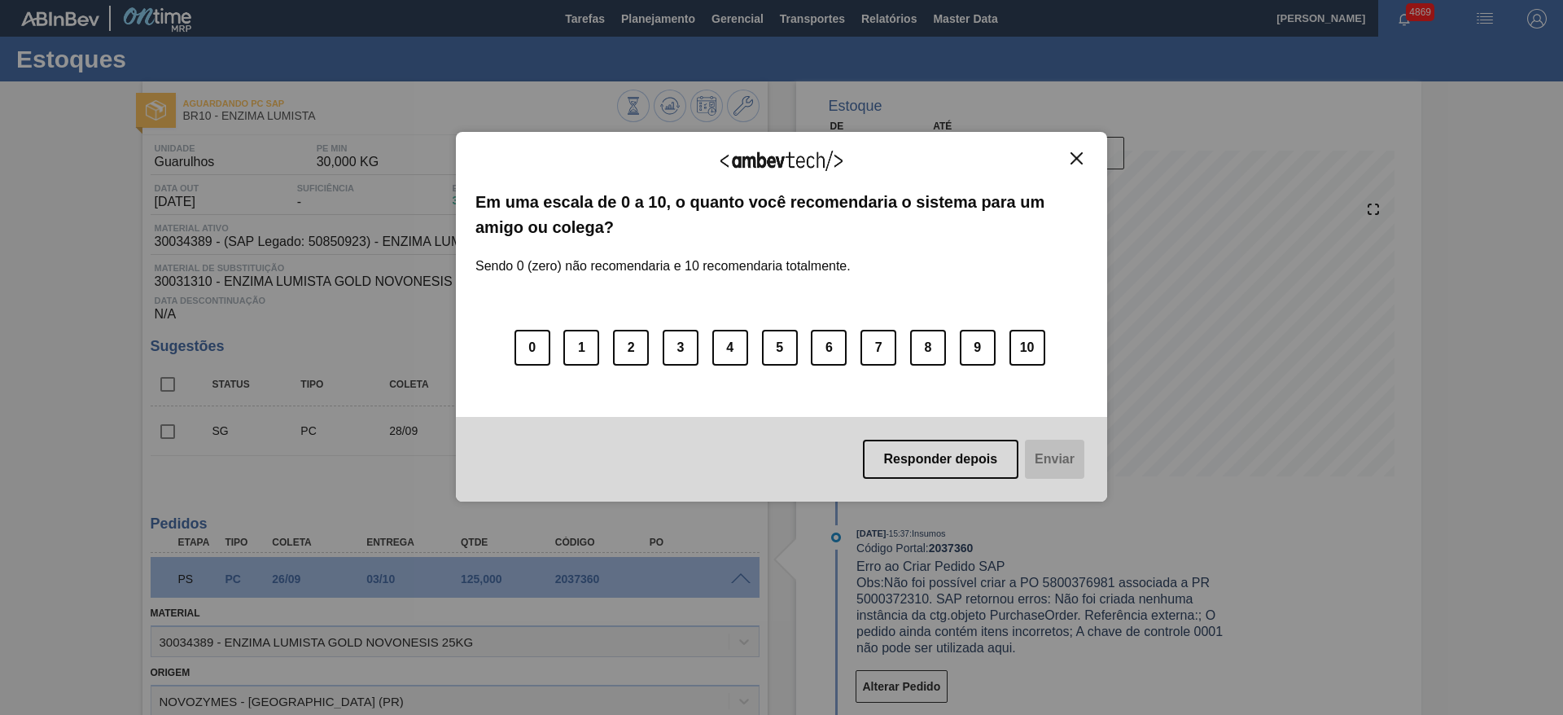
click at [1075, 164] on button "Close" at bounding box center [1076, 158] width 22 height 14
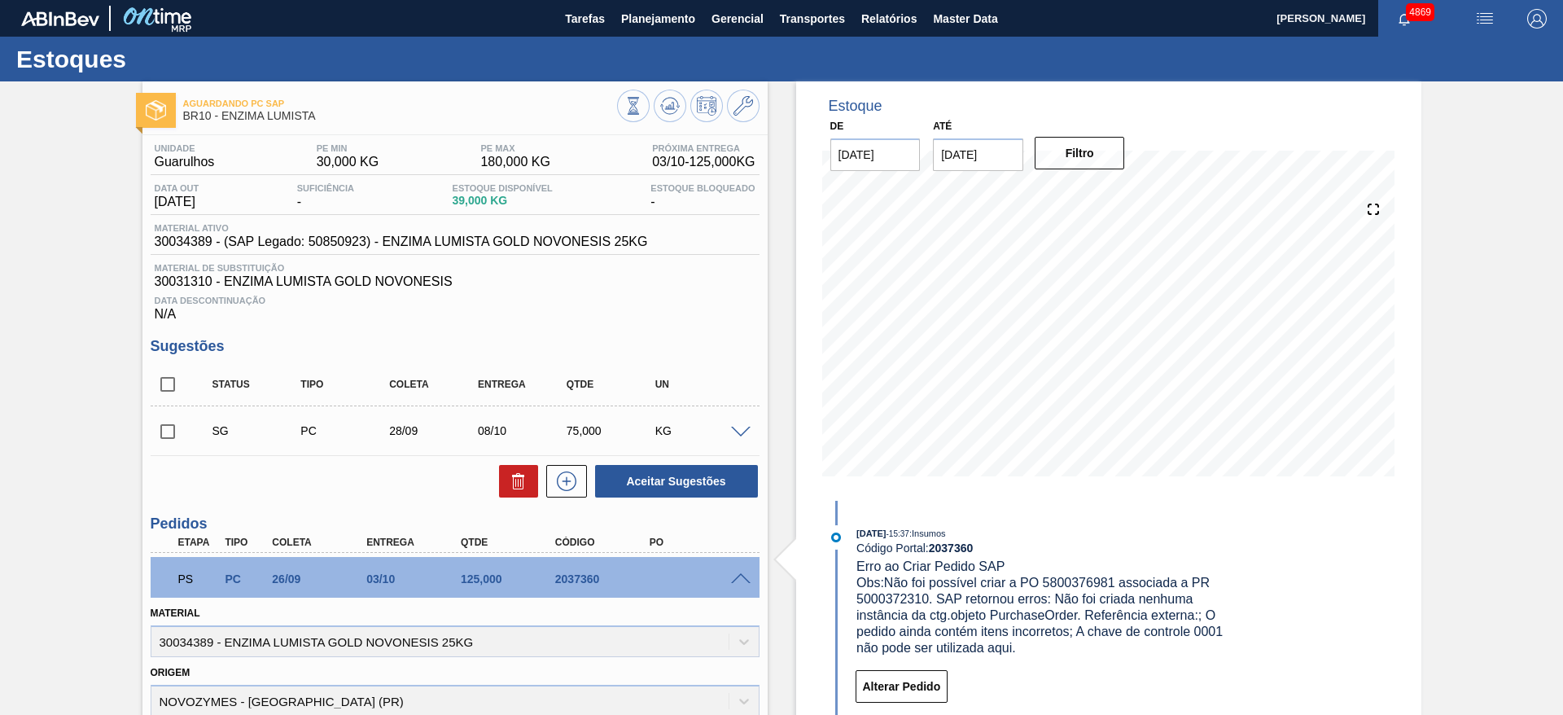
scroll to position [122, 0]
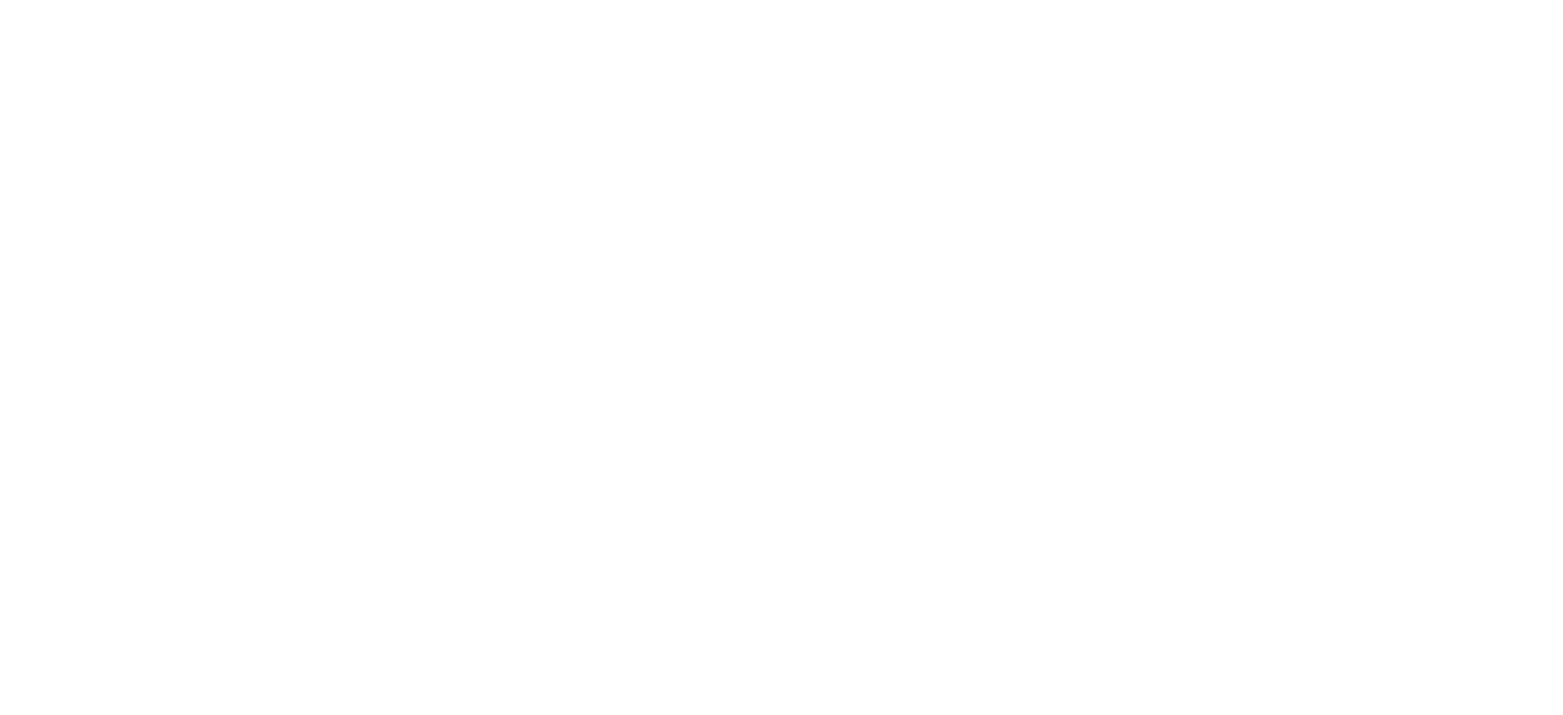
click at [1069, 0] on html at bounding box center [781, 0] width 1563 height 0
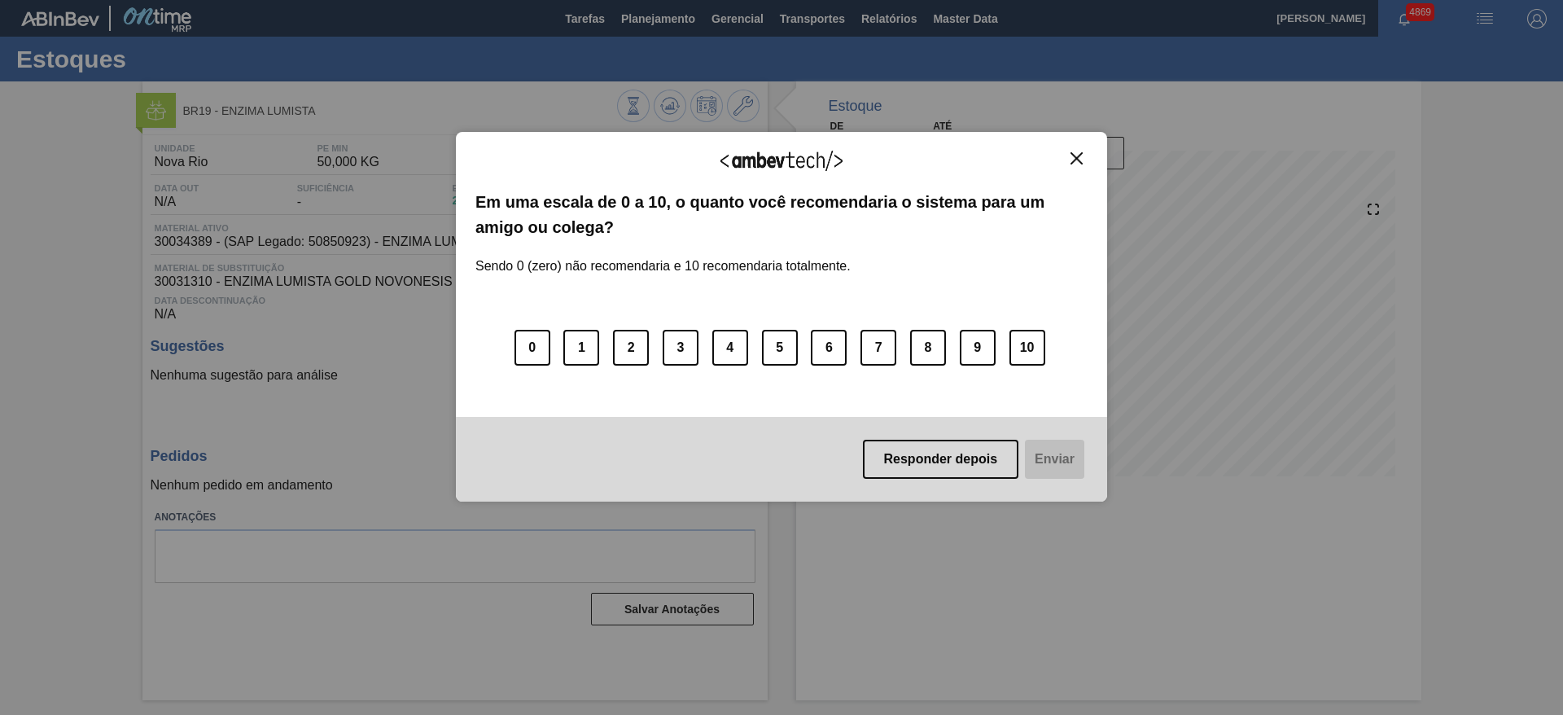
click at [1074, 163] on img "Close" at bounding box center [1076, 158] width 12 height 12
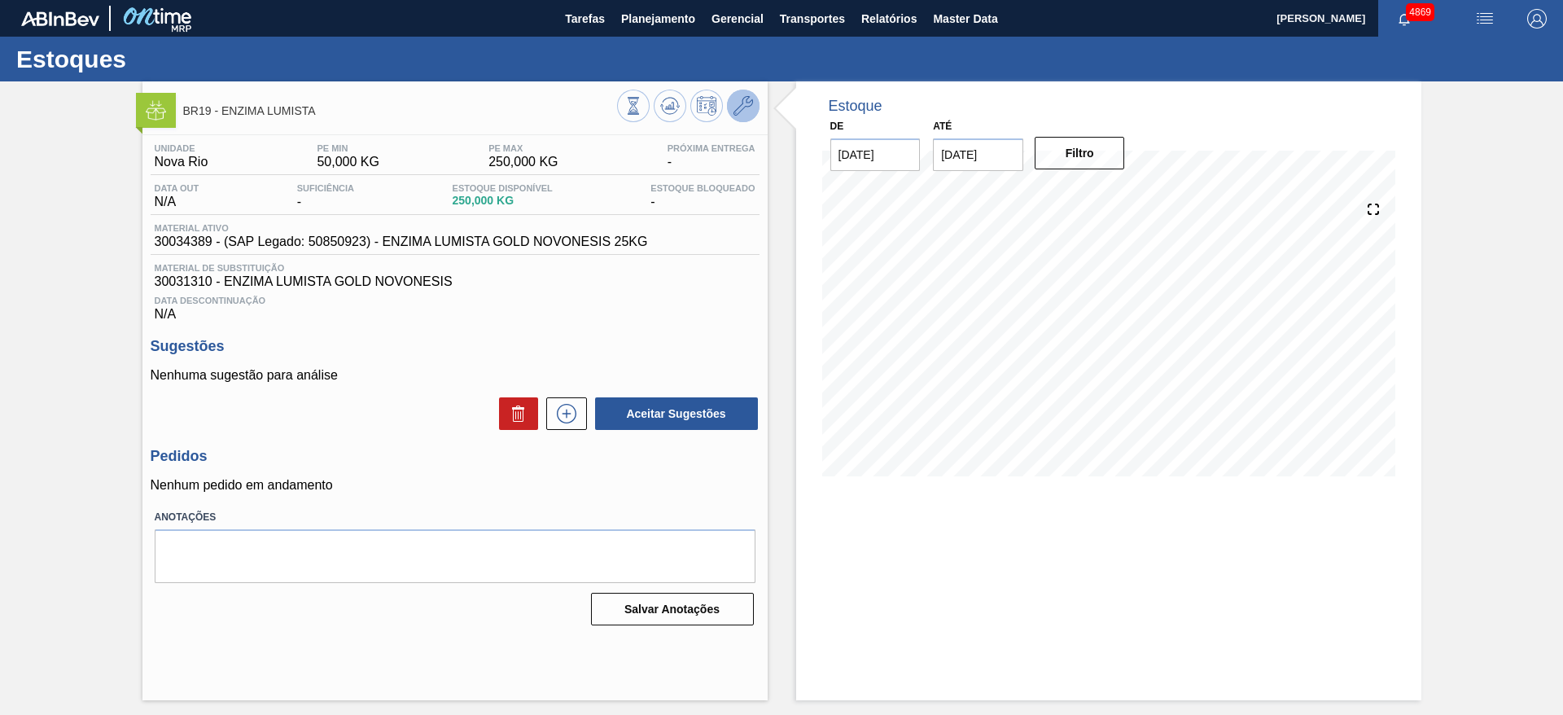
click at [752, 108] on icon at bounding box center [743, 106] width 20 height 20
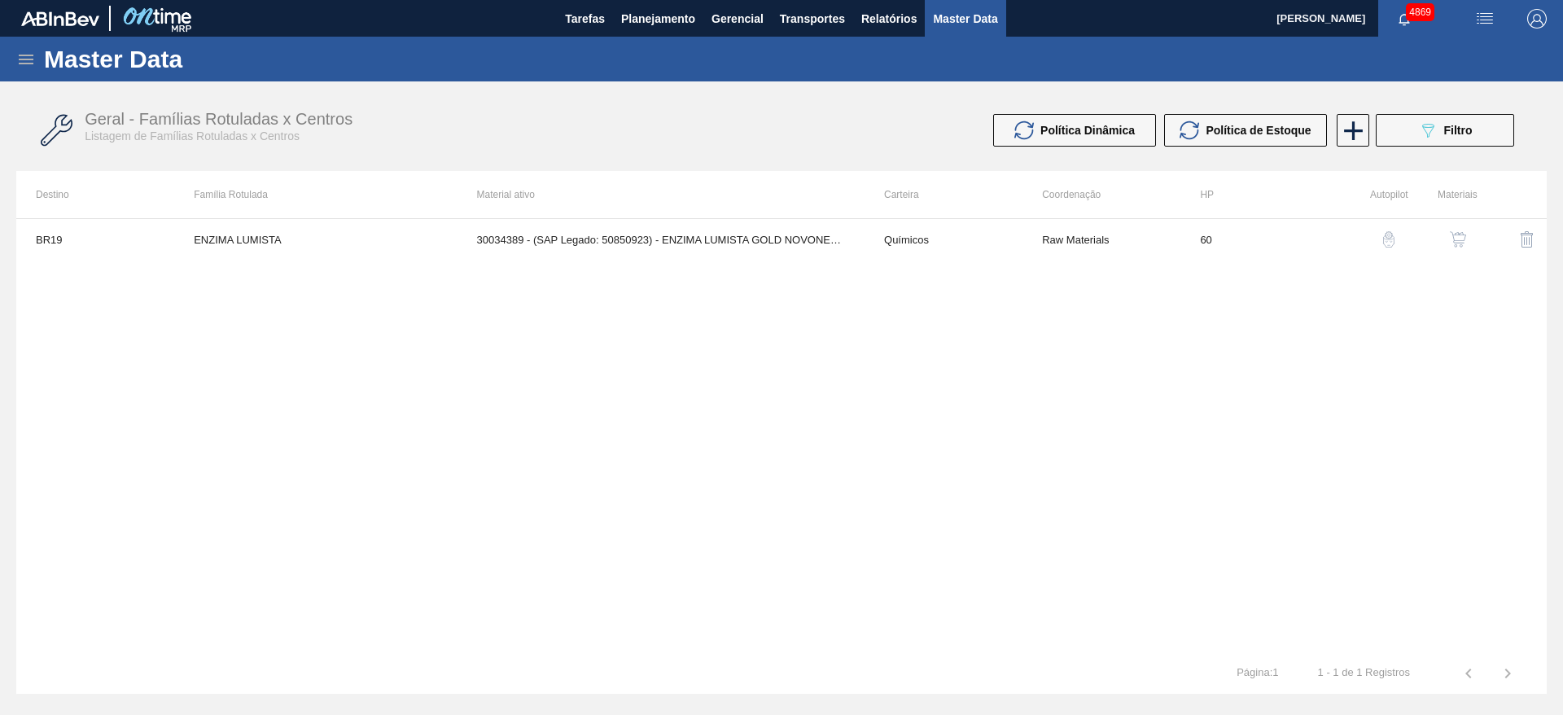
click at [697, 274] on div "BR19 ENZIMA LUMISTA 30034389 - (SAP Legado: 50850923) - ENZIMA LUMISTA GOLD NOV…" at bounding box center [781, 435] width 1530 height 435
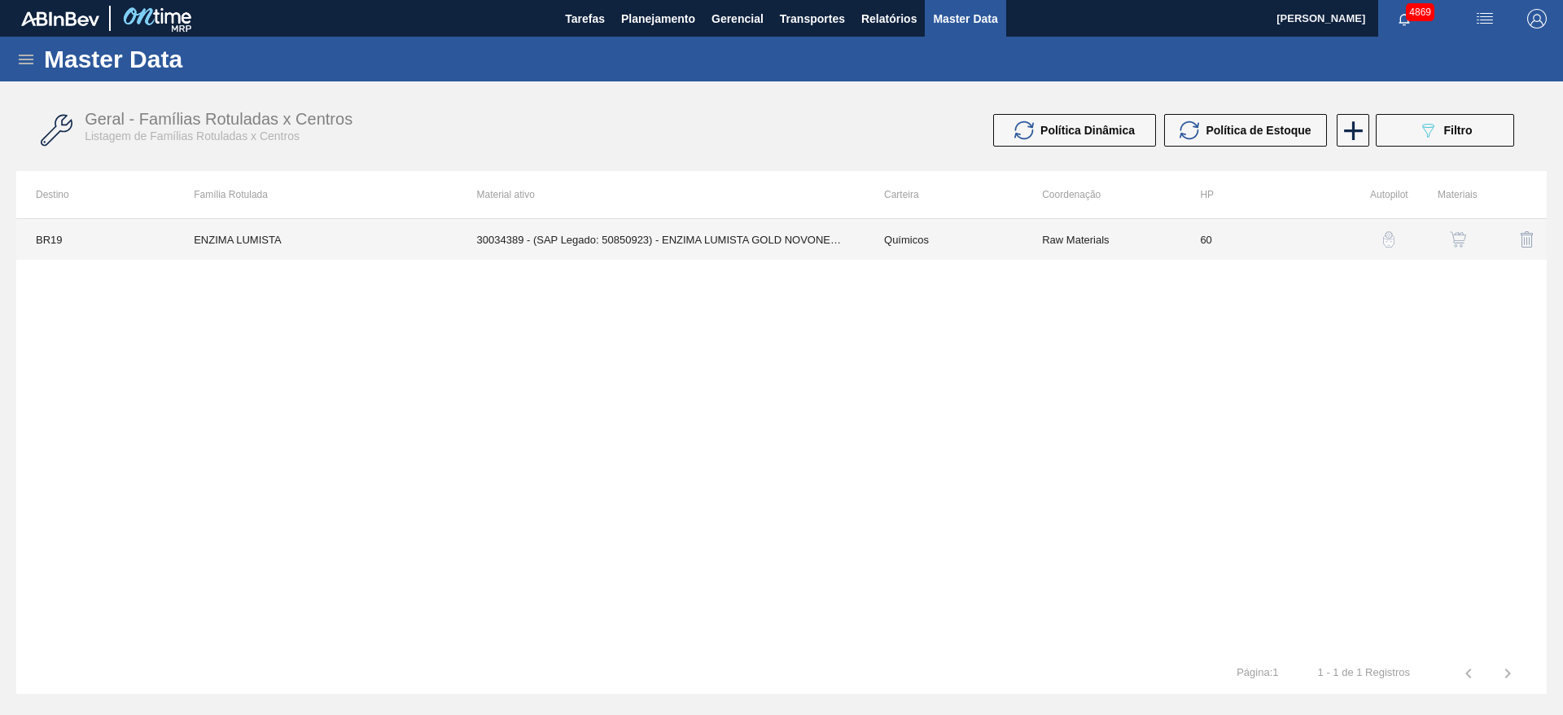
click at [695, 258] on td "30034389 - (SAP Legado: 50850923) - ENZIMA LUMISTA GOLD NOVONESIS 25KG" at bounding box center [660, 239] width 407 height 41
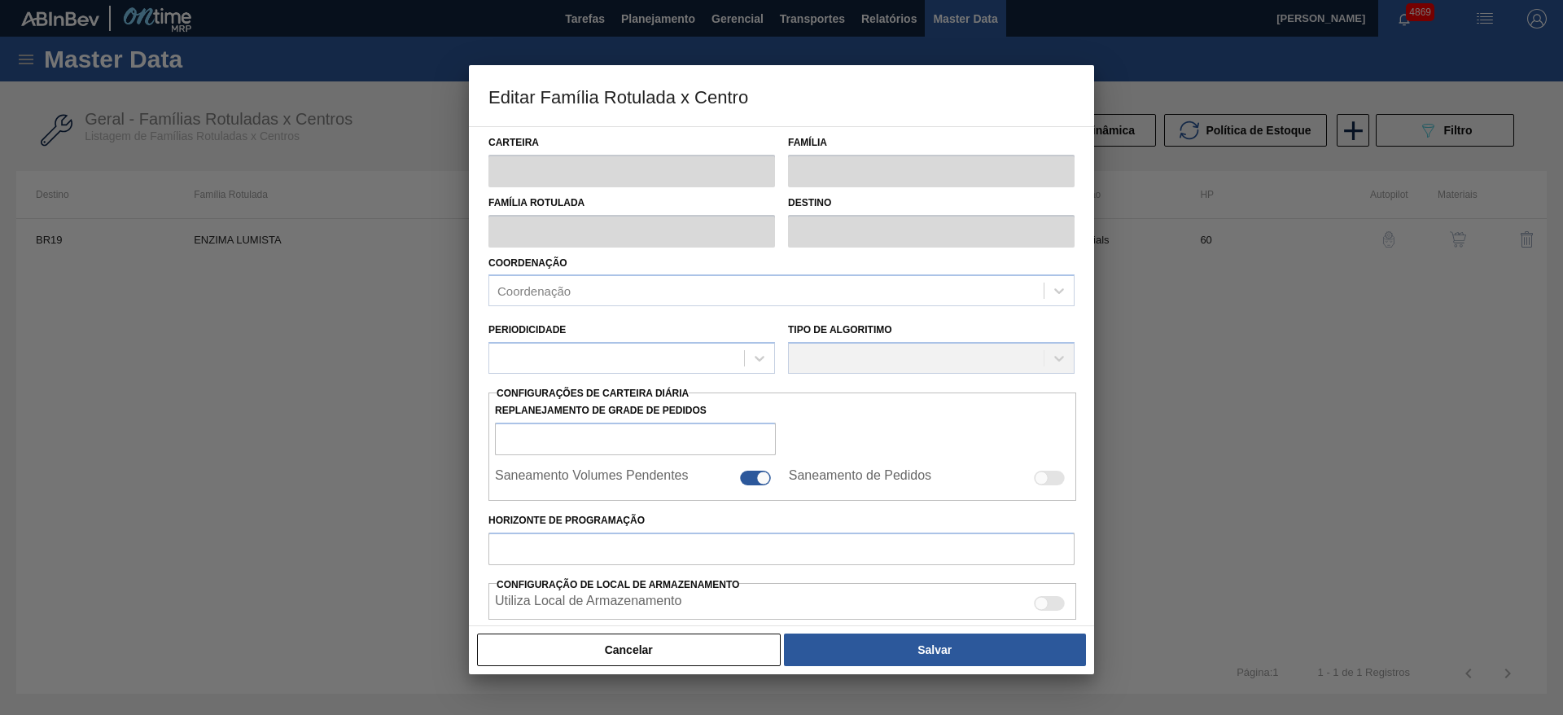
type input "Químicos"
type input "Enzima"
type input "ENZIMA LUMISTA"
type input "BR19 - Nova Rio"
type input "60"
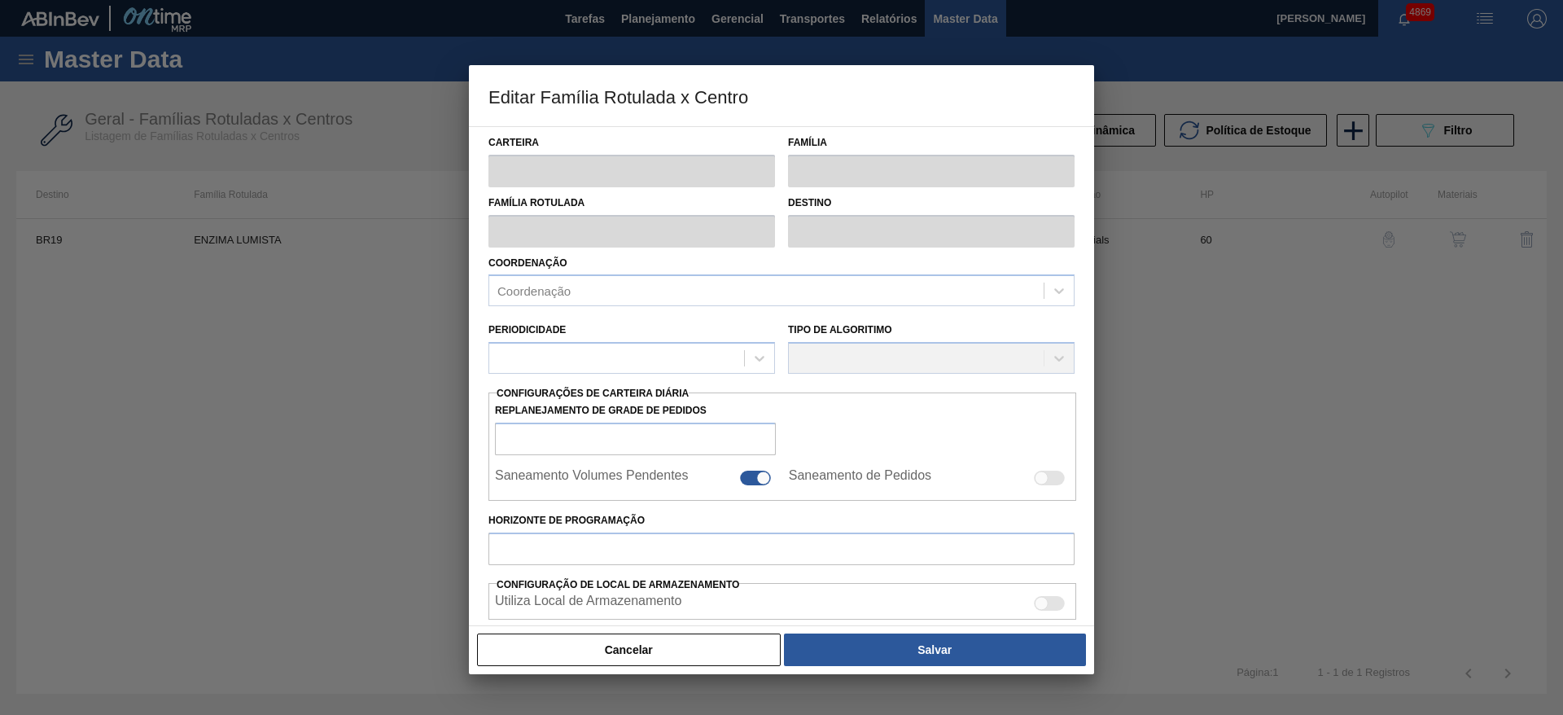
type input "50"
type input "250"
type input "50"
type input "150,000"
checkbox input "true"
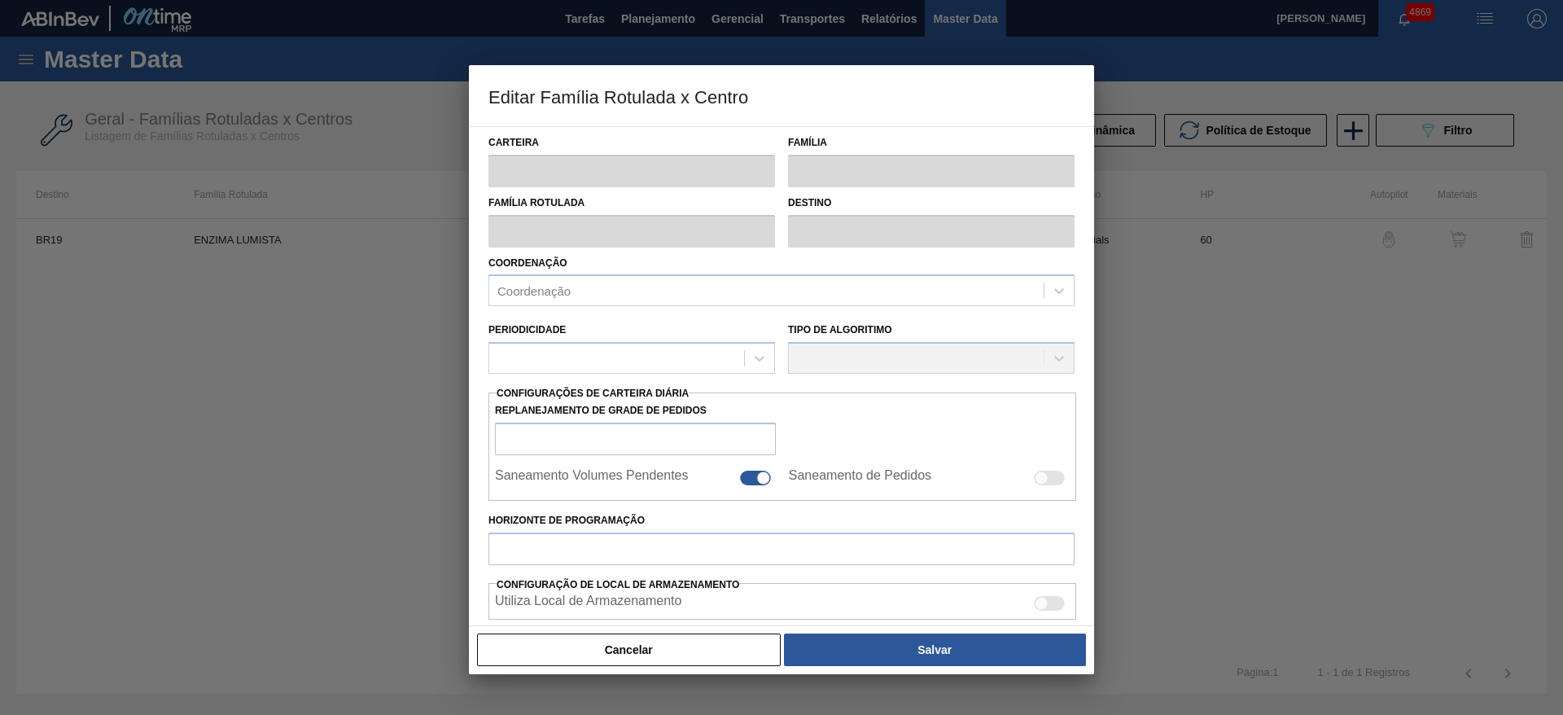
checkbox input "true"
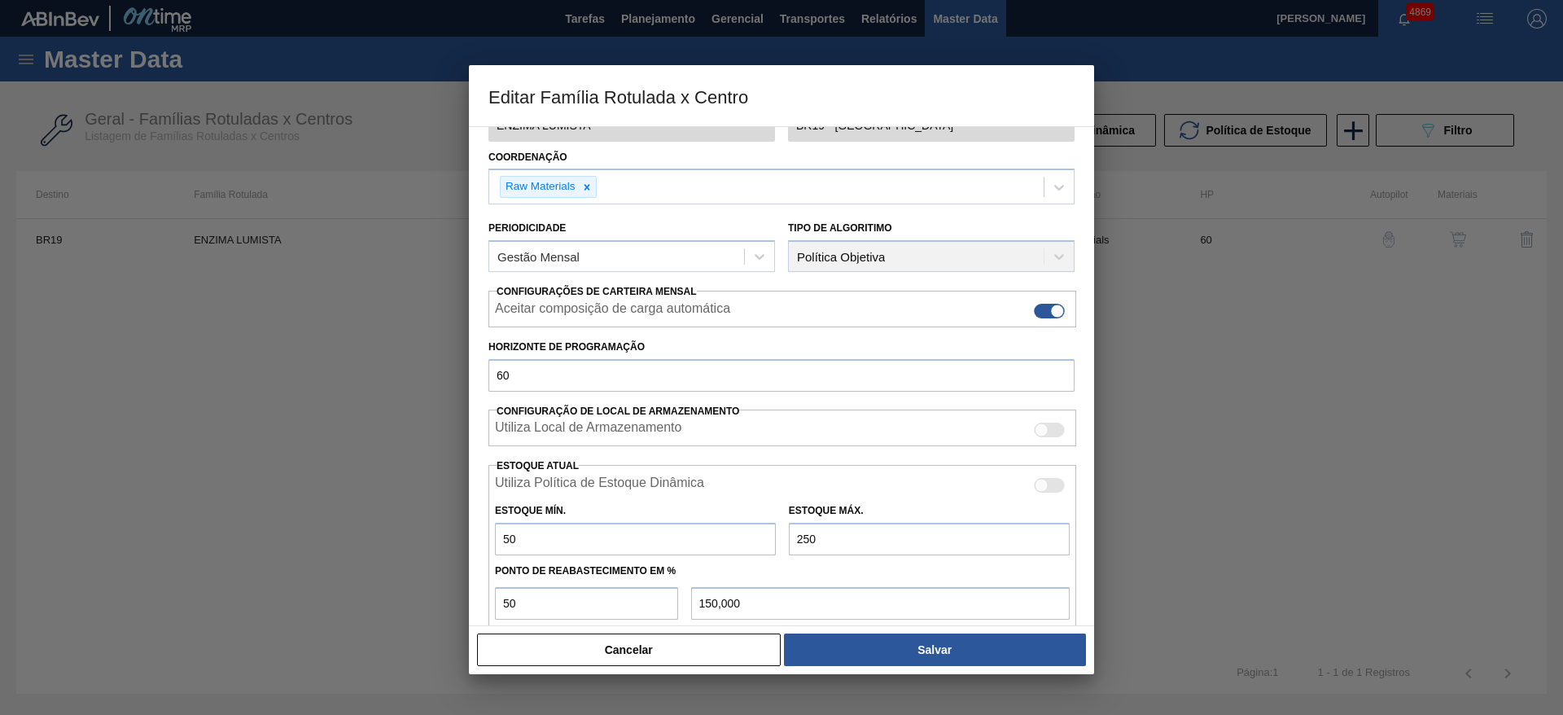
scroll to position [248, 0]
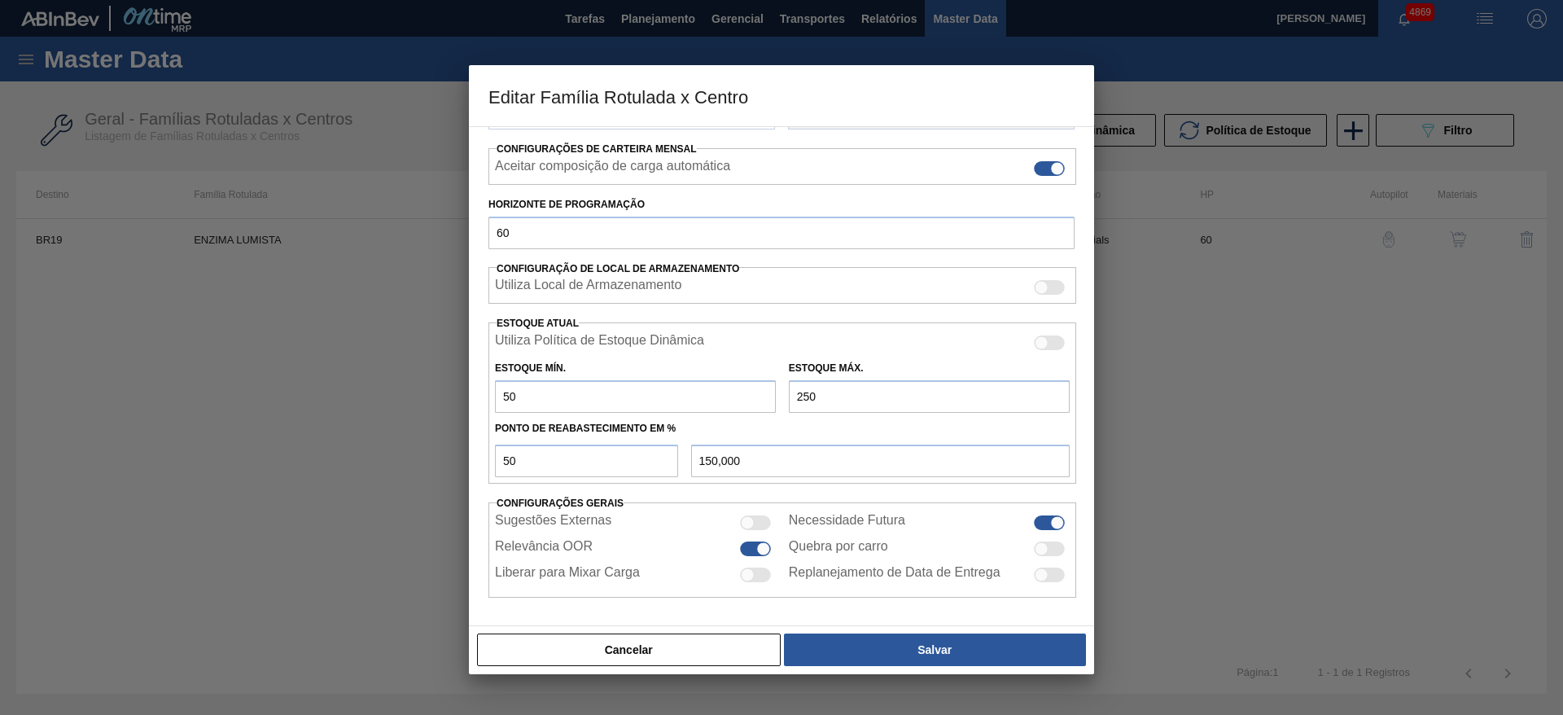
drag, startPoint x: 822, startPoint y: 394, endPoint x: 782, endPoint y: 388, distance: 40.3
click at [782, 388] on div "Estoque Máx. 250" at bounding box center [929, 385] width 294 height 56
type input "4"
type input "27,000"
type input "40"
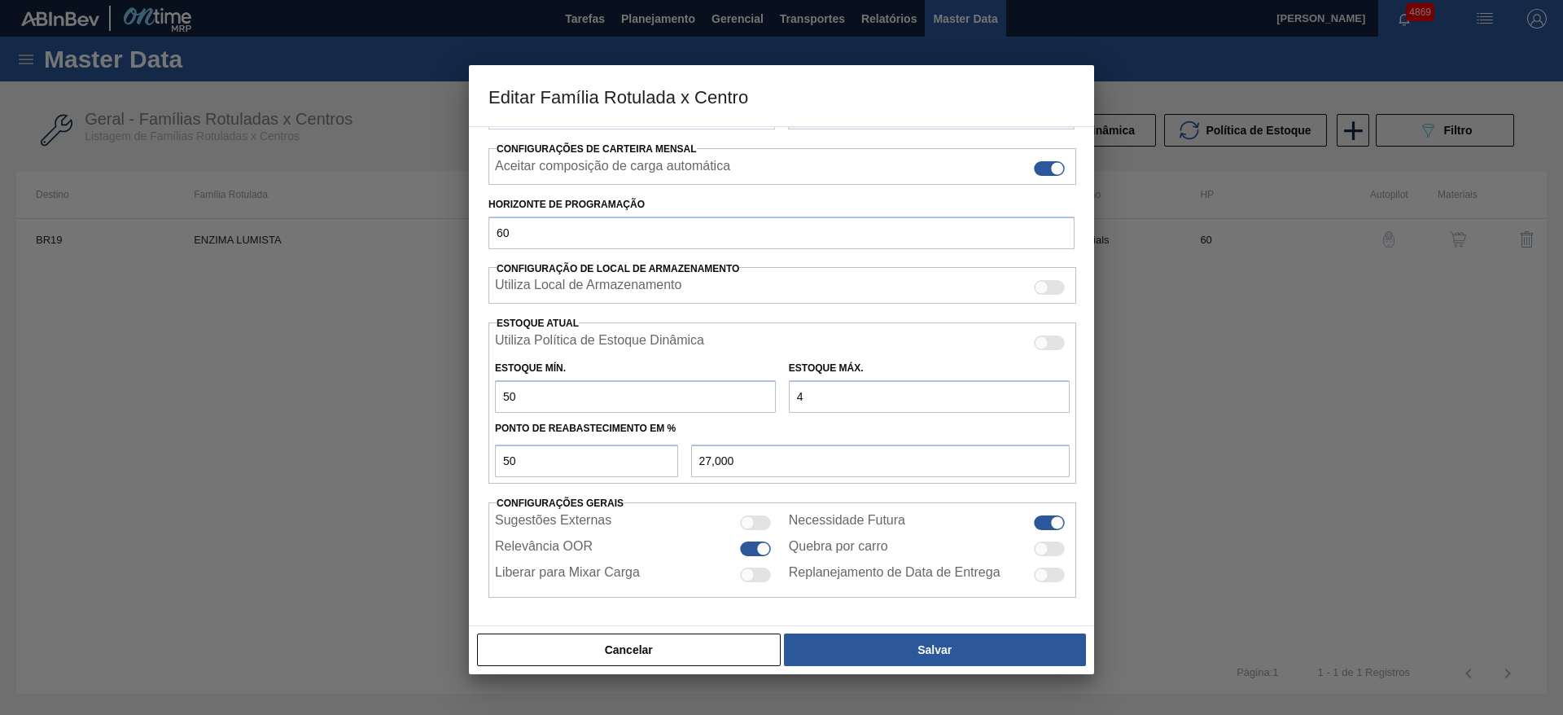
type input "45,000"
drag, startPoint x: 818, startPoint y: 395, endPoint x: 803, endPoint y: 395, distance: 14.7
click at [803, 395] on input "40" at bounding box center [929, 396] width 281 height 33
type input "45"
type input "47,500"
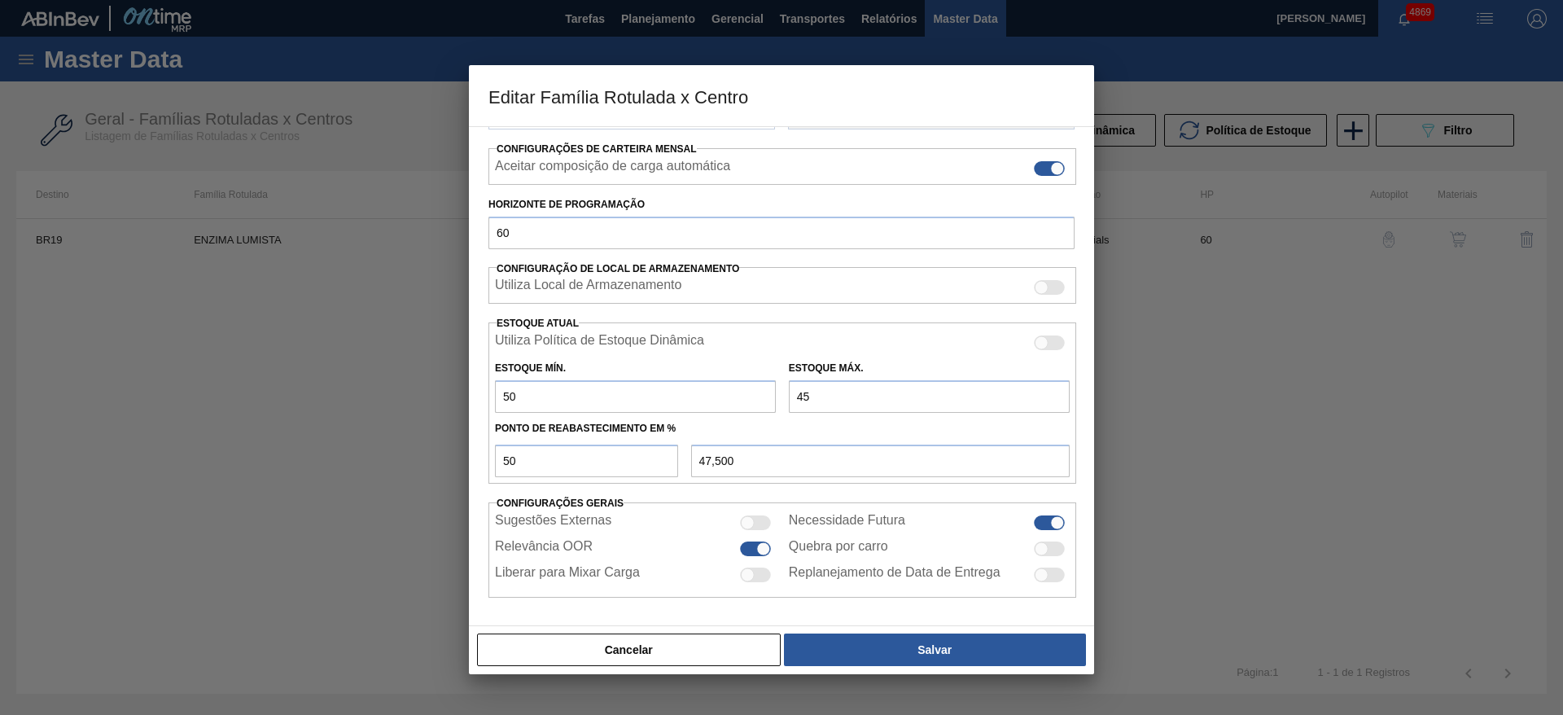
type input "450"
type input "250,000"
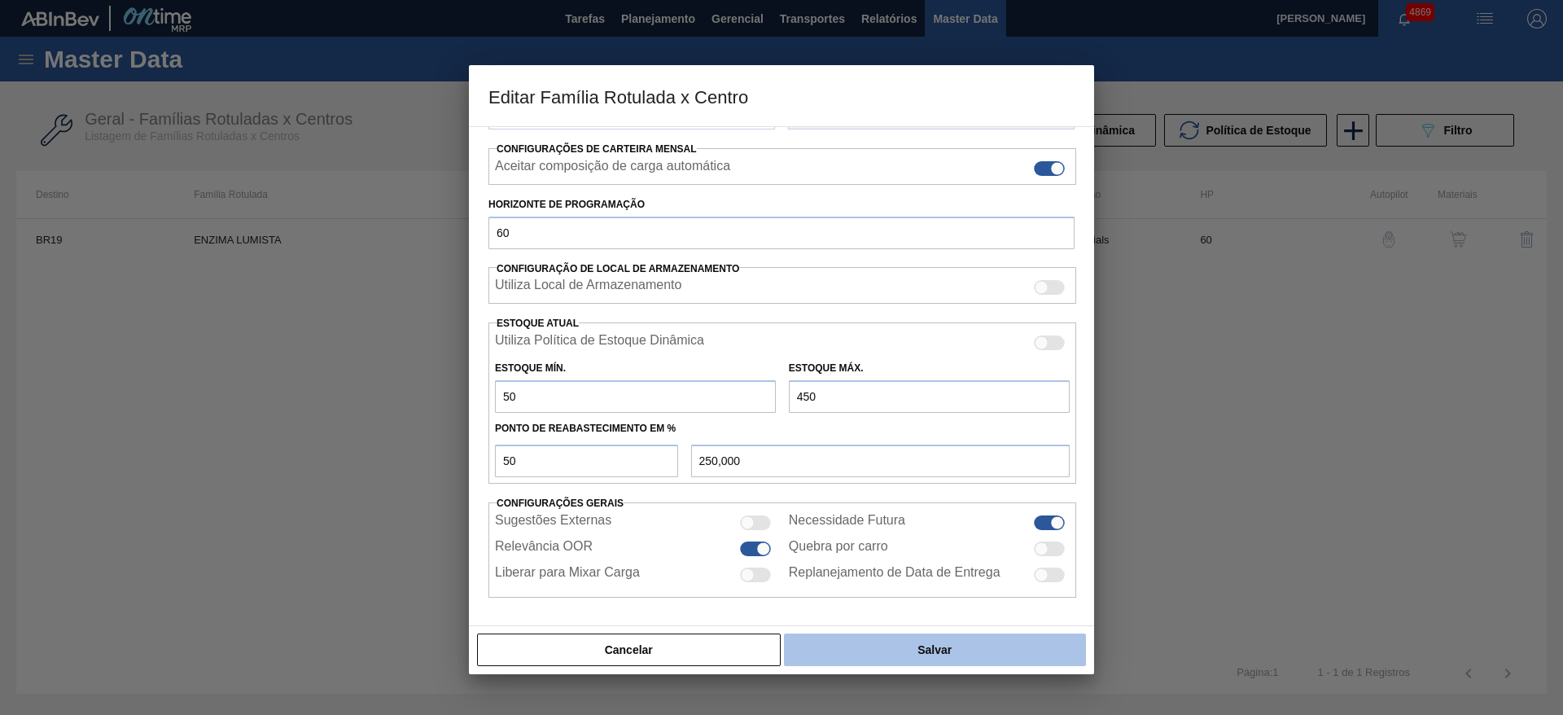
type input "450"
click at [867, 661] on button "Salvar" at bounding box center [935, 649] width 302 height 33
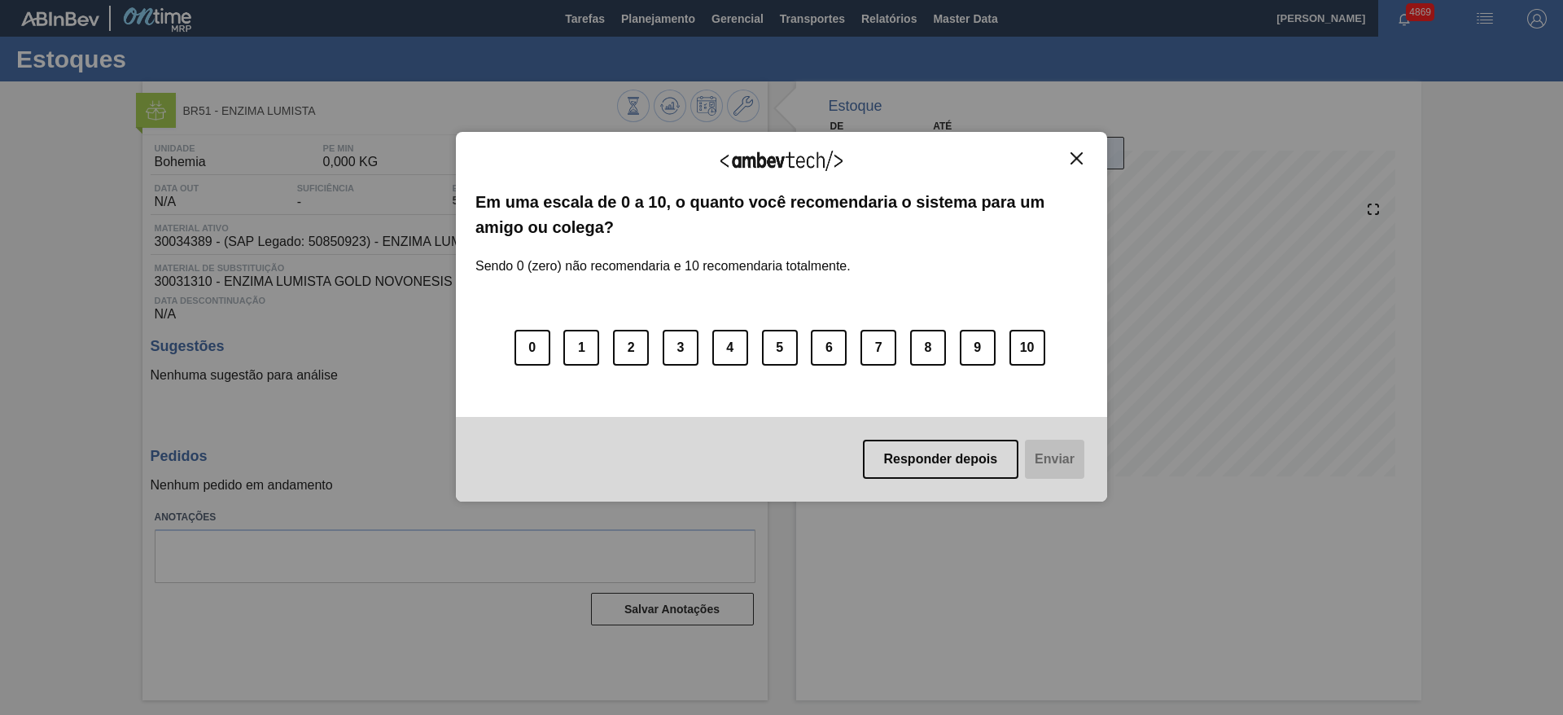
click at [1079, 160] on img "Close" at bounding box center [1076, 158] width 12 height 12
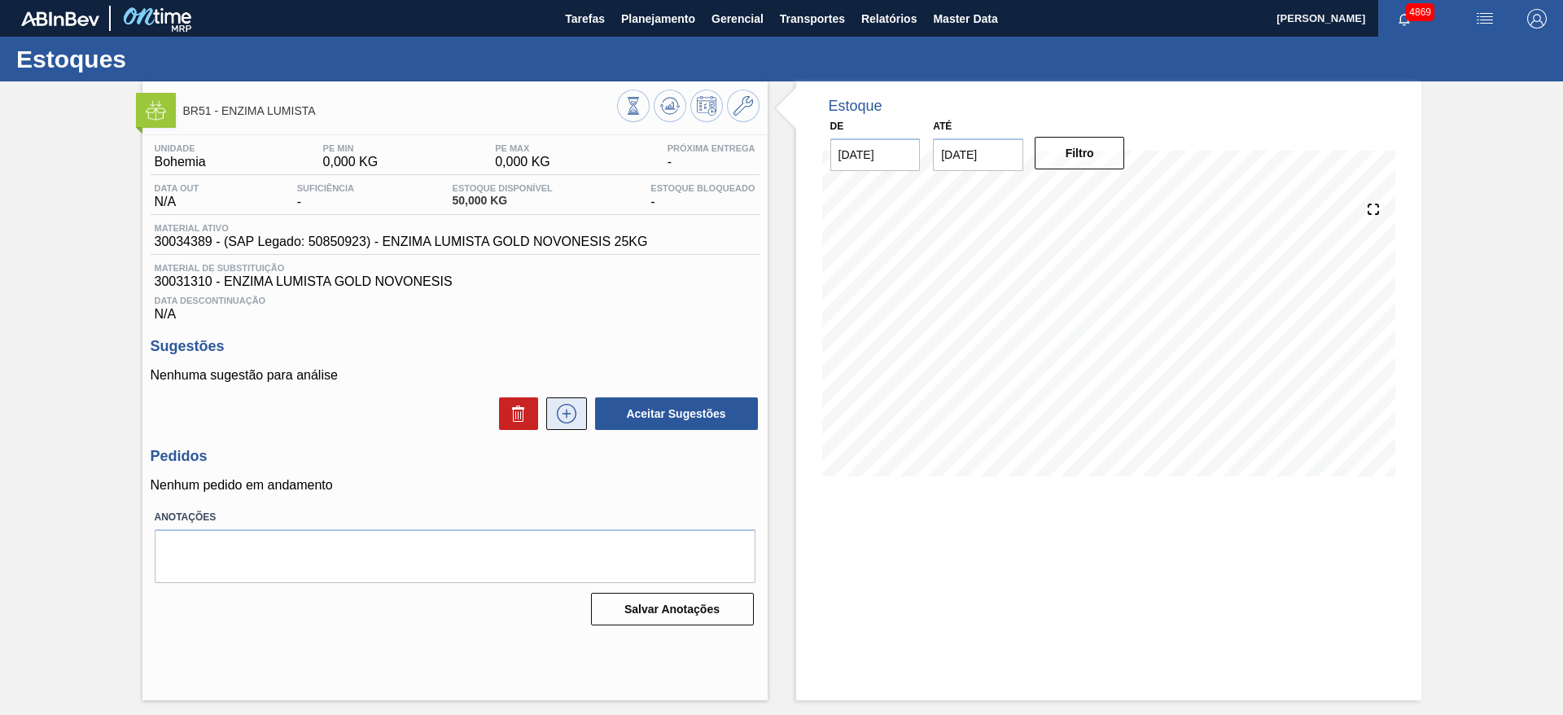
click at [562, 413] on icon at bounding box center [566, 413] width 9 height 1
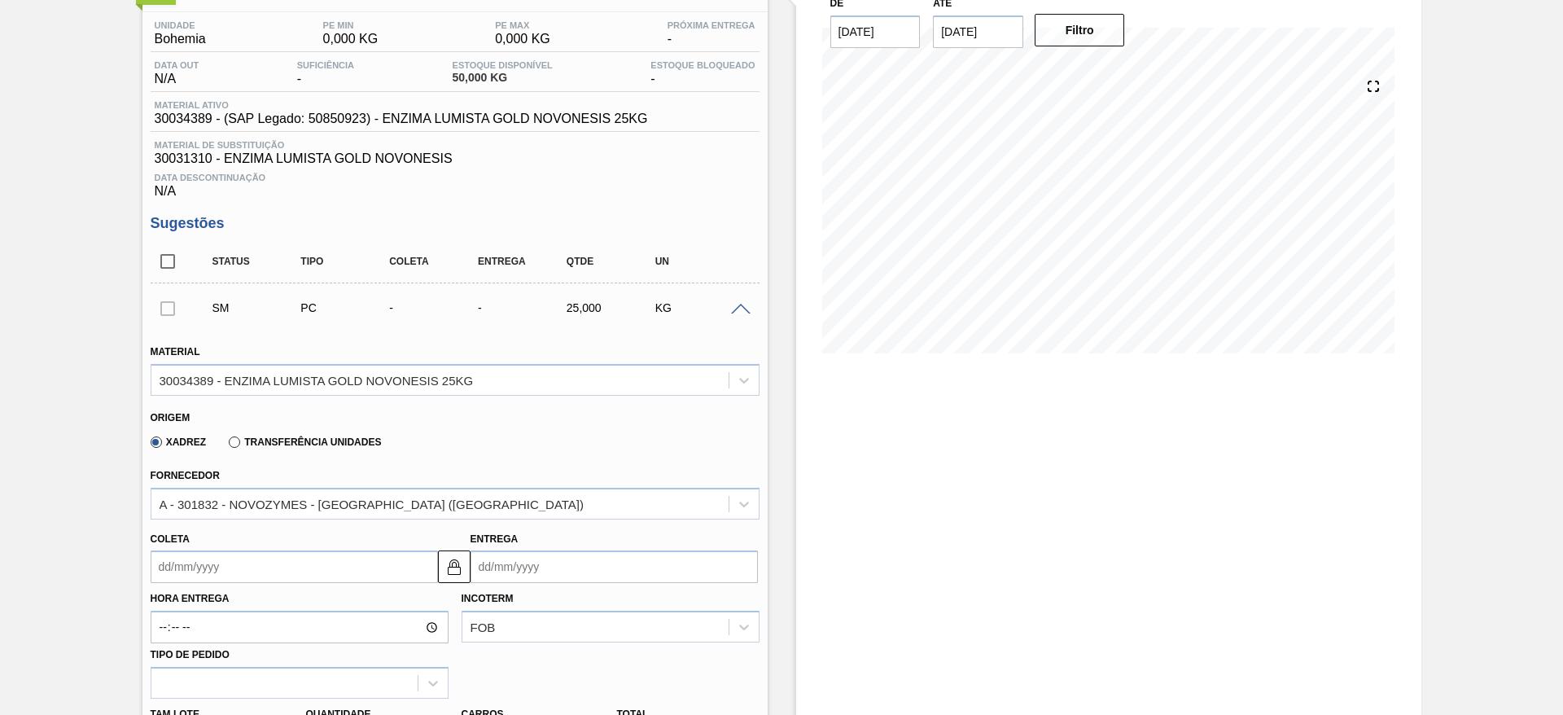
scroll to position [244, 0]
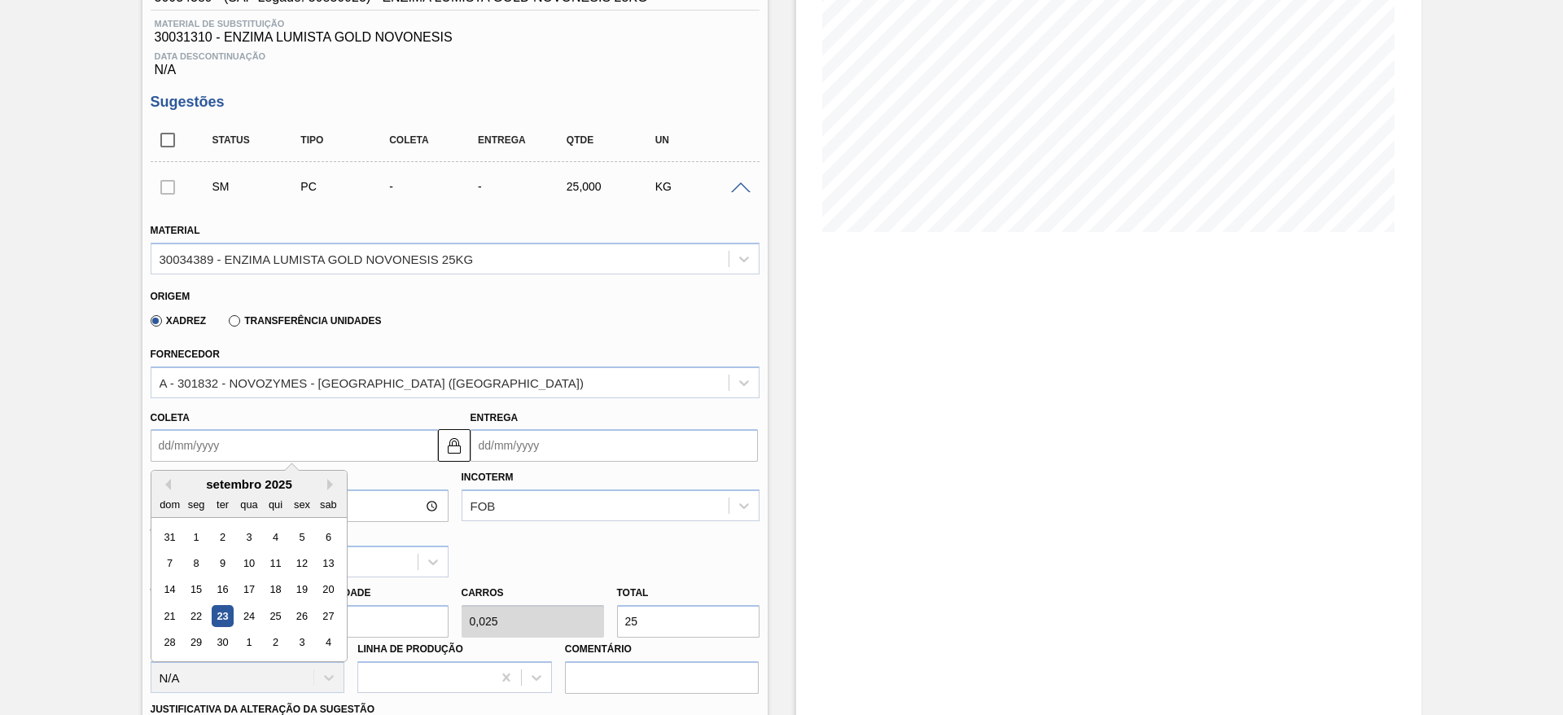
click at [314, 439] on input "Coleta" at bounding box center [294, 445] width 287 height 33
click at [211, 567] on div "9" at bounding box center [222, 563] width 22 height 22
type input "09/09/2025"
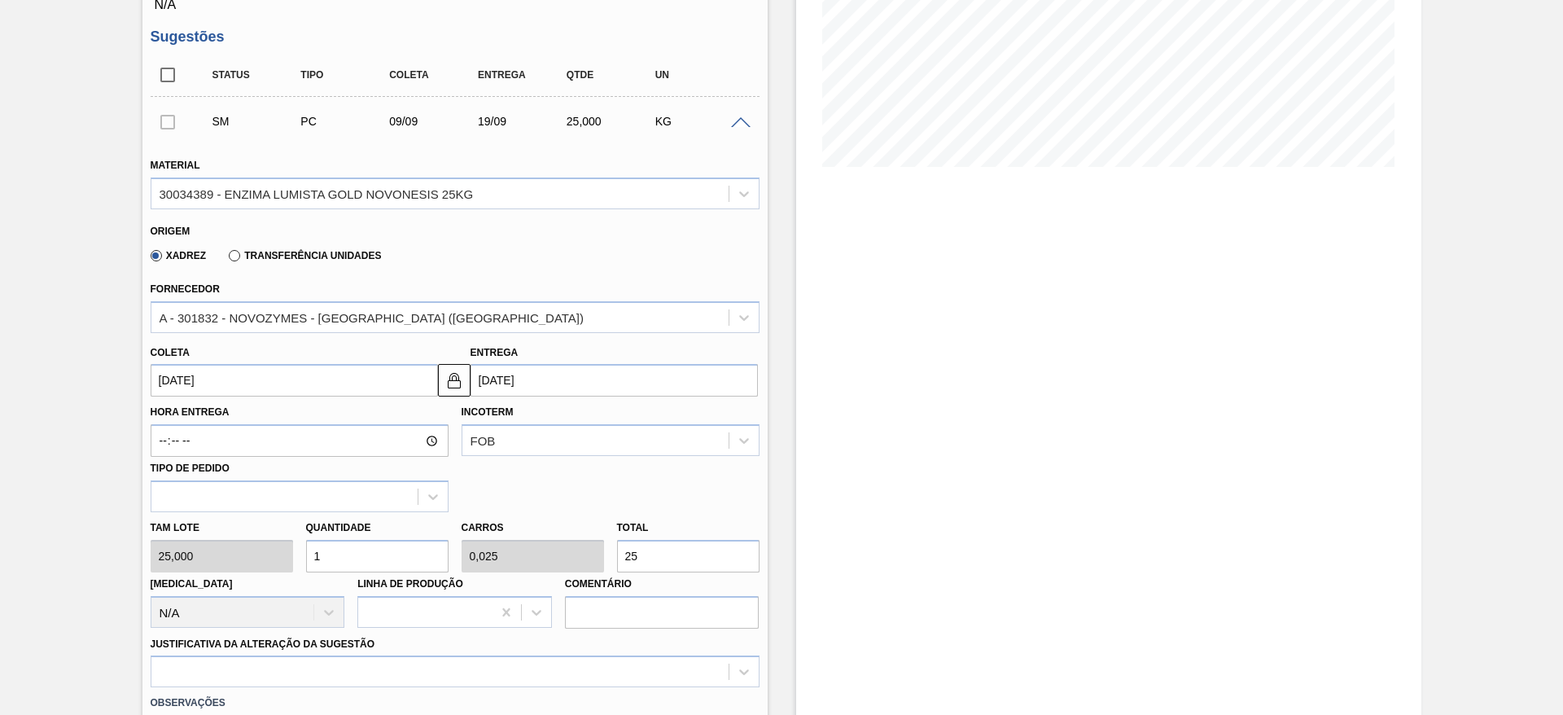
scroll to position [366, 0]
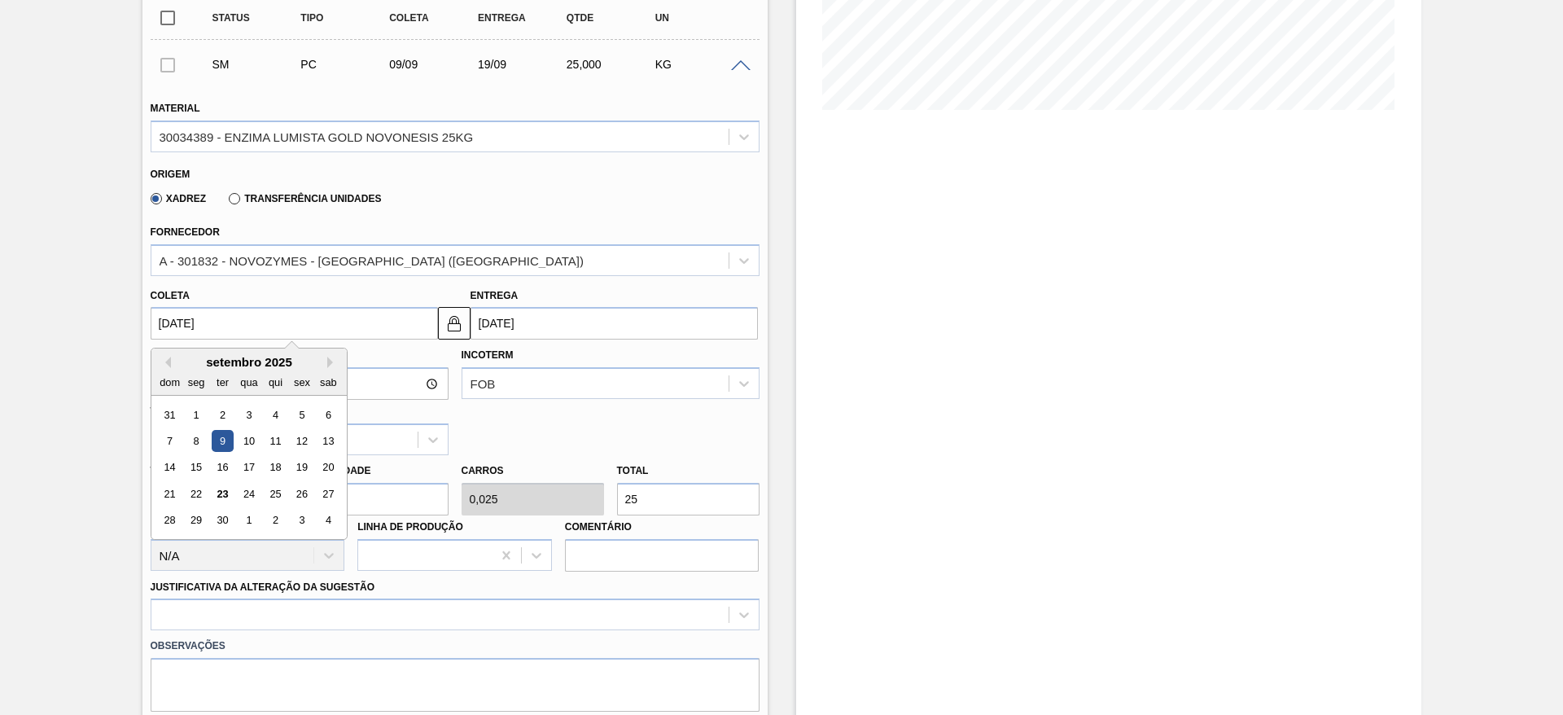
click at [360, 322] on input "09/09/2025" at bounding box center [294, 323] width 287 height 33
click at [449, 323] on img at bounding box center [454, 323] width 20 height 20
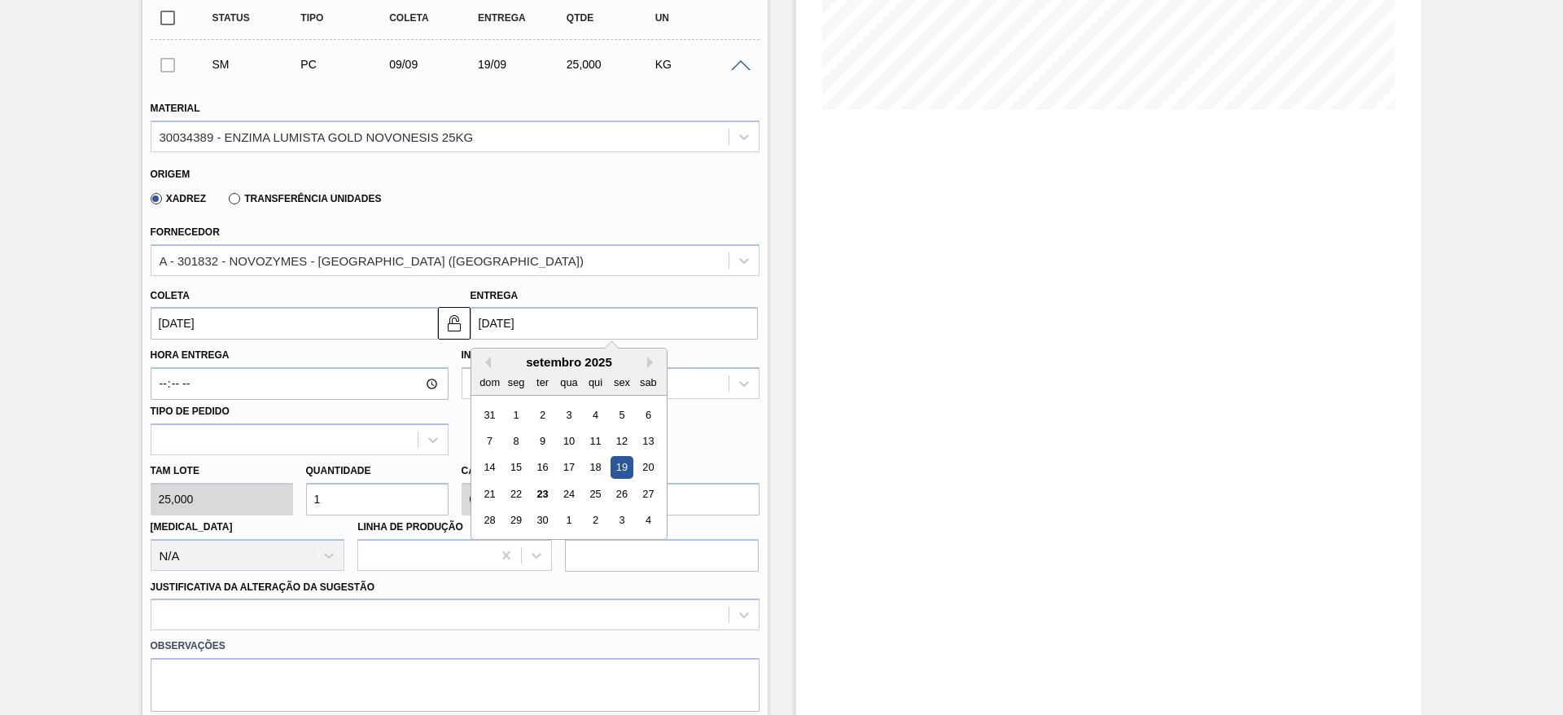
click at [532, 320] on input "19/09/2025" at bounding box center [613, 323] width 287 height 33
click at [543, 464] on div "16" at bounding box center [542, 468] width 22 height 22
type input "16/09/2025"
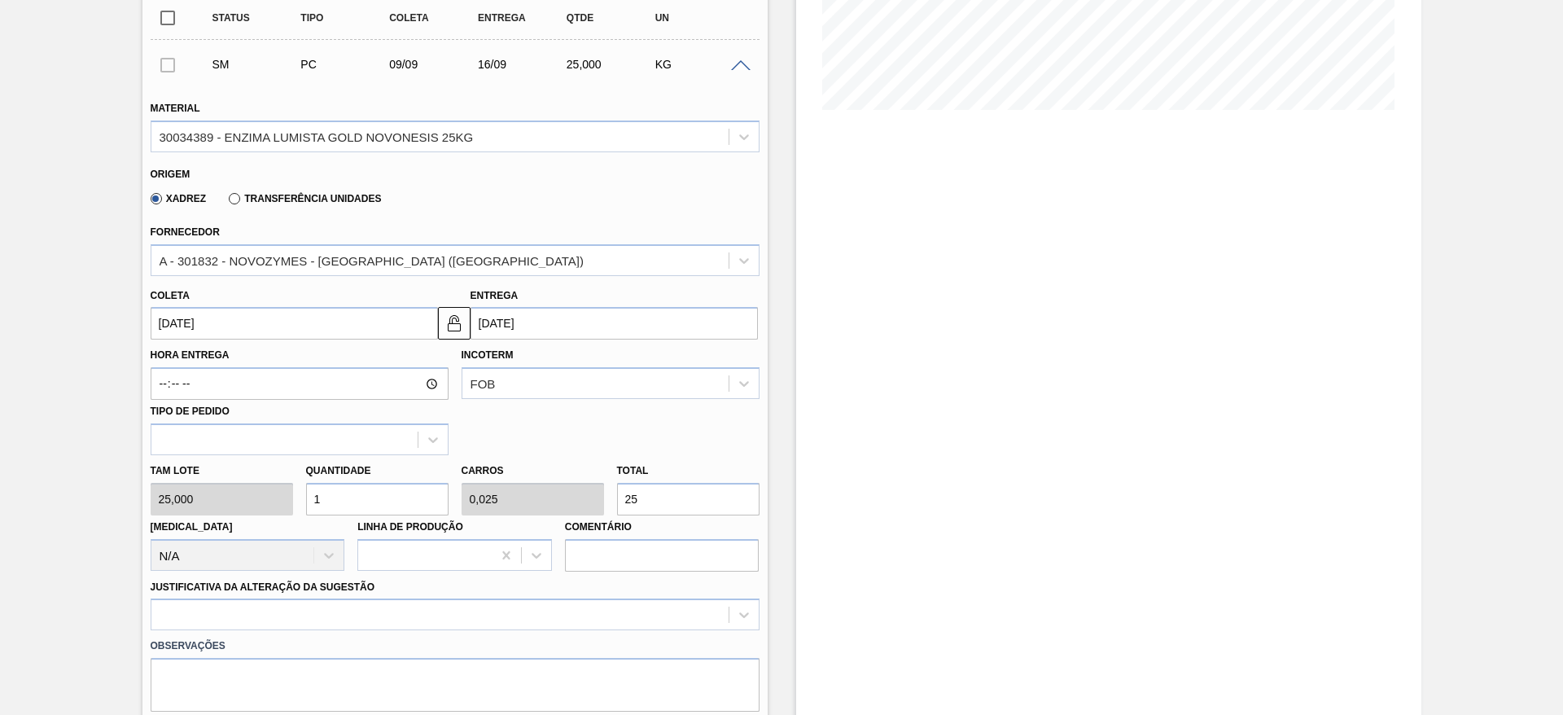
scroll to position [610, 0]
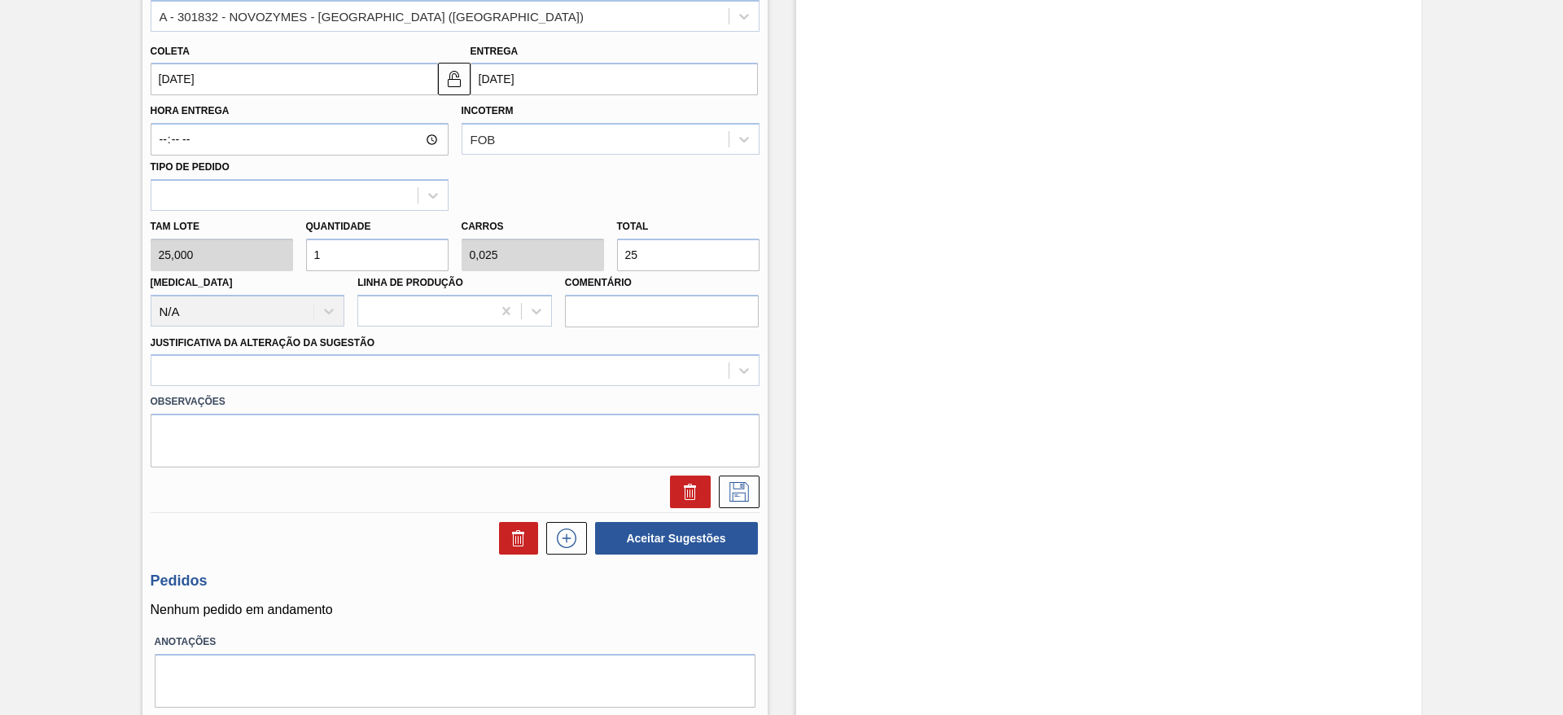
drag, startPoint x: 334, startPoint y: 250, endPoint x: 302, endPoint y: 252, distance: 31.8
click at [302, 252] on div "Quantidade 1" at bounding box center [377, 243] width 155 height 56
drag, startPoint x: 625, startPoint y: 255, endPoint x: 612, endPoint y: 256, distance: 13.0
click at [612, 256] on div "Total 25" at bounding box center [687, 243] width 155 height 56
type input "0,16"
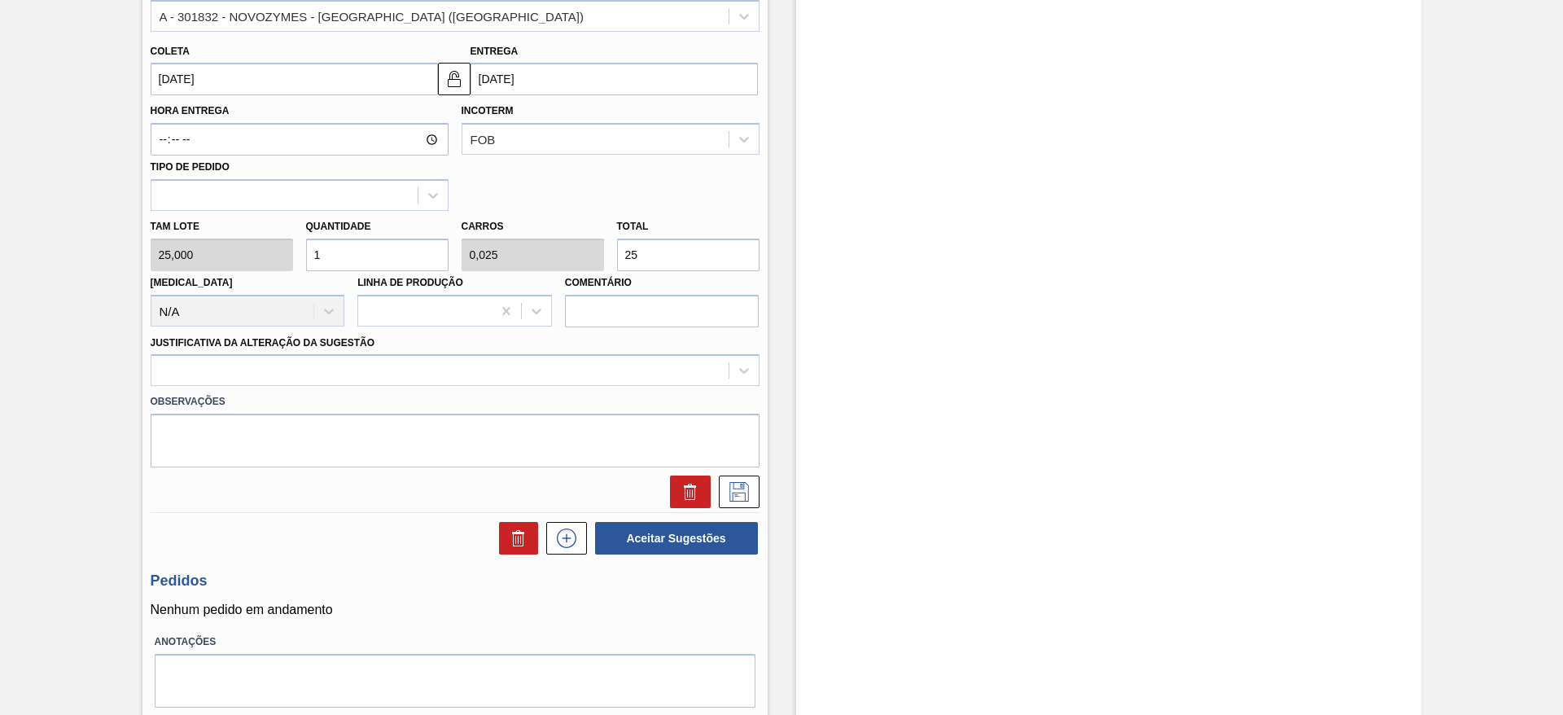
type input "0,004"
type input "4"
click at [1000, 251] on div "Estoque De 23/09/2025 Até 30/10/2025 Filtro 27/09 Projeção de Estoque 50 Nec.SA…" at bounding box center [1108, 117] width 625 height 1293
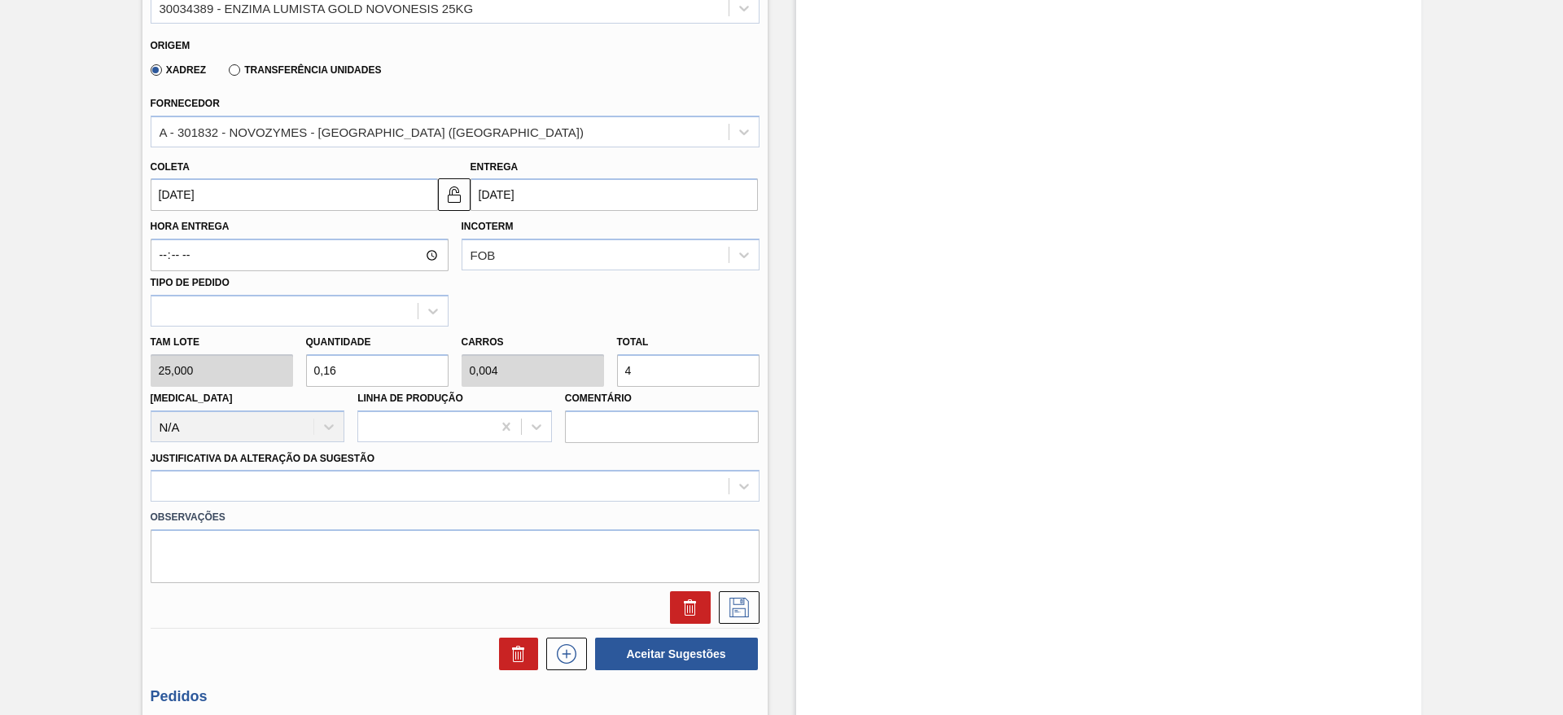
scroll to position [366, 0]
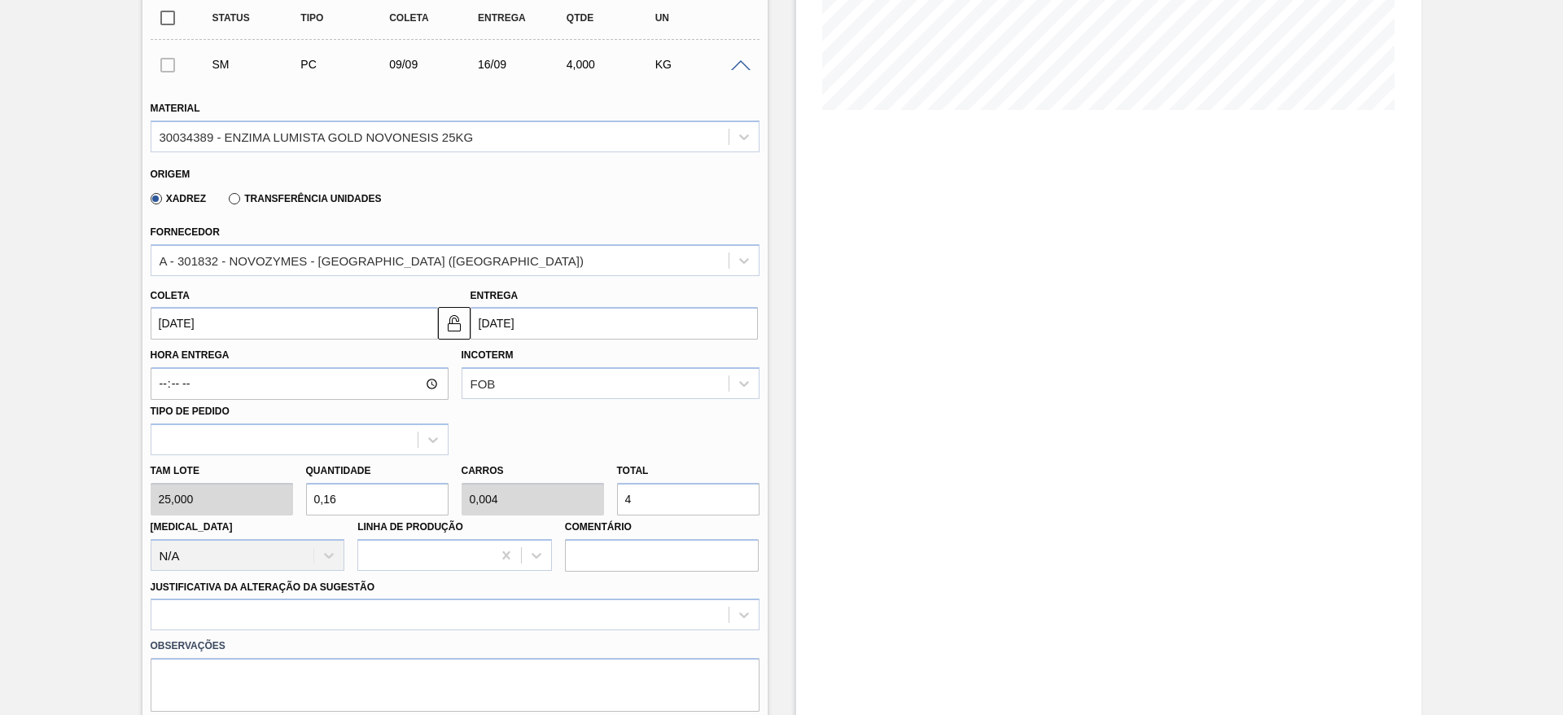
click at [284, 487] on div "Tam lote 25,000 Quantidade 0,16 Carros 0,004 Total 4 Doca N/A Linha de Produção…" at bounding box center [455, 513] width 622 height 116
type input "5"
type input "0,125"
type input "125"
drag, startPoint x: 324, startPoint y: 498, endPoint x: 296, endPoint y: 499, distance: 27.7
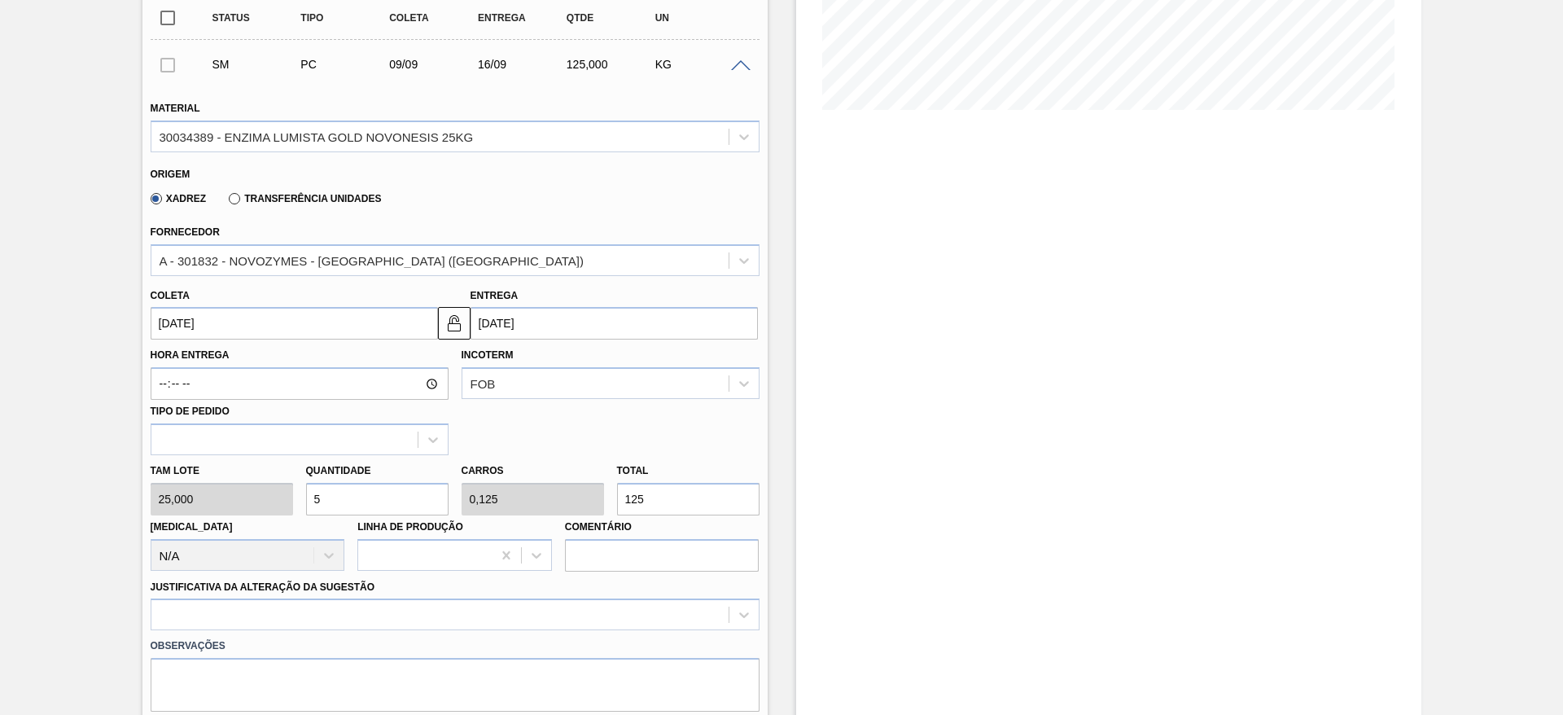
click at [296, 499] on div "Tam lote 25,000 Quantidade 5 Carros 0,125 Total 125 Doca N/A Linha de Produção …" at bounding box center [455, 513] width 622 height 116
type input "2"
type input "0,05"
type input "50"
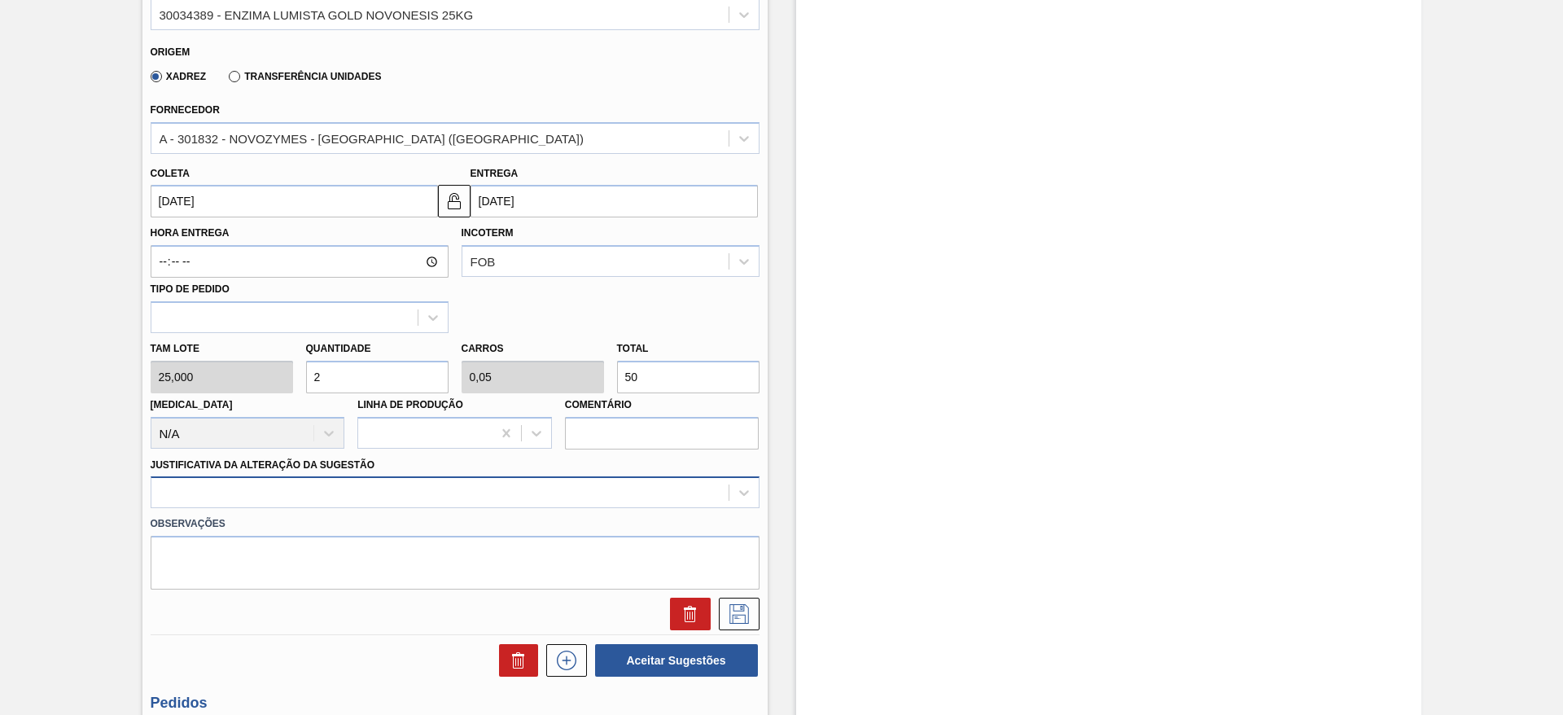
type input "2"
click at [693, 498] on div at bounding box center [455, 492] width 609 height 32
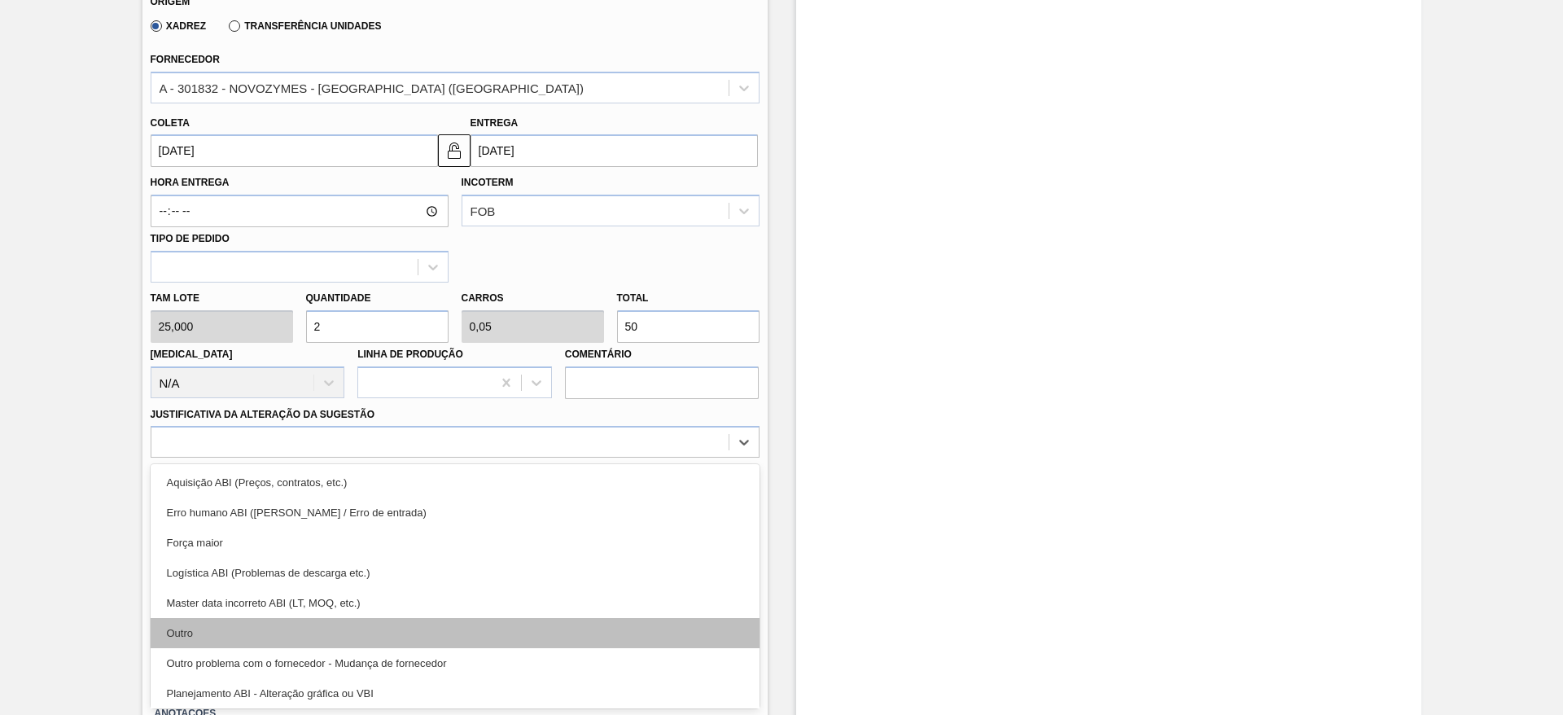
click at [525, 631] on div "Outro" at bounding box center [455, 633] width 609 height 30
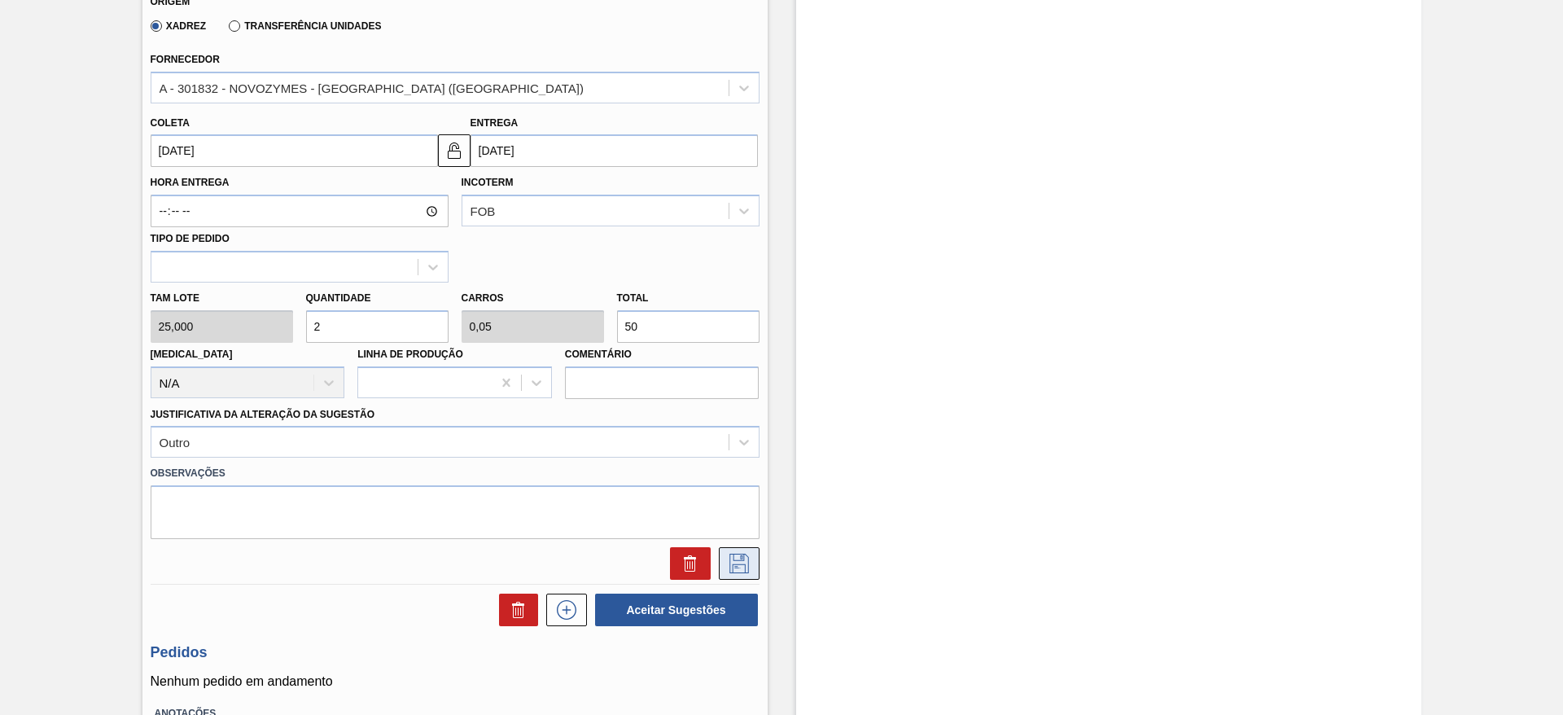
click at [746, 560] on icon at bounding box center [739, 564] width 26 height 20
click at [315, 154] on input "09/09/2025" at bounding box center [294, 150] width 287 height 33
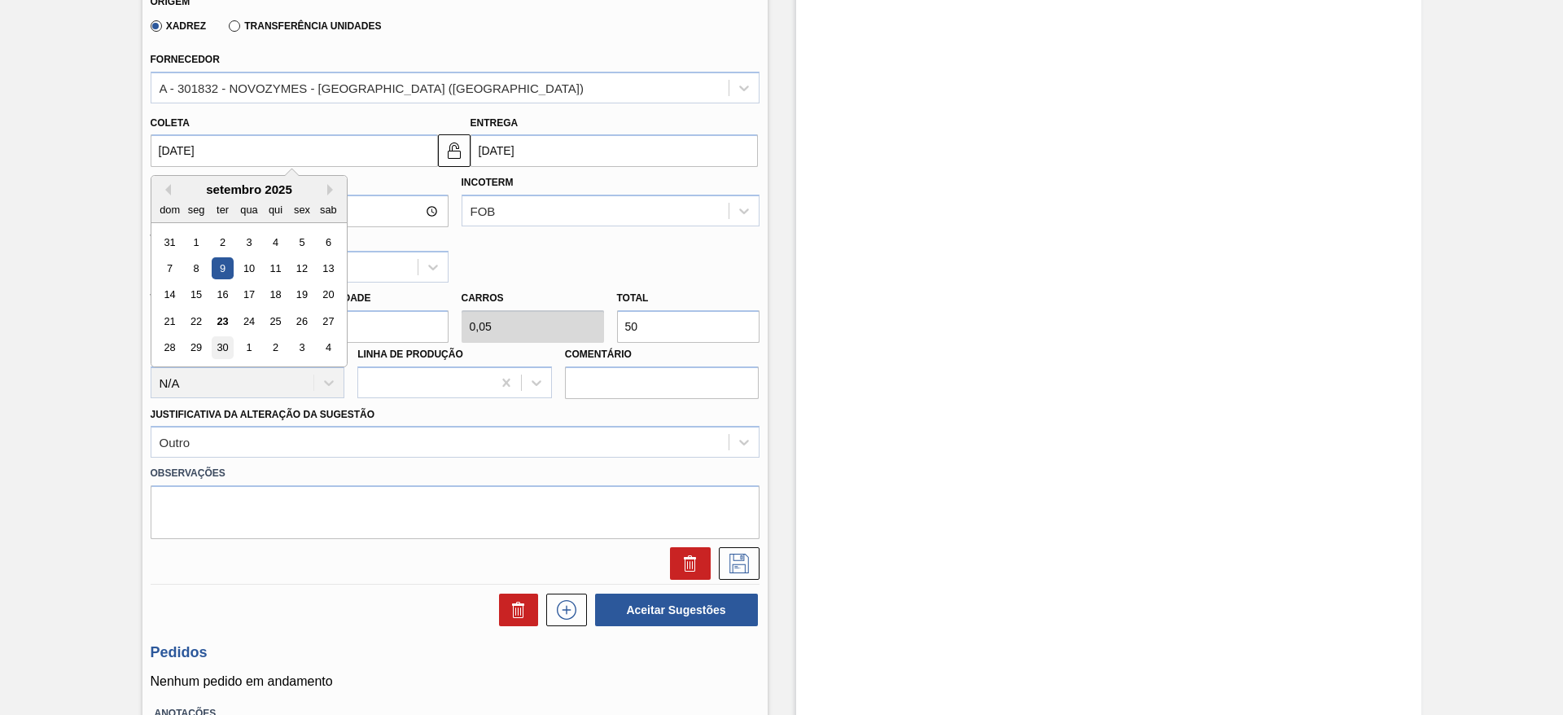
click at [227, 352] on div "30" at bounding box center [222, 348] width 22 height 22
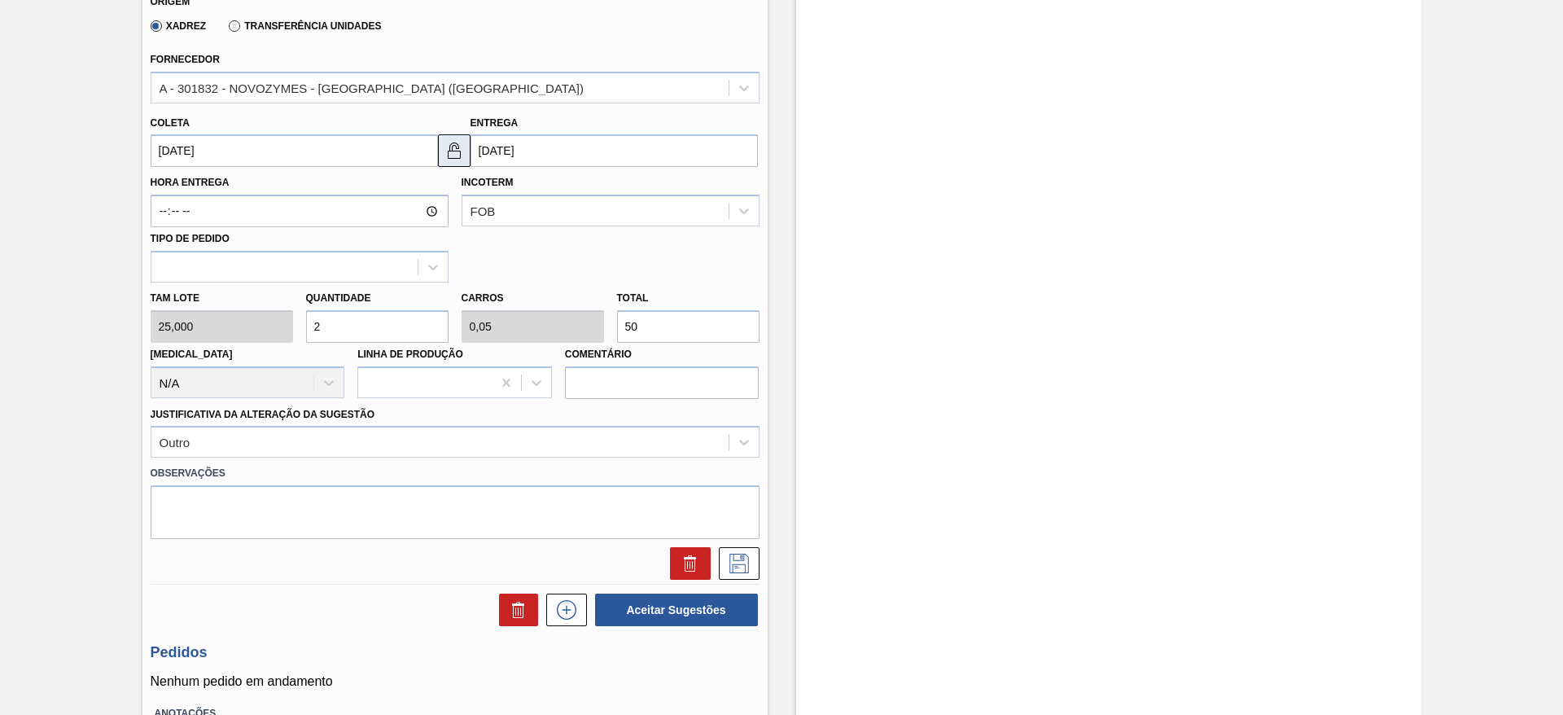
click at [458, 159] on img at bounding box center [454, 151] width 20 height 20
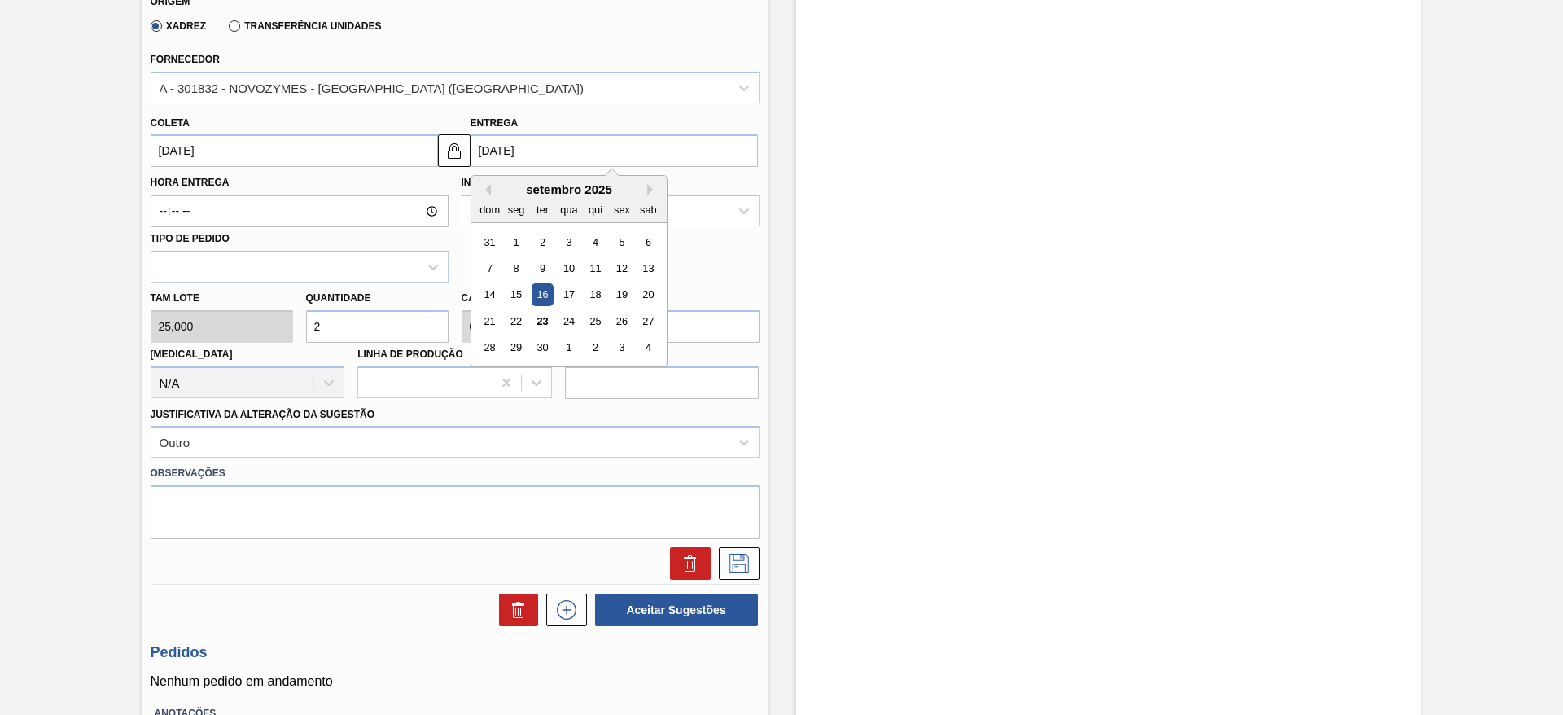
click at [510, 146] on input "16/09/2025" at bounding box center [613, 150] width 287 height 33
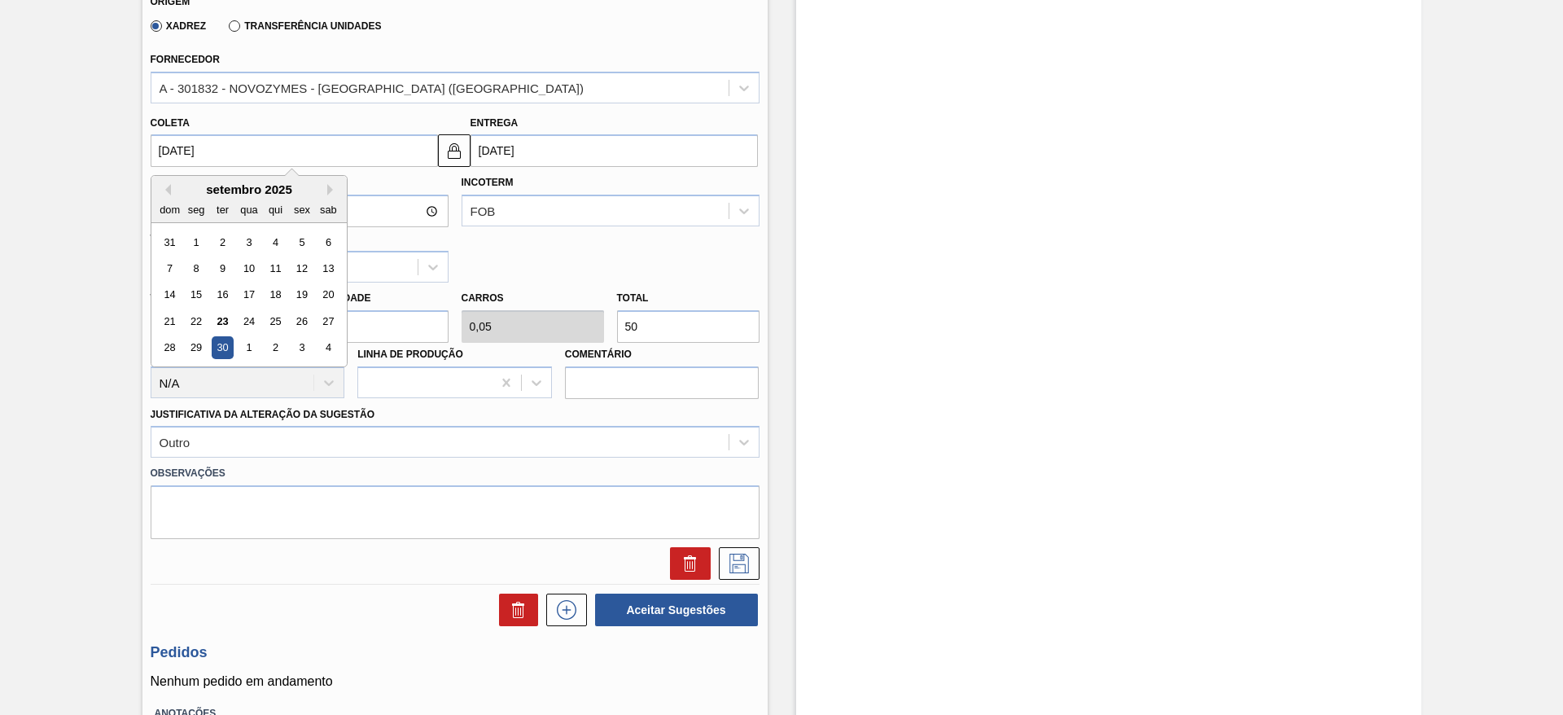
click at [284, 155] on input "30/09/2025" at bounding box center [294, 150] width 287 height 33
click at [214, 357] on div "30" at bounding box center [222, 348] width 22 height 22
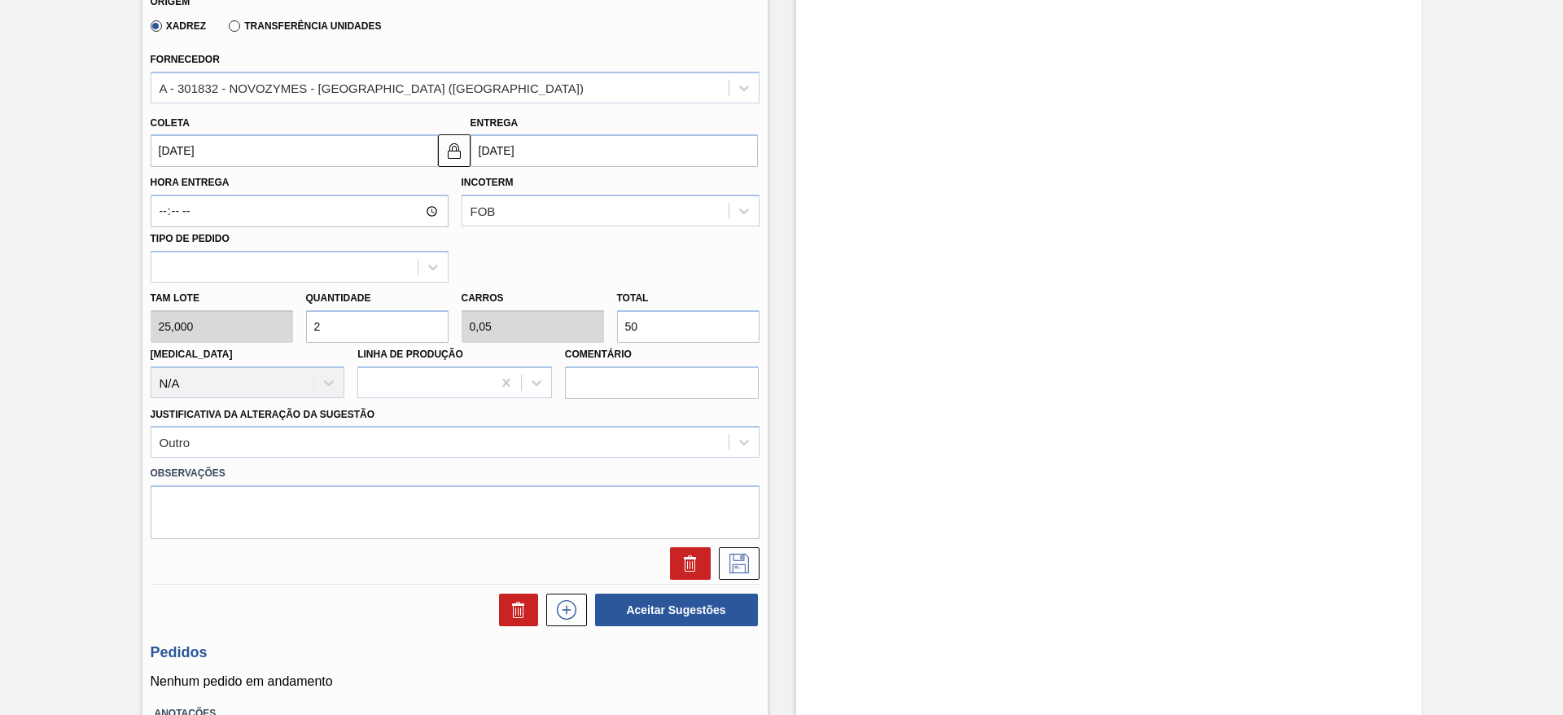
click at [573, 148] on input "16/09/2025" at bounding box center [613, 150] width 287 height 33
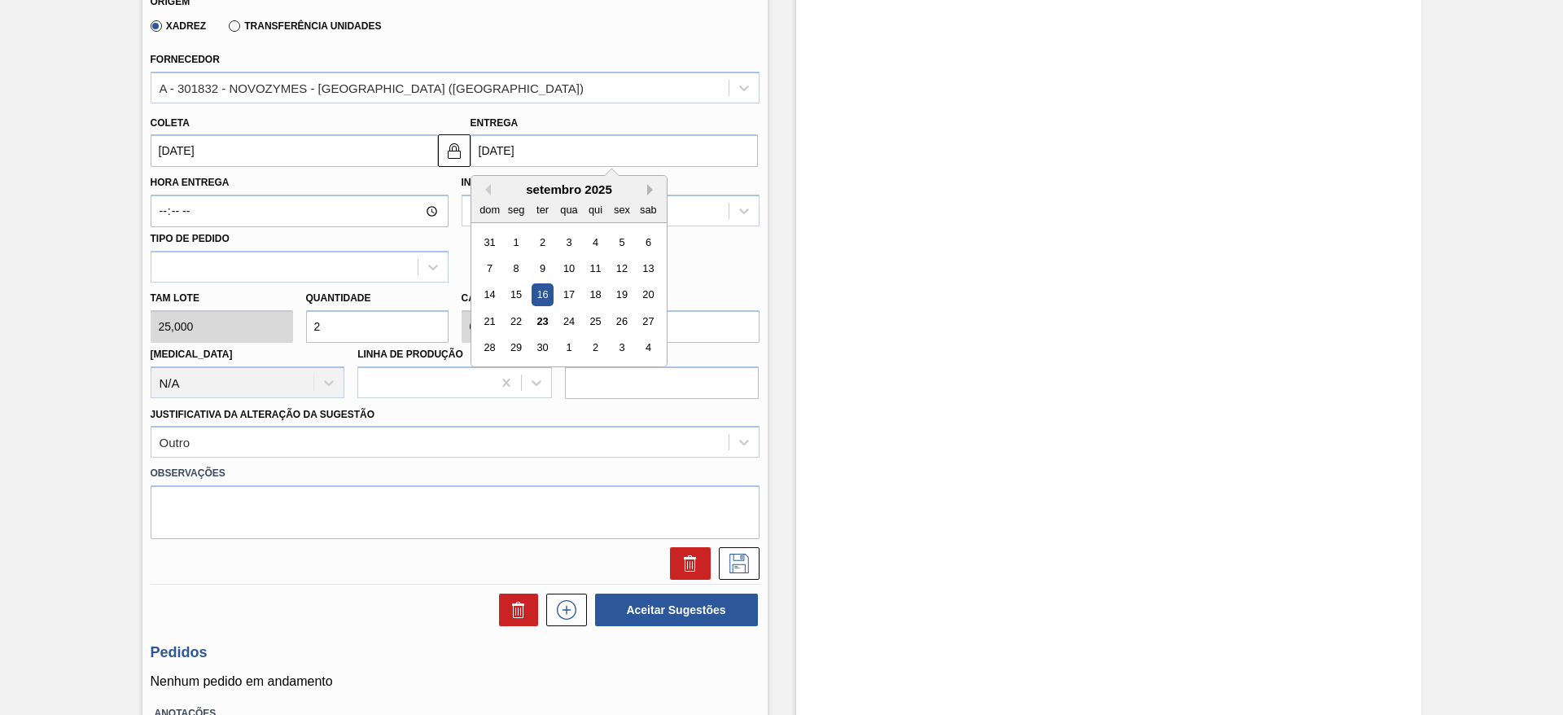
click at [650, 184] on button "Next Month" at bounding box center [652, 189] width 11 height 11
click at [548, 260] on div "7" at bounding box center [542, 268] width 22 height 22
type input "27/09/2025"
type input "07/10/2025"
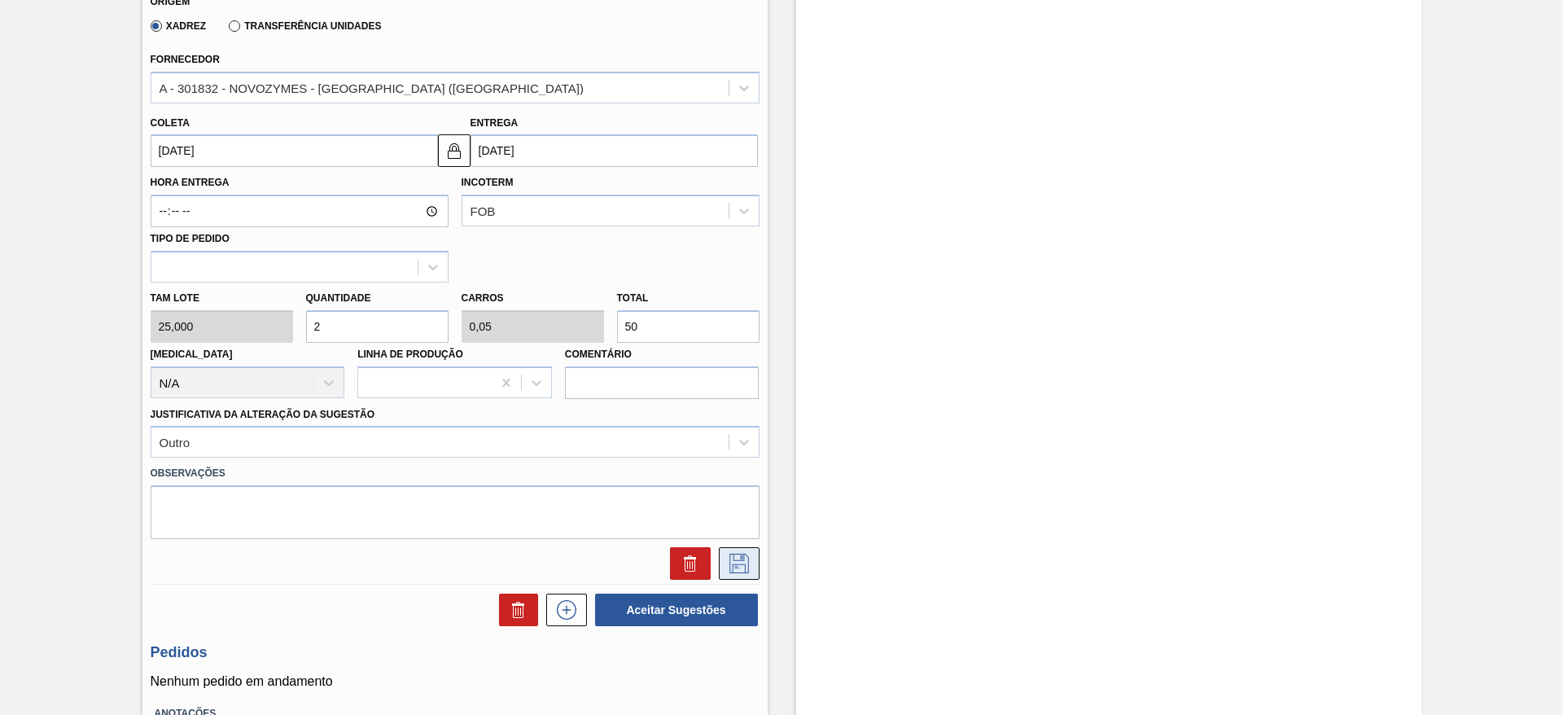
click at [733, 568] on icon at bounding box center [739, 564] width 26 height 20
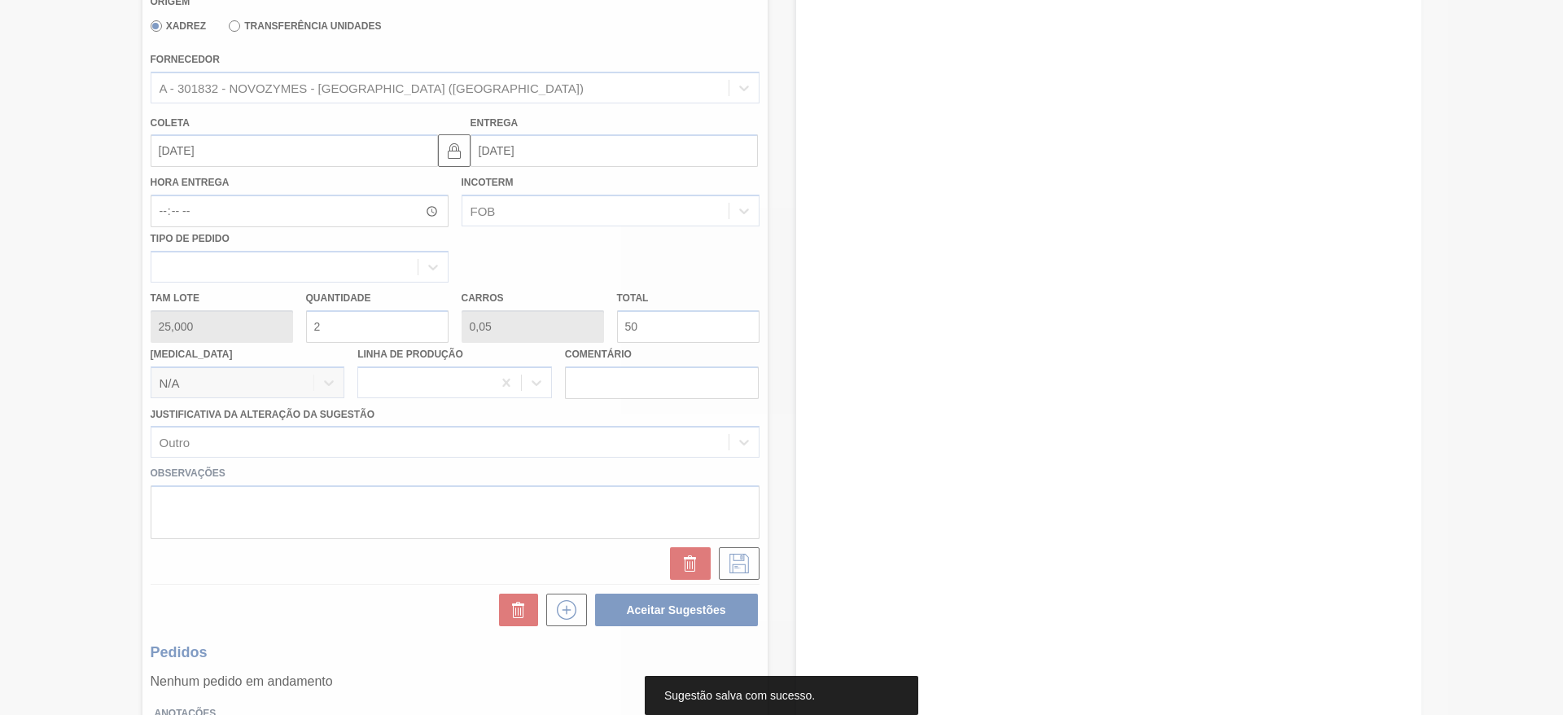
scroll to position [0, 0]
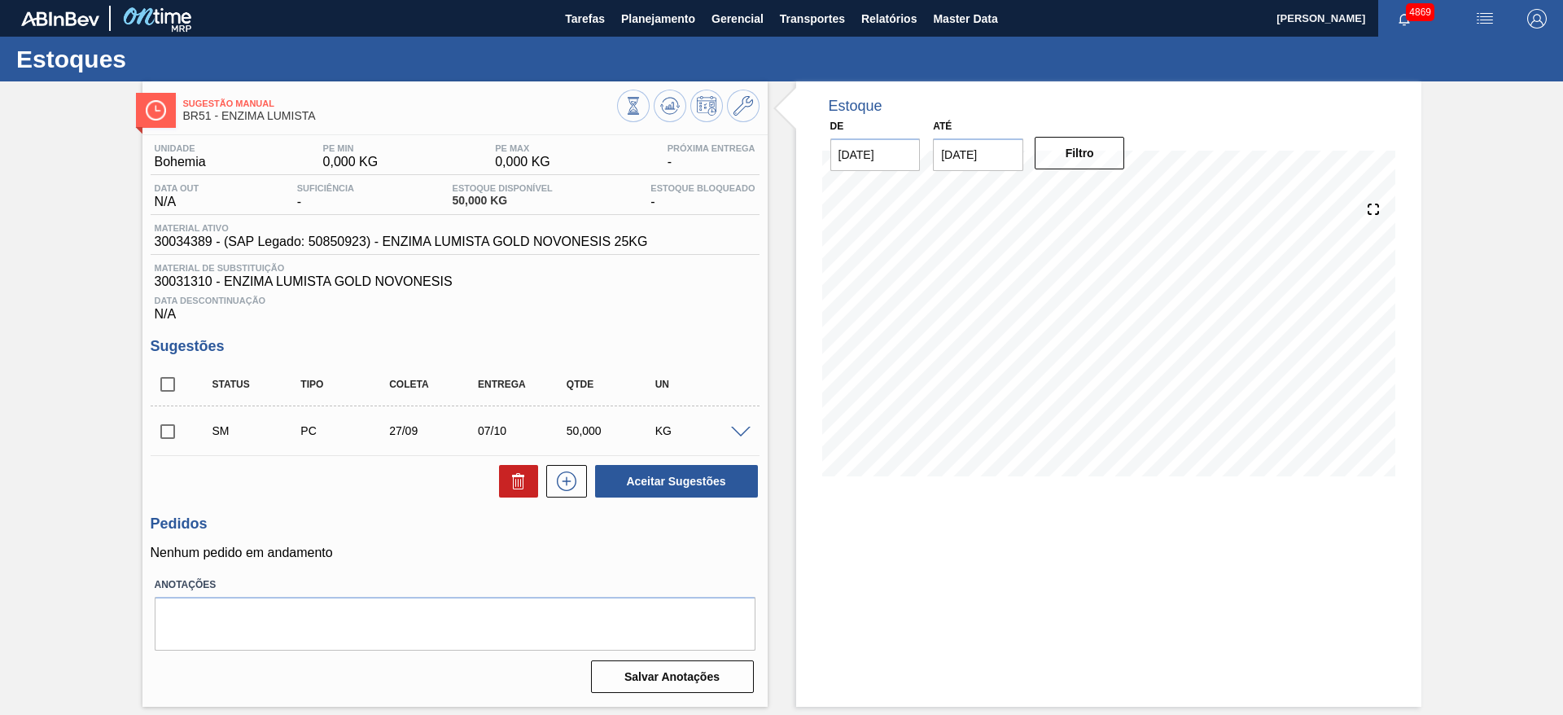
click at [173, 433] on input "checkbox" at bounding box center [168, 431] width 34 height 34
click at [709, 481] on button "Aceitar Sugestões" at bounding box center [676, 481] width 163 height 33
checkbox input "false"
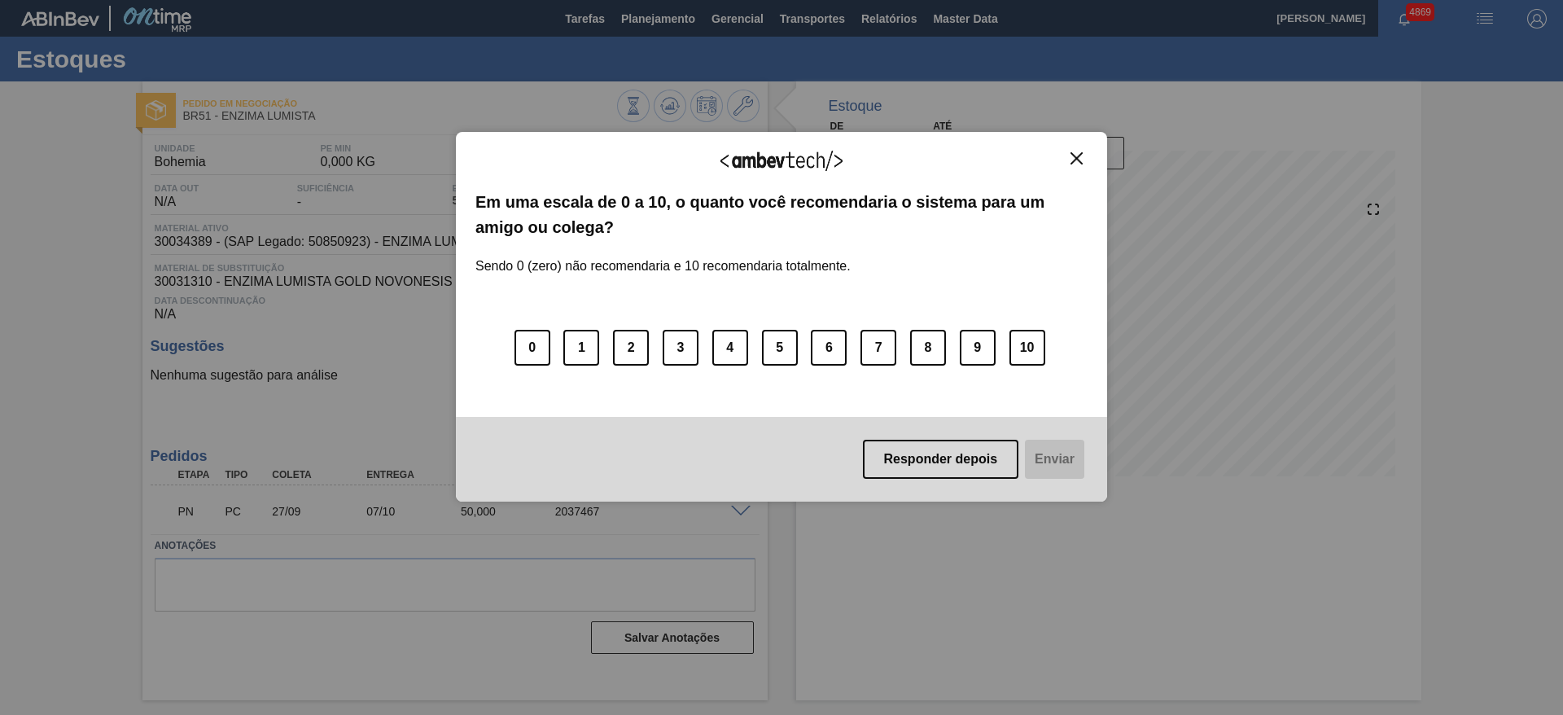
click at [1083, 160] on button "Close" at bounding box center [1076, 158] width 22 height 14
click at [1070, 156] on img "Close" at bounding box center [1076, 158] width 12 height 12
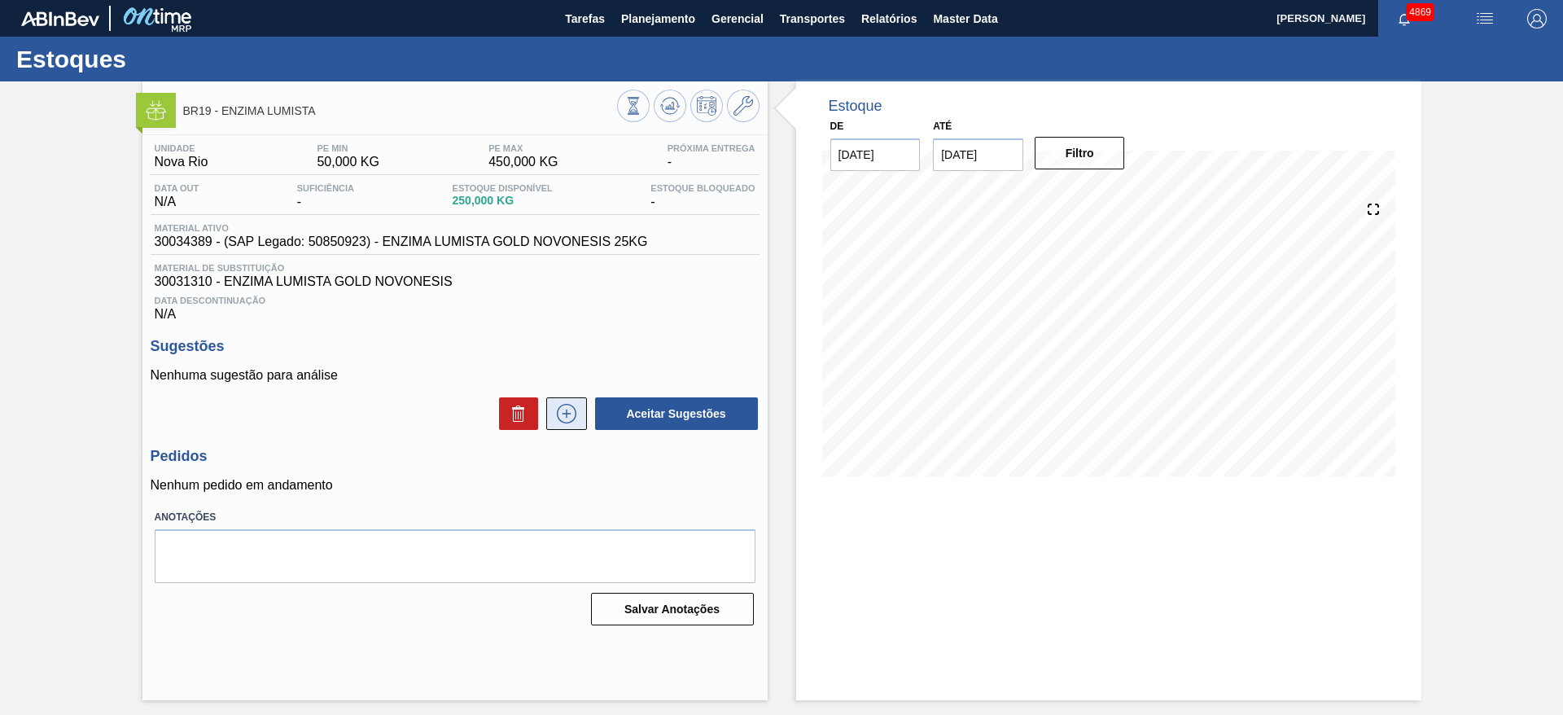
click at [555, 417] on icon at bounding box center [567, 414] width 26 height 20
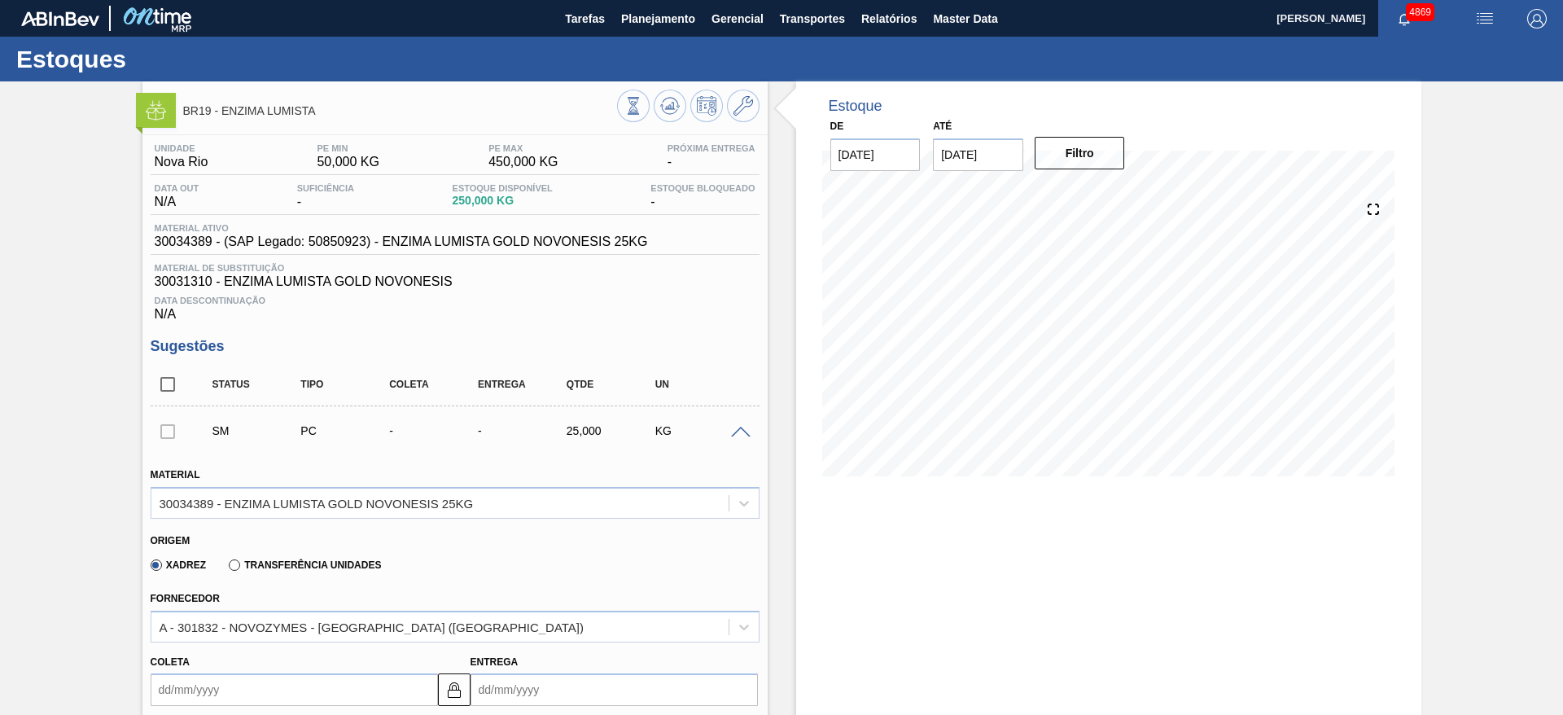
scroll to position [244, 0]
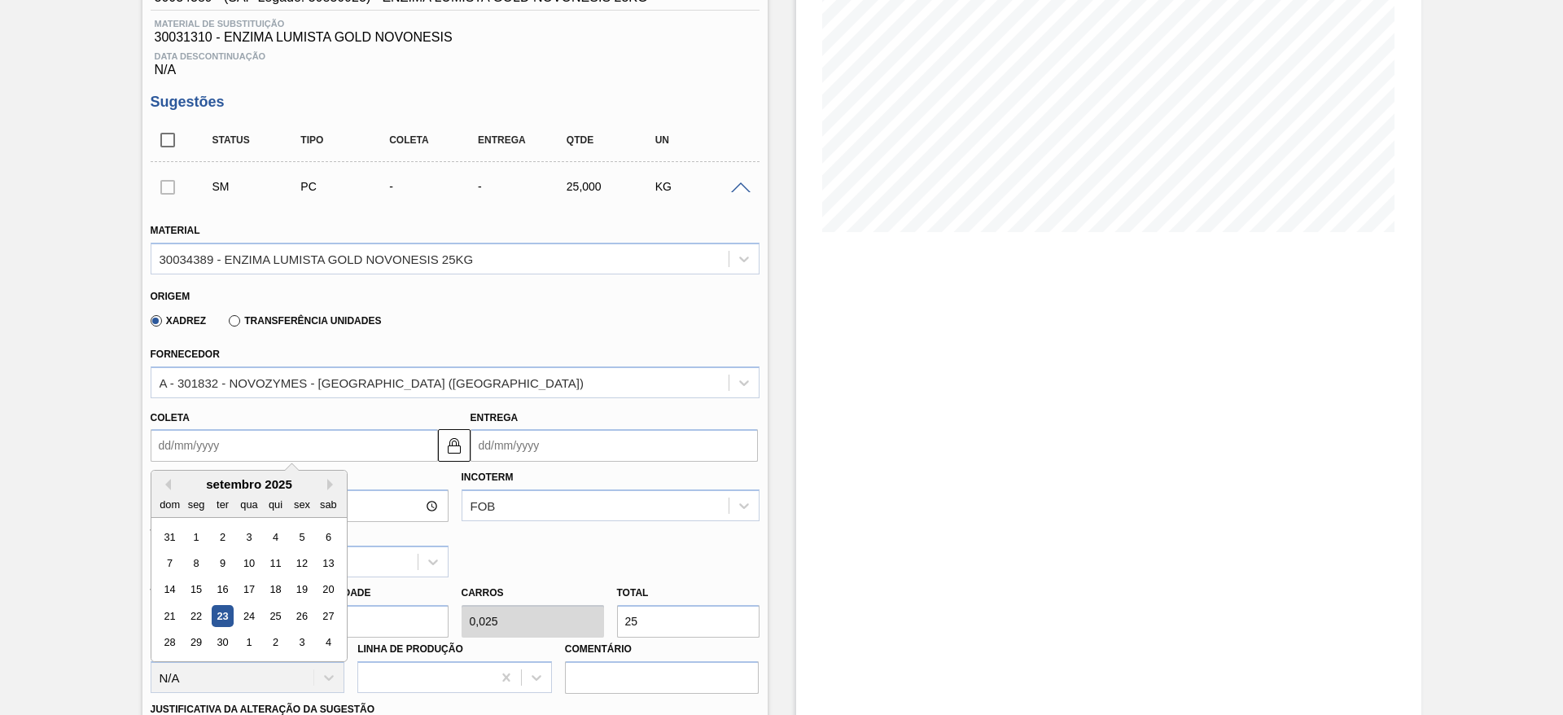
click at [252, 453] on input "Coleta" at bounding box center [294, 445] width 287 height 33
click at [196, 648] on div "29" at bounding box center [196, 643] width 22 height 22
type input "29/09/2025"
type input "09/10/2025"
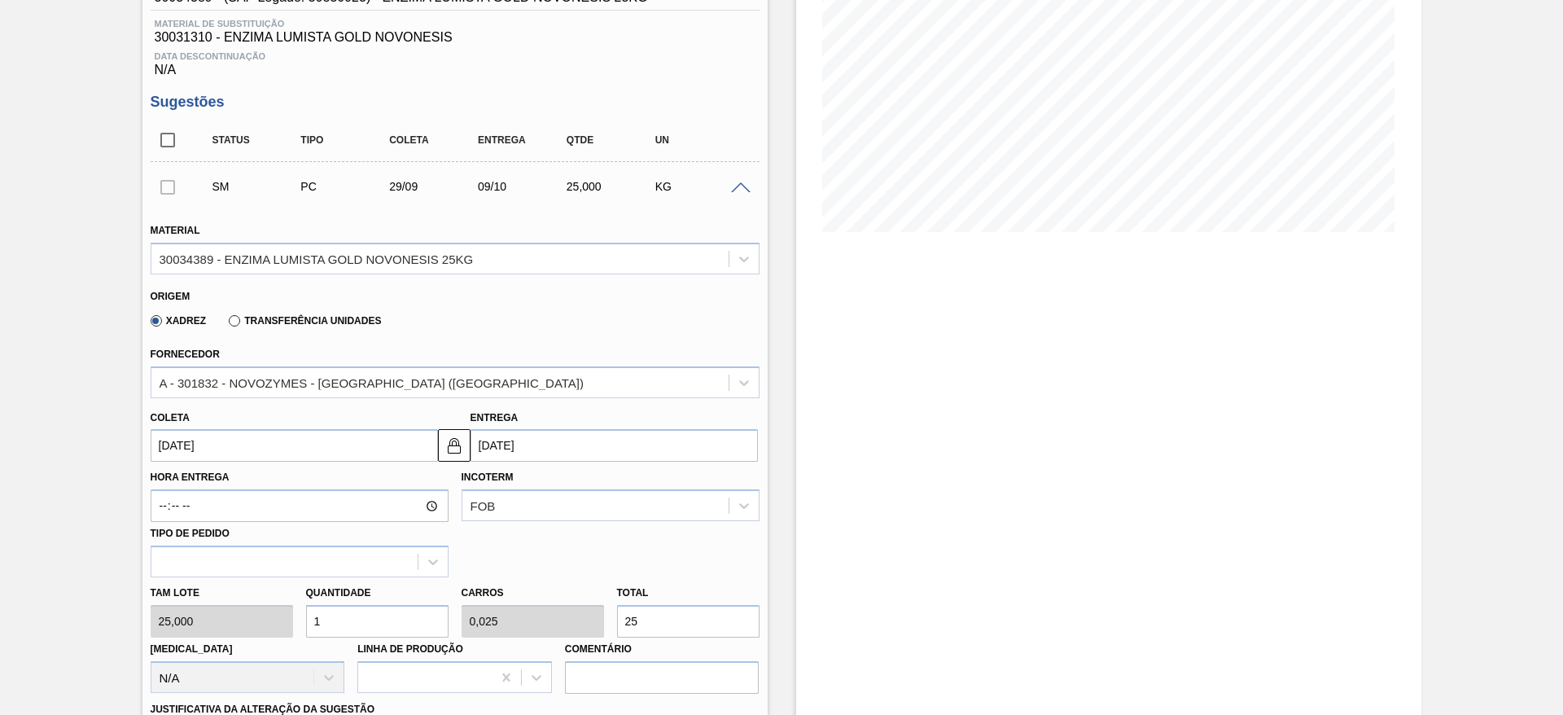
click at [309, 442] on input "29/09/2025" at bounding box center [294, 445] width 287 height 33
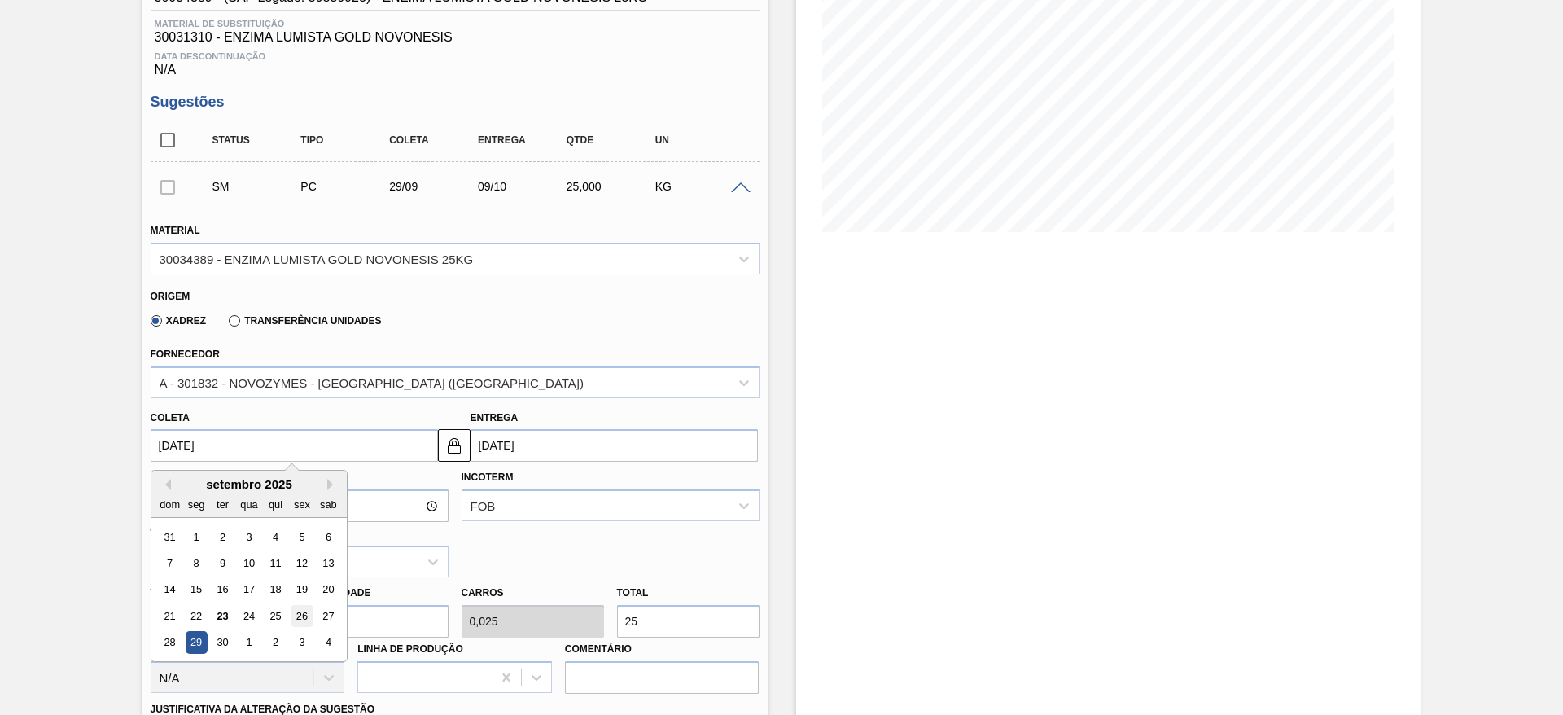
click at [303, 623] on div "26" at bounding box center [302, 616] width 22 height 22
type input "26/09/2025"
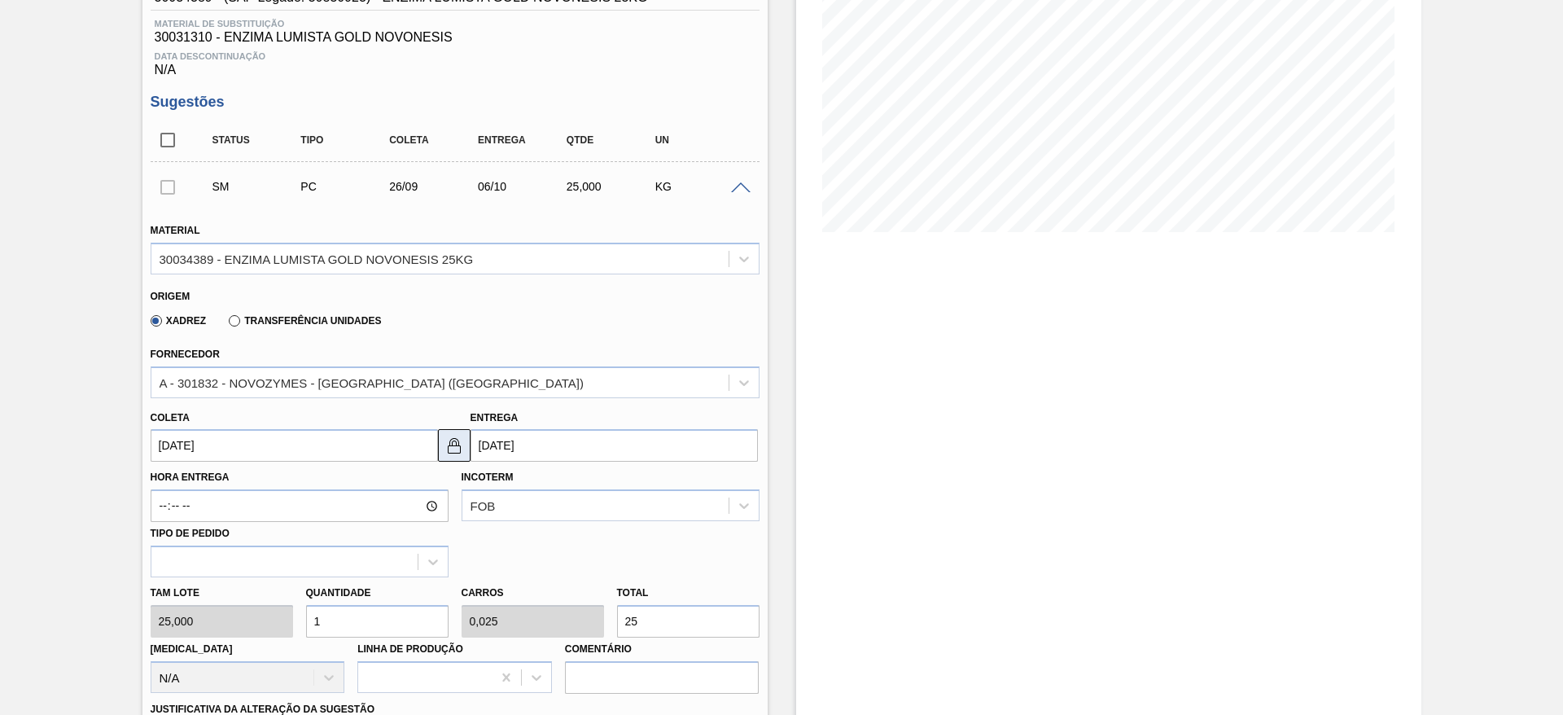
click at [456, 444] on img at bounding box center [454, 445] width 20 height 20
click at [499, 448] on input "06/10/2025" at bounding box center [613, 445] width 287 height 33
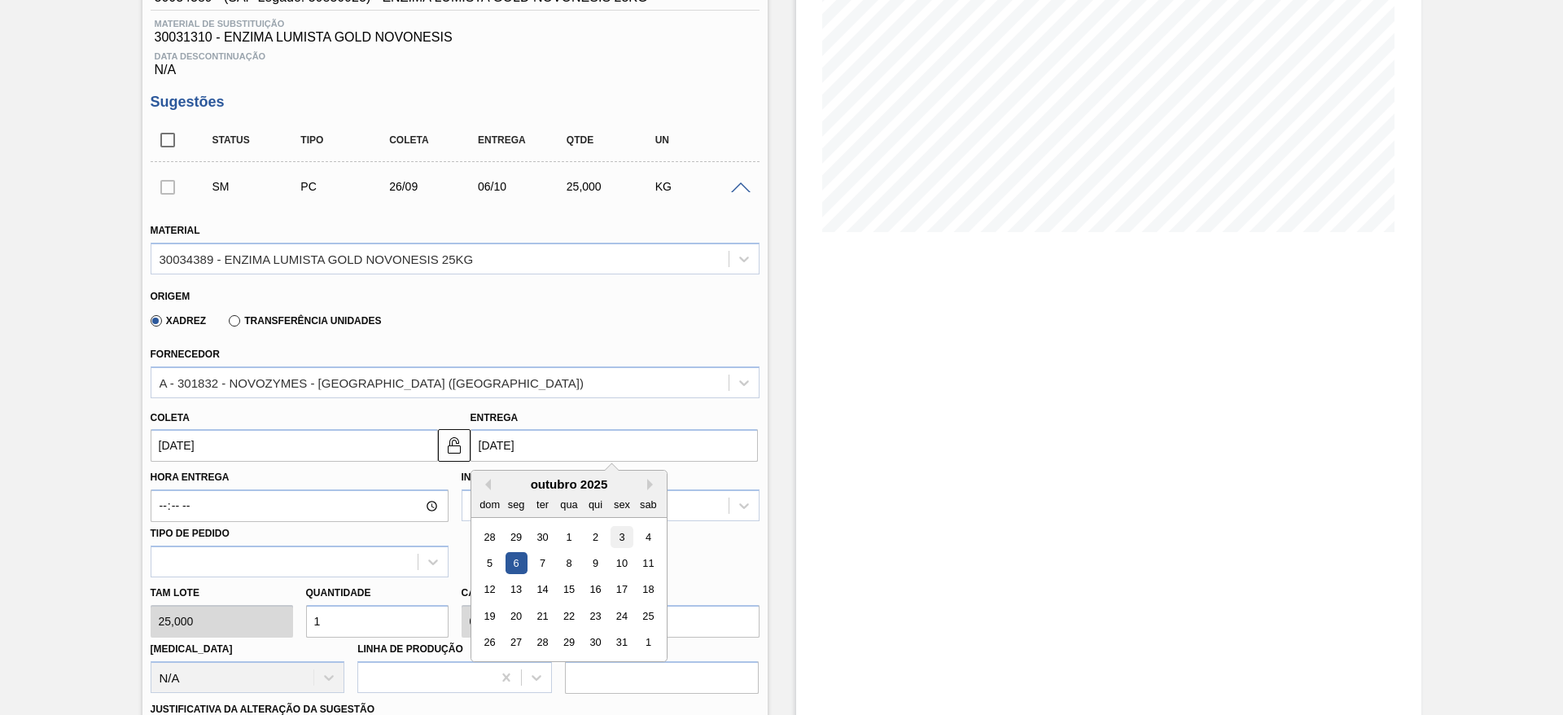
click at [619, 543] on div "3" at bounding box center [621, 537] width 22 height 22
type input "[DATE]"
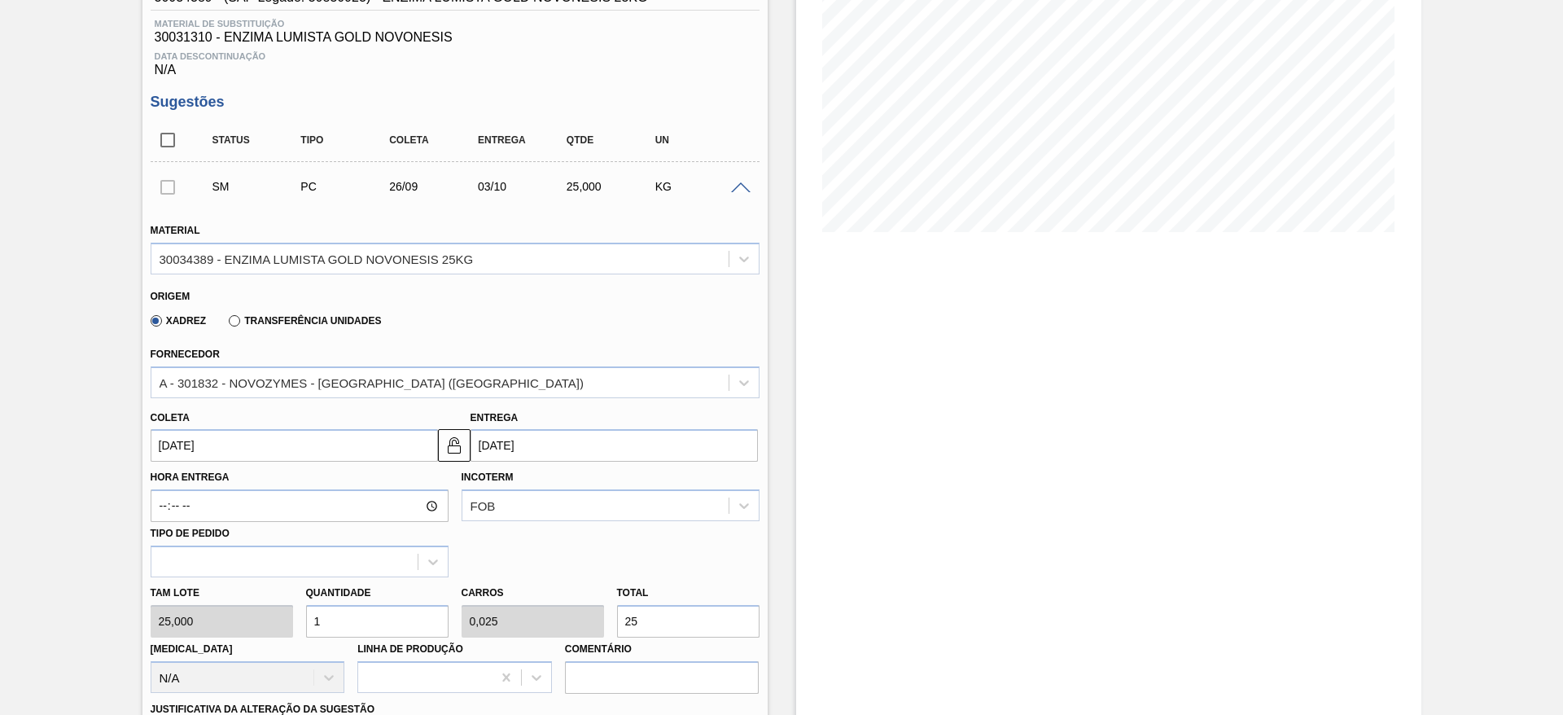
click at [208, 635] on div "Tam lote 25,000 Quantidade 1 Carros 0,025 Total 25 Doca N/A Linha de Produção C…" at bounding box center [455, 635] width 622 height 116
type input "6"
type input "0,15"
type input "150"
drag, startPoint x: 332, startPoint y: 620, endPoint x: 309, endPoint y: 625, distance: 23.3
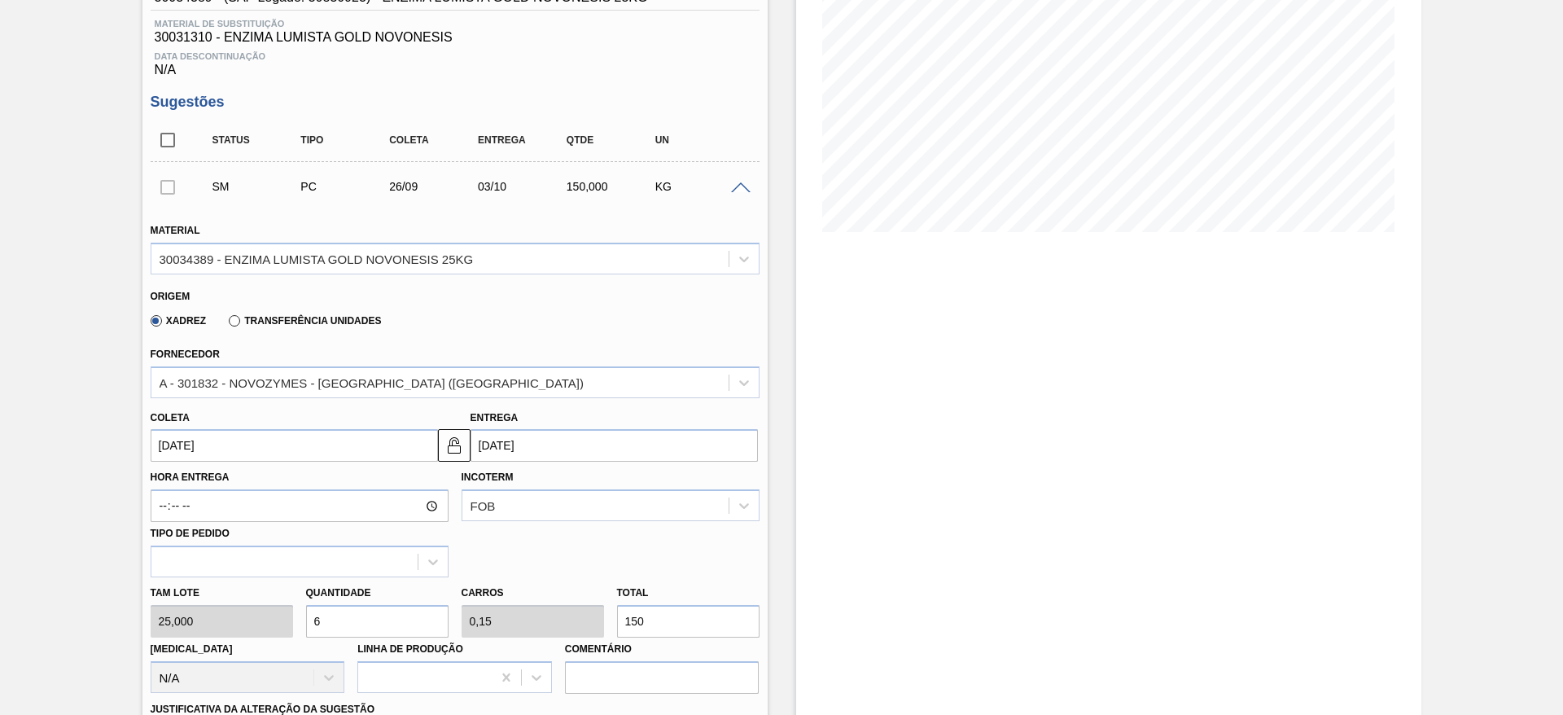
click at [309, 625] on input "6" at bounding box center [377, 621] width 142 height 33
type input "8"
type input "0,2"
type input "200"
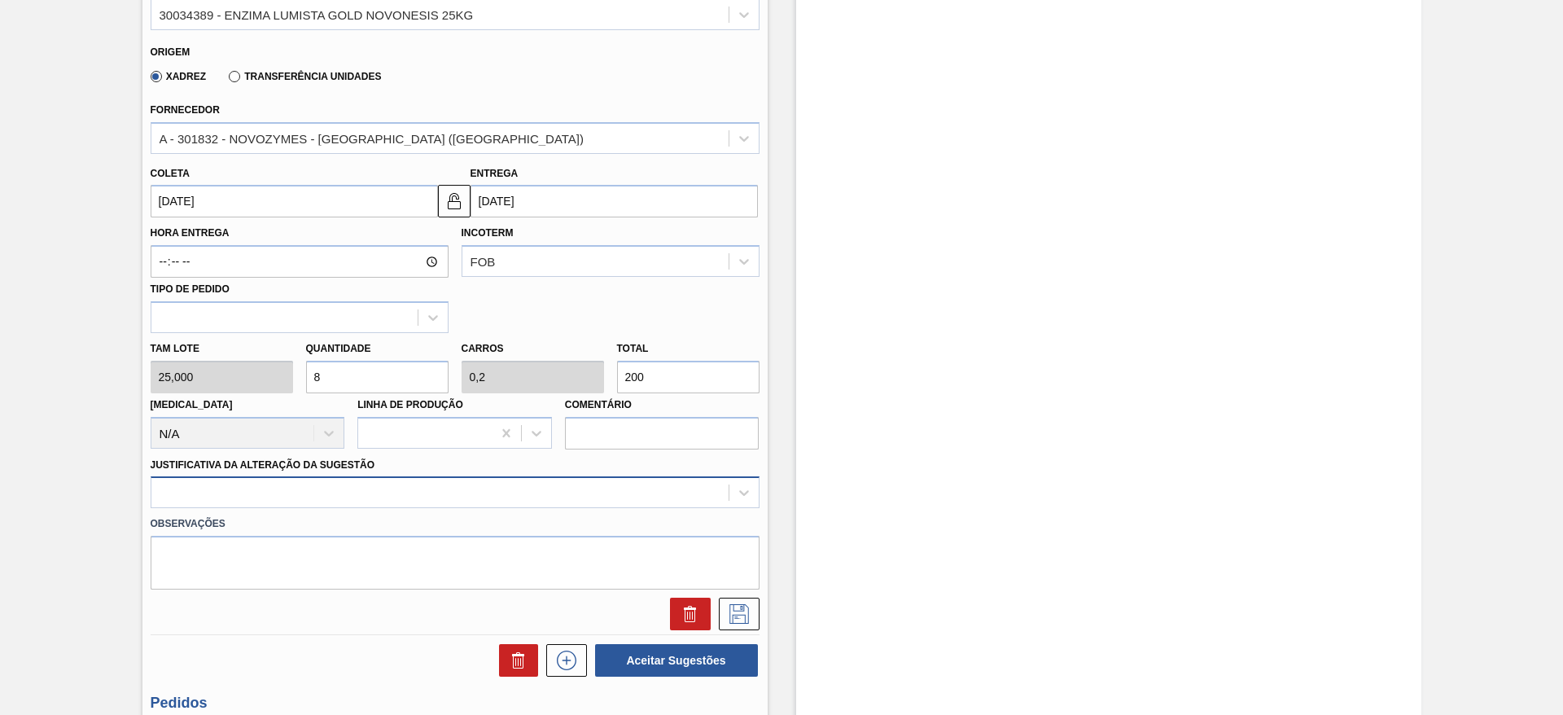
type input "8"
click at [715, 492] on div at bounding box center [455, 492] width 609 height 32
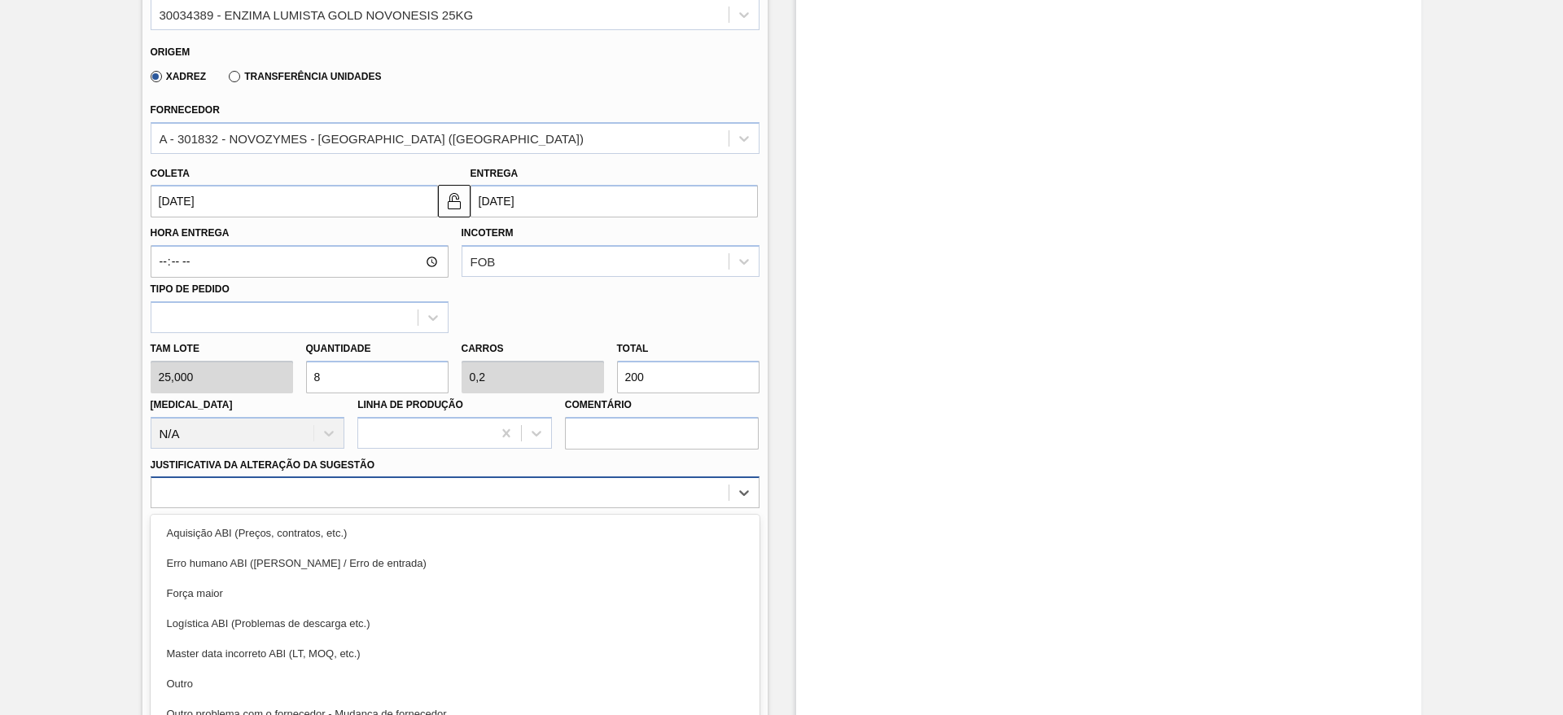
scroll to position [539, 0]
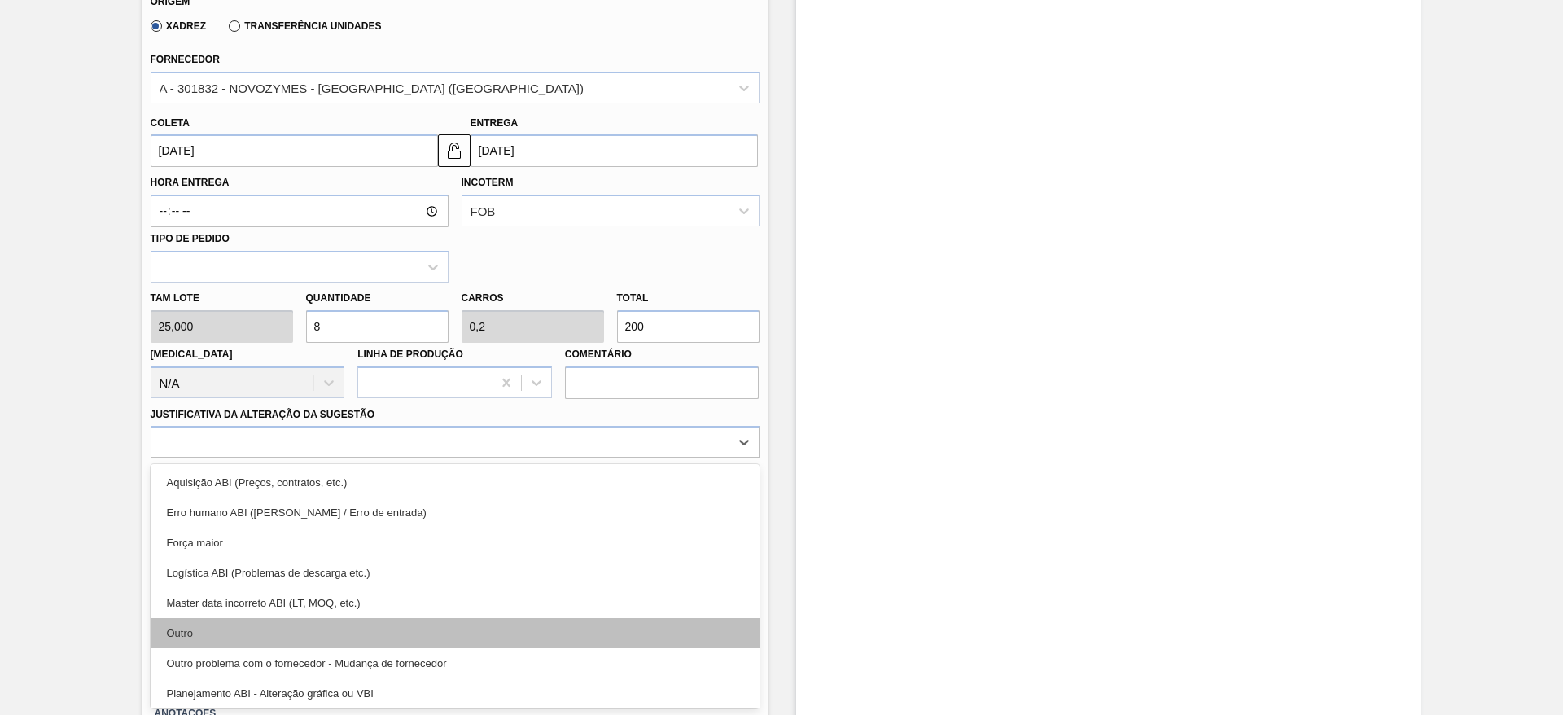
click at [532, 638] on div "Outro" at bounding box center [455, 633] width 609 height 30
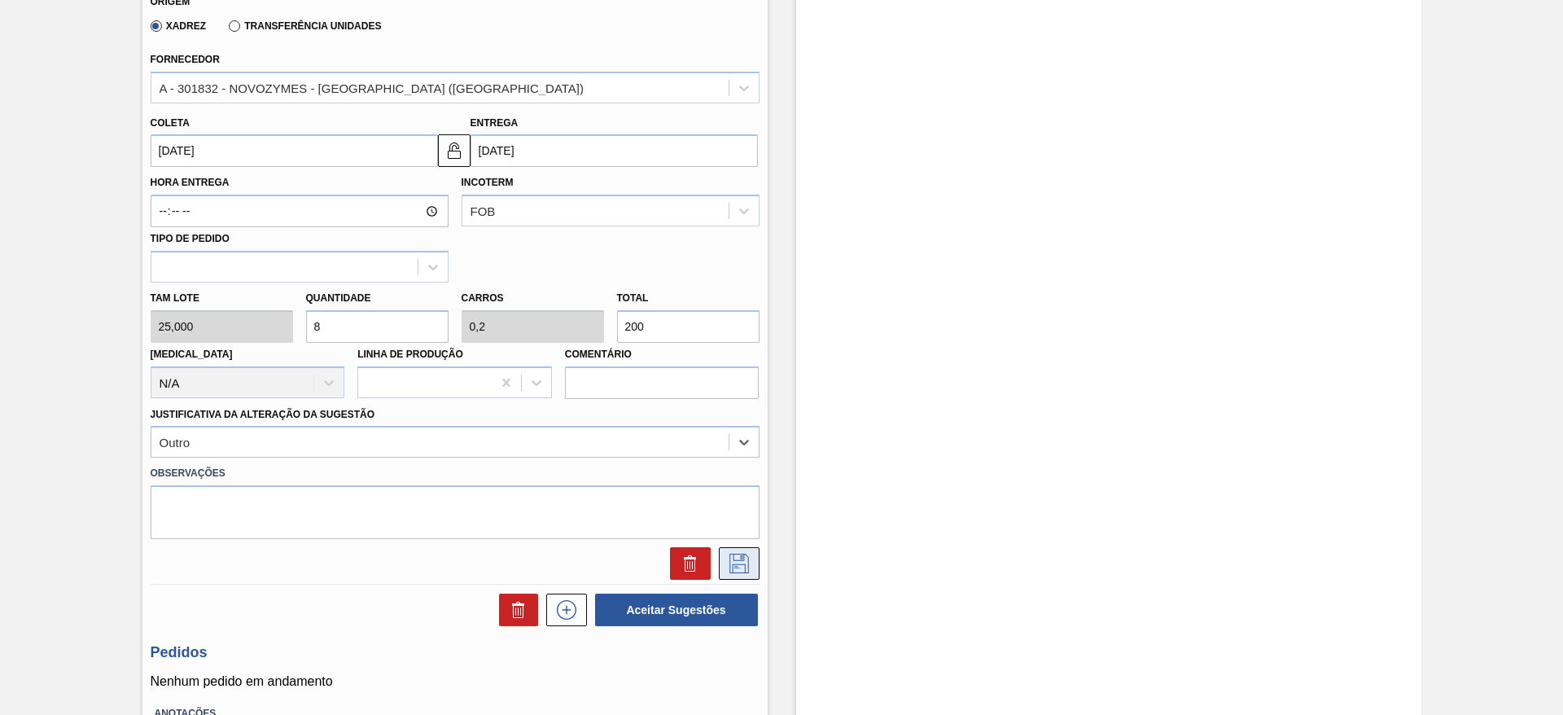
click at [732, 558] on icon at bounding box center [739, 564] width 20 height 20
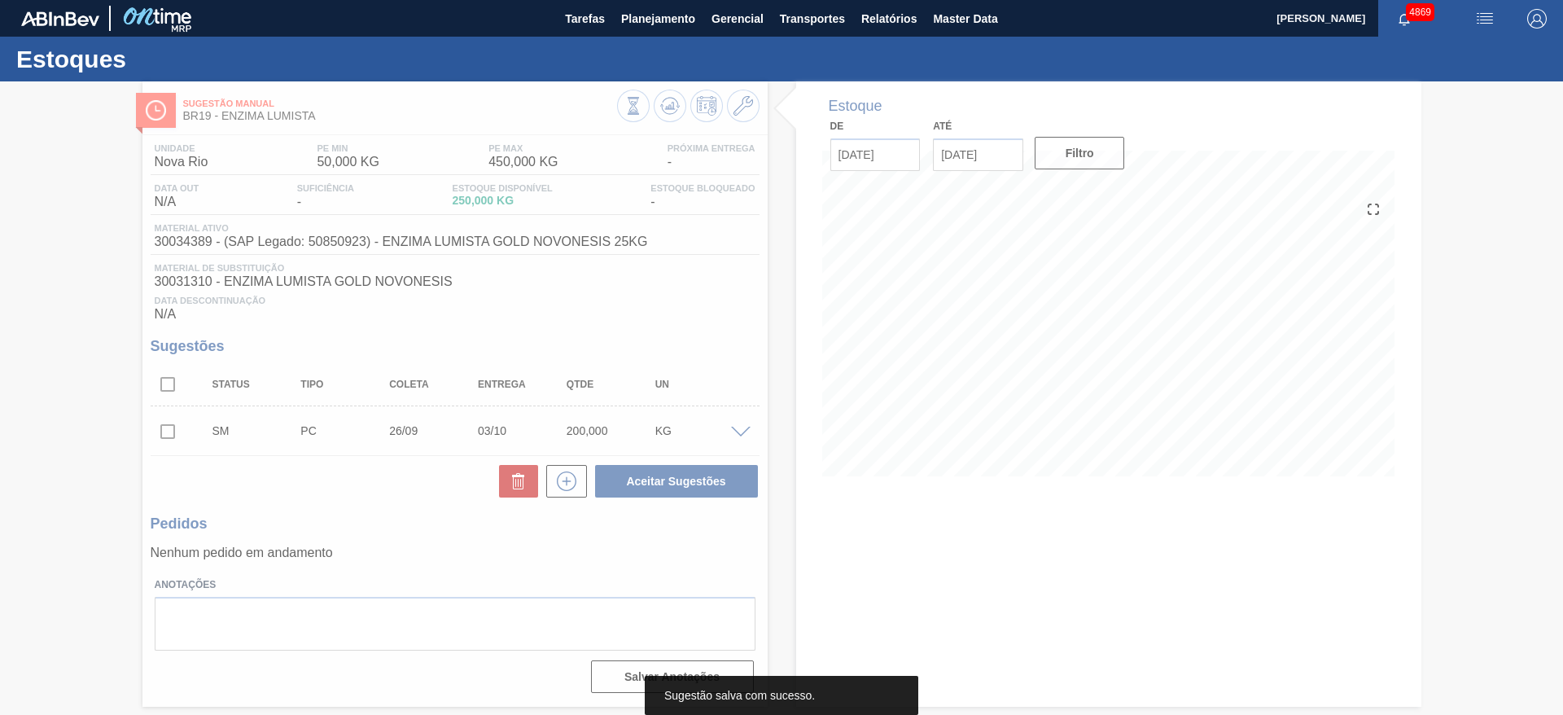
scroll to position [0, 0]
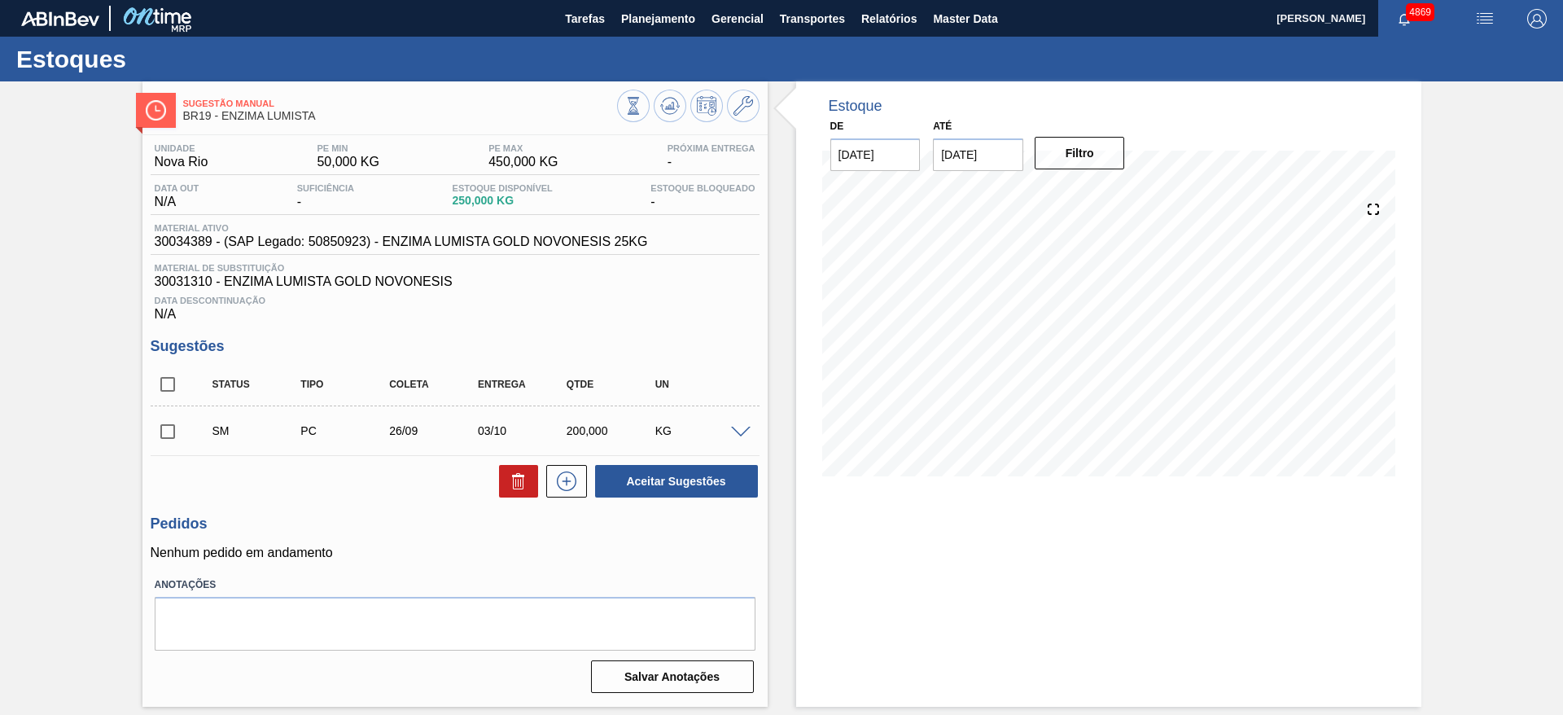
click at [166, 426] on input "checkbox" at bounding box center [168, 431] width 34 height 34
click at [659, 467] on button "Aceitar Sugestões" at bounding box center [676, 481] width 163 height 33
checkbox input "false"
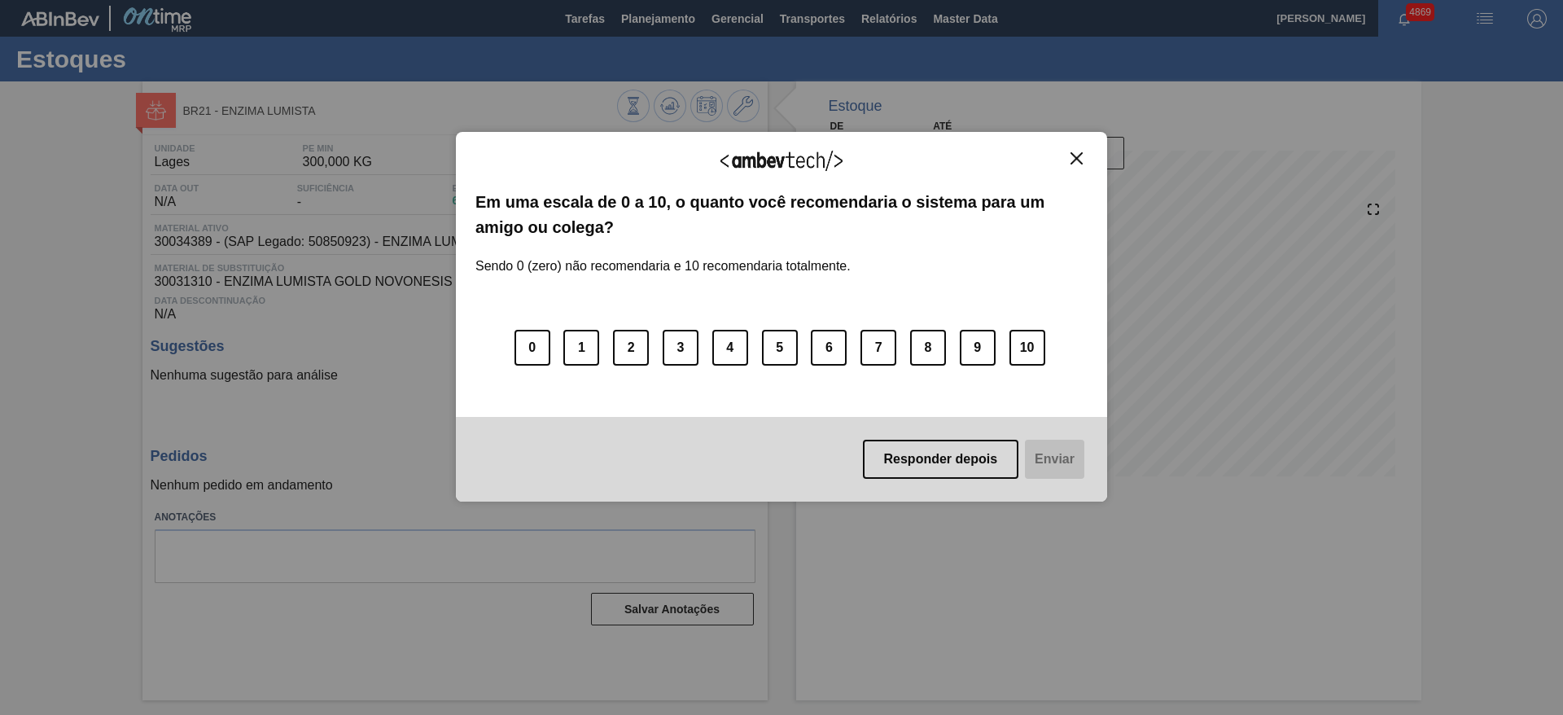
click at [1072, 150] on div "Agradecemos seu feedback! Em uma escala de 0 a 10, o quanto você recomendaria o…" at bounding box center [781, 317] width 651 height 370
click at [1076, 162] on img "Close" at bounding box center [1076, 158] width 12 height 12
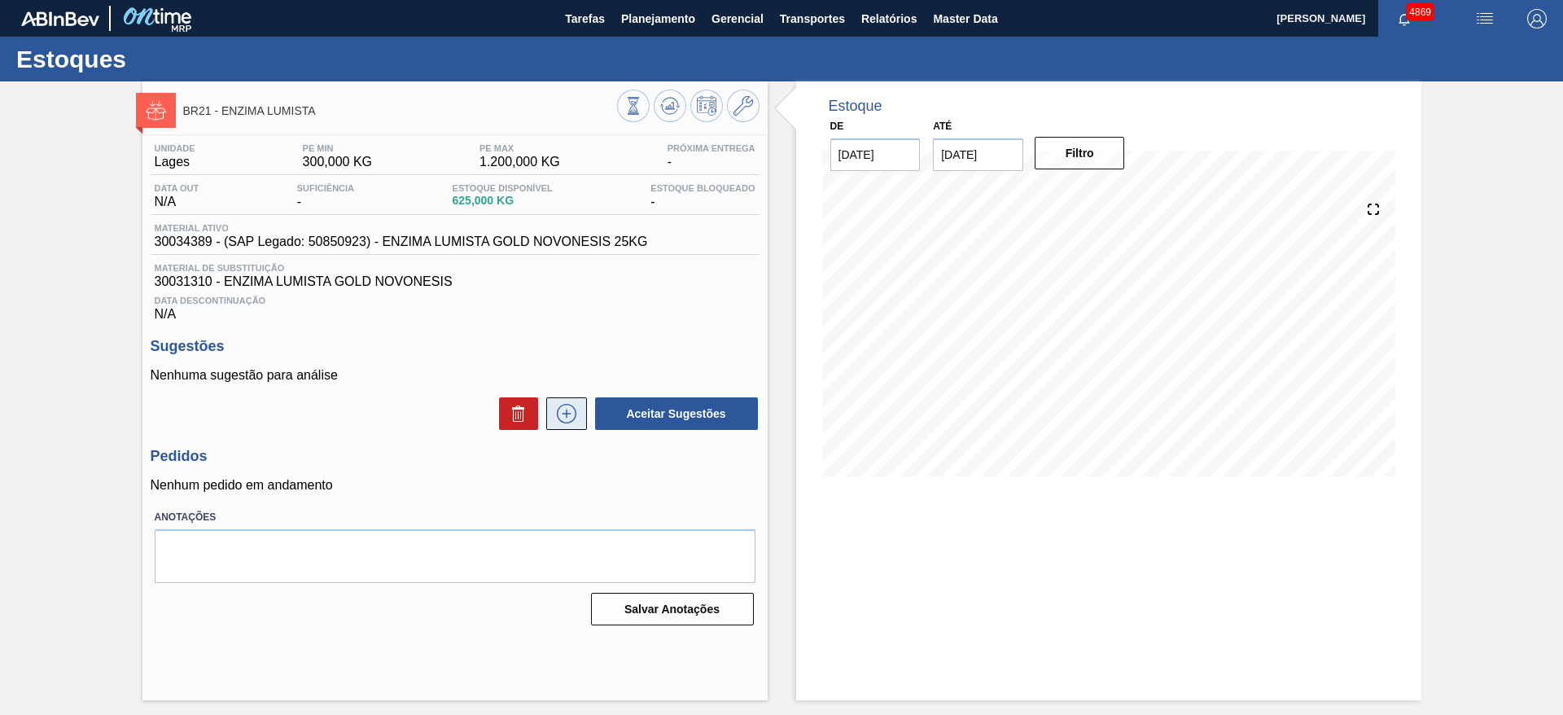
click at [562, 422] on icon at bounding box center [567, 414] width 20 height 20
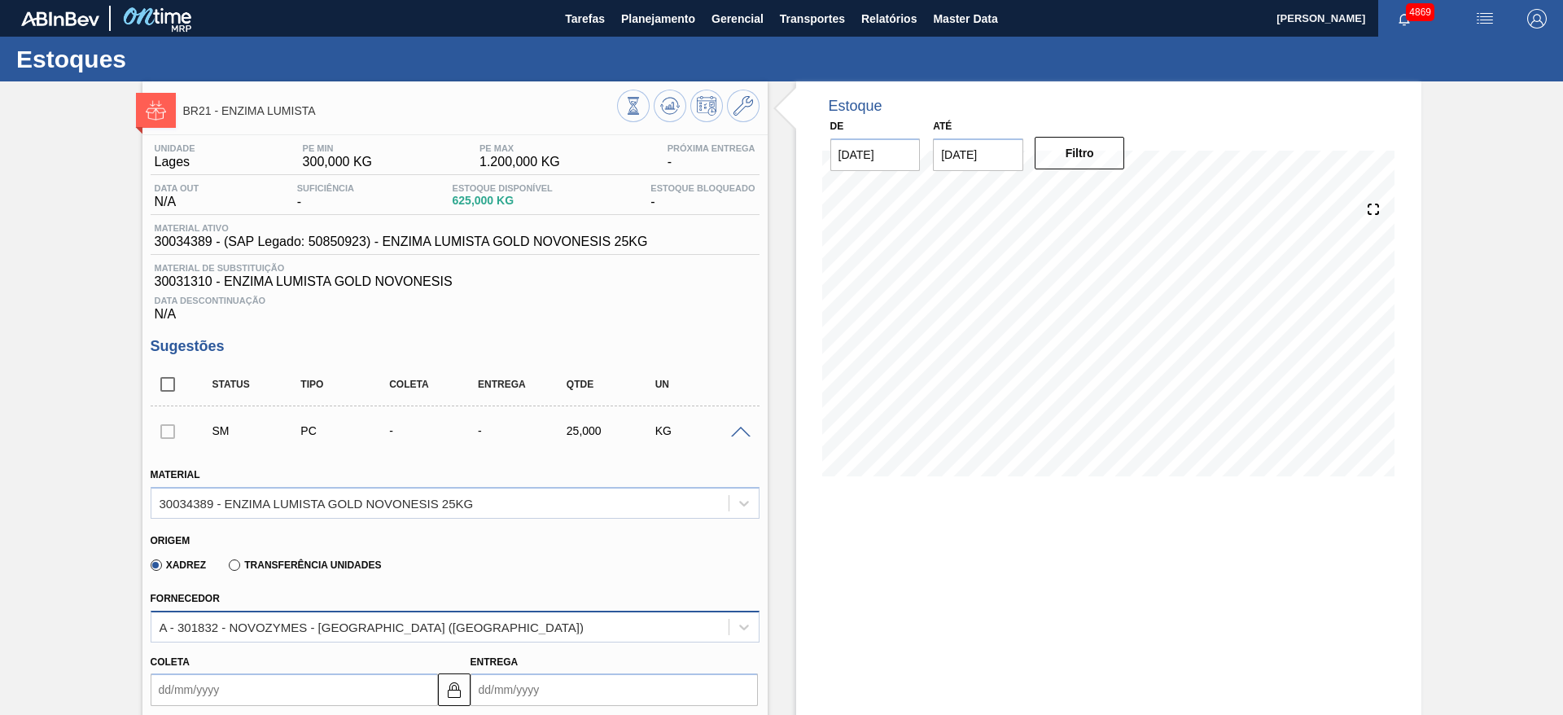
scroll to position [122, 0]
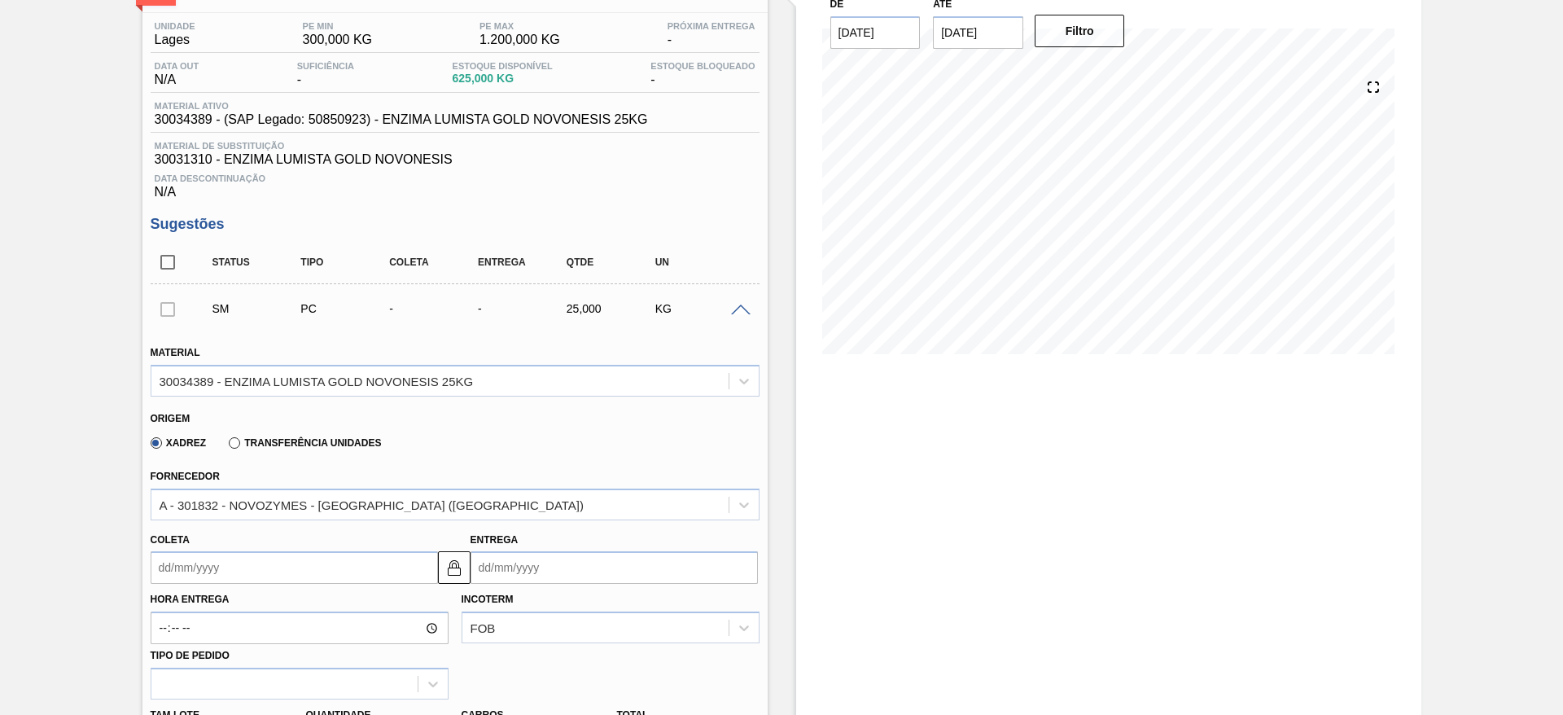
click at [272, 568] on input "Coleta" at bounding box center [294, 567] width 287 height 33
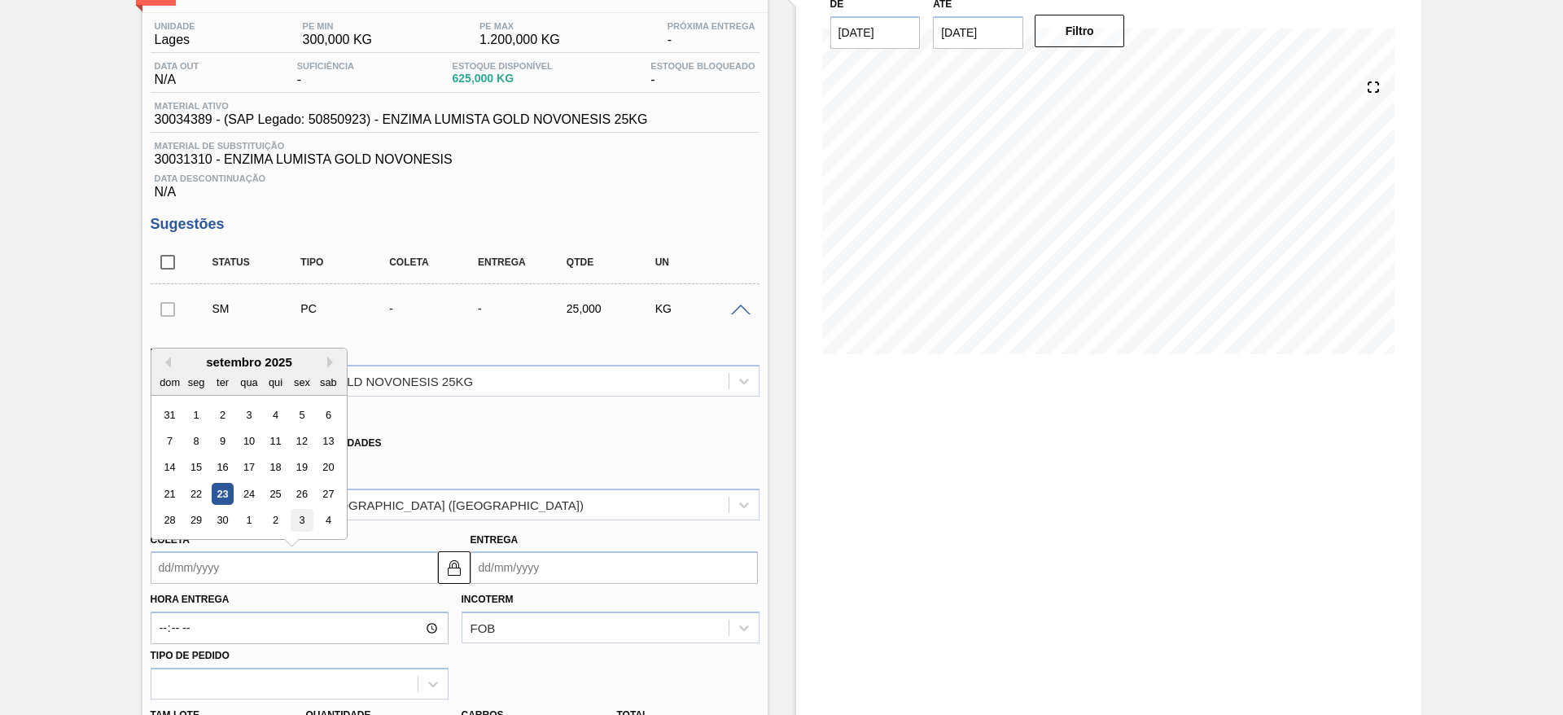
click at [291, 526] on div "3" at bounding box center [302, 521] width 22 height 22
type input "[DATE]"
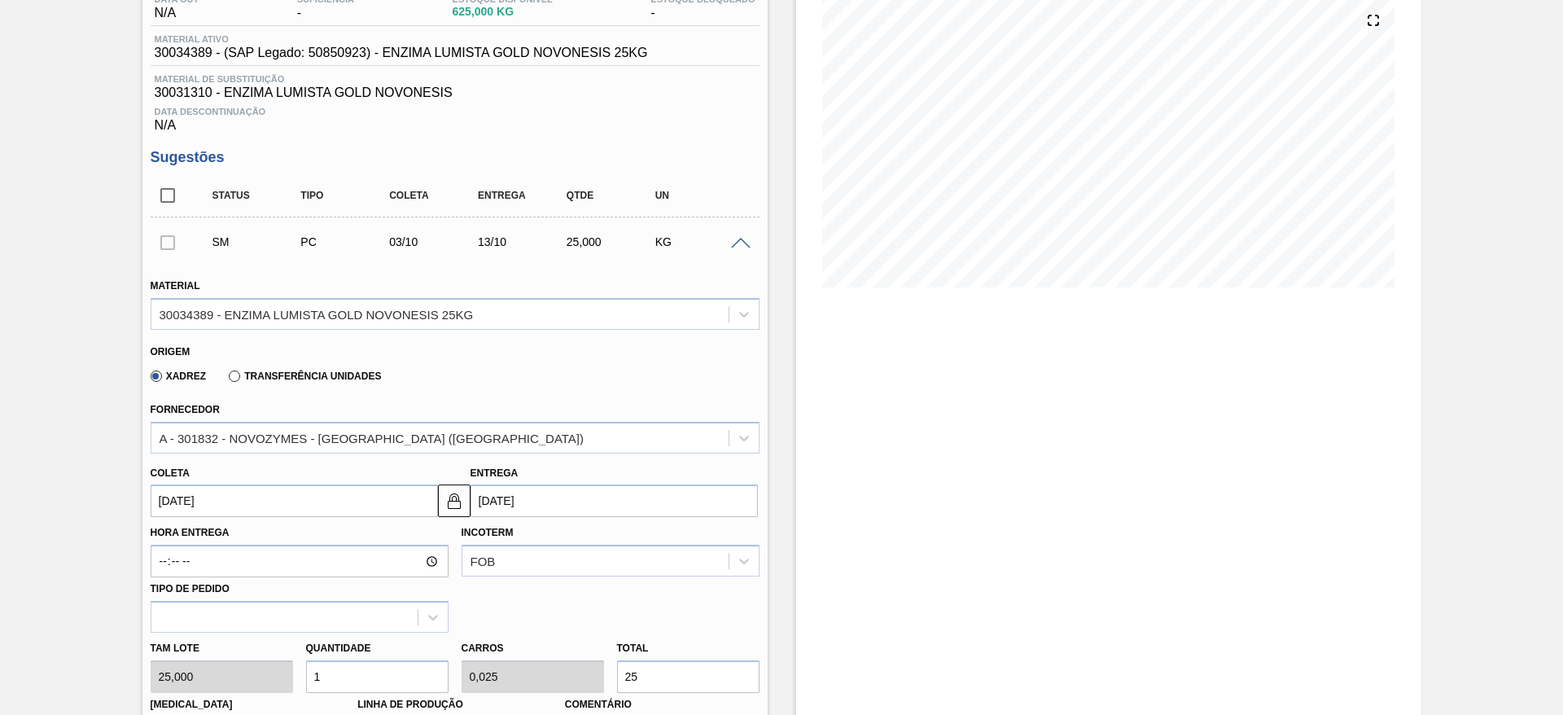
scroll to position [244, 0]
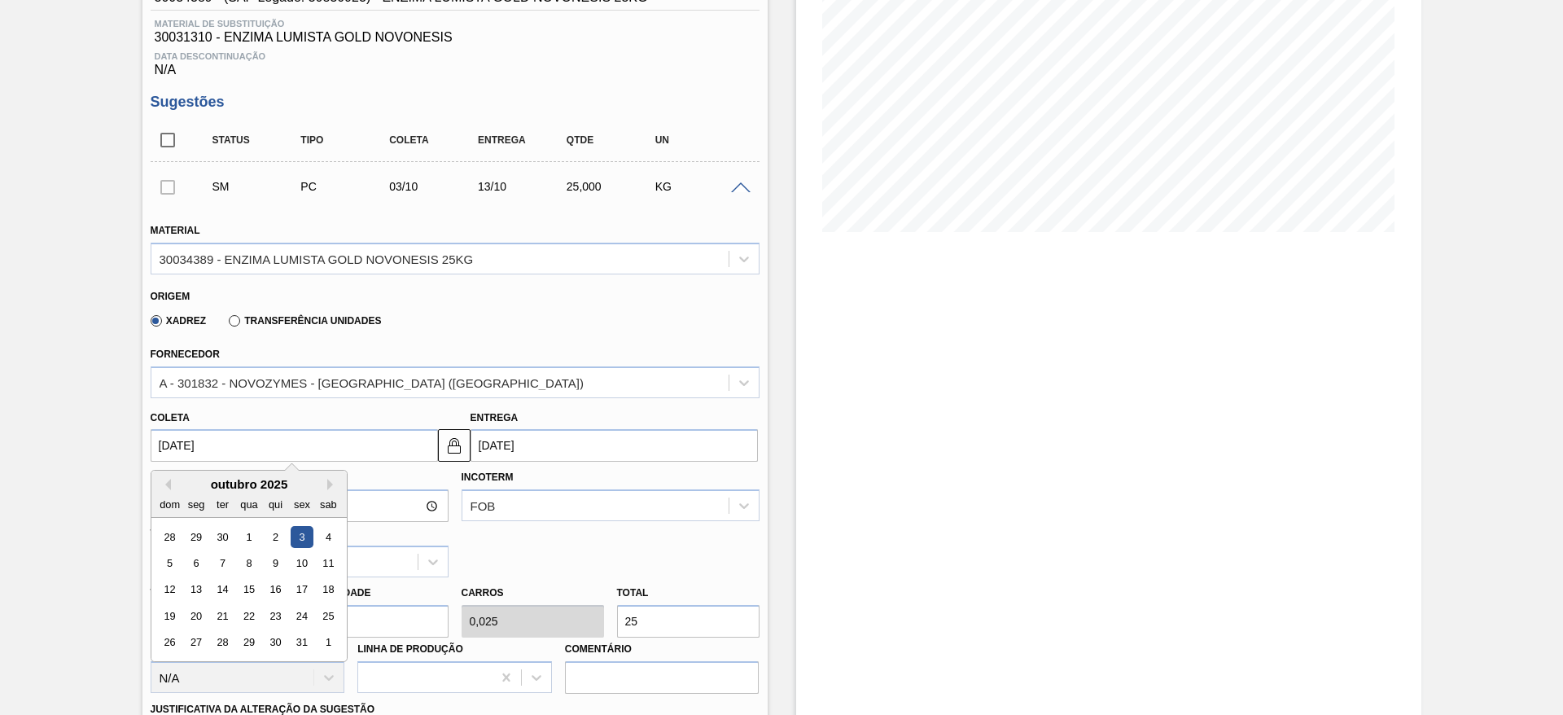
click at [278, 443] on input "[DATE]" at bounding box center [294, 445] width 287 height 33
click at [584, 545] on div "Hora Entrega Incoterm FOB Tipo de pedido" at bounding box center [455, 520] width 622 height 116
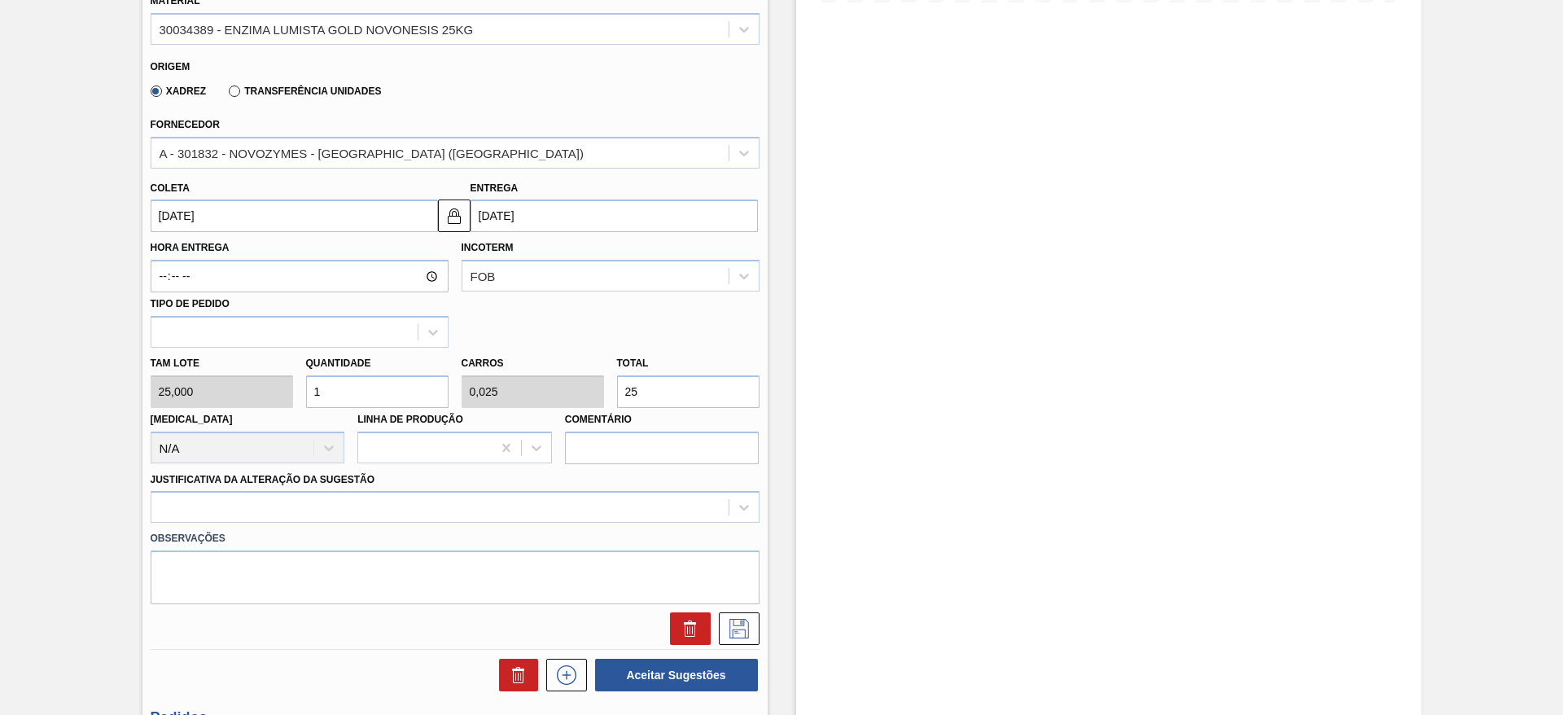
scroll to position [488, 0]
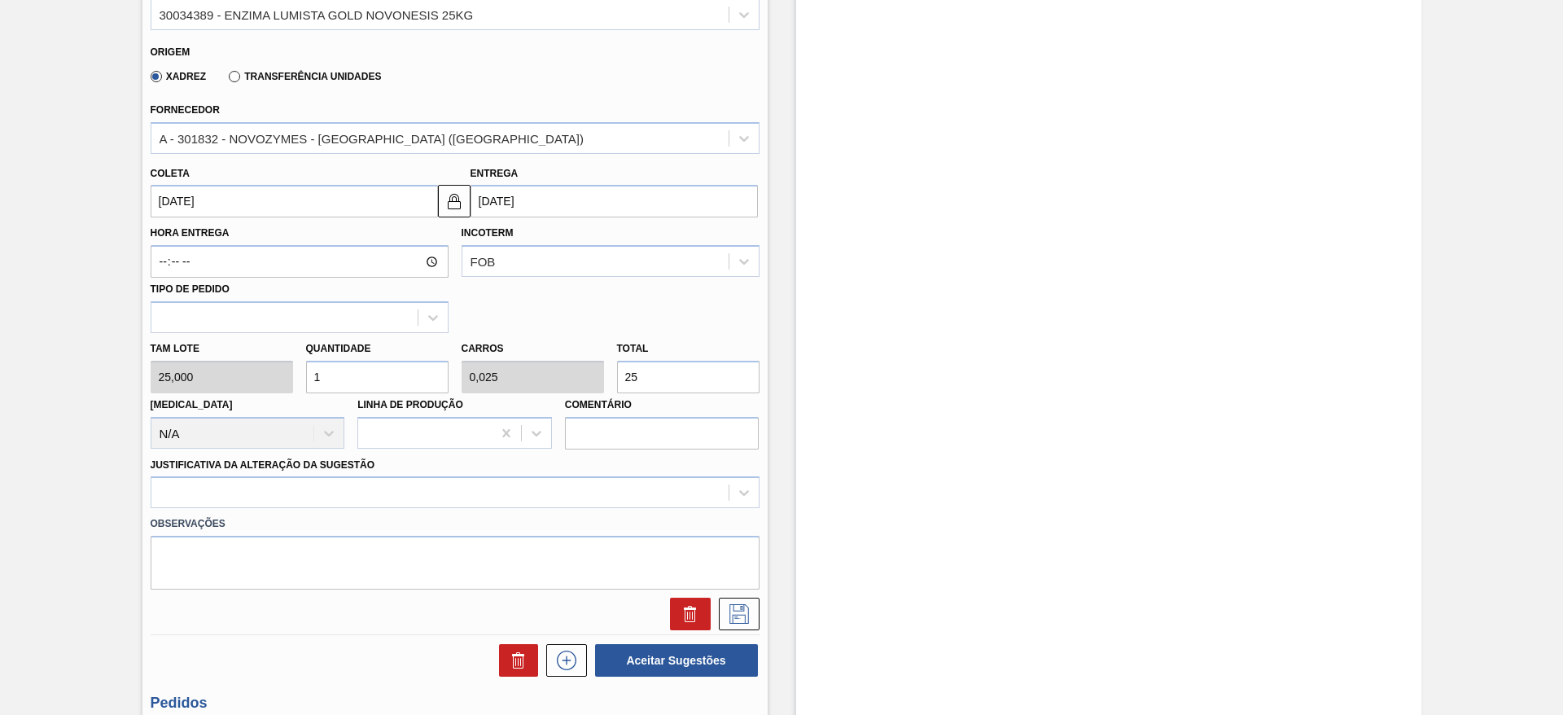
drag, startPoint x: 332, startPoint y: 365, endPoint x: 301, endPoint y: 381, distance: 35.0
click at [301, 381] on div "Quantidade 1" at bounding box center [377, 365] width 155 height 56
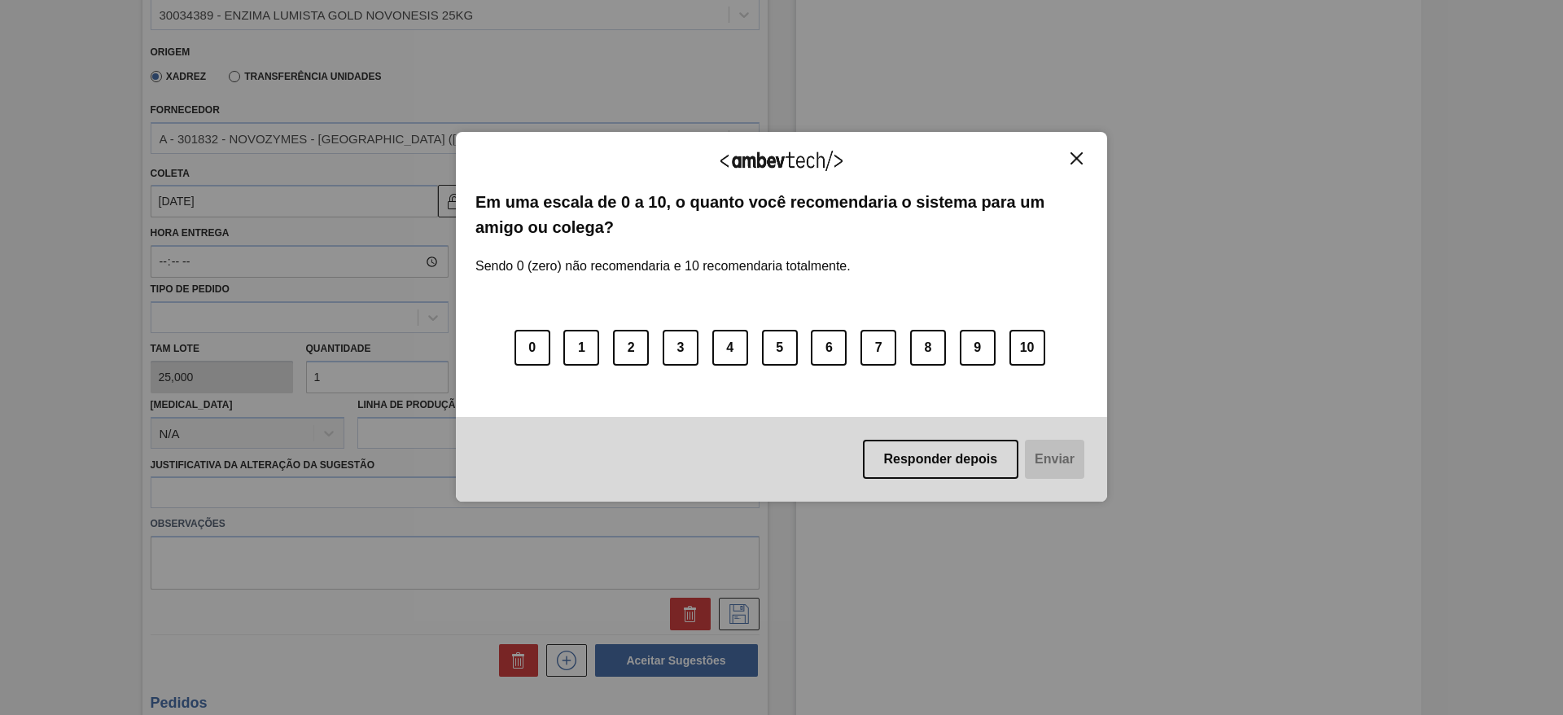
type input "6"
type input "0,15"
type input "150"
click at [962, 462] on button "Responder depois" at bounding box center [941, 459] width 156 height 39
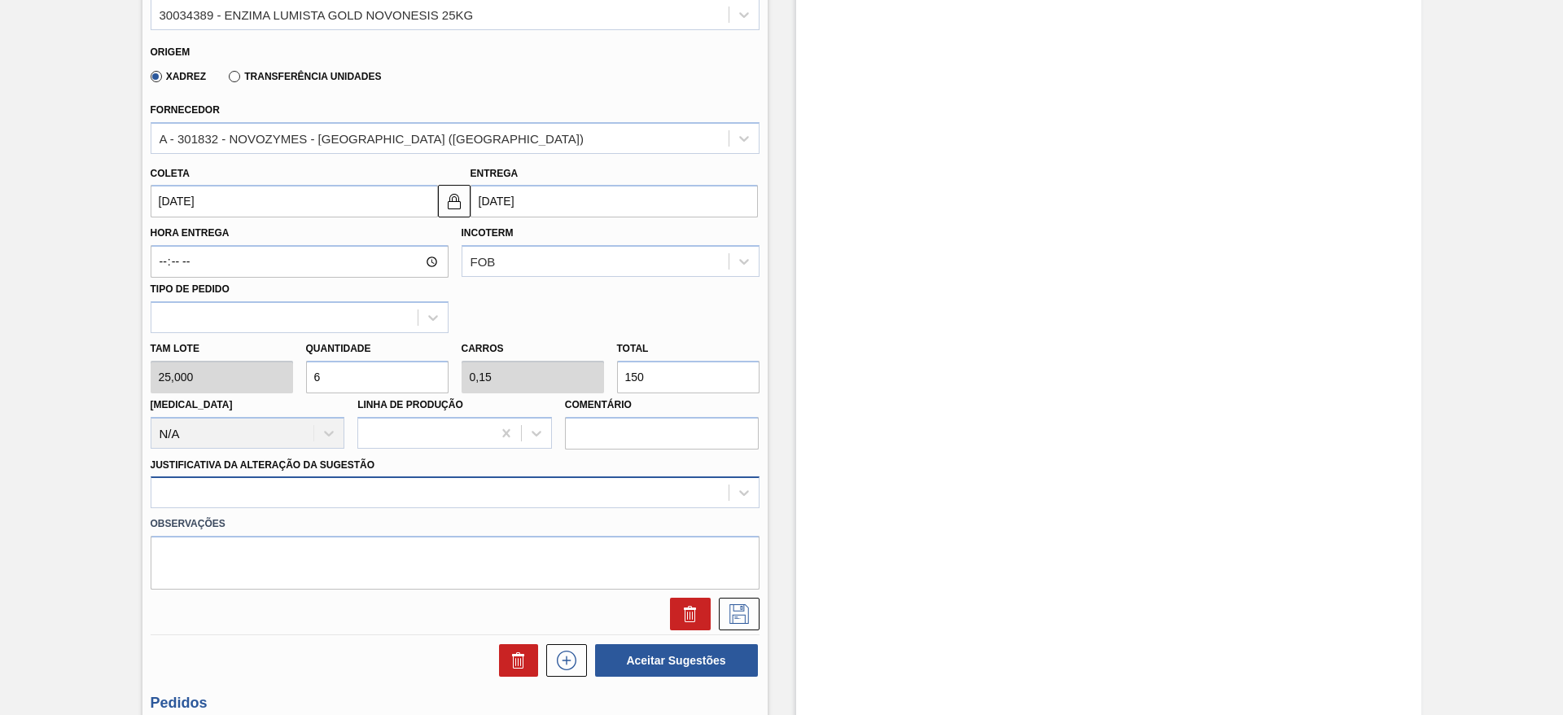
click at [658, 497] on div at bounding box center [455, 492] width 609 height 32
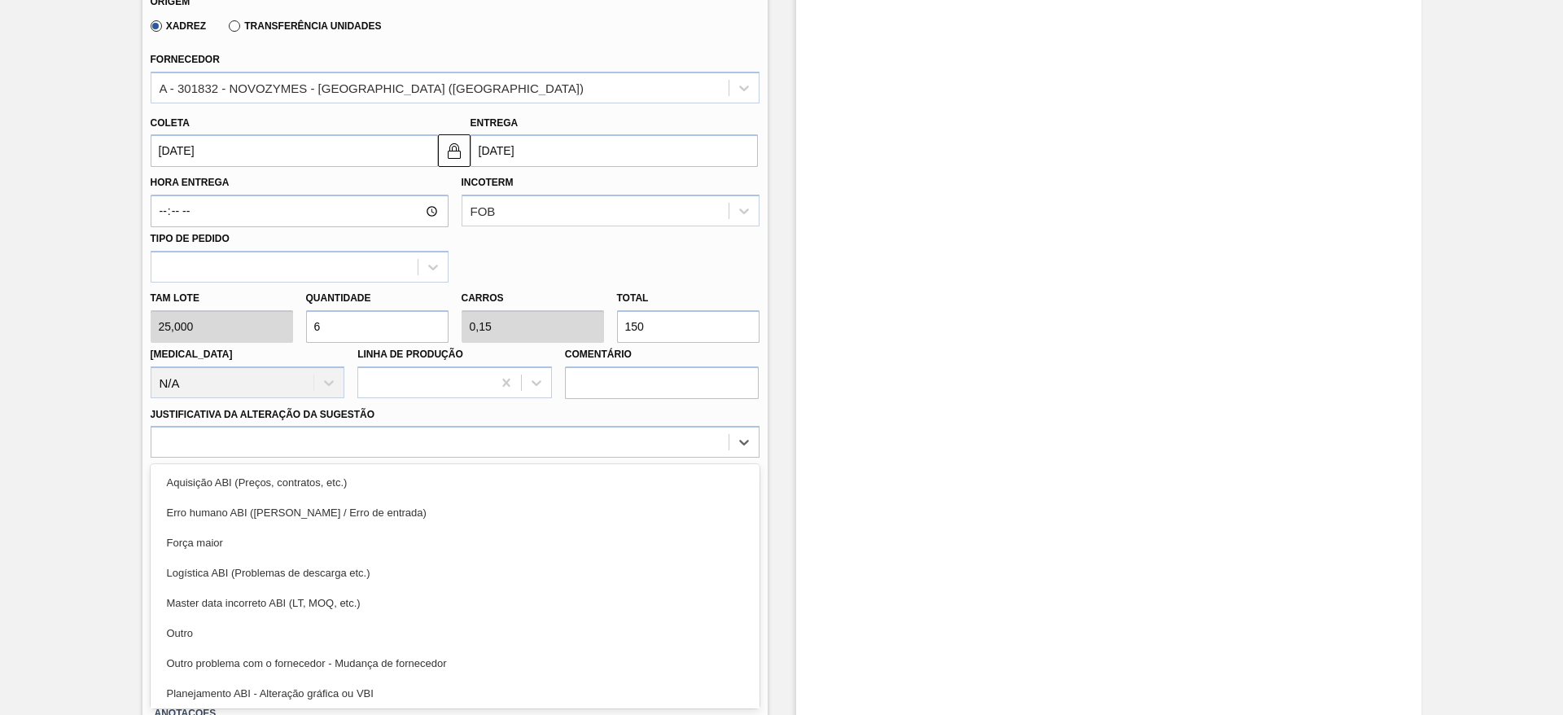
click at [507, 632] on div "Outro" at bounding box center [455, 633] width 609 height 30
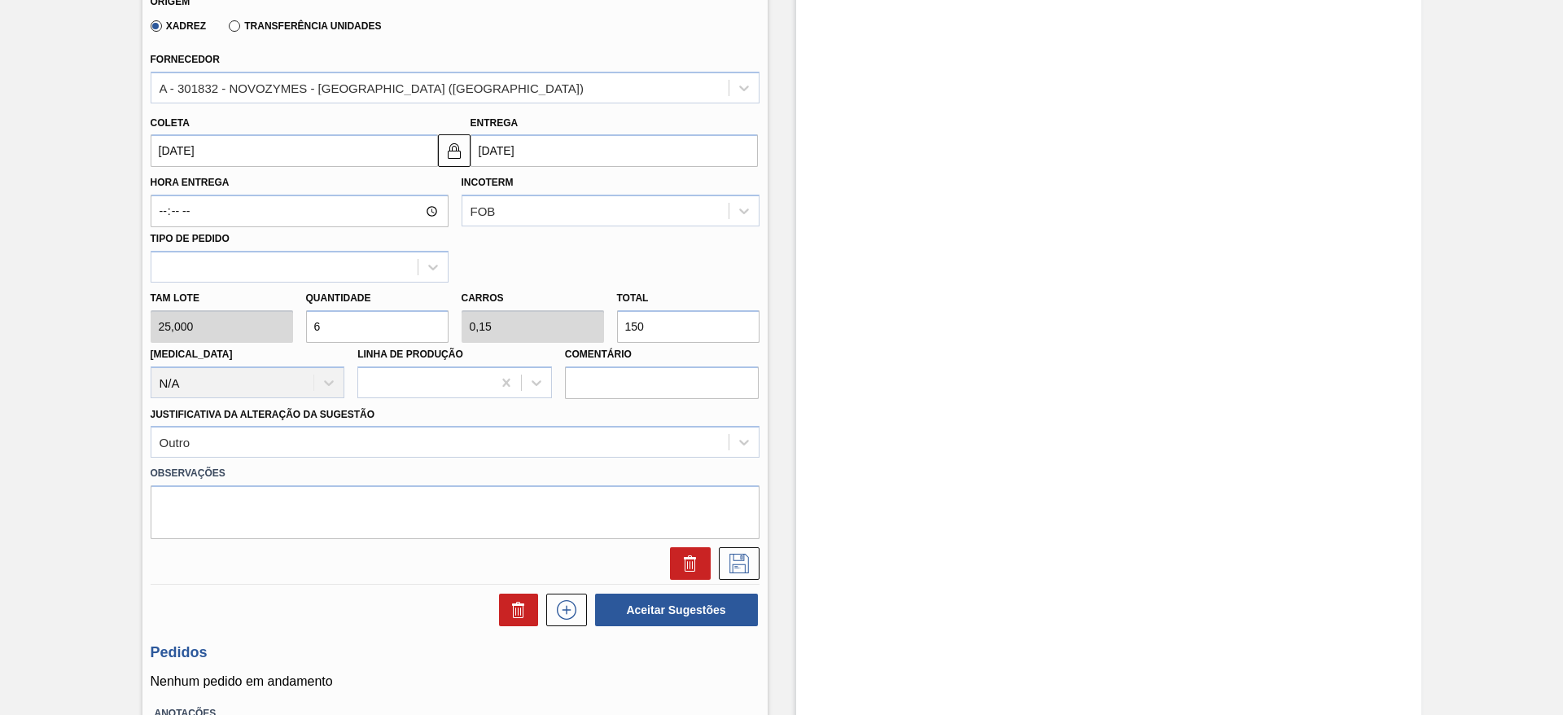
drag, startPoint x: 332, startPoint y: 322, endPoint x: 308, endPoint y: 327, distance: 24.1
click at [312, 326] on input "6" at bounding box center [377, 326] width 142 height 33
type input "8"
type input "0,2"
type input "200"
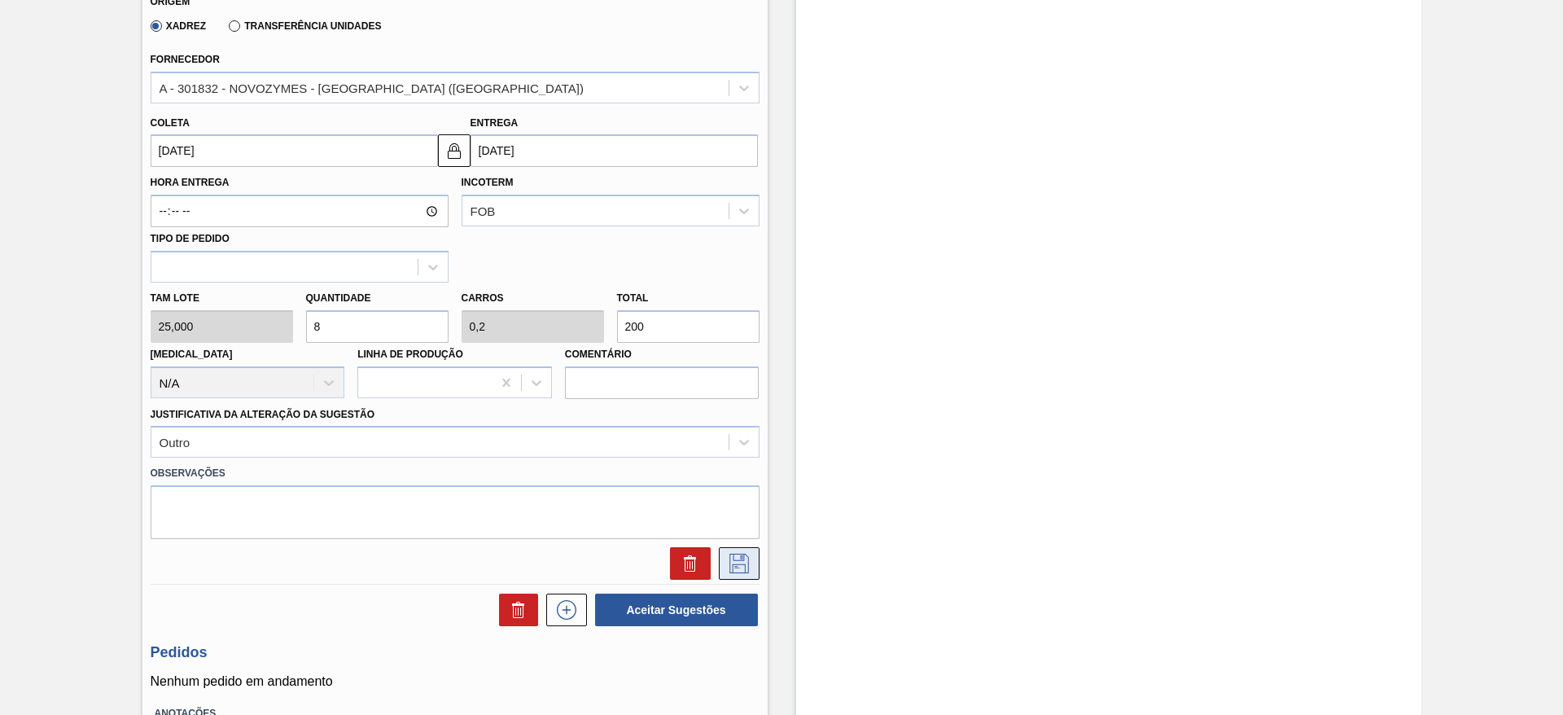
type input "8"
click at [737, 564] on icon at bounding box center [739, 564] width 20 height 20
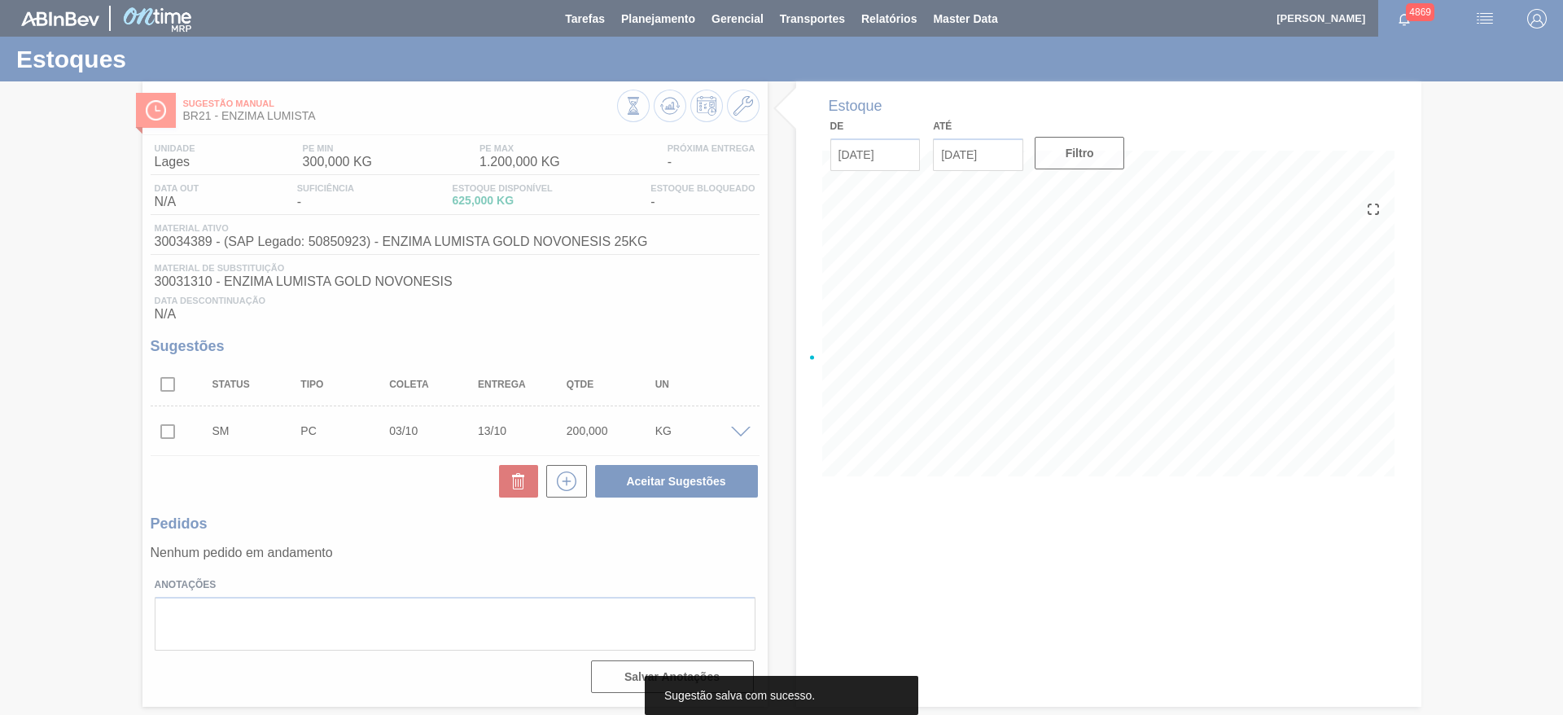
scroll to position [0, 0]
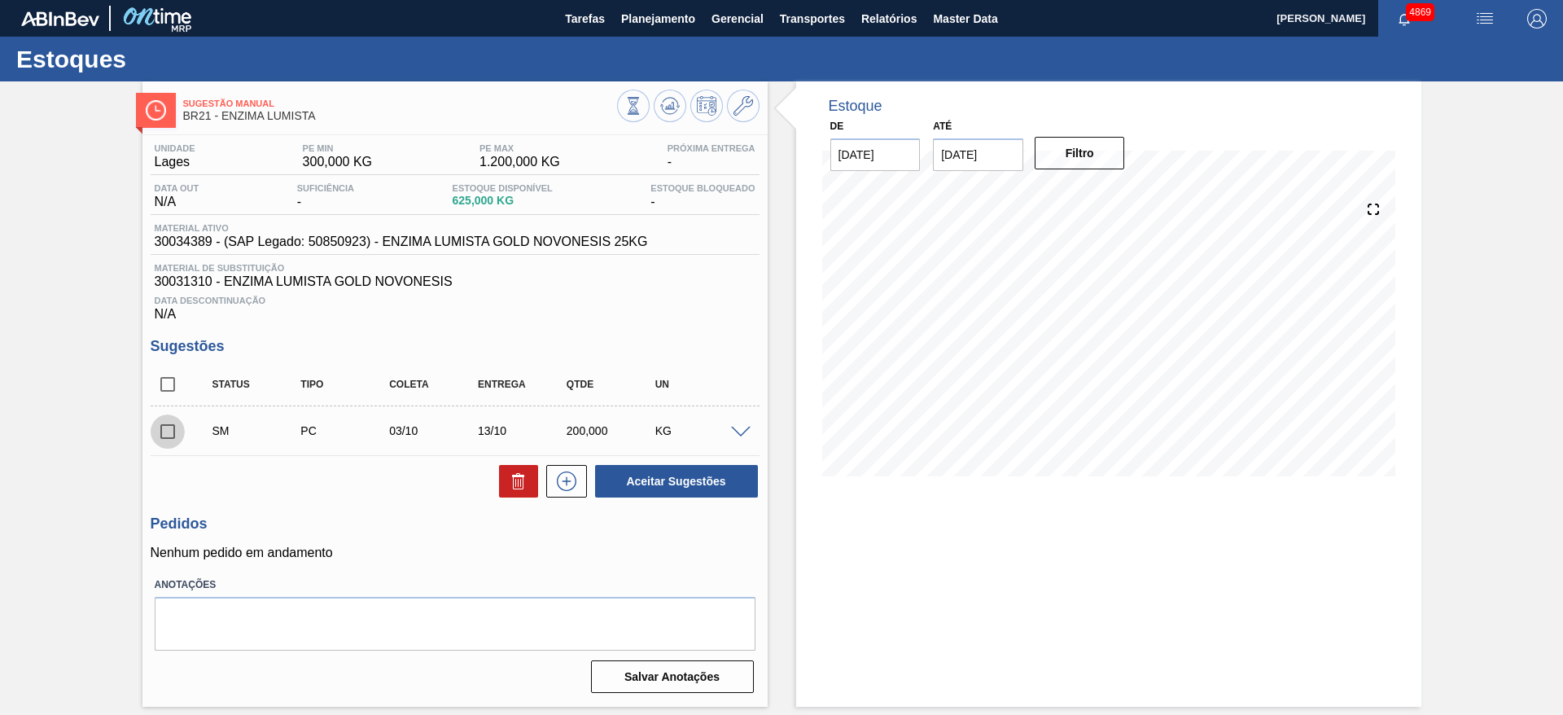
drag, startPoint x: 166, startPoint y: 430, endPoint x: 198, endPoint y: 430, distance: 31.7
click at [168, 430] on input "checkbox" at bounding box center [168, 431] width 34 height 34
click at [667, 501] on div "Unidade Lages PE MIN 300,000 KG PE MAX 1.200,000 KG Próxima Entrega - Data out …" at bounding box center [454, 416] width 625 height 563
click at [655, 477] on button "Aceitar Sugestões" at bounding box center [676, 481] width 163 height 33
checkbox input "false"
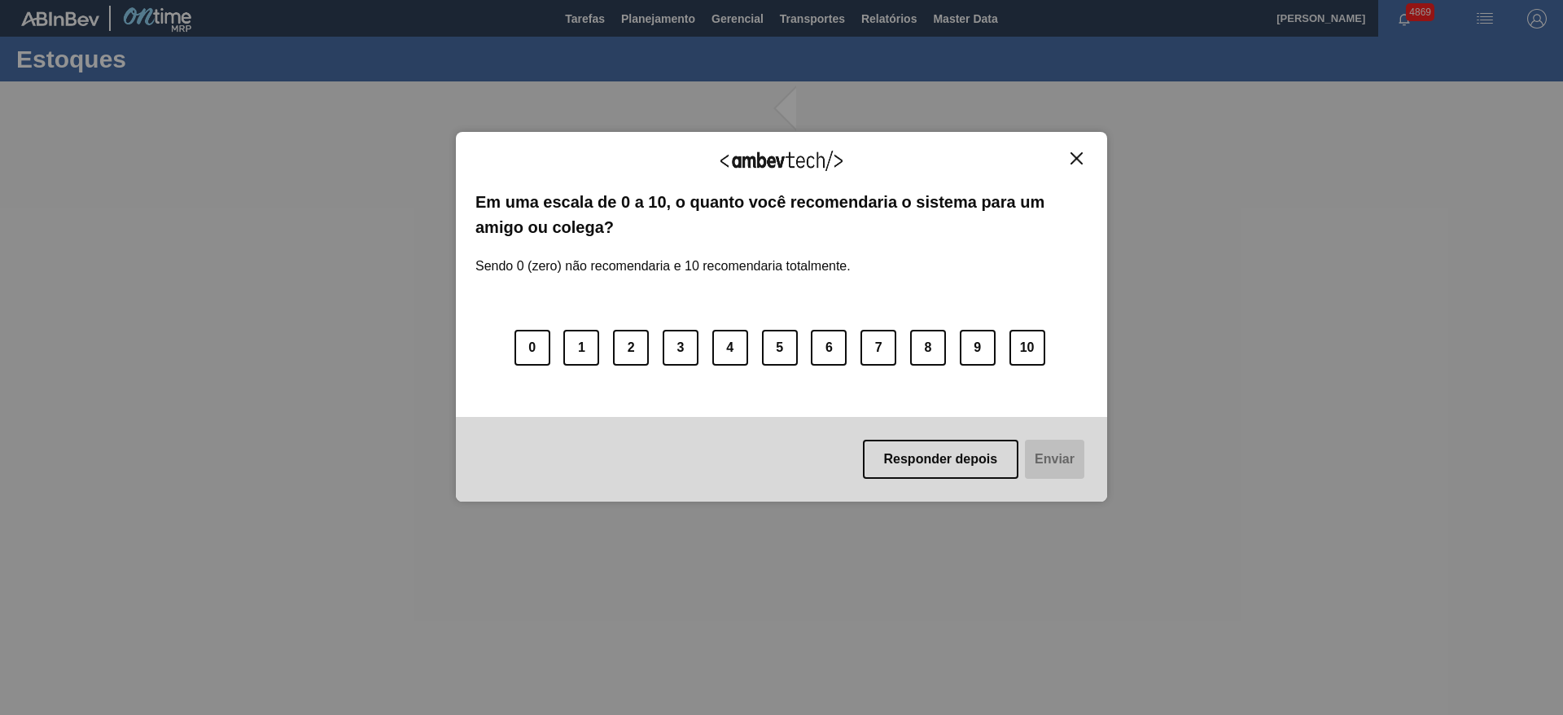
click at [1076, 159] on img "Close" at bounding box center [1076, 158] width 12 height 12
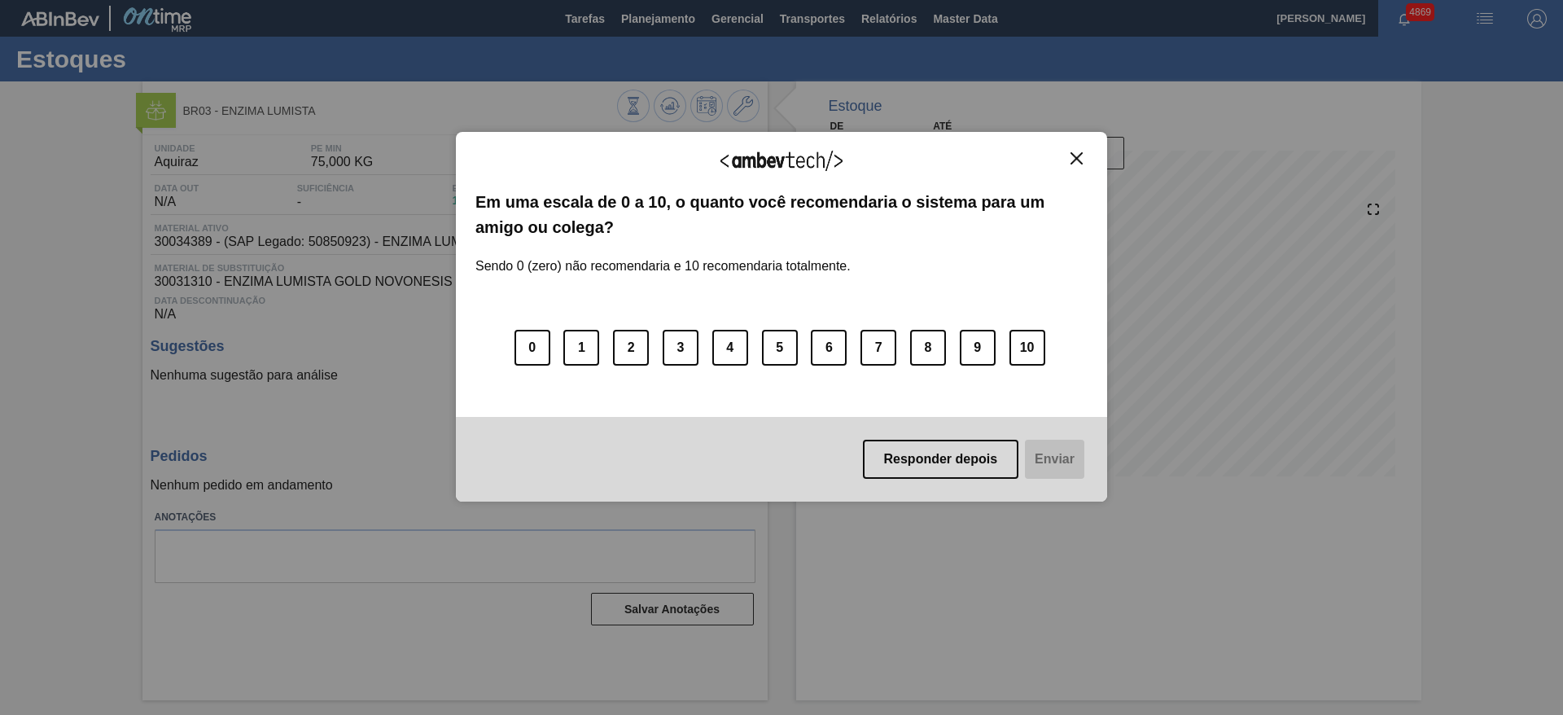
click at [1081, 158] on img "Close" at bounding box center [1076, 158] width 12 height 12
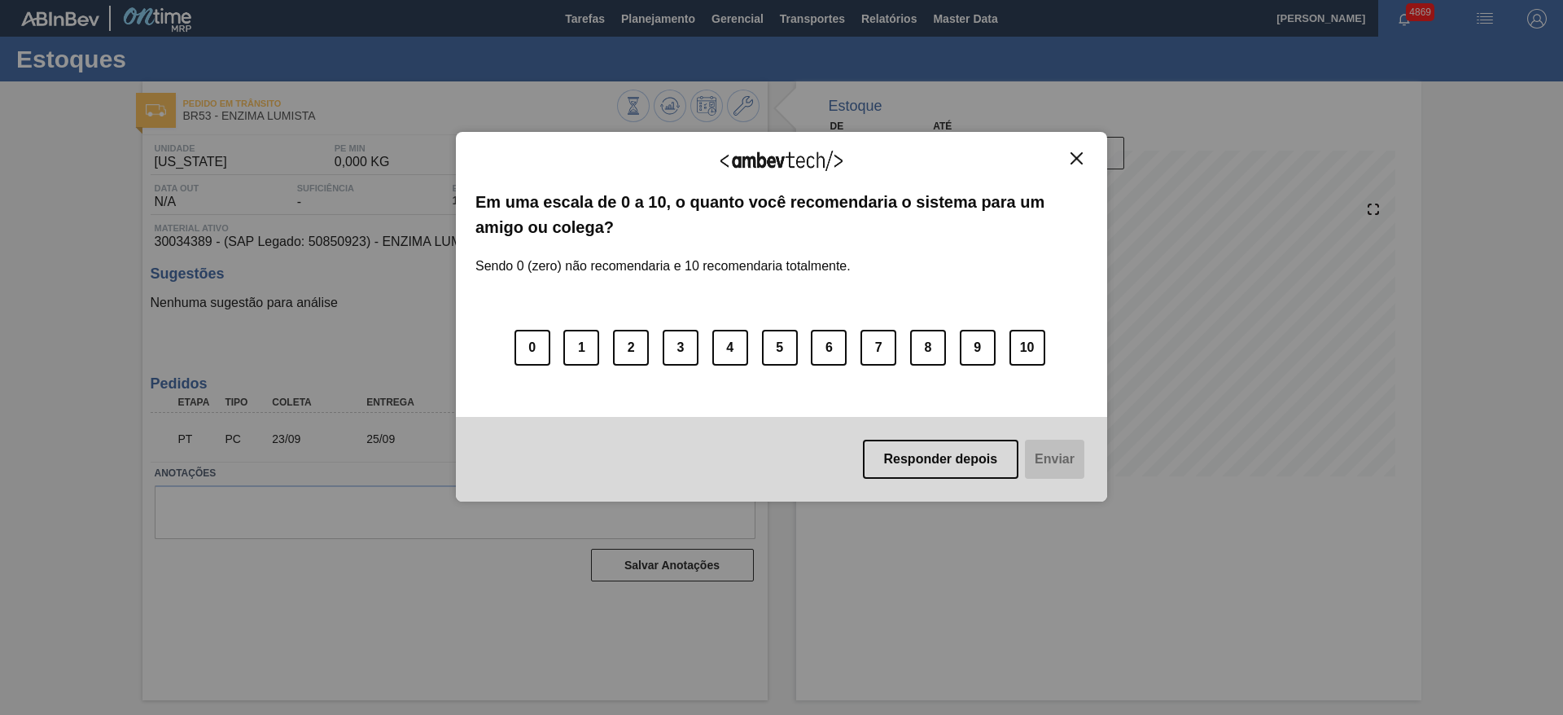
click at [1074, 162] on img "Close" at bounding box center [1076, 158] width 12 height 12
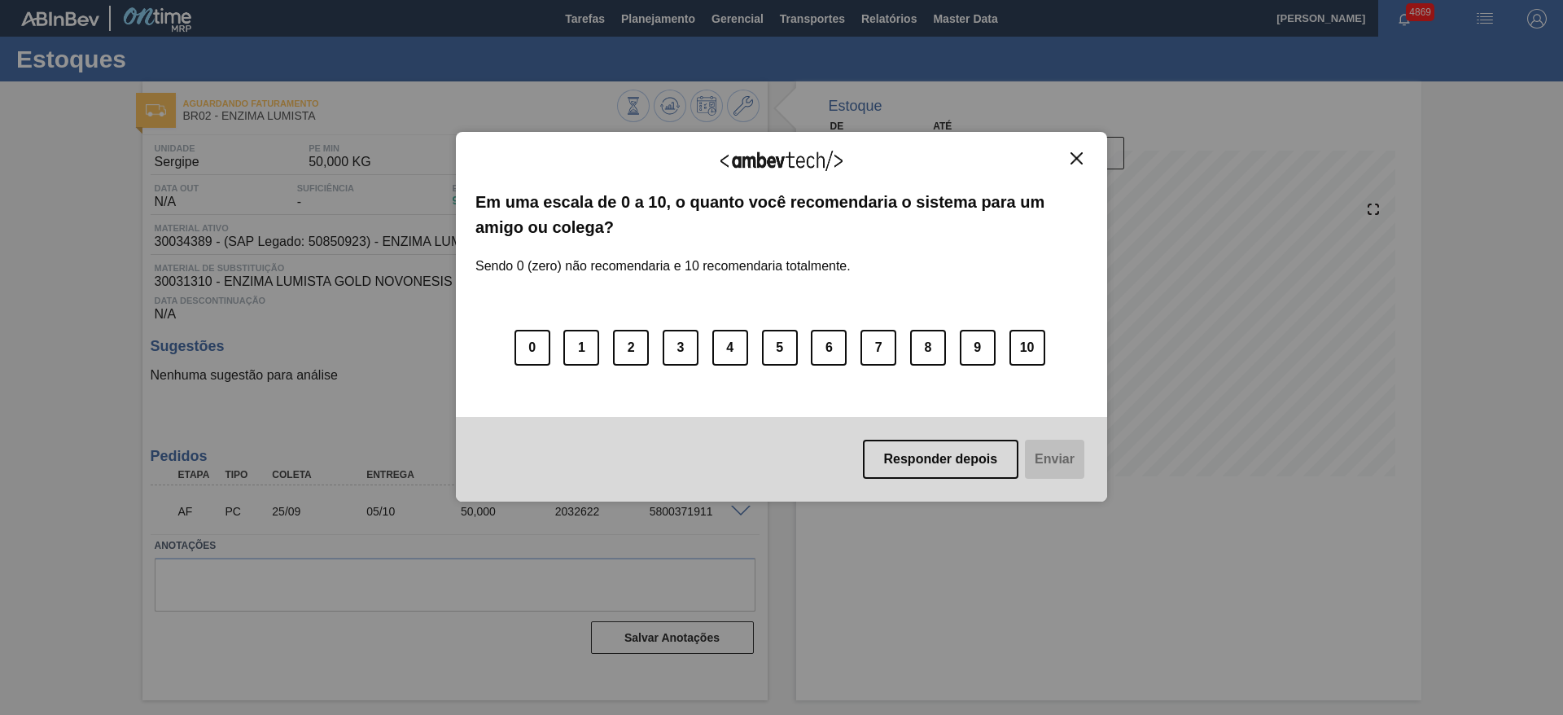
click at [1069, 160] on button "Close" at bounding box center [1076, 158] width 22 height 14
click at [1077, 159] on img "Close" at bounding box center [1076, 158] width 12 height 12
click at [1072, 157] on img "Close" at bounding box center [1076, 158] width 12 height 12
click at [1079, 150] on div "Agradecemos seu feedback! Em uma escala de 0 a 10, o quanto você recomendaria o…" at bounding box center [781, 317] width 651 height 370
click at [1079, 159] on img "Close" at bounding box center [1076, 158] width 12 height 12
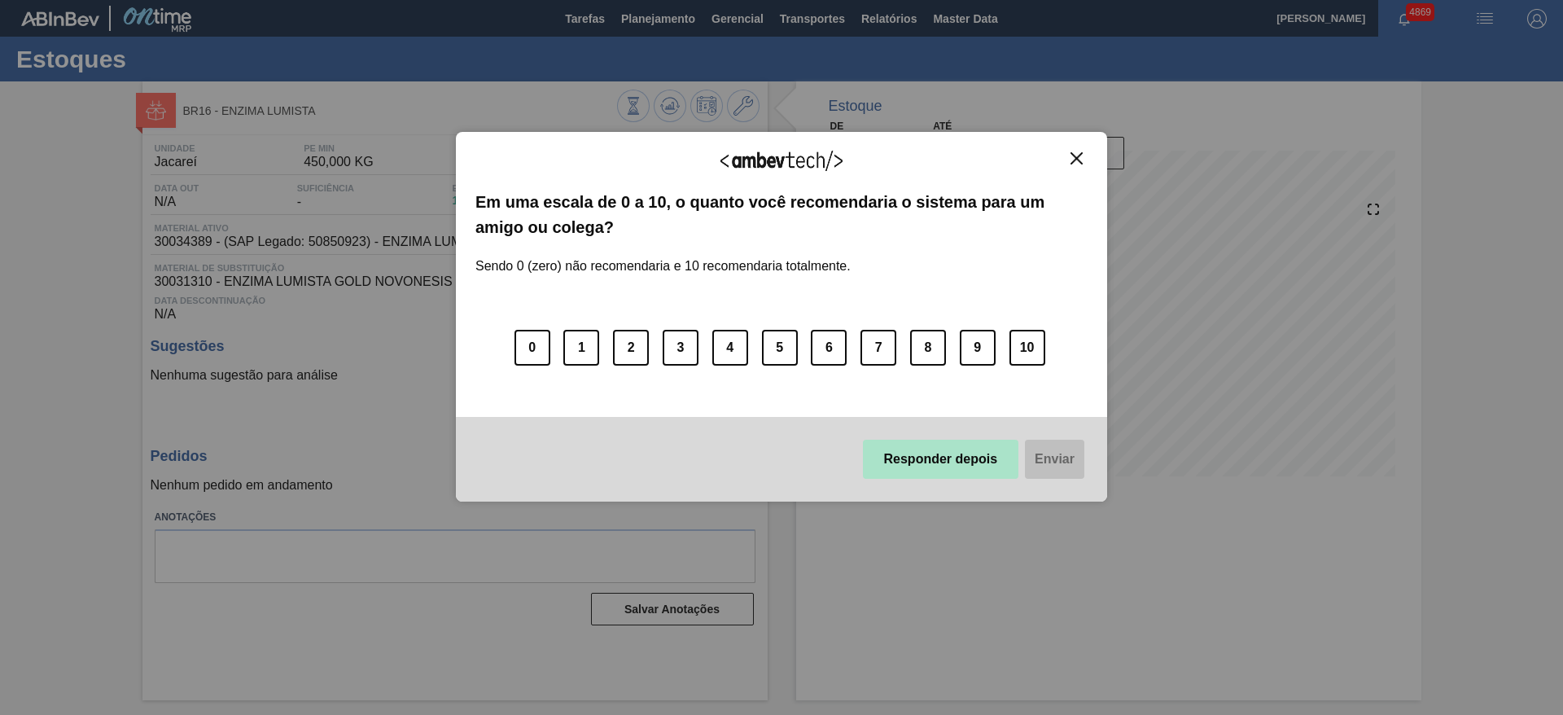
click at [965, 460] on button "Responder depois" at bounding box center [941, 459] width 156 height 39
click at [1083, 154] on button "Close" at bounding box center [1076, 158] width 22 height 14
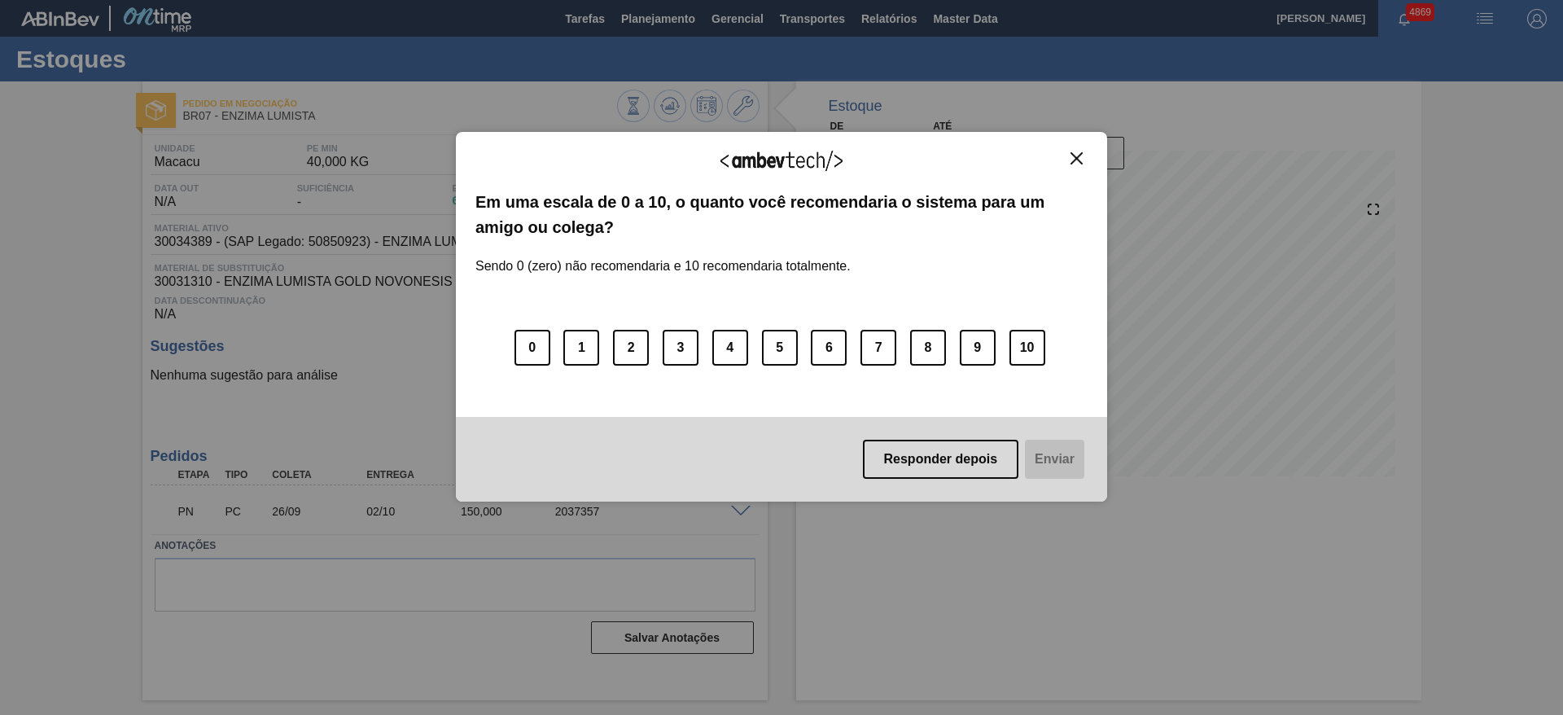
click at [1074, 159] on img "Close" at bounding box center [1076, 158] width 12 height 12
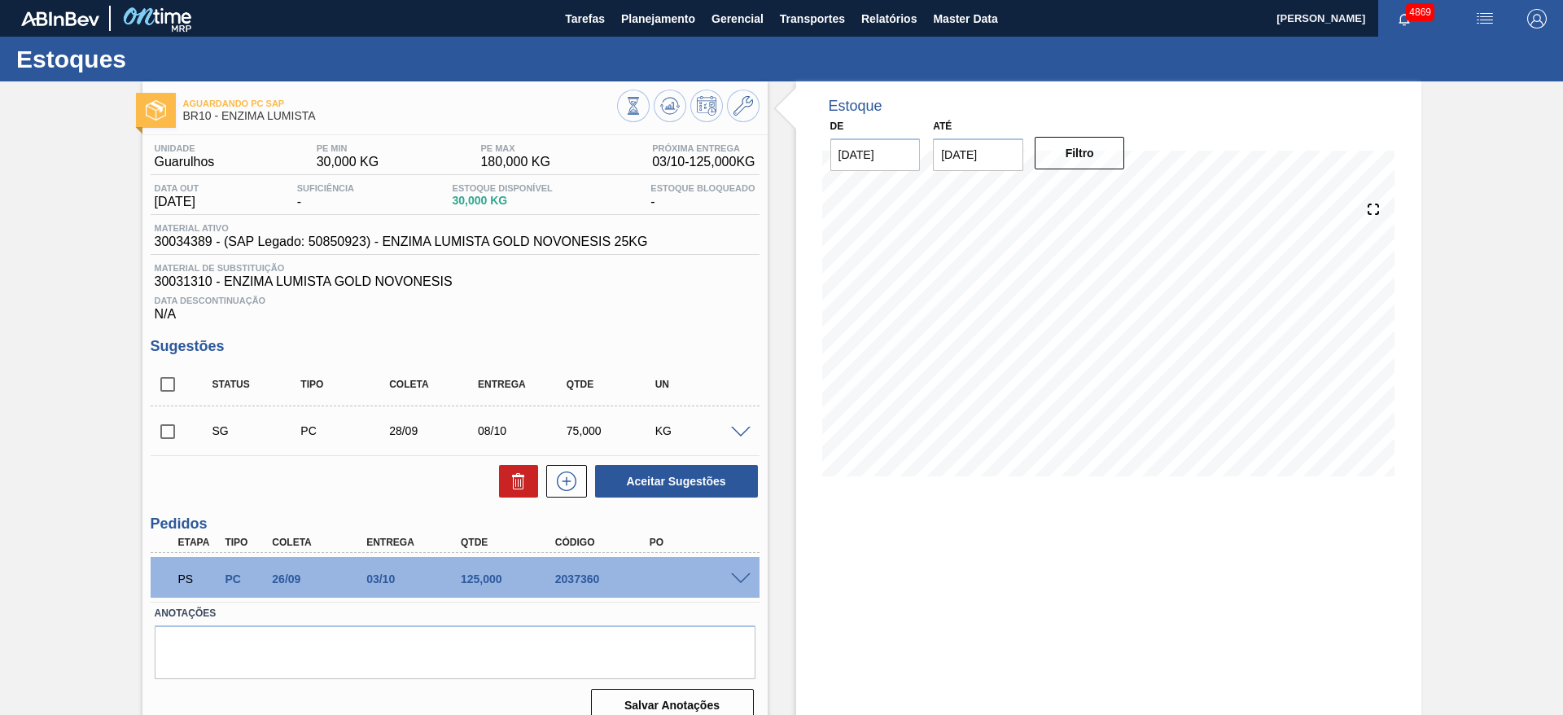
click at [738, 582] on span at bounding box center [741, 579] width 20 height 12
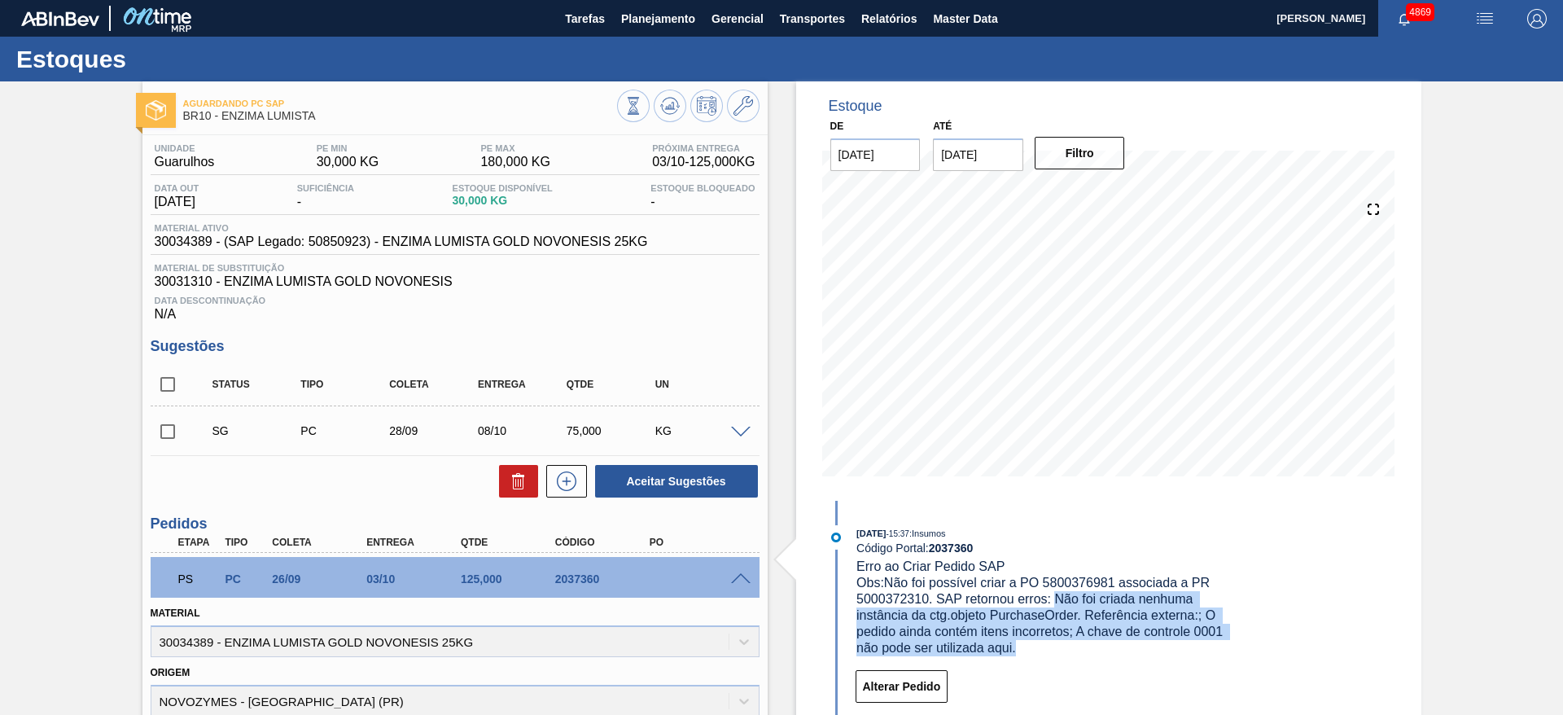
drag, startPoint x: 1056, startPoint y: 597, endPoint x: 1035, endPoint y: 647, distance: 54.7
click at [1035, 647] on div "Obs: Não foi possível criar a PO 5800376981 associada a PR 5000372310. SAP reto…" at bounding box center [1049, 615] width 387 height 81
copy span "Não foi criada nenhuma instância da ctg.objeto PurchaseOrder. Referência extern…"
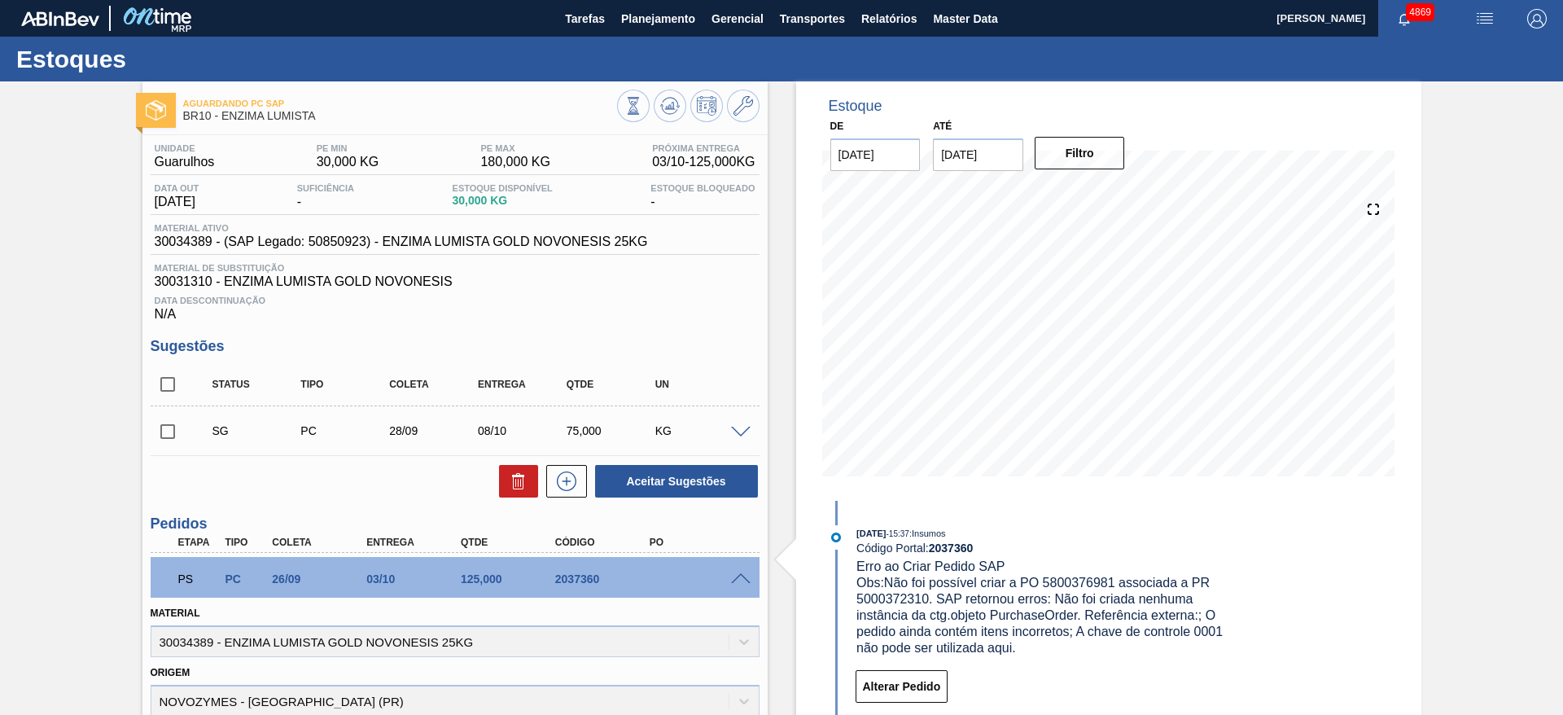
click at [1510, 527] on div "Aguardando PC SAP BR10 - ENZIMA LUMISTA Unidade Guarulhos PE MIN 30,000 KG PE M…" at bounding box center [781, 605] width 1563 height 1048
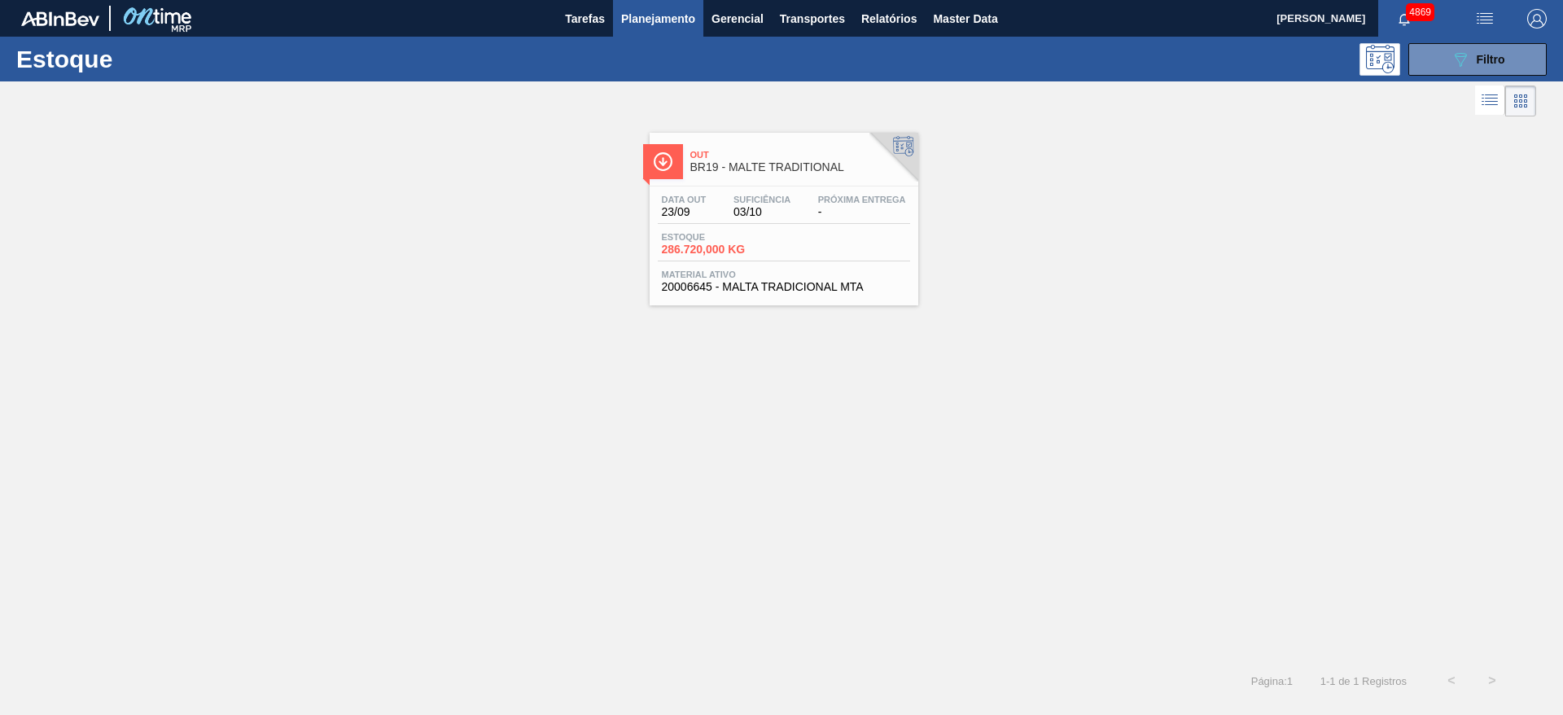
click at [877, 255] on div "Estoque 286.720,000 KG" at bounding box center [784, 246] width 252 height 29
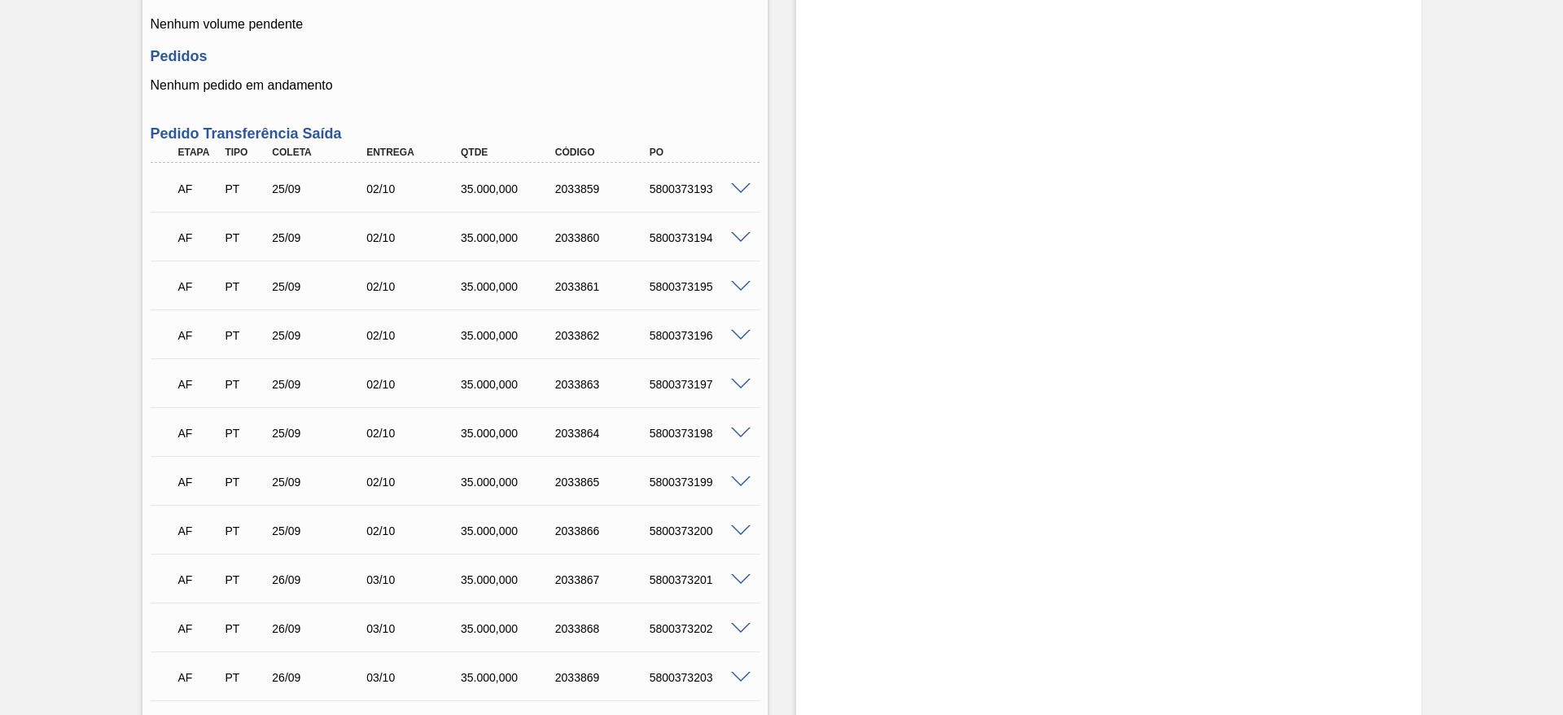
scroll to position [733, 0]
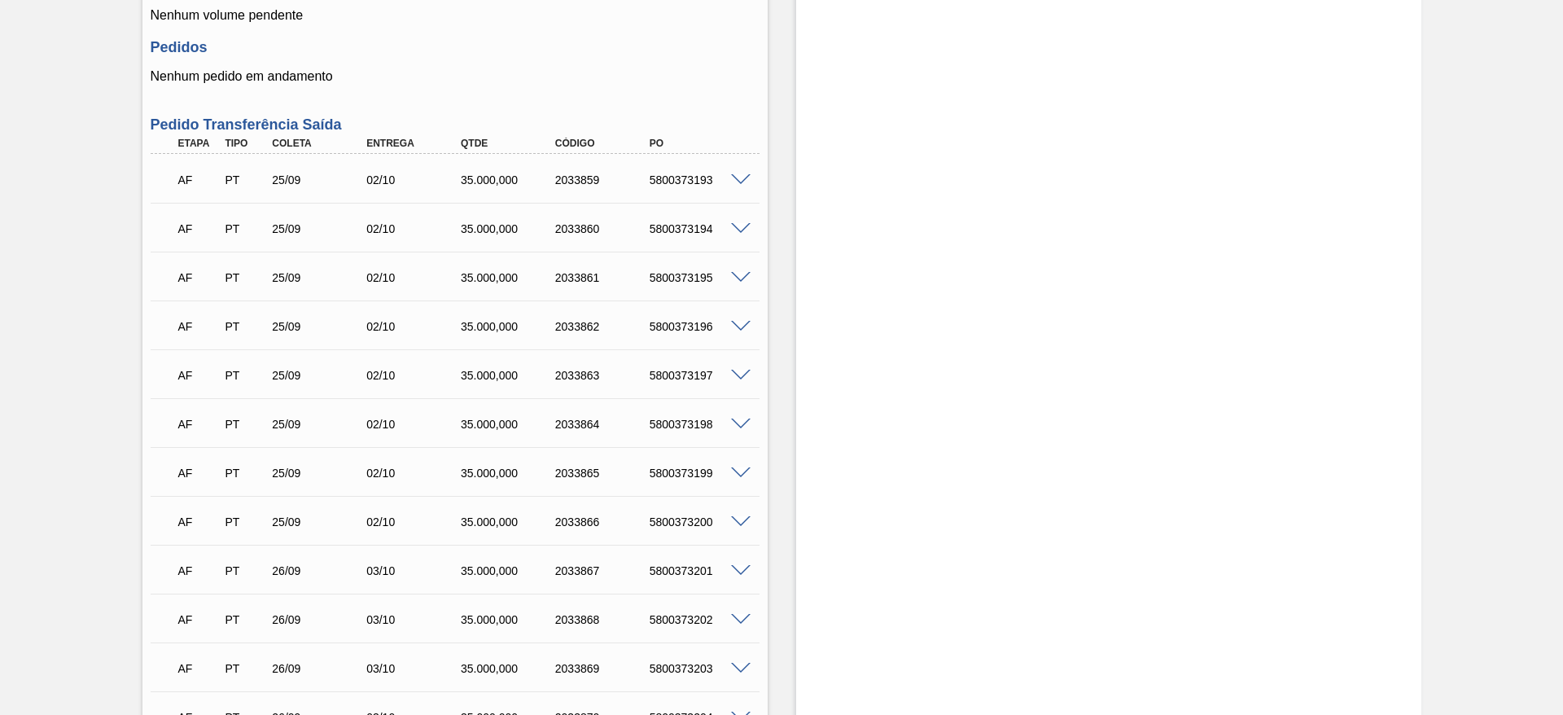
click at [733, 174] on span at bounding box center [741, 180] width 20 height 12
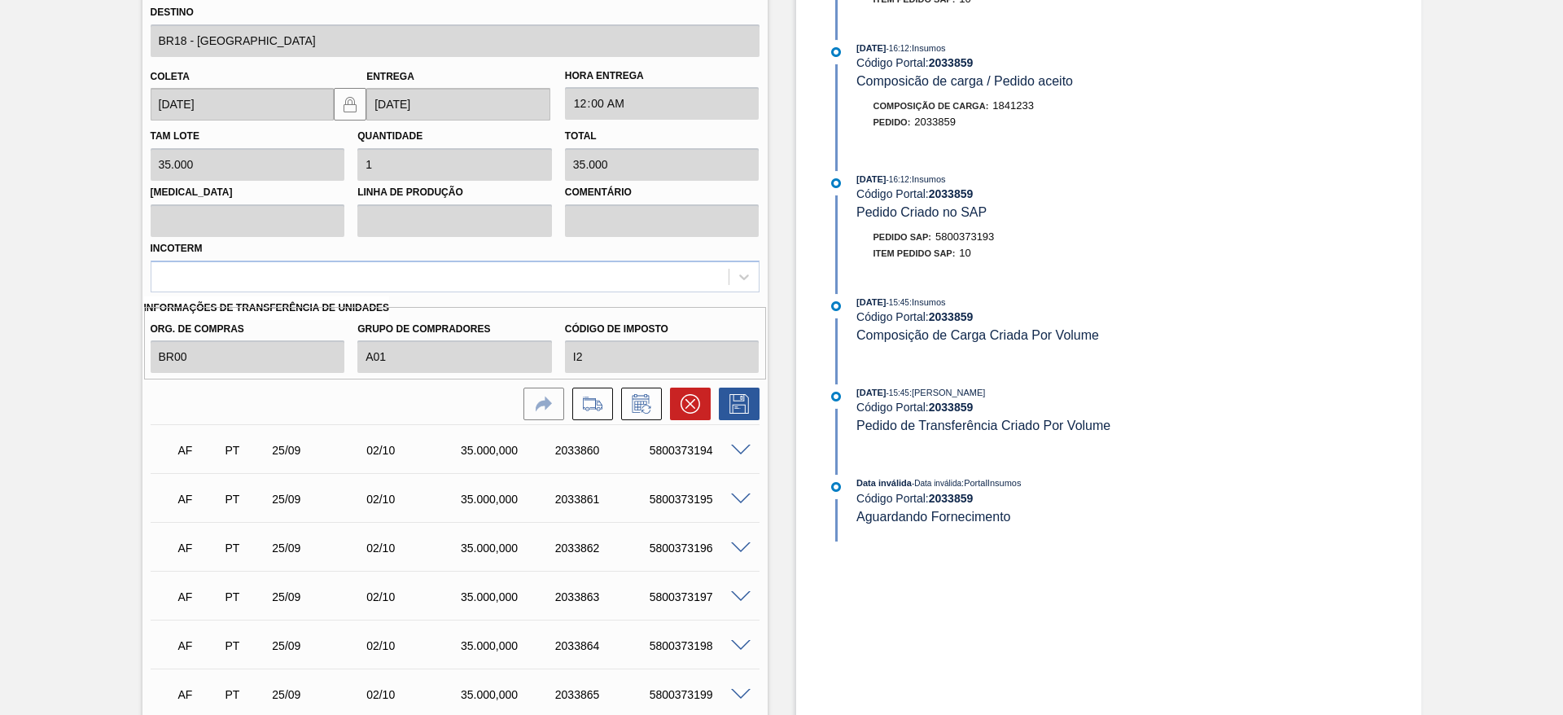
scroll to position [1221, 0]
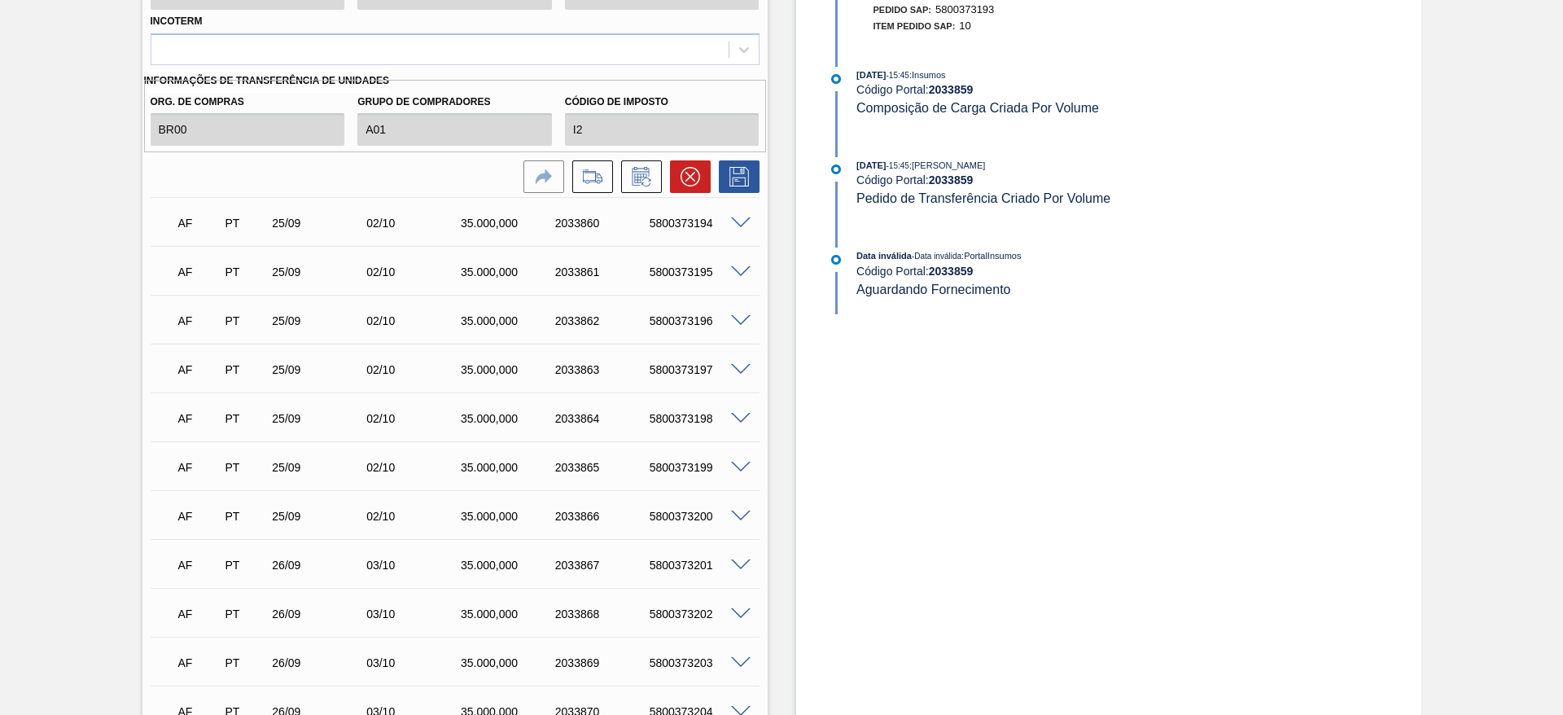
click at [736, 221] on span at bounding box center [741, 223] width 20 height 12
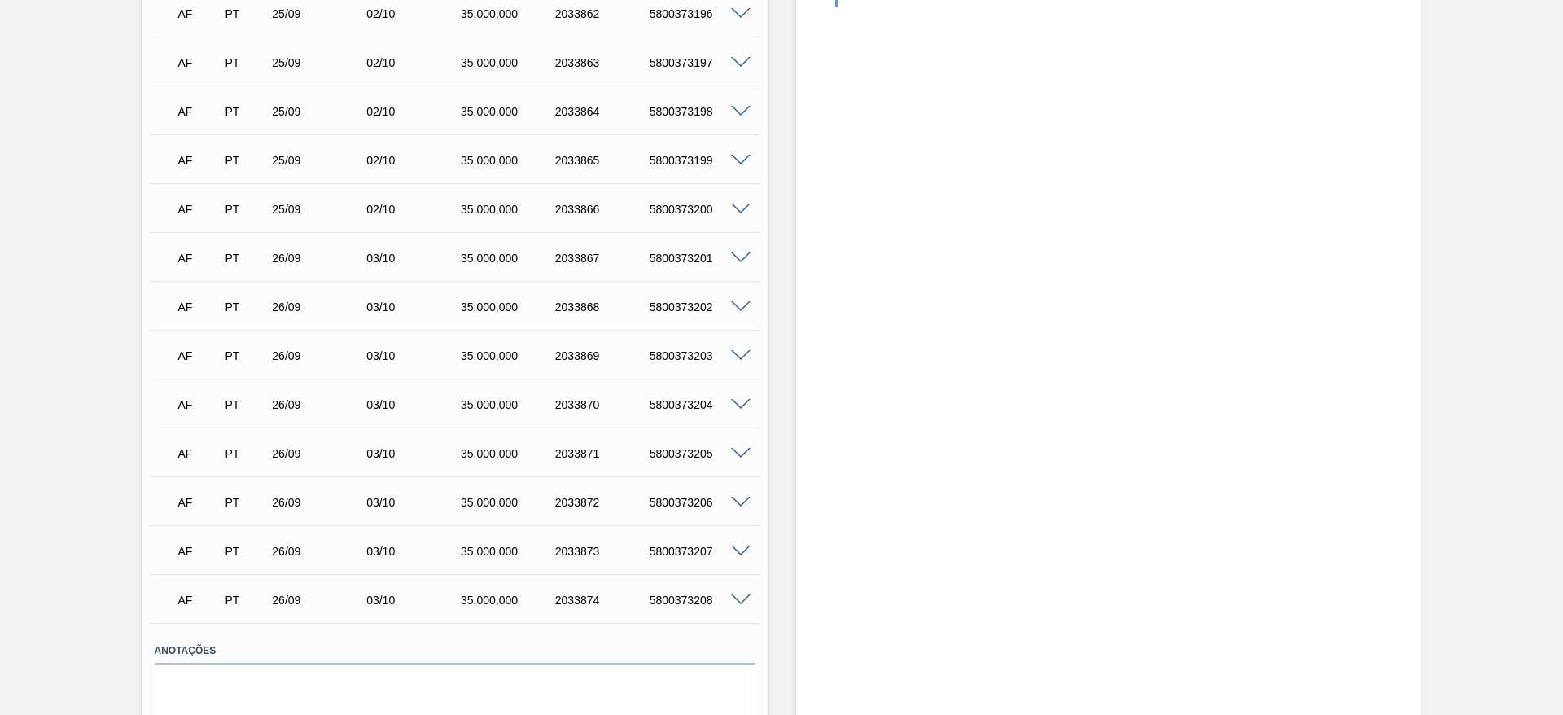
scroll to position [1586, 0]
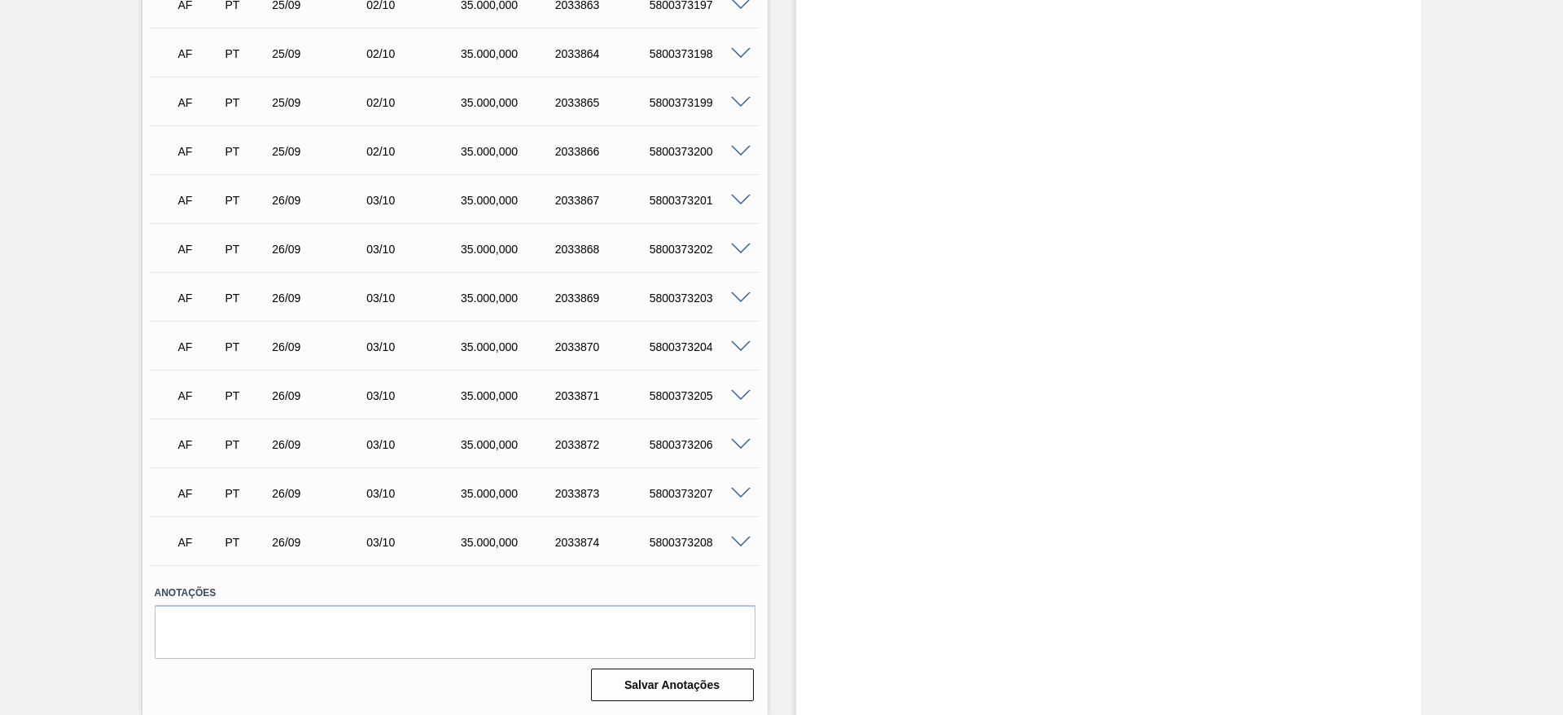
click at [742, 396] on span at bounding box center [741, 396] width 20 height 12
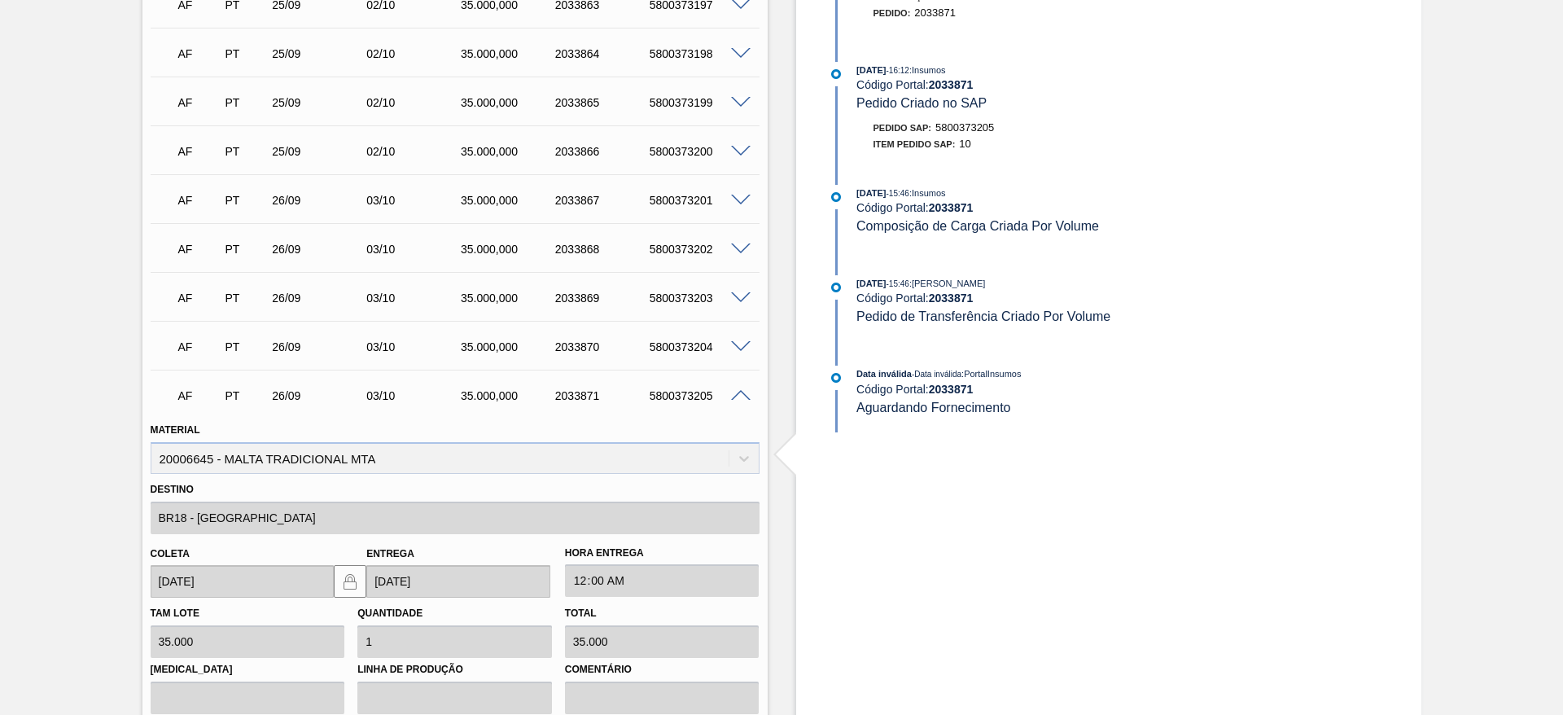
click at [739, 200] on span at bounding box center [741, 201] width 20 height 12
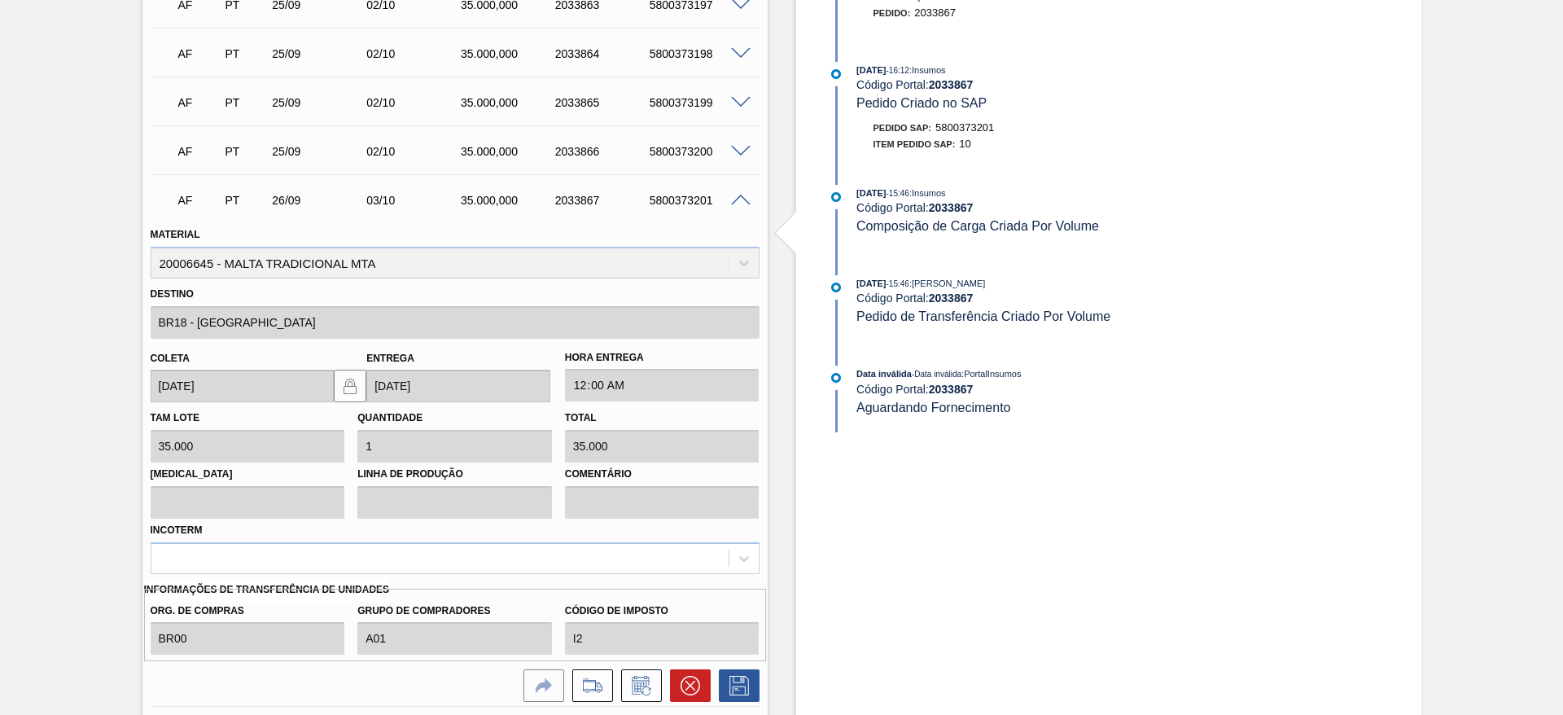
click at [738, 151] on span at bounding box center [741, 152] width 20 height 12
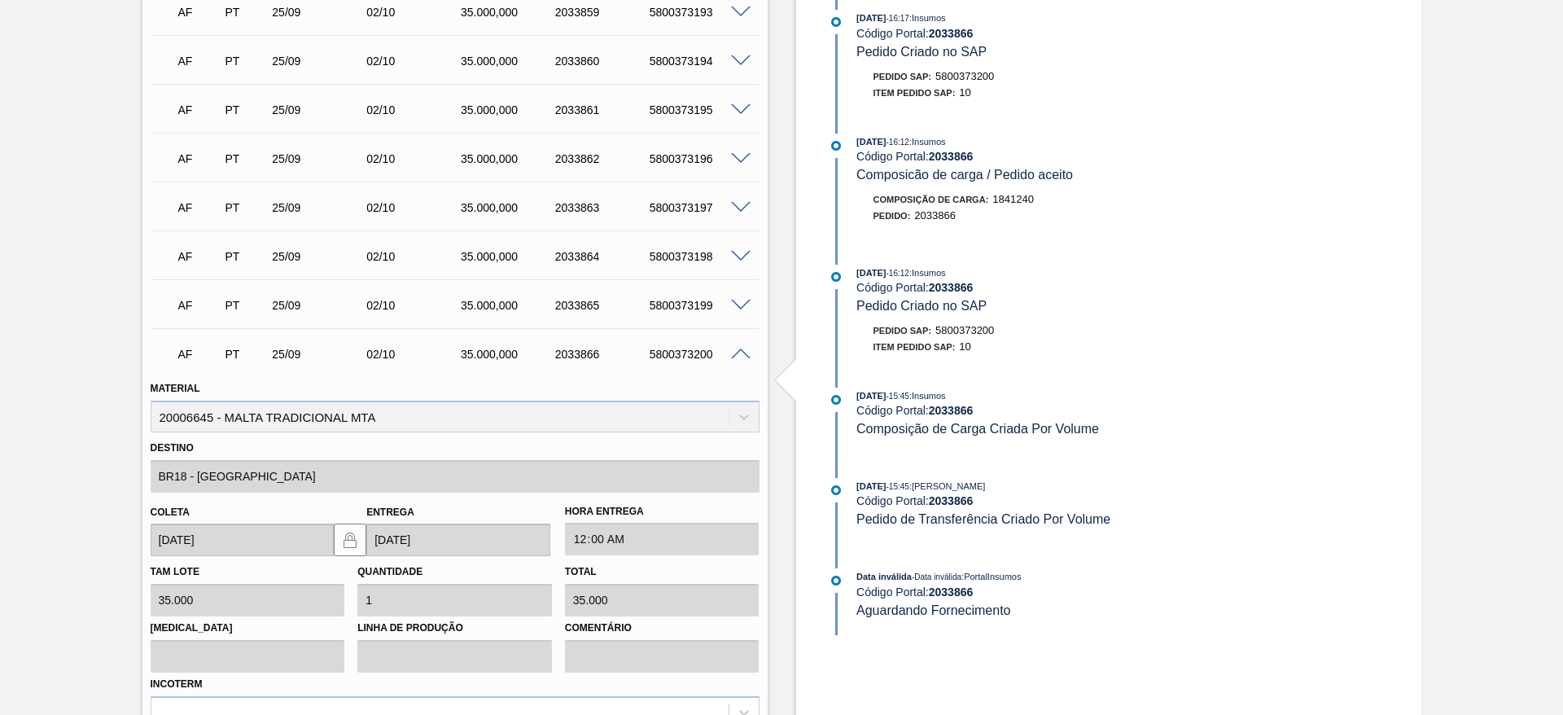
scroll to position [615, 0]
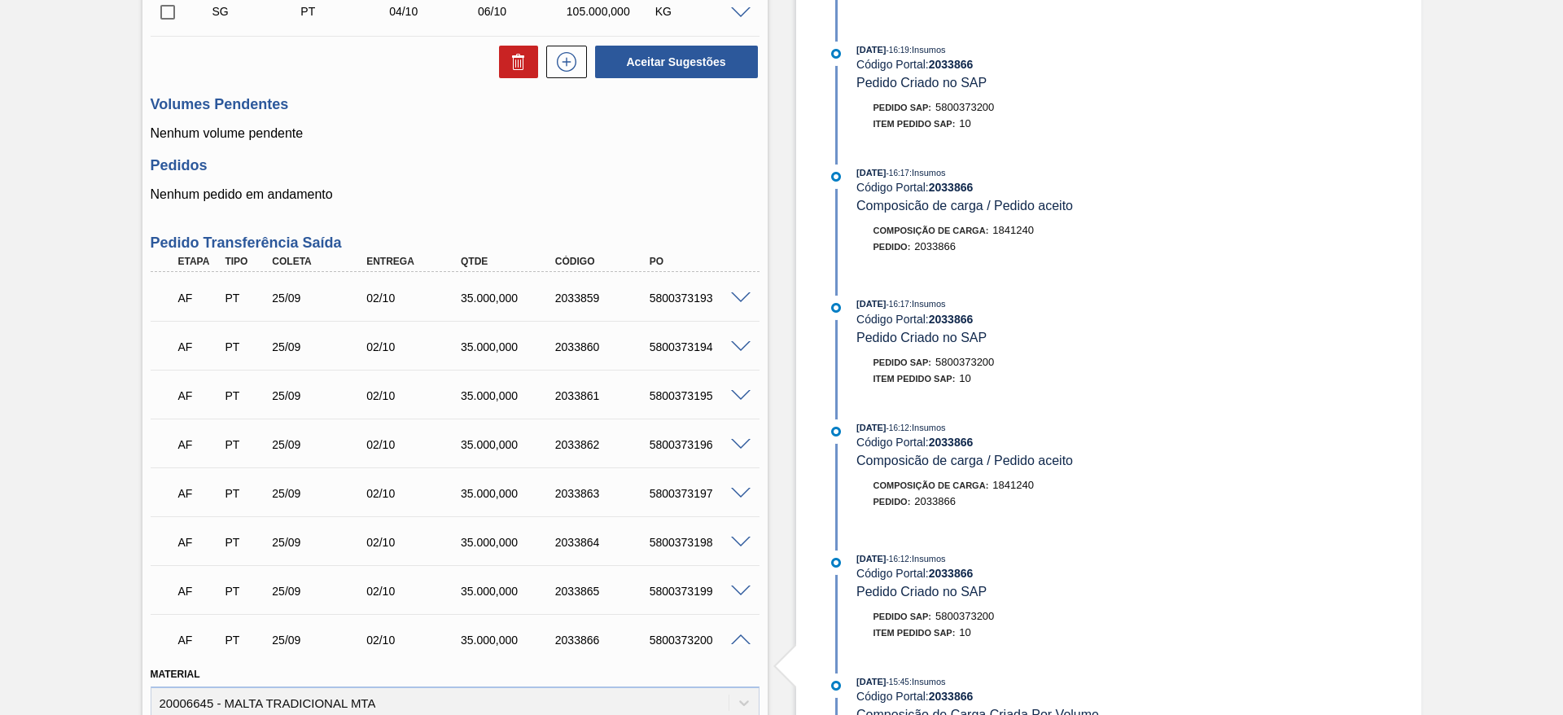
click at [739, 396] on span at bounding box center [741, 396] width 20 height 12
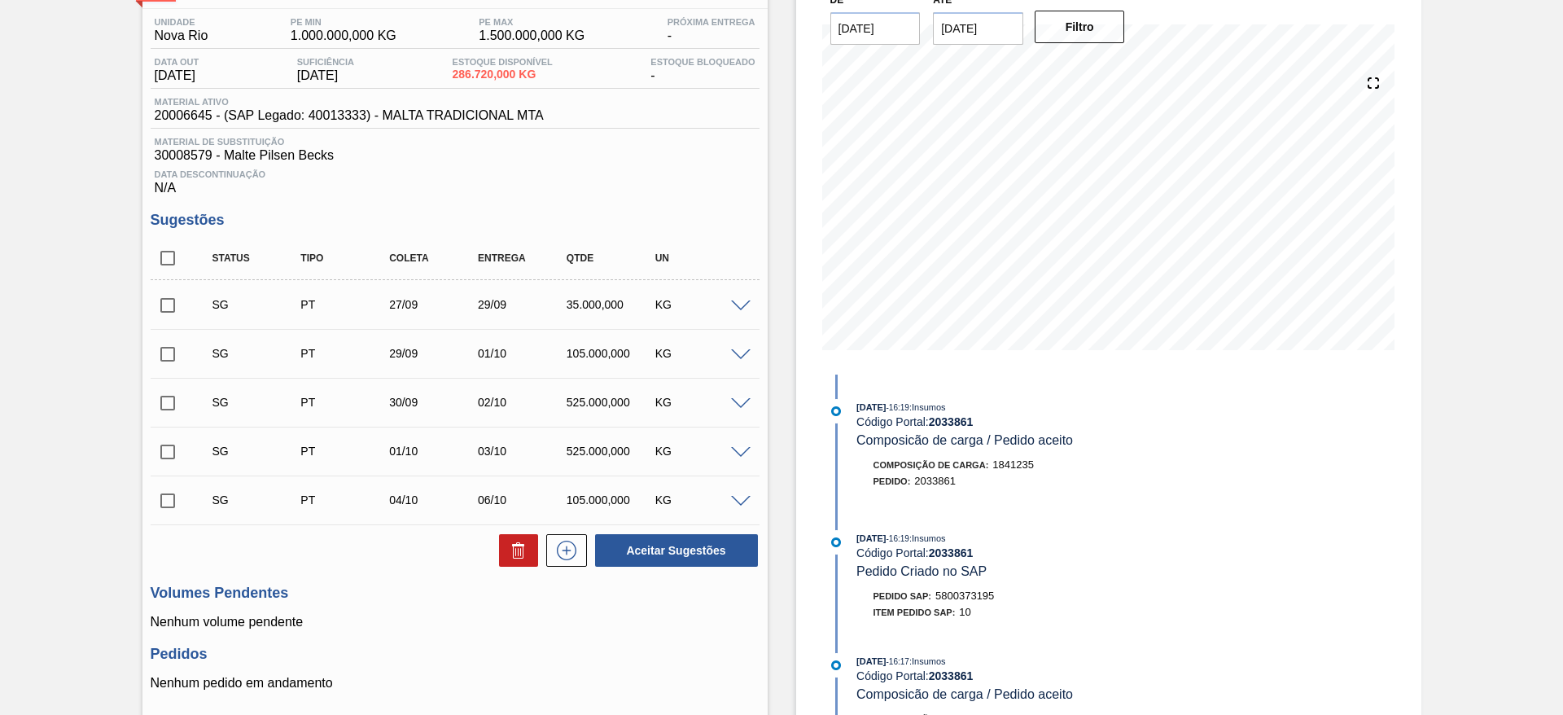
scroll to position [4, 0]
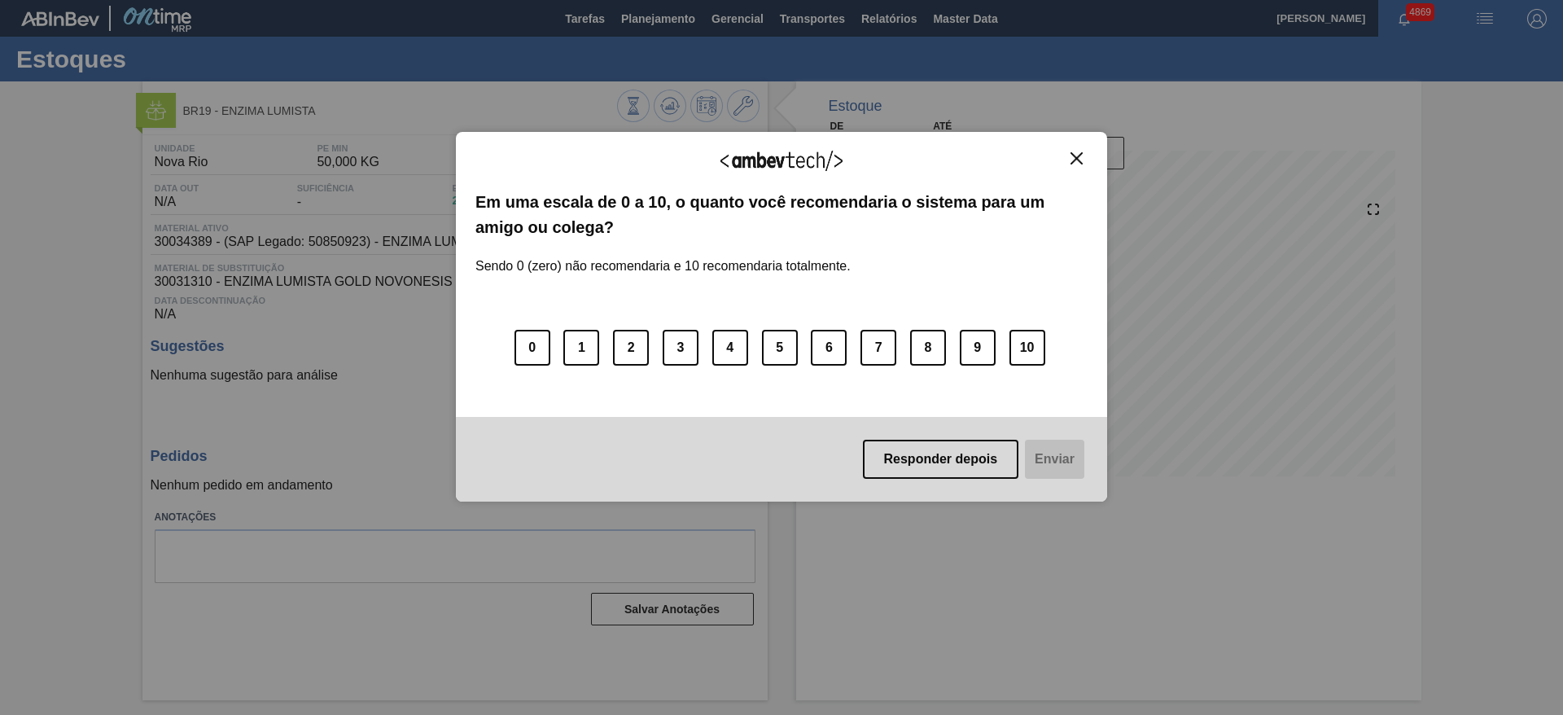
click at [1074, 160] on img "Close" at bounding box center [1076, 158] width 12 height 12
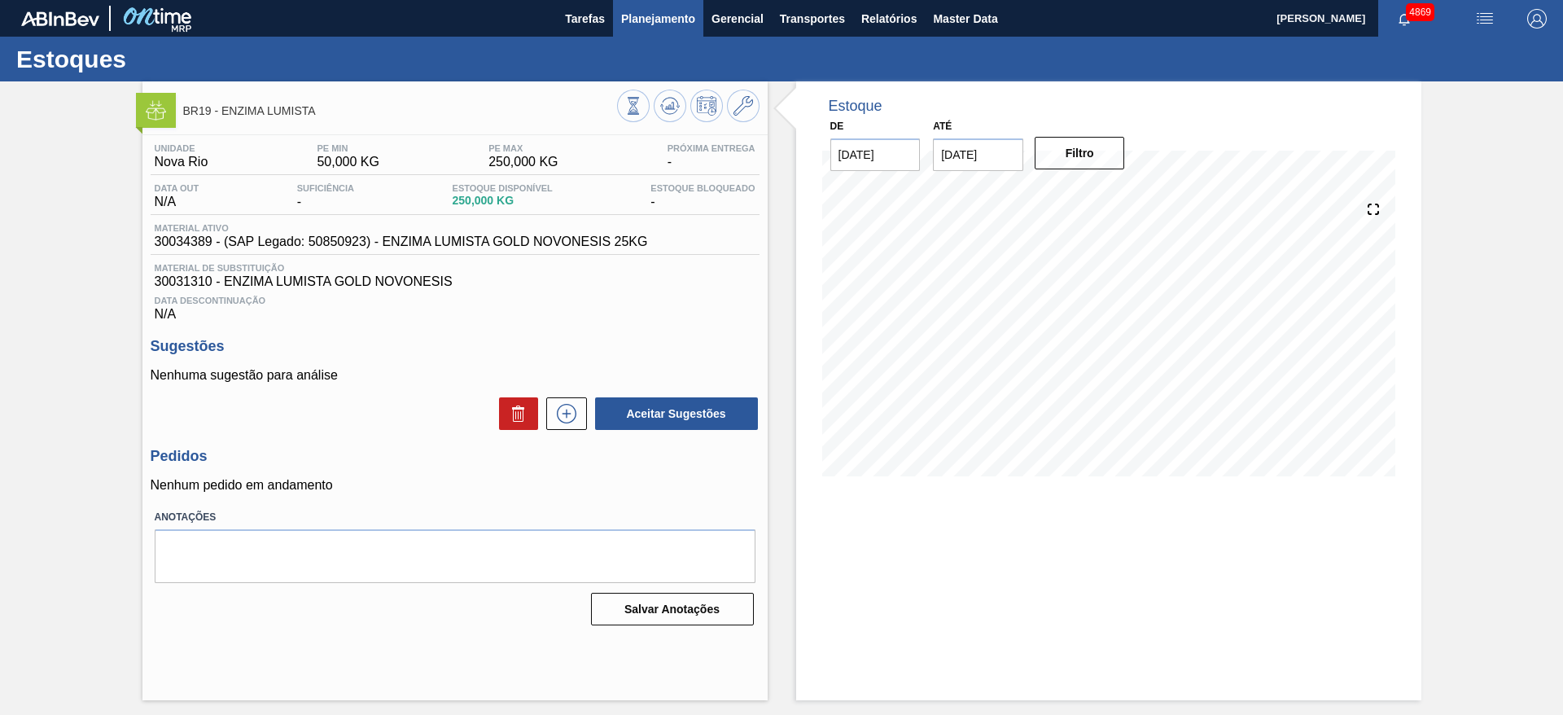
click at [660, 20] on span "Planejamento" at bounding box center [658, 19] width 74 height 20
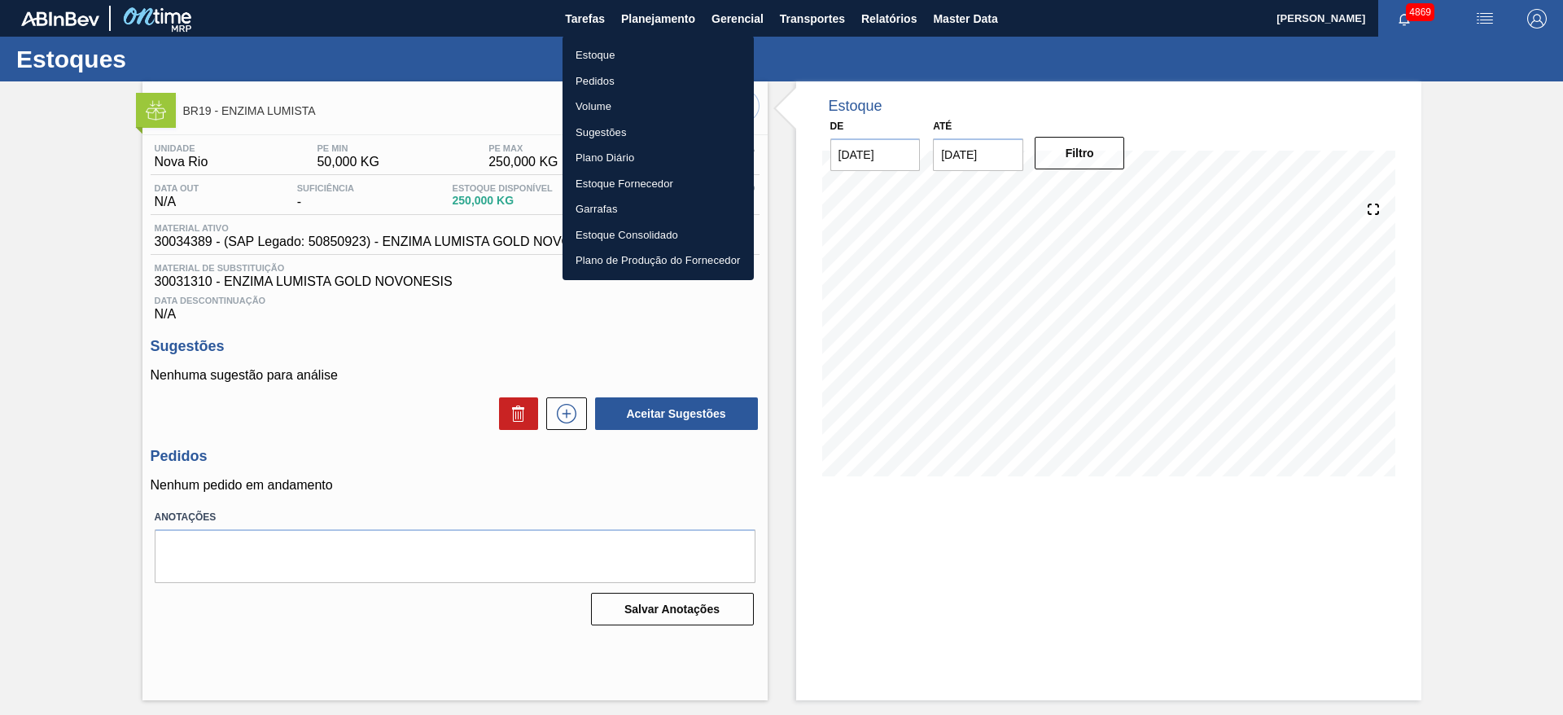
click at [644, 54] on li "Estoque" at bounding box center [657, 55] width 191 height 26
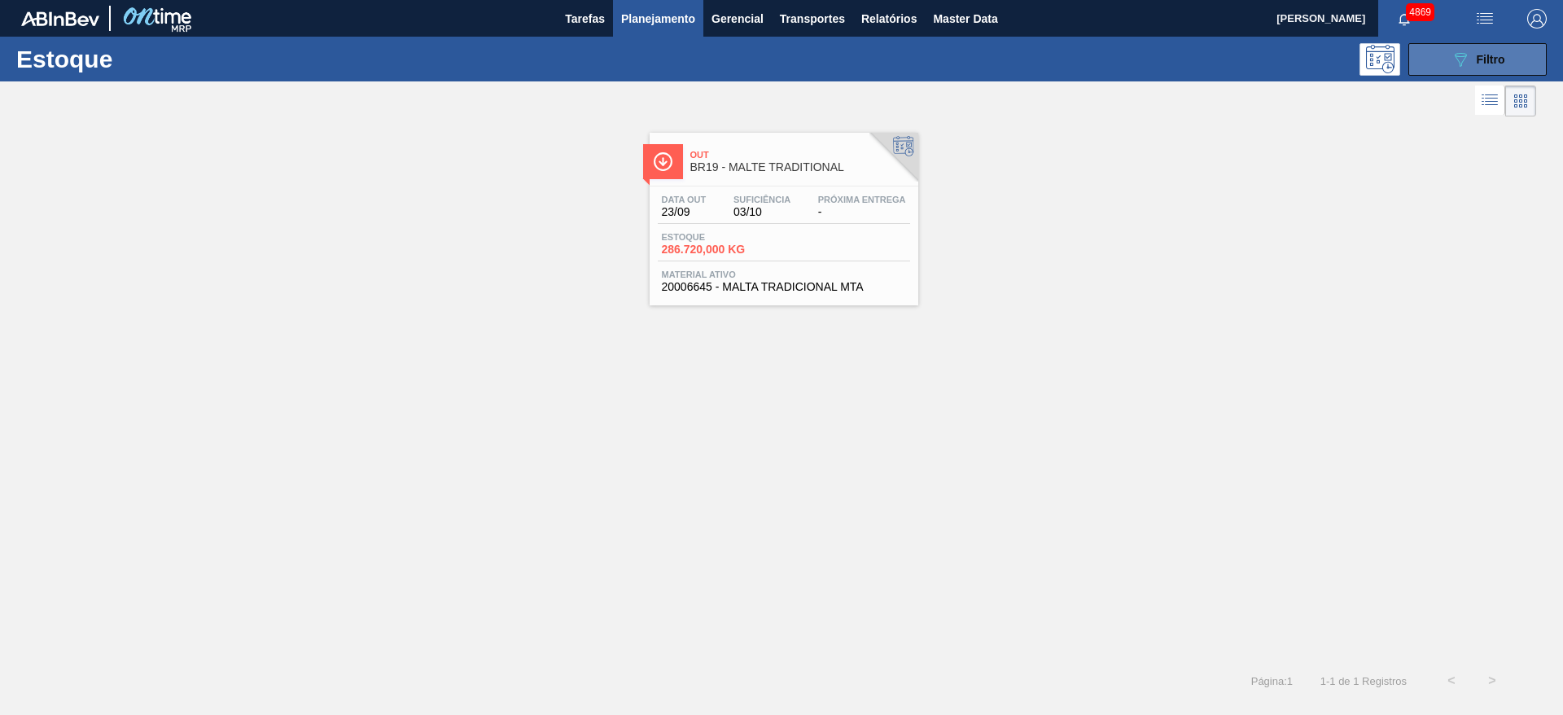
click at [1437, 55] on button "089F7B8B-B2A5-4AFE-B5C0-19BA573D28AC Filtro" at bounding box center [1477, 59] width 138 height 33
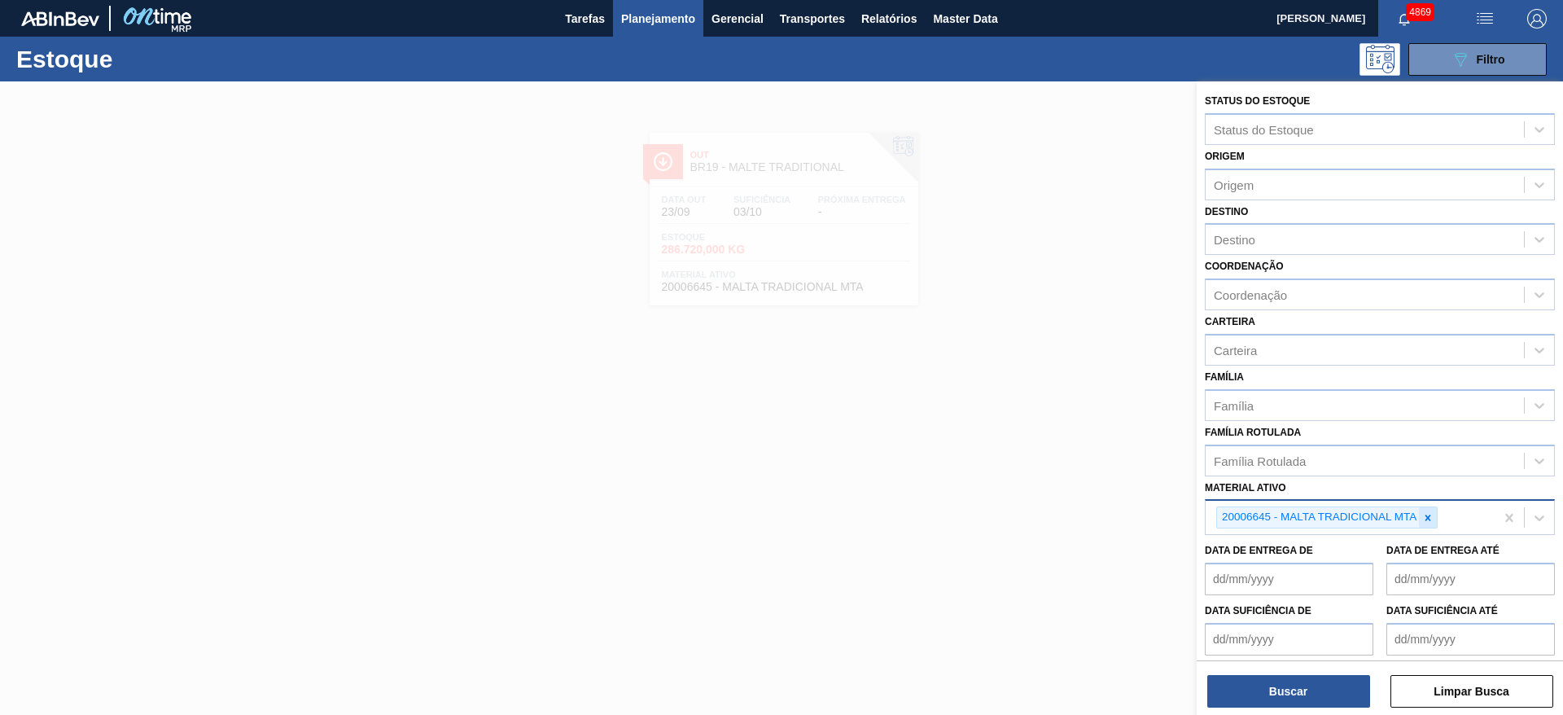
click at [1428, 523] on icon at bounding box center [1427, 517] width 11 height 11
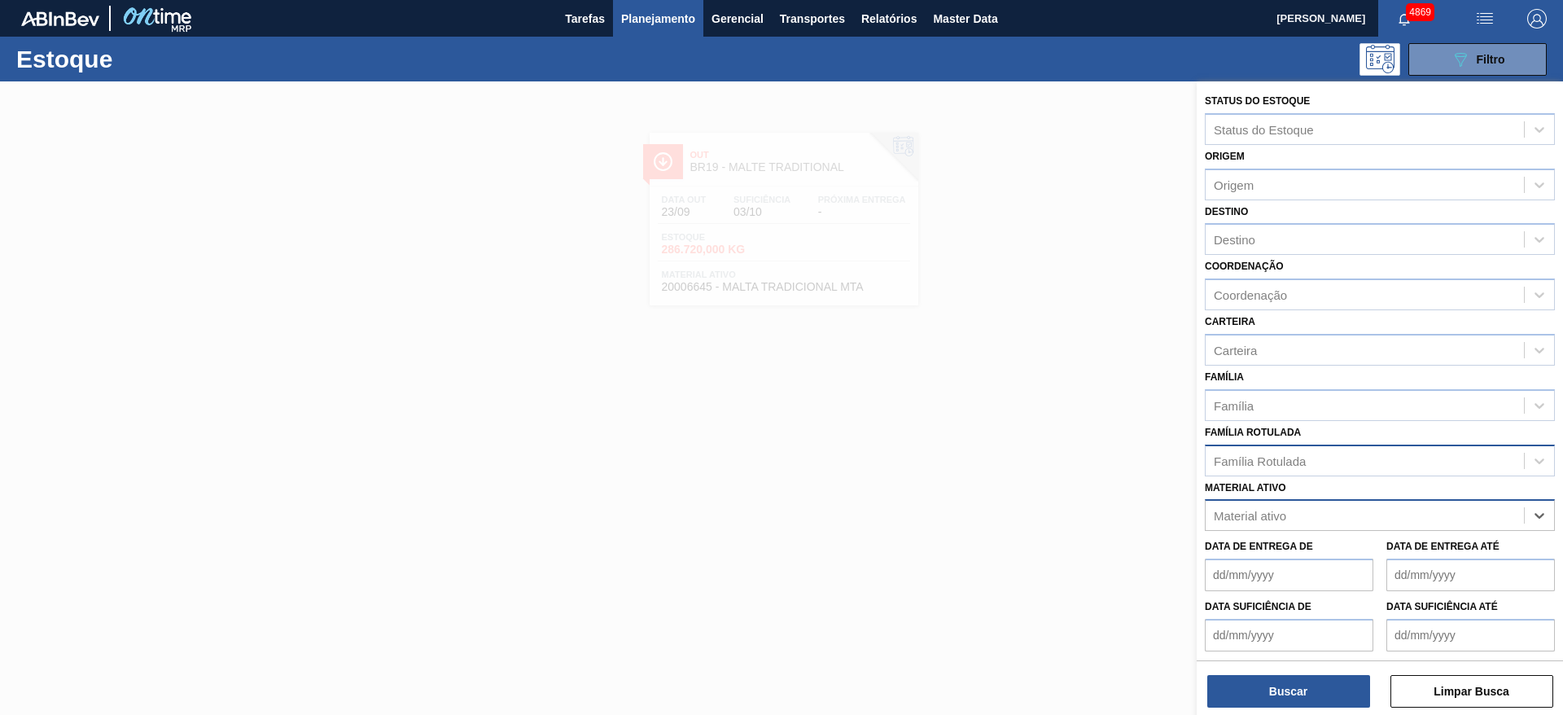
click at [1353, 462] on div "Família Rotulada" at bounding box center [1365, 461] width 318 height 24
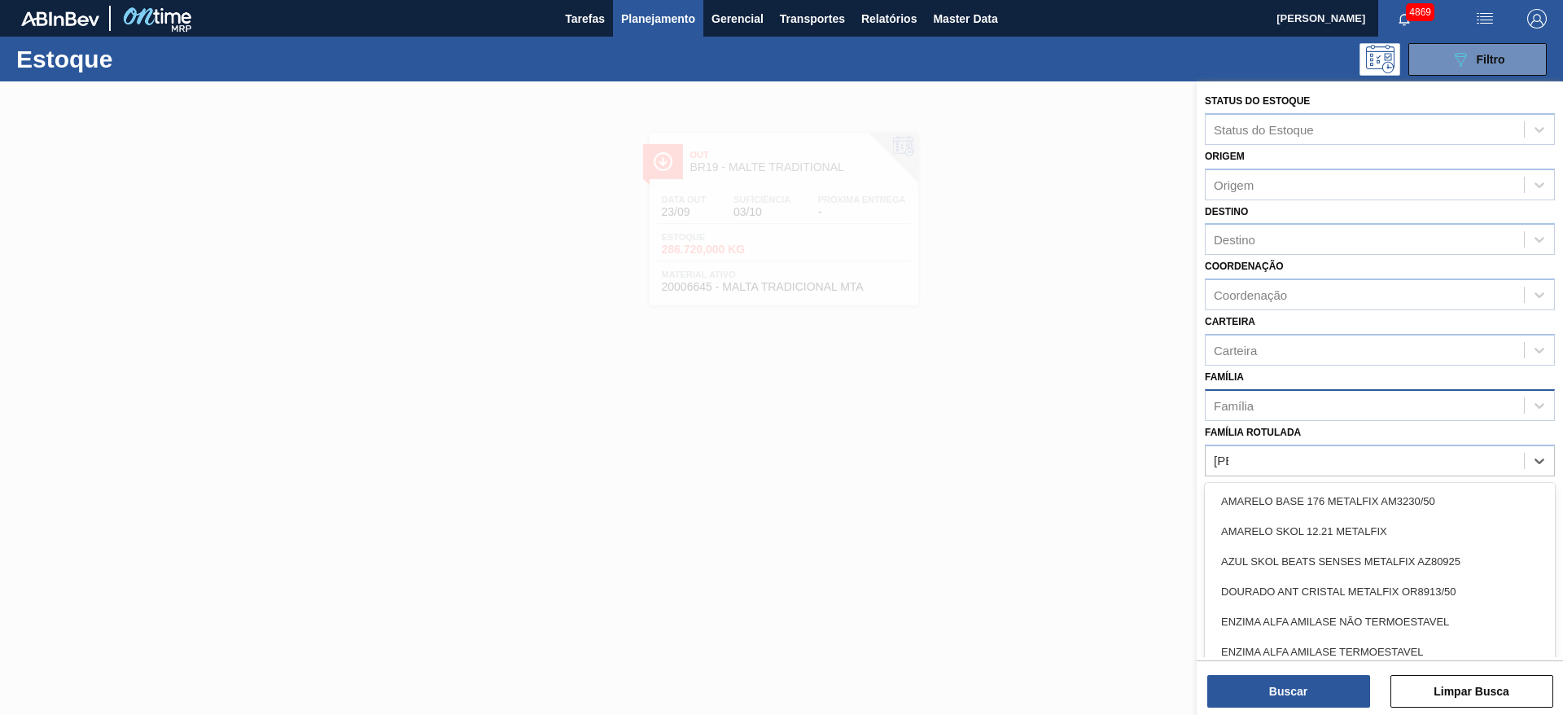
type Rotulada "alf"
click at [1309, 407] on div "Família" at bounding box center [1365, 405] width 318 height 24
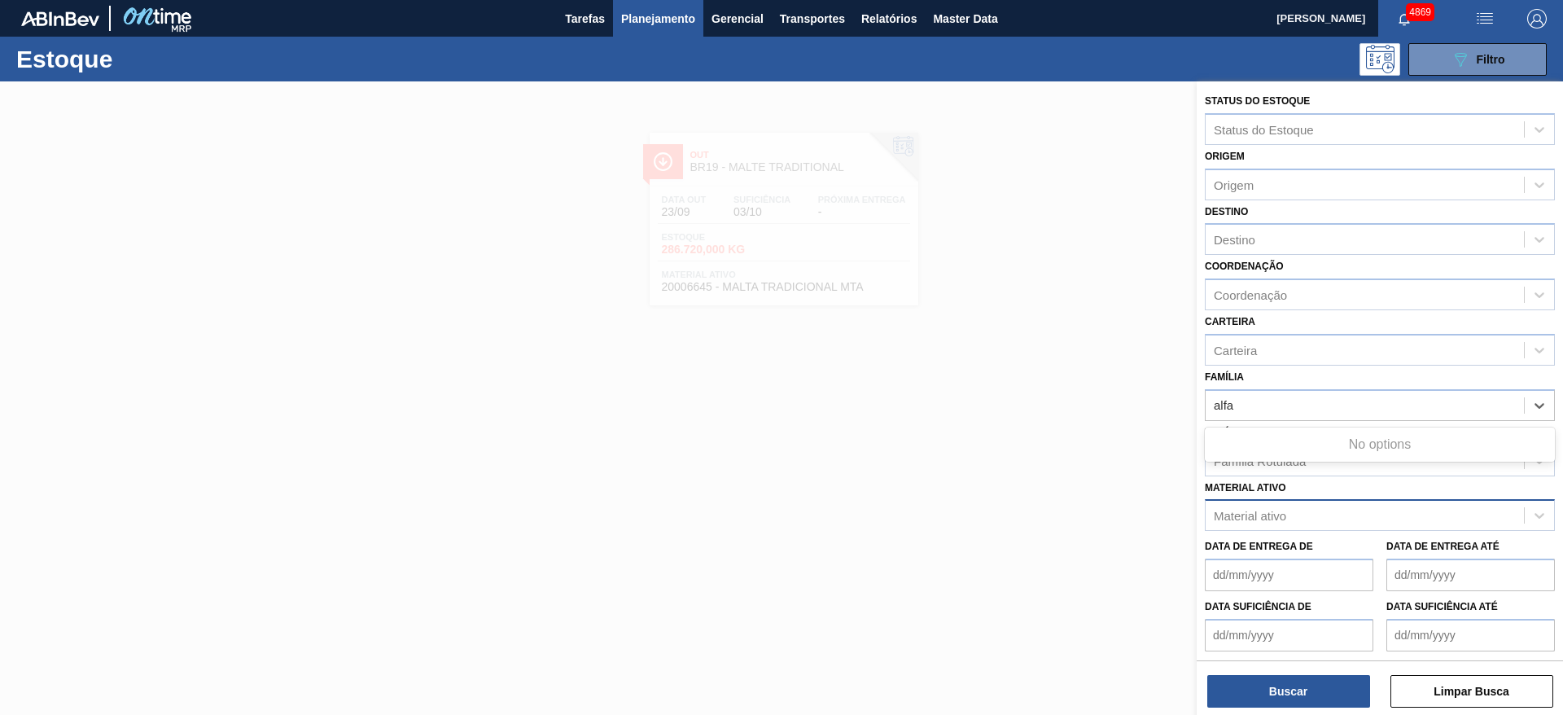
click at [1268, 462] on div "Status do Estoque Status do Estoque Origem Origem Destino Destino Coordenação C…" at bounding box center [1380, 400] width 366 height 638
type input "alfa"
drag, startPoint x: 1269, startPoint y: 466, endPoint x: 1276, endPoint y: 474, distance: 11.0
click at [1270, 467] on div "Família Rotulada" at bounding box center [1365, 461] width 318 height 24
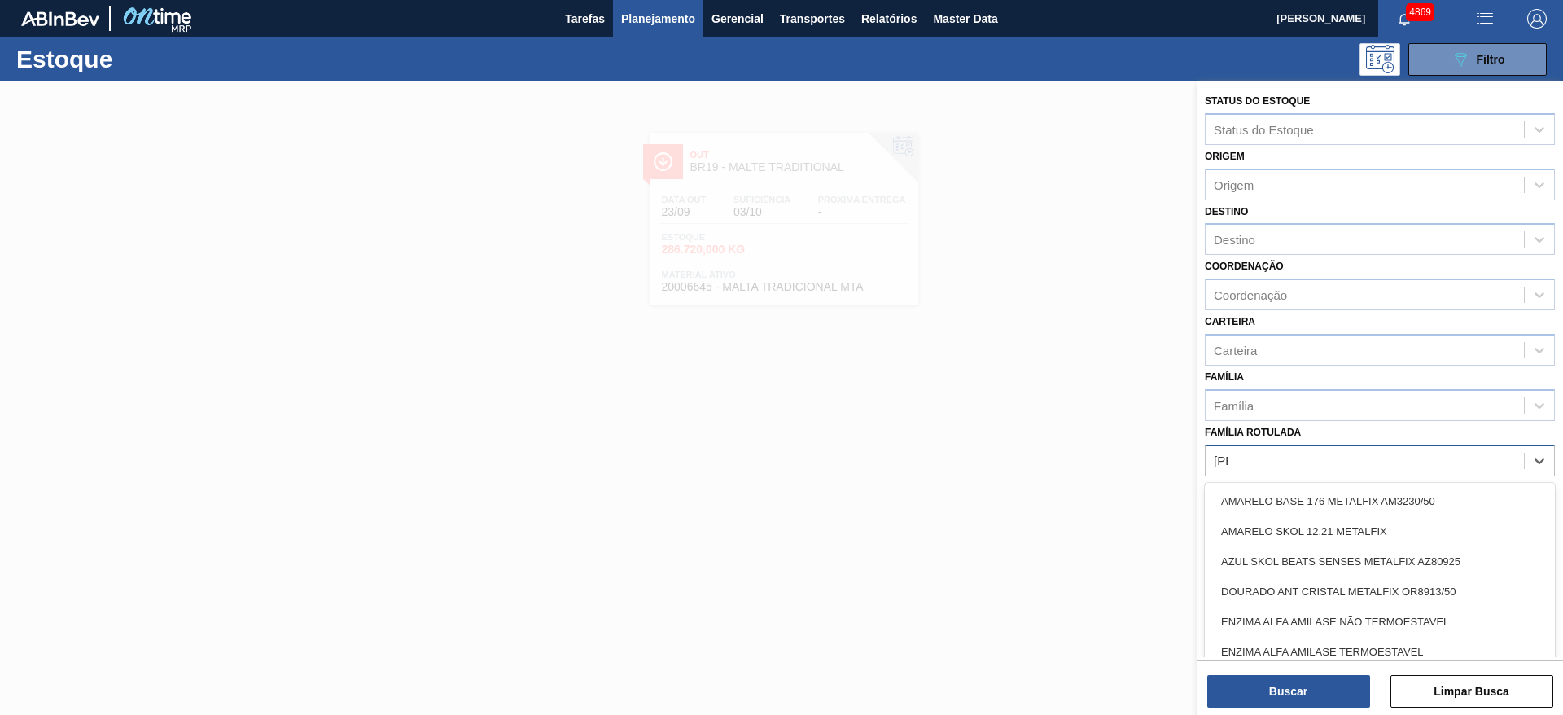
type Rotulada "alfa"
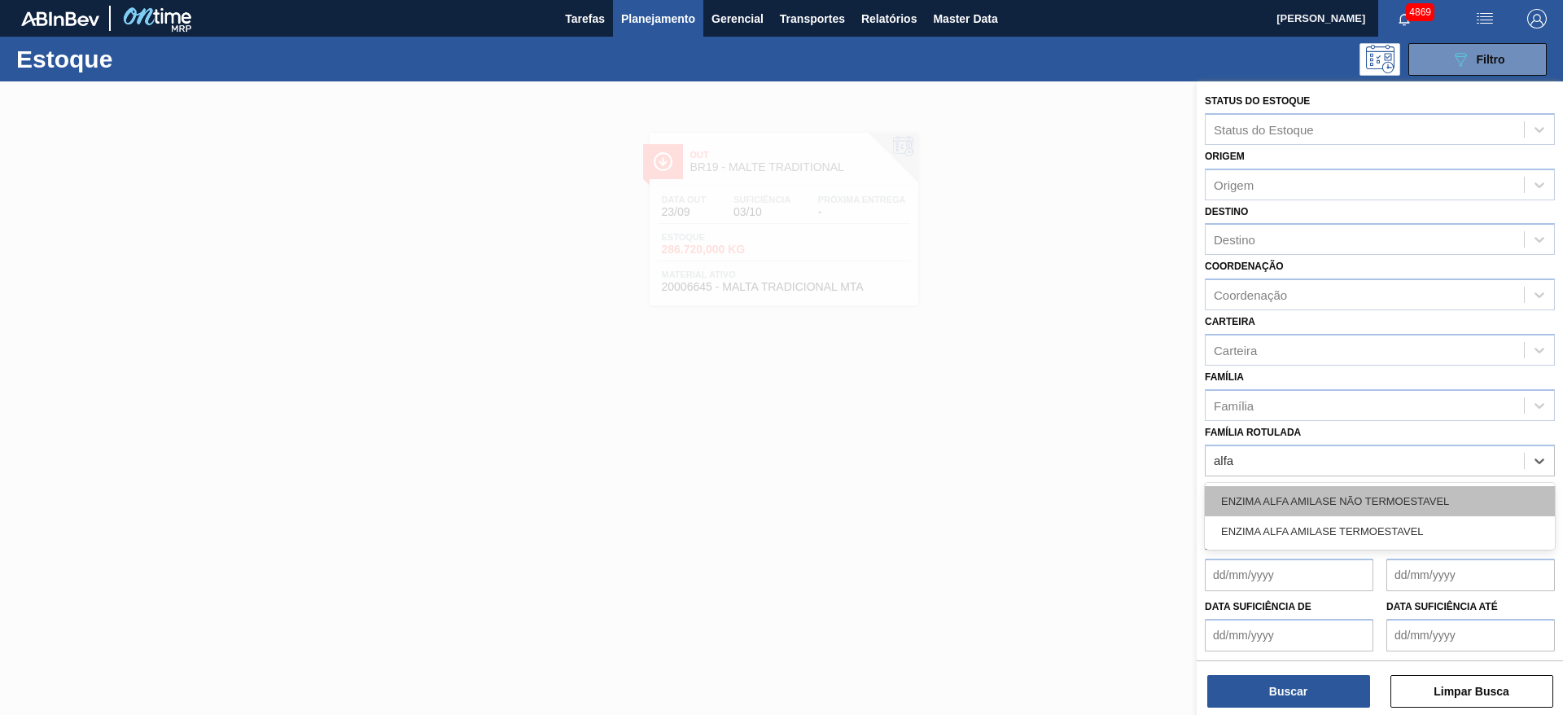
click at [1347, 508] on div "ENZIMA ALFA AMILASE NÃO TERMOESTAVEL" at bounding box center [1380, 501] width 350 height 30
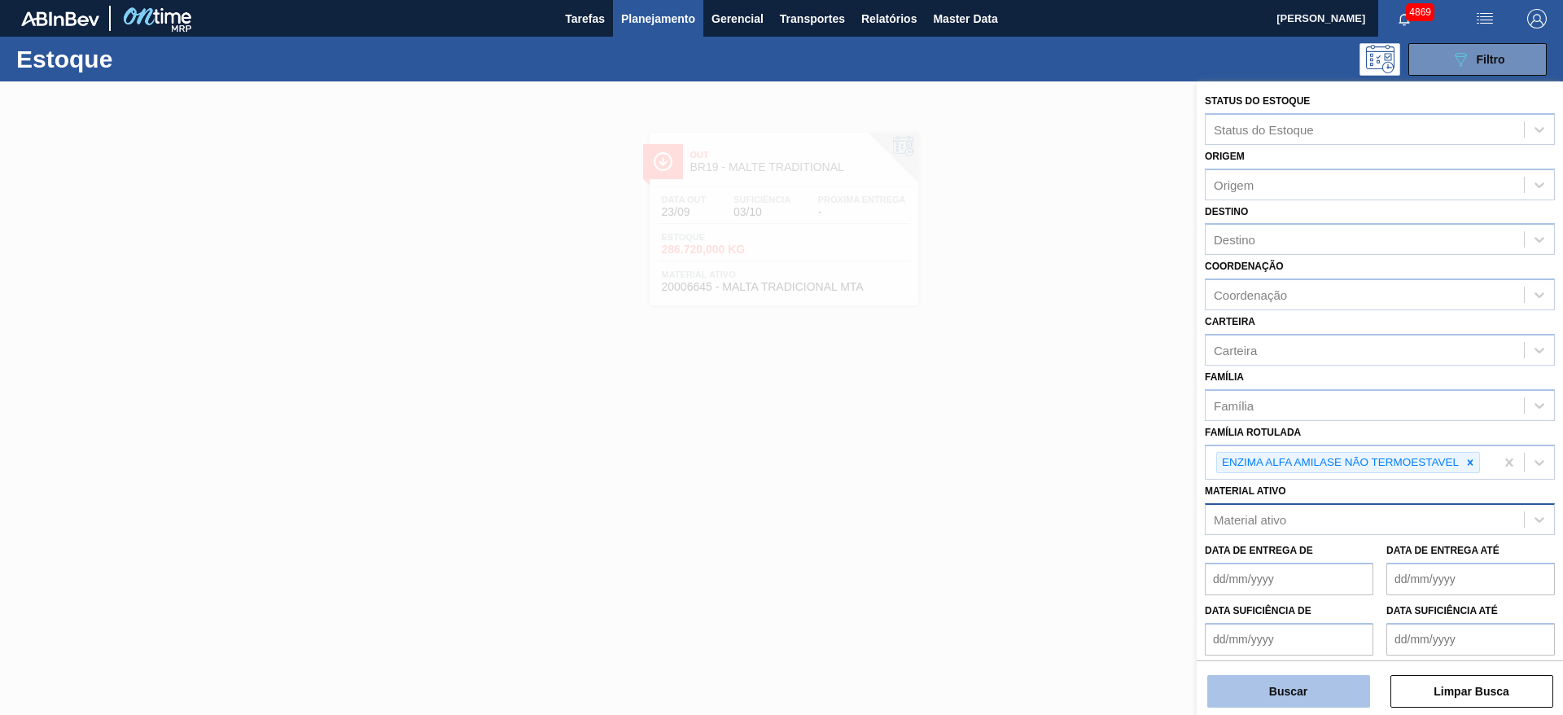
click at [1334, 681] on button "Buscar" at bounding box center [1288, 691] width 163 height 33
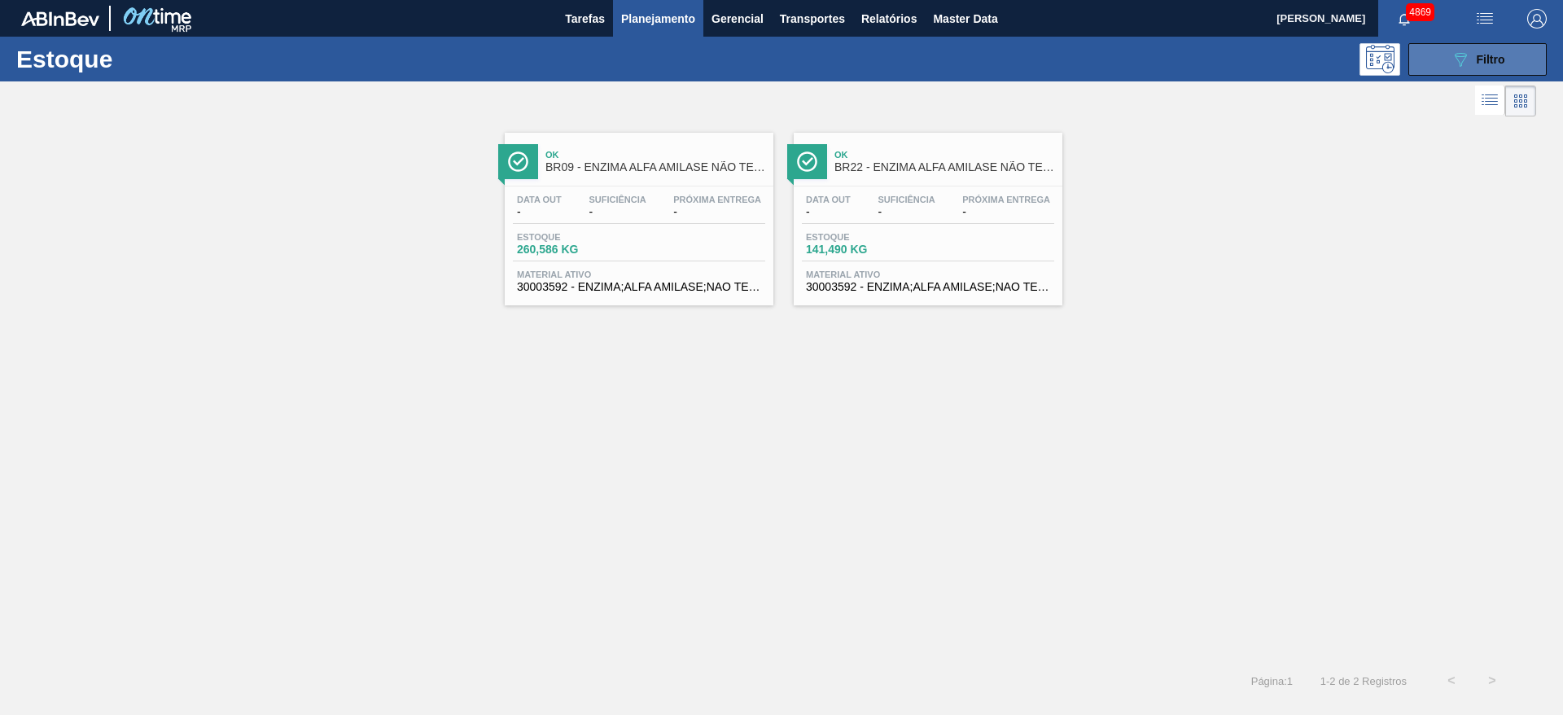
click at [1494, 58] on span "Filtro" at bounding box center [1491, 59] width 28 height 13
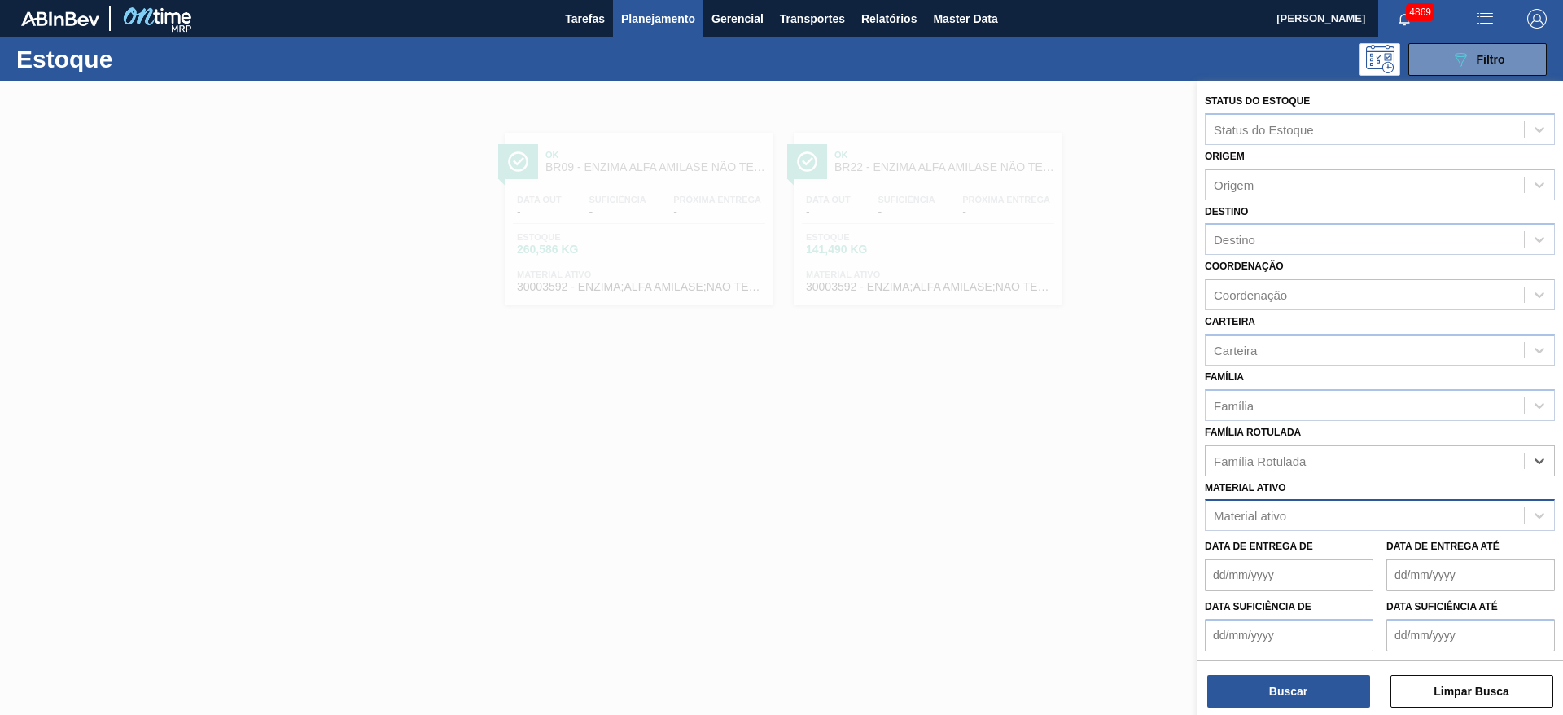
type Rotulada "c"
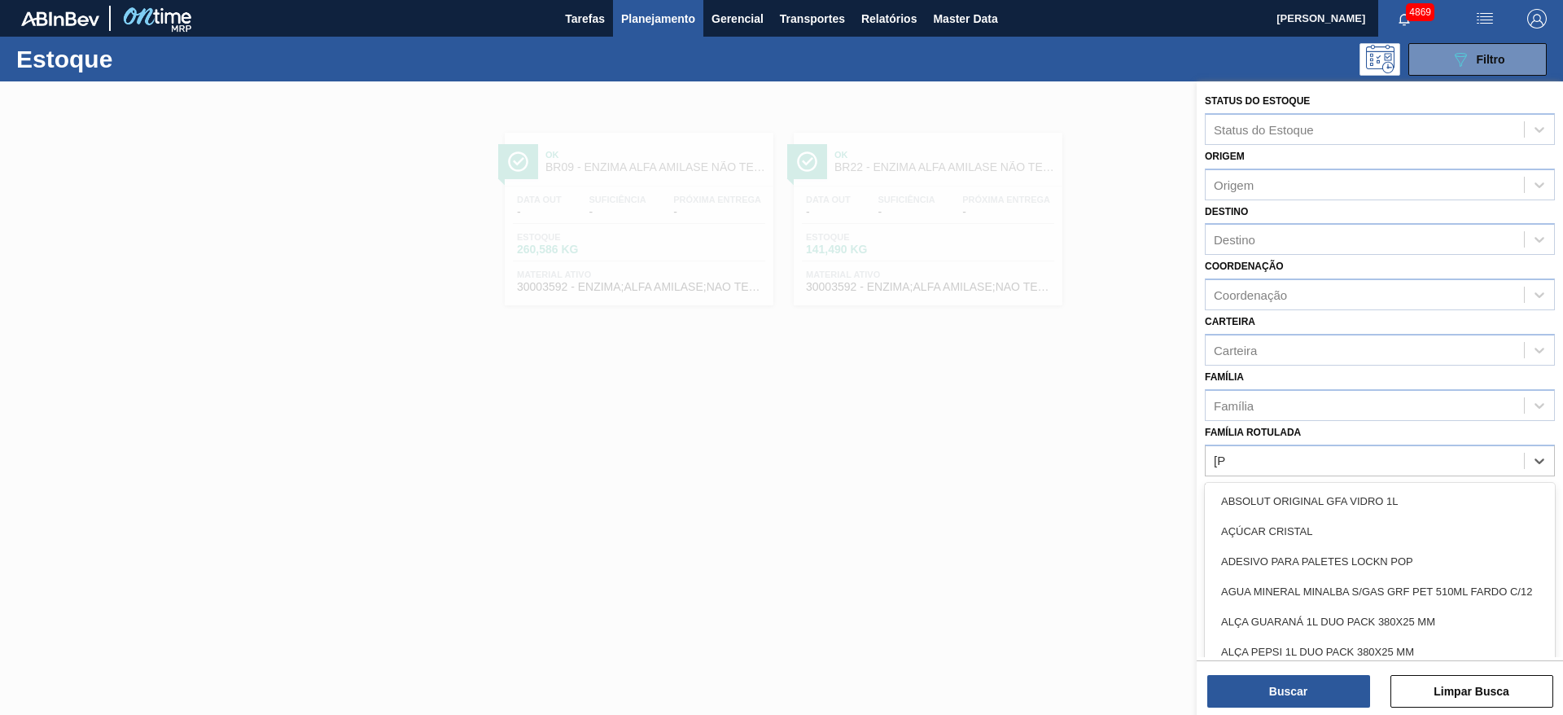
type Rotulada "alfa"
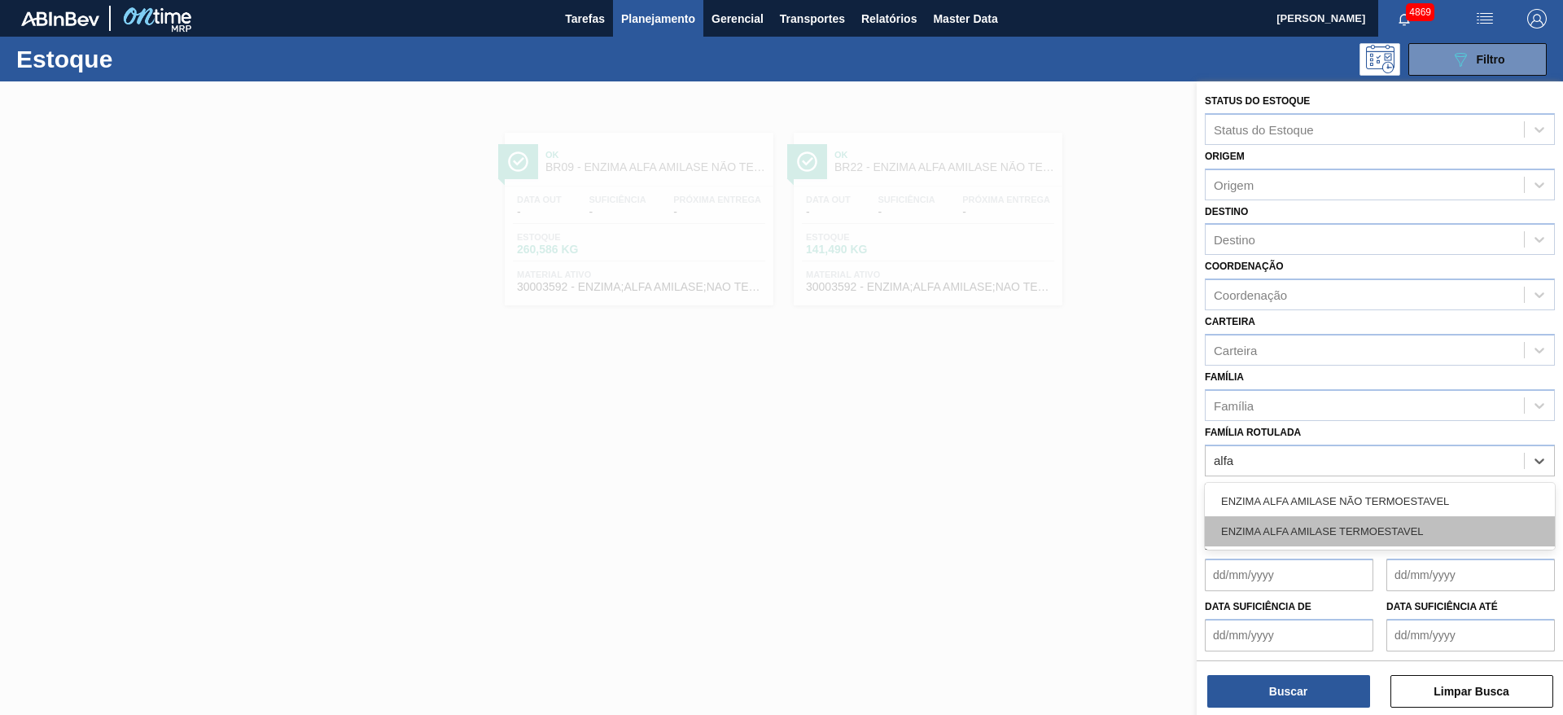
click at [1434, 523] on div "ENZIMA ALFA AMILASE TERMOESTAVEL" at bounding box center [1380, 531] width 350 height 30
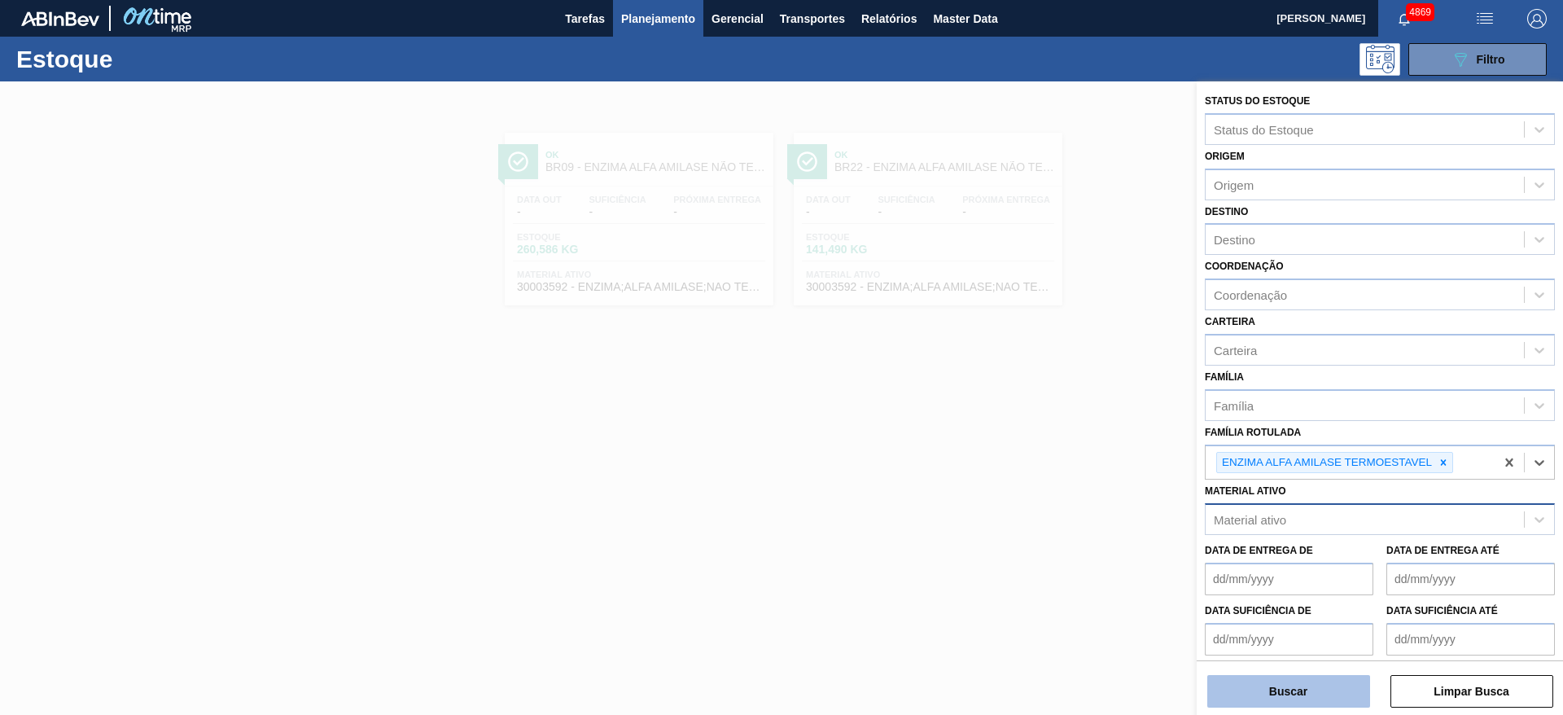
click at [1340, 694] on button "Buscar" at bounding box center [1288, 691] width 163 height 33
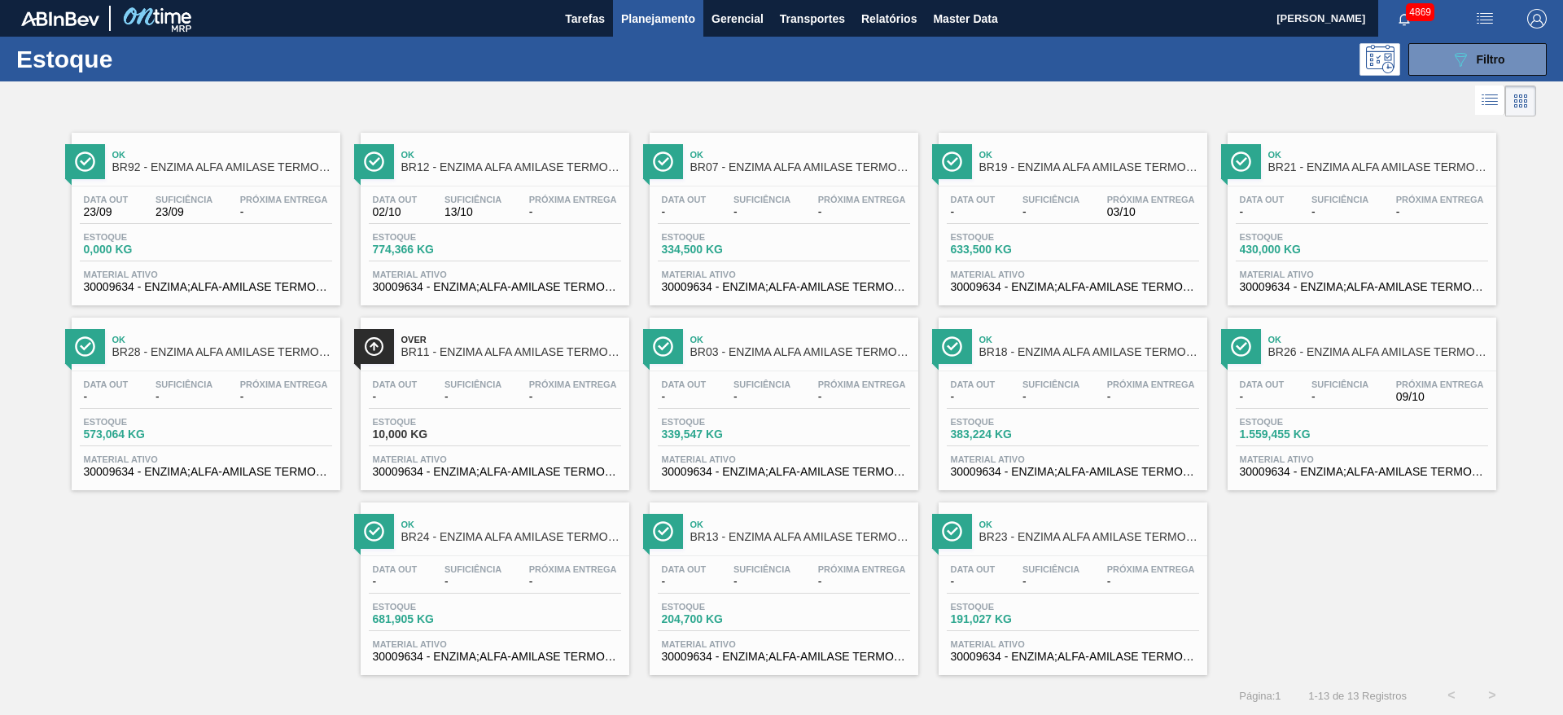
scroll to position [1, 0]
click at [1442, 58] on button "089F7B8B-B2A5-4AFE-B5C0-19BA573D28AC Filtro" at bounding box center [1477, 58] width 138 height 33
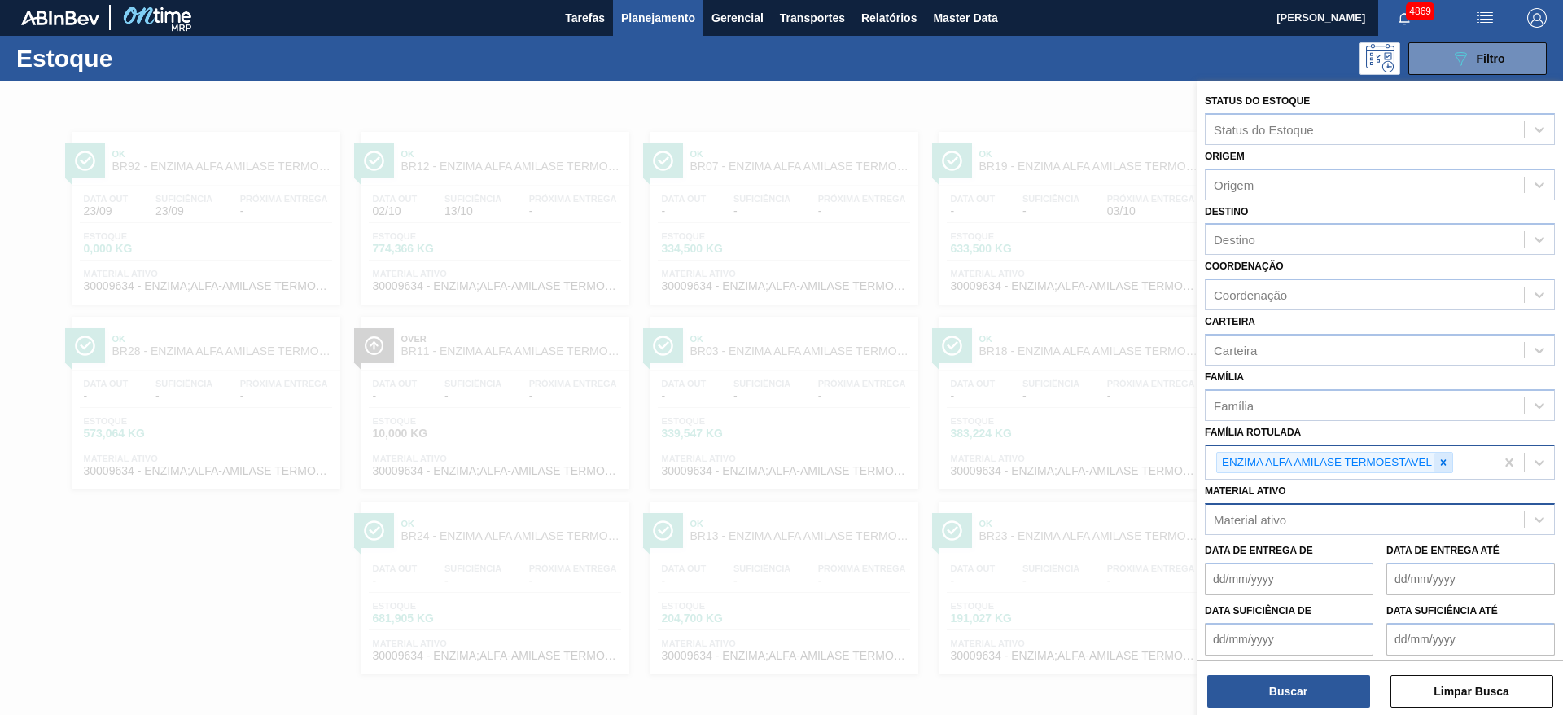
click at [1440, 468] on div at bounding box center [1443, 463] width 18 height 20
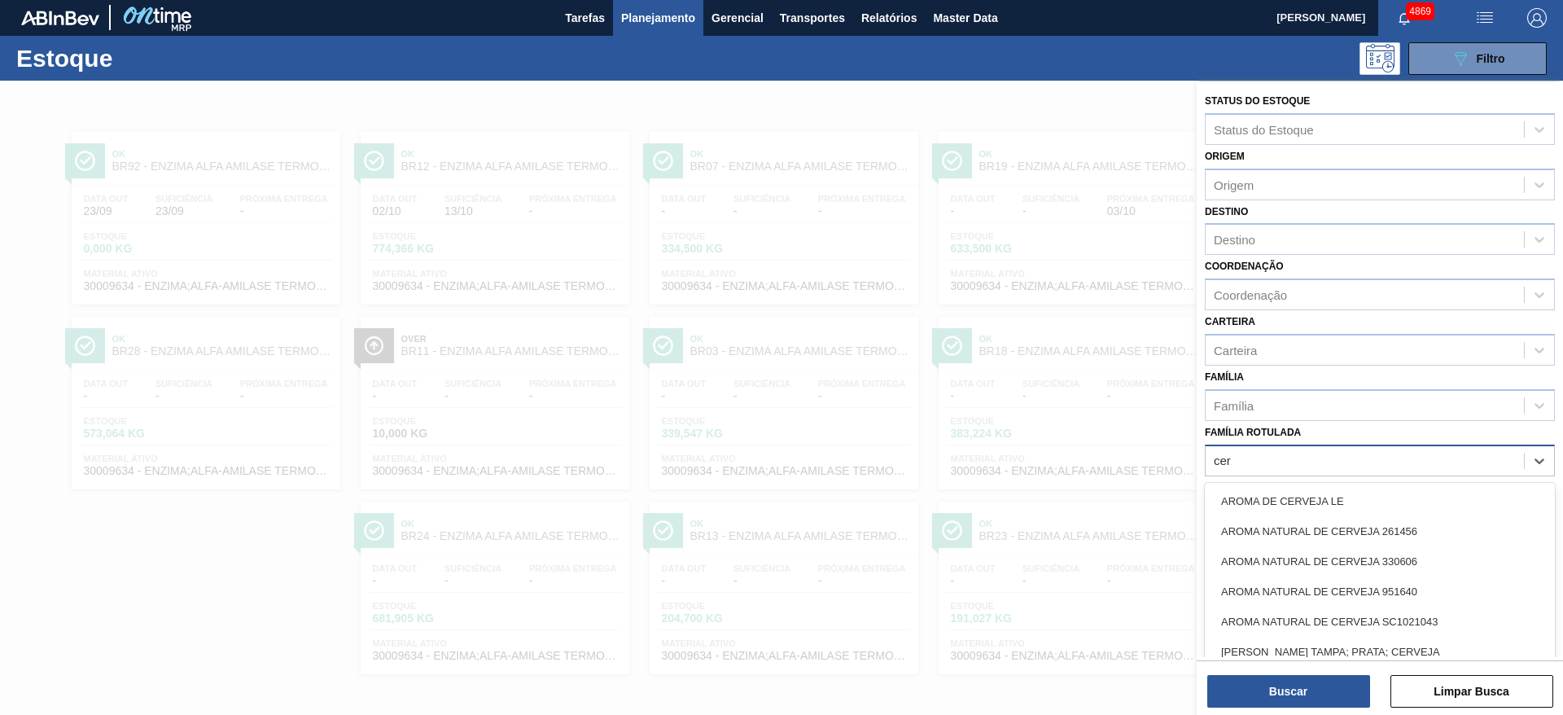
type Rotulada "cere"
drag, startPoint x: 1385, startPoint y: 517, endPoint x: 1374, endPoint y: 571, distance: 54.9
click at [1385, 521] on div "ENZIMA CEREMIX" at bounding box center [1380, 531] width 350 height 30
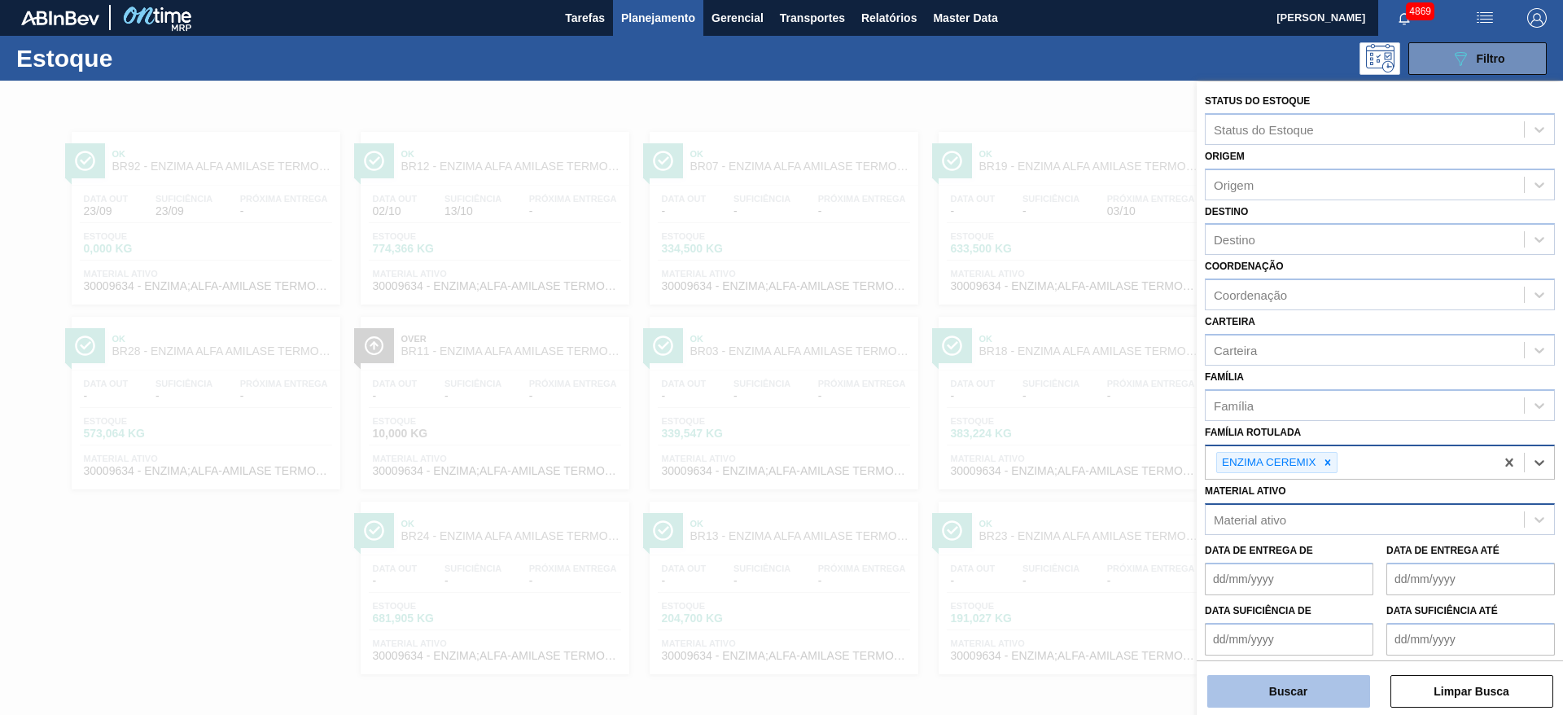
click at [1300, 696] on button "Buscar" at bounding box center [1288, 691] width 163 height 33
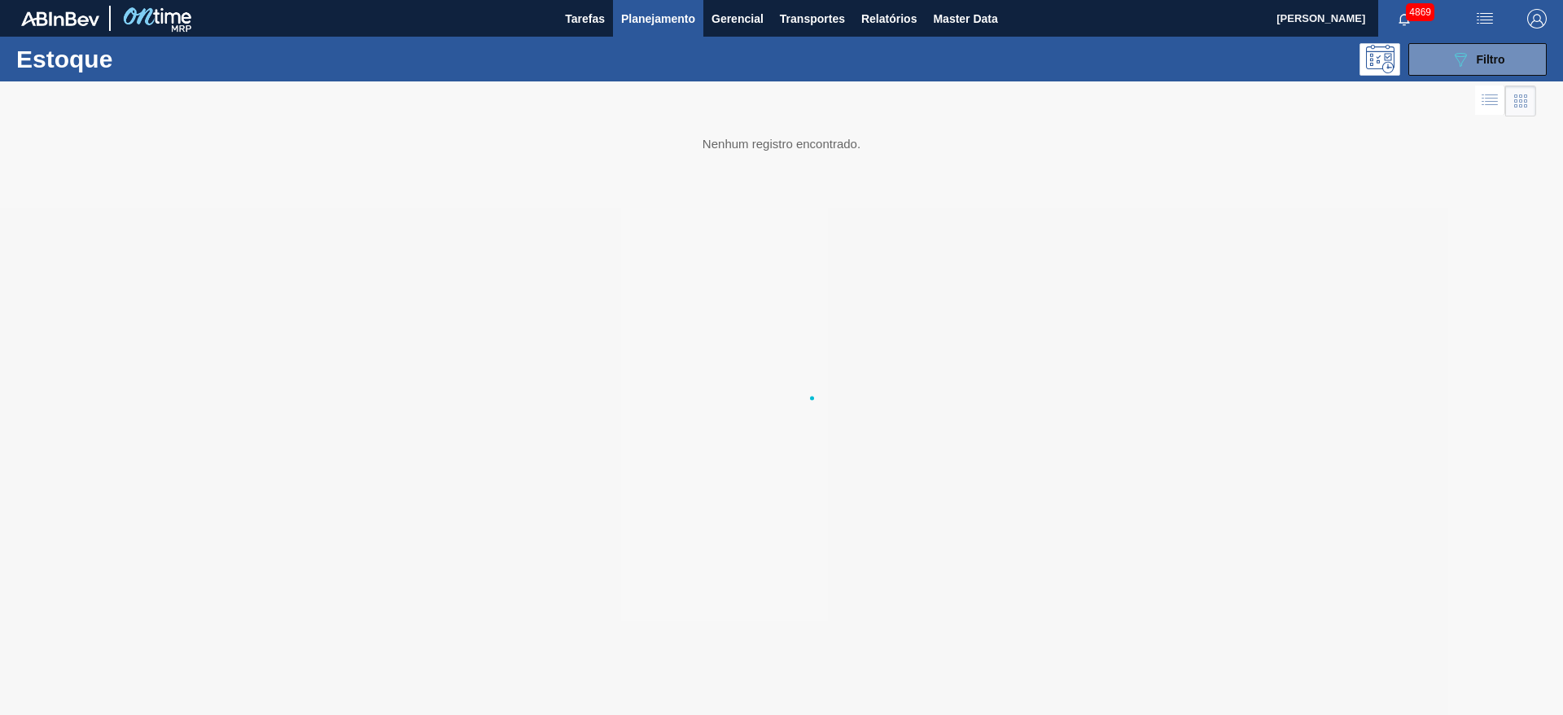
scroll to position [0, 0]
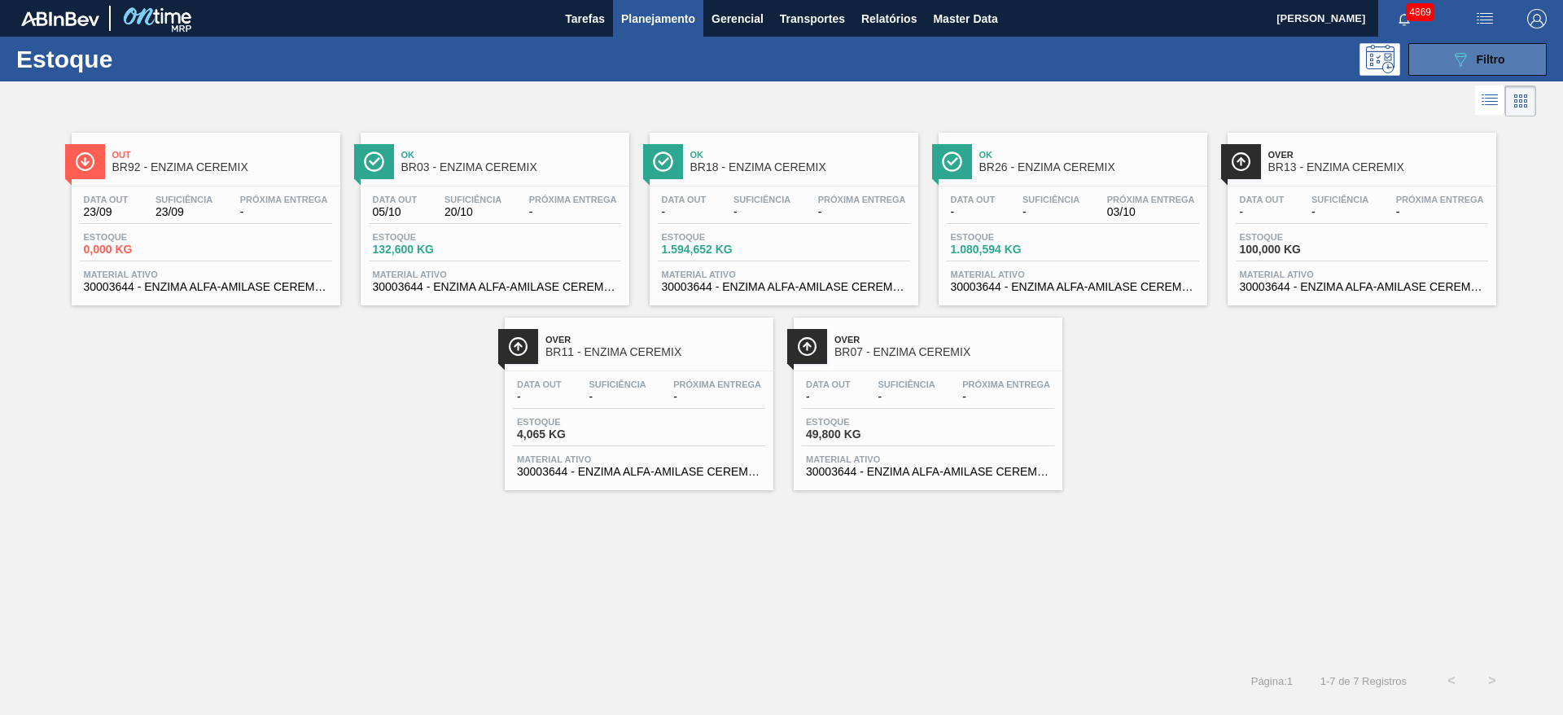
click at [1509, 50] on button "089F7B8B-B2A5-4AFE-B5C0-19BA573D28AC Filtro" at bounding box center [1477, 59] width 138 height 33
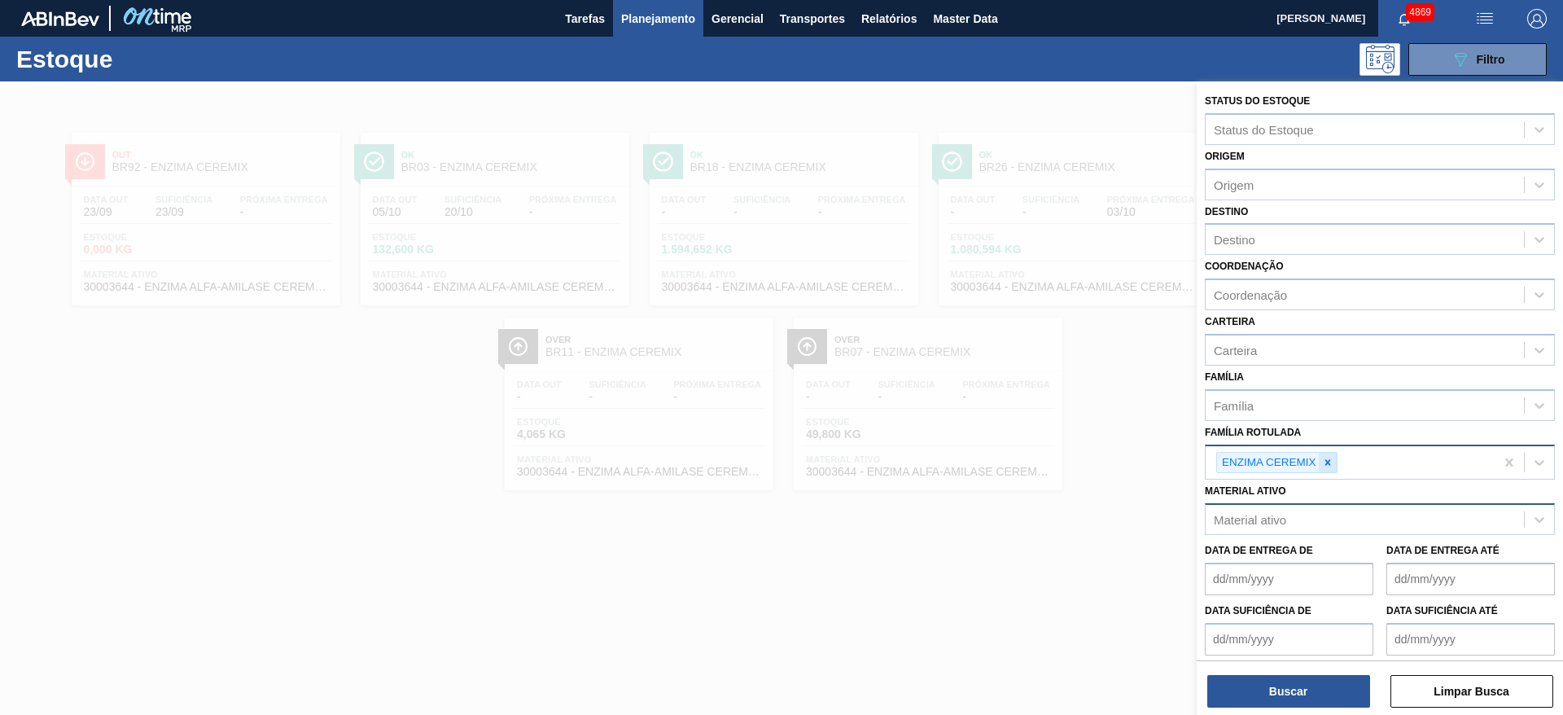
click at [1328, 463] on icon at bounding box center [1327, 462] width 6 height 6
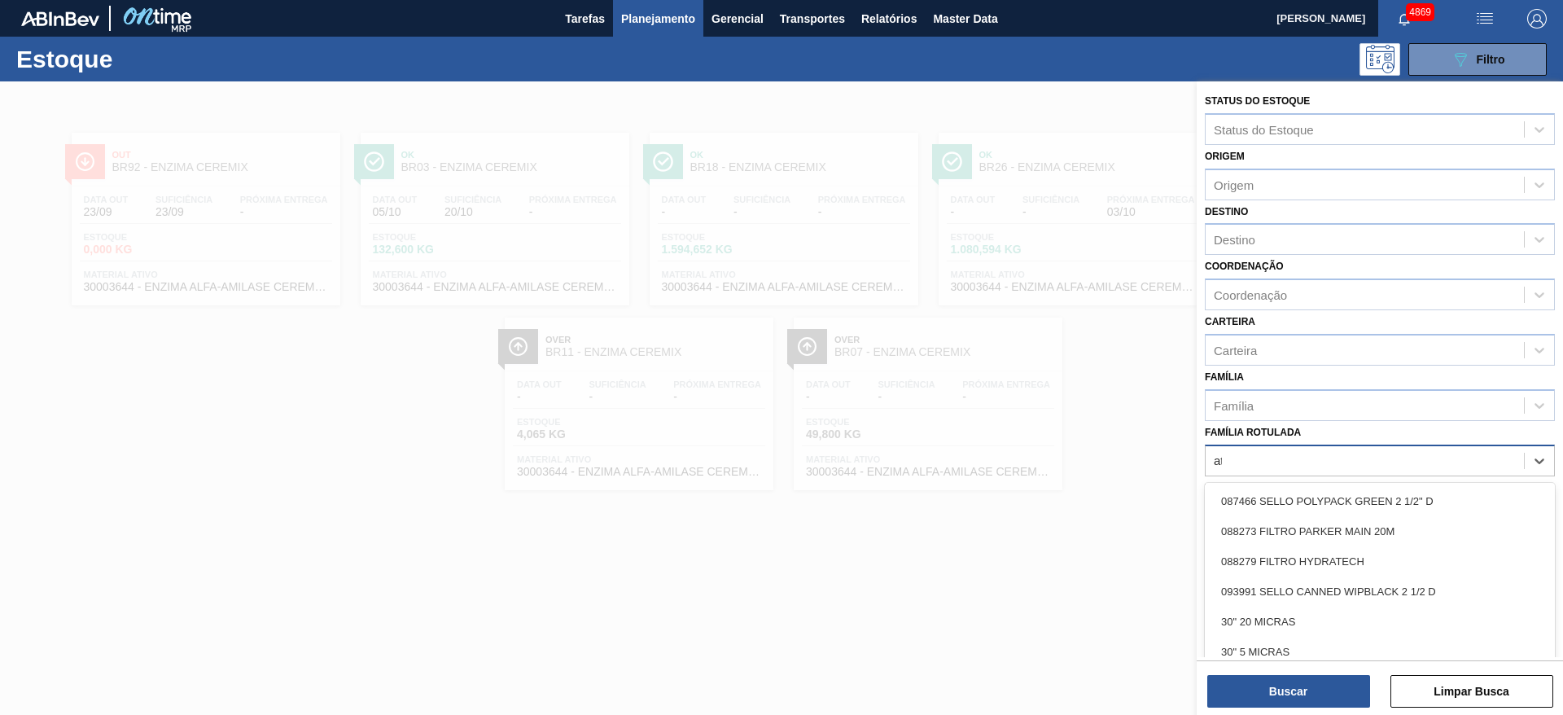
type Rotulada "att"
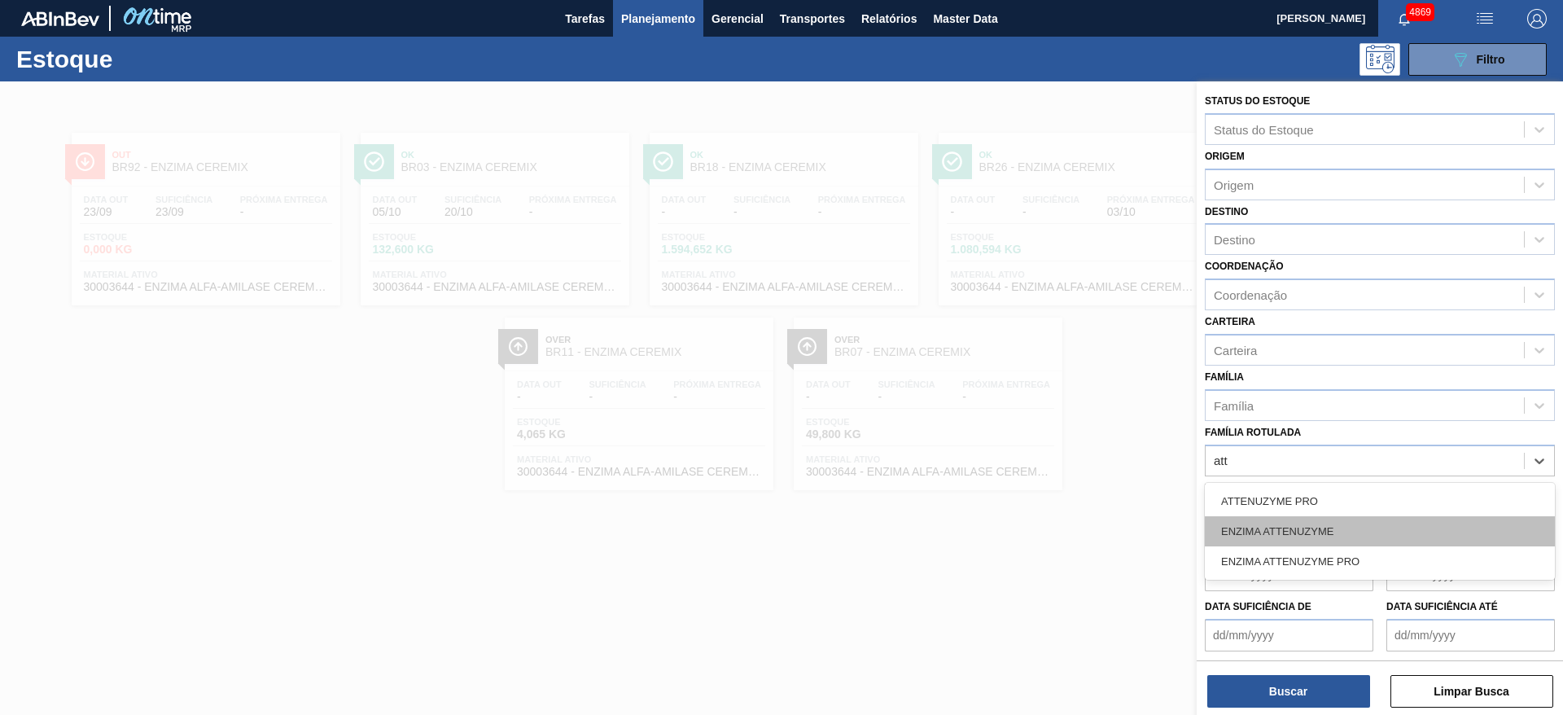
drag, startPoint x: 1308, startPoint y: 530, endPoint x: 1297, endPoint y: 636, distance: 106.3
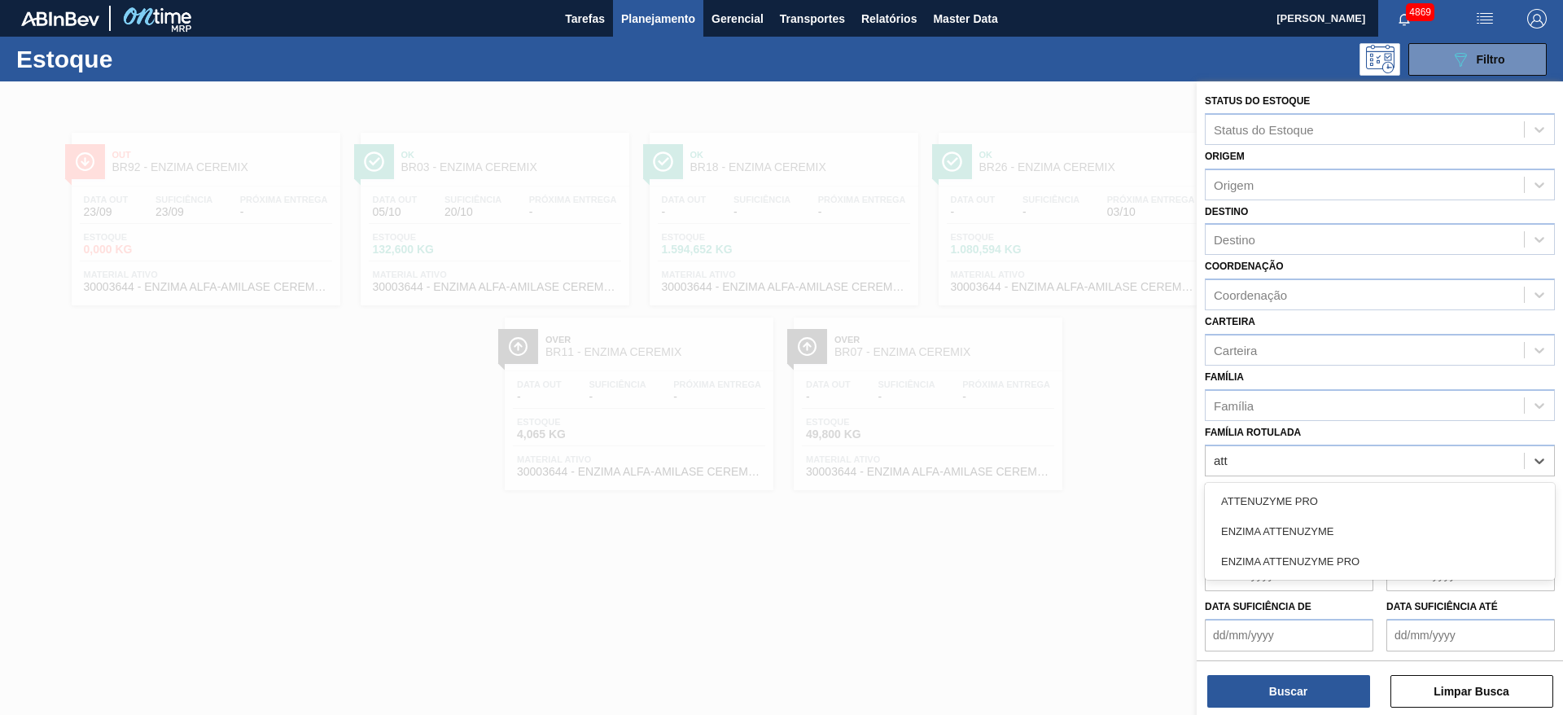
click at [1310, 532] on div "ENZIMA ATTENUZYME" at bounding box center [1380, 531] width 350 height 30
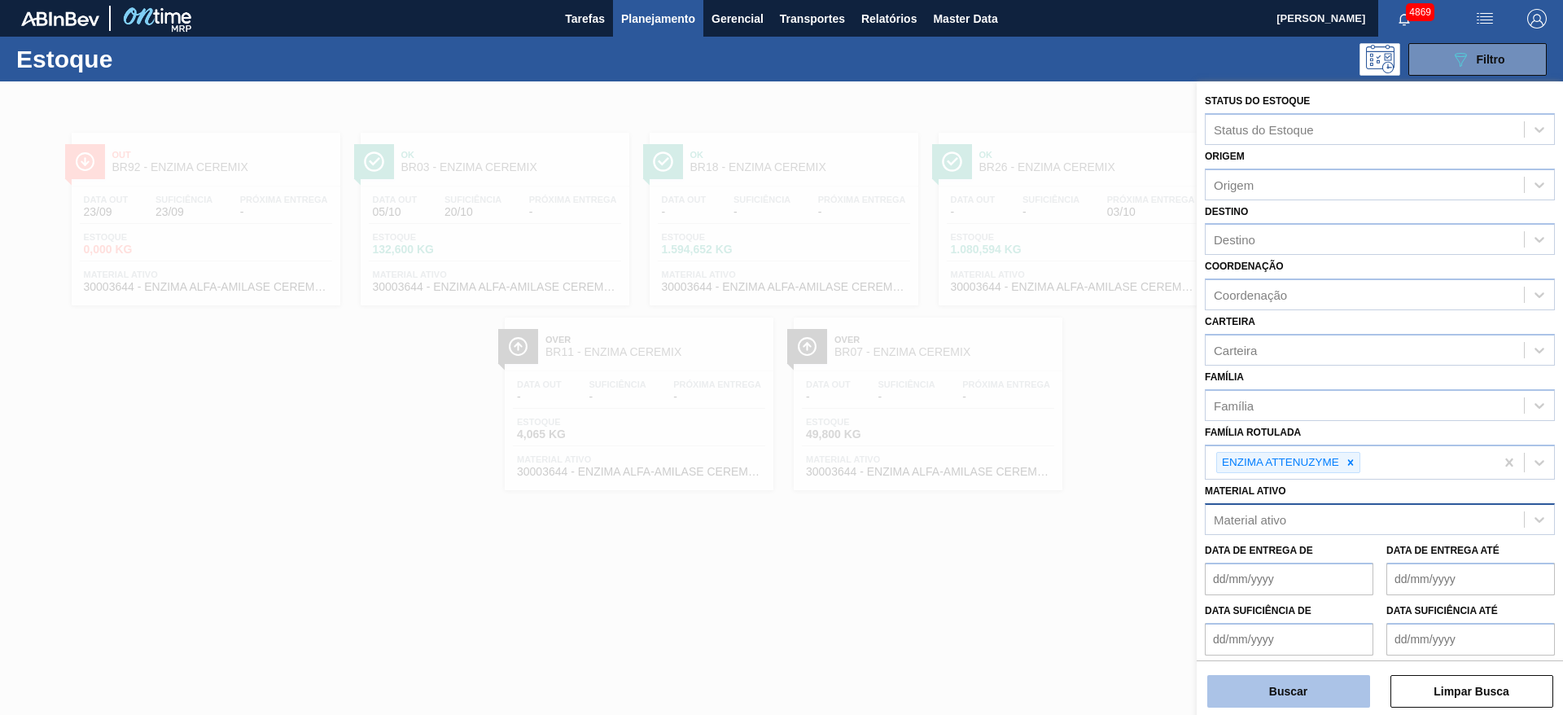
click at [1300, 686] on button "Buscar" at bounding box center [1288, 691] width 163 height 33
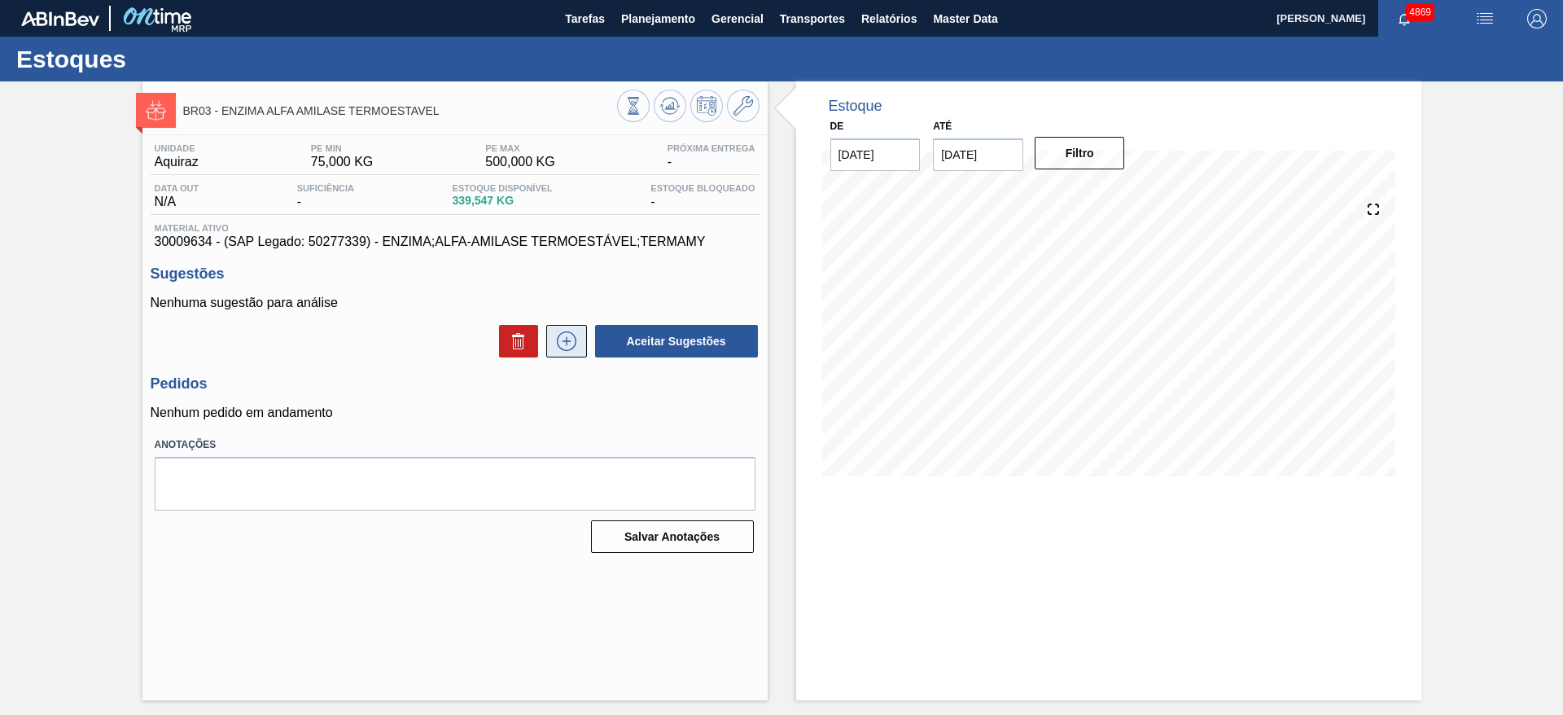
click at [572, 335] on icon at bounding box center [567, 341] width 26 height 20
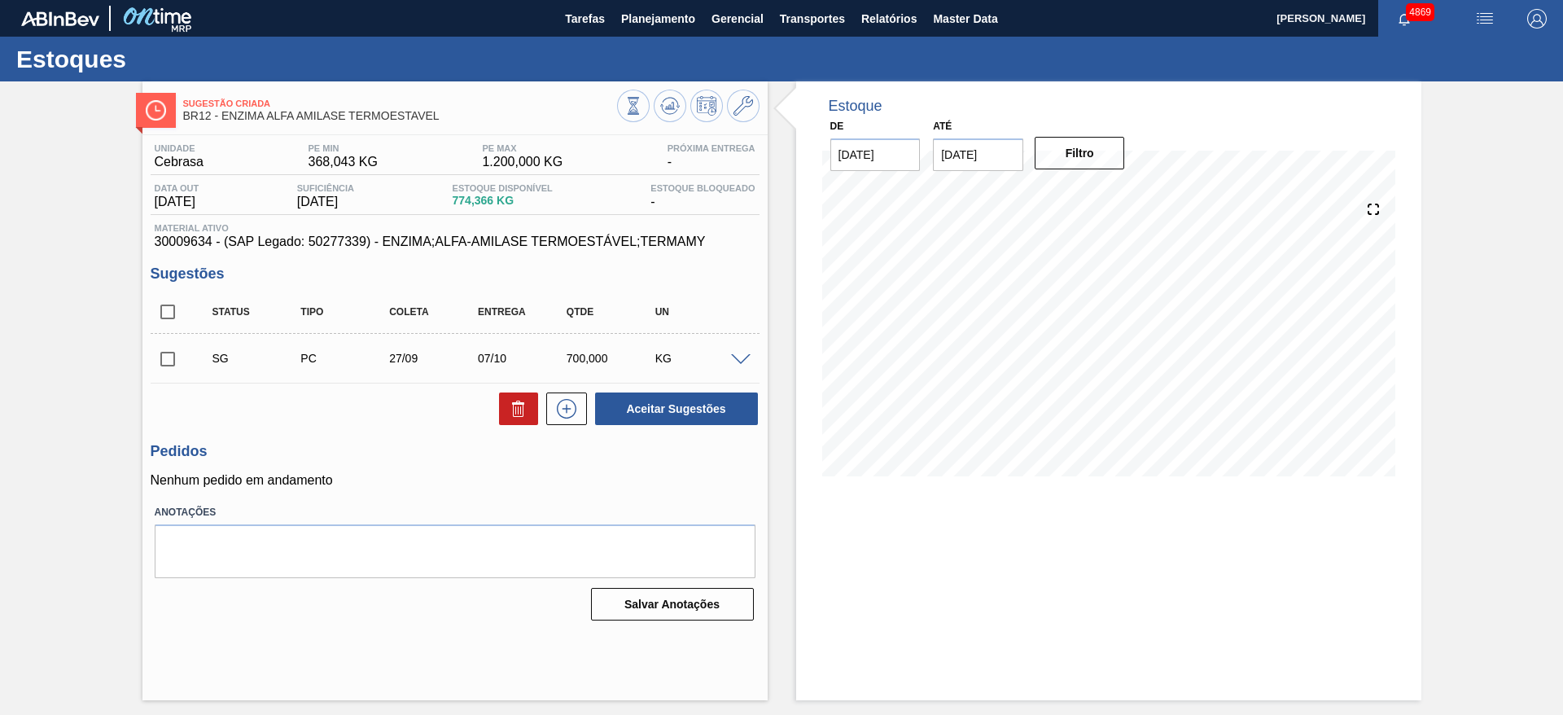
click at [748, 354] on span at bounding box center [741, 360] width 20 height 12
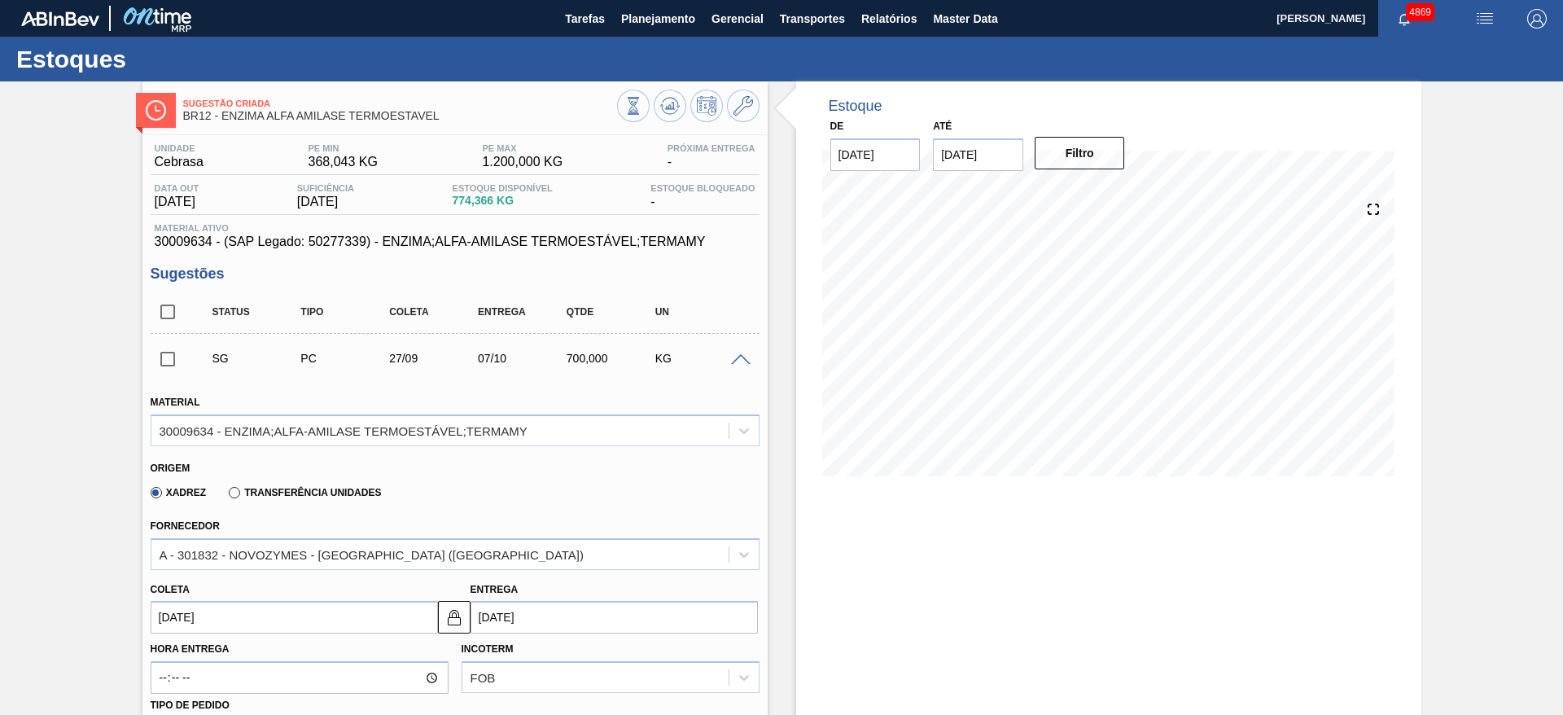
scroll to position [122, 0]
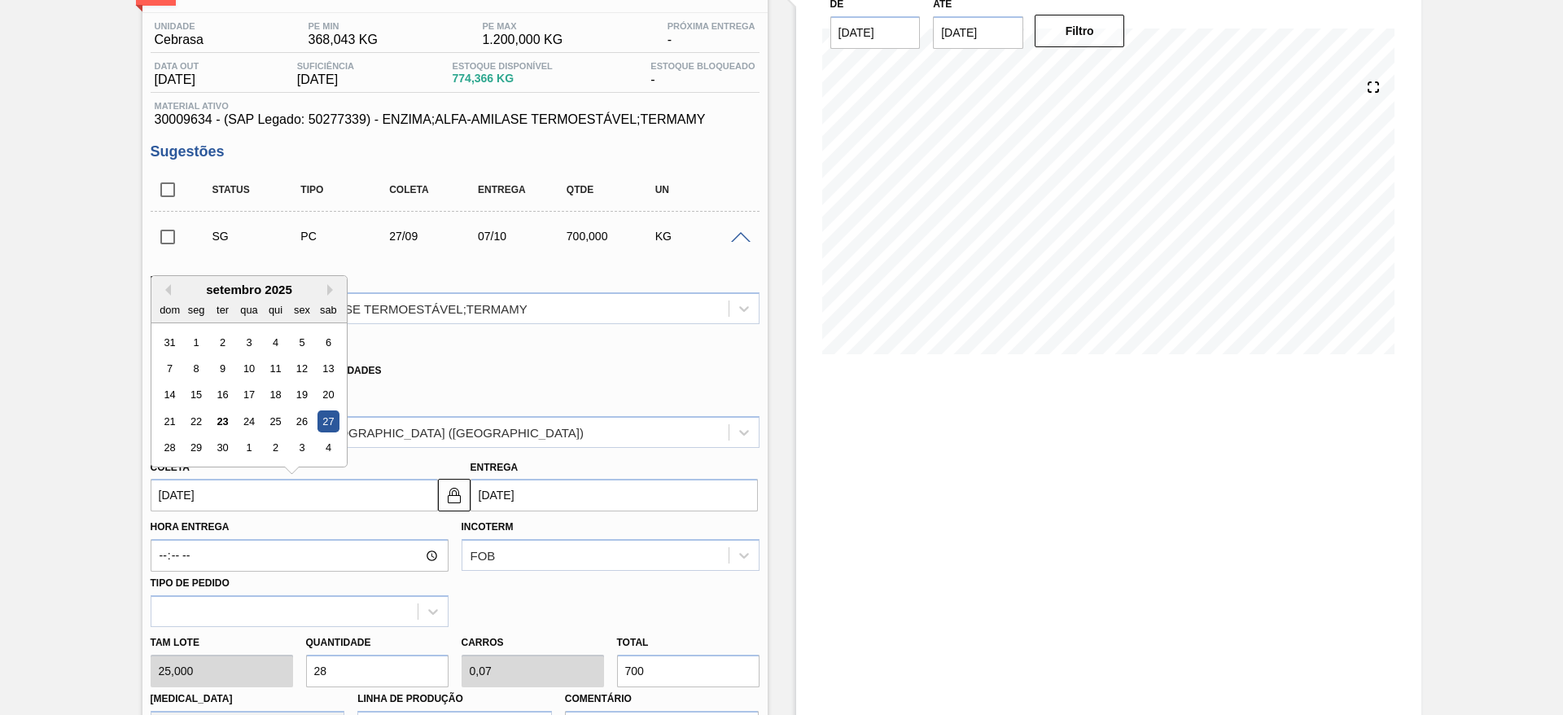
click at [332, 489] on input "27/09/2025" at bounding box center [294, 495] width 287 height 33
click at [226, 450] on div "30" at bounding box center [222, 448] width 22 height 22
type input "30/09/2025"
type input "10/10/2025"
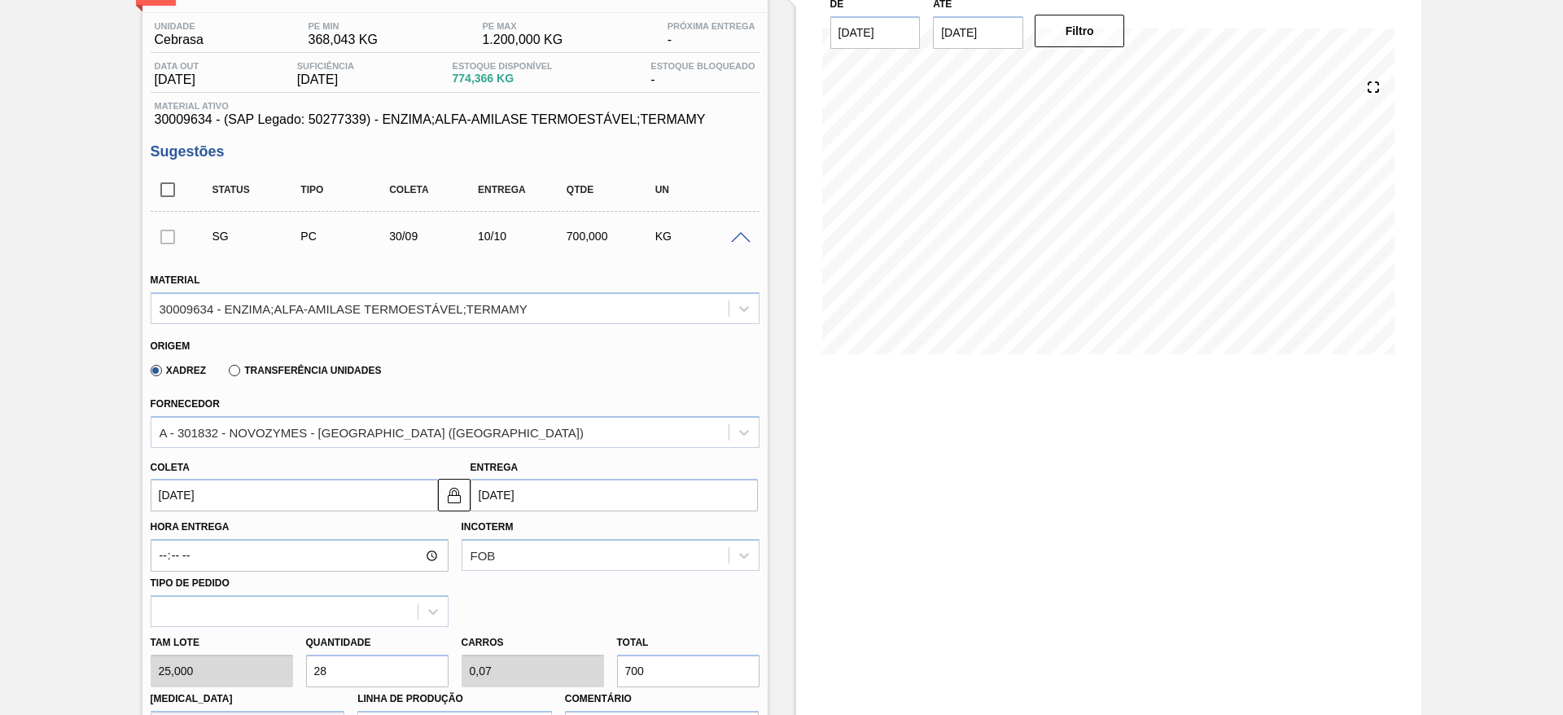
drag, startPoint x: 330, startPoint y: 668, endPoint x: 300, endPoint y: 663, distance: 30.5
click at [300, 663] on div "Quantidade 28" at bounding box center [377, 659] width 155 height 56
type input "1"
type input "0,003"
type input "25"
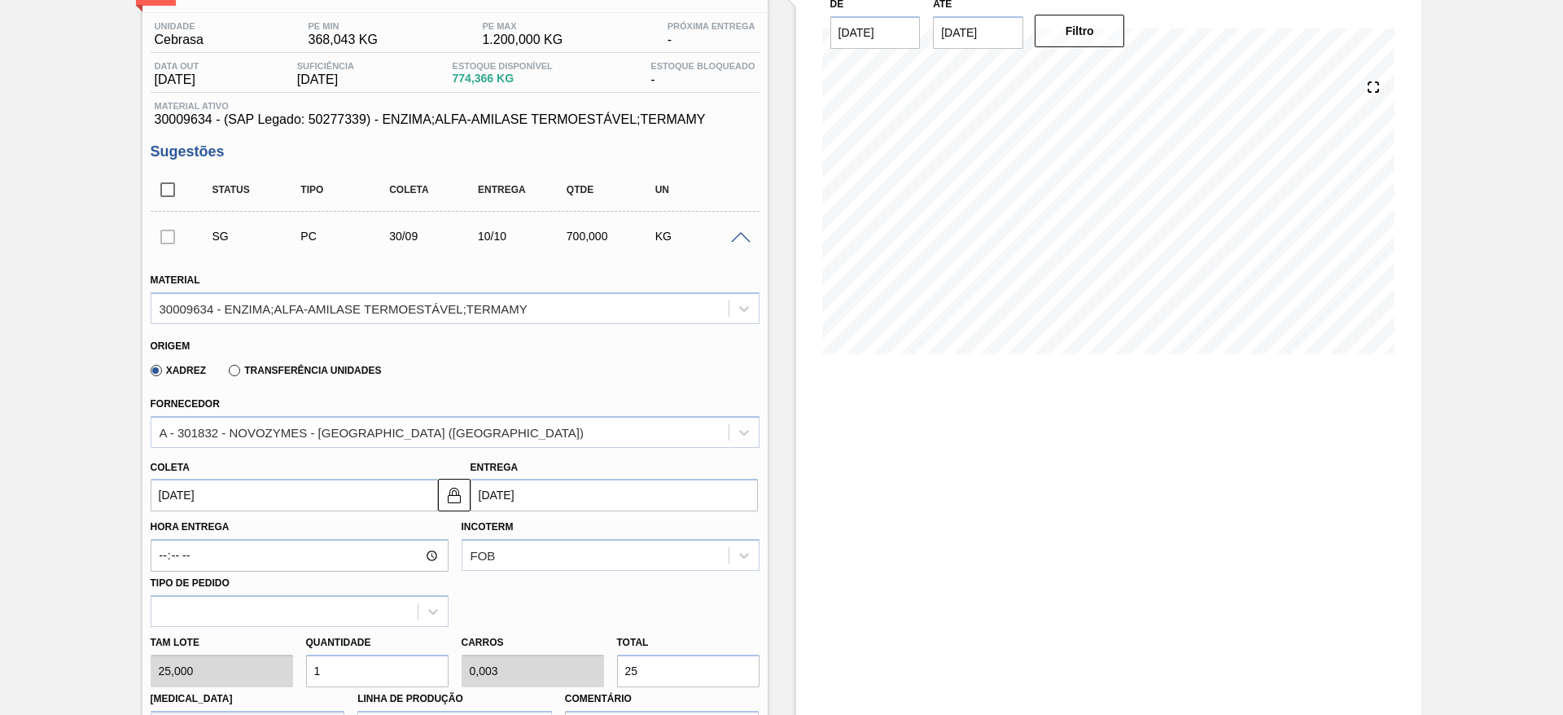
type input "12"
type input "0,03"
type input "300"
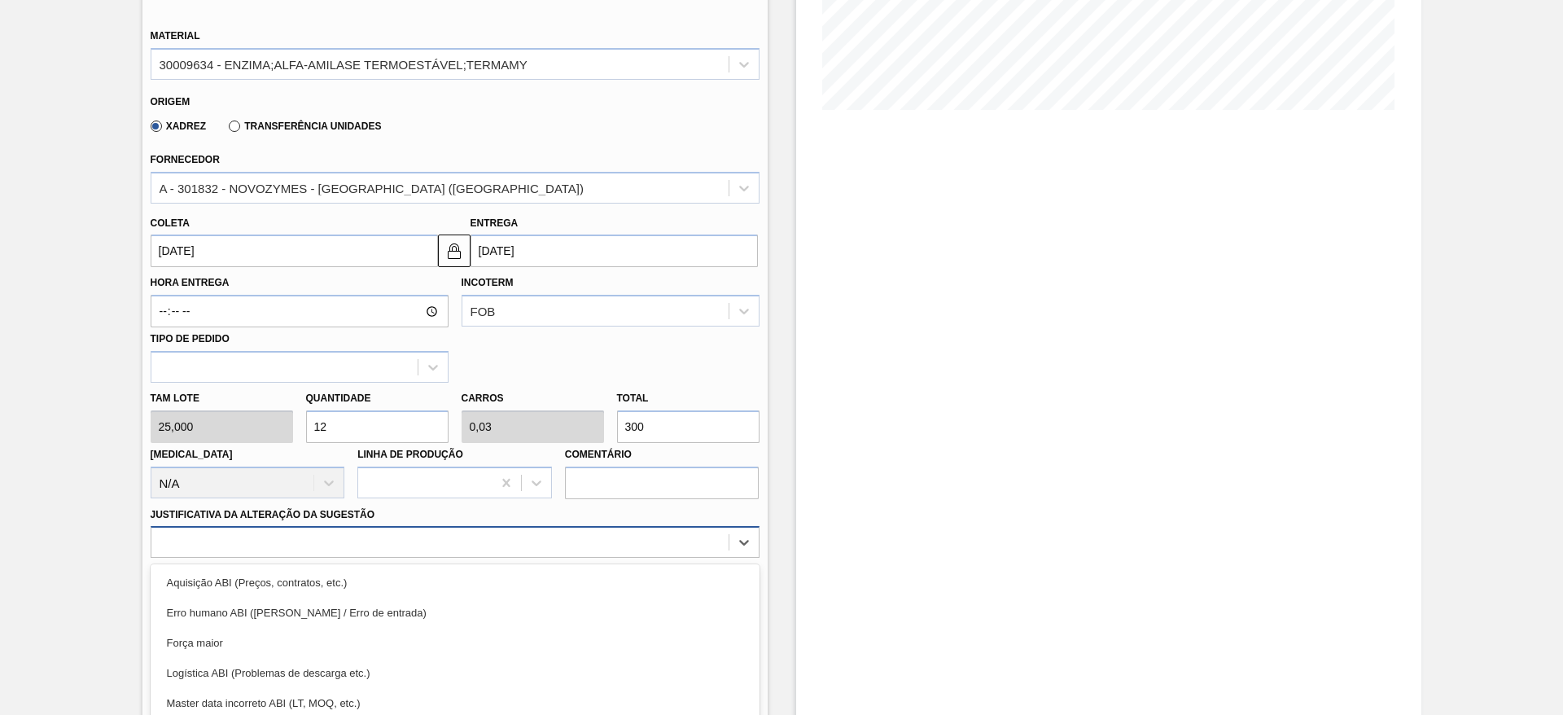
click at [382, 536] on div "option Força maior focused, 3 of 18. 18 results available. Use Up and Down to c…" at bounding box center [455, 542] width 609 height 32
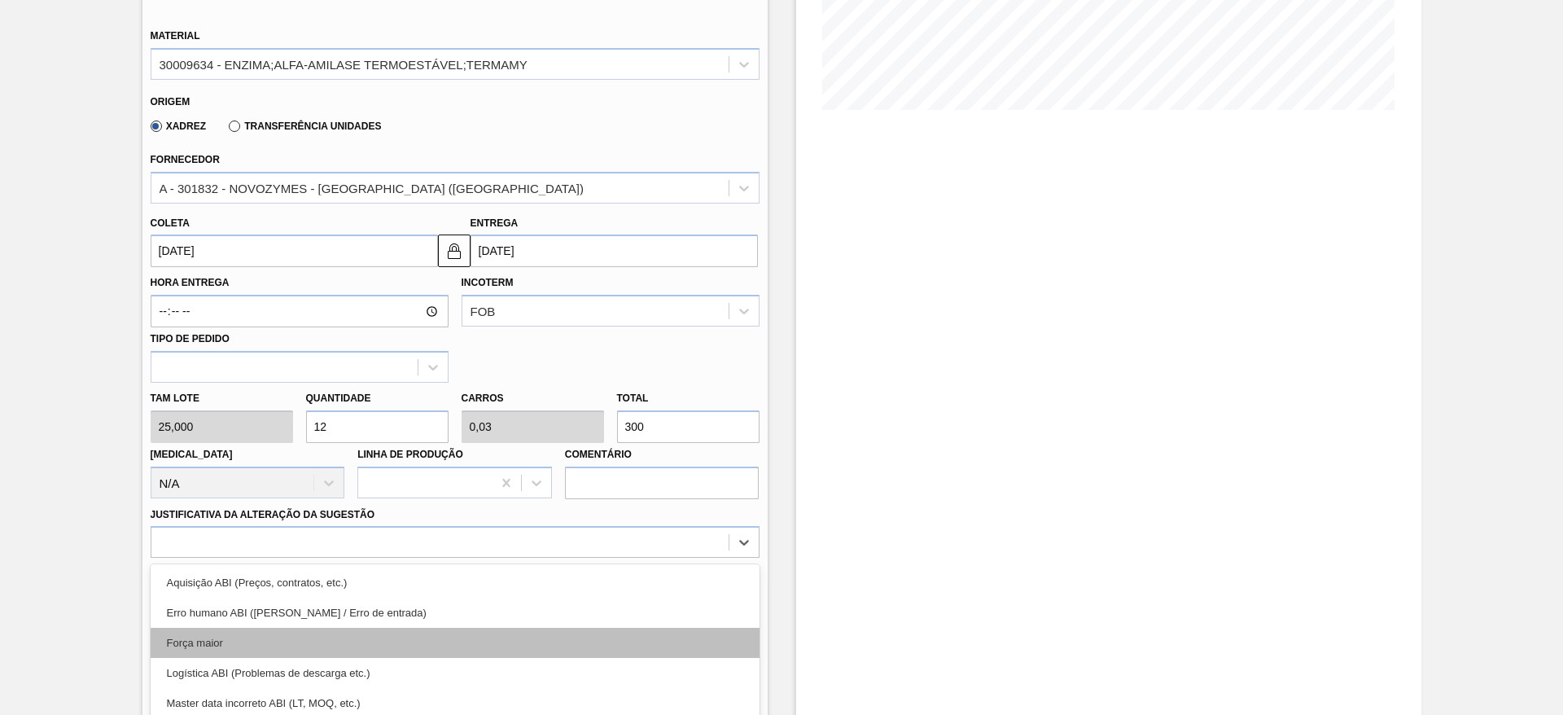
scroll to position [466, 0]
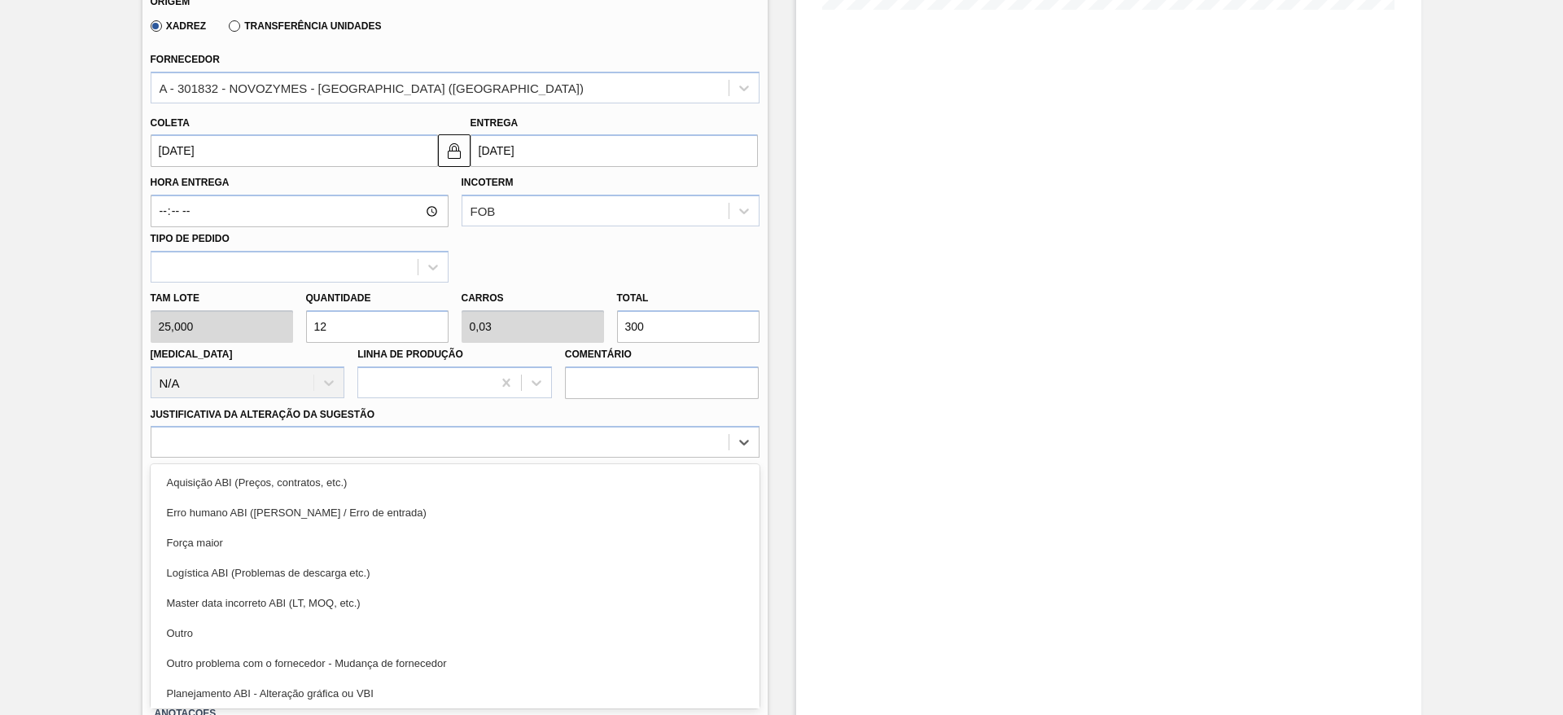
click at [357, 634] on div "Outro" at bounding box center [455, 633] width 609 height 30
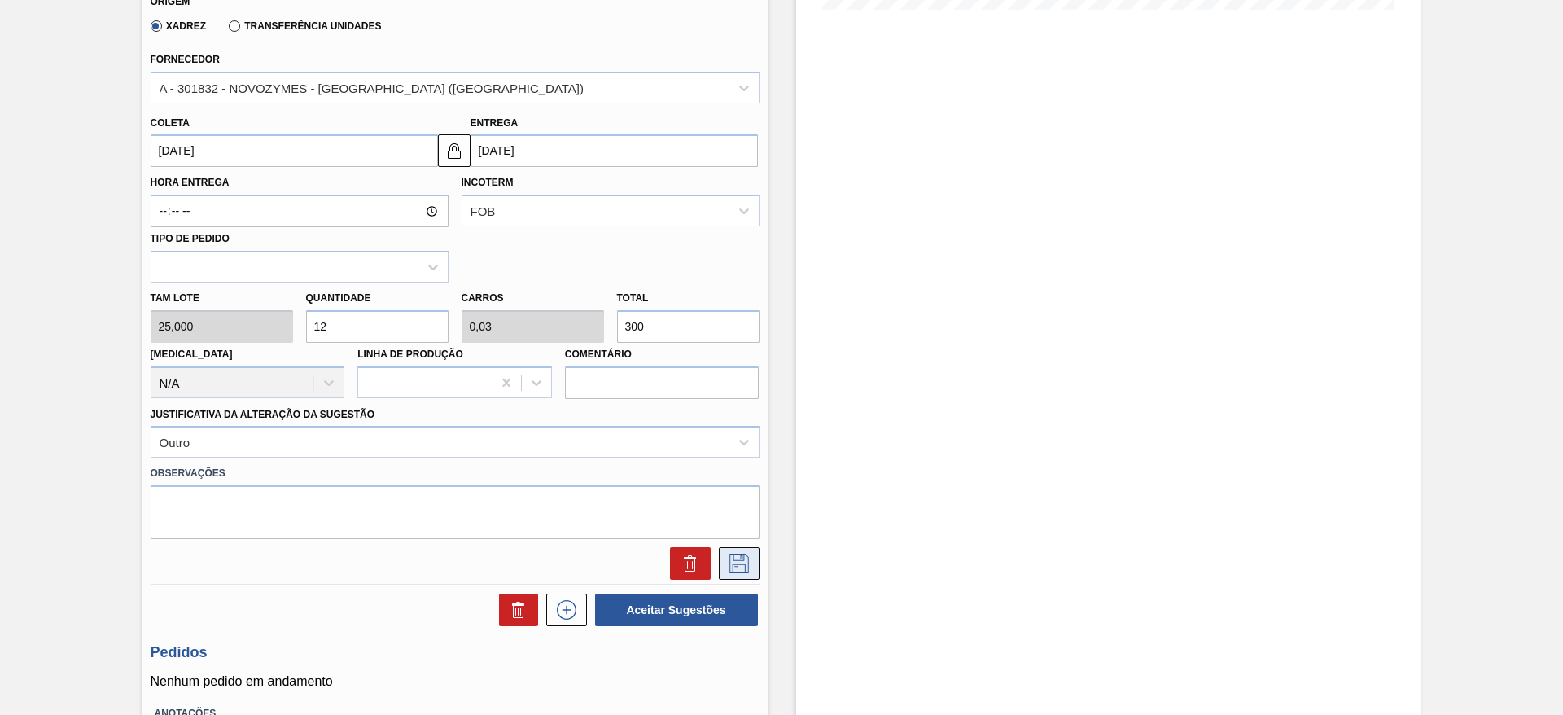
click at [720, 560] on button at bounding box center [739, 563] width 41 height 33
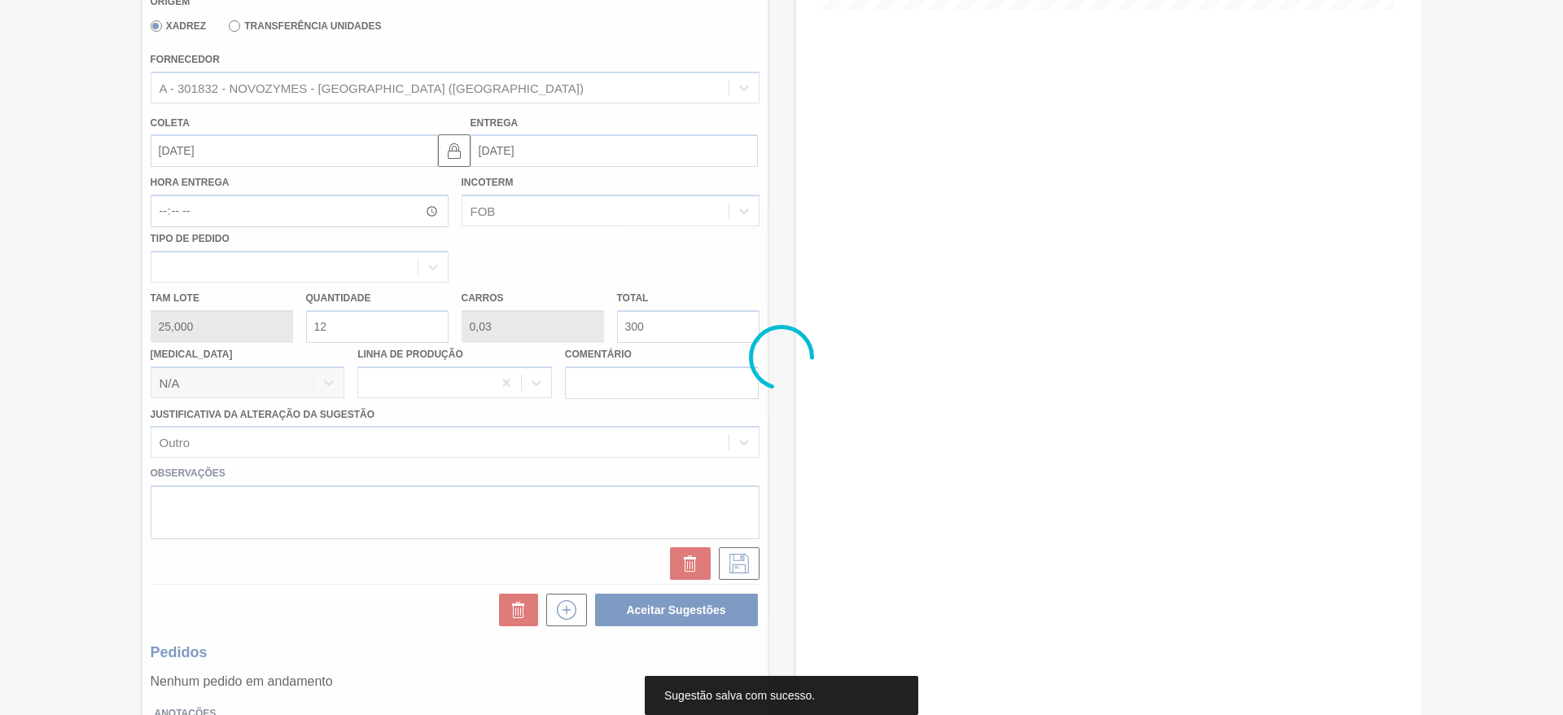
scroll to position [0, 0]
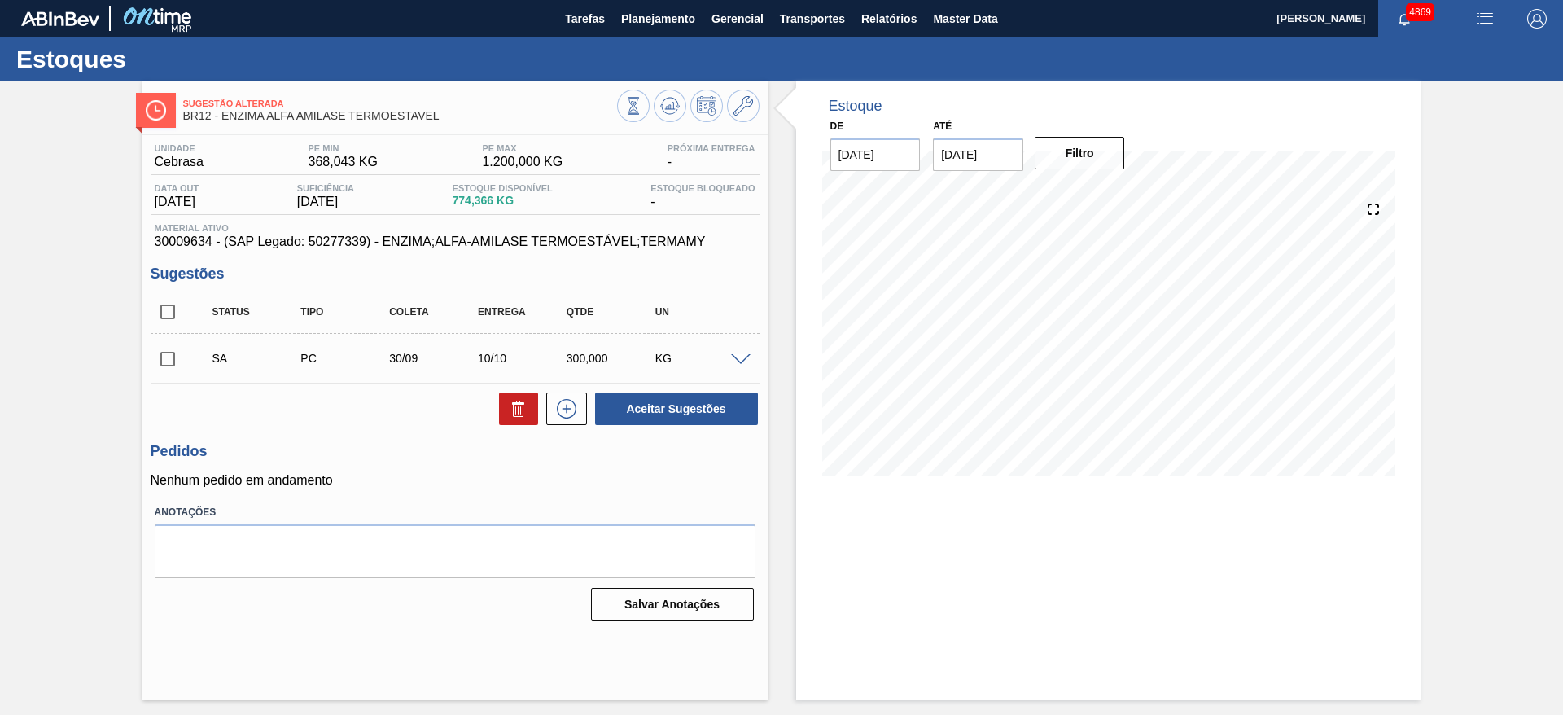
click at [735, 359] on span at bounding box center [741, 360] width 20 height 12
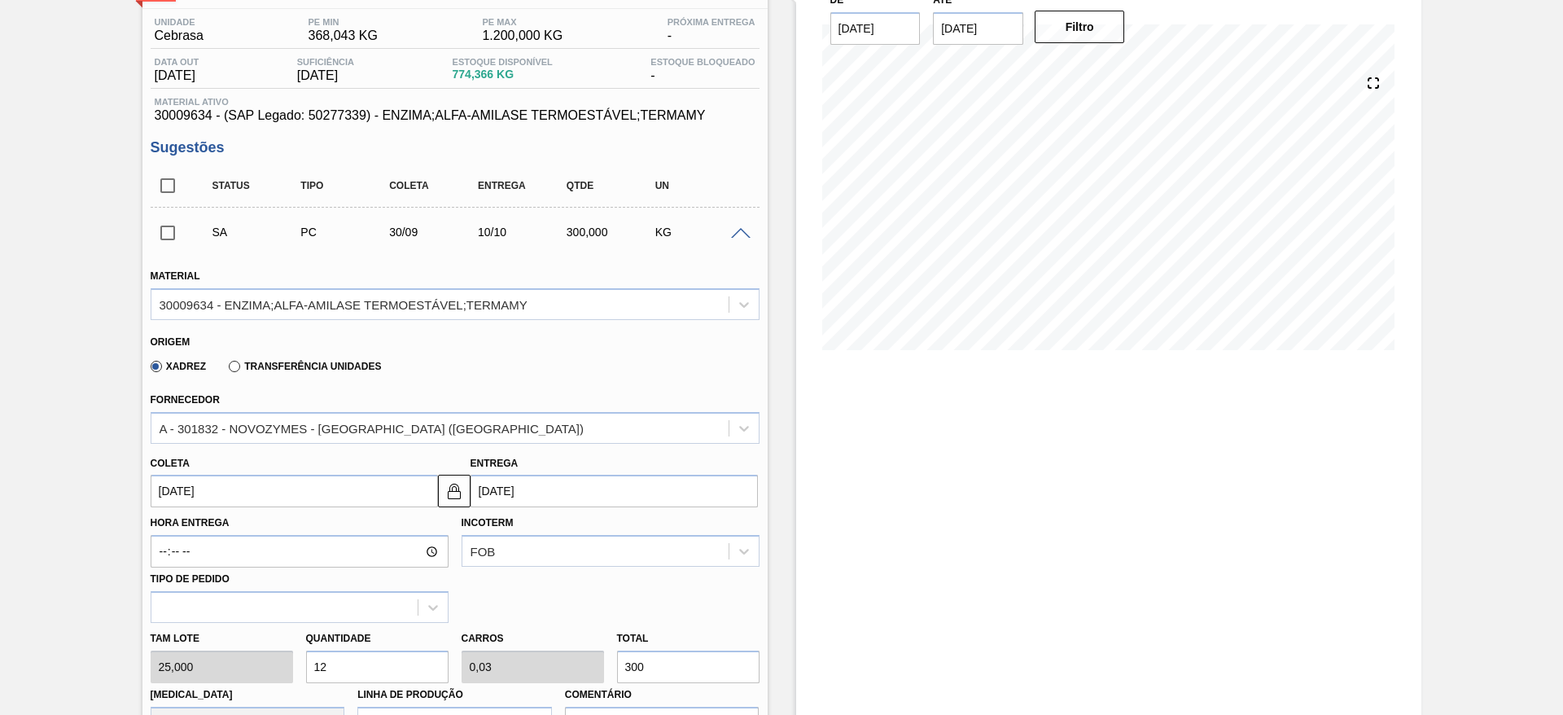
scroll to position [244, 0]
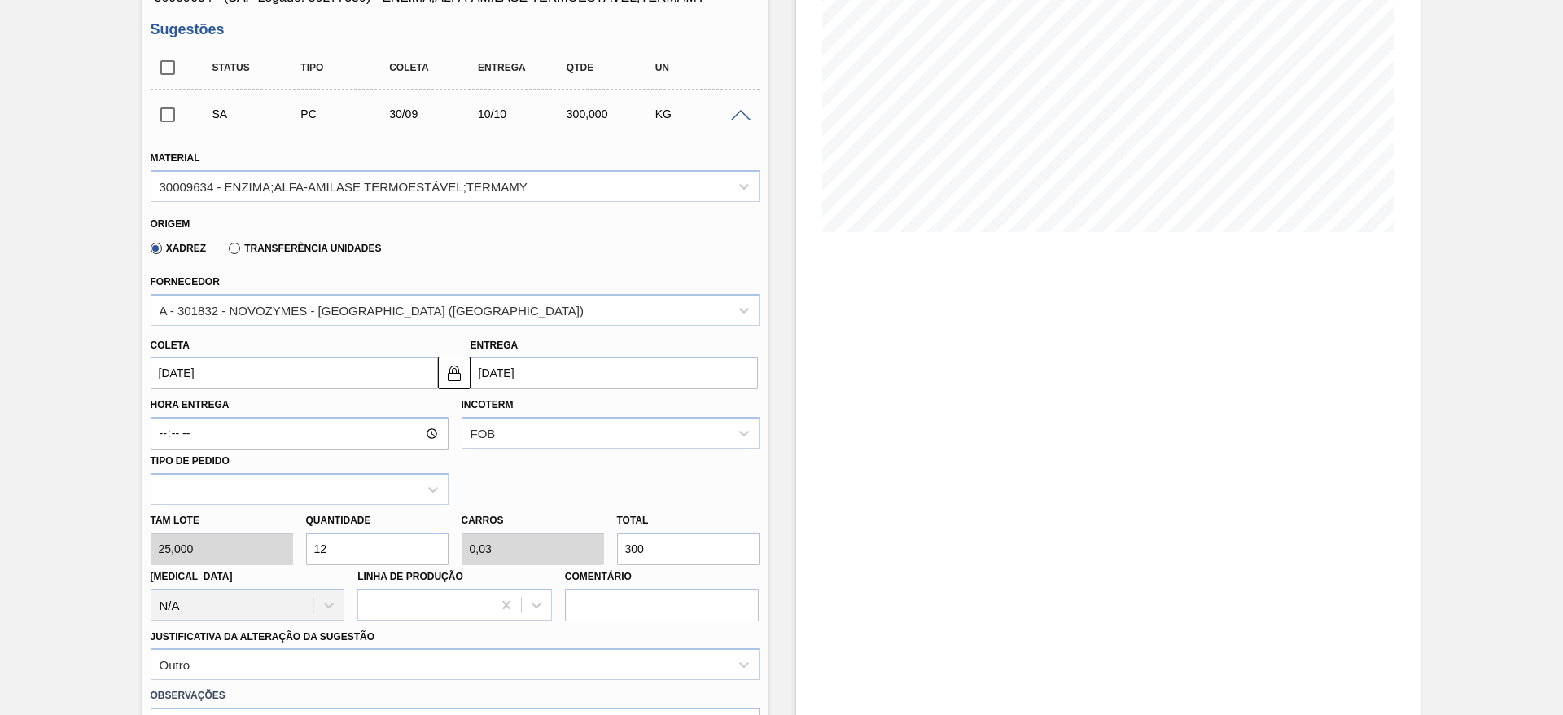
drag, startPoint x: 340, startPoint y: 546, endPoint x: 317, endPoint y: 550, distance: 24.0
click at [317, 550] on input "12" at bounding box center [377, 548] width 142 height 33
type input "14"
type input "0,035"
type input "350"
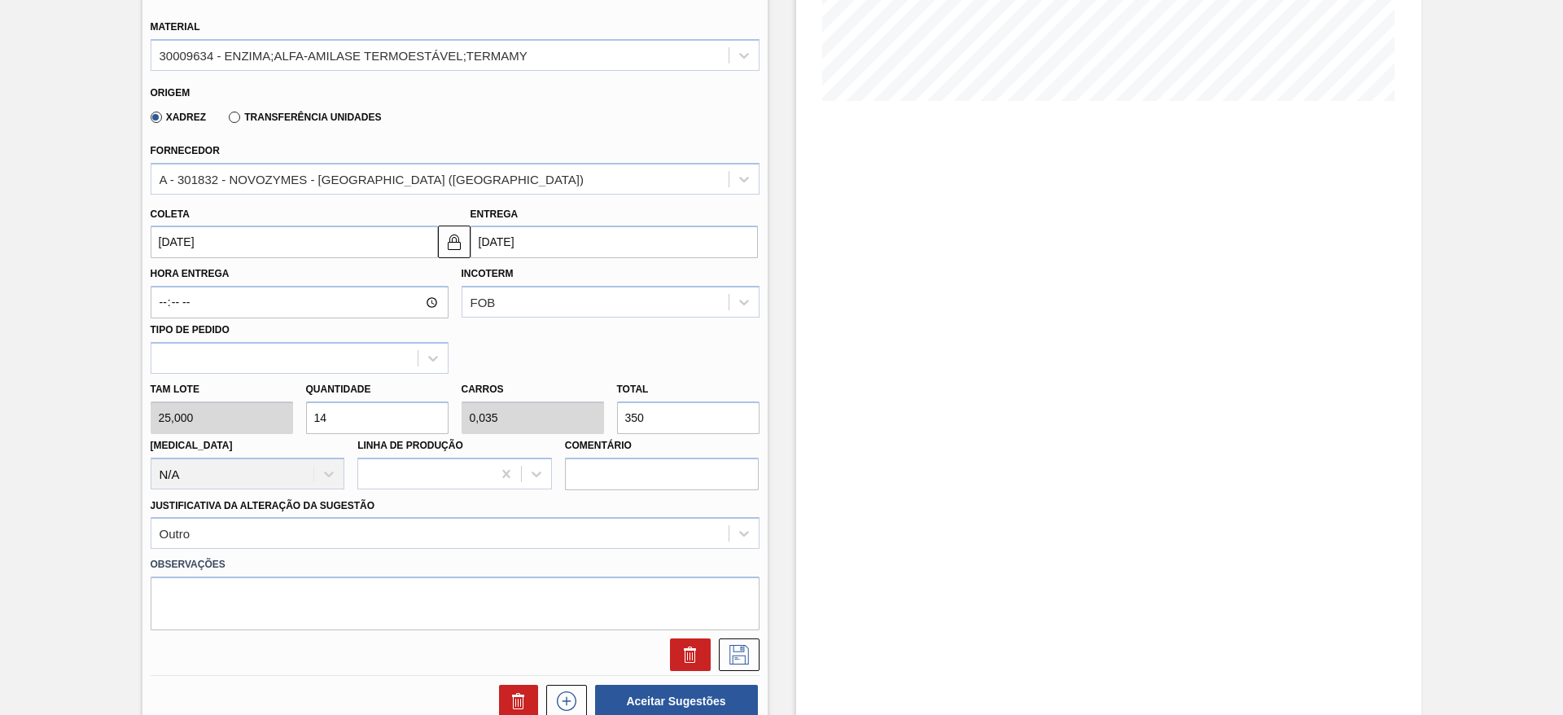
scroll to position [488, 0]
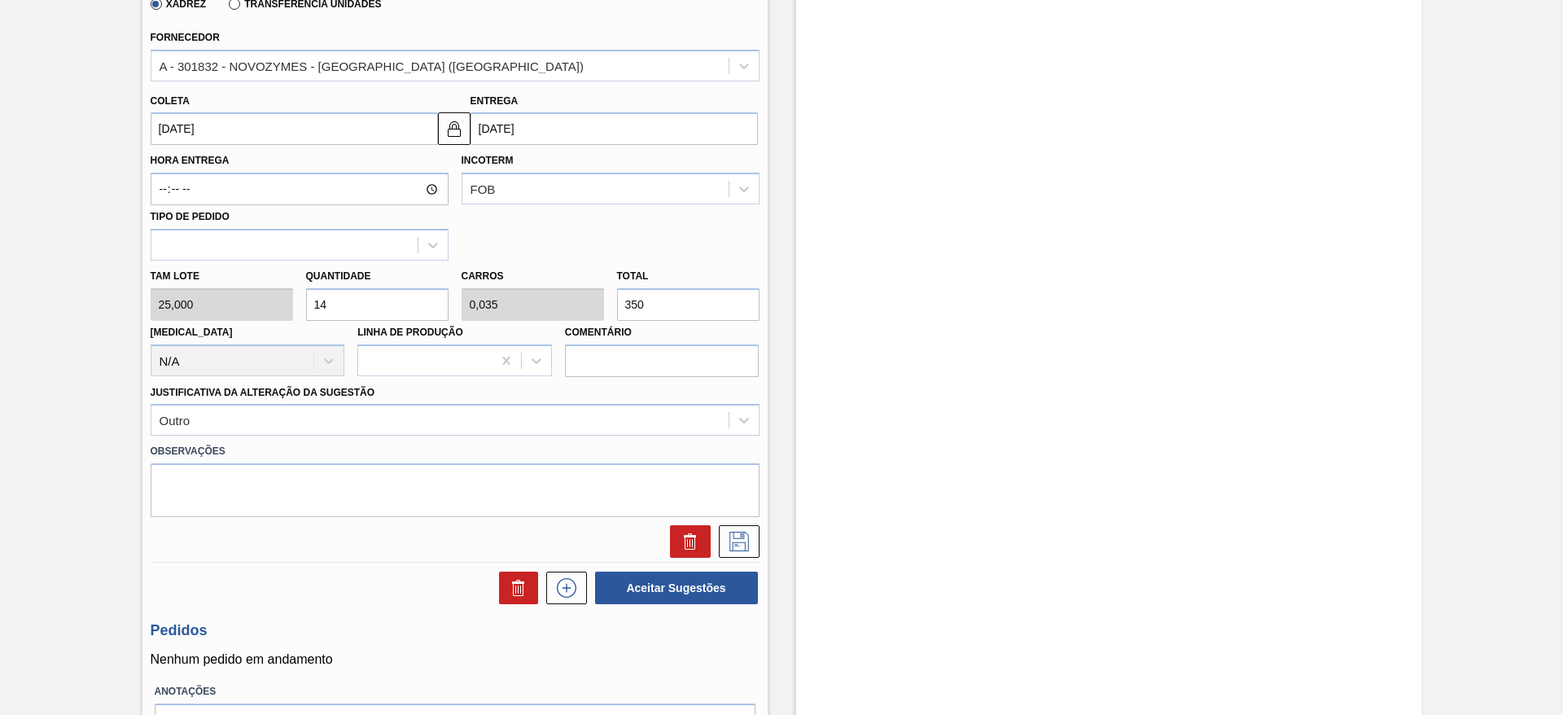
click at [326, 301] on input "14" at bounding box center [377, 304] width 142 height 33
type input "16"
type input "0,04"
type input "400"
type input "16"
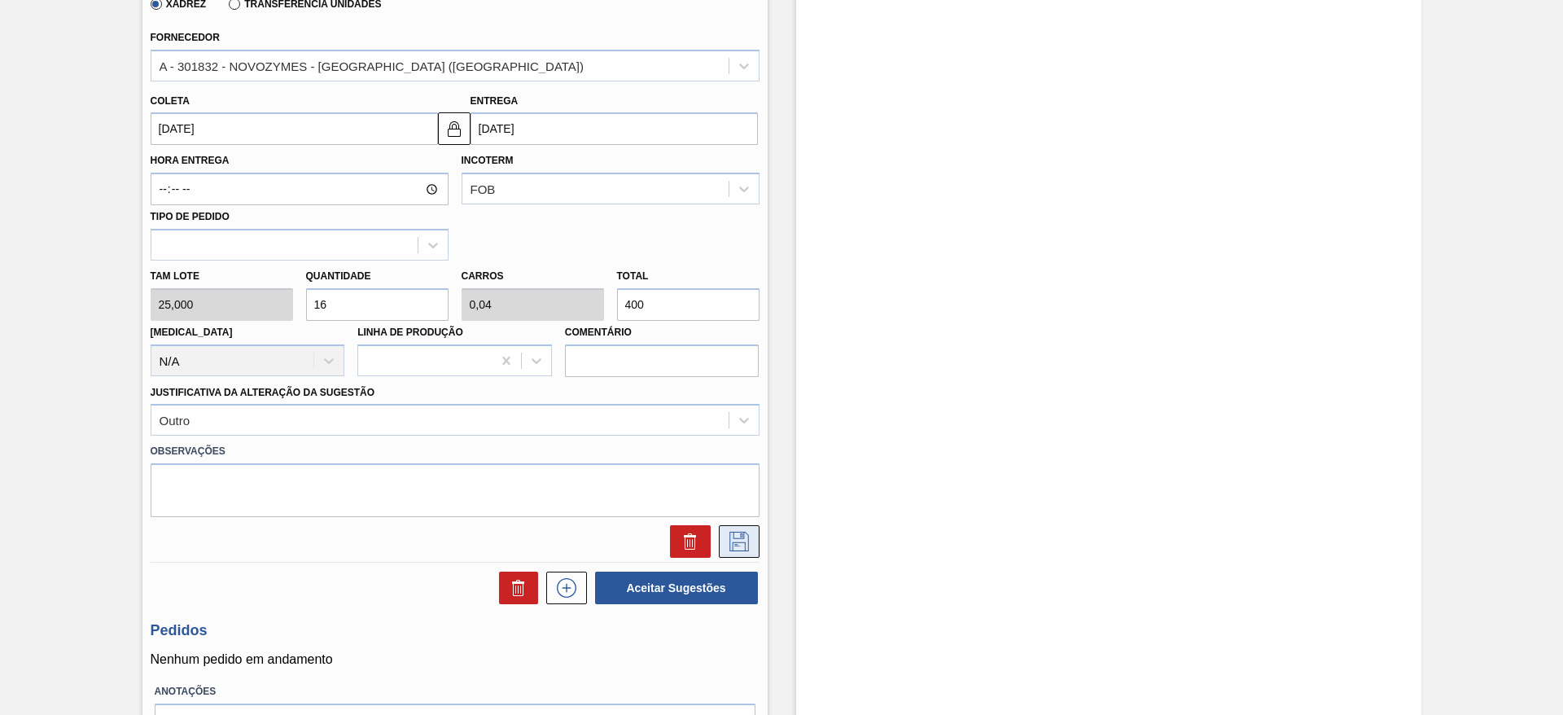
click at [743, 540] on icon at bounding box center [739, 542] width 26 height 20
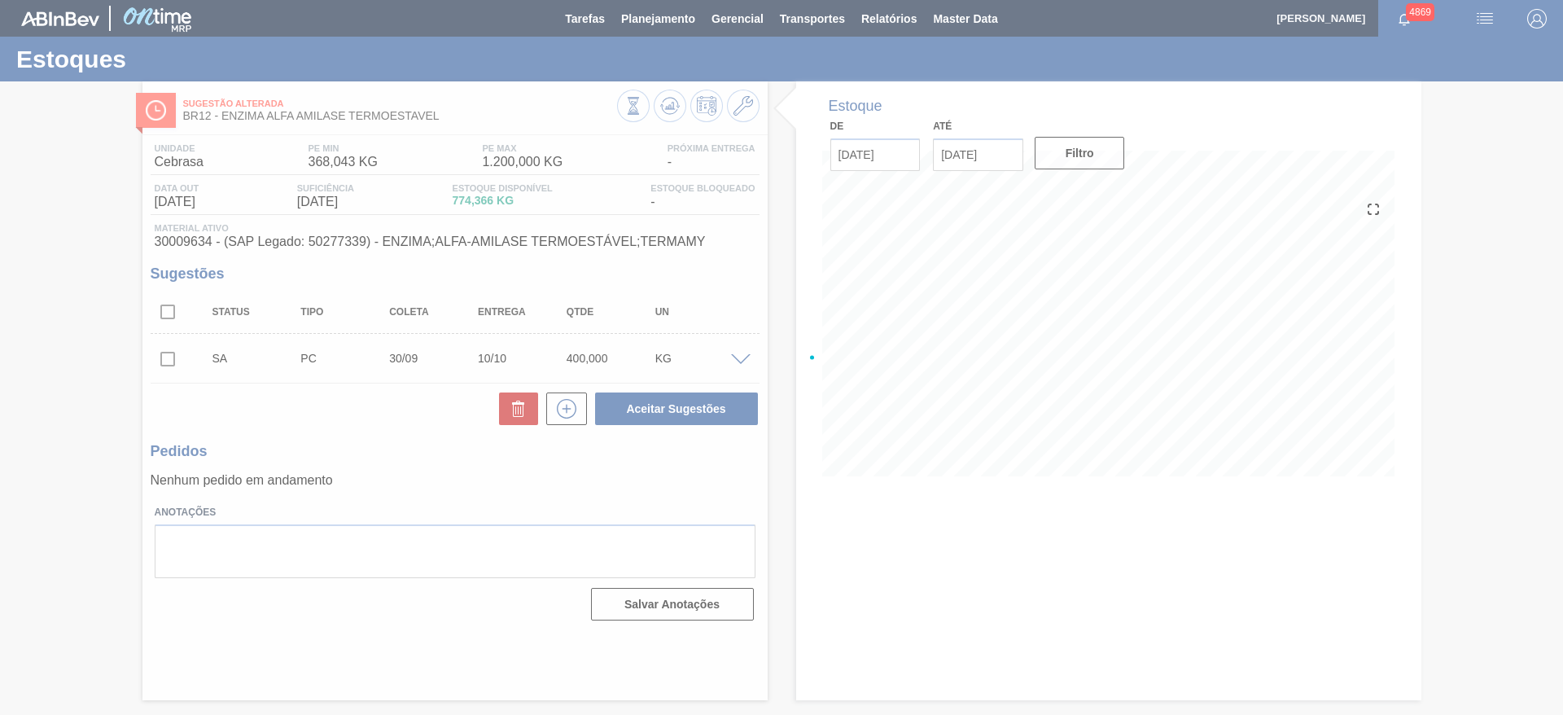
scroll to position [0, 0]
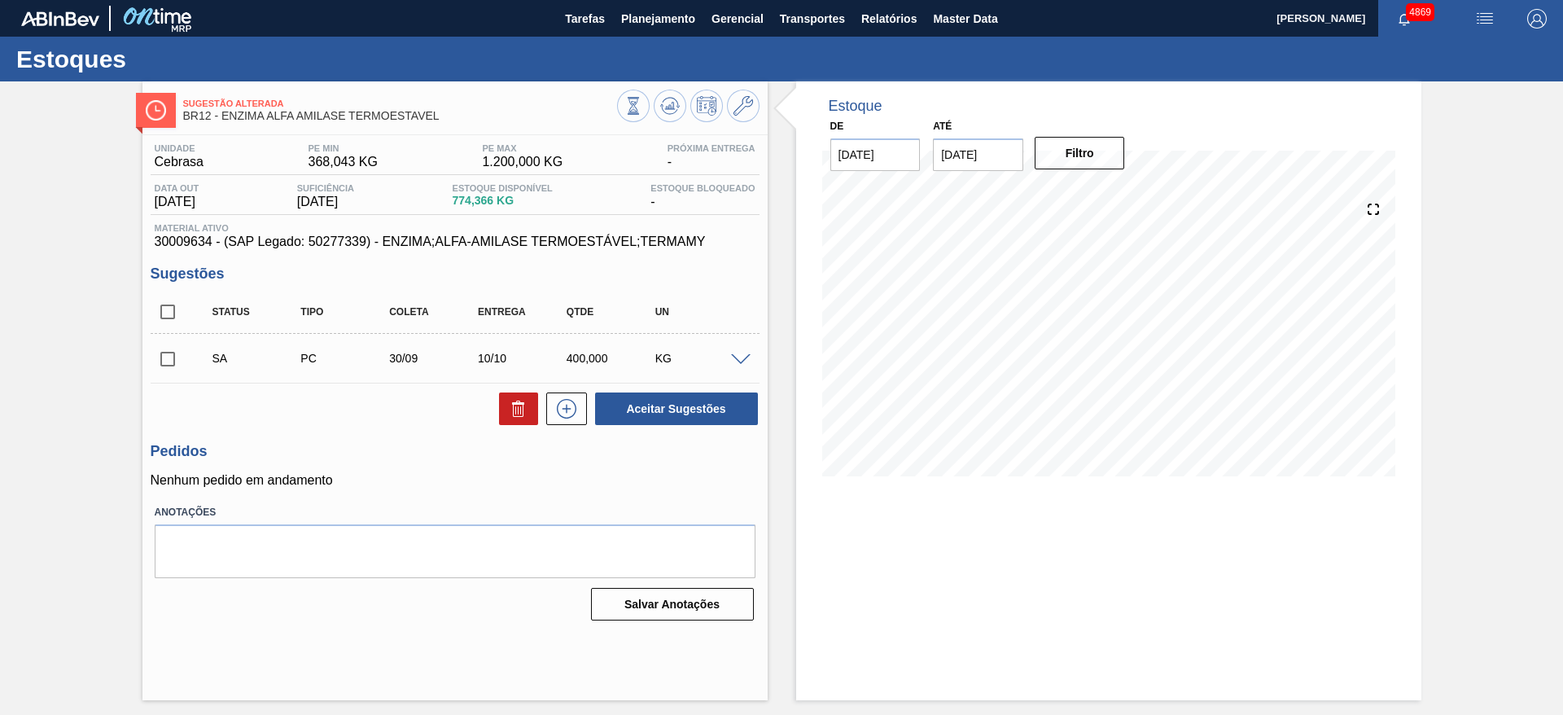
click at [743, 358] on span at bounding box center [741, 360] width 20 height 12
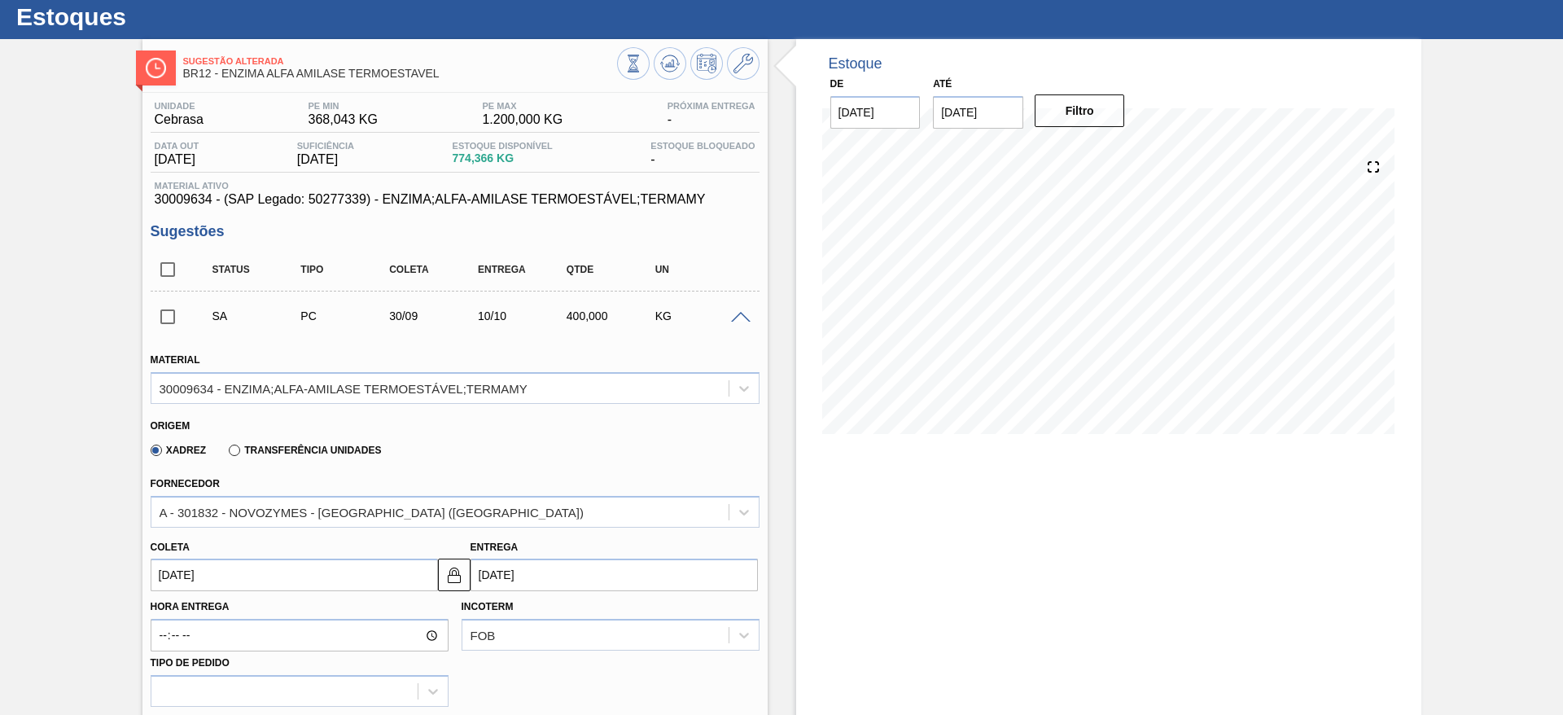
scroll to position [244, 0]
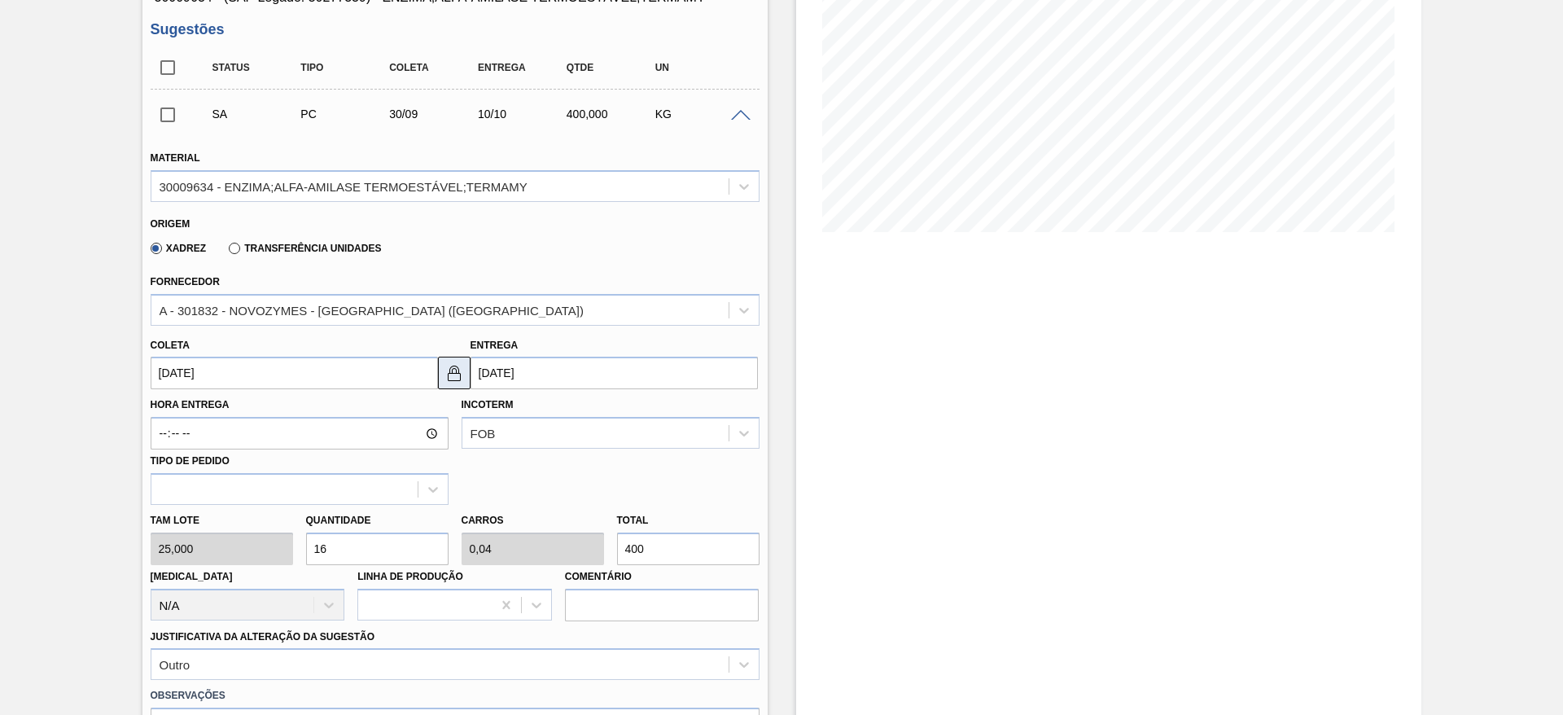
click at [451, 379] on img at bounding box center [454, 373] width 20 height 20
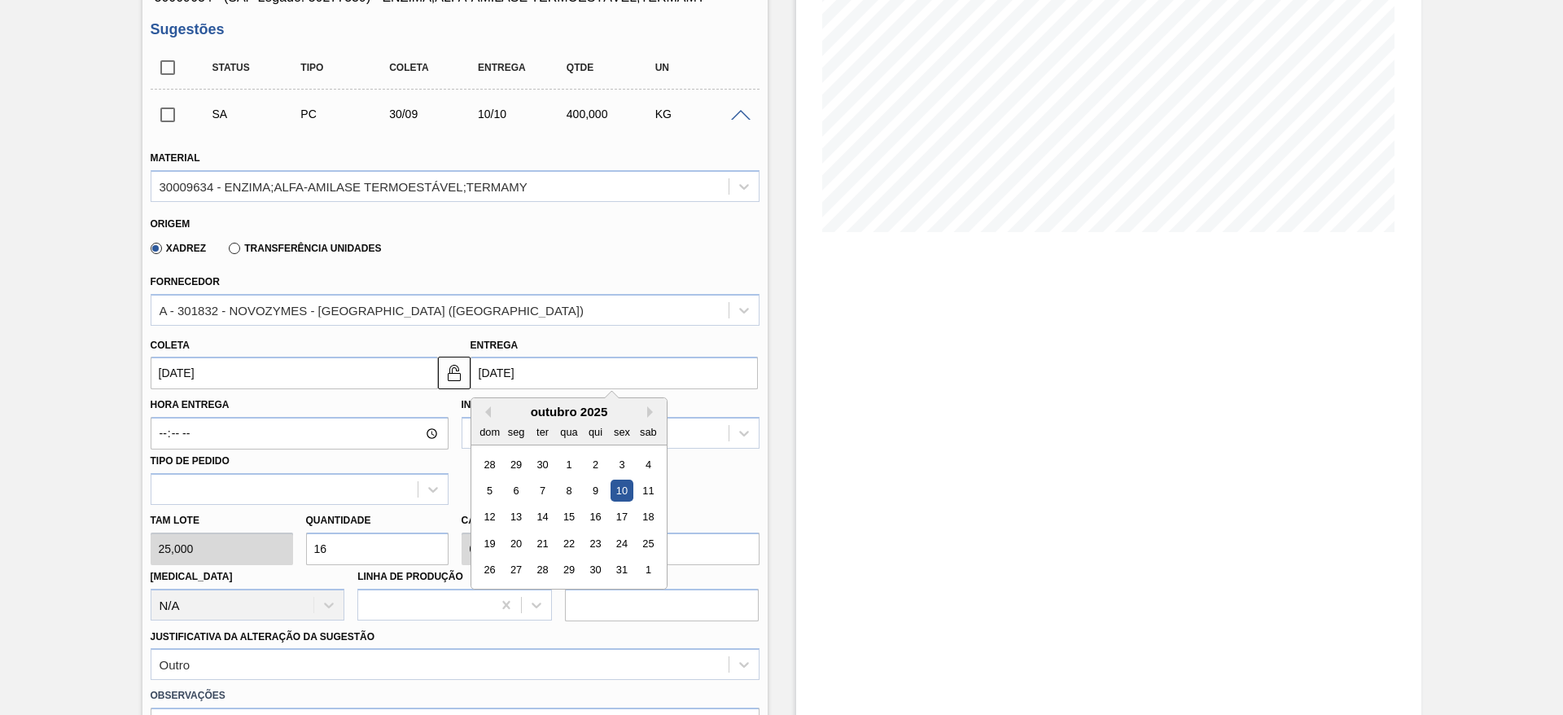
click at [560, 368] on input "[DATE]" at bounding box center [613, 373] width 287 height 33
click at [536, 488] on div "7" at bounding box center [542, 490] width 22 height 22
type input "07/10/2025"
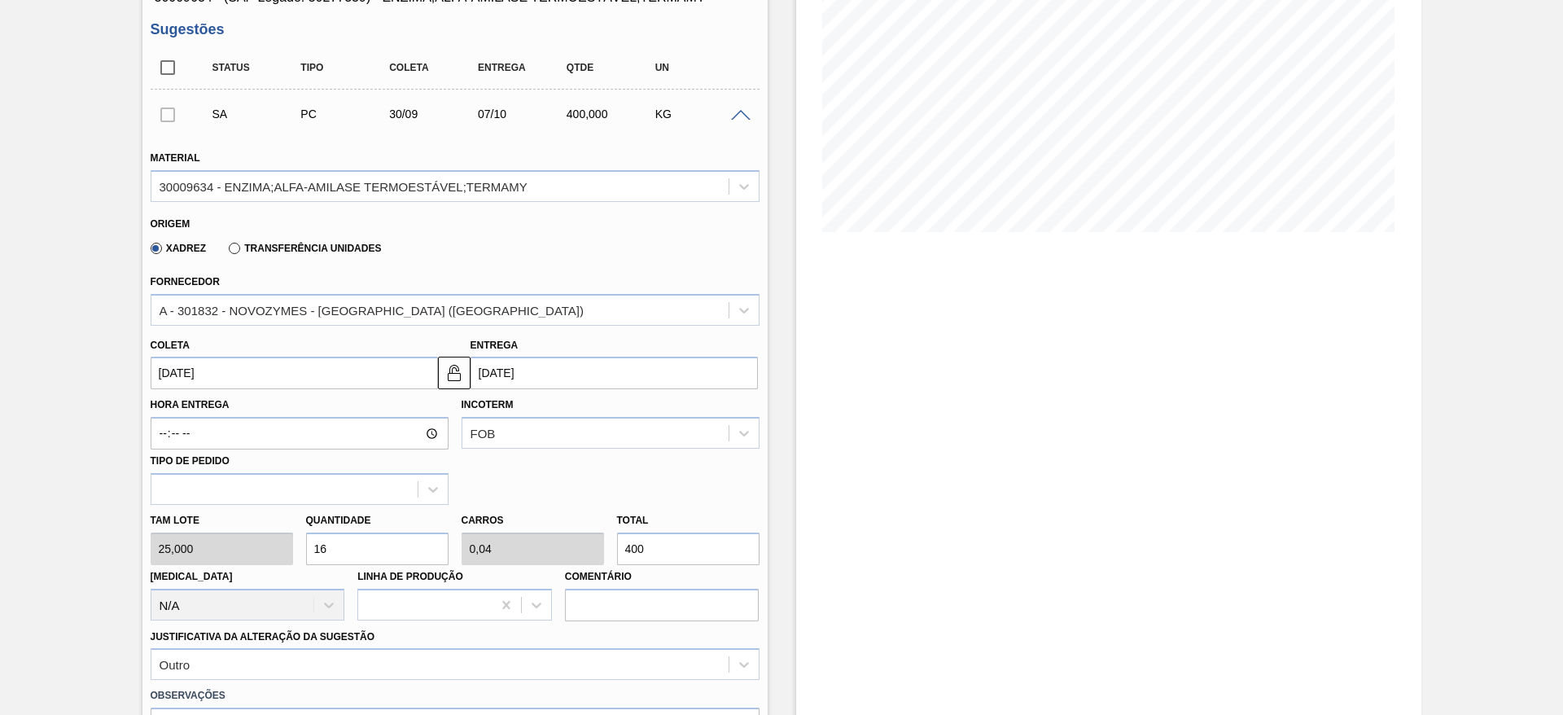
scroll to position [587, 0]
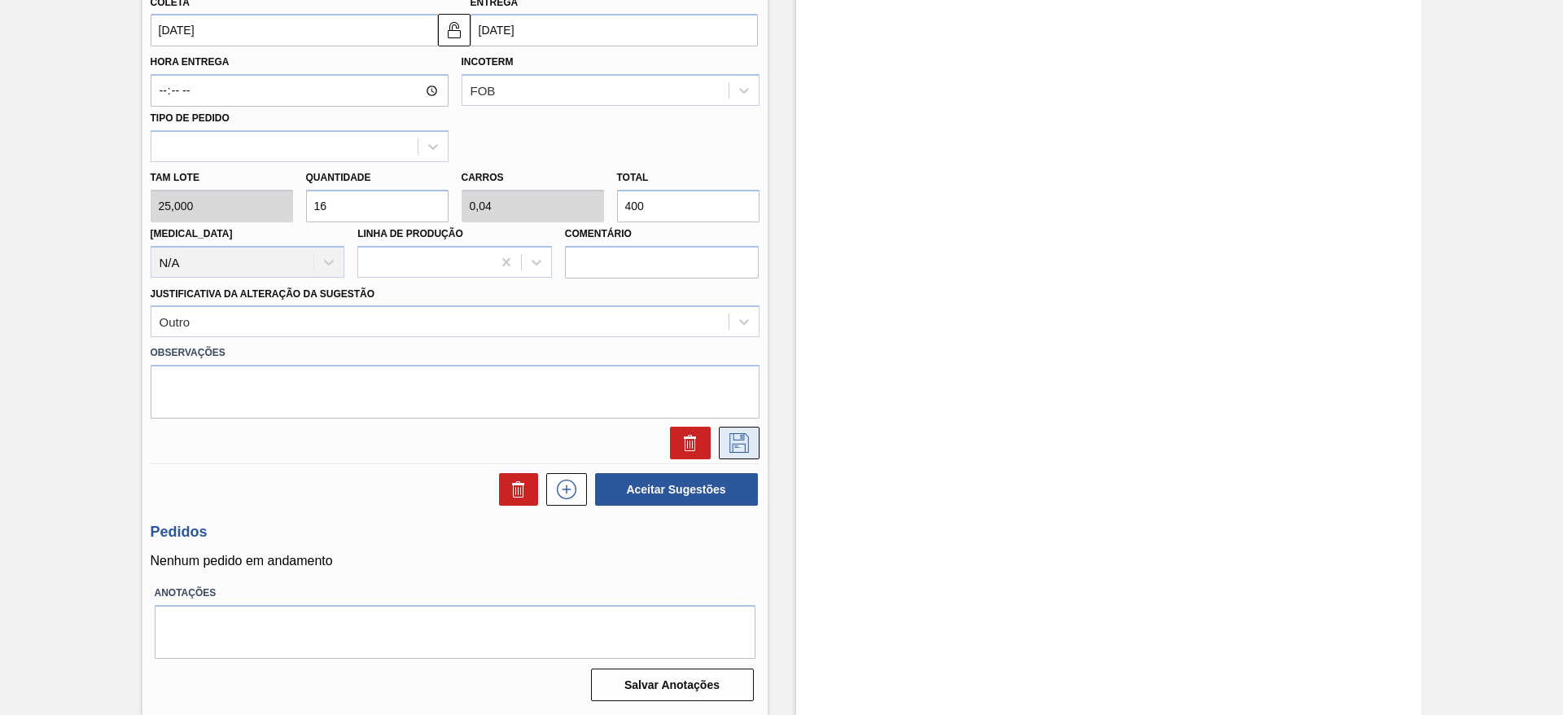
click at [733, 445] on icon at bounding box center [739, 443] width 26 height 20
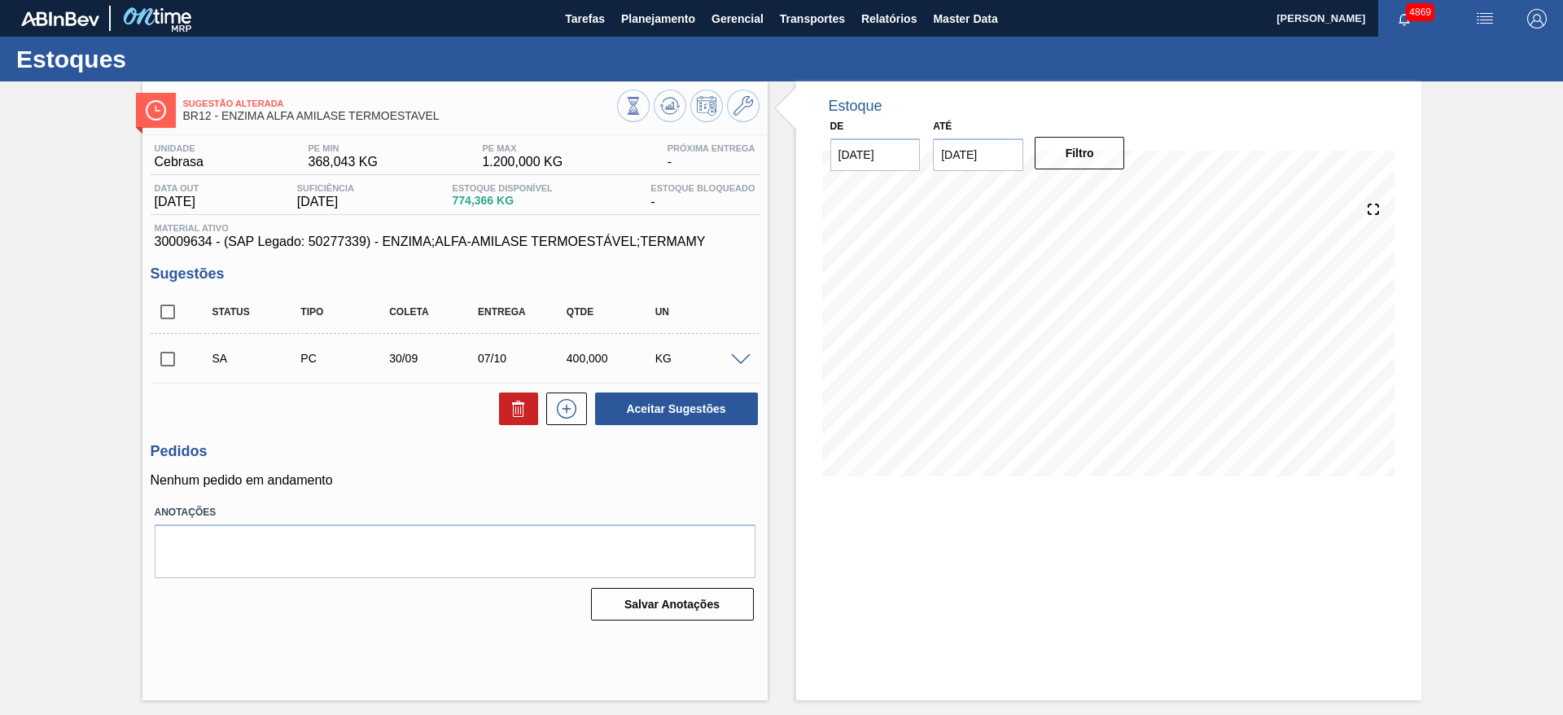
scroll to position [0, 0]
click at [170, 364] on input "checkbox" at bounding box center [168, 359] width 34 height 34
click at [667, 410] on button "Aceitar Sugestões" at bounding box center [676, 408] width 163 height 33
checkbox input "false"
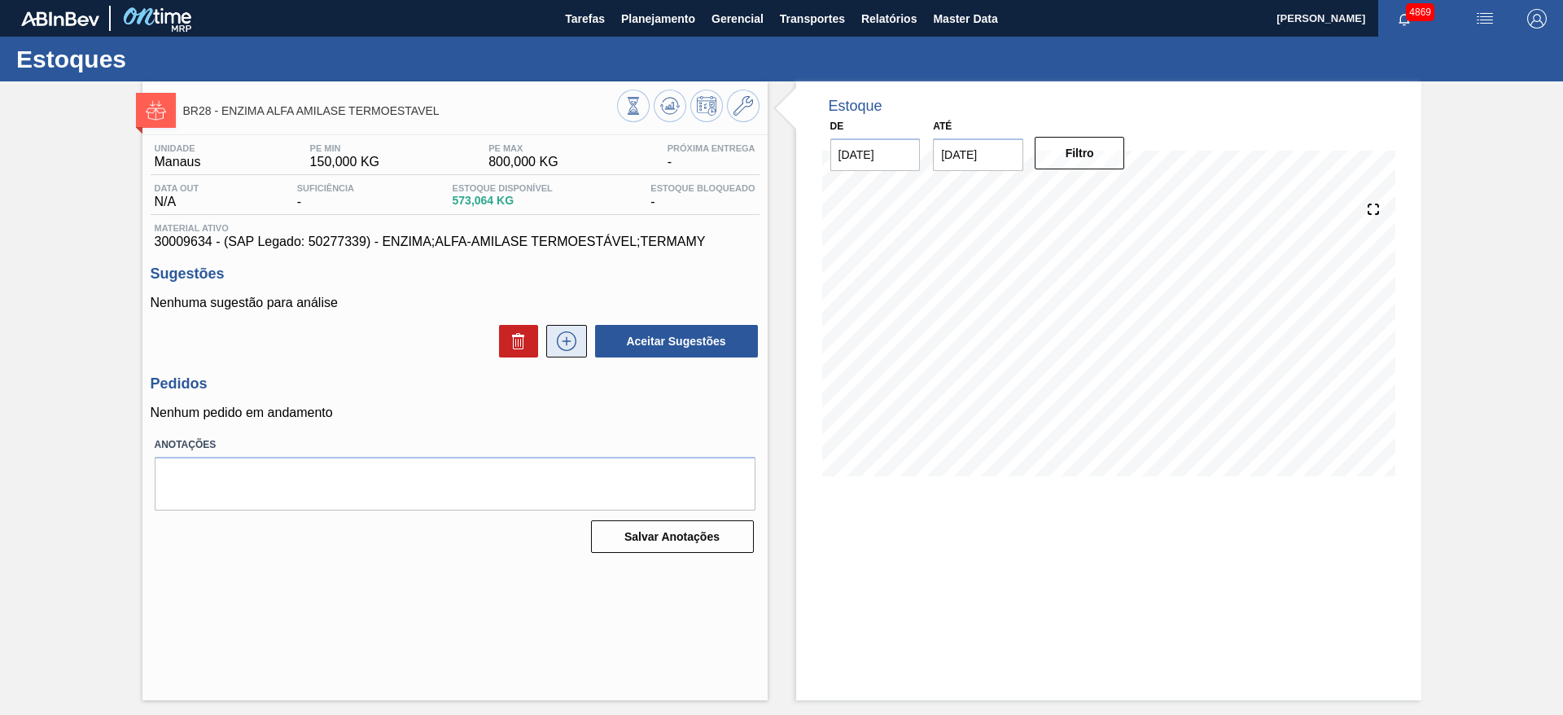
click at [572, 346] on icon at bounding box center [567, 341] width 26 height 20
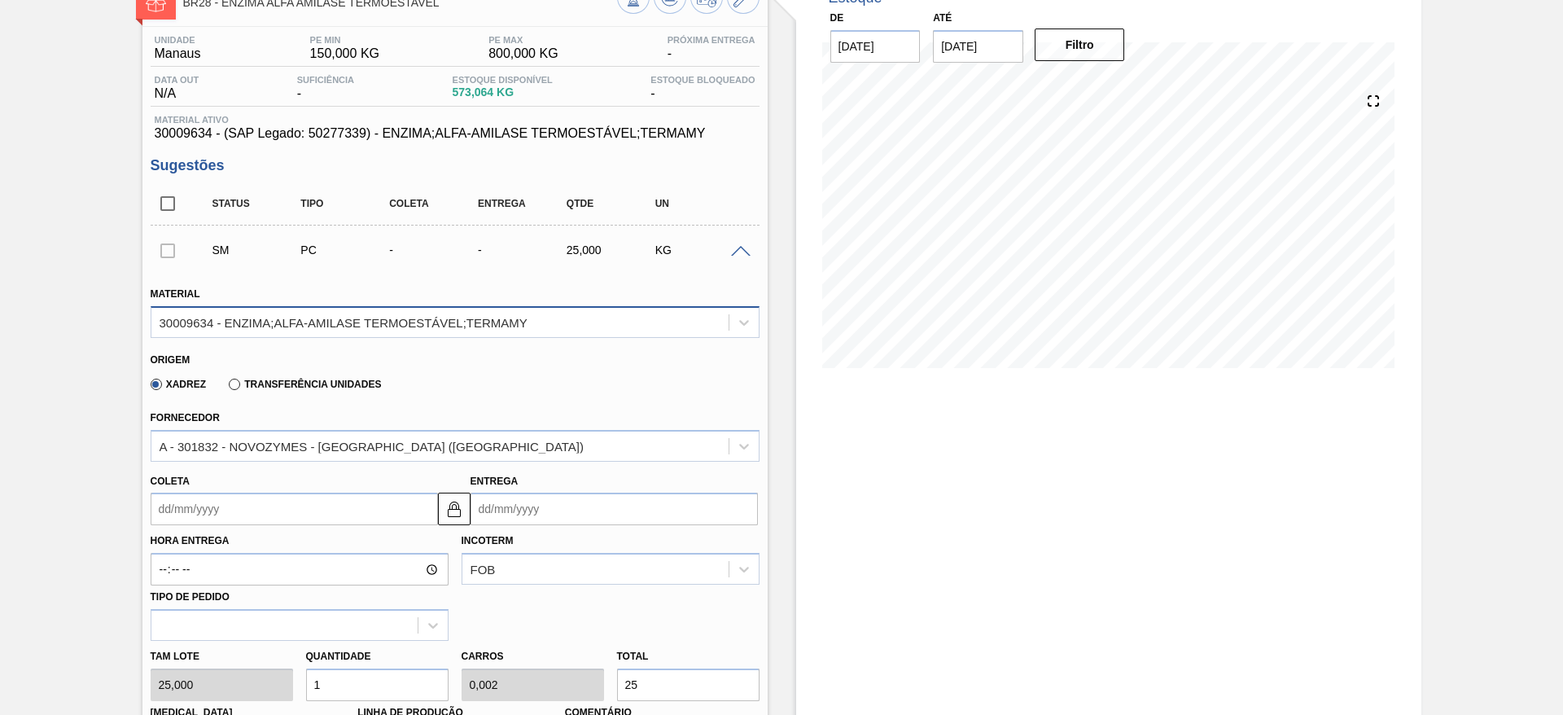
scroll to position [244, 0]
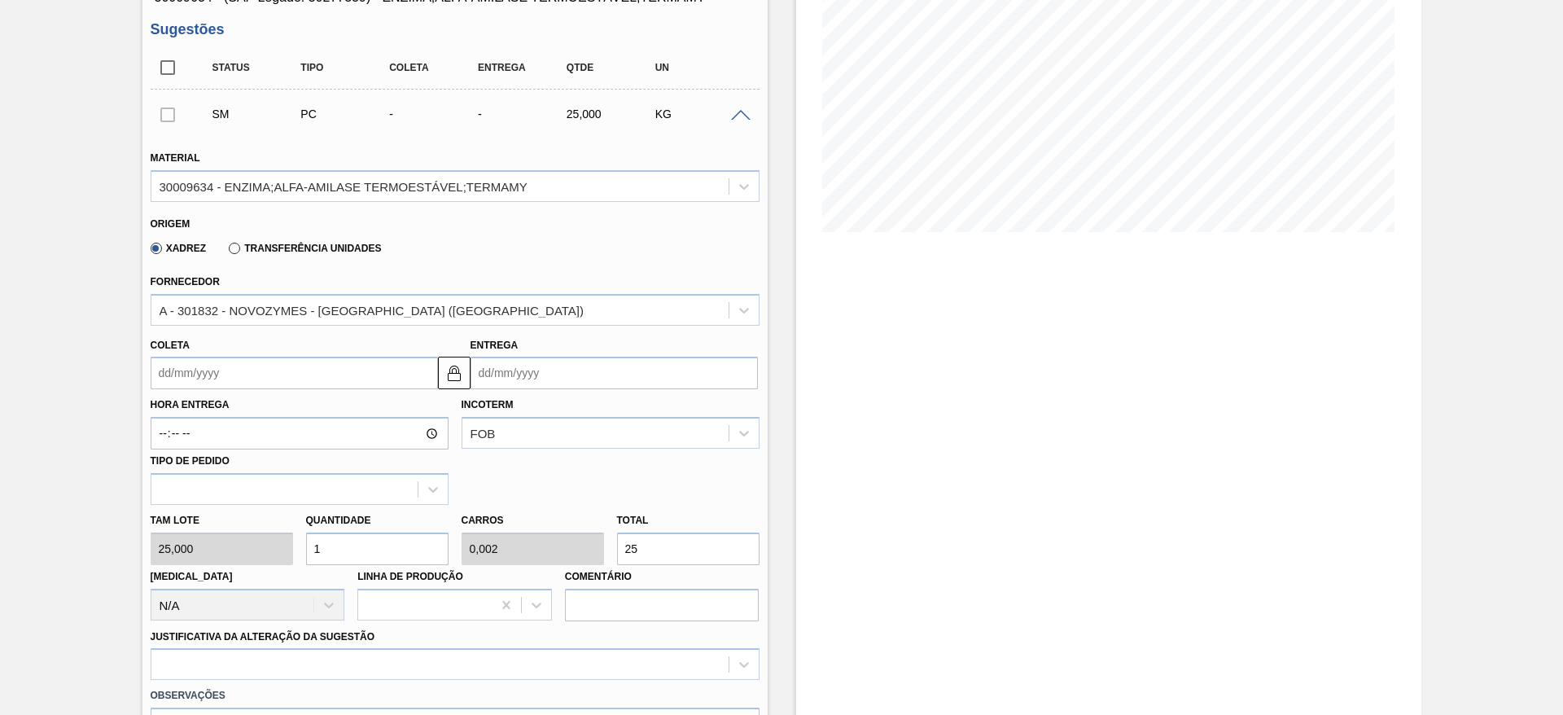
click at [260, 370] on input "Coleta" at bounding box center [294, 373] width 287 height 33
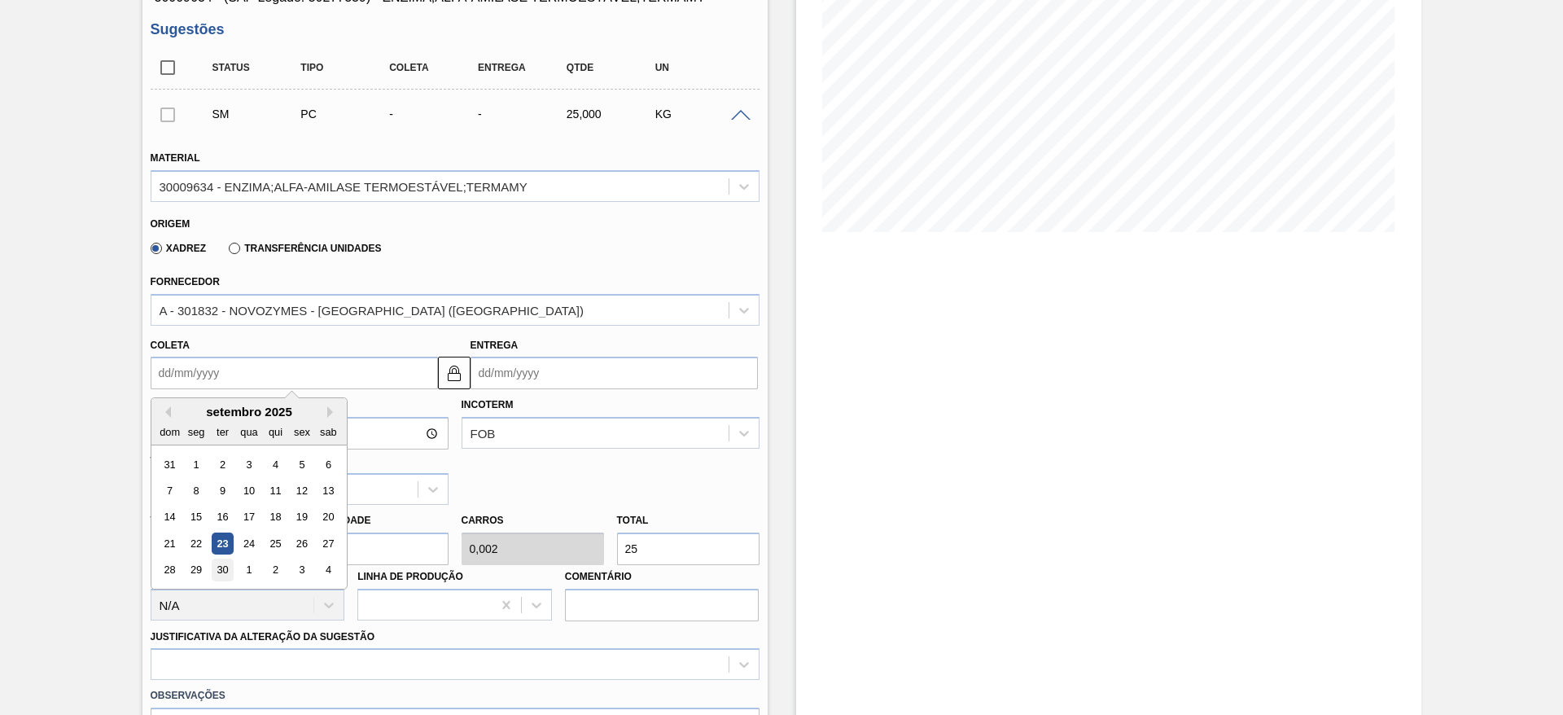
click at [217, 565] on div "30" at bounding box center [222, 570] width 22 height 22
type input "[DATE]"
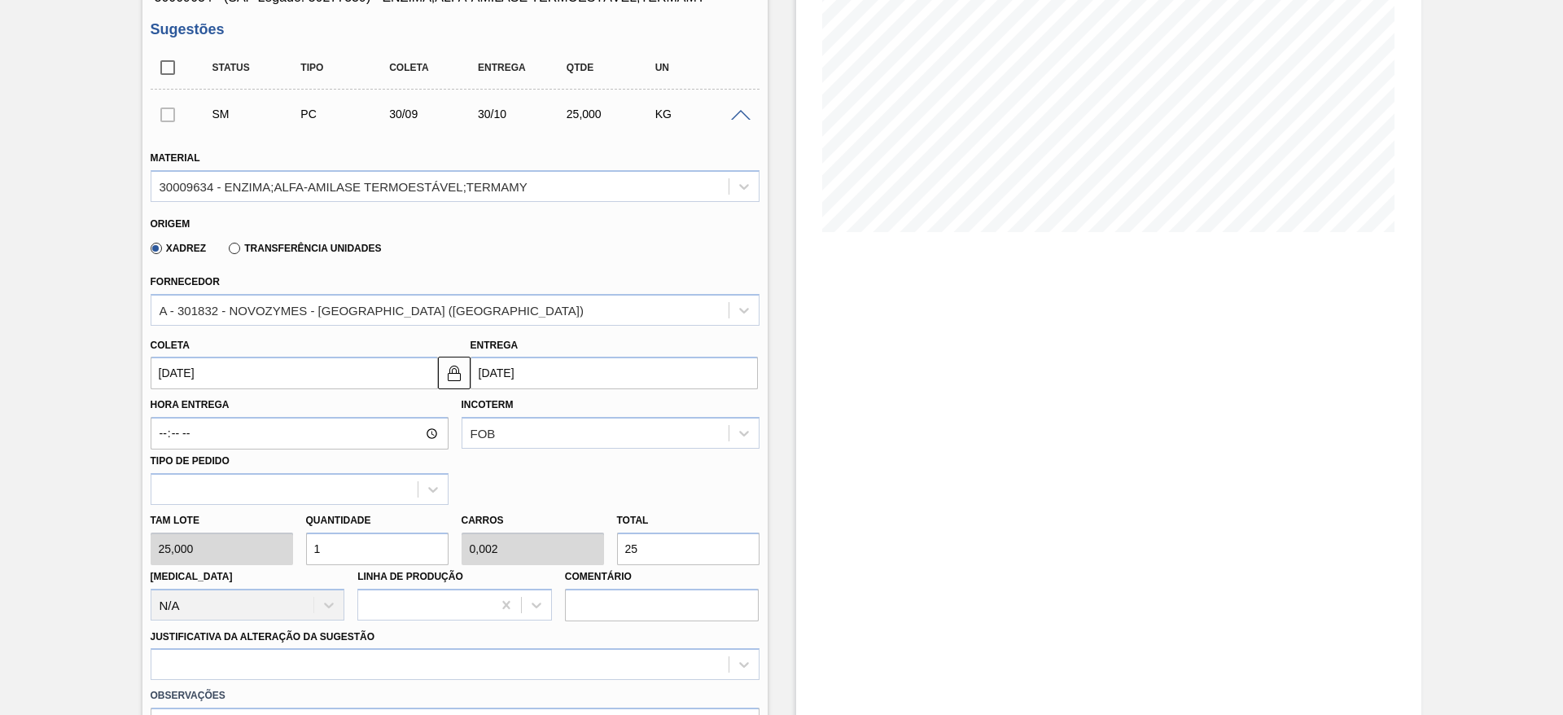
scroll to position [366, 0]
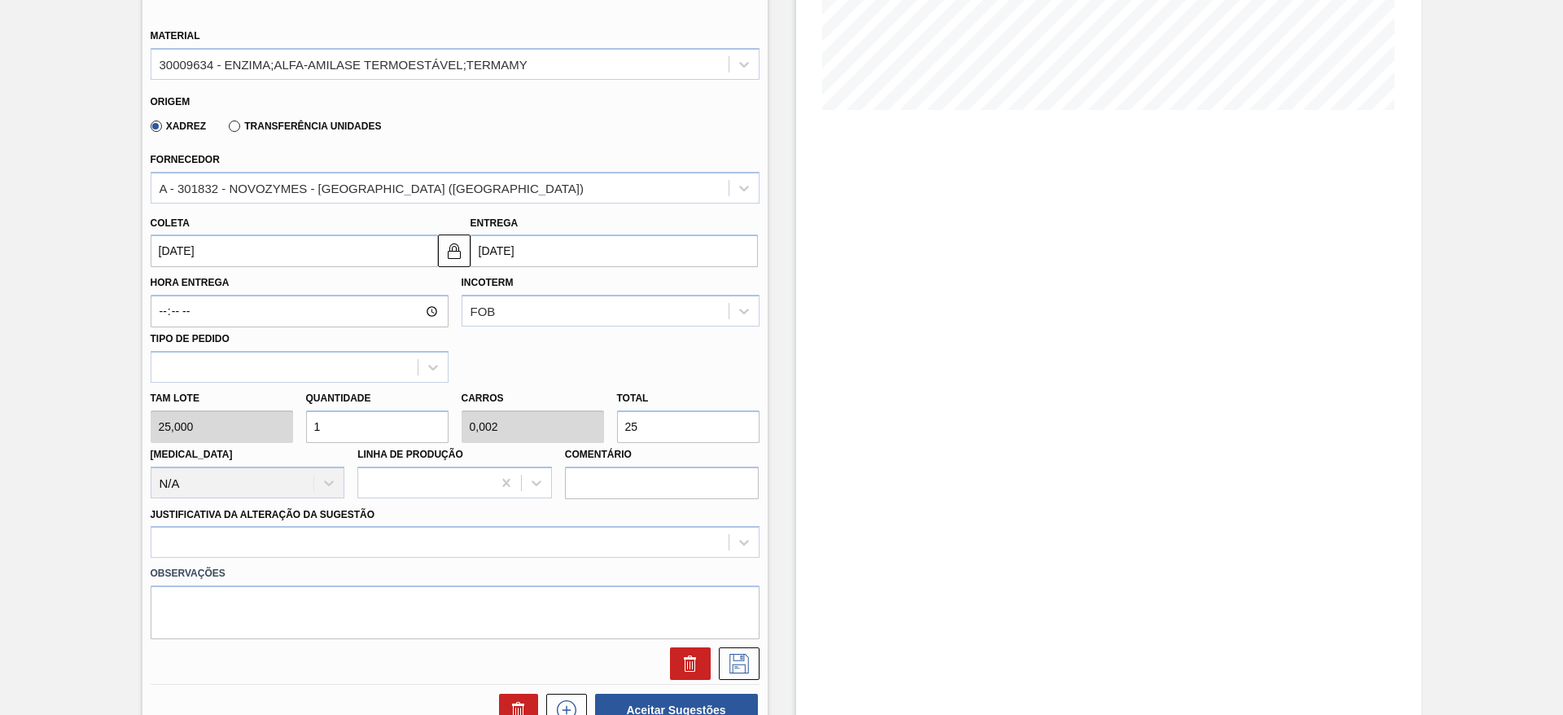
click at [288, 433] on div "Tam lote 25,000 Quantidade 1 Carros 0,002 Total 25 Doca N/A Linha de Produção C…" at bounding box center [455, 441] width 622 height 116
type input "10"
type input "0,025"
type input "250"
click at [330, 540] on div at bounding box center [455, 542] width 609 height 32
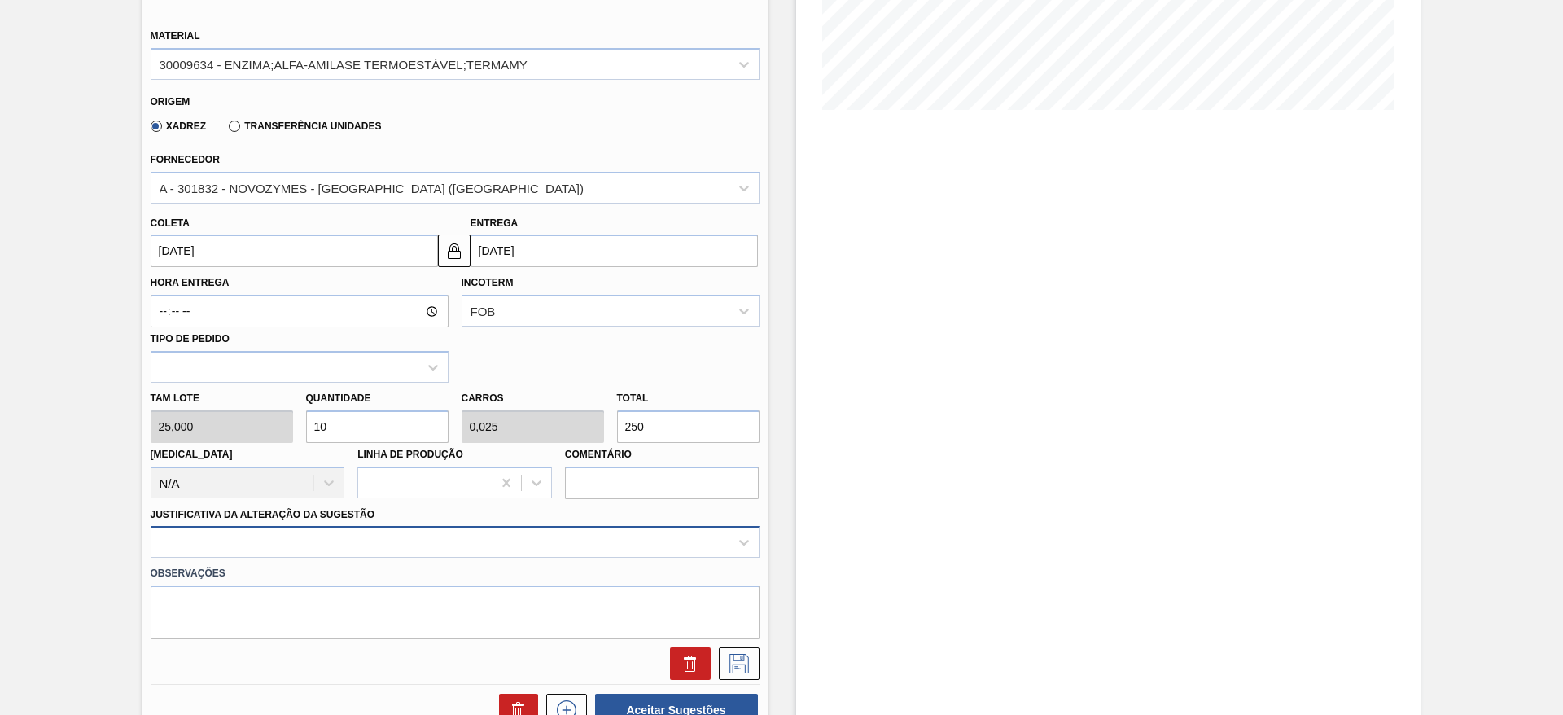
scroll to position [466, 0]
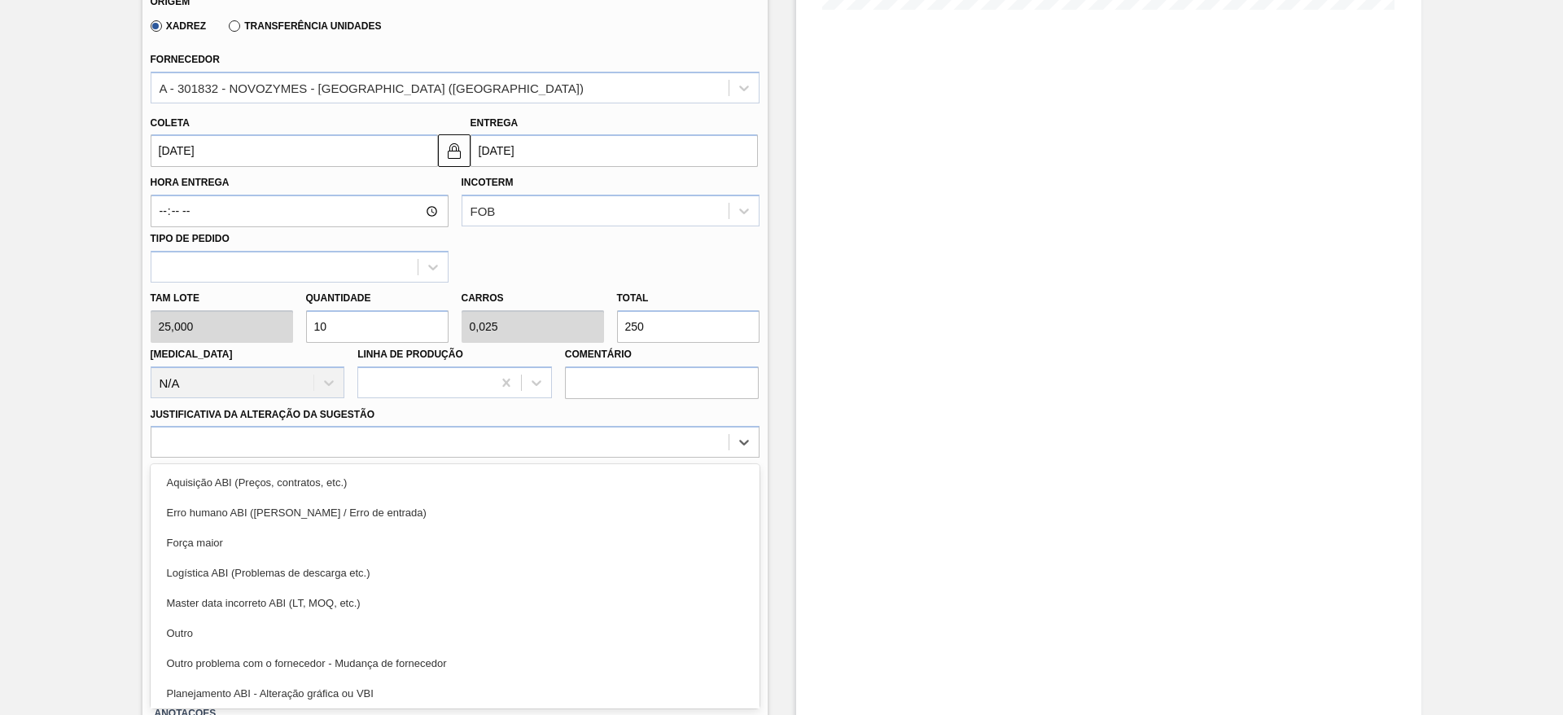
click at [315, 629] on div "Outro" at bounding box center [455, 633] width 609 height 30
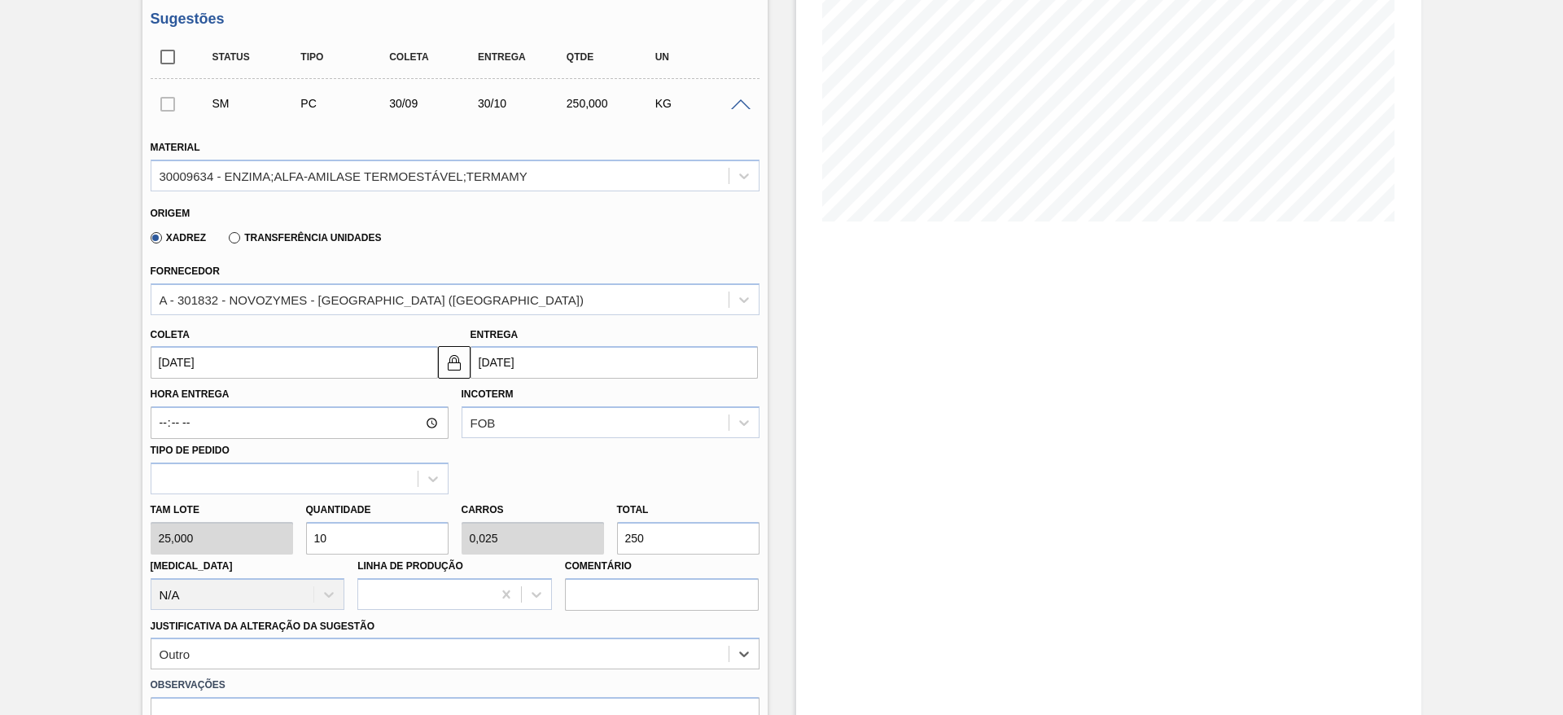
scroll to position [366, 0]
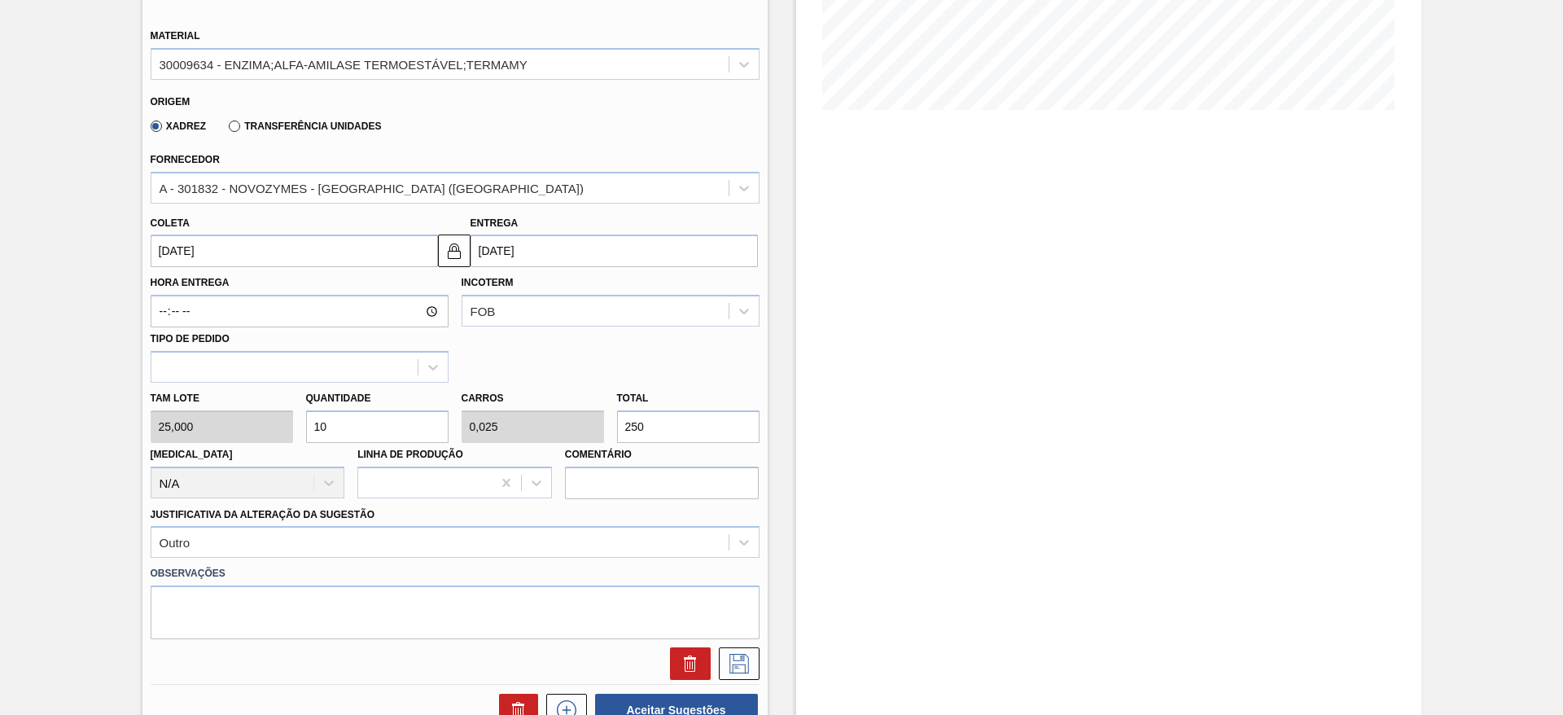
click at [322, 428] on input "10" at bounding box center [377, 426] width 142 height 33
type input "12"
type input "0,03"
type input "300"
type input "12"
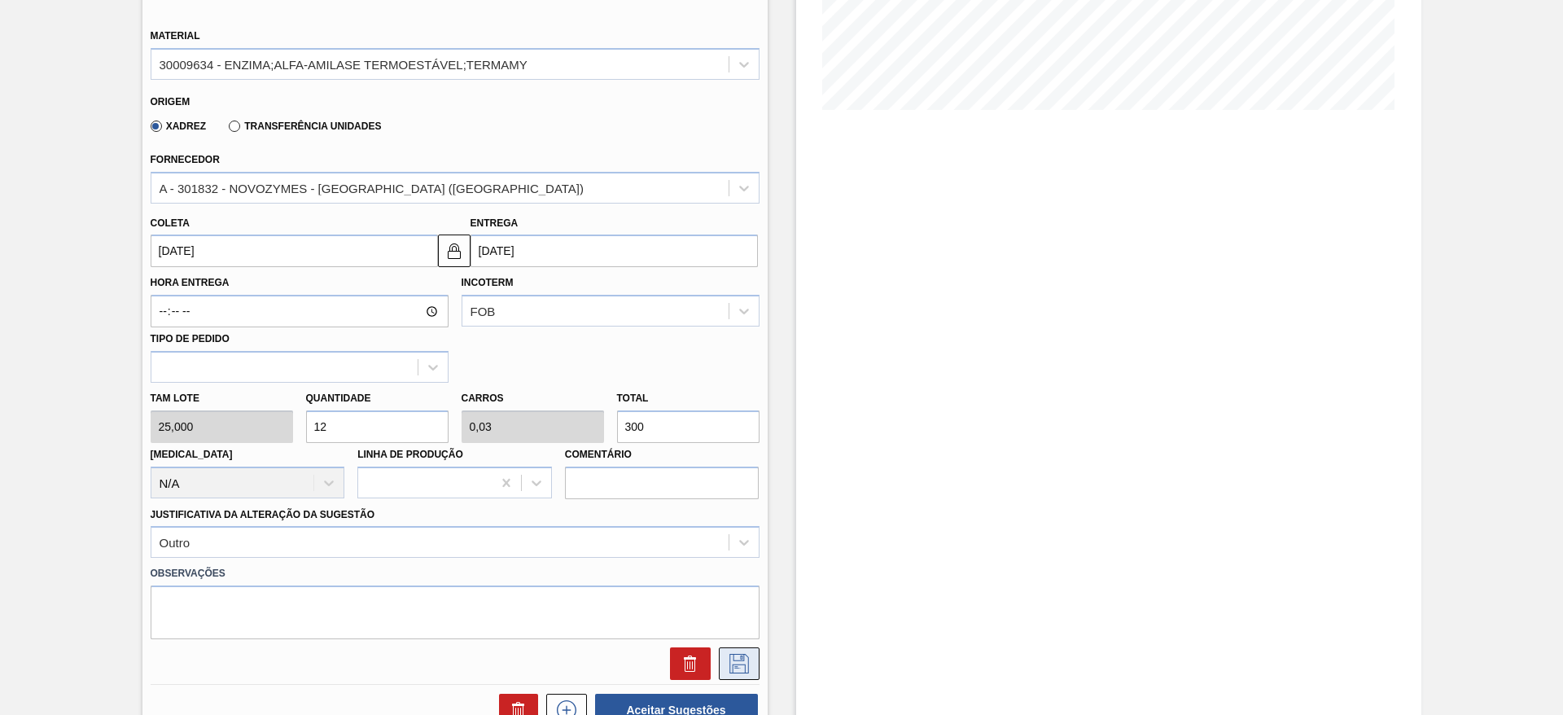
click at [731, 662] on icon at bounding box center [739, 664] width 26 height 20
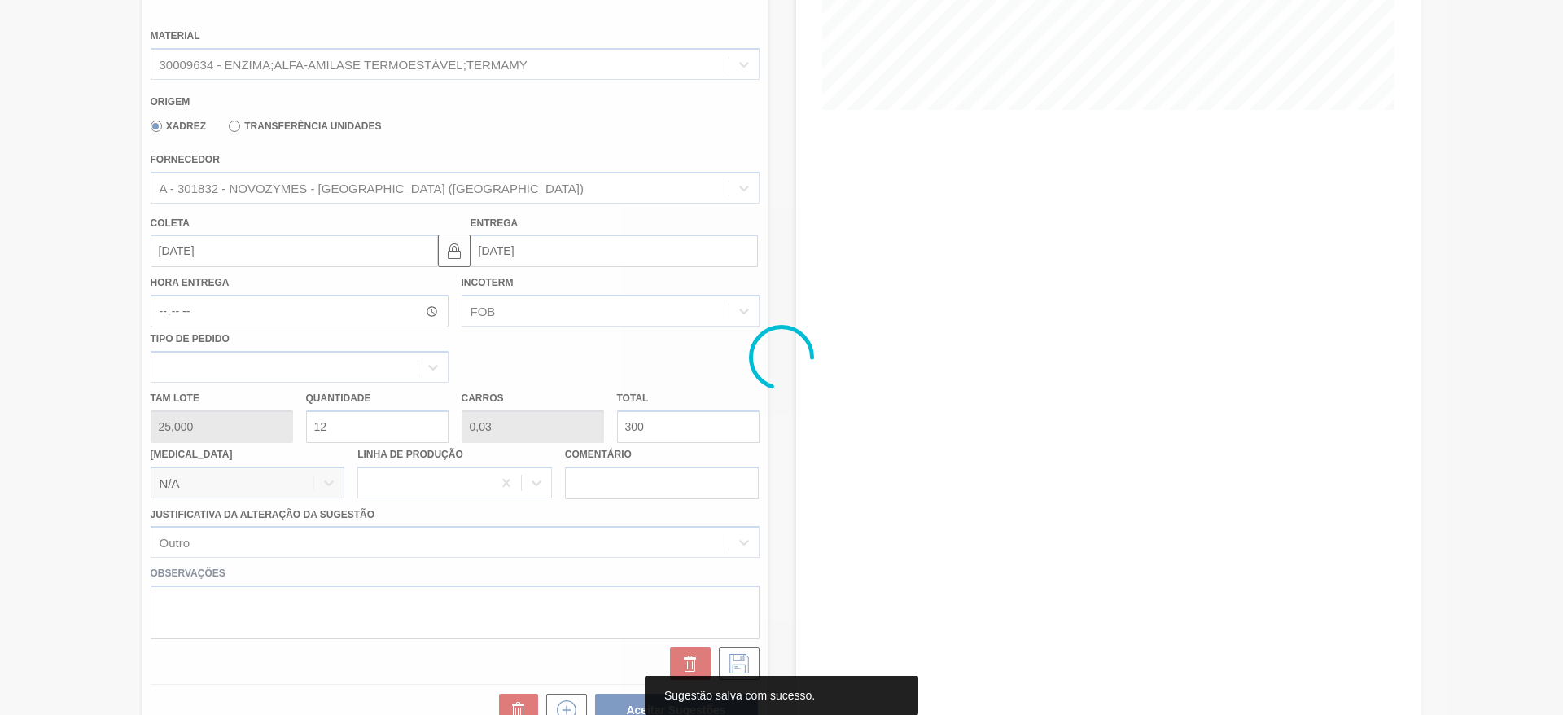
scroll to position [0, 0]
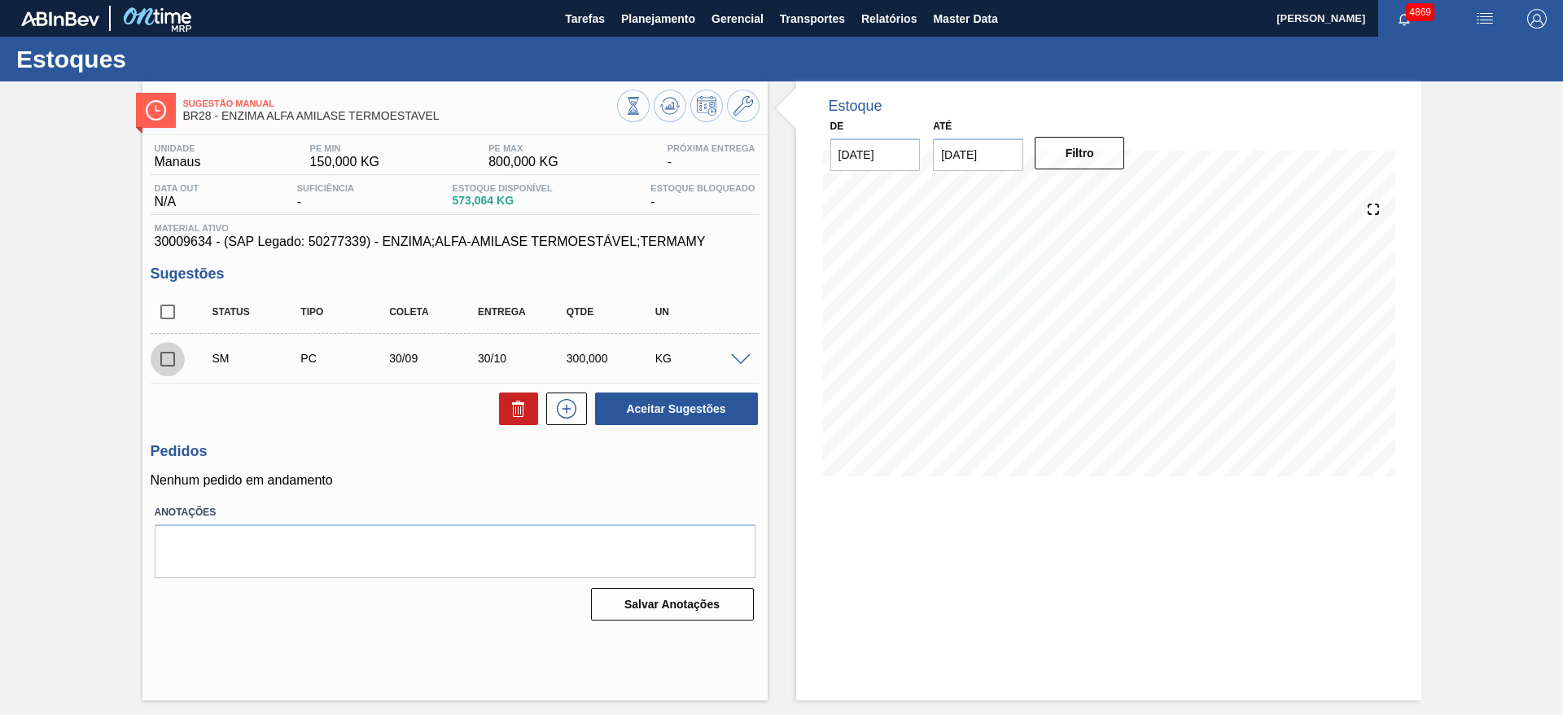
click at [161, 365] on input "checkbox" at bounding box center [168, 359] width 34 height 34
click at [702, 414] on button "Aceitar Sugestões" at bounding box center [676, 408] width 163 height 33
checkbox input "false"
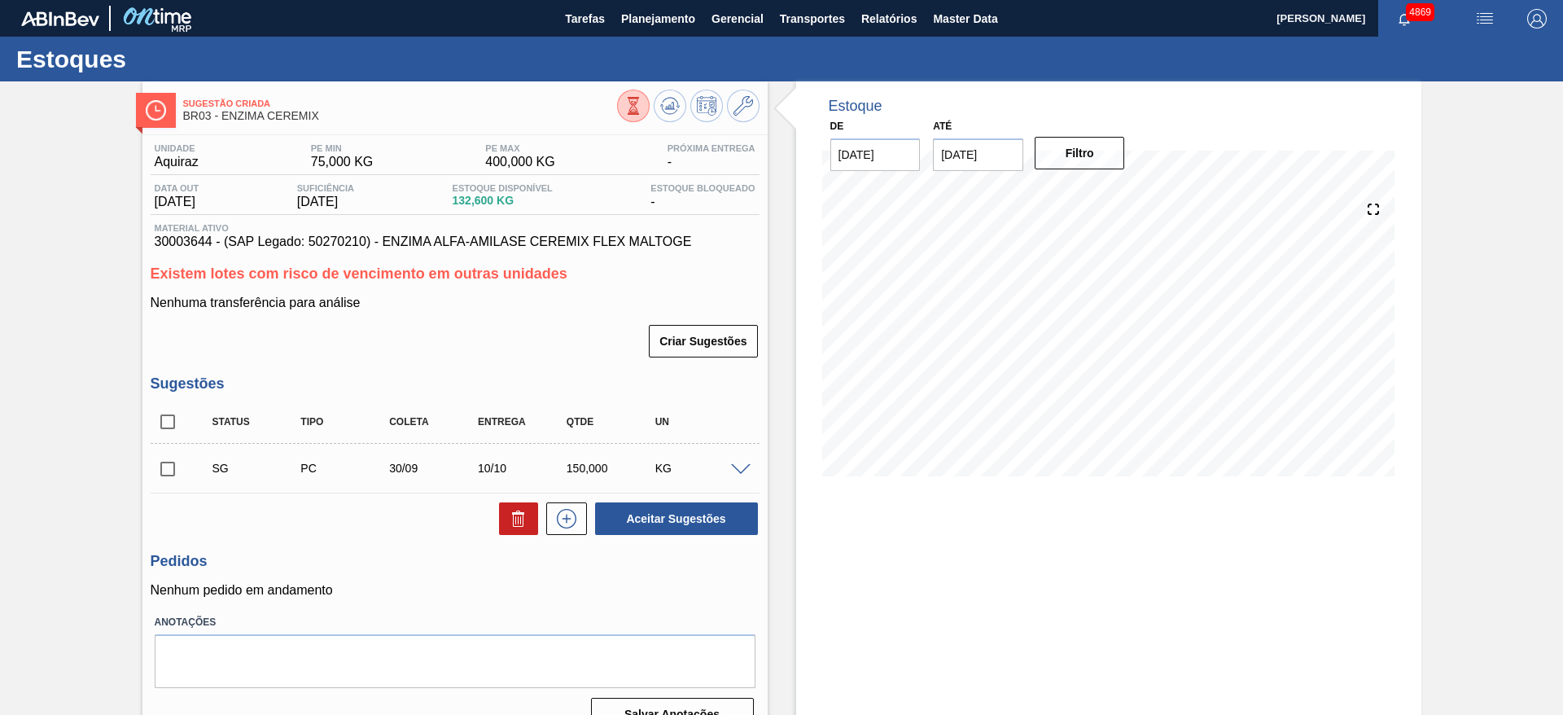
click at [736, 471] on span at bounding box center [741, 470] width 20 height 12
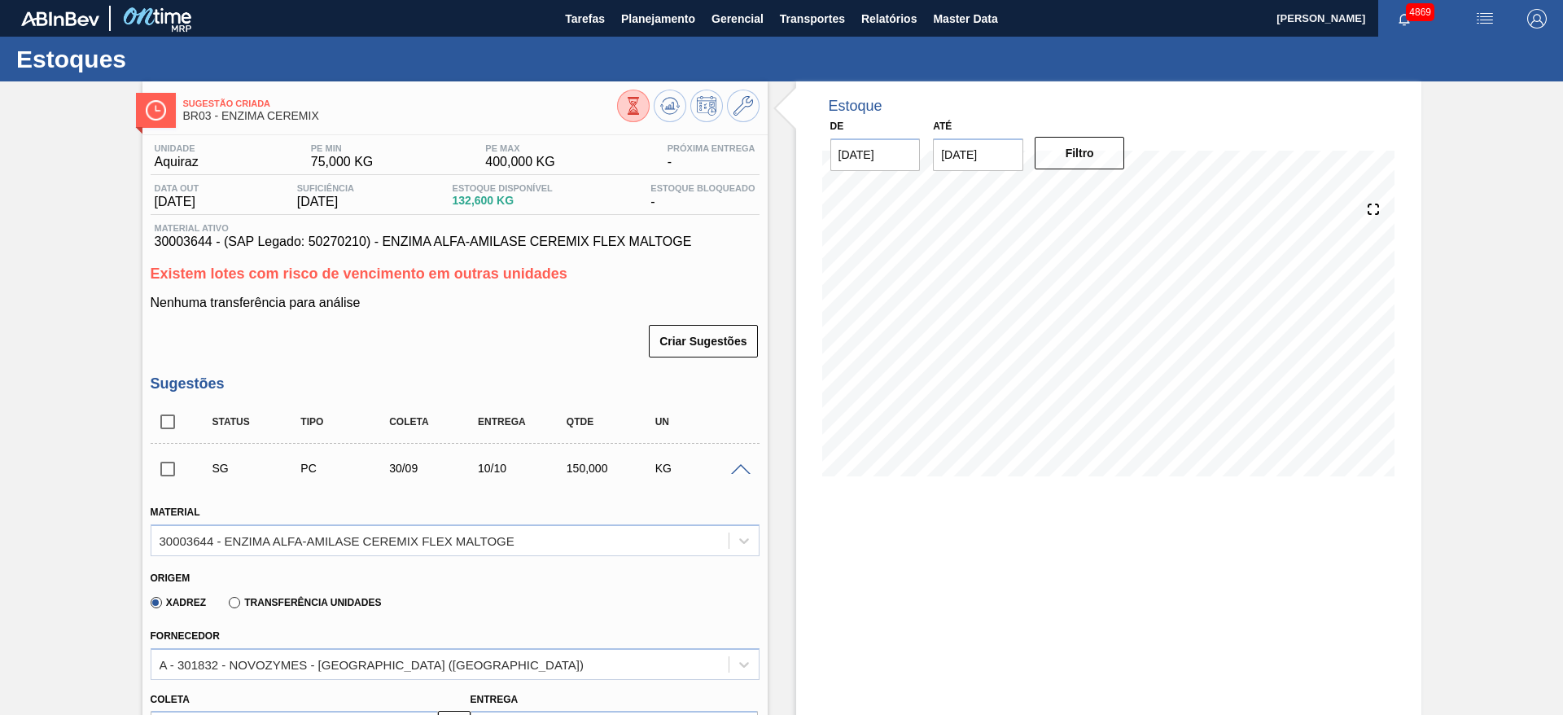
scroll to position [244, 0]
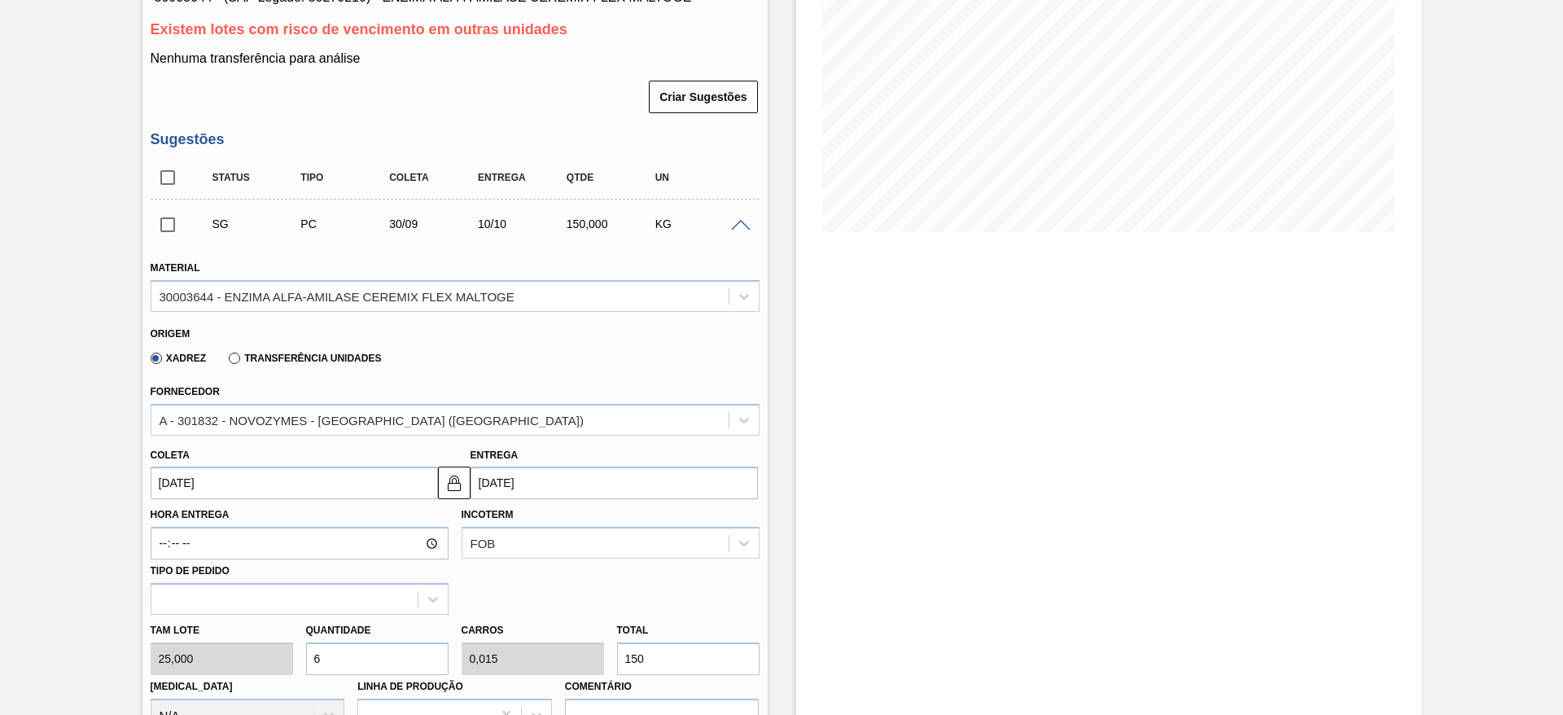
click at [330, 488] on input "[DATE]" at bounding box center [294, 482] width 287 height 33
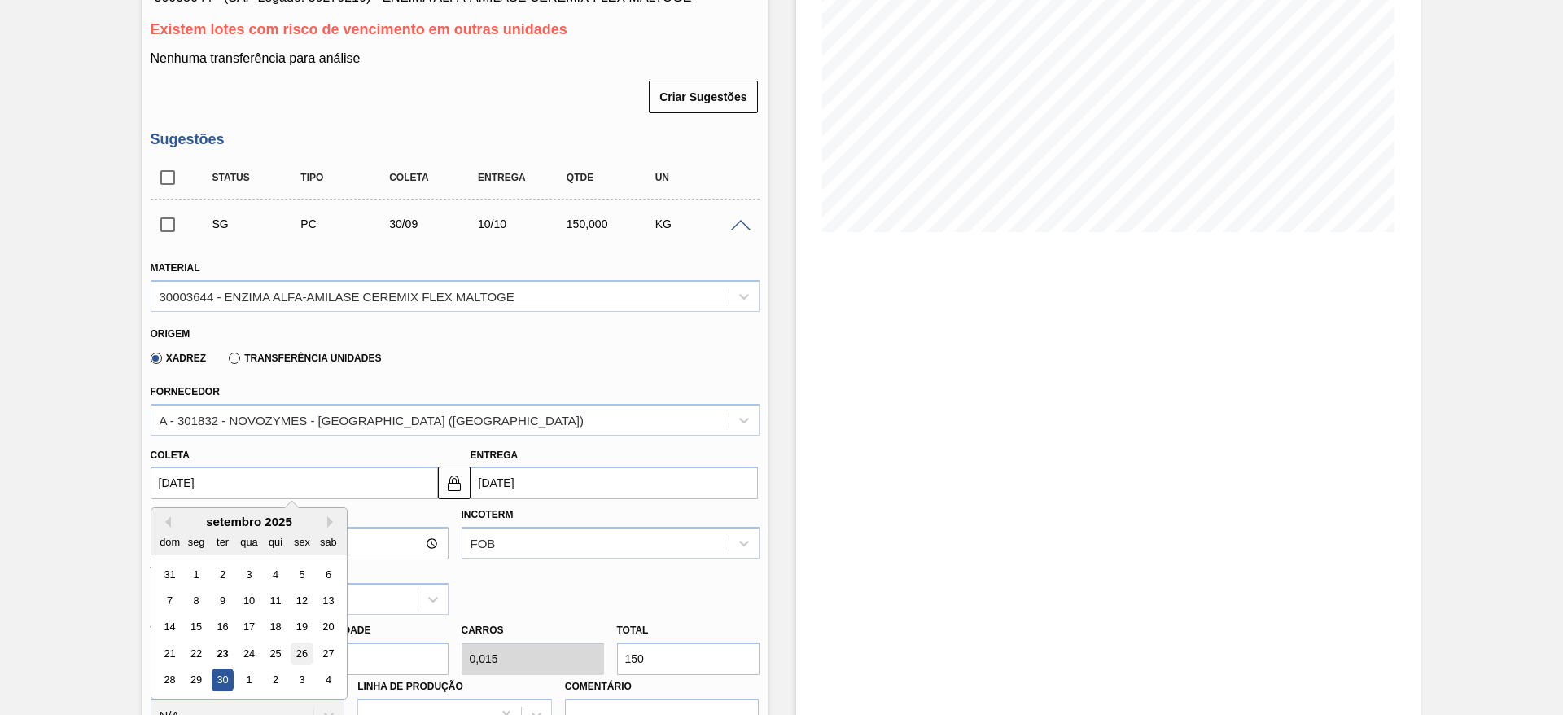
click at [298, 659] on div "26" at bounding box center [302, 653] width 22 height 22
type input "[DATE]"
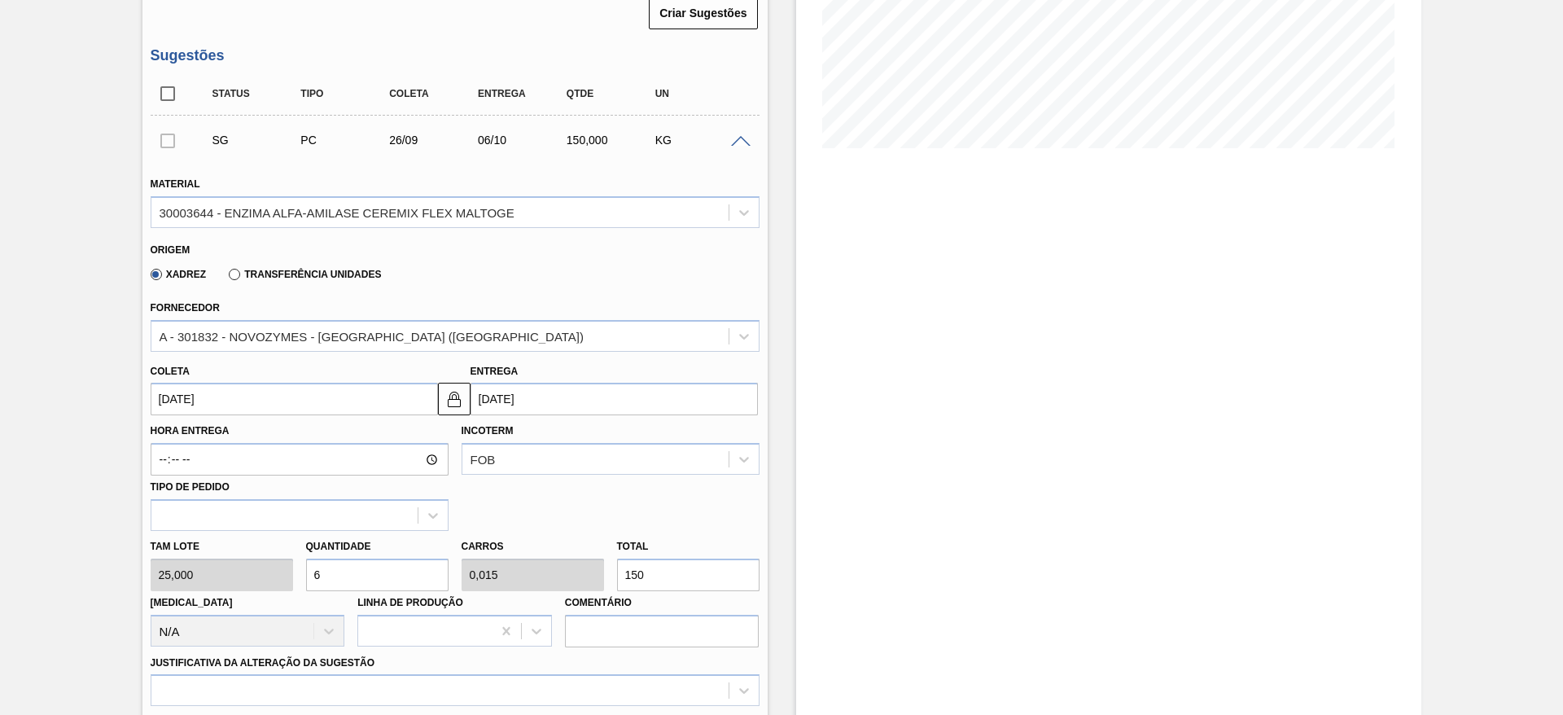
scroll to position [366, 0]
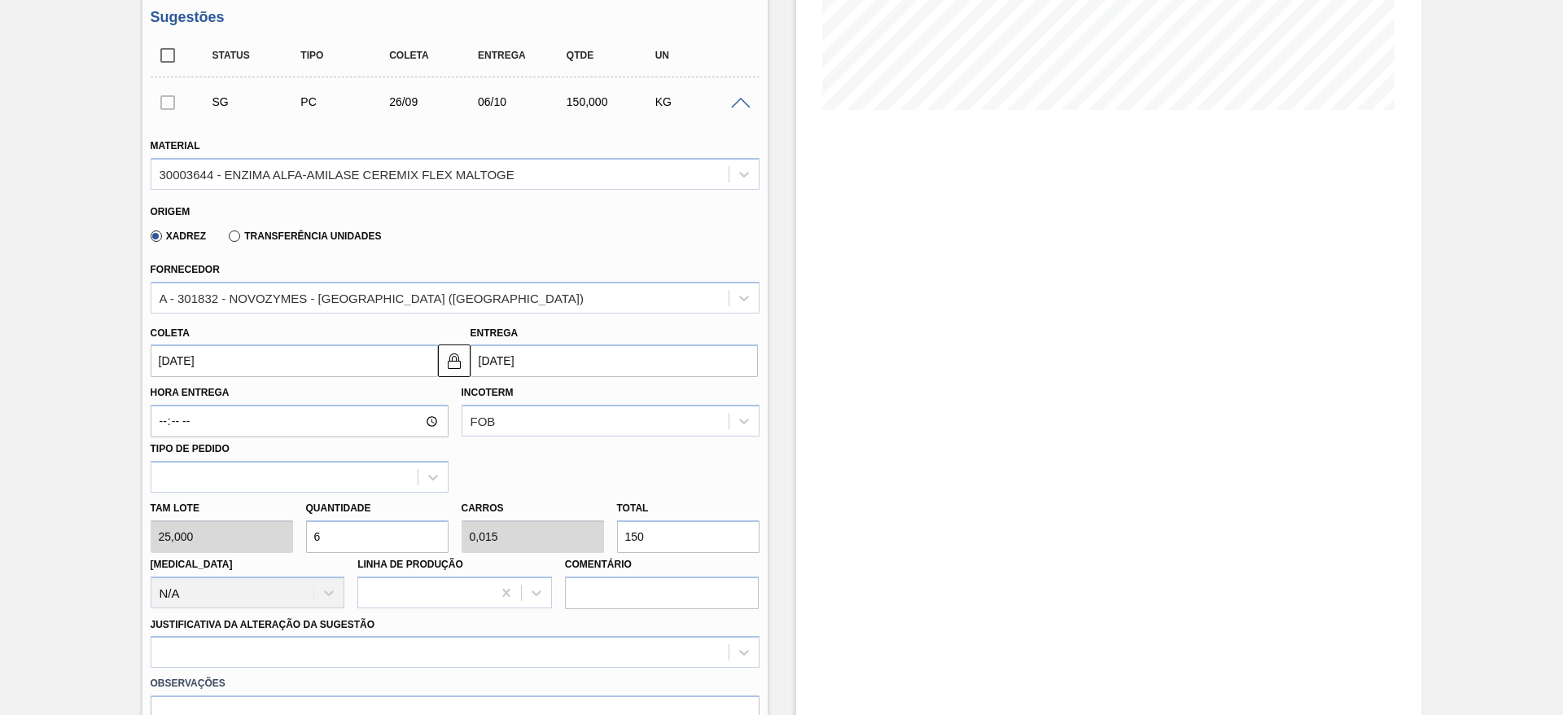
drag, startPoint x: 325, startPoint y: 528, endPoint x: 314, endPoint y: 532, distance: 11.3
click at [314, 532] on input "6" at bounding box center [377, 536] width 142 height 33
type input "8"
type input "0,02"
type input "200"
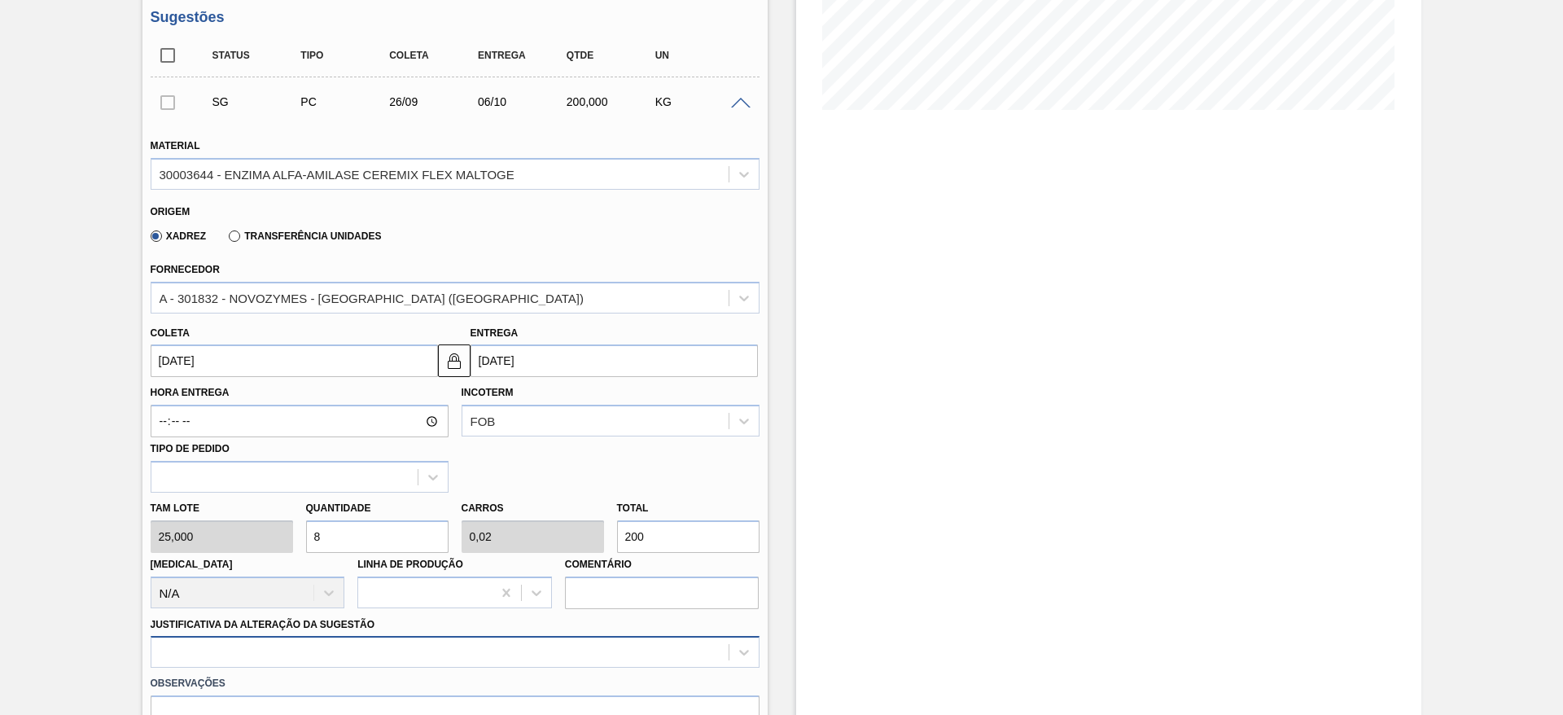
type input "8"
click at [495, 647] on div at bounding box center [455, 652] width 609 height 32
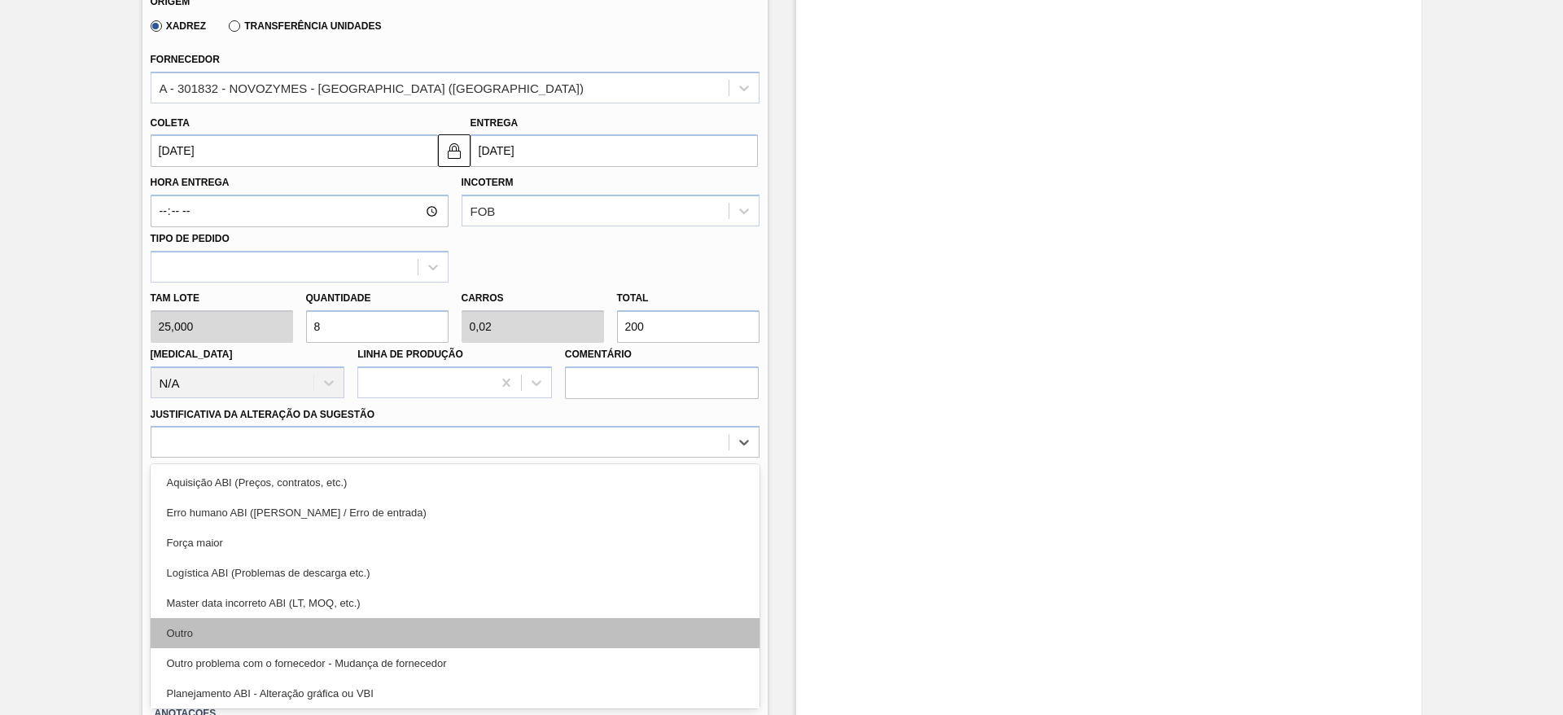
click at [483, 632] on div "Outro" at bounding box center [455, 633] width 609 height 30
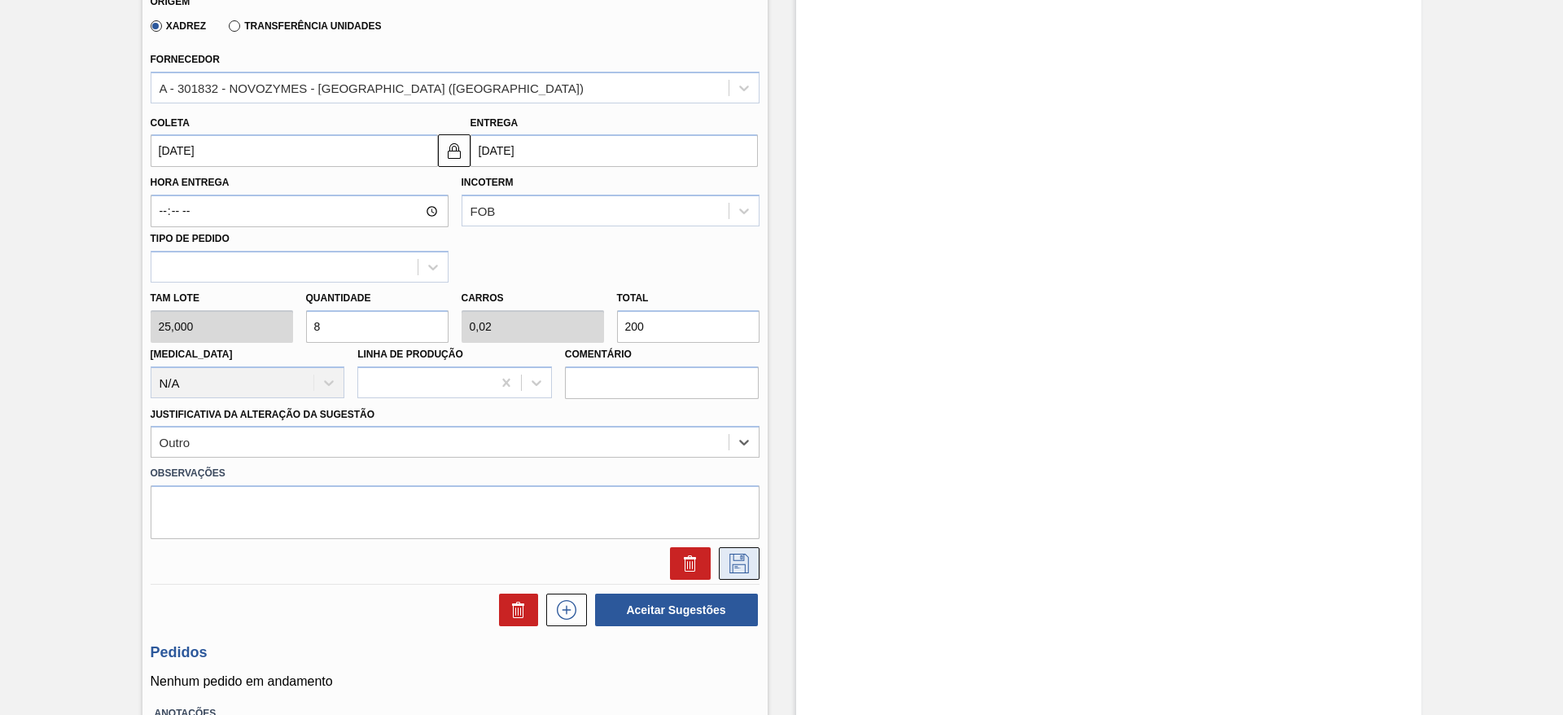
click at [752, 559] on button at bounding box center [739, 563] width 41 height 33
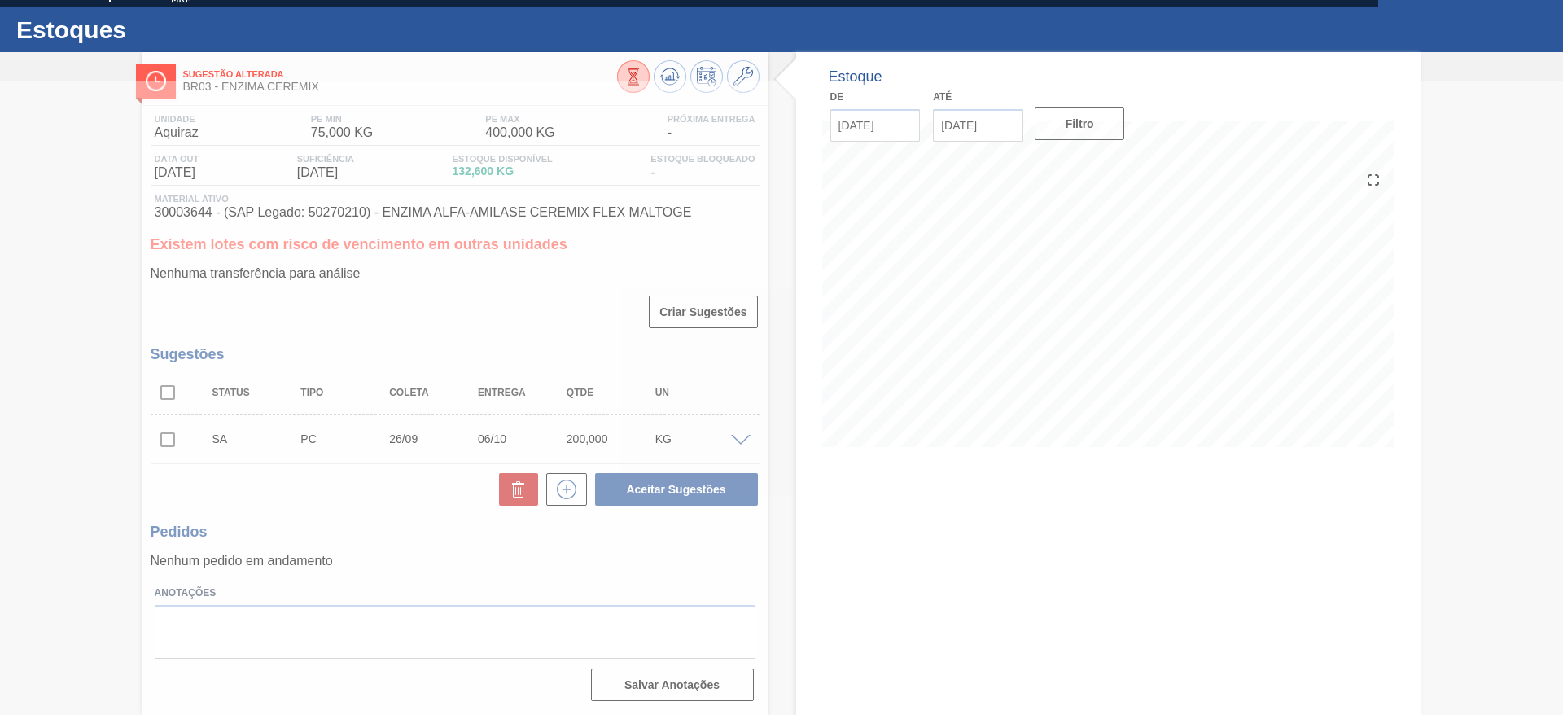
scroll to position [29, 0]
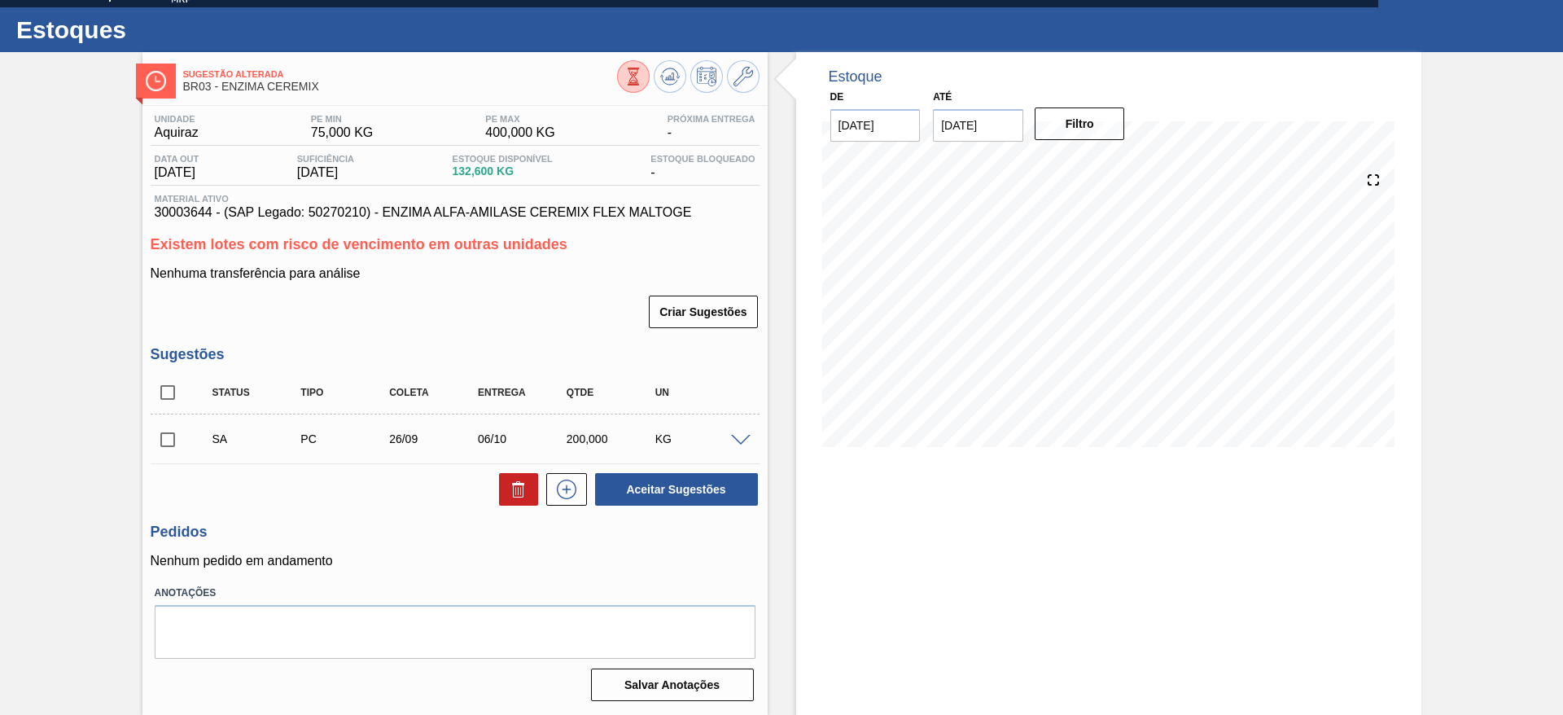
click at [161, 435] on input "checkbox" at bounding box center [168, 439] width 34 height 34
click at [708, 481] on button "Aceitar Sugestões" at bounding box center [676, 489] width 163 height 33
checkbox input "false"
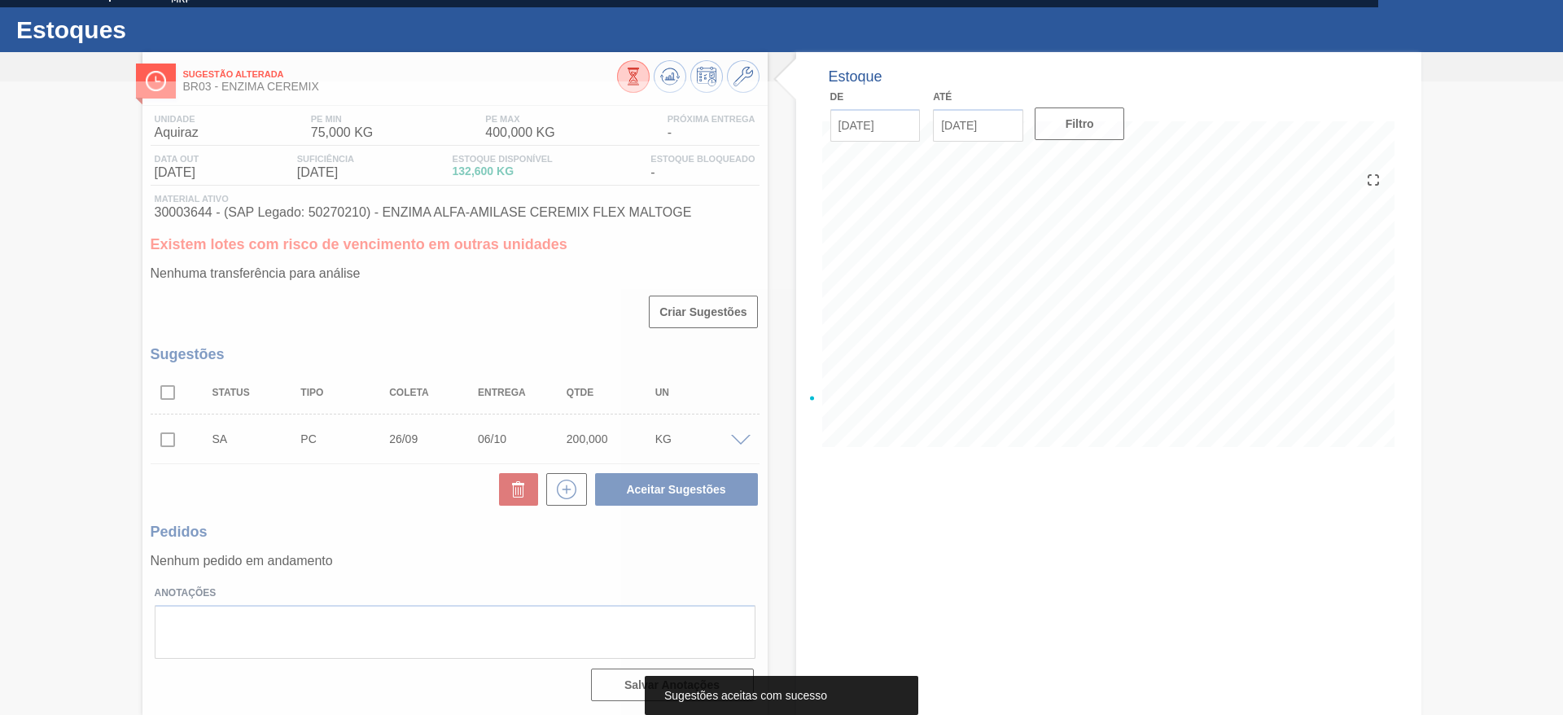
scroll to position [0, 0]
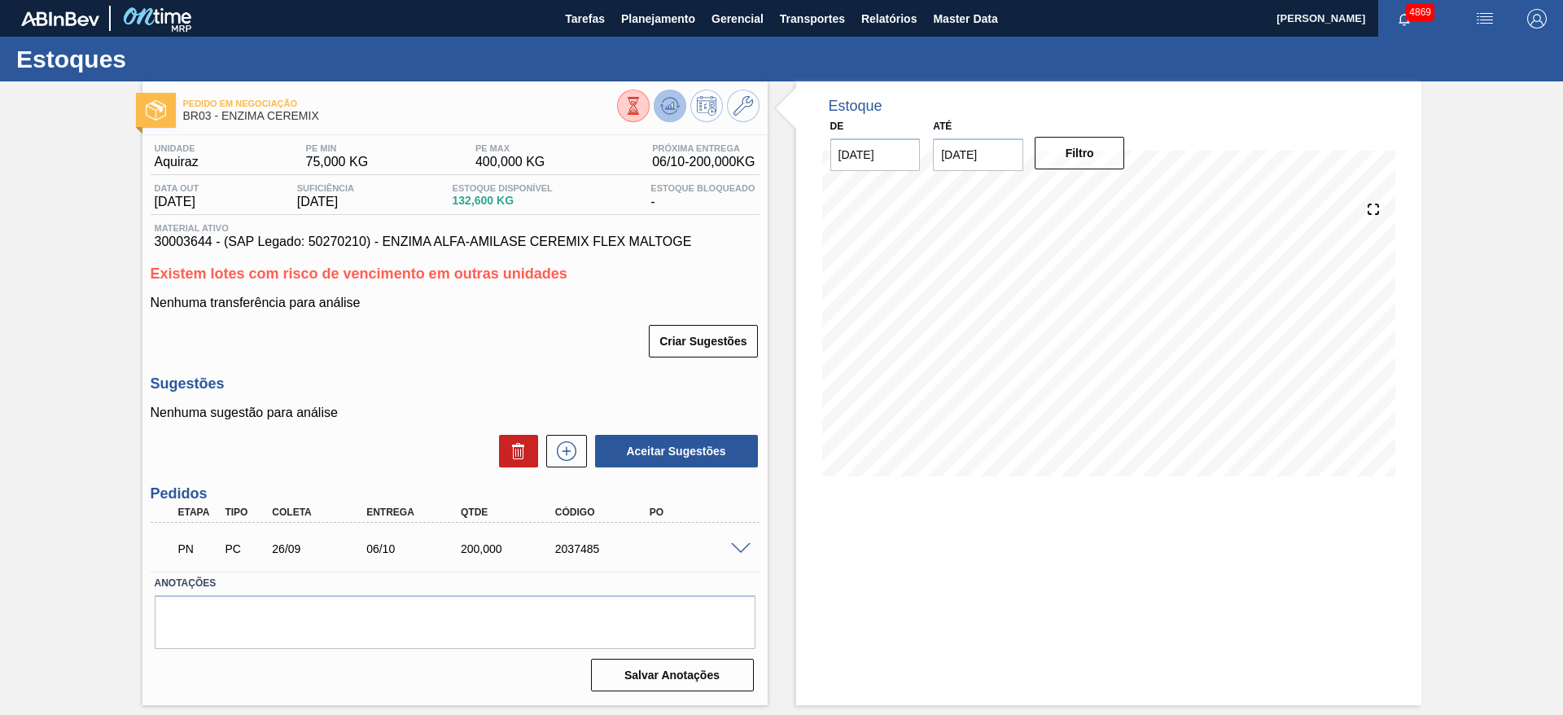
click at [680, 106] on button at bounding box center [670, 106] width 33 height 33
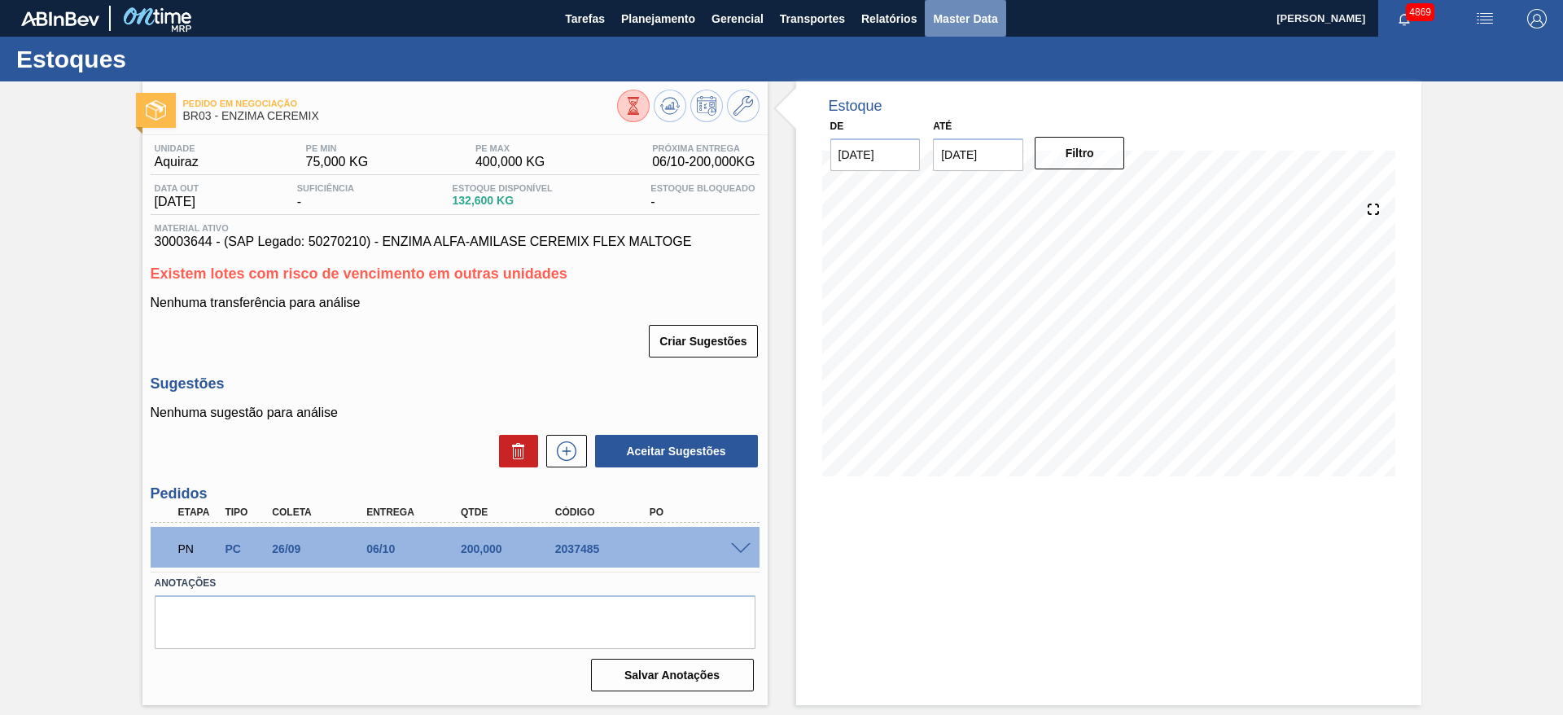
click at [964, 15] on span "Master Data" at bounding box center [965, 19] width 64 height 20
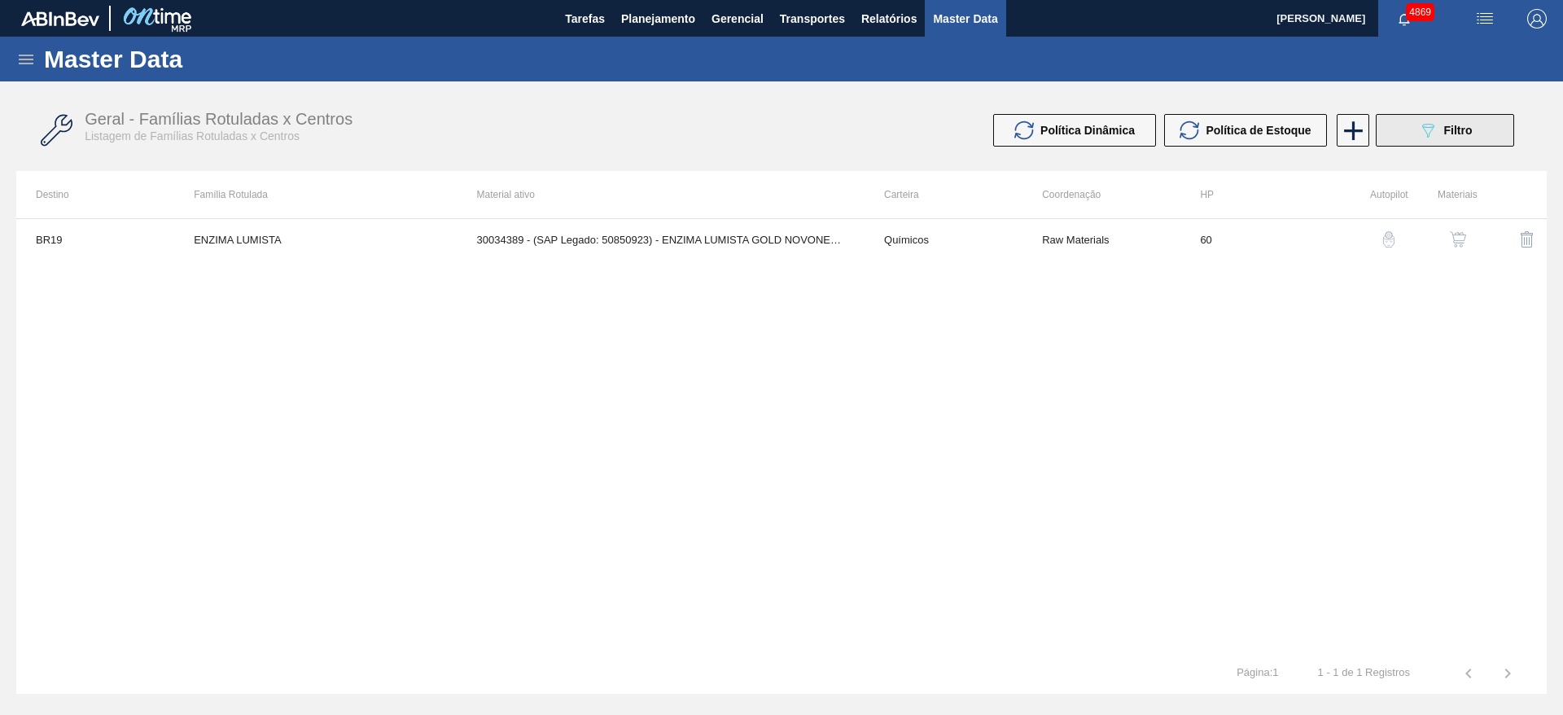
click at [1479, 132] on button "089F7B8B-B2A5-4AFE-B5C0-19BA573D28AC Filtro" at bounding box center [1445, 130] width 138 height 33
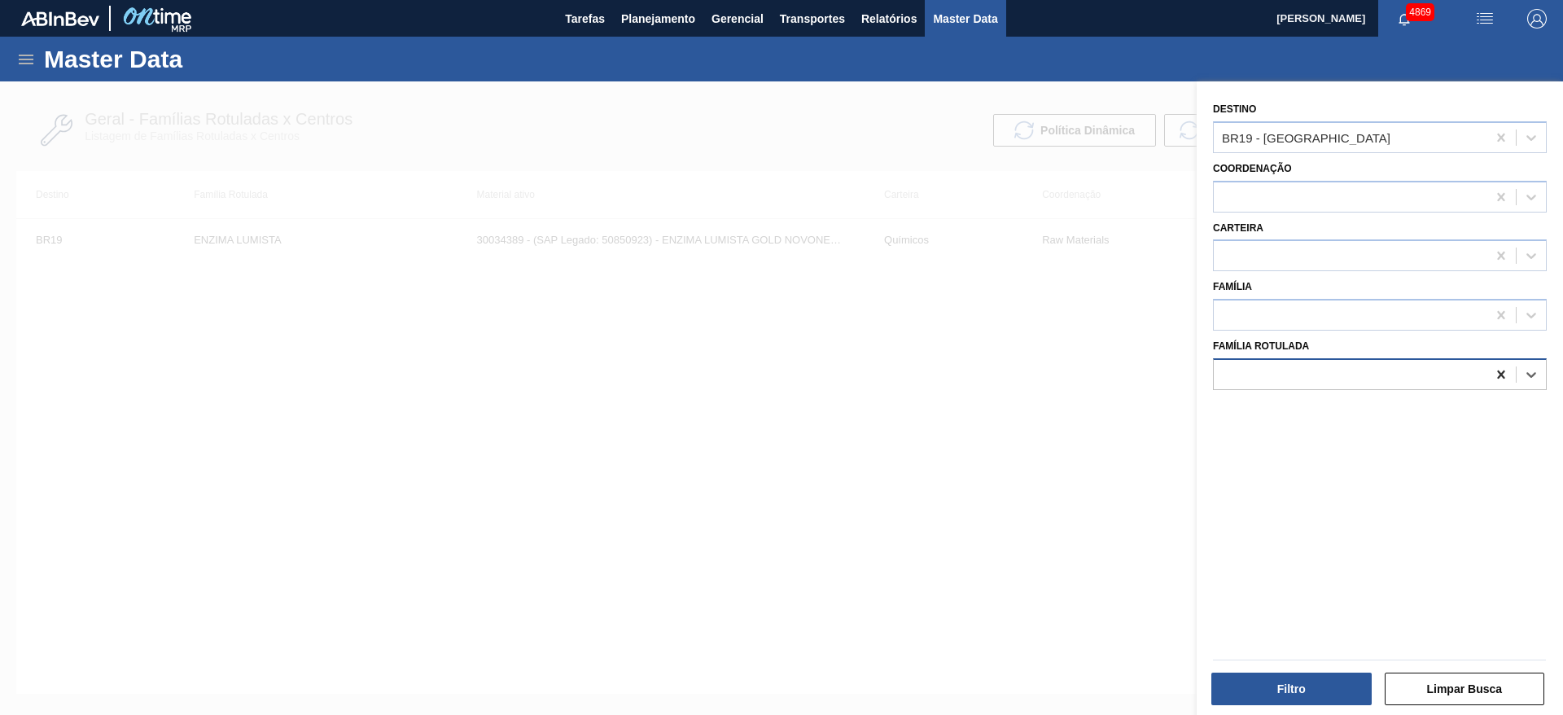
click at [1505, 374] on icon at bounding box center [1501, 374] width 16 height 16
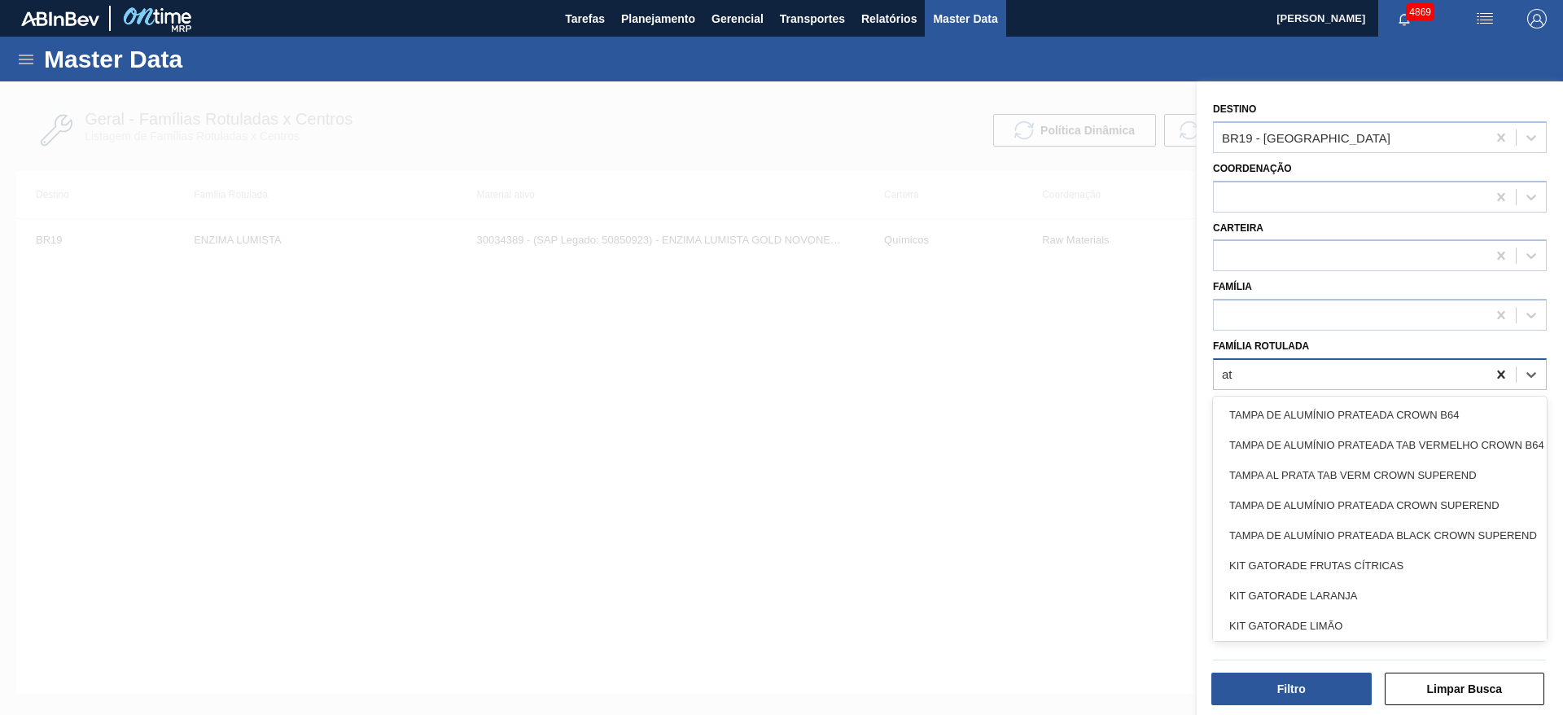
type Rotulada "att"
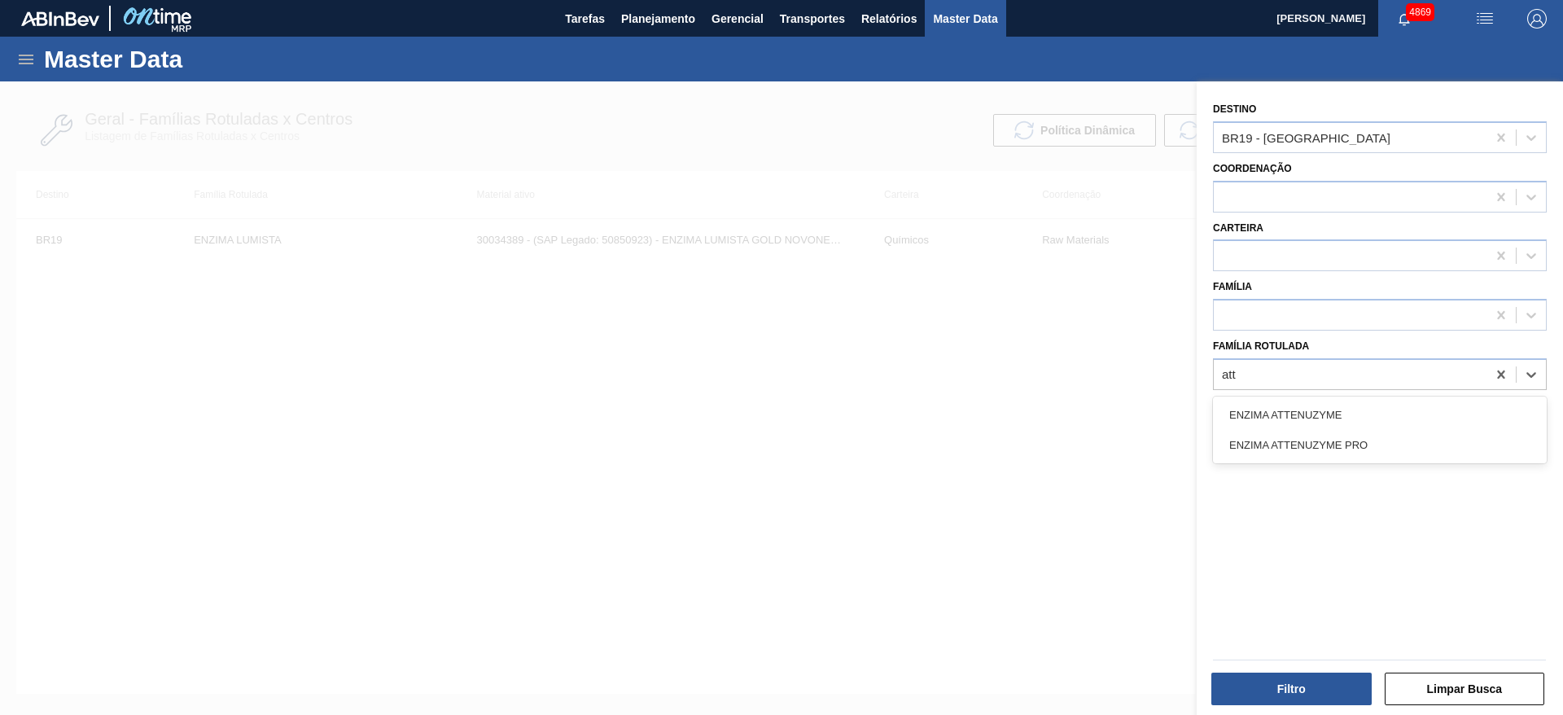
drag, startPoint x: 1420, startPoint y: 408, endPoint x: 1376, endPoint y: 516, distance: 116.5
click at [1420, 409] on div "ENZIMA ATTENUZYME" at bounding box center [1380, 415] width 334 height 30
click at [1495, 147] on div at bounding box center [1500, 137] width 29 height 29
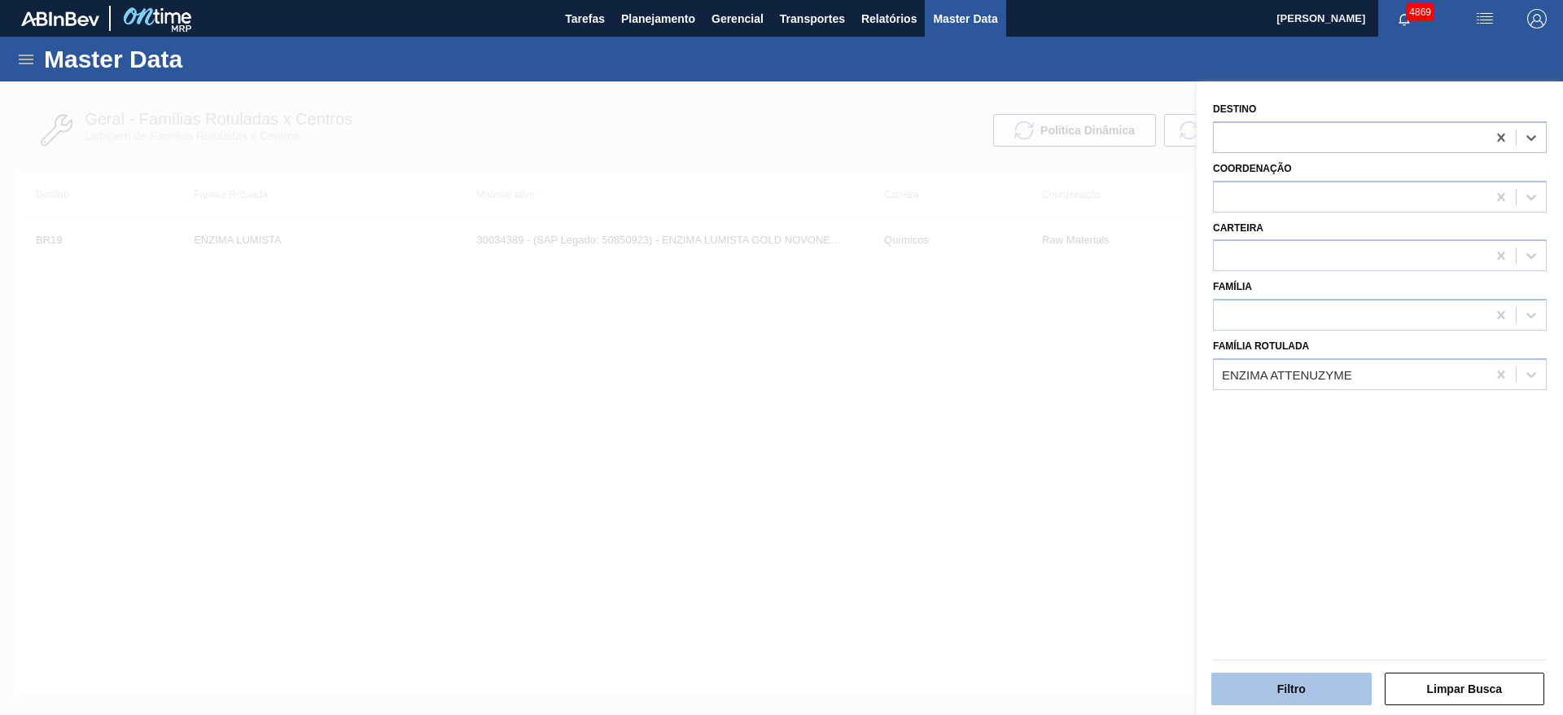
click at [1249, 673] on button "Filtro" at bounding box center [1291, 688] width 160 height 33
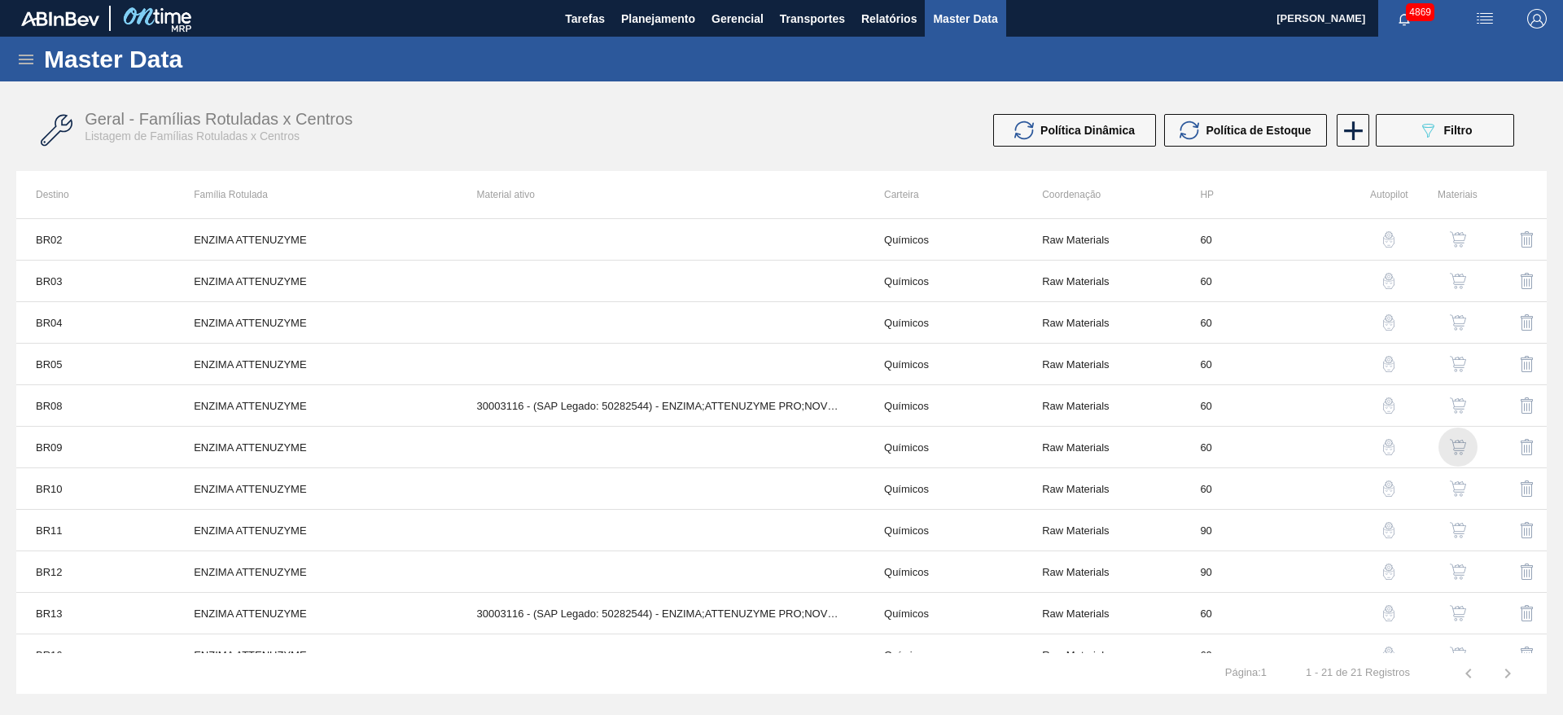
click at [1454, 449] on img "button" at bounding box center [1458, 447] width 16 height 16
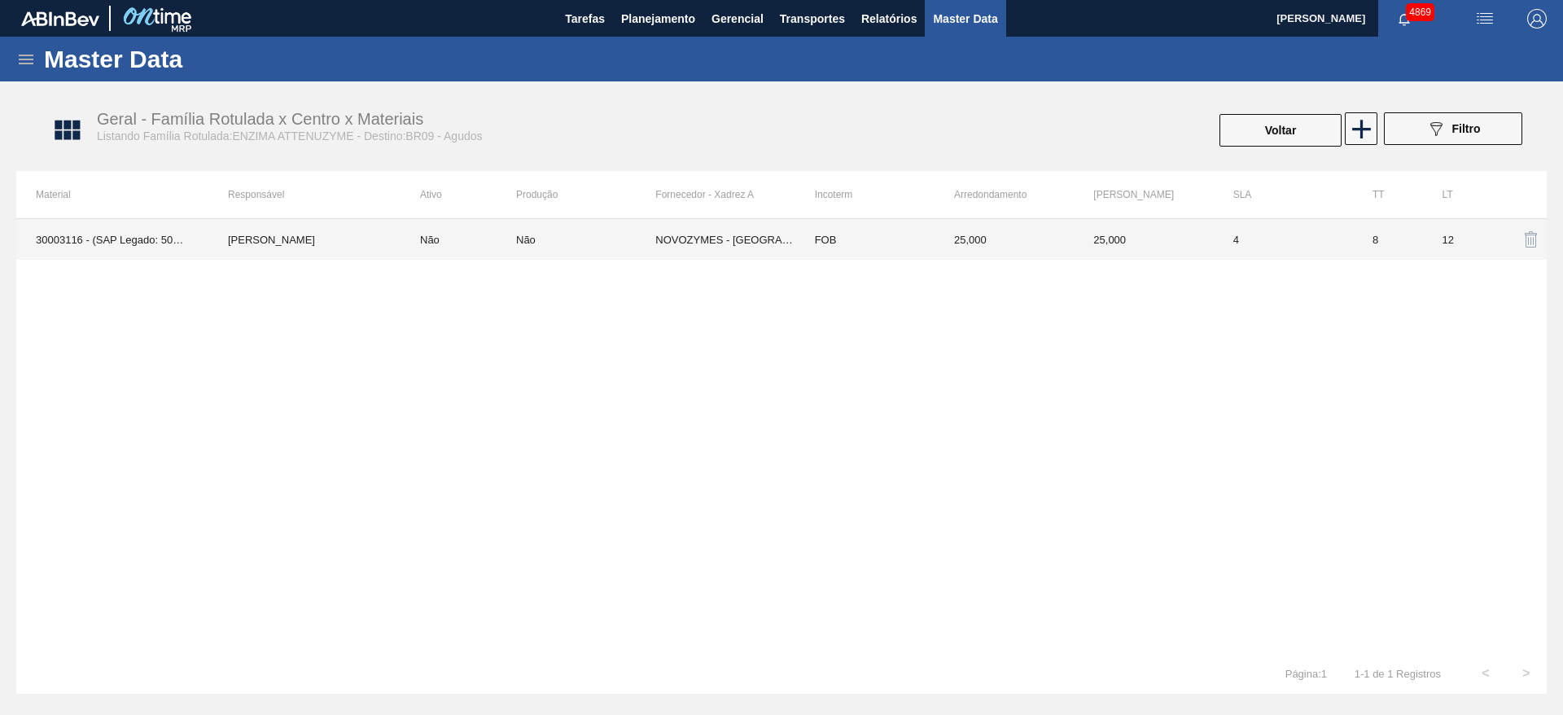
click at [673, 241] on td "NOVOZYMES - [GEOGRAPHIC_DATA] (PR)" at bounding box center [724, 239] width 139 height 41
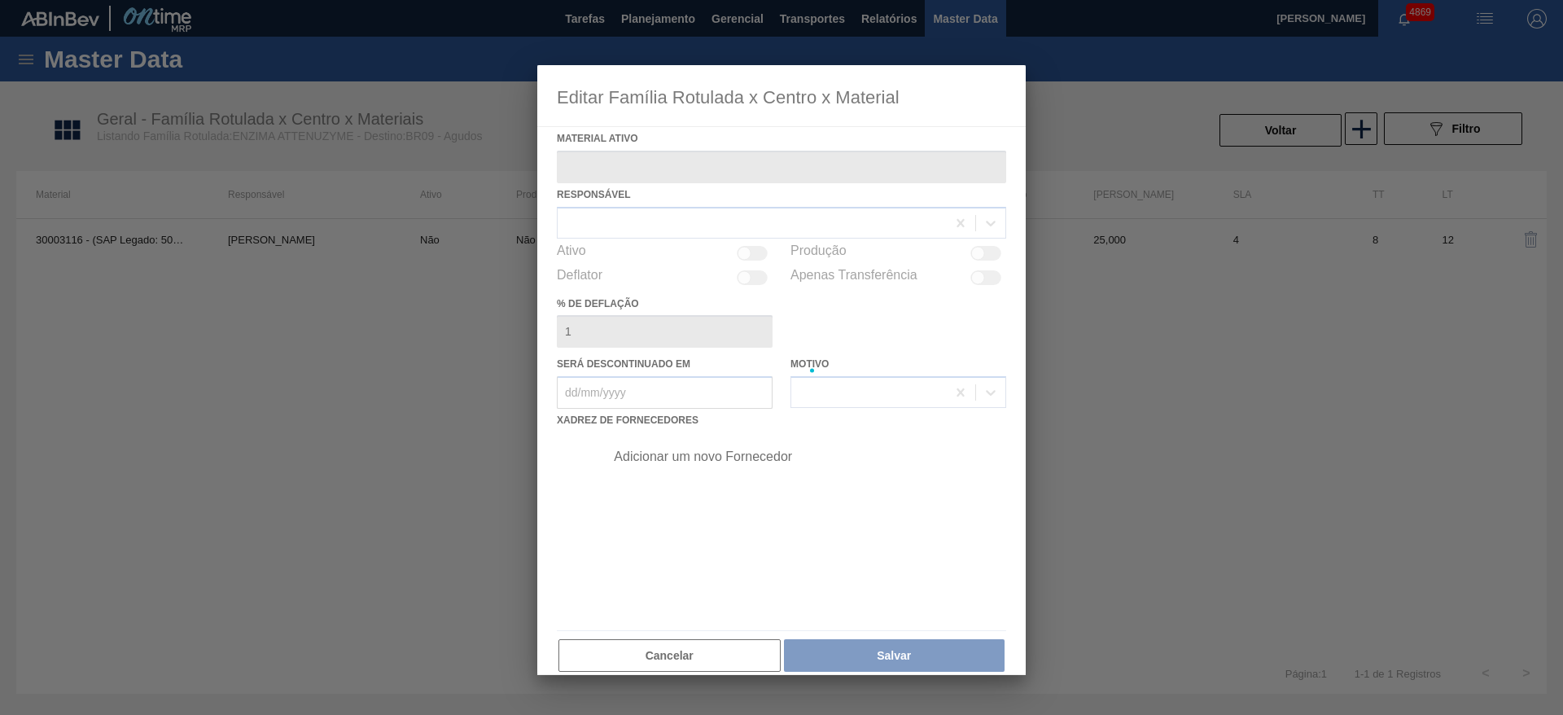
type ativo "30003116 - (SAP Legado: 50282544) - ENZIMA;ATTENUZYME PRO;NOVOZYMES;"
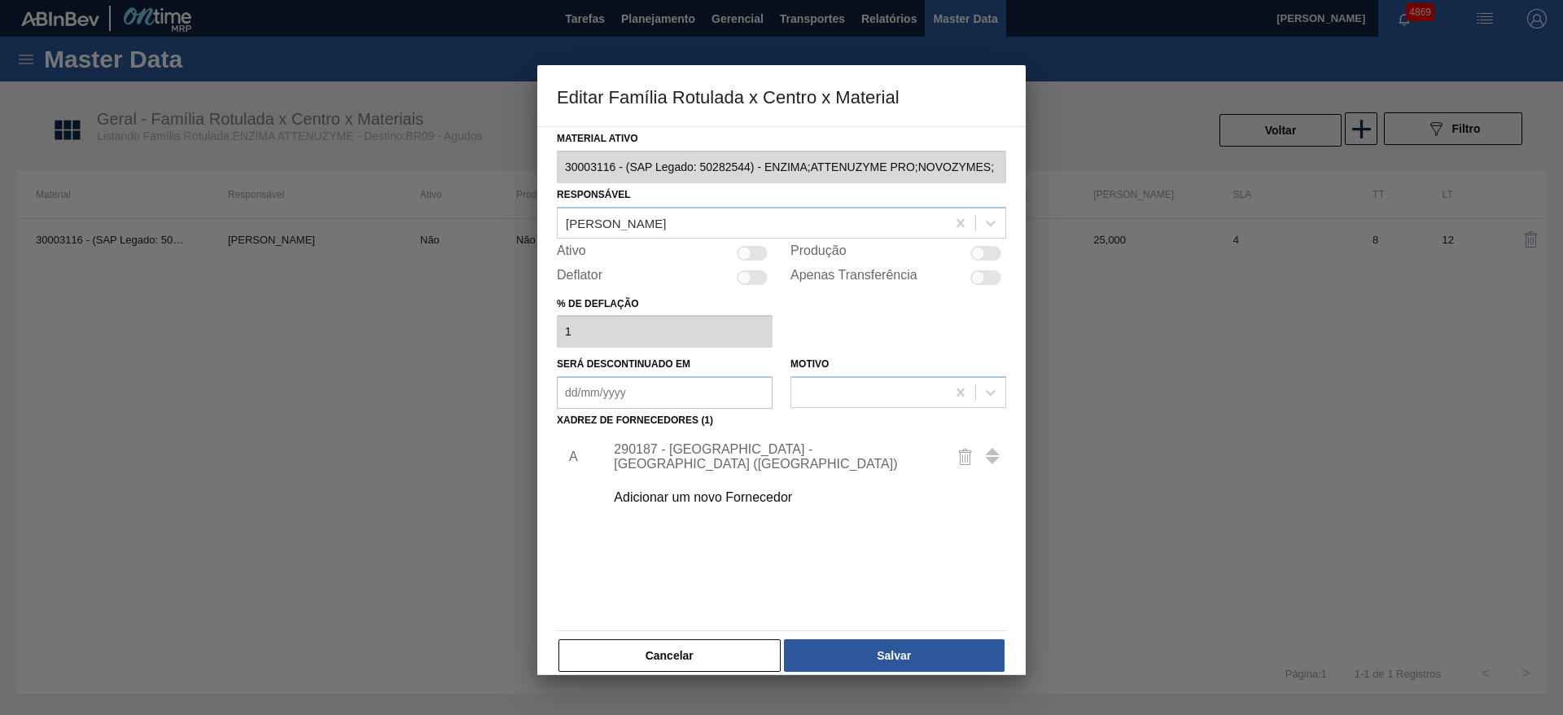
click at [760, 252] on div at bounding box center [752, 253] width 31 height 15
checkbox input "true"
click at [914, 649] on button "Salvar" at bounding box center [894, 655] width 221 height 33
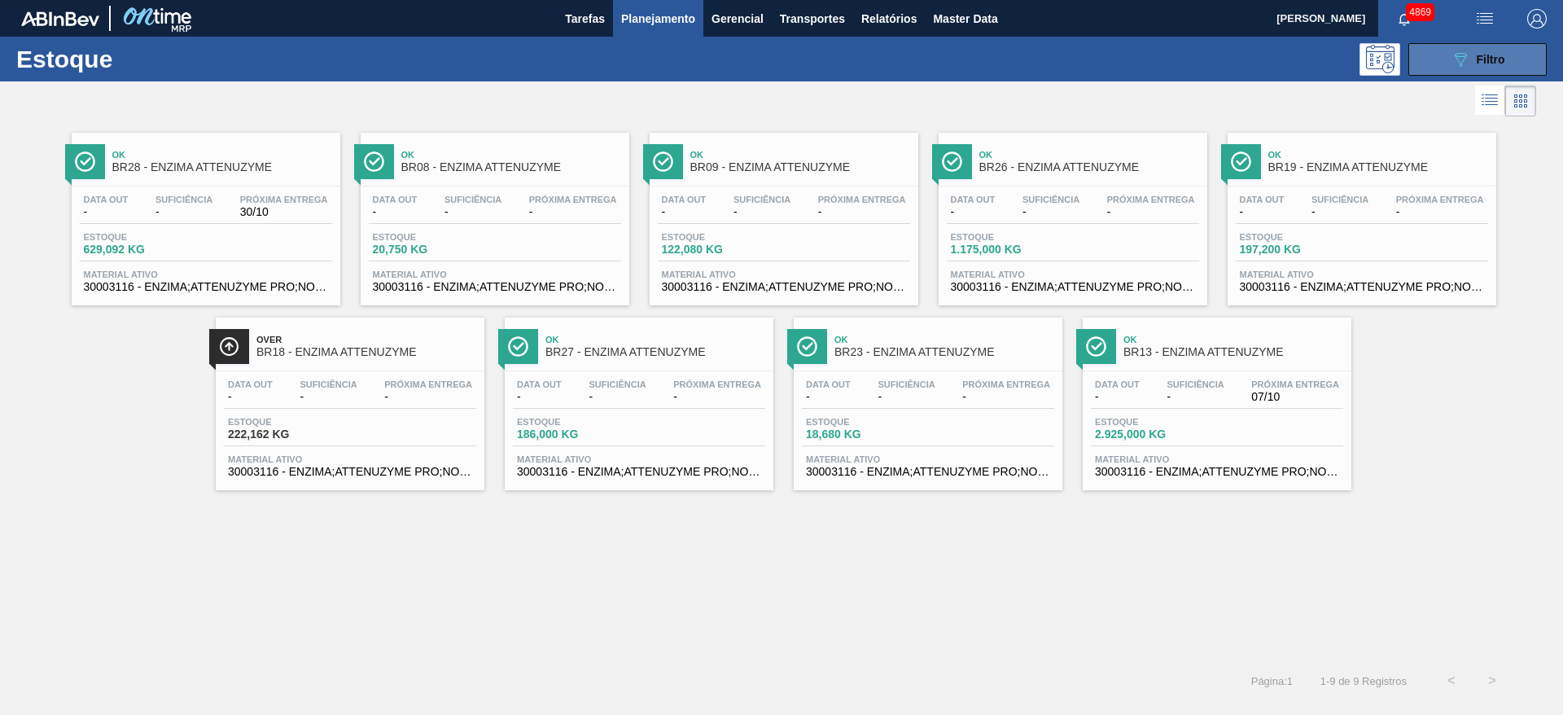
click at [1439, 63] on button "089F7B8B-B2A5-4AFE-B5C0-19BA573D28AC Filtro" at bounding box center [1477, 59] width 138 height 33
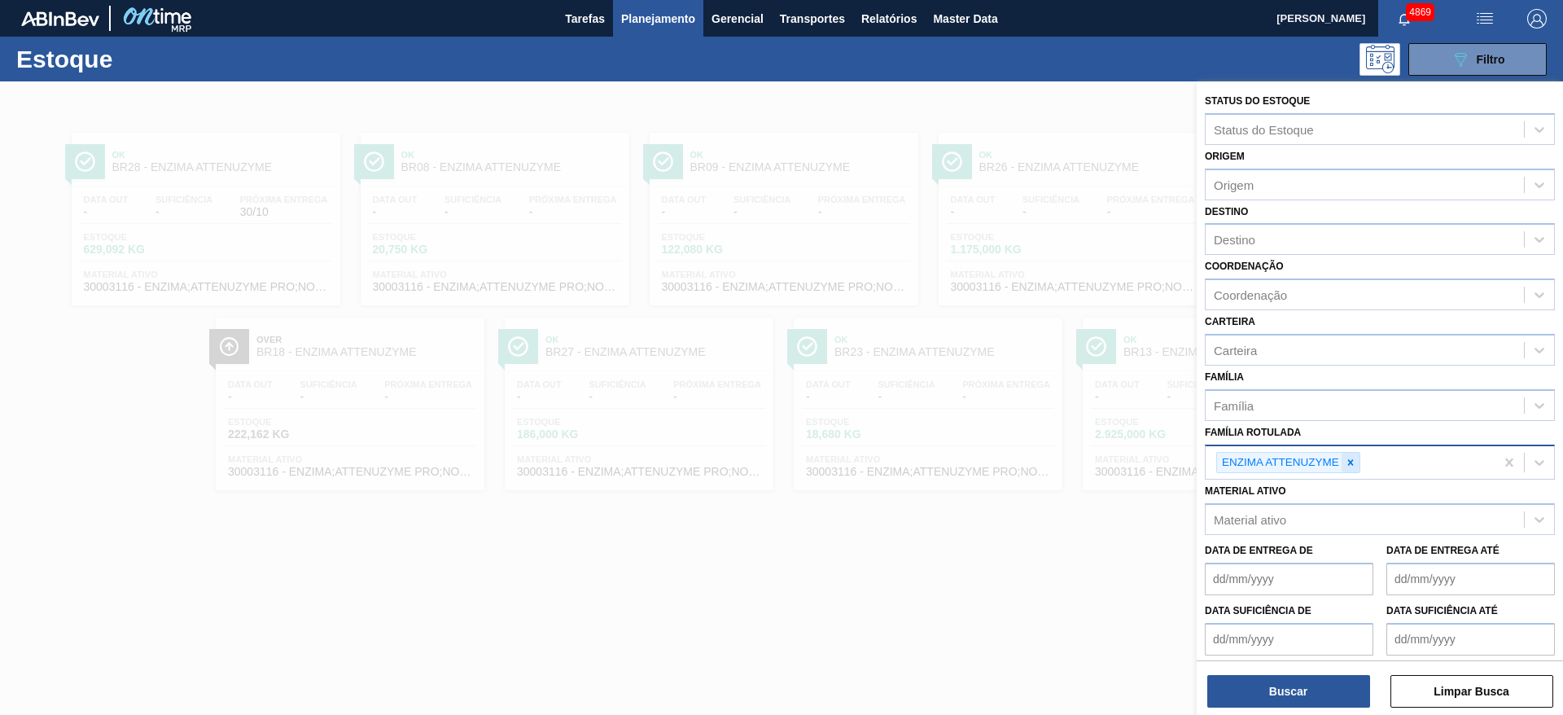
click at [1353, 466] on icon at bounding box center [1350, 462] width 11 height 11
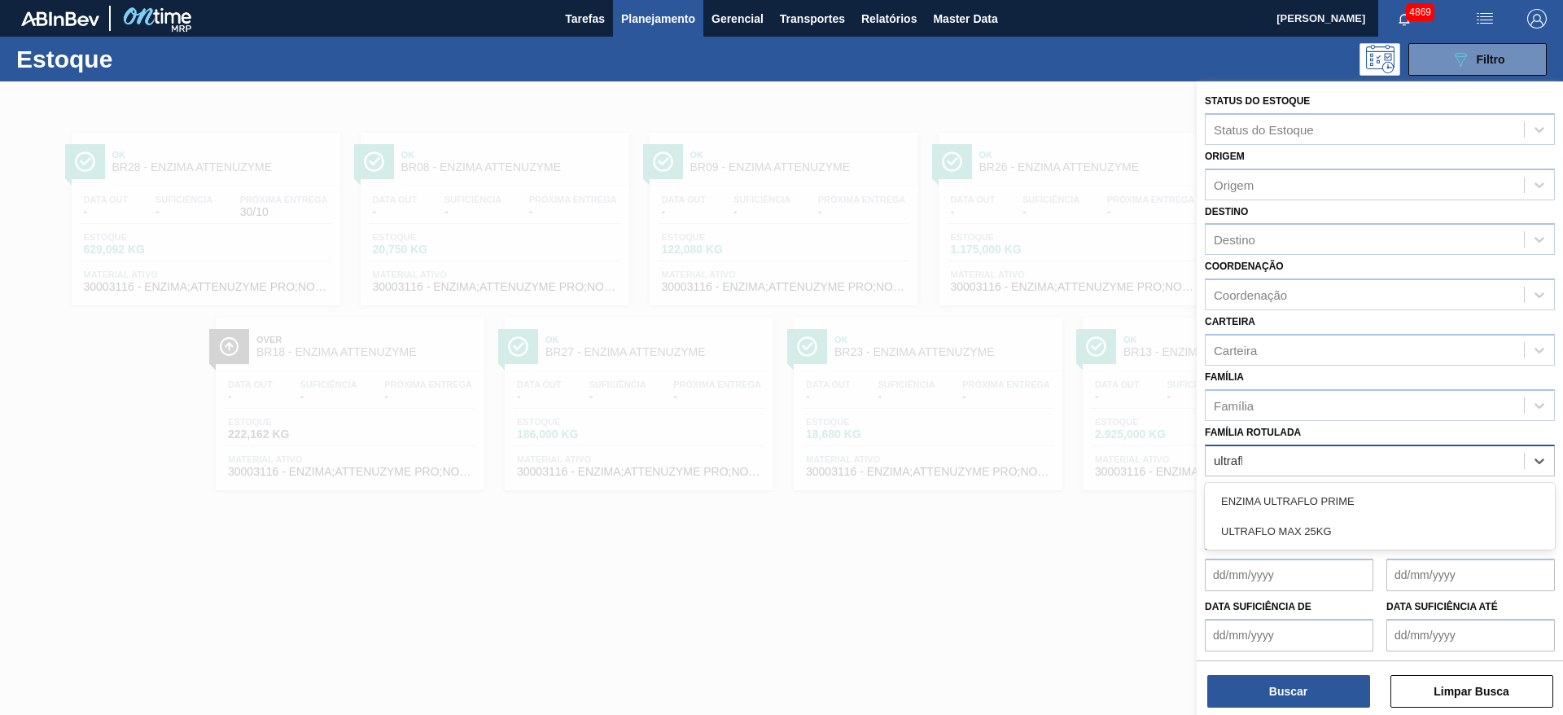
type Rotulada "ultraflo"
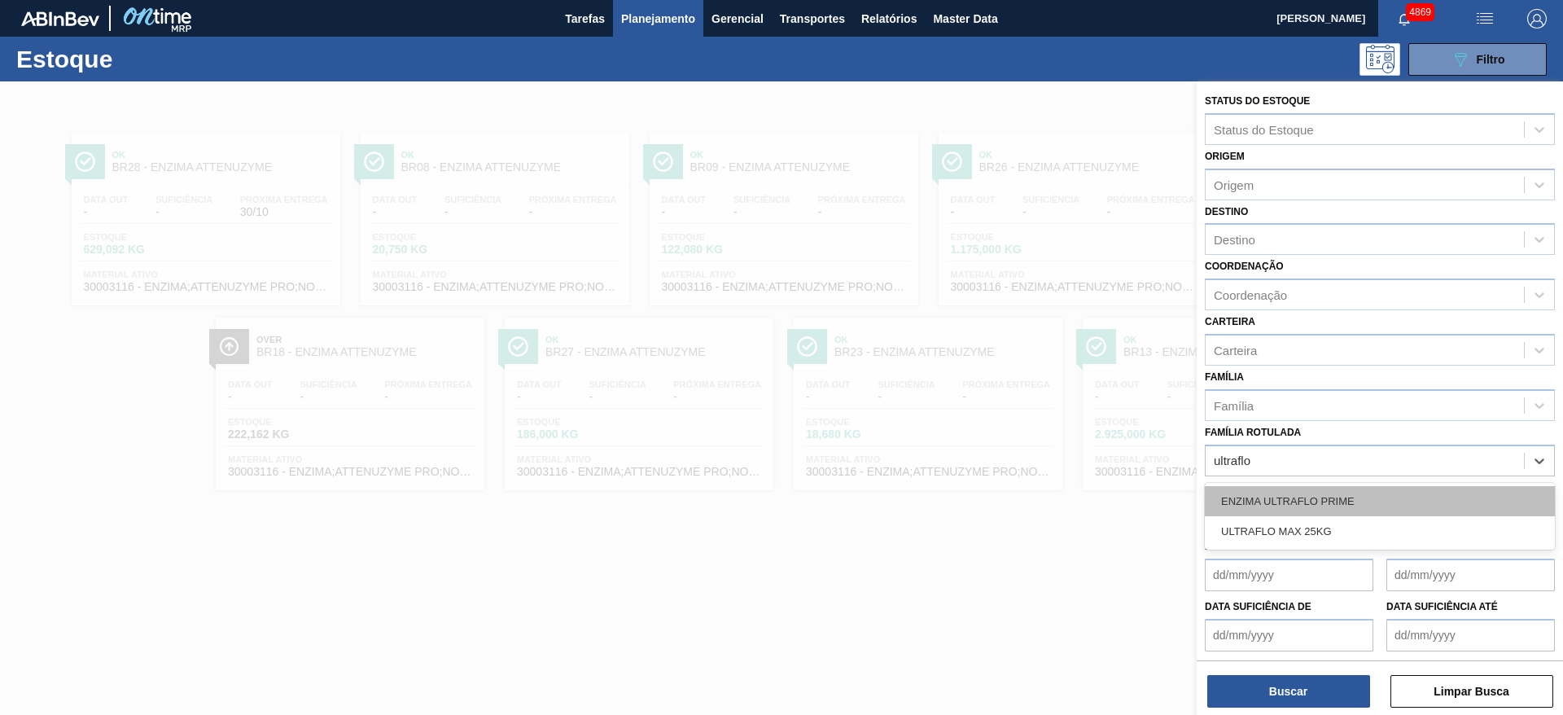
click at [1316, 500] on div "ENZIMA ULTRAFLO PRIME" at bounding box center [1380, 501] width 350 height 30
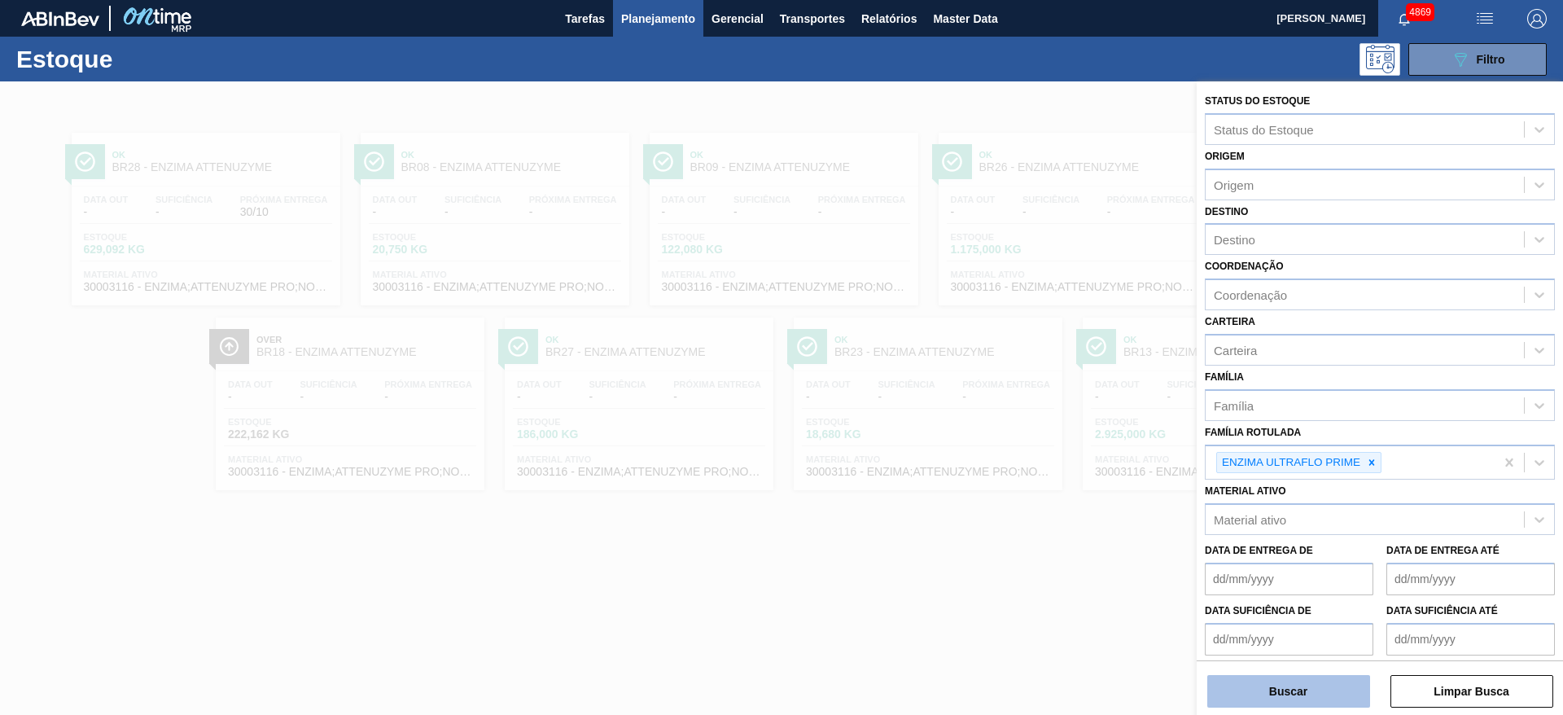
click at [1283, 679] on button "Buscar" at bounding box center [1288, 691] width 163 height 33
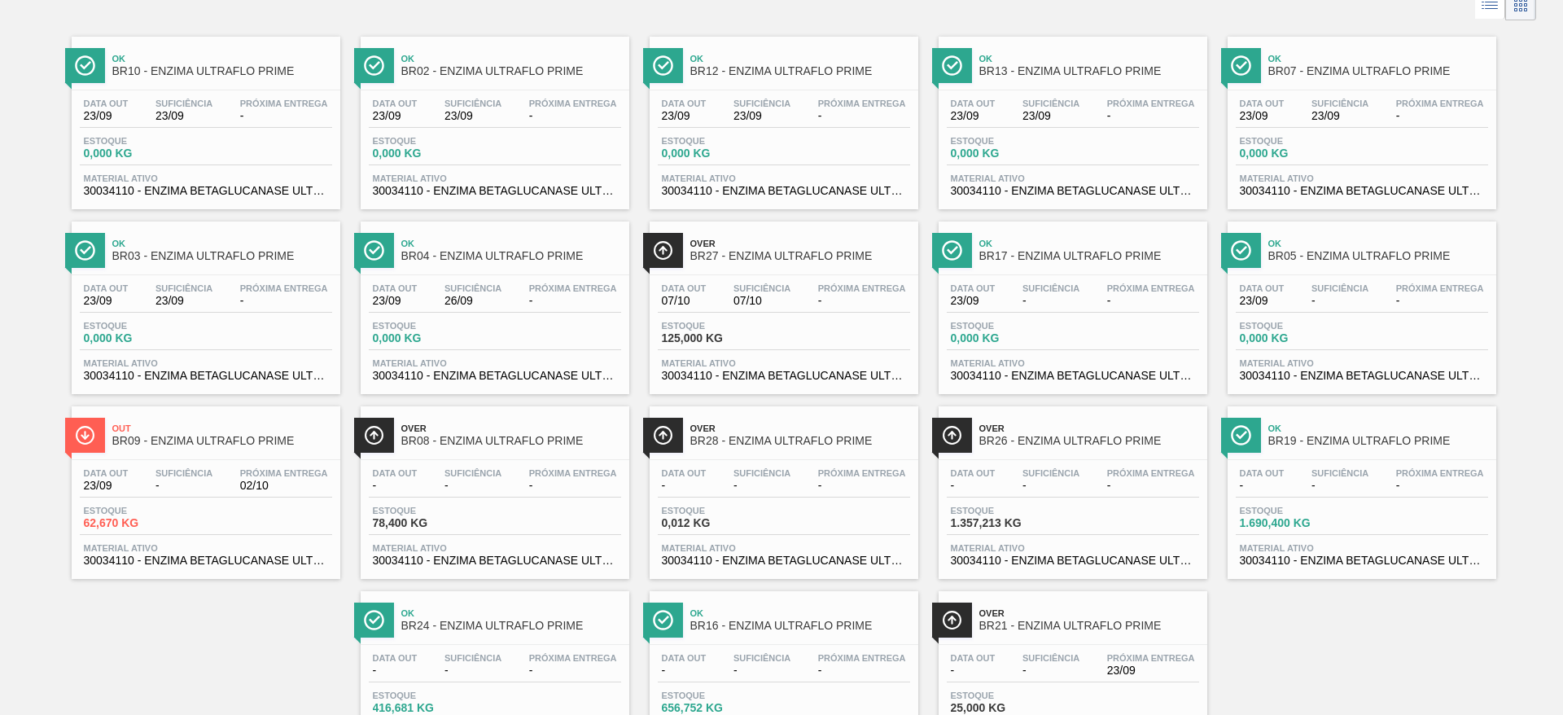
scroll to position [186, 0]
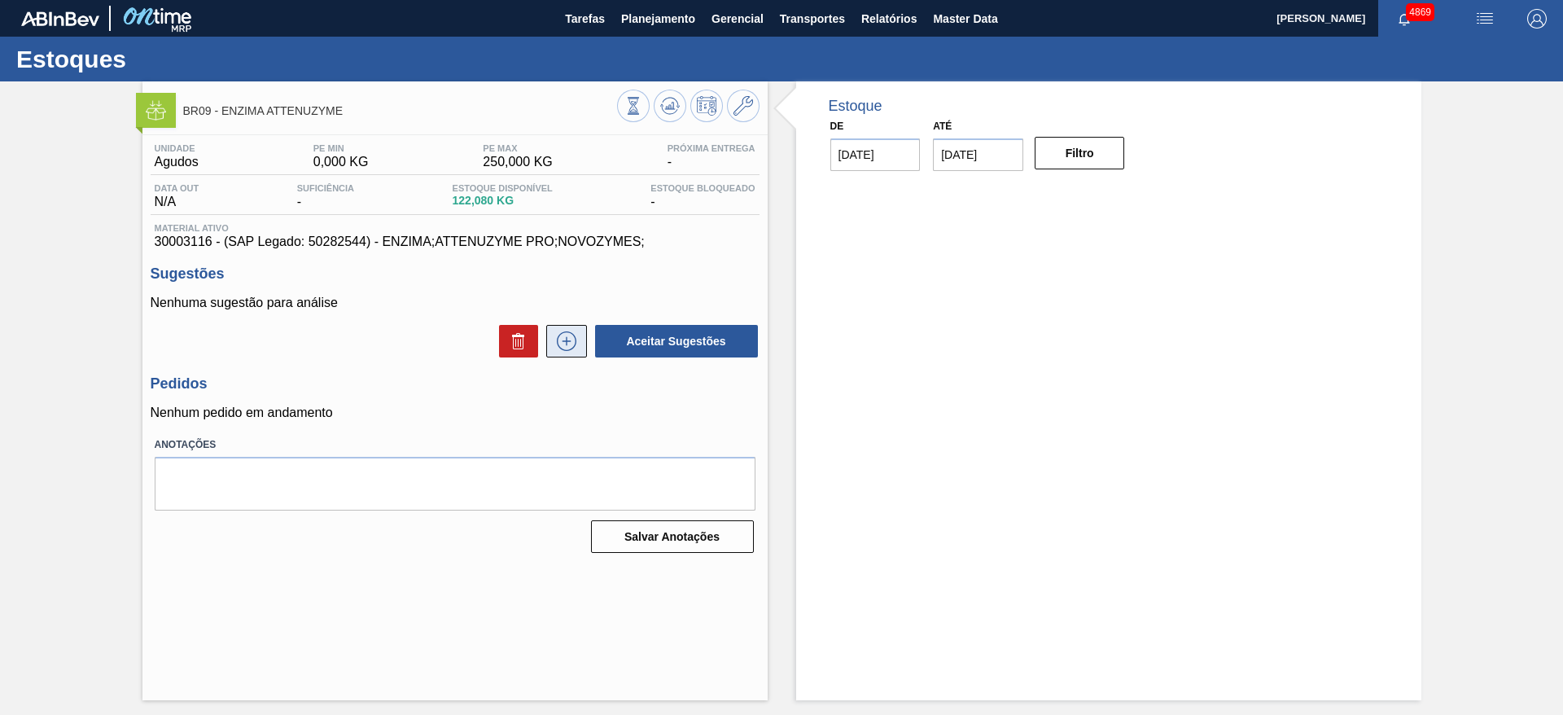
click at [572, 339] on icon at bounding box center [567, 341] width 26 height 20
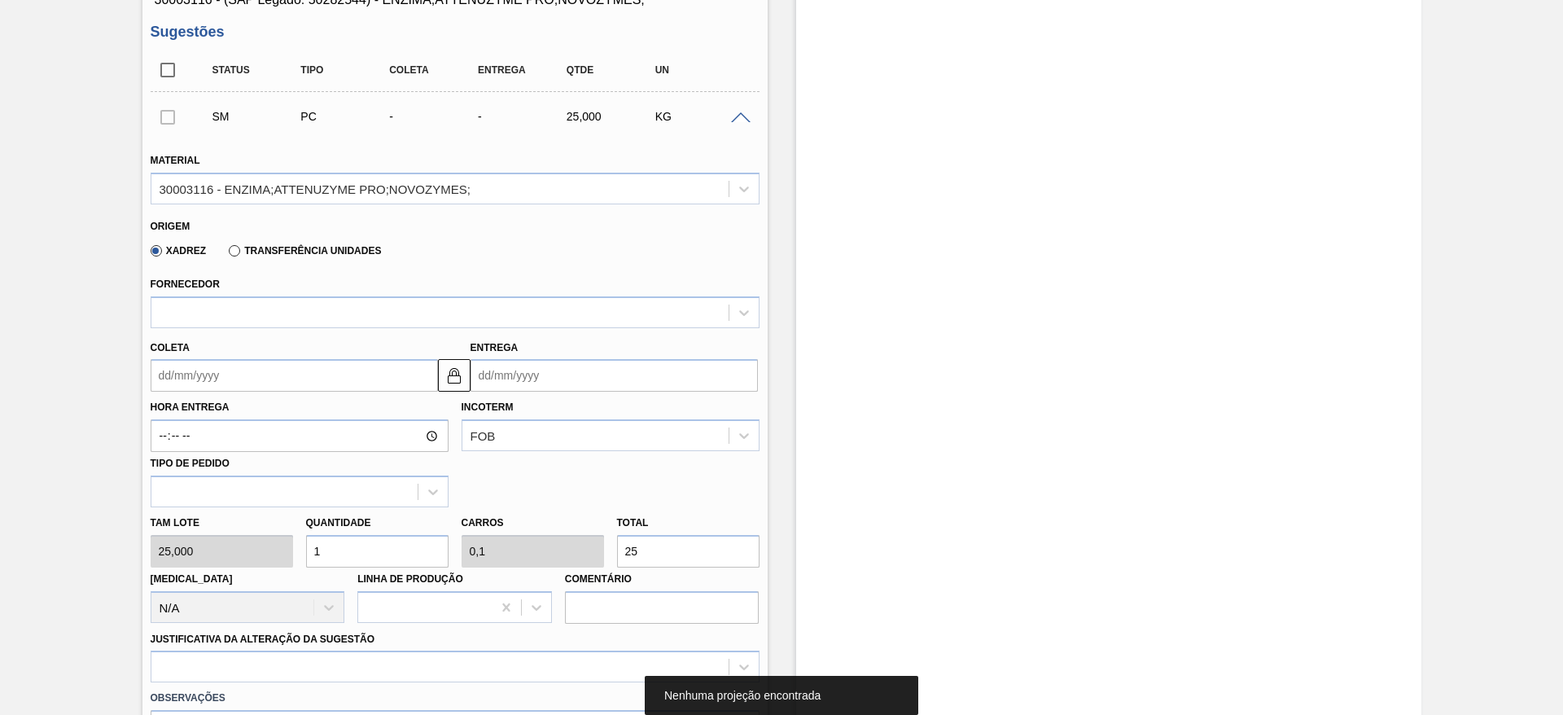
scroll to position [244, 0]
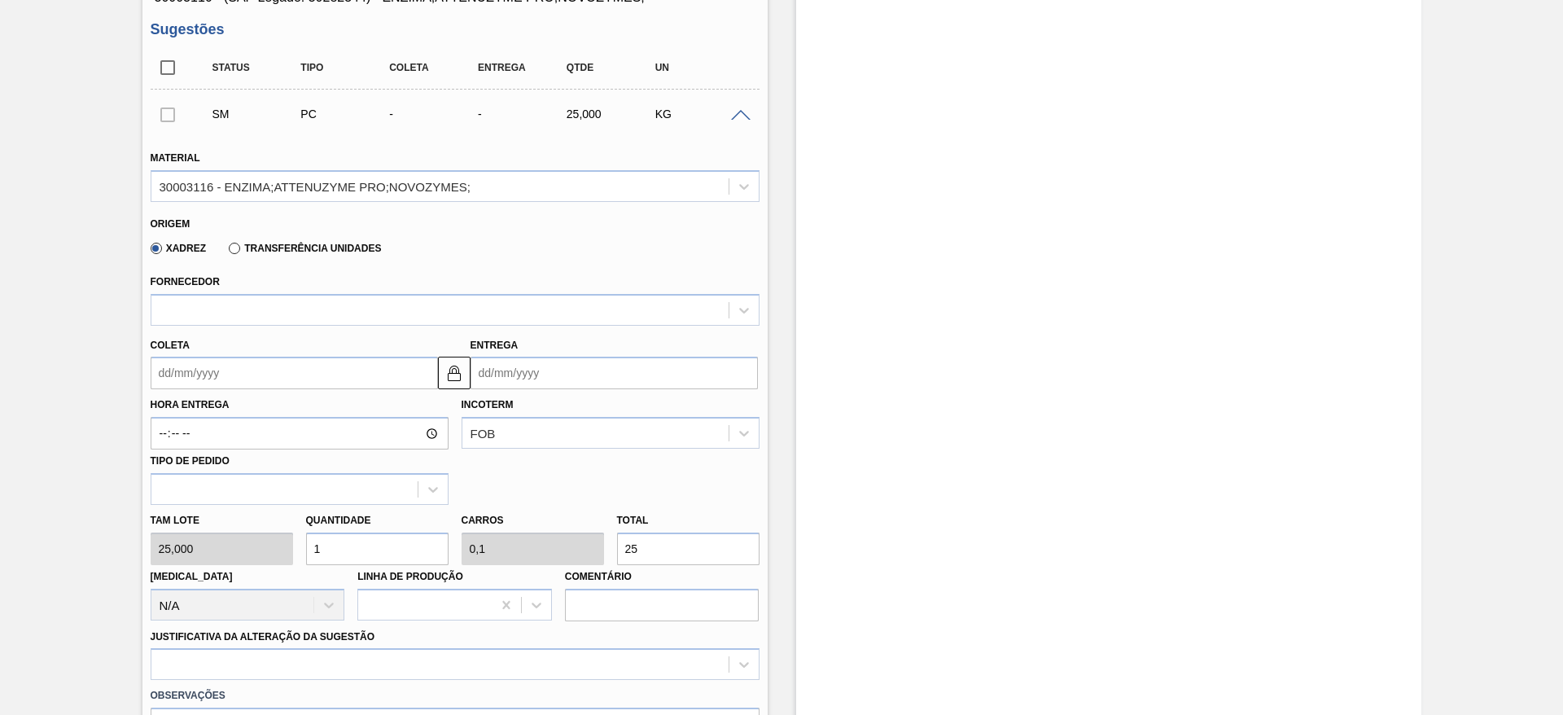
drag, startPoint x: 338, startPoint y: 545, endPoint x: 293, endPoint y: 536, distance: 45.5
click at [293, 536] on div "Tam lote 25,000 Quantidade 1 Carros 0,1 Total 25 Doca N/A Linha de Produção Com…" at bounding box center [455, 563] width 622 height 116
type input "10"
type input "1"
type input "250"
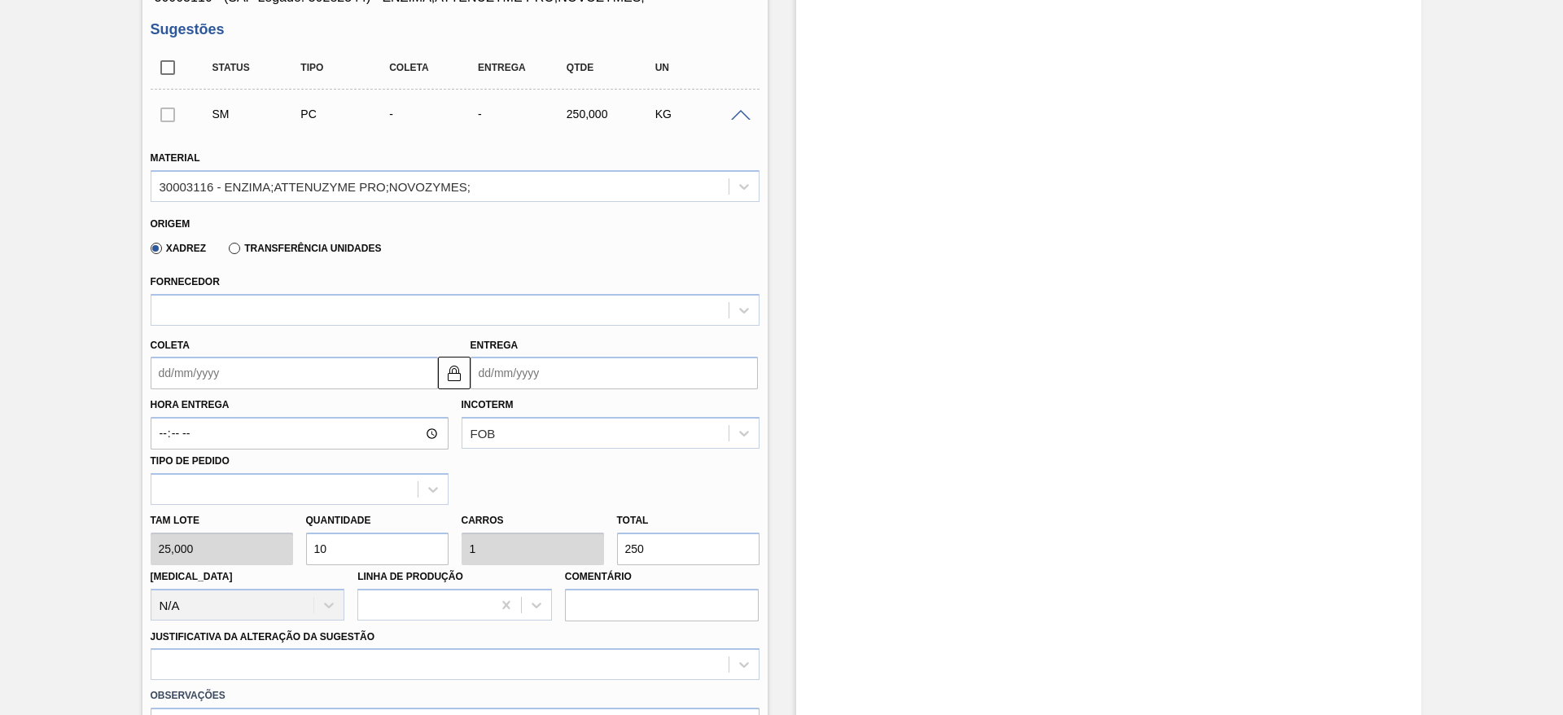
type input "100"
type input "10"
type input "2.500"
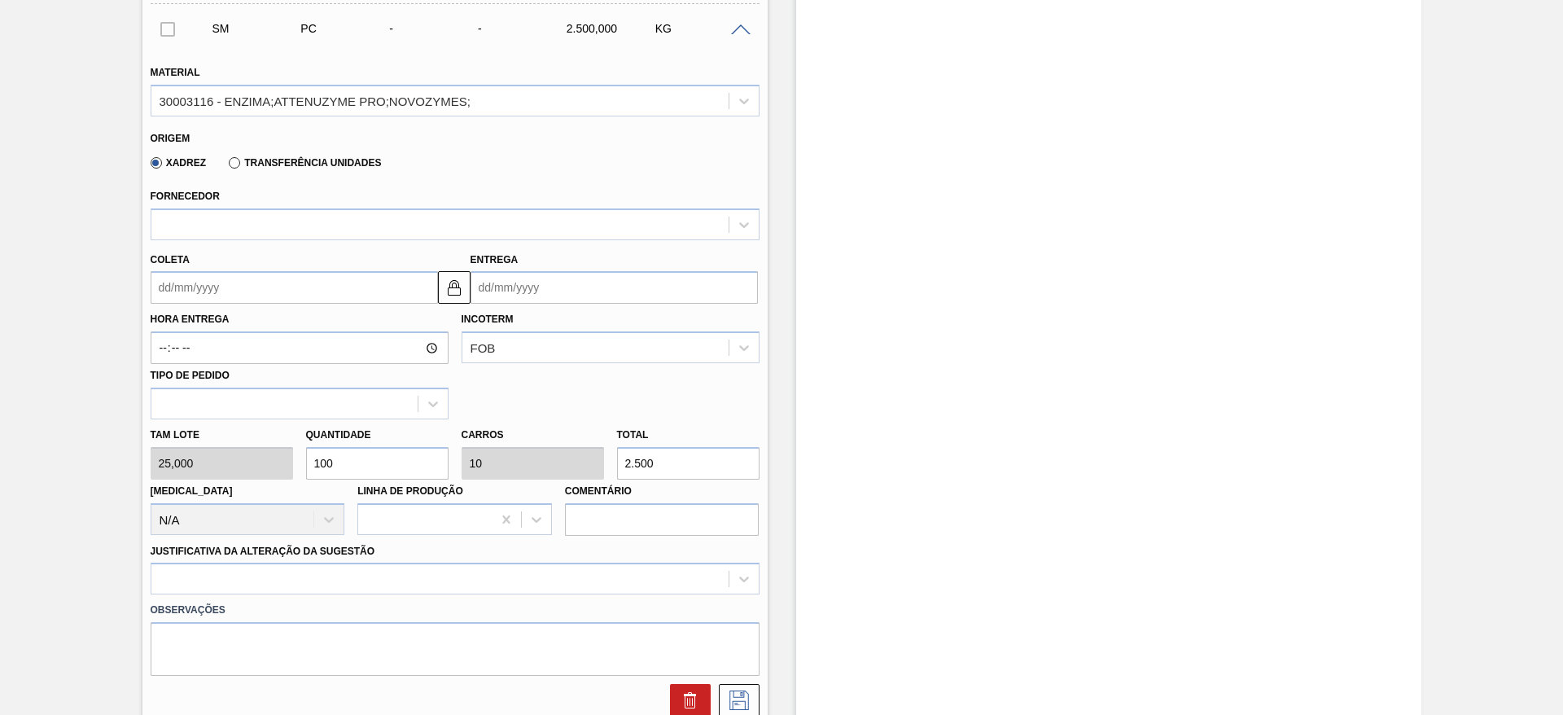
scroll to position [366, 0]
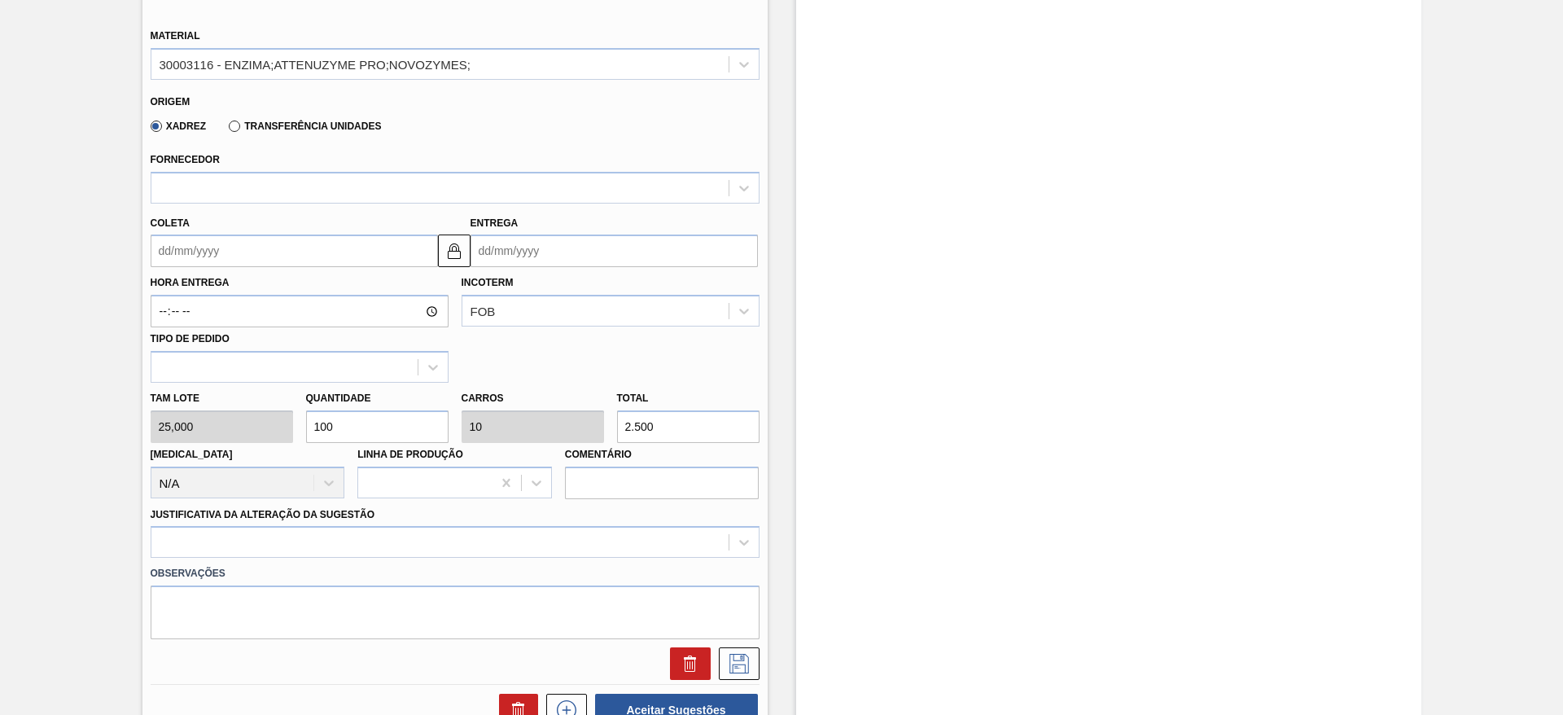
drag, startPoint x: 654, startPoint y: 430, endPoint x: 608, endPoint y: 432, distance: 45.6
click at [608, 432] on div "Tam lote 25,000 Quantidade 100 Carros 10 Total 2.500 Doca N/A Linha de Produção…" at bounding box center [455, 441] width 622 height 116
type input "0,04"
type input "0,004"
type input "1"
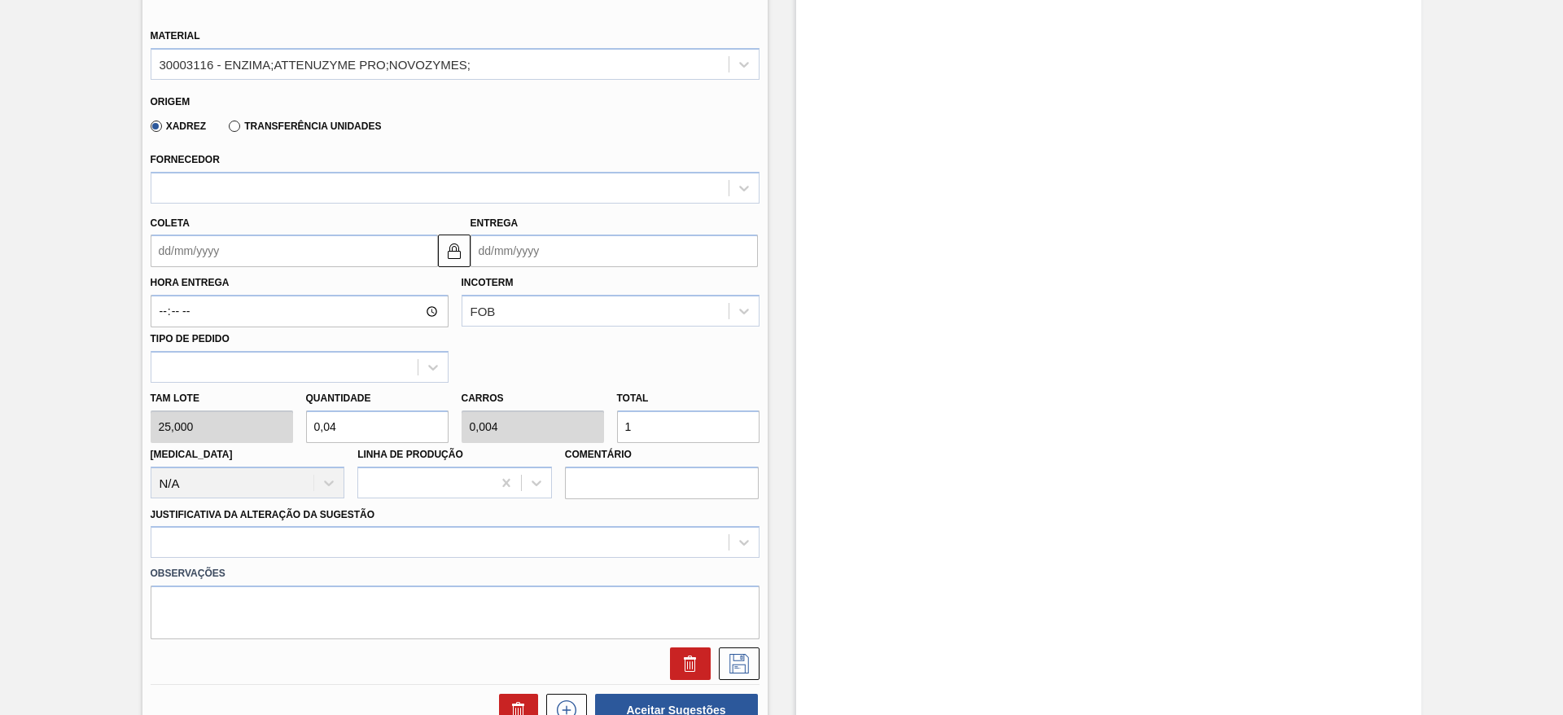
type input "0,4"
type input "0,04"
type input "10"
type input "4"
type input "0,4"
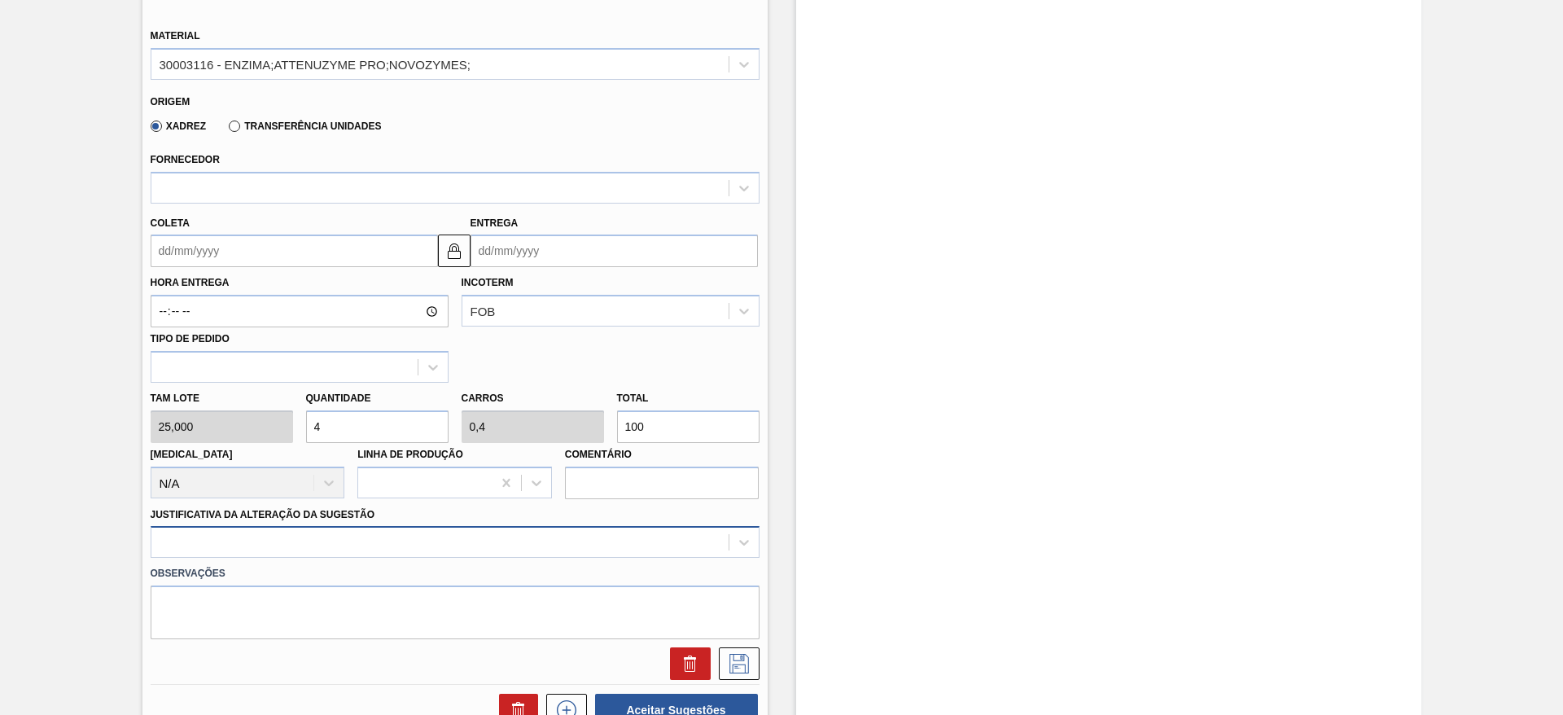
type input "100"
click at [395, 542] on div at bounding box center [455, 542] width 609 height 32
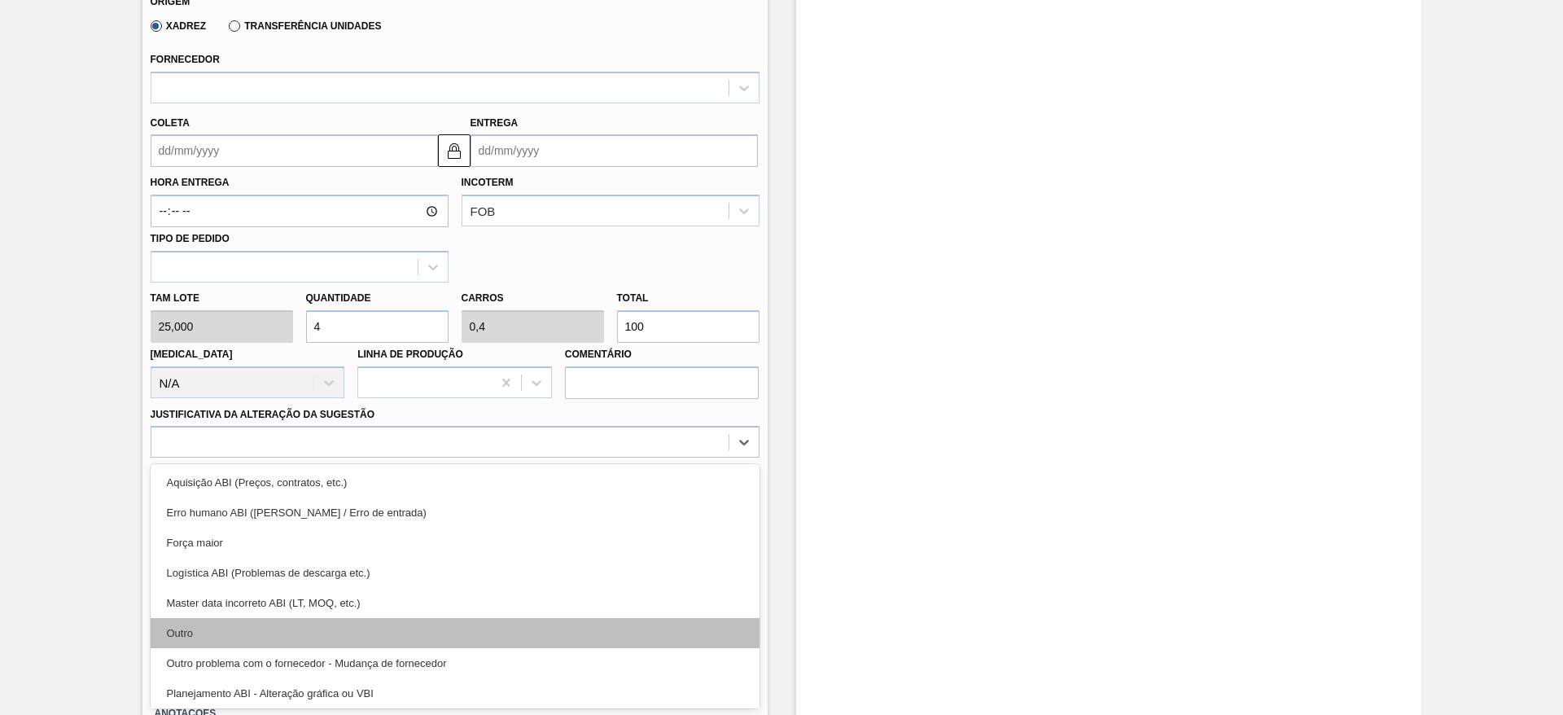
click at [297, 618] on div "Outro" at bounding box center [455, 633] width 609 height 30
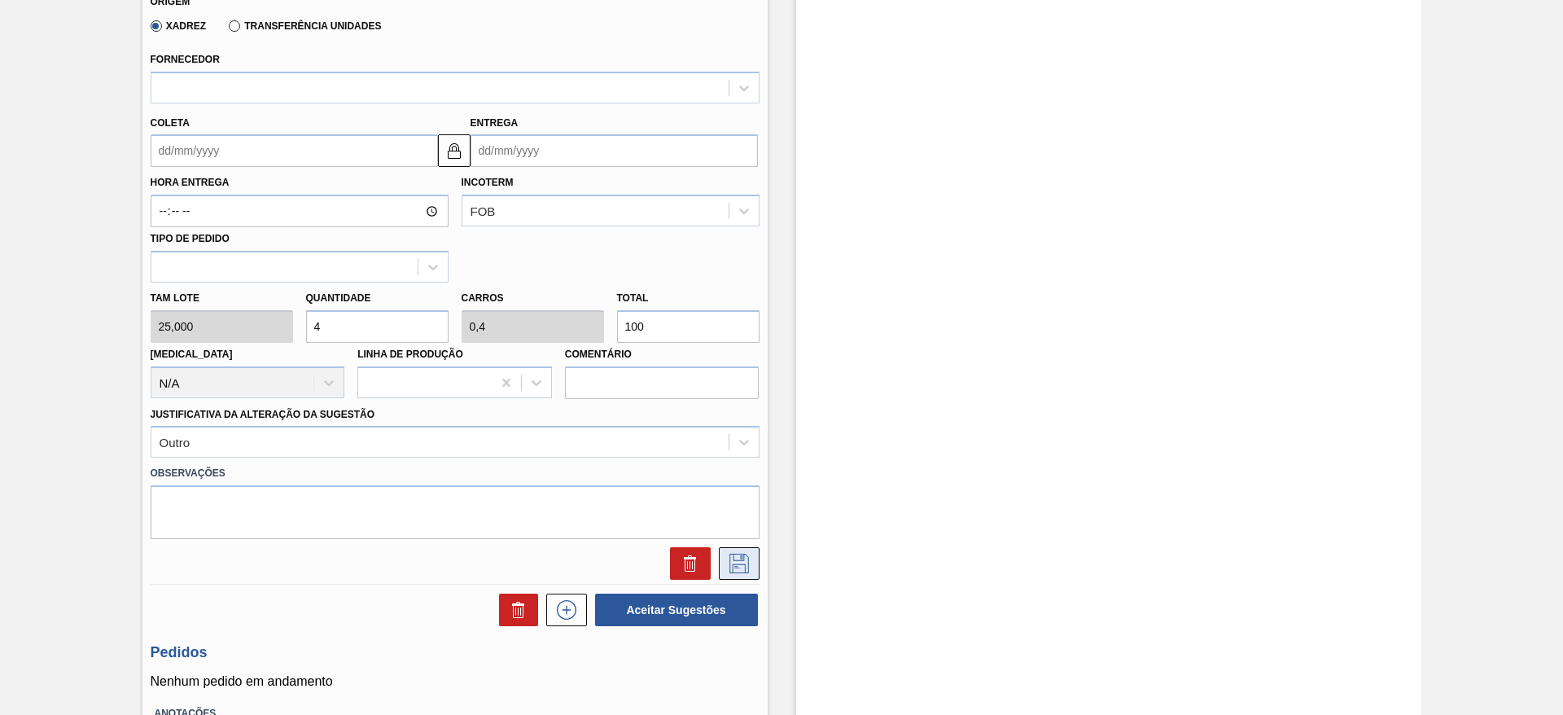
click at [729, 569] on icon at bounding box center [739, 564] width 26 height 20
click at [281, 329] on div "Tam lote 25,000 Quantidade 4 Carros 0,4 Total 100 Doca N/A Linha de Produção Co…" at bounding box center [455, 340] width 622 height 116
type input "5"
type input "0,5"
type input "125"
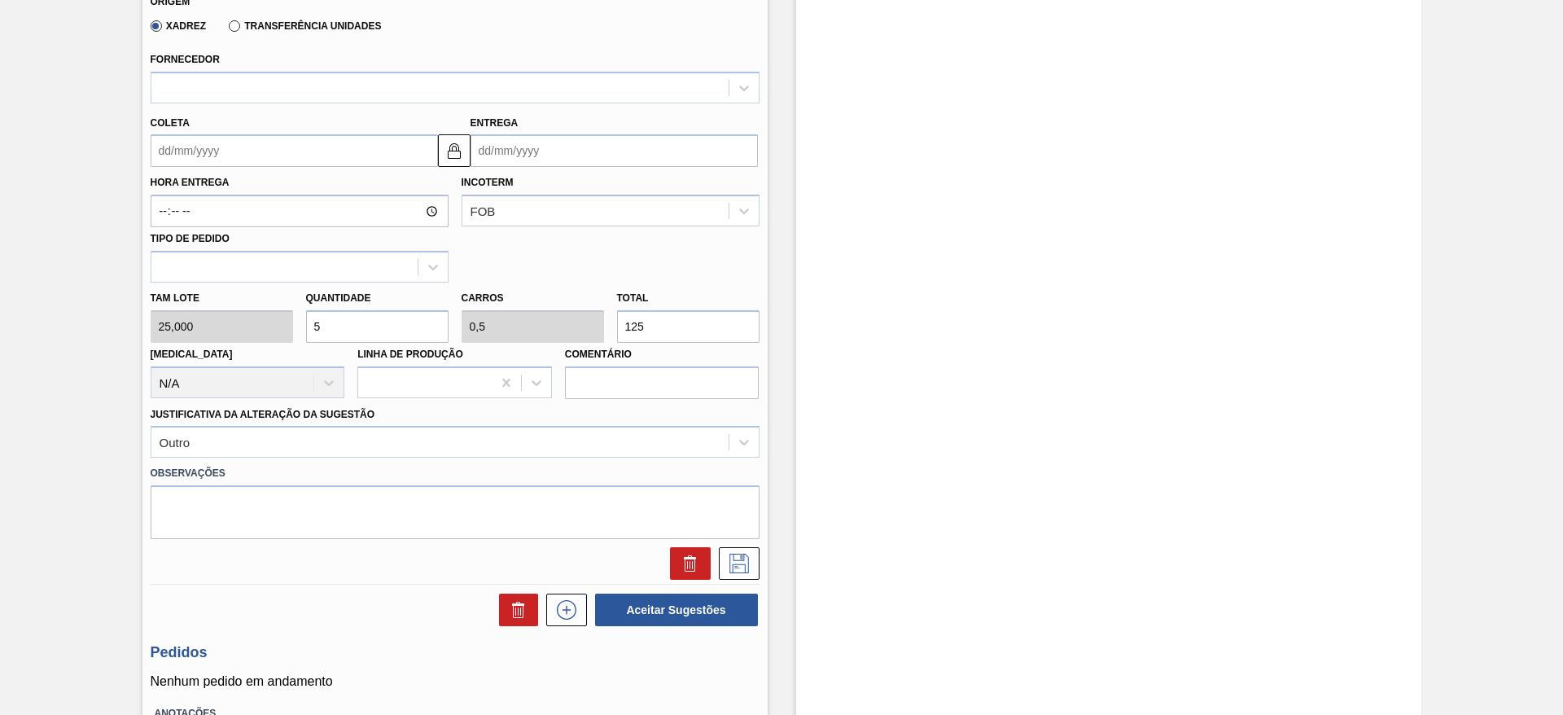
type input "5"
click at [242, 150] on input "Coleta" at bounding box center [294, 150] width 287 height 33
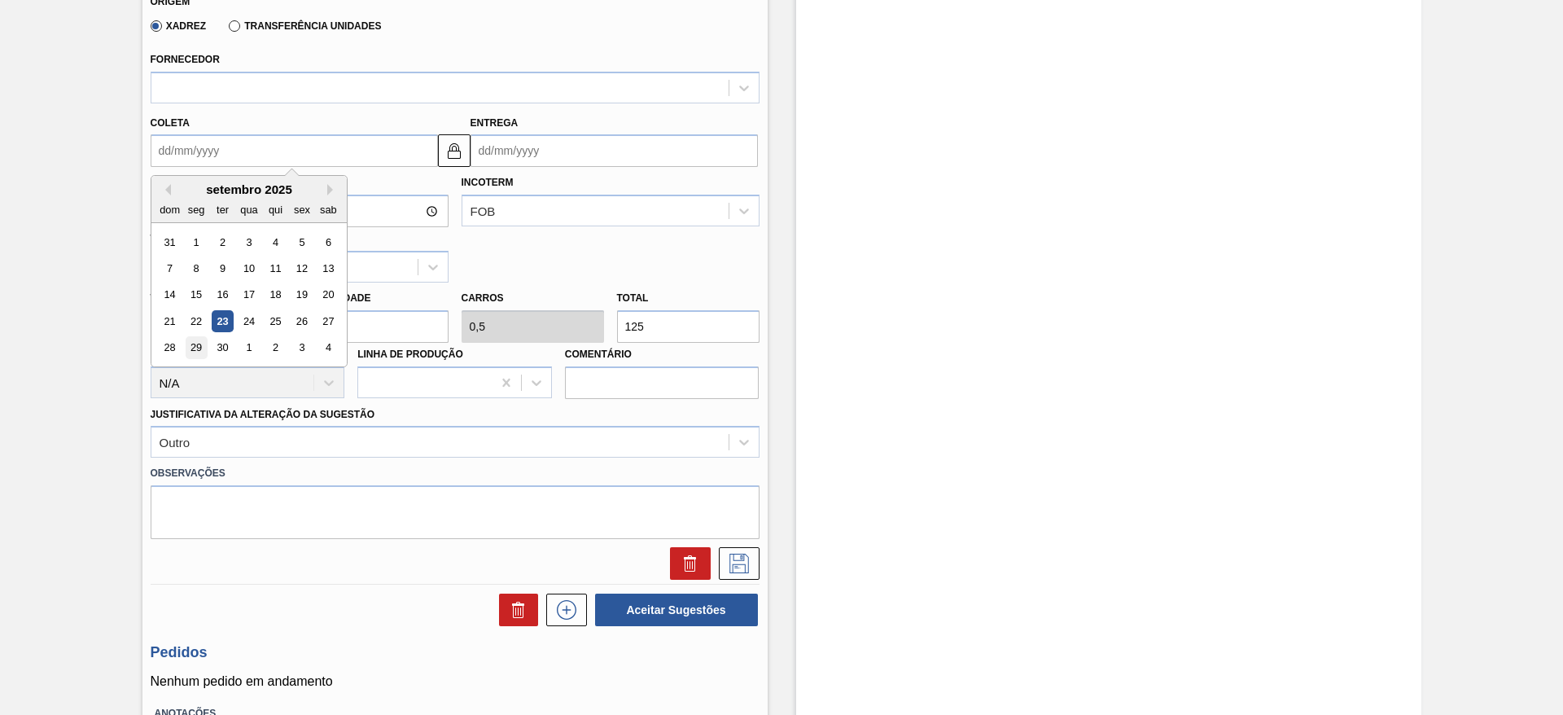
click at [200, 348] on div "29" at bounding box center [196, 348] width 22 height 22
type input "29/09/2025"
type input "07/10/2025"
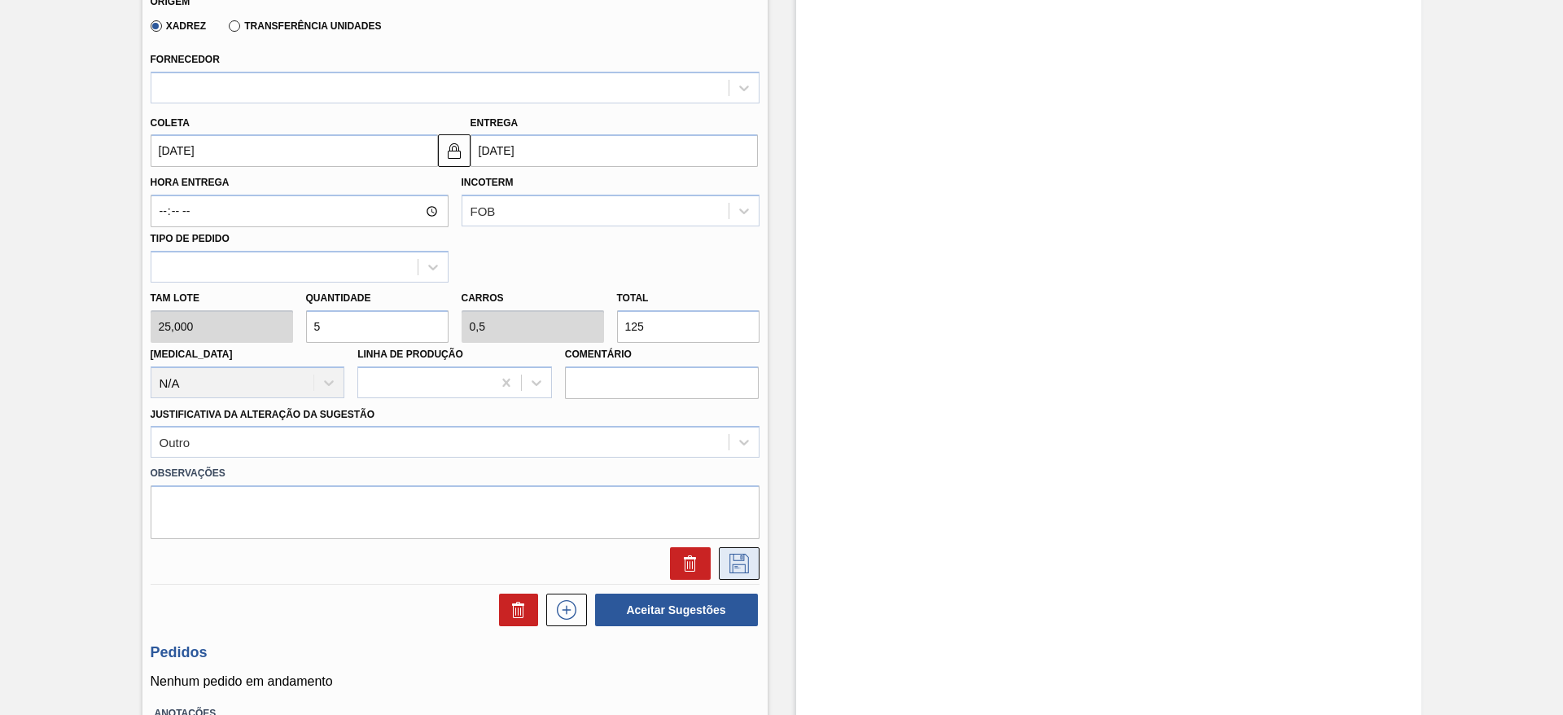
click at [728, 556] on icon at bounding box center [739, 564] width 26 height 20
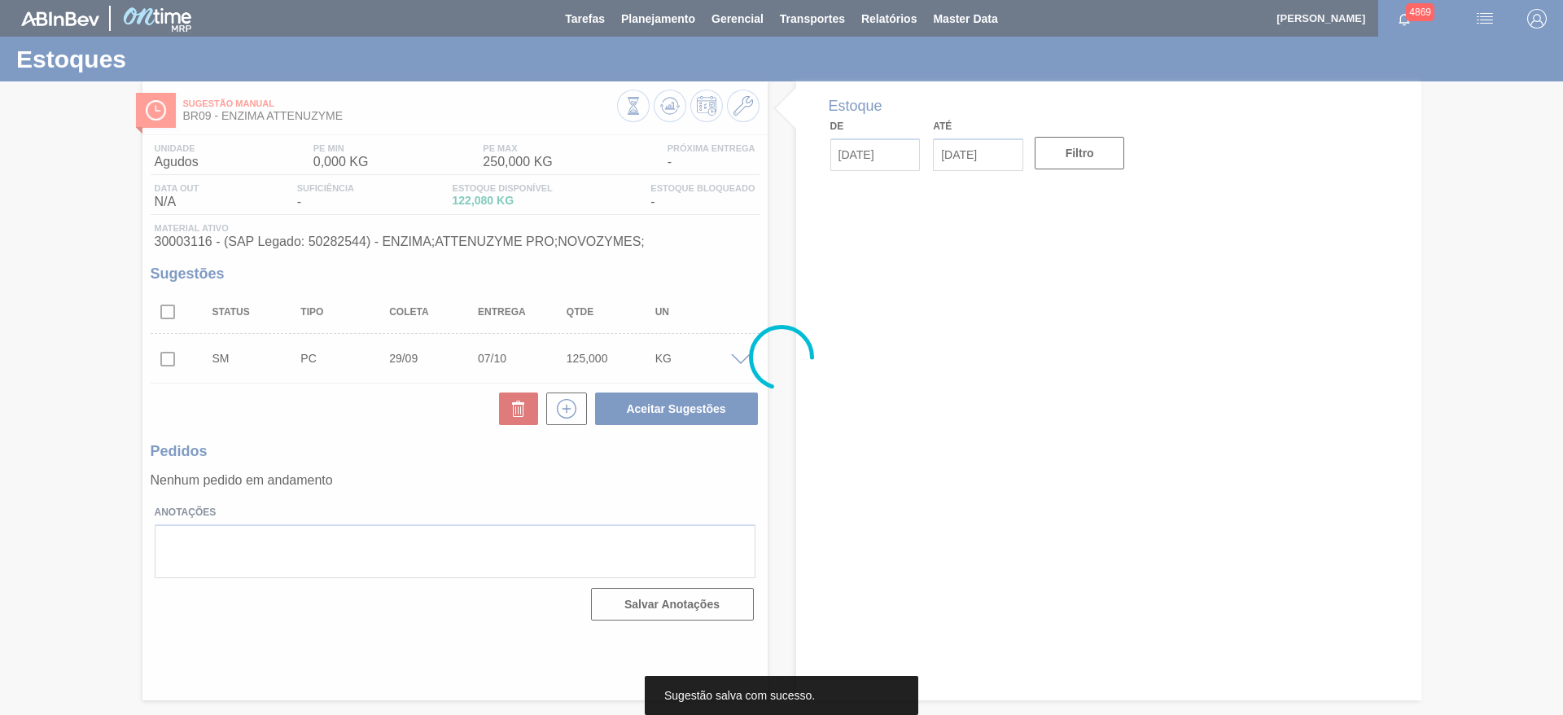
scroll to position [0, 0]
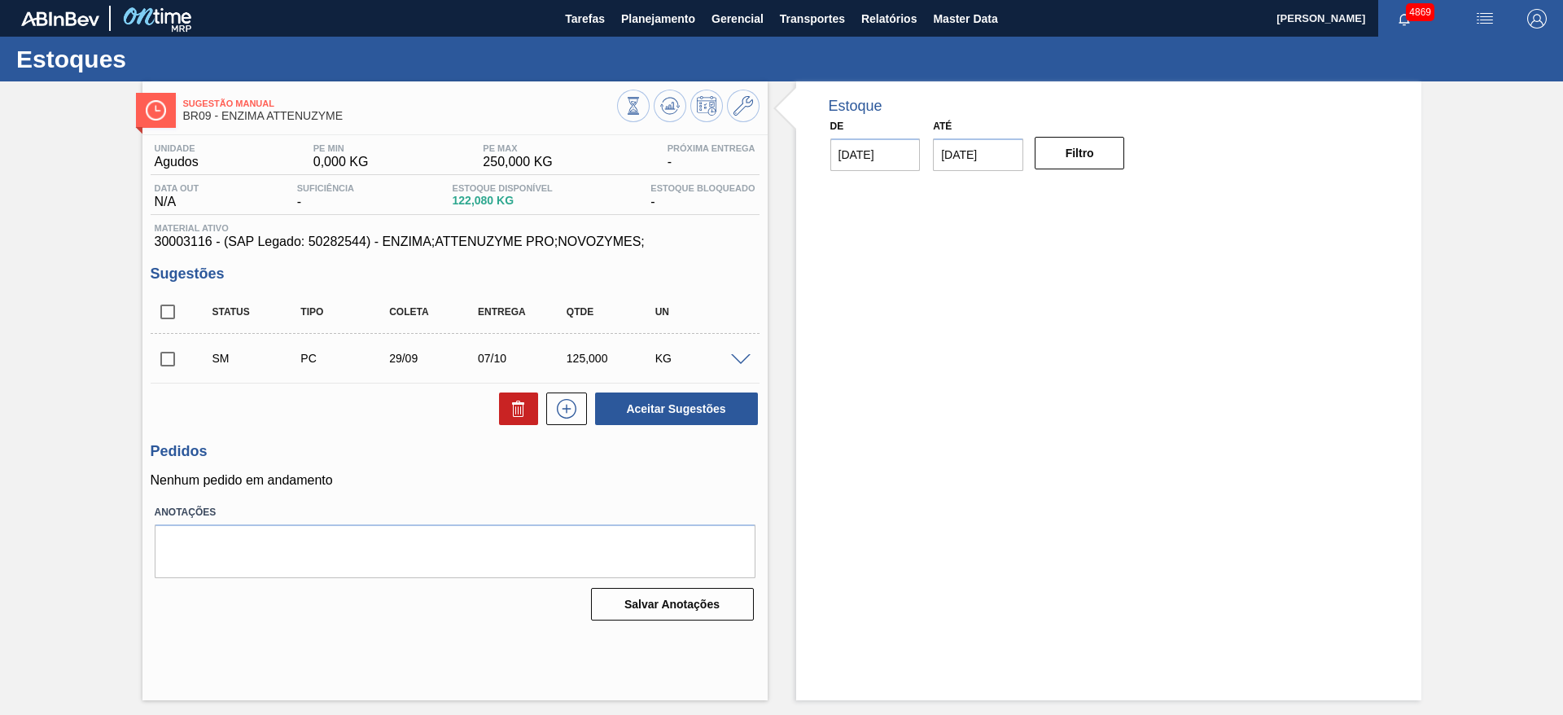
click at [165, 354] on input "checkbox" at bounding box center [168, 359] width 34 height 34
click at [699, 400] on button "Aceitar Sugestões" at bounding box center [676, 408] width 163 height 33
checkbox input "false"
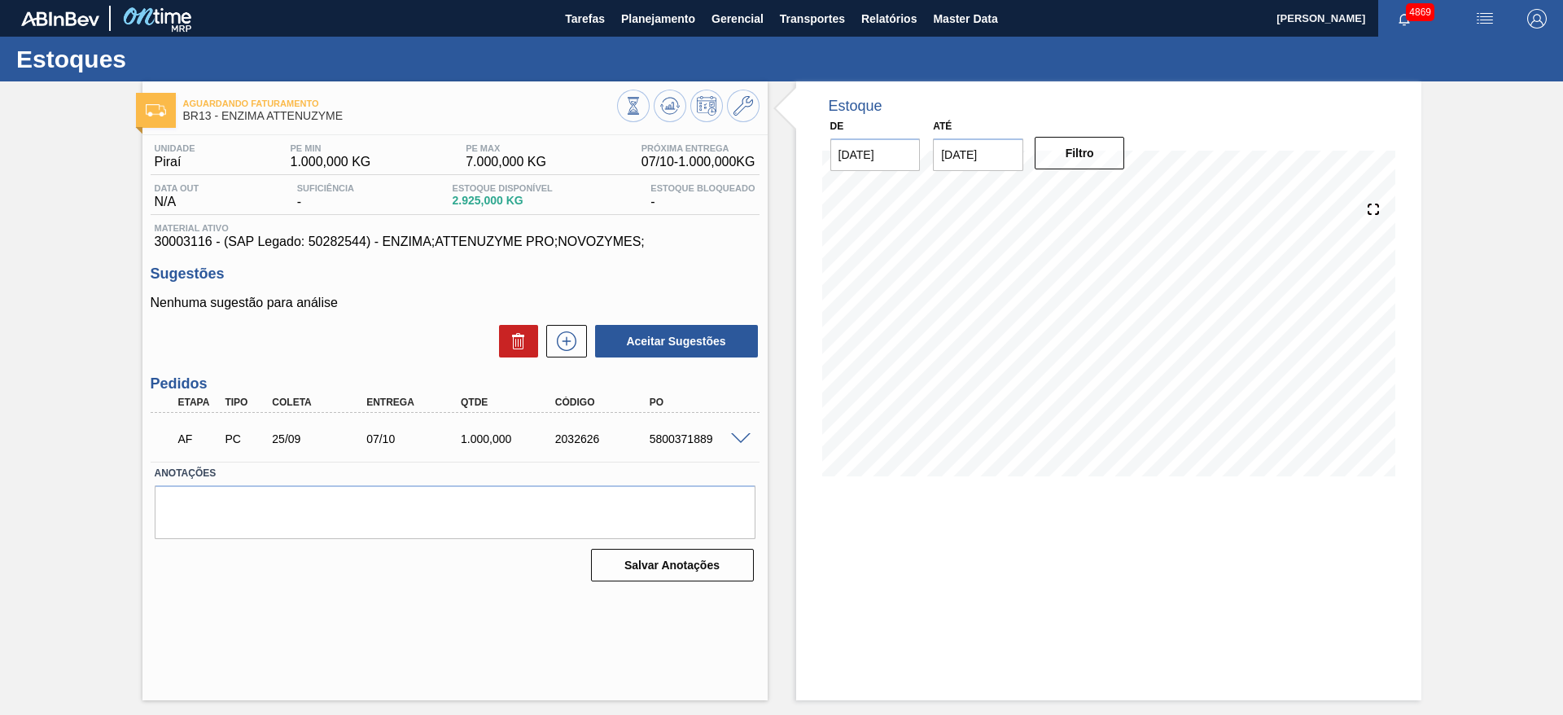
click at [733, 433] on span at bounding box center [741, 439] width 20 height 12
